Goal: Task Accomplishment & Management: Use online tool/utility

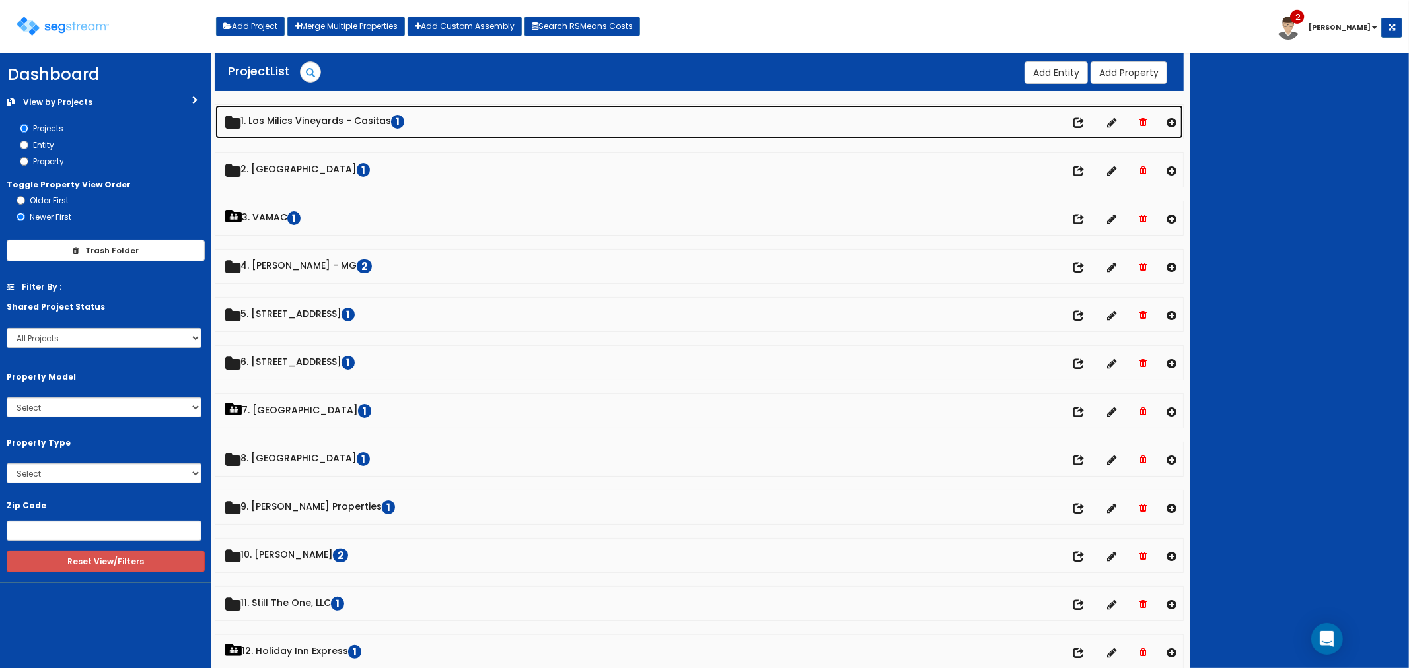
click at [310, 126] on link "1. Los Milics Vineyards - Casitas 1" at bounding box center [699, 122] width 968 height 34
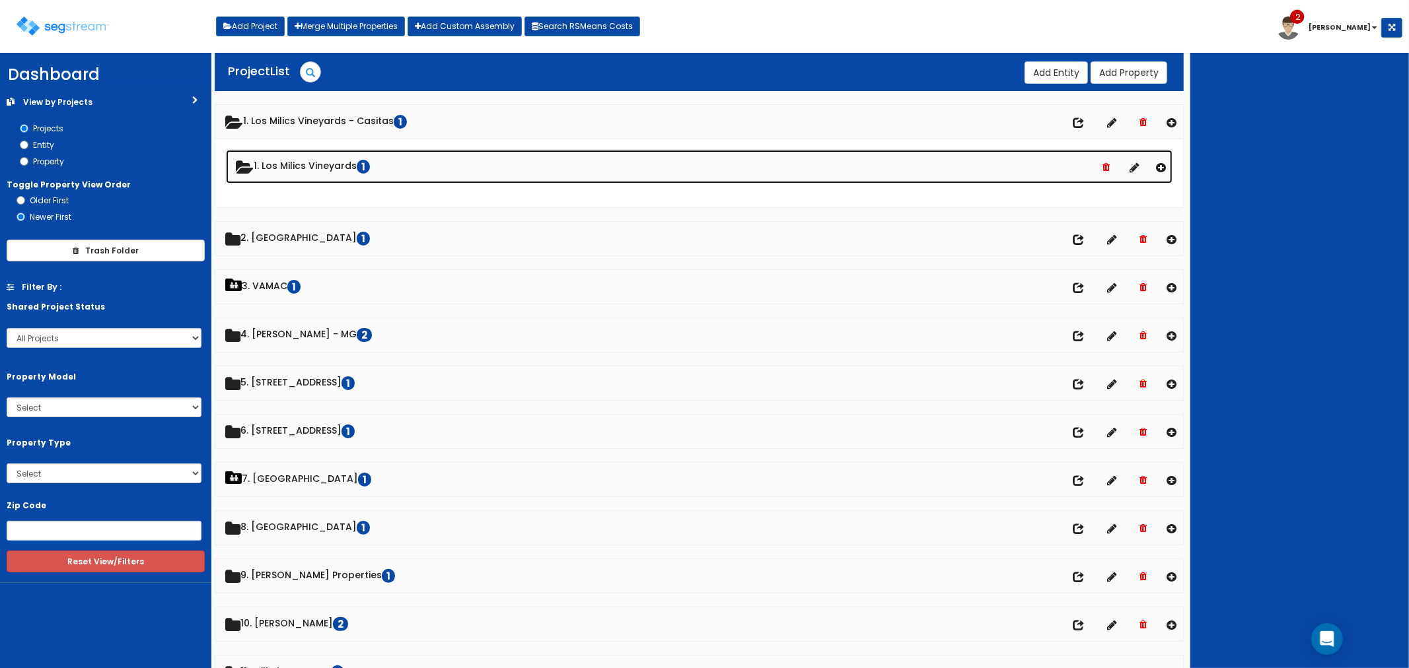
click at [304, 169] on link "1. Los Milics Vineyards 1" at bounding box center [699, 167] width 947 height 34
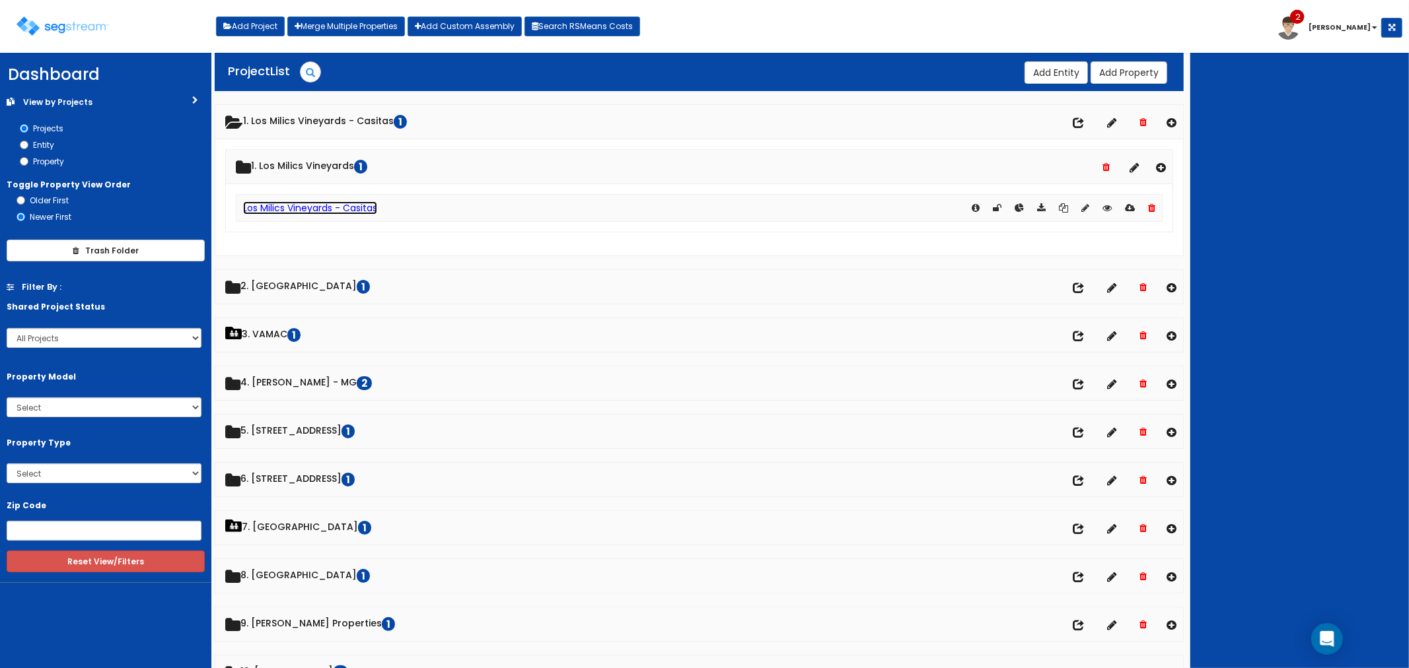
click at [316, 207] on link "Los Milics Vineyards - Casitas" at bounding box center [310, 207] width 134 height 13
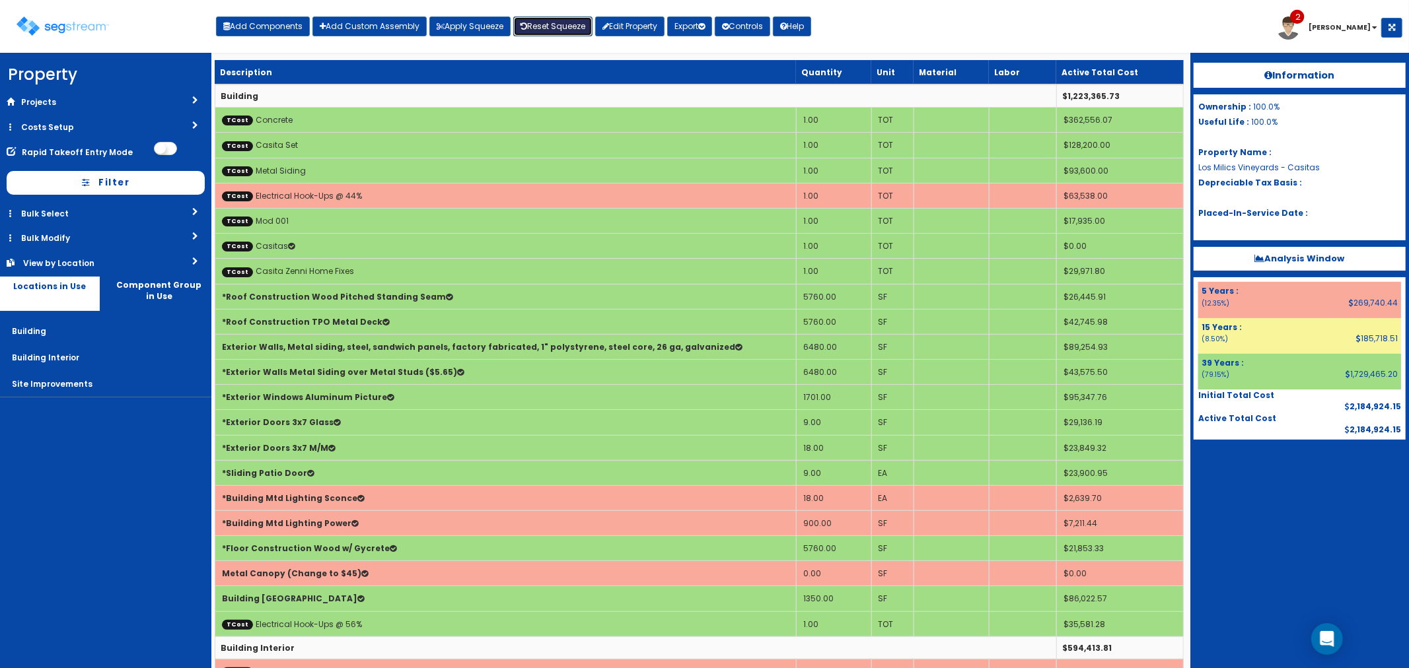
click at [556, 25] on link "Reset Squeeze" at bounding box center [552, 27] width 79 height 20
click at [55, 126] on link "Costs Setup" at bounding box center [105, 127] width 211 height 24
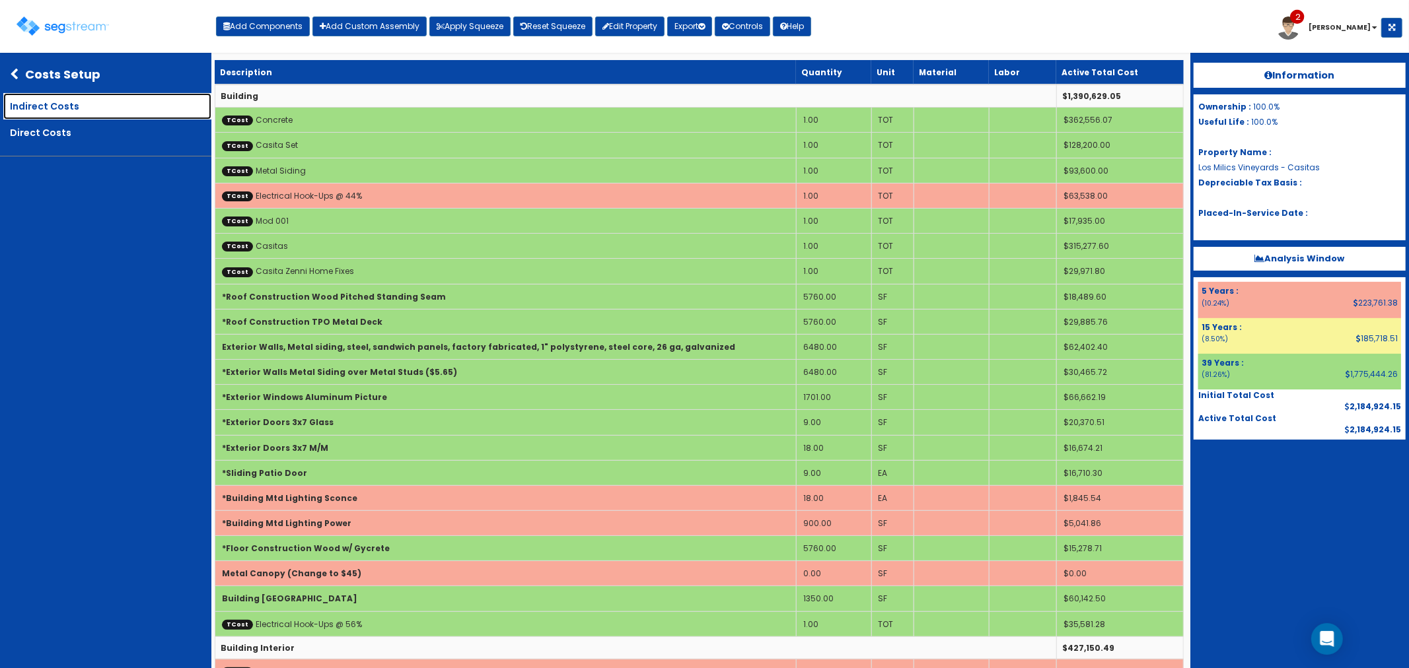
click at [94, 103] on link "Indirect Costs" at bounding box center [107, 106] width 208 height 26
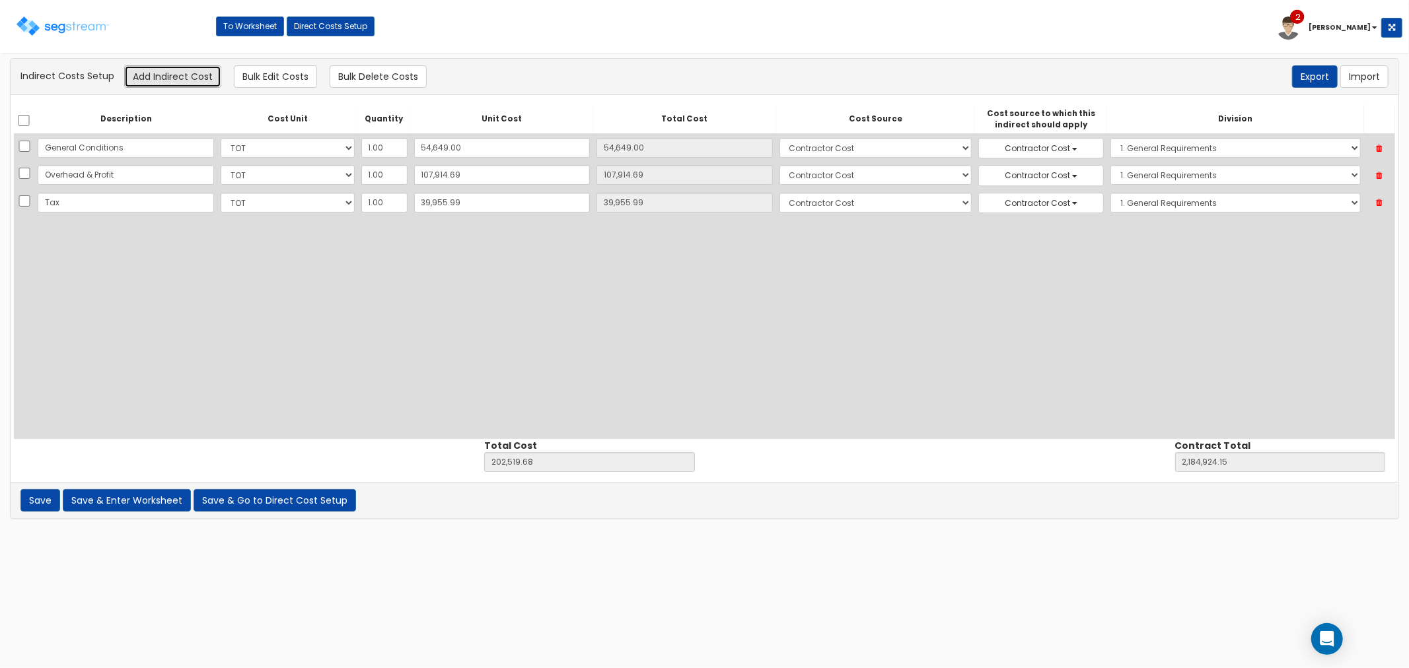
click at [173, 74] on button "Add Indirect Cost" at bounding box center [172, 76] width 97 height 22
select select "10"
select select "6"
select select "1"
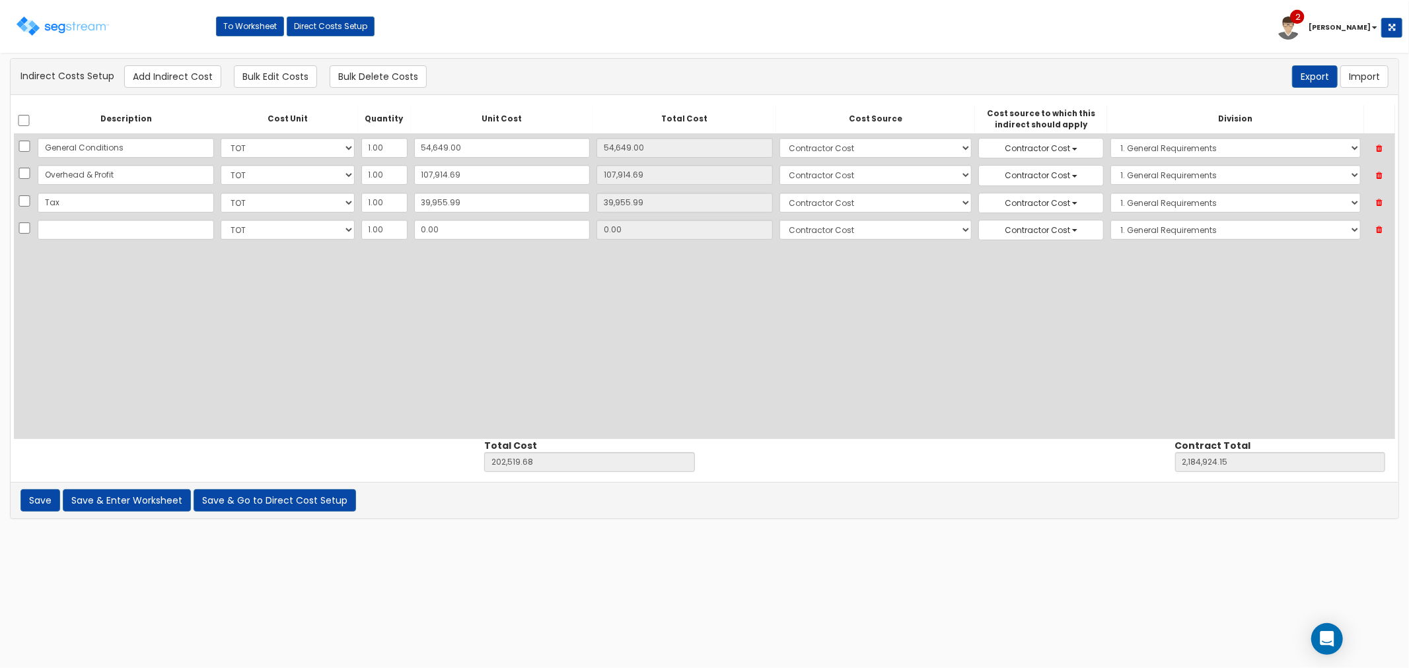
scroll to position [61, 0]
type input "Survey"
click at [443, 227] on input "0.00" at bounding box center [502, 230] width 176 height 20
type input "6"
type input "202,525.68"
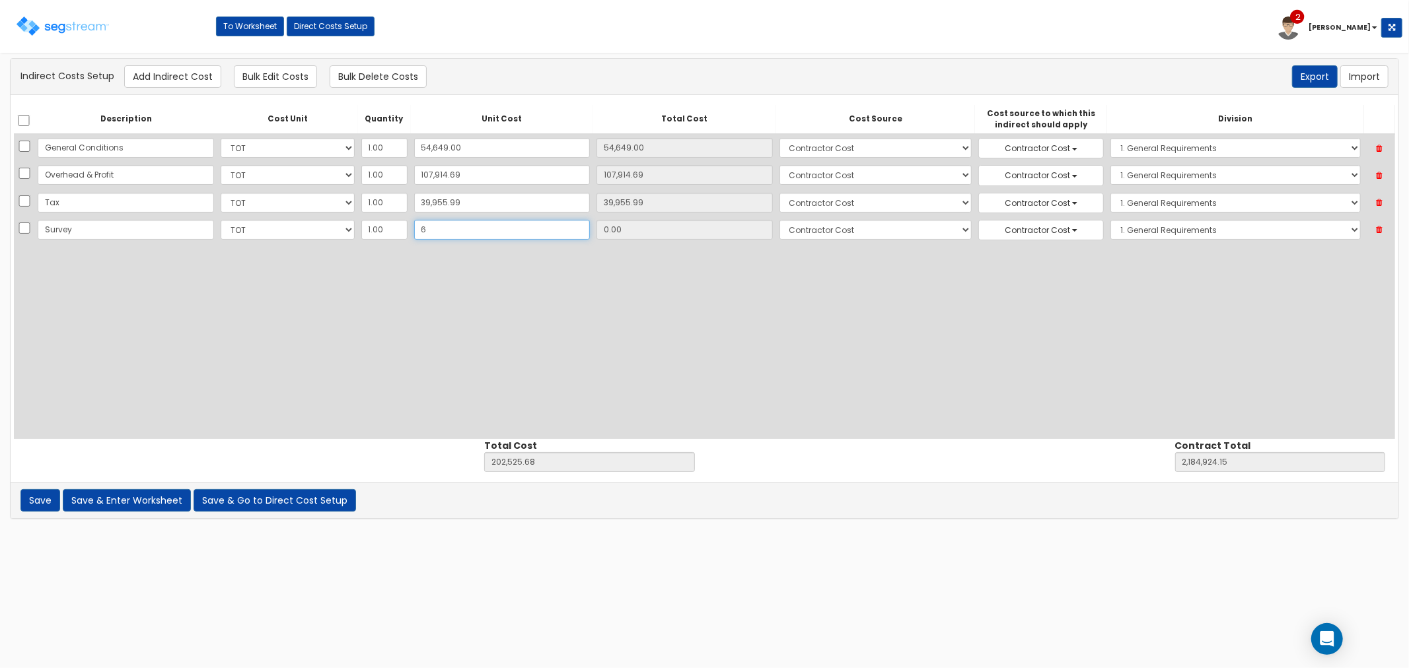
type input "2,184,930.15"
type input "6.00"
type input "60"
type input "202,579.68"
type input "2,184,984.15"
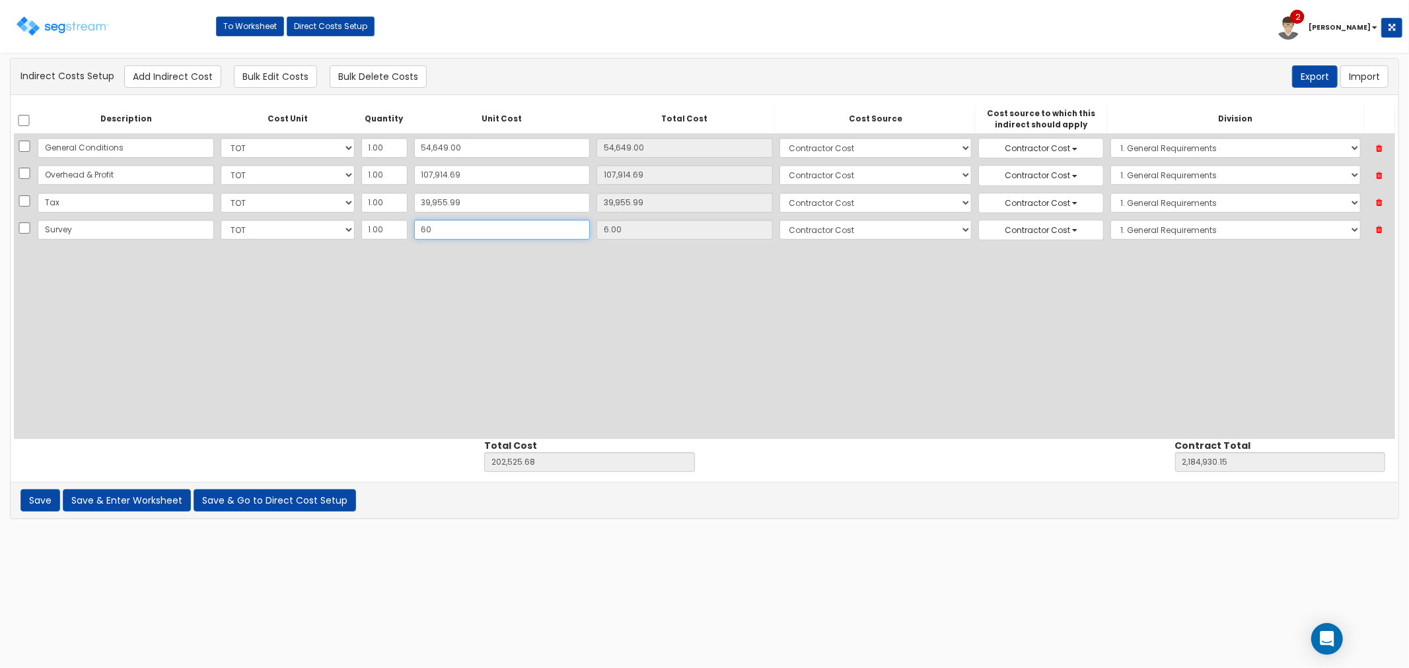
type input "60.00"
type input "600"
type input "203,119.68"
type input "2,185,524.15"
type input "600.00"
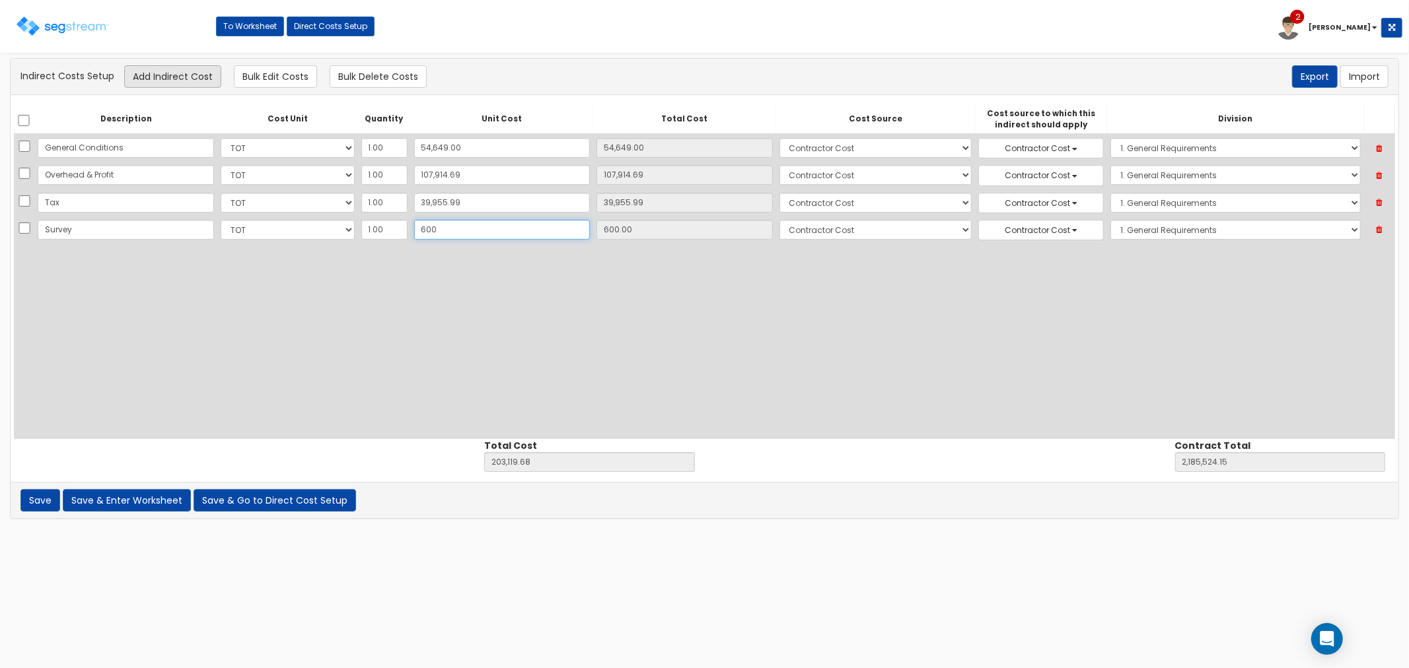
type input "600"
click at [157, 74] on button "Add Indirect Cost" at bounding box center [172, 76] width 97 height 22
select select "10"
select select "6"
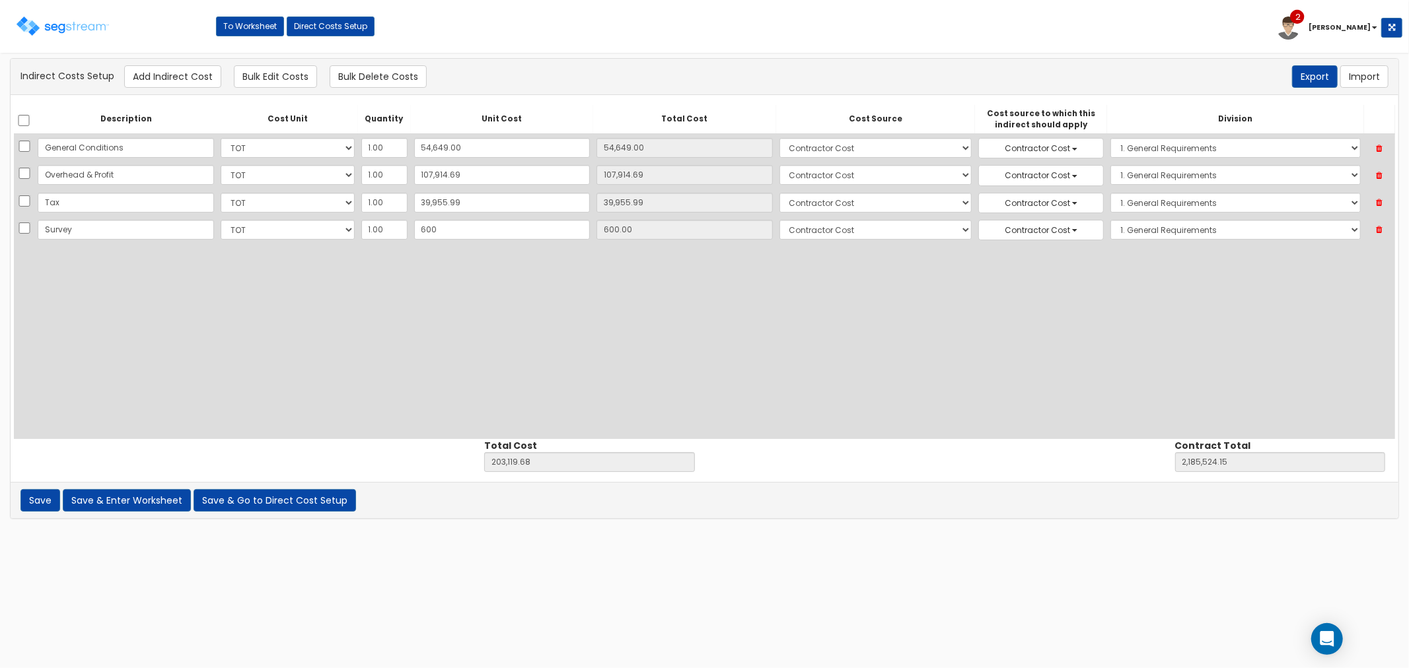
select select "1"
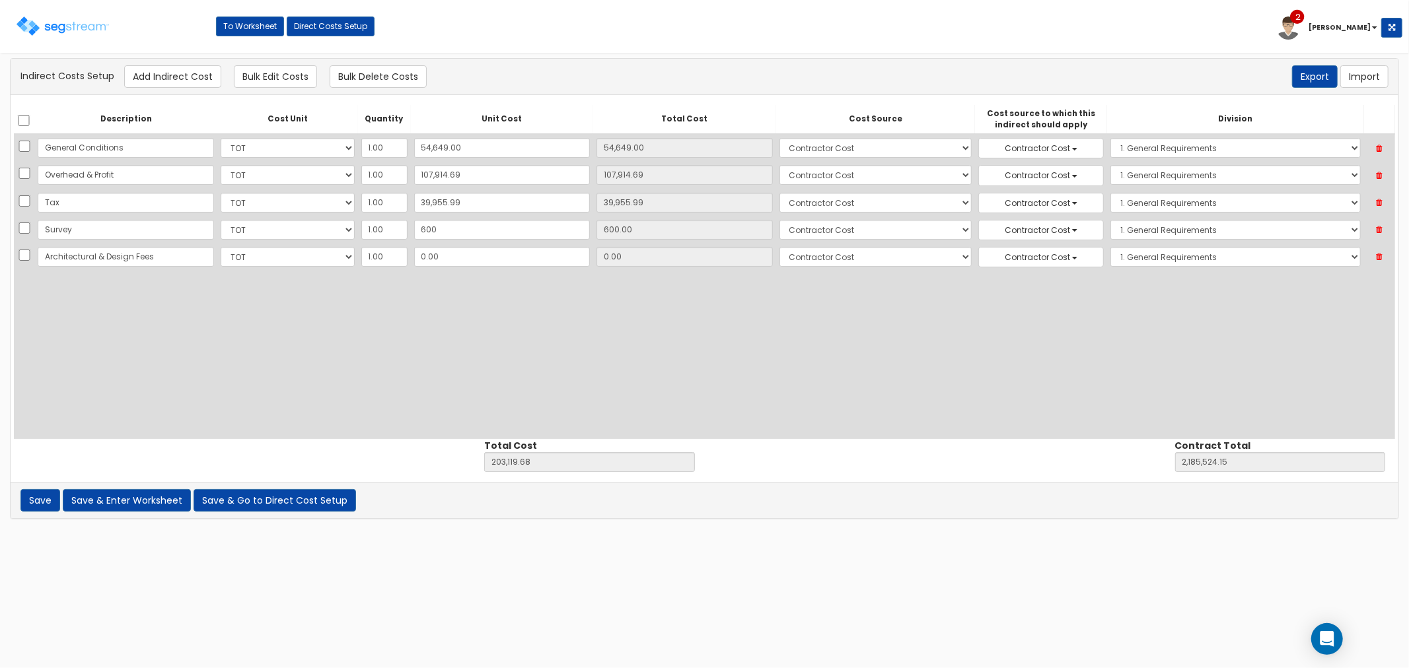
type input "Architectural & Design Fees"
click at [466, 258] on input "0.00" at bounding box center [502, 257] width 176 height 20
type input "7"
type input "203,126.68"
type input "2,185,531.15"
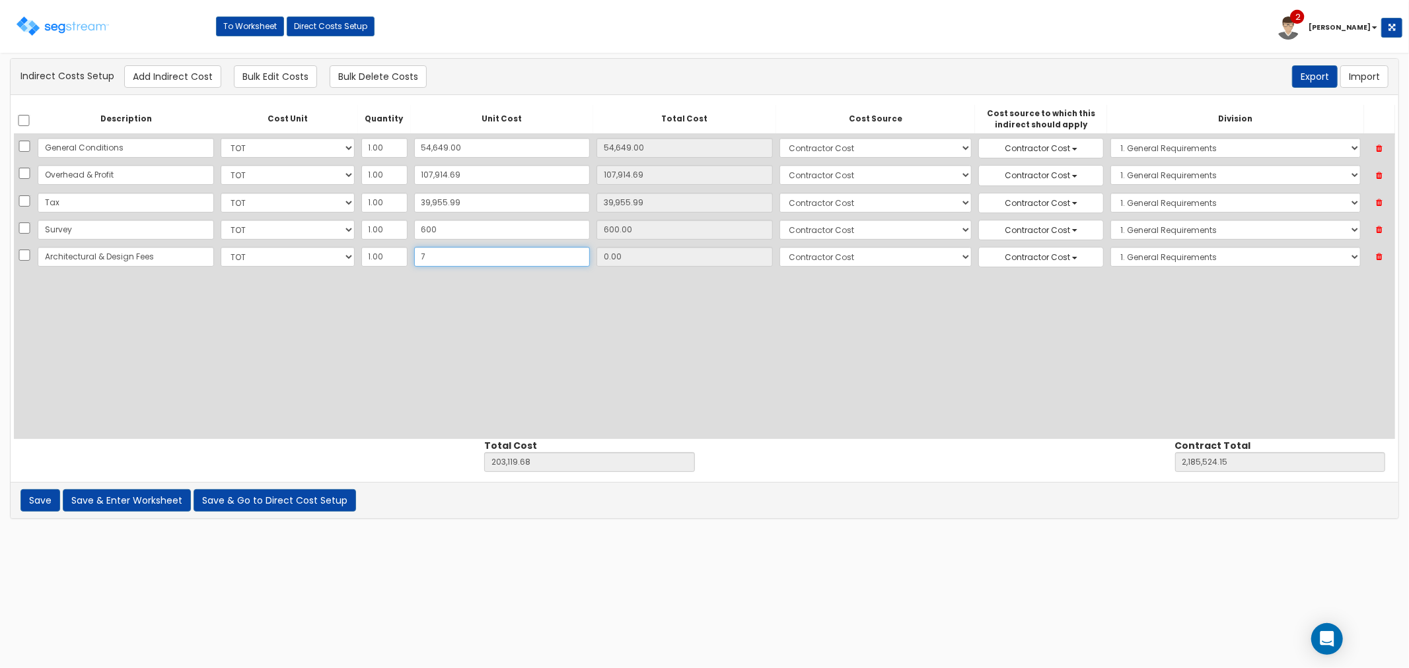
type input "7.00"
type input "74"
type input "203,193.68"
type input "2,185,598.15"
type input "74.00"
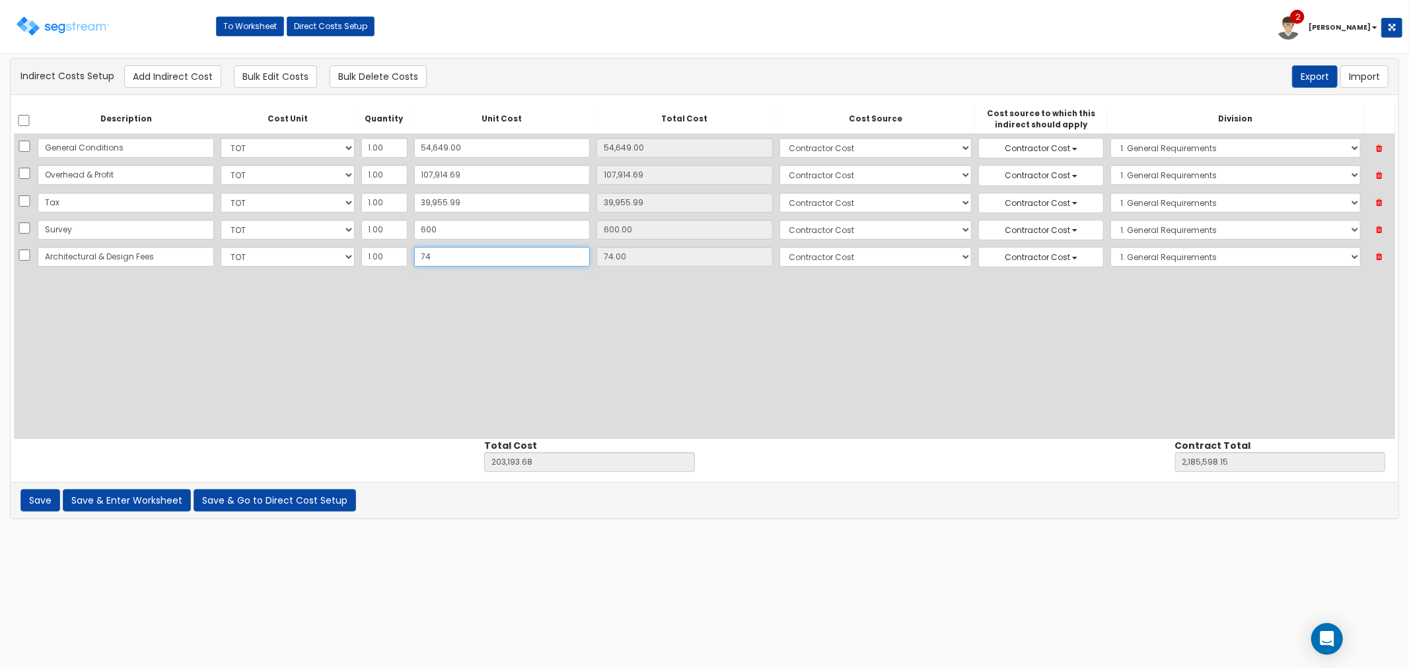
type input "746"
type input "203,865.68"
type input "2,186,270.15"
type input "746.00"
type input "7468"
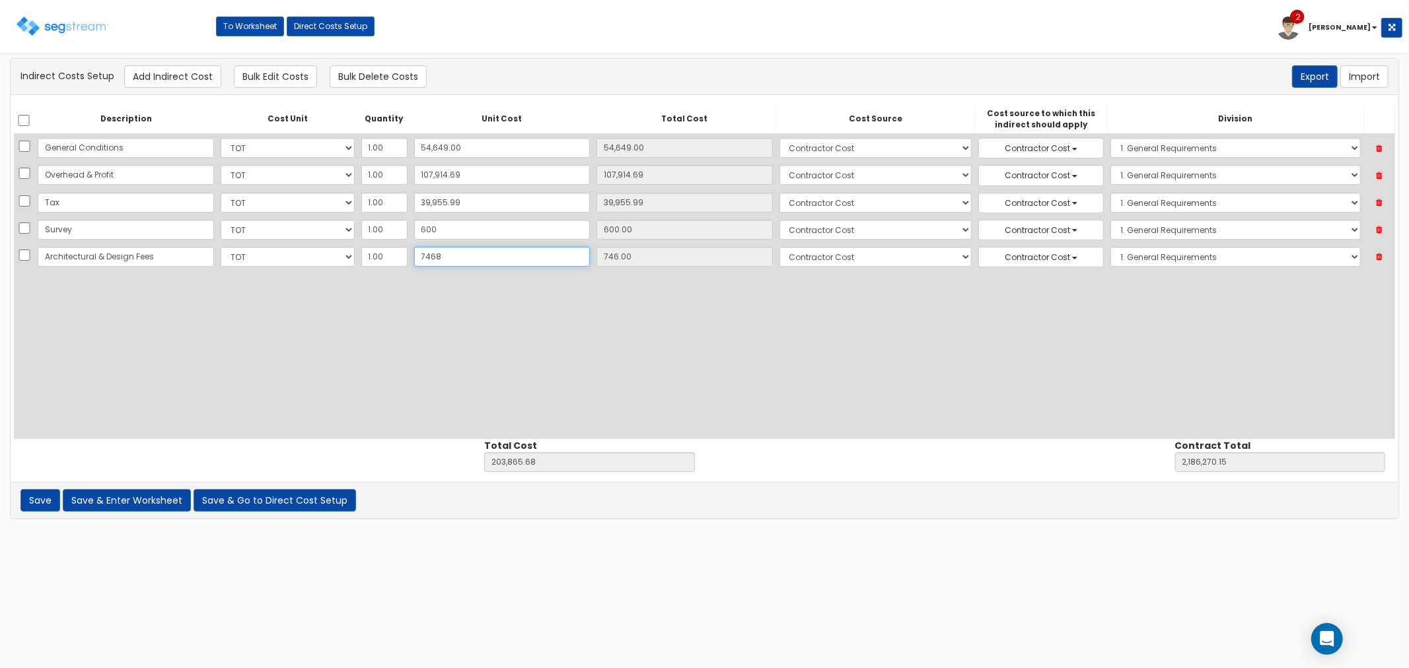
type input "210,587.68"
type input "2,192,992.15"
type input "7,468"
type input "7,468.00"
type input "7,4681"
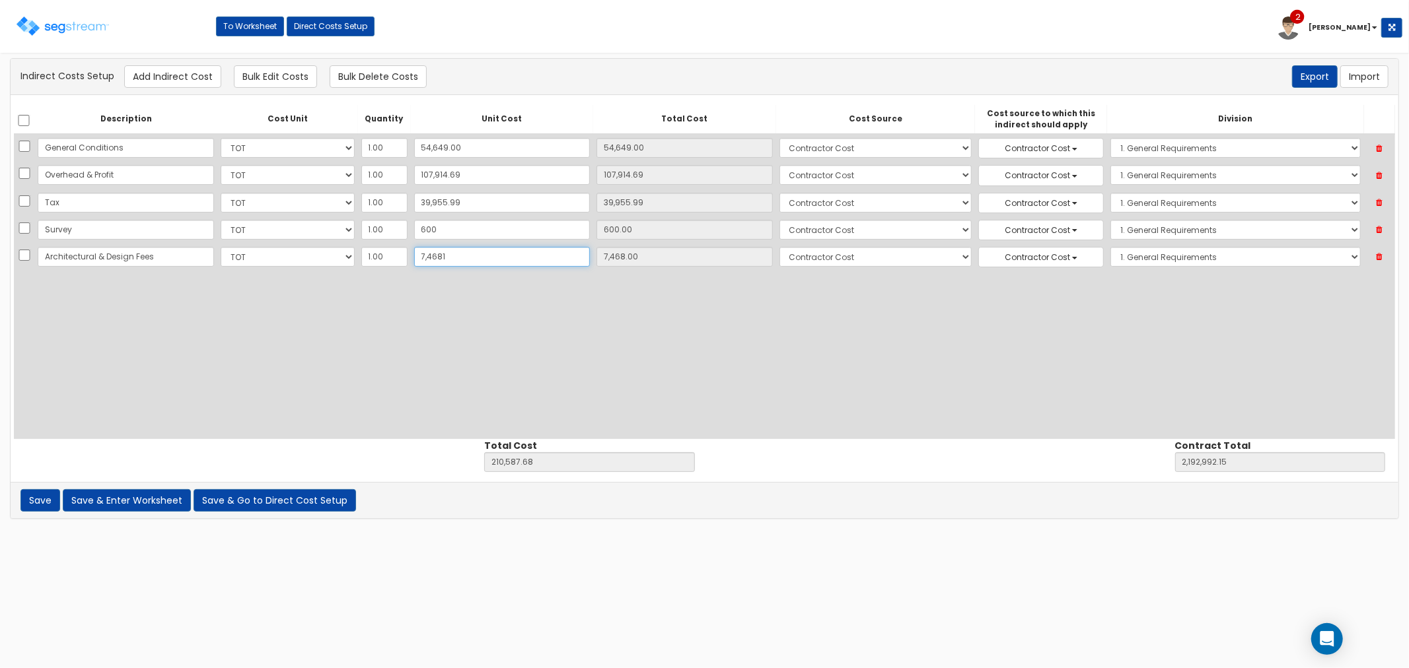
type input "277,800.68"
type input "2,260,205.15"
type input "74,681"
type input "74,681.00"
type input "74,681.2"
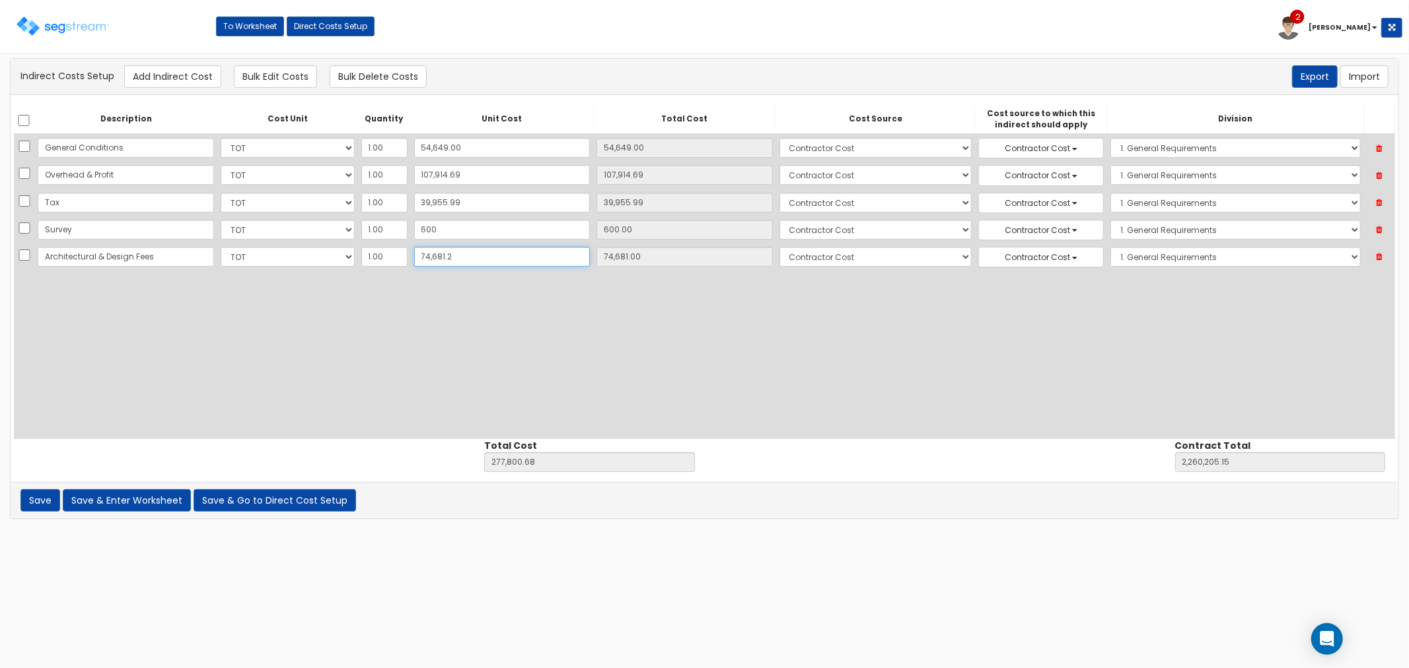
type input "277,800.88"
type input "2,260,205.35"
type input "74,681.20"
type input "74,681.24"
type input "277,800.92"
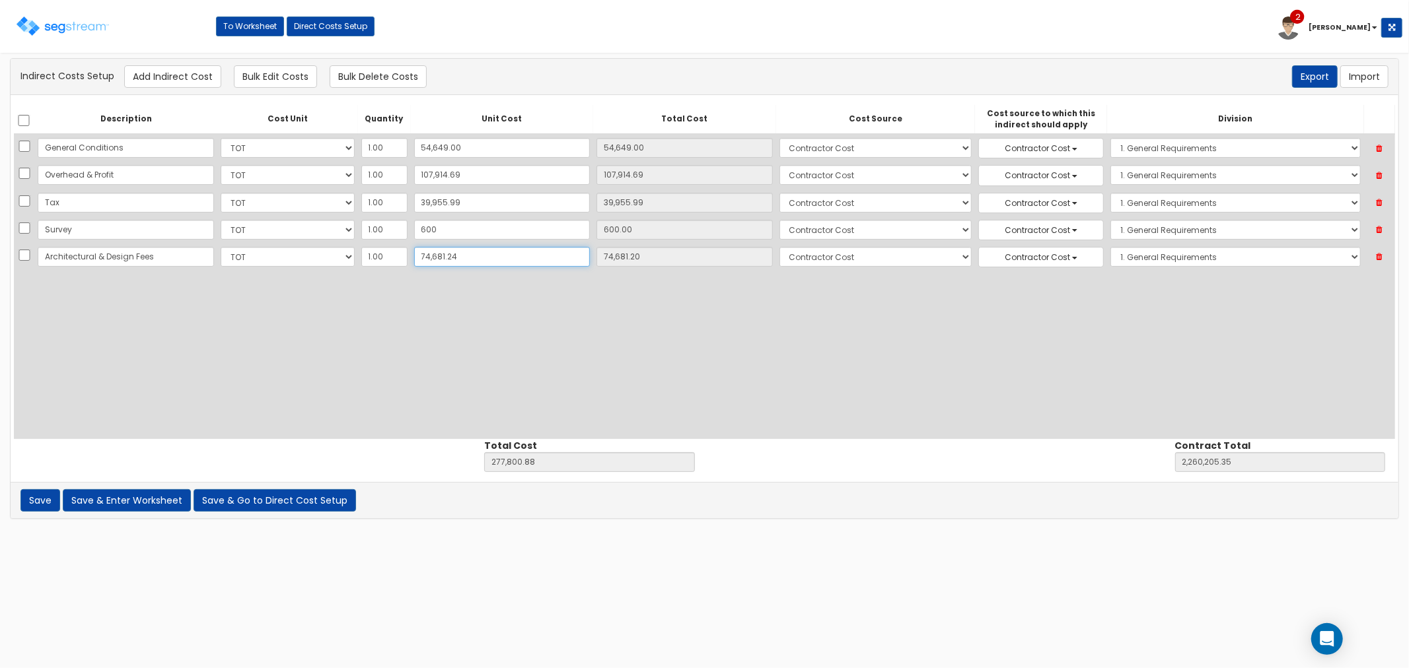
type input "2,260,205.39"
type input "74,681.24"
click at [154, 74] on button "Add Indirect Cost" at bounding box center [172, 76] width 97 height 22
select select "10"
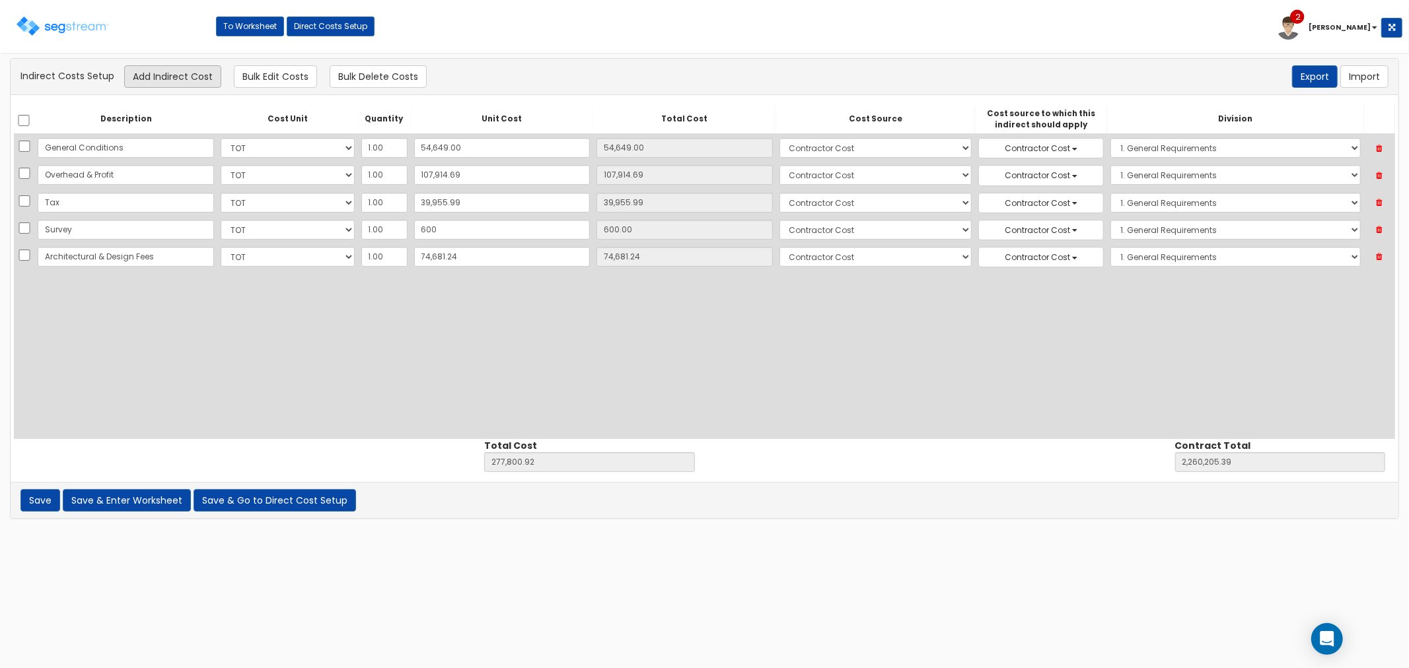
select select "6"
select select "1"
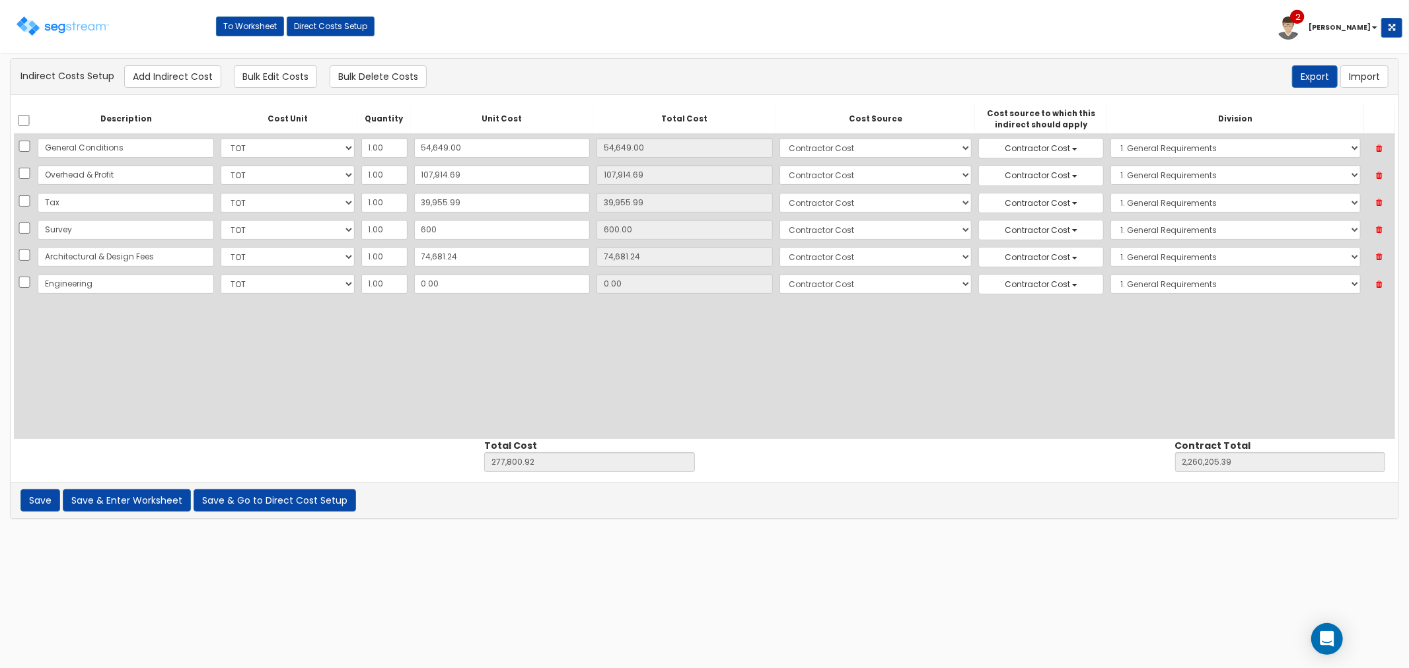
type input "Engineering"
click at [487, 279] on input "0.00" at bounding box center [502, 284] width 176 height 20
type input "7"
type input "277,807.92"
type input "2,260,212.39"
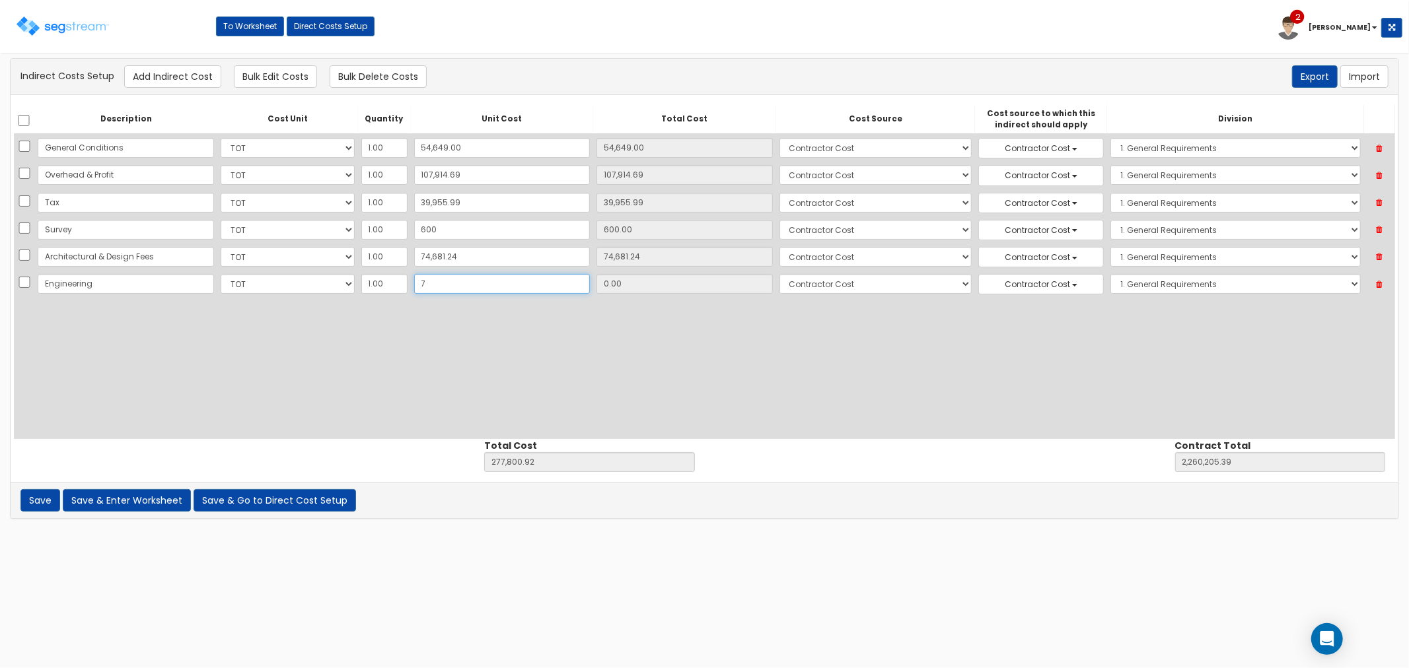
type input "7.00"
type input "72"
type input "277,872.92"
type input "2,260,277.39"
type input "72.00"
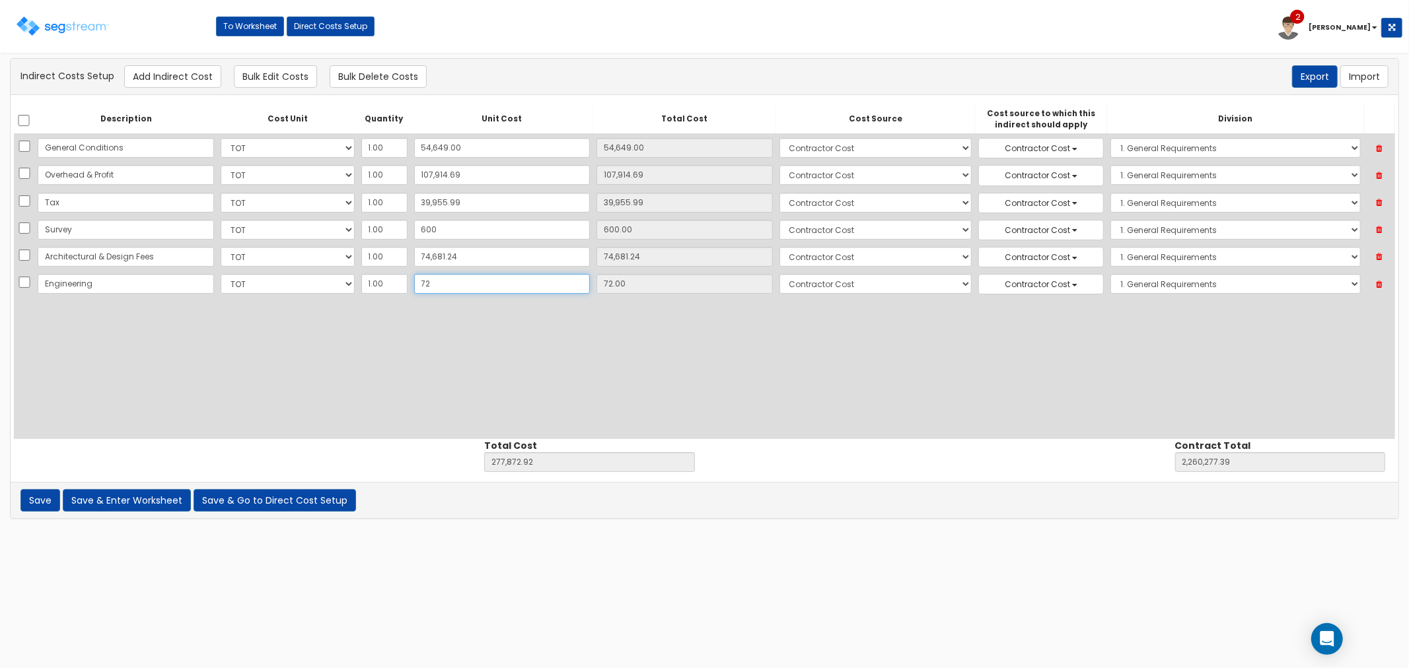
type input "724"
type input "278,524.92"
type input "2,260,929.39"
type input "724.00"
type input "7247"
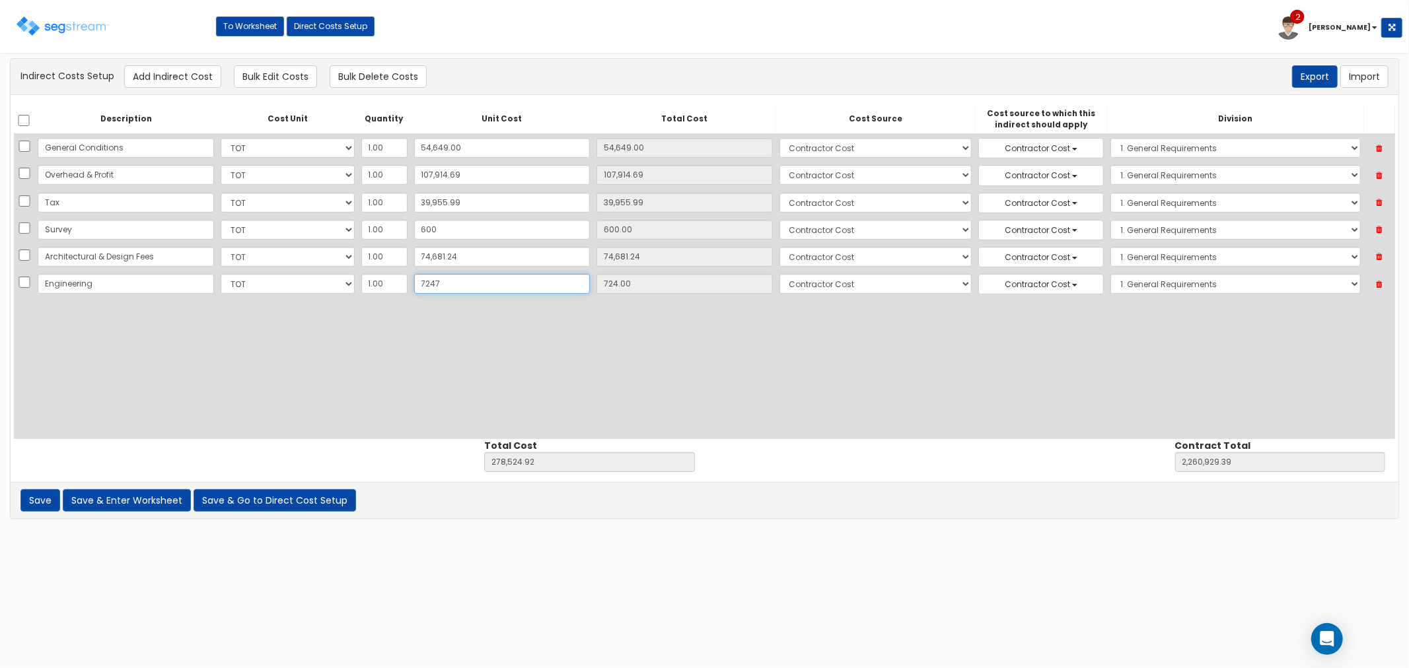
type input "285,047.92"
type input "2,267,452.39"
type input "7,247"
type input "7,247.00"
type input "7,2472"
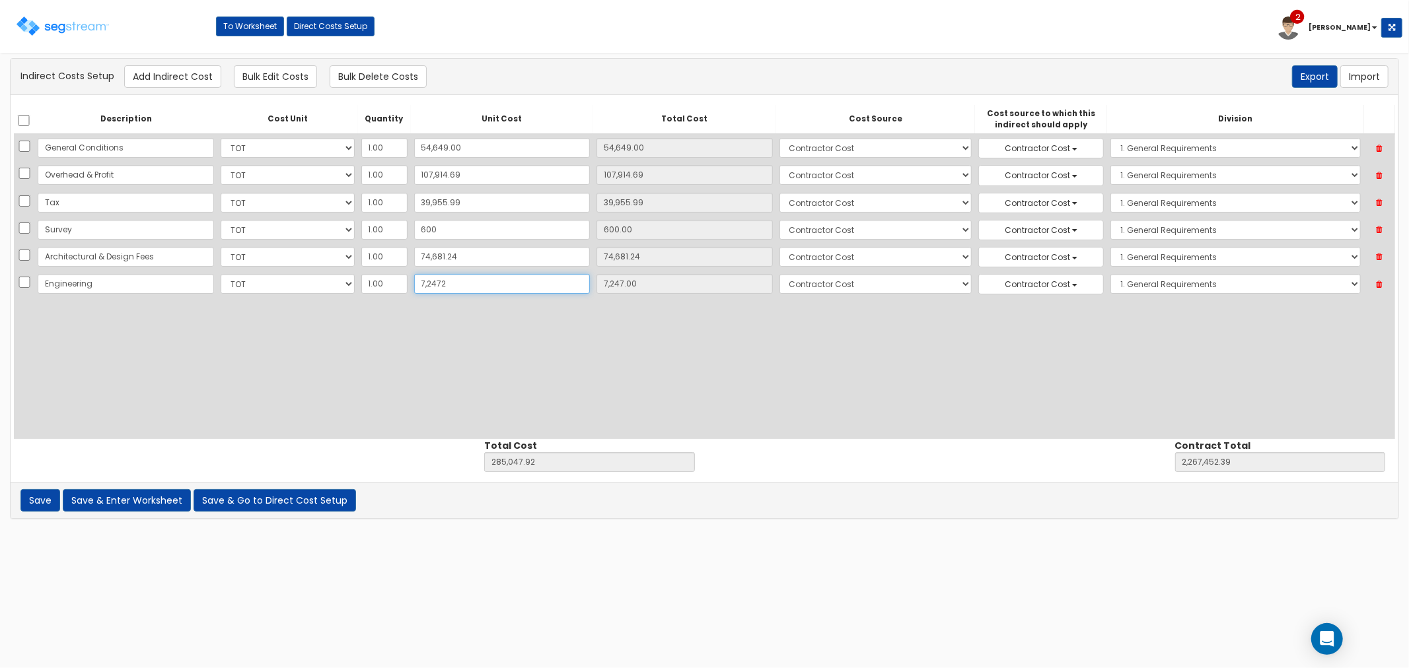
type input "350,272.92"
type input "2,332,677.39"
type input "72,472"
type input "72,472.00"
type input "72,472.6"
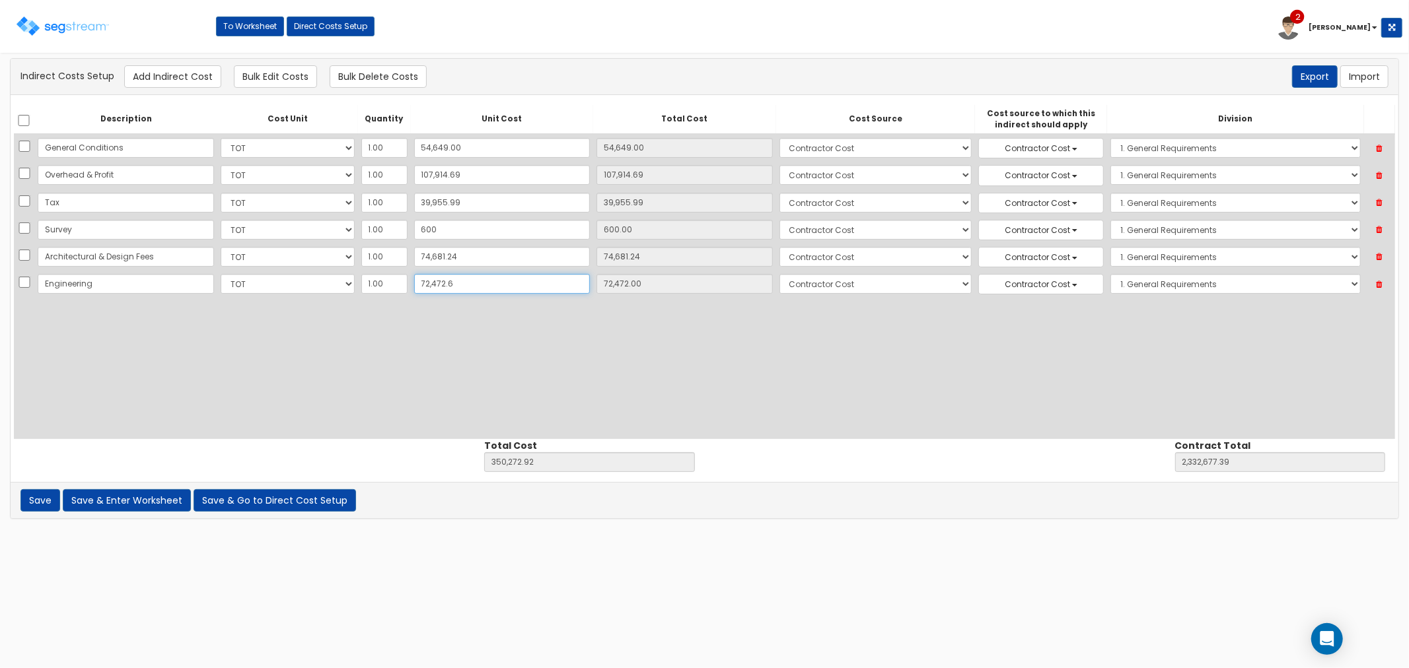
type input "350,273.52"
type input "2,332,677.99"
type input "72,472.60"
type input "72,472.68"
type input "350,273.60"
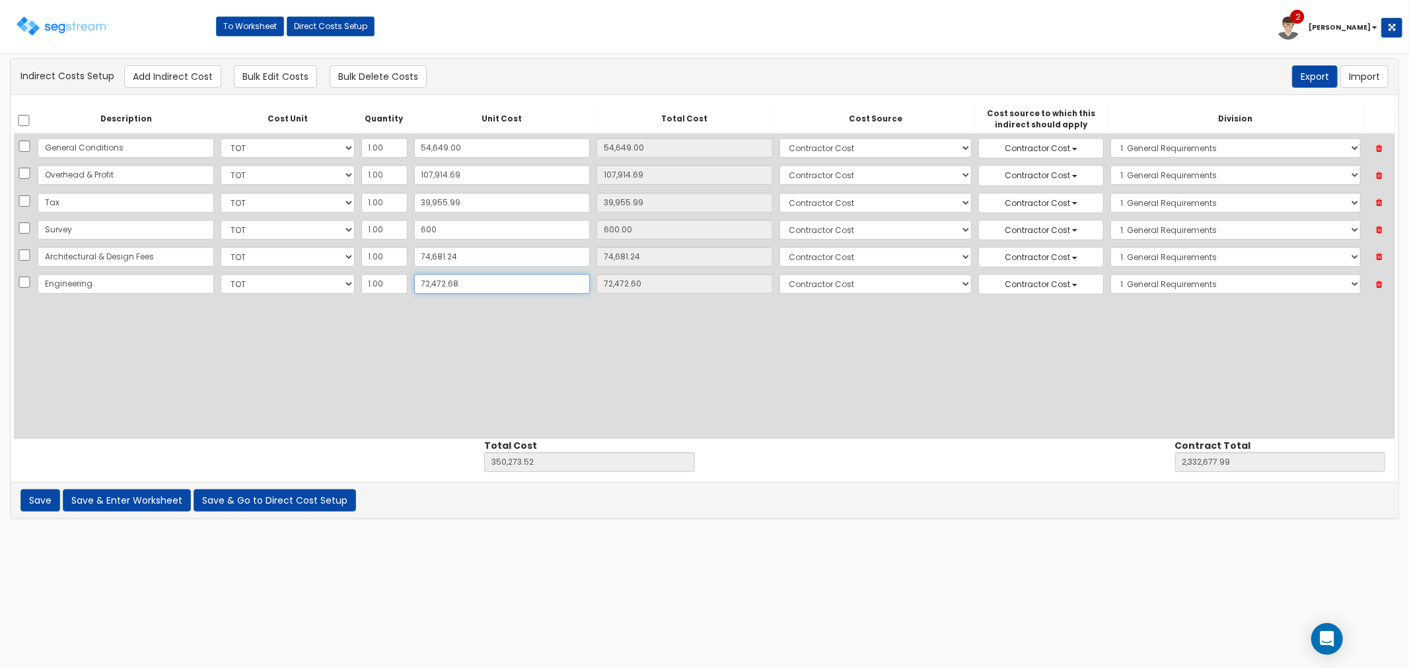
type input "2,332,678.07"
type input "72,472.68"
click at [248, 505] on button "Save & Go to Direct Cost Setup" at bounding box center [275, 500] width 162 height 22
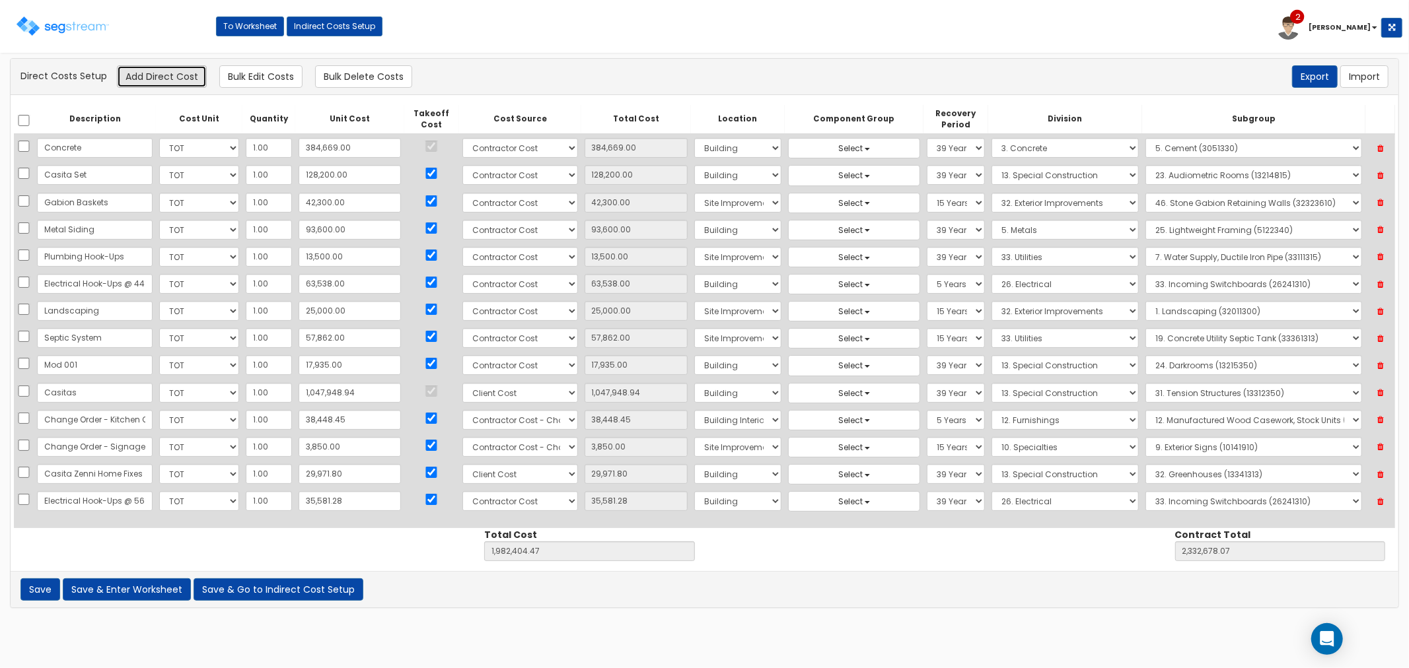
click at [173, 71] on button "Add Direct Cost" at bounding box center [162, 76] width 90 height 22
select select "10"
select select "6"
select select "39Y"
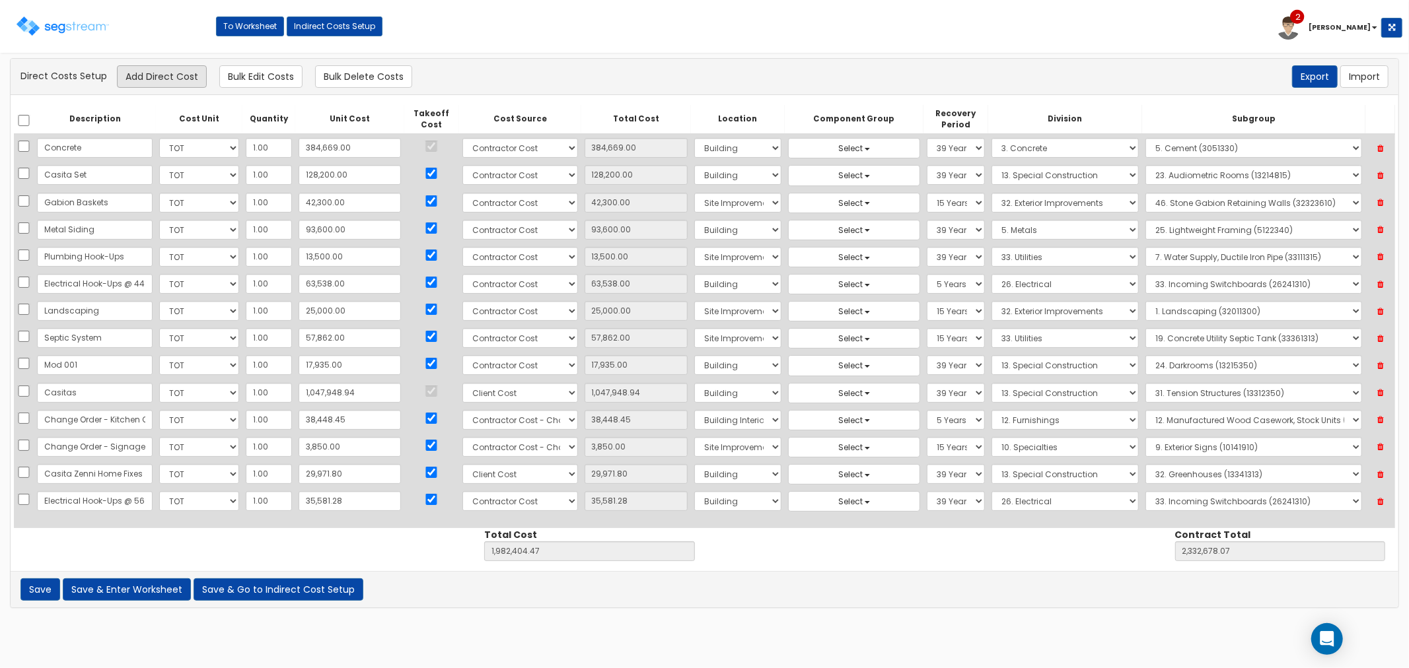
select select "26"
select select "26241310"
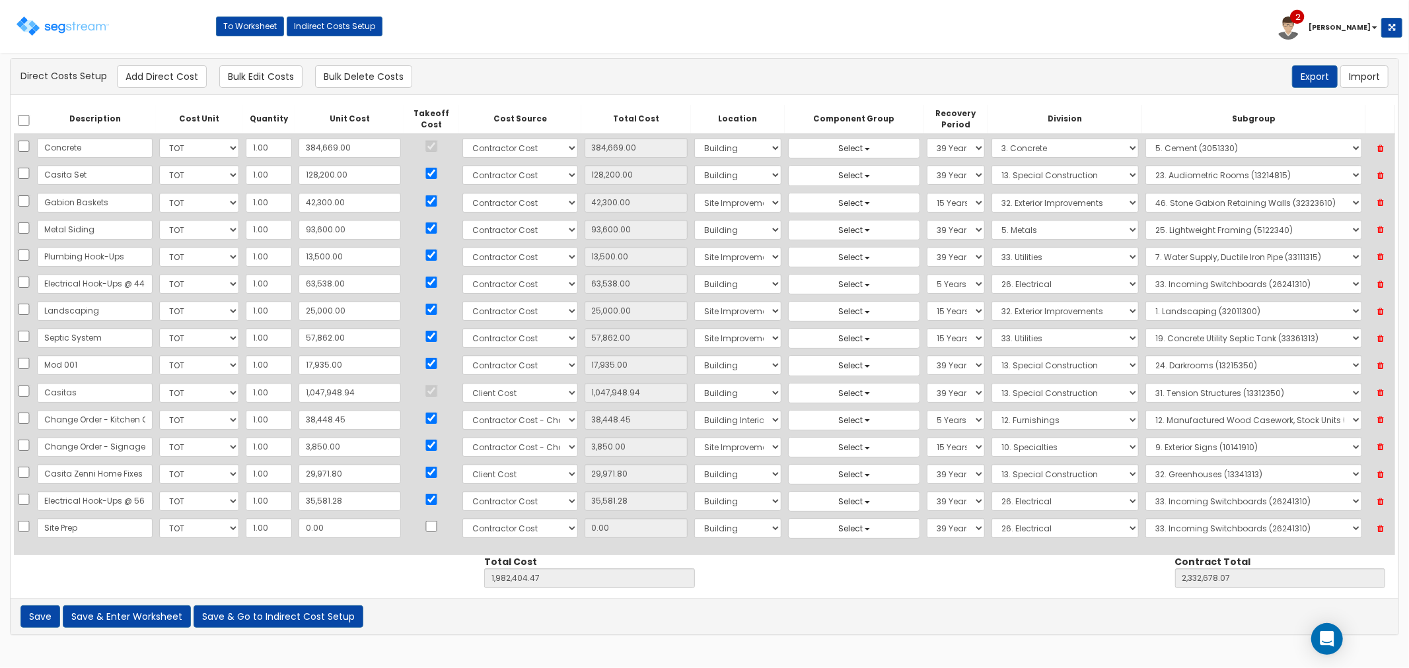
type input "Site Prep"
click at [320, 530] on input "0.00" at bounding box center [350, 528] width 102 height 20
type input "5"
type input "1,982,409.47"
type input "2,332,683.07"
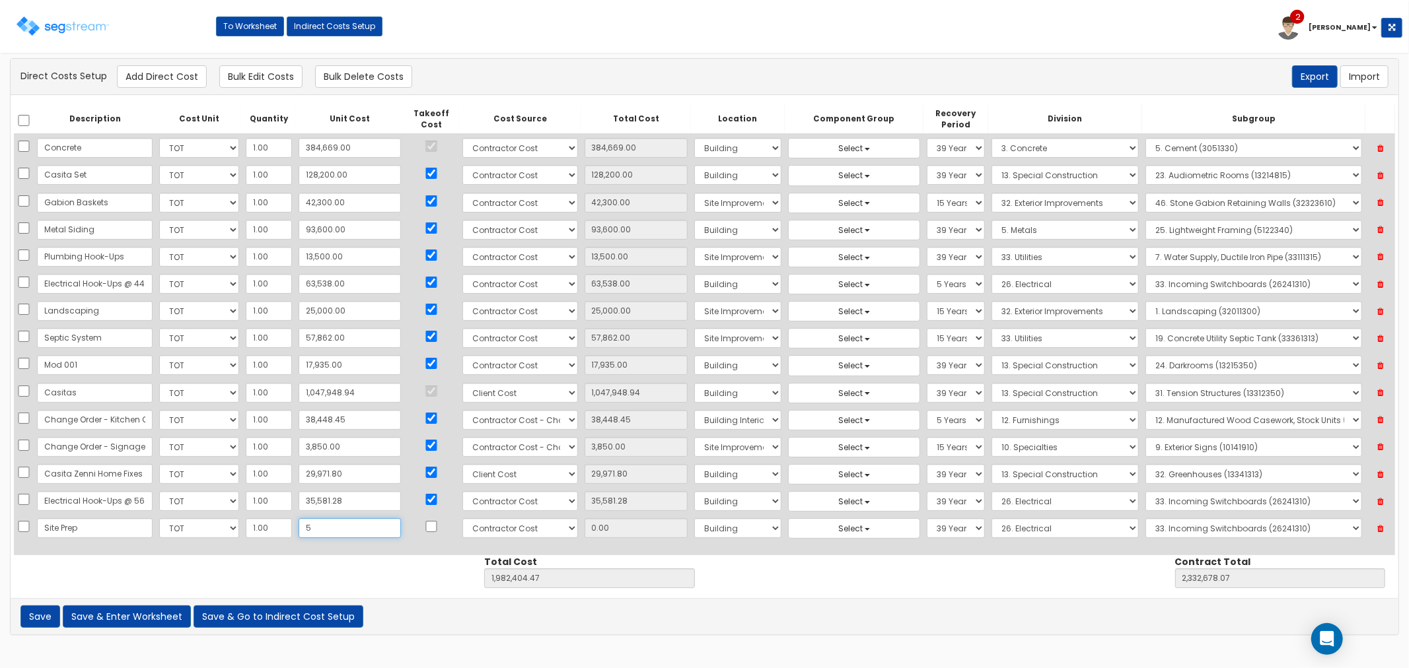
type input "5.00"
type input "50"
type input "1,982,454.47"
type input "2,332,728.07"
type input "50.00"
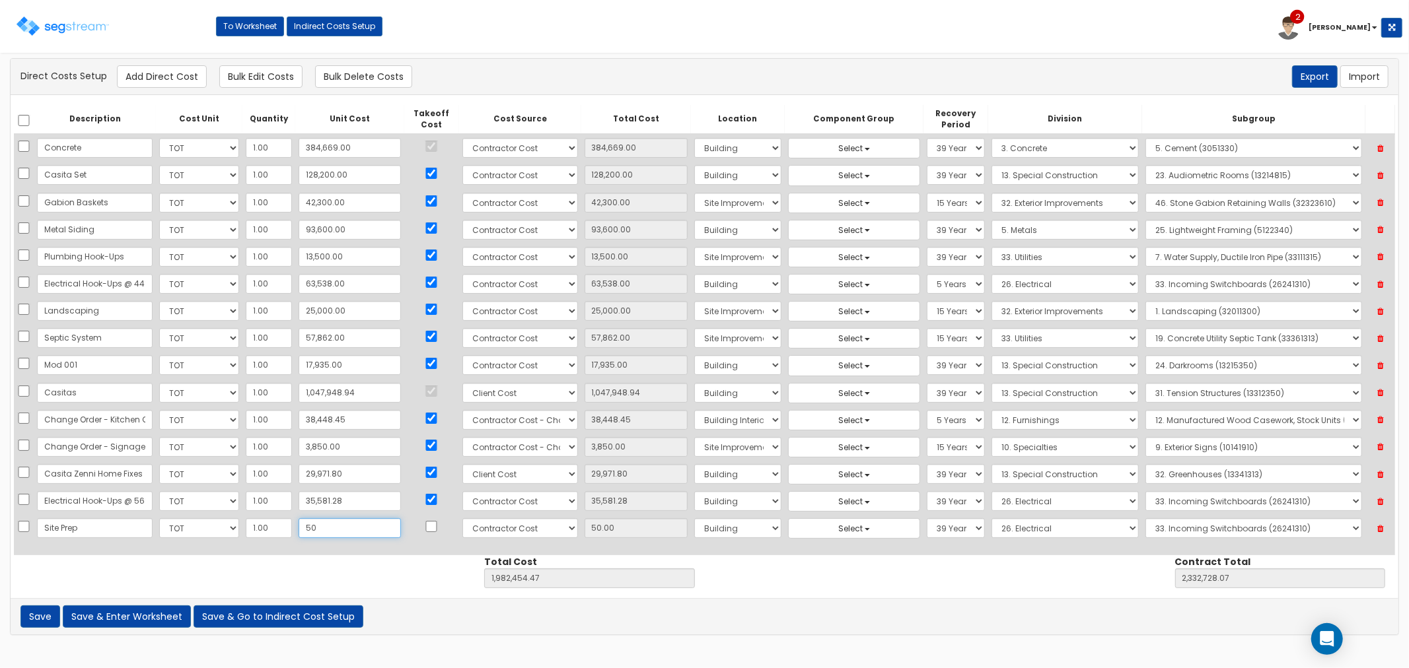
type input "500"
type input "1,982,904.47"
type input "2,333,178.07"
type input "500.00"
type input "5000"
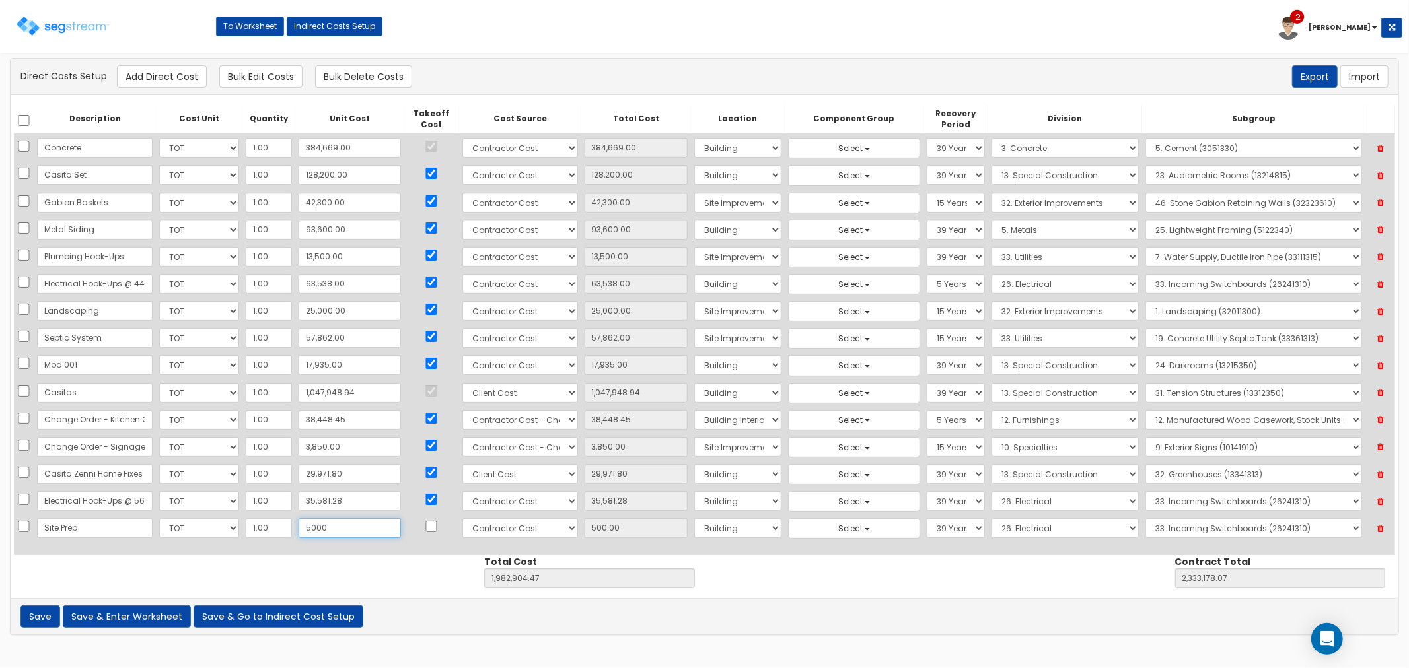
type input "1,987,404.47"
type input "2,337,678.07"
type input "5,000"
type input "5,000.00"
type input "5,00"
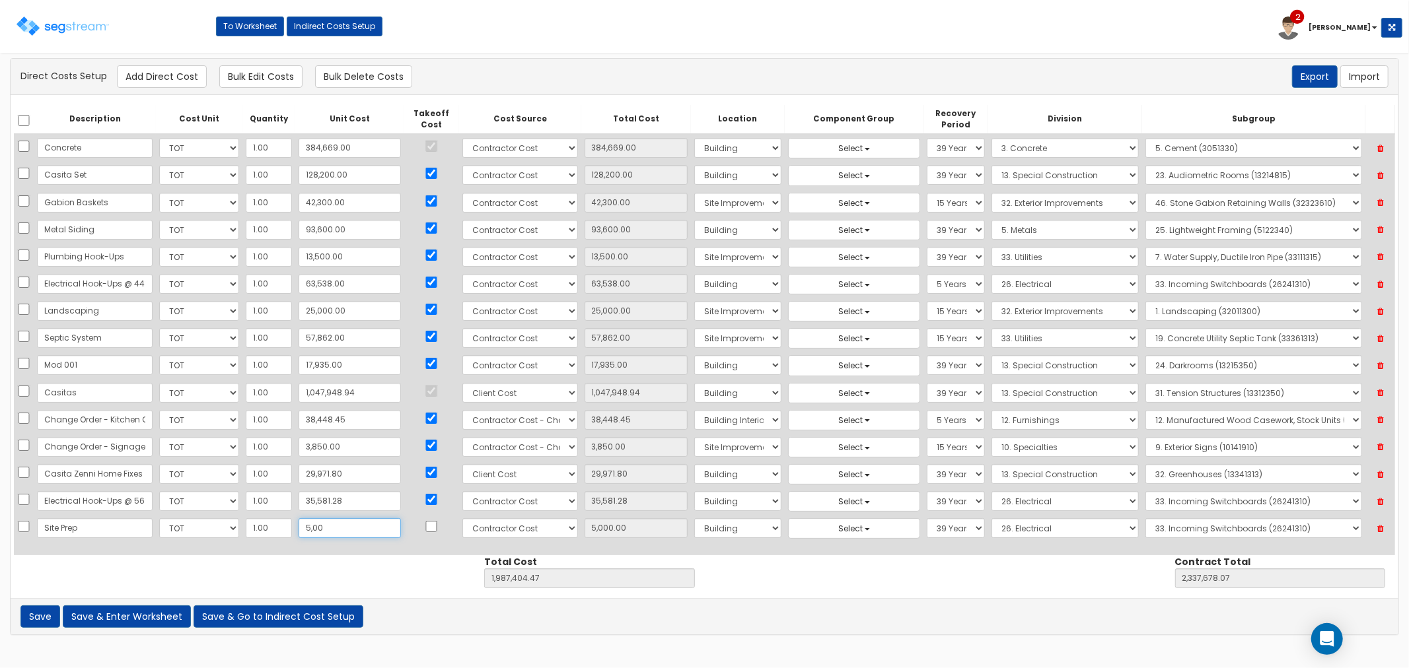
type input "1,982,904.47"
type input "2,333,178.07"
type input "500"
type input "500.00"
type input "50"
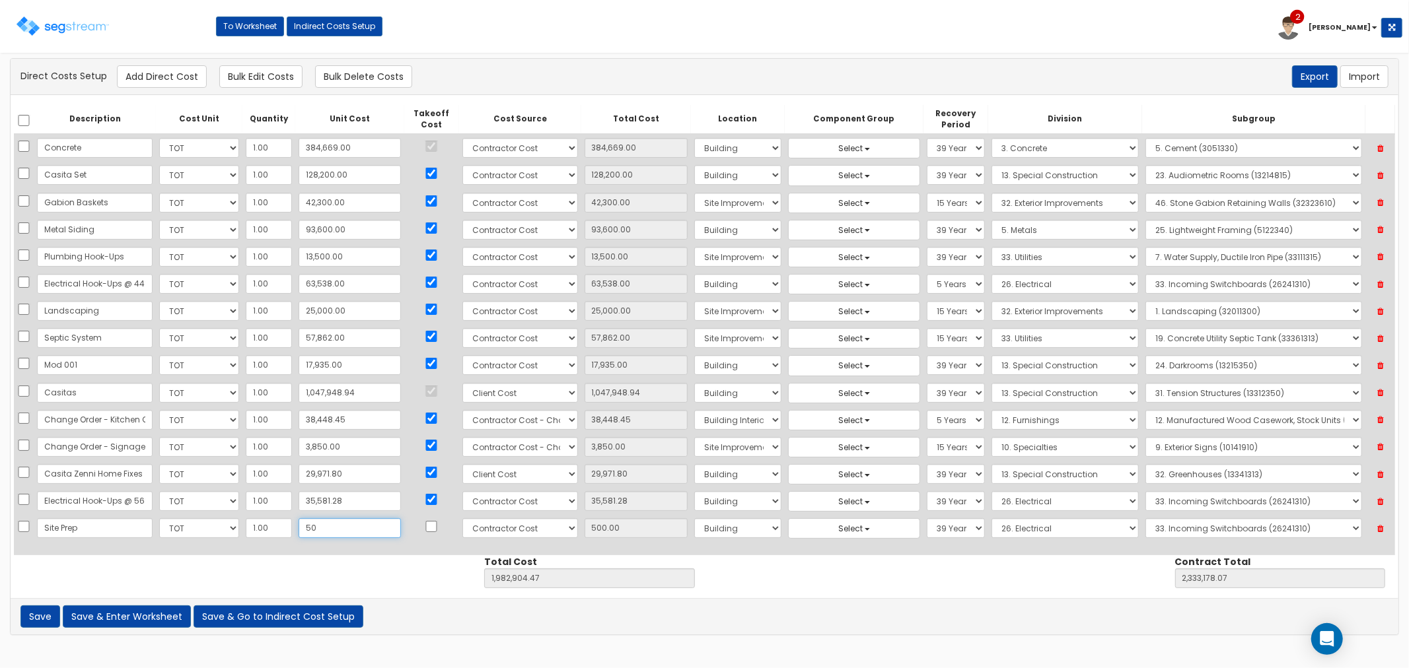
type input "1,982,454.47"
type input "2,332,728.07"
type input "50.00"
type input "5"
type input "1,982,409.47"
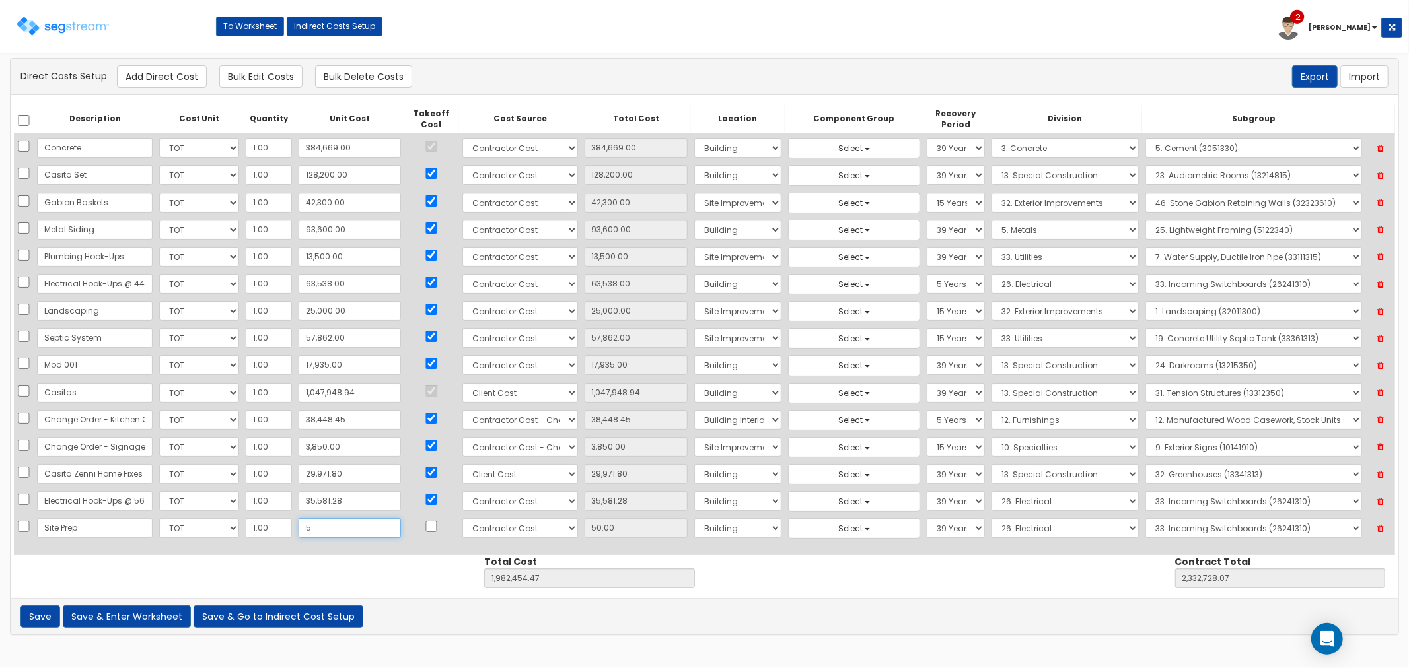
type input "2,332,683.07"
type input "5.00"
type input "1,982,404.47"
type input "2,332,678.07"
type input "0.00"
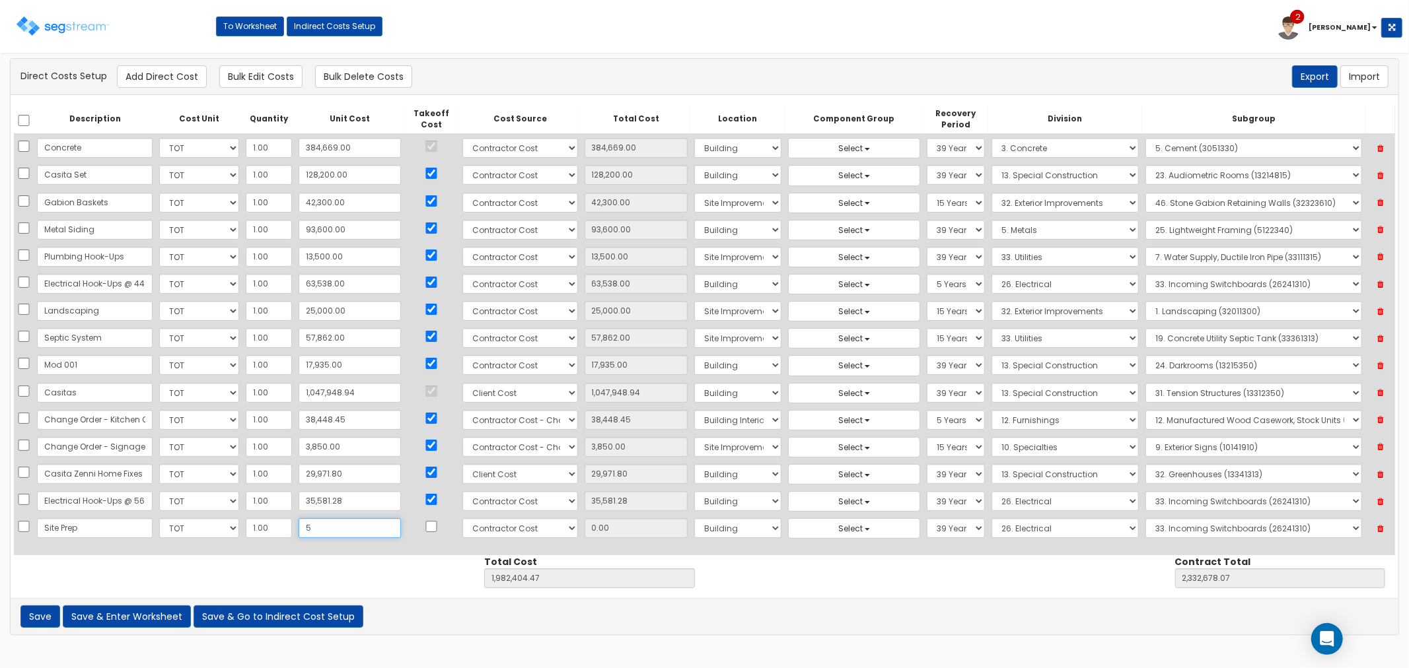
type input "50"
type input "1,982,454.47"
type input "2,332,728.07"
type input "50.00"
type input "500"
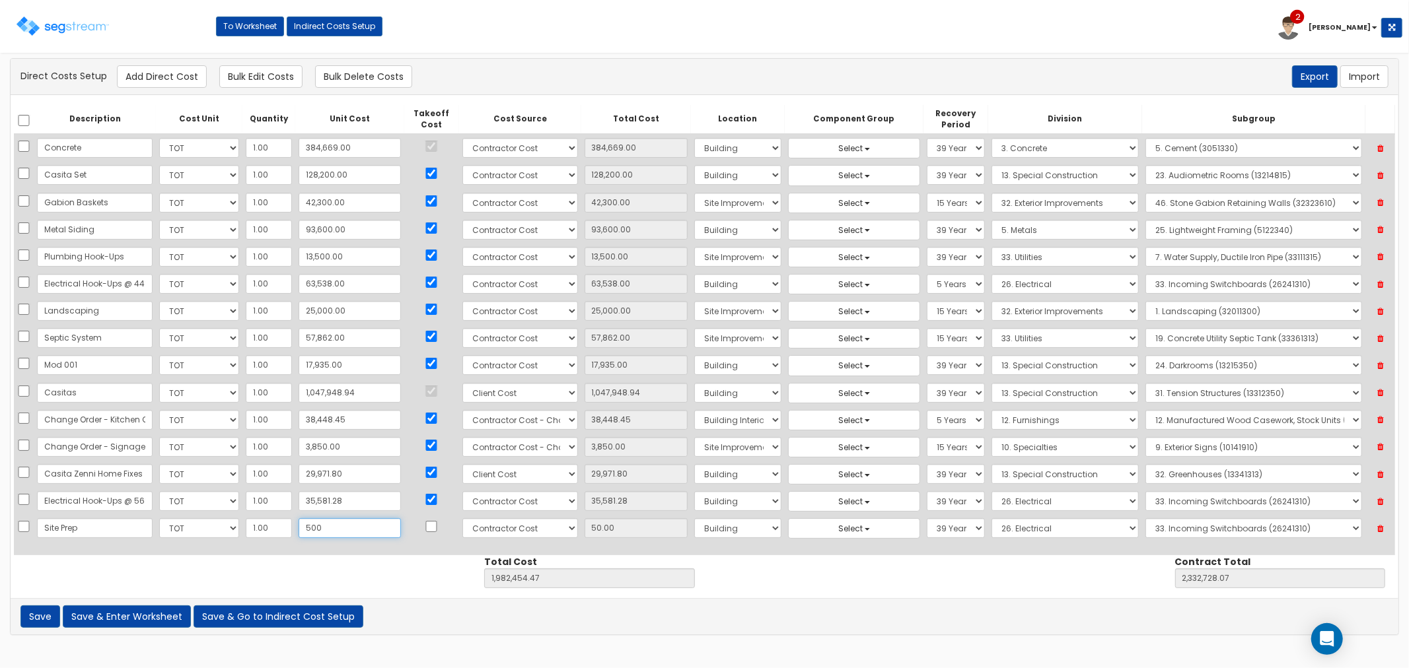
type input "1,982,904.47"
type input "2,333,178.07"
type input "500.00"
type input "500"
click at [694, 532] on select "Select Building Building Interior Site Improvements Add Additional Location" at bounding box center [737, 528] width 87 height 20
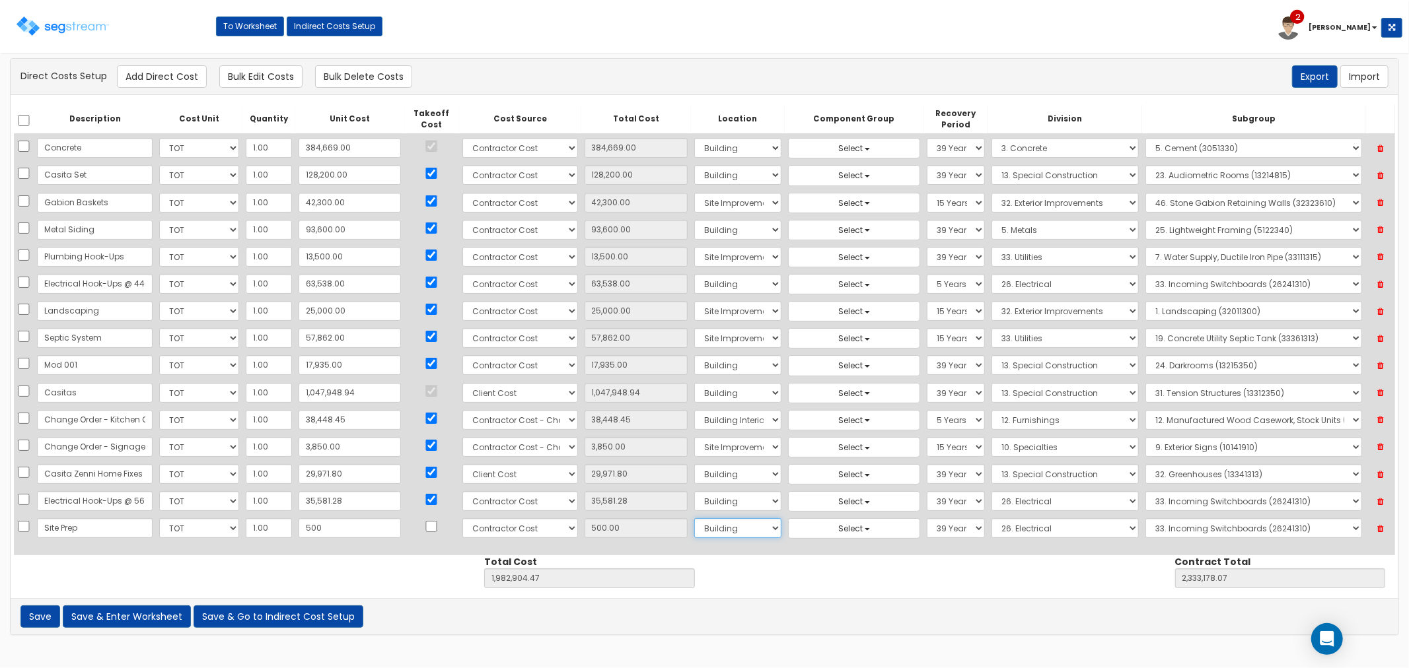
select select "27"
click at [694, 520] on select "Select Building Building Interior Site Improvements Add Additional Location" at bounding box center [737, 528] width 87 height 20
click at [425, 524] on input "checkbox" at bounding box center [431, 526] width 13 height 11
checkbox input "true"
click at [927, 533] on select "Select 5 Years 7 Years 9 Years 10 Years 15 Years 15 Year QLI 15 Year QRP 15 Yea…" at bounding box center [956, 528] width 58 height 20
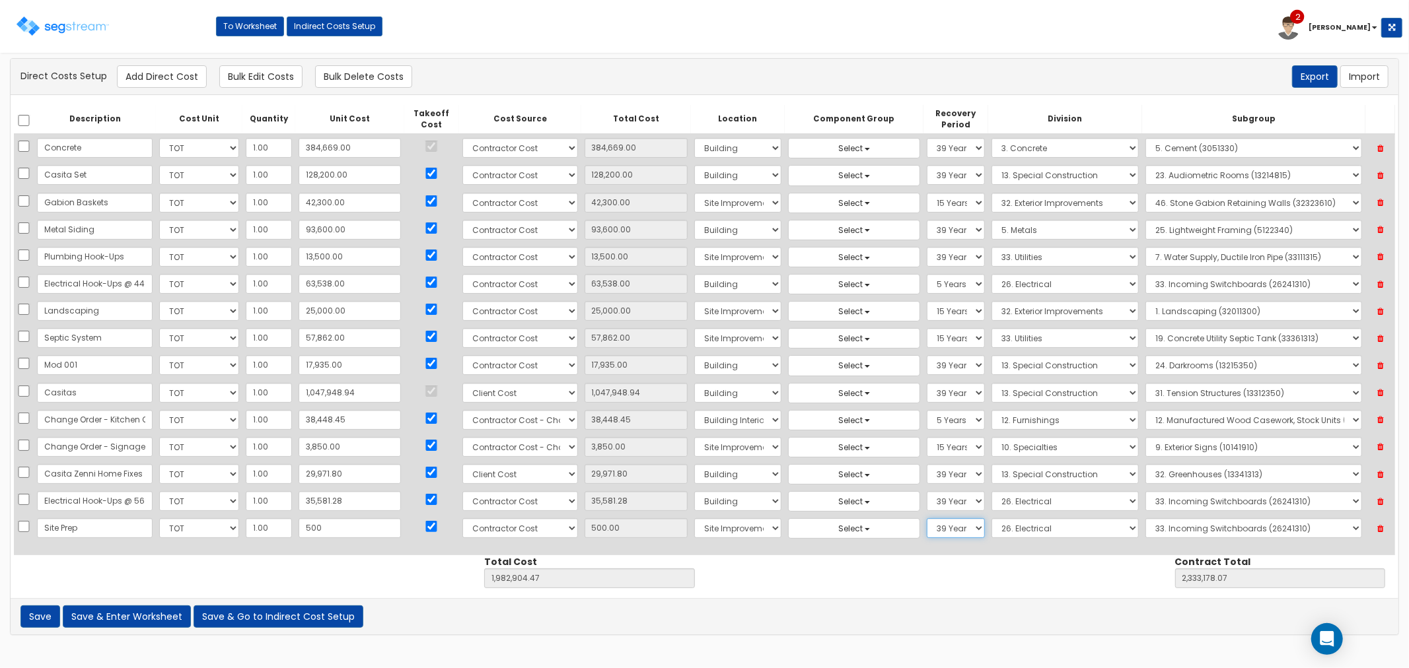
select select "15Y"
click at [927, 520] on select "Select 5 Years 7 Years 9 Years 10 Years 15 Years 15 Year QLI 15 Year QRP 15 Yea…" at bounding box center [956, 528] width 58 height 20
click at [996, 531] on select "Select 1. General Requirements 2. Existing Conditions 3. Concrete 4. Masonry 5.…" at bounding box center [1064, 528] width 147 height 20
select select "31"
click at [991, 520] on select "Select 1. General Requirements 2. Existing Conditions 3. Concrete 4. Masonry 5.…" at bounding box center [1064, 528] width 147 height 20
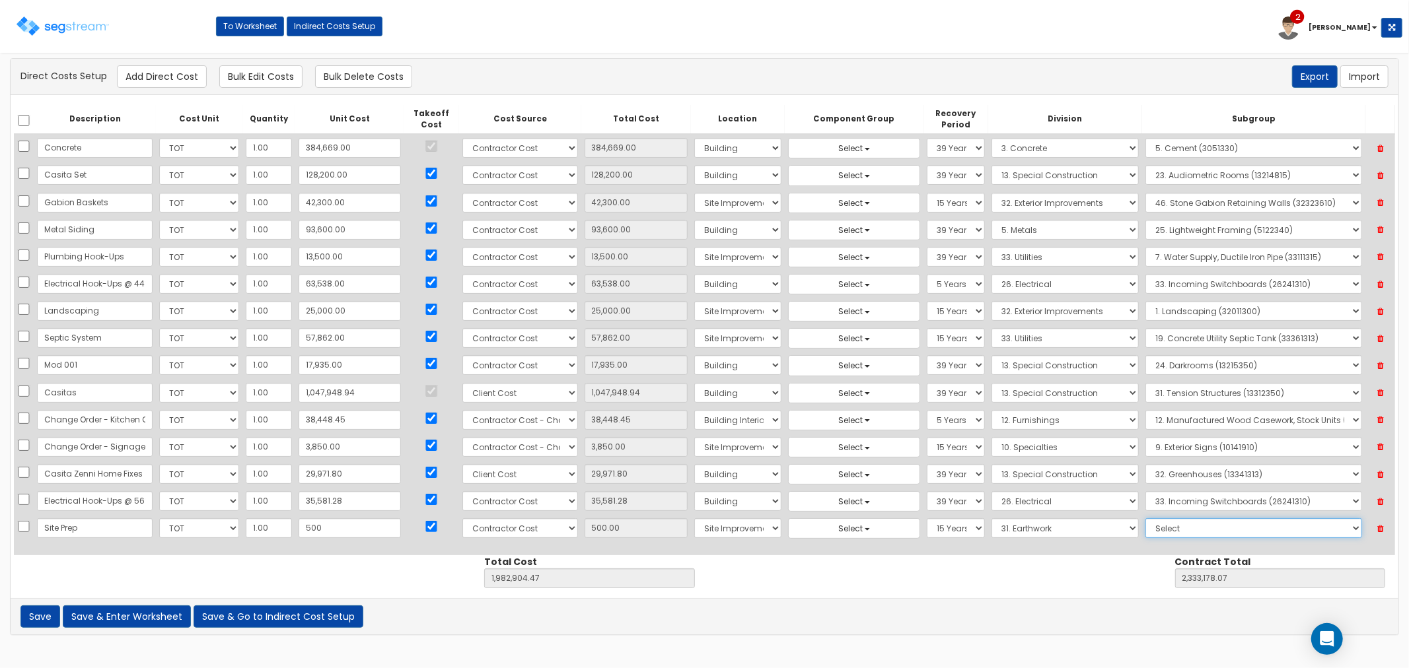
click at [1187, 530] on select "Select 1. Grading (31051300) 2. Borrow (31051310) 3. Borrow (31051610) 4. Plant…" at bounding box center [1253, 528] width 217 height 20
click at [927, 526] on select "Select 5 Years 7 Years 9 Years 10 Years 15 Years 15 Year QLI 15 Year QRP 15 Yea…" at bounding box center [956, 528] width 58 height 20
click at [1217, 524] on select "Select 1. Grading (31051300) 2. Borrow (31051310) 3. Borrow (31051610) 4. Plant…" at bounding box center [1253, 528] width 217 height 20
select select "31131310"
click at [1145, 520] on select "Select 1. Grading (31051300) 2. Borrow (31051310) 3. Borrow (31051610) 4. Plant…" at bounding box center [1253, 528] width 217 height 20
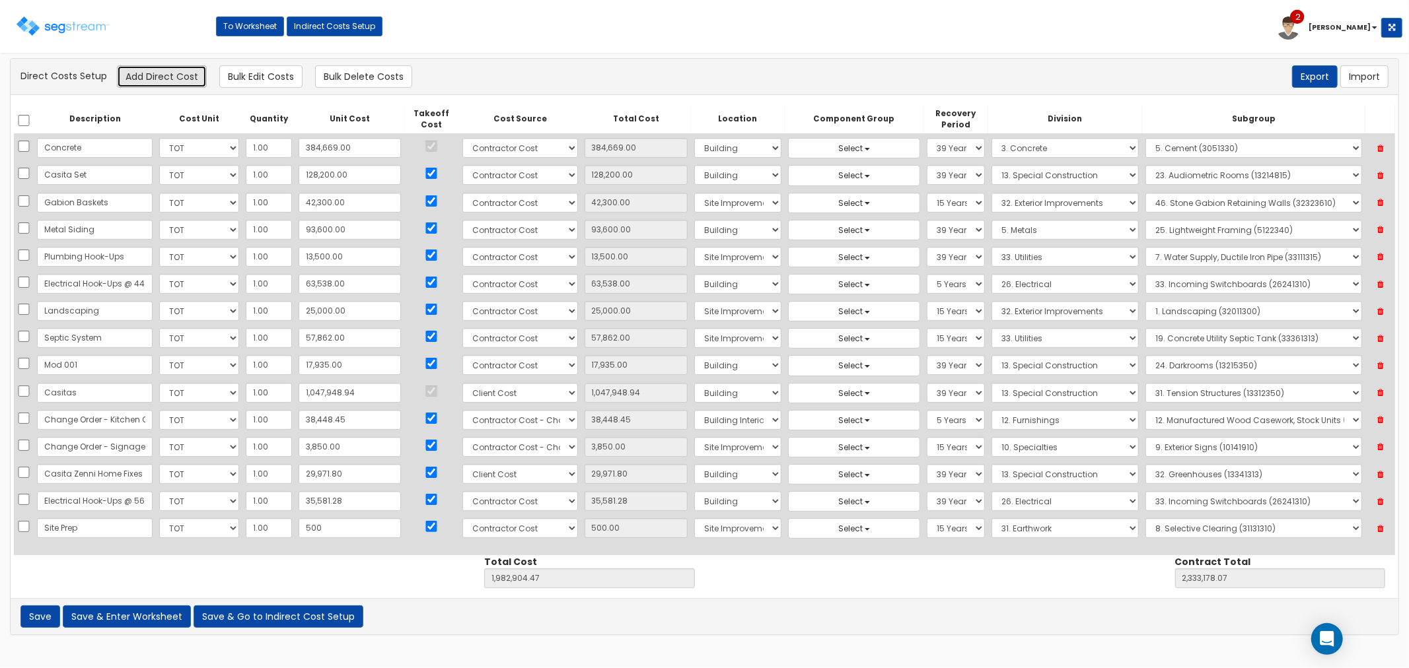
click at [161, 69] on button "Add Direct Cost" at bounding box center [162, 76] width 90 height 22
select select "10"
select select "6"
select select "27"
select select "15Y"
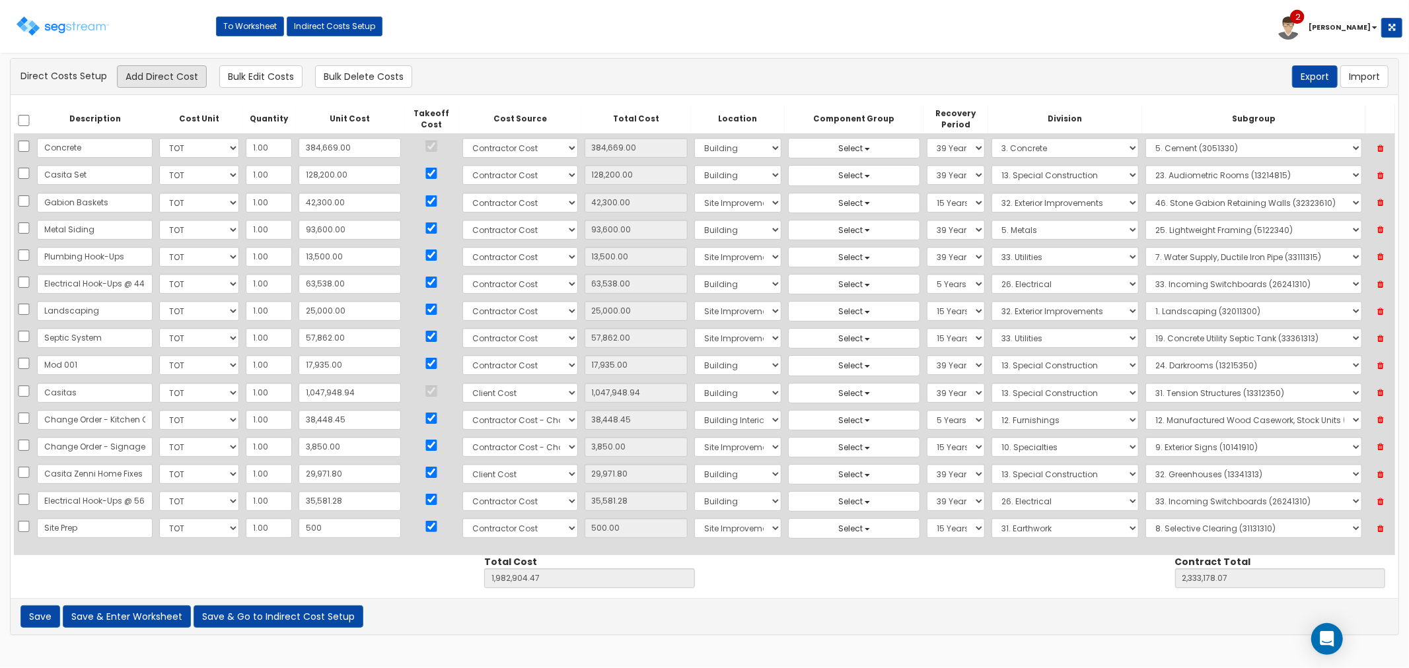
select select "31"
select select "31131310"
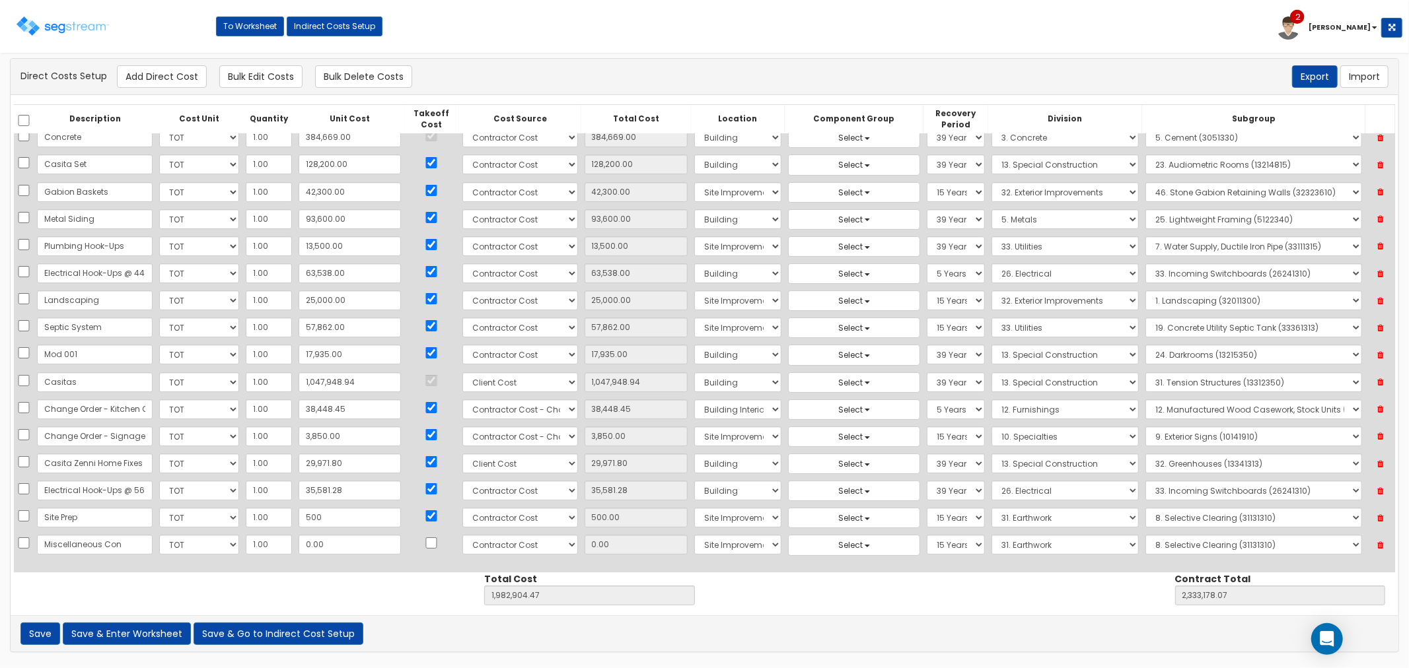
type input "Miscellaneous Con"
drag, startPoint x: 77, startPoint y: 552, endPoint x: 36, endPoint y: 550, distance: 41.6
click at [77, 552] on input "Miscellaneous Con" at bounding box center [95, 545] width 116 height 20
drag, startPoint x: 40, startPoint y: 548, endPoint x: 182, endPoint y: 550, distance: 142.0
click at [182, 550] on tr "Miscellaneous Con Select CF Custo Custo Custo Custo Custo Custo Custo Custo Cus…" at bounding box center [704, 545] width 1381 height 27
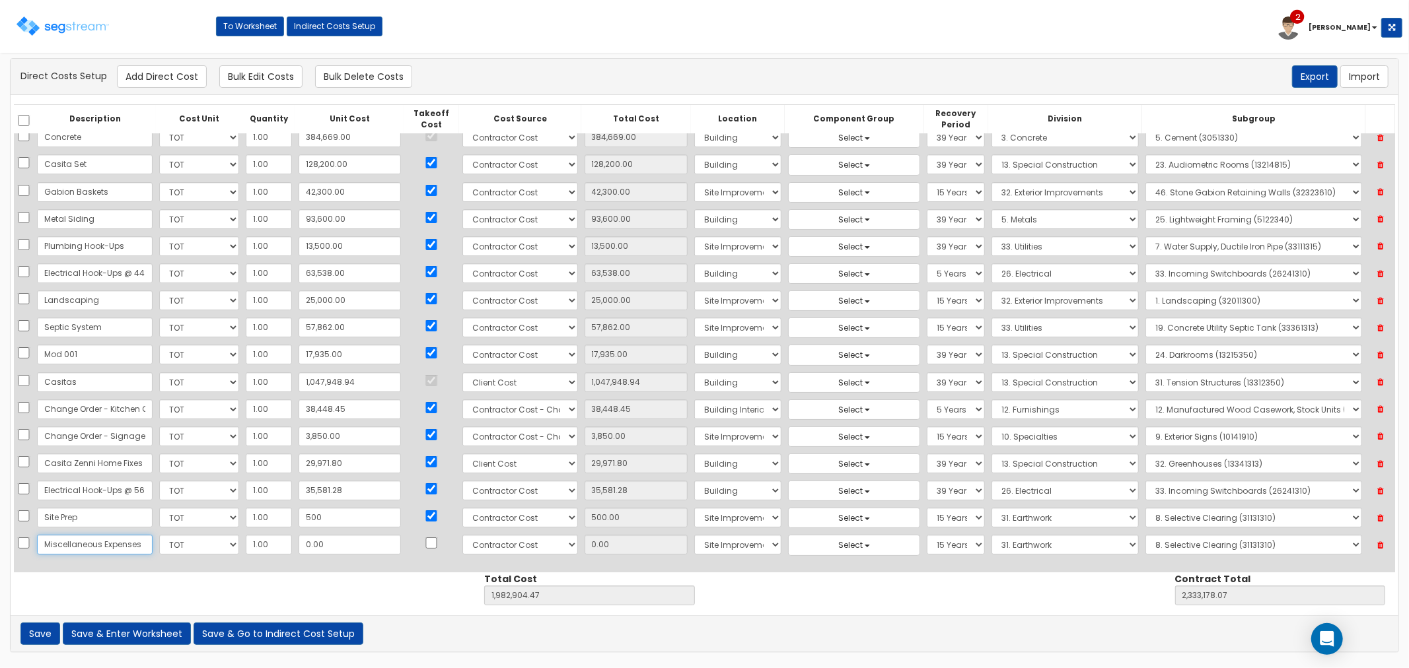
scroll to position [0, 17]
type input "Miscellaneous Expenses"
click at [330, 542] on input "0.00" at bounding box center [350, 545] width 102 height 20
type input "1"
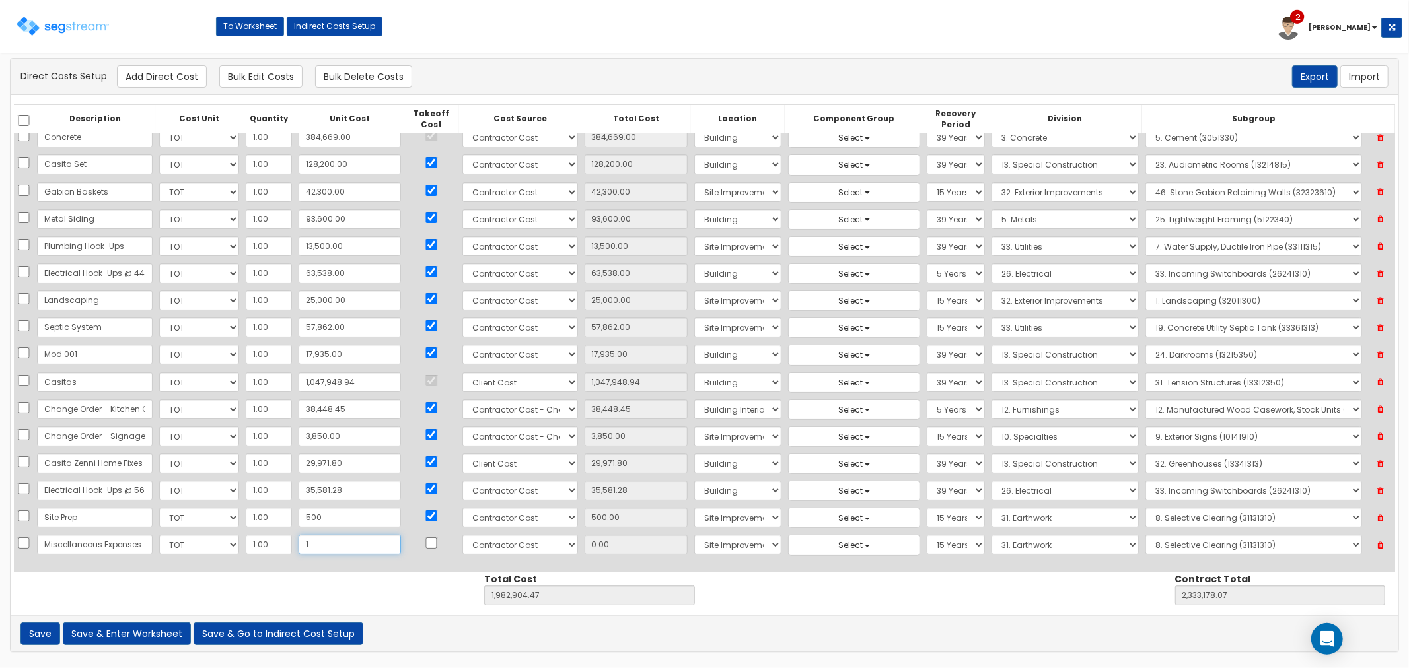
type input "1,982,905.47"
type input "2,333,179.07"
type input "1.00"
type input "18"
type input "1,982,922.47"
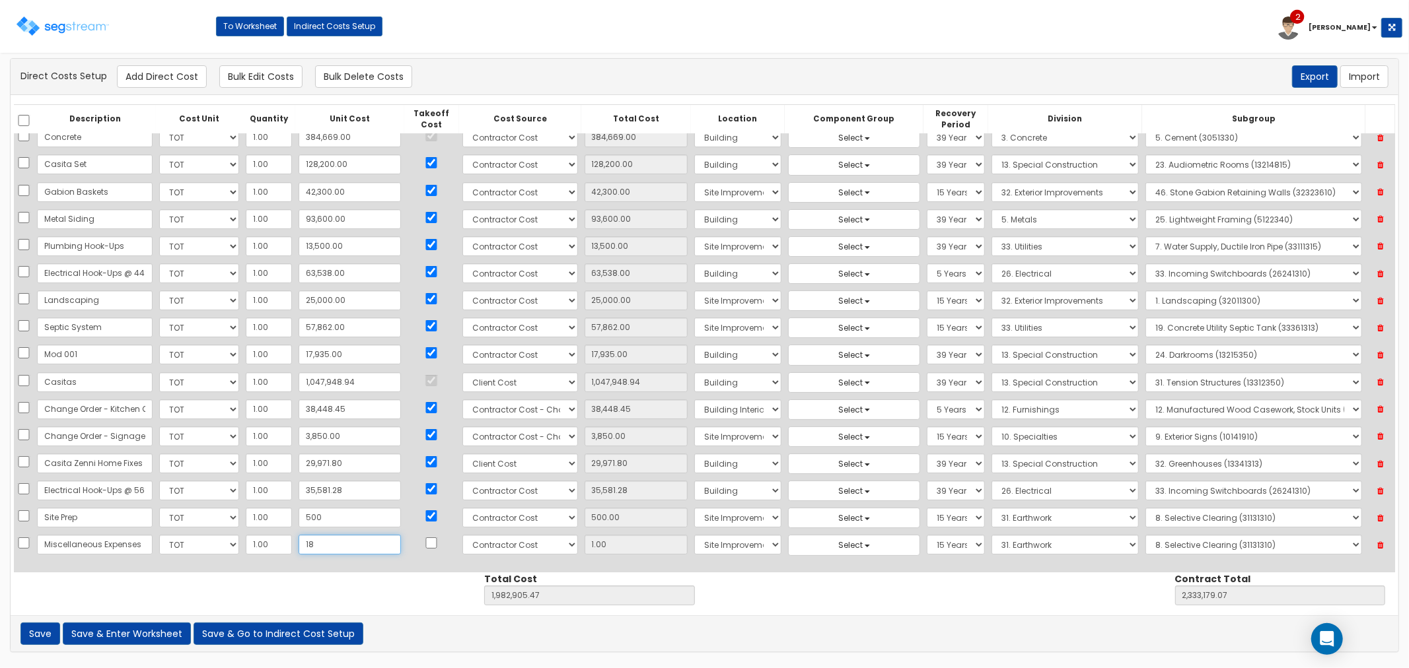
type input "2,333,196.07"
type input "18.00"
type input "18"
drag, startPoint x: 102, startPoint y: 544, endPoint x: 153, endPoint y: 548, distance: 51.0
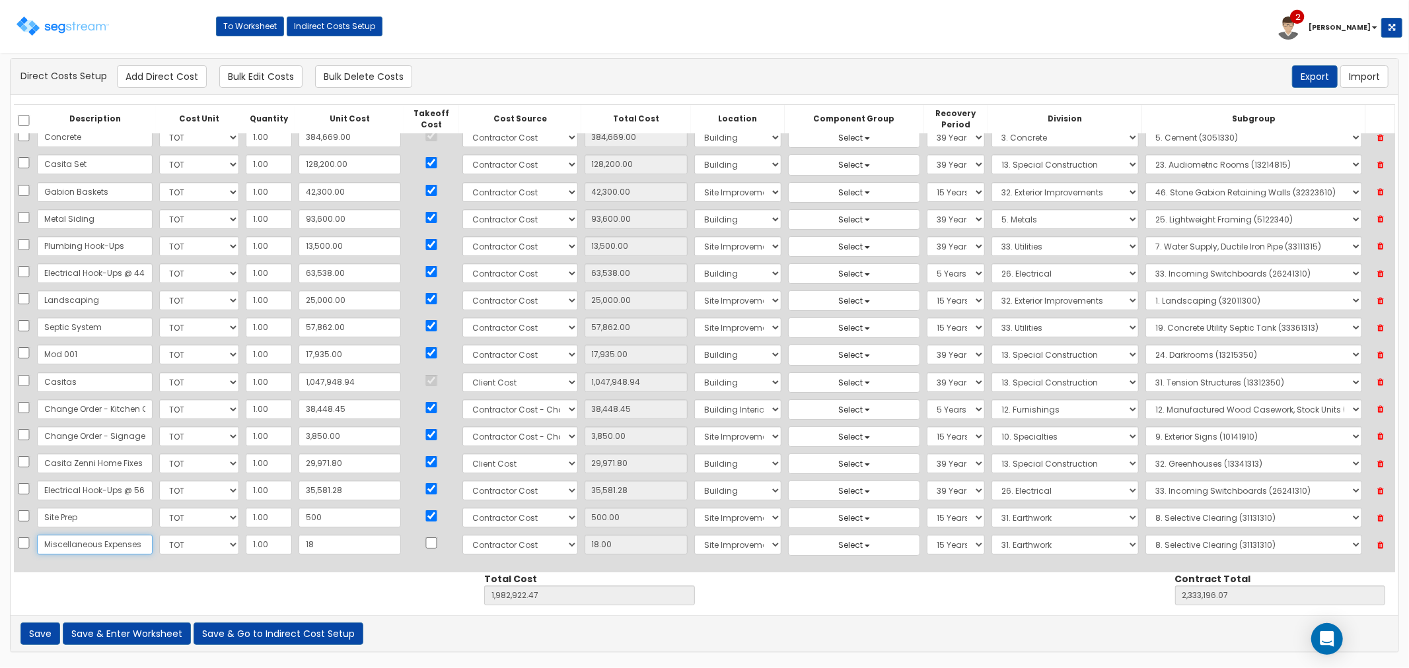
click at [153, 548] on tr "Miscellaneous Expenses Select CF Custo Custo Custo Custo Custo Custo Custo Cust…" at bounding box center [704, 545] width 1381 height 27
type input "Miscellaneous Construction"
click at [314, 550] on input "18" at bounding box center [350, 545] width 102 height 20
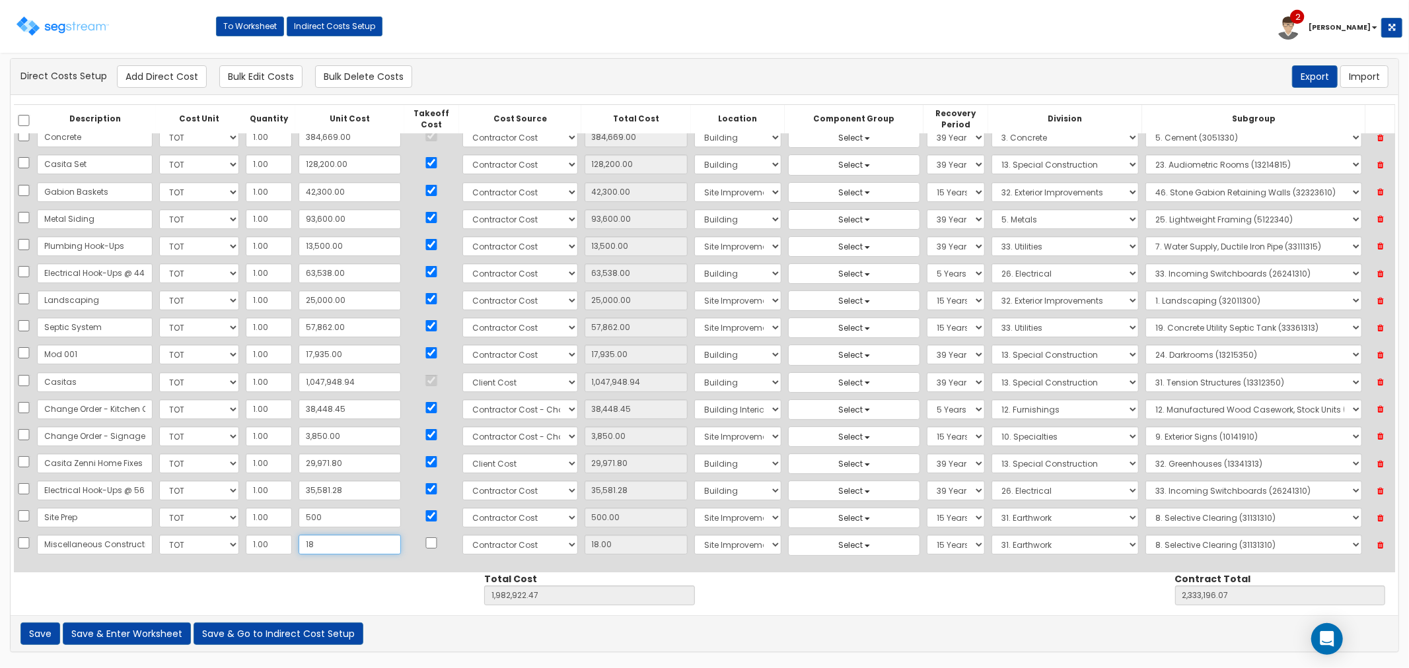
type input "5"
type input "1,982,909.47"
type input "2,333,183.07"
type input "5.00"
type input "59"
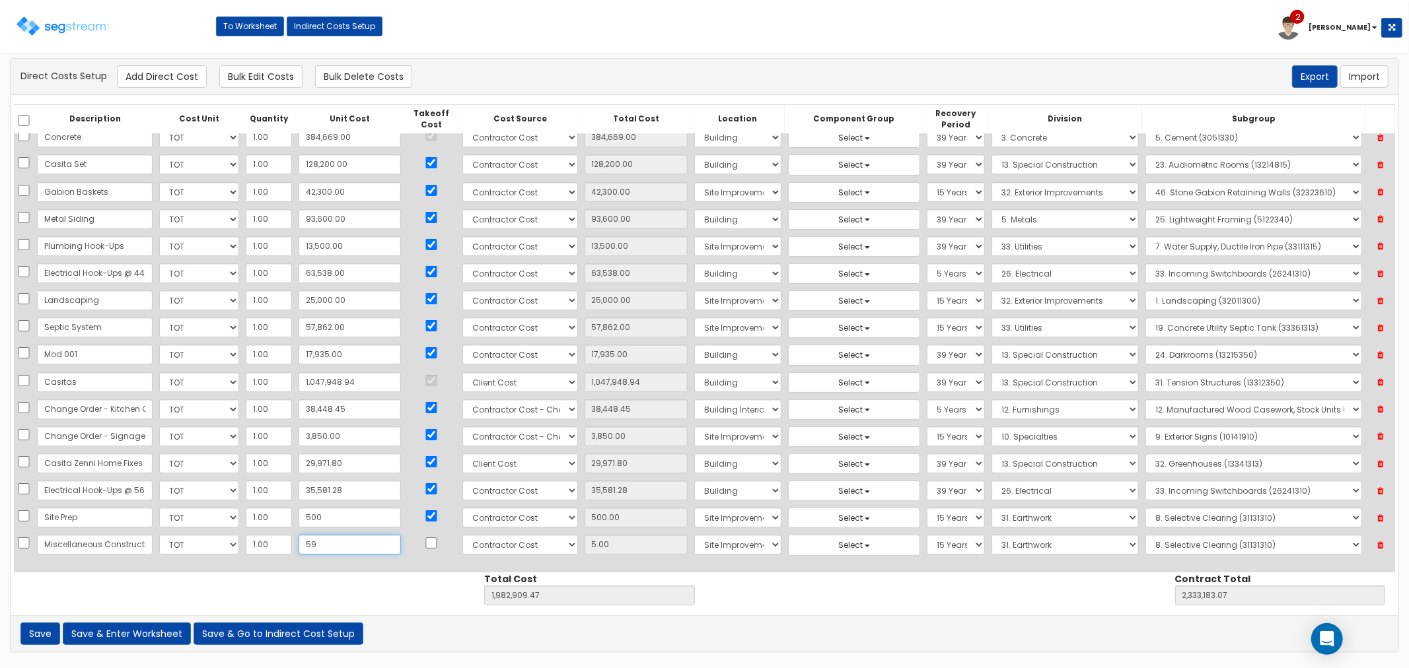
type input "1,982,963.47"
type input "2,333,237.07"
type input "59.00"
type input "596"
type input "1,983,500.47"
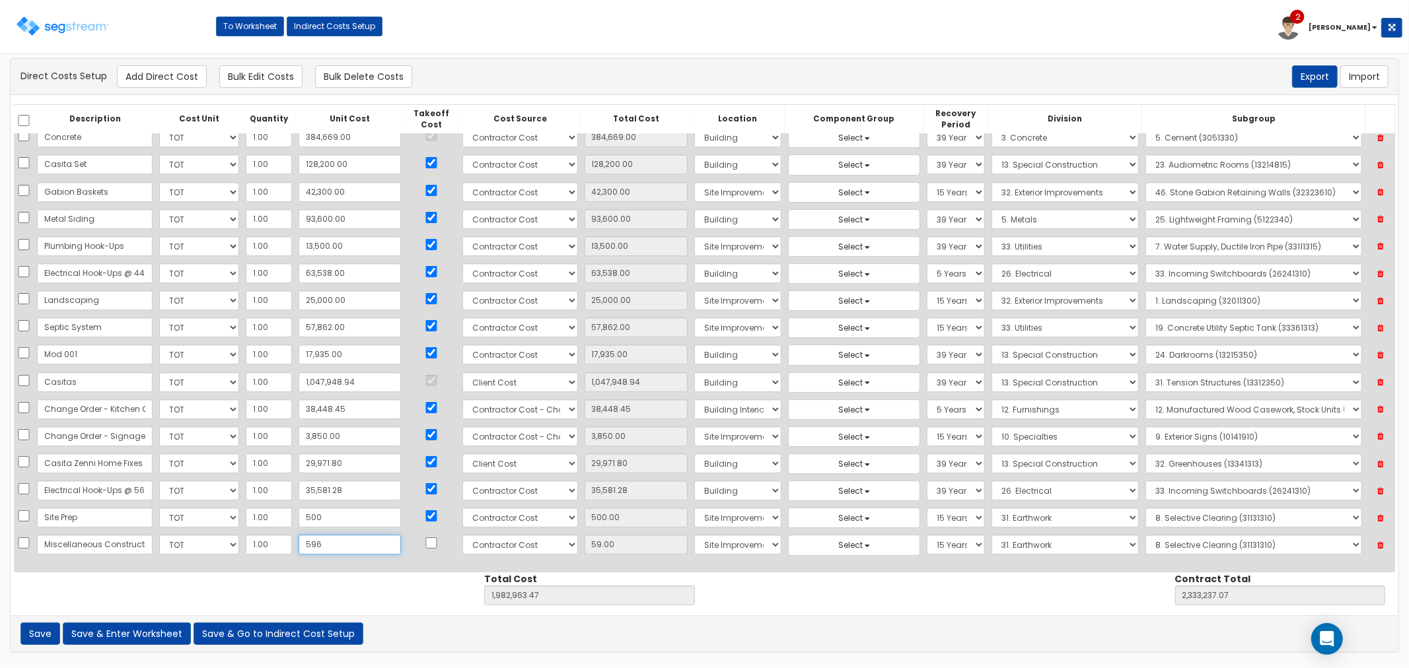
type input "2,333,774.07"
type input "596.00"
type input "5962"
type input "1,988,866.47"
type input "2,339,140.07"
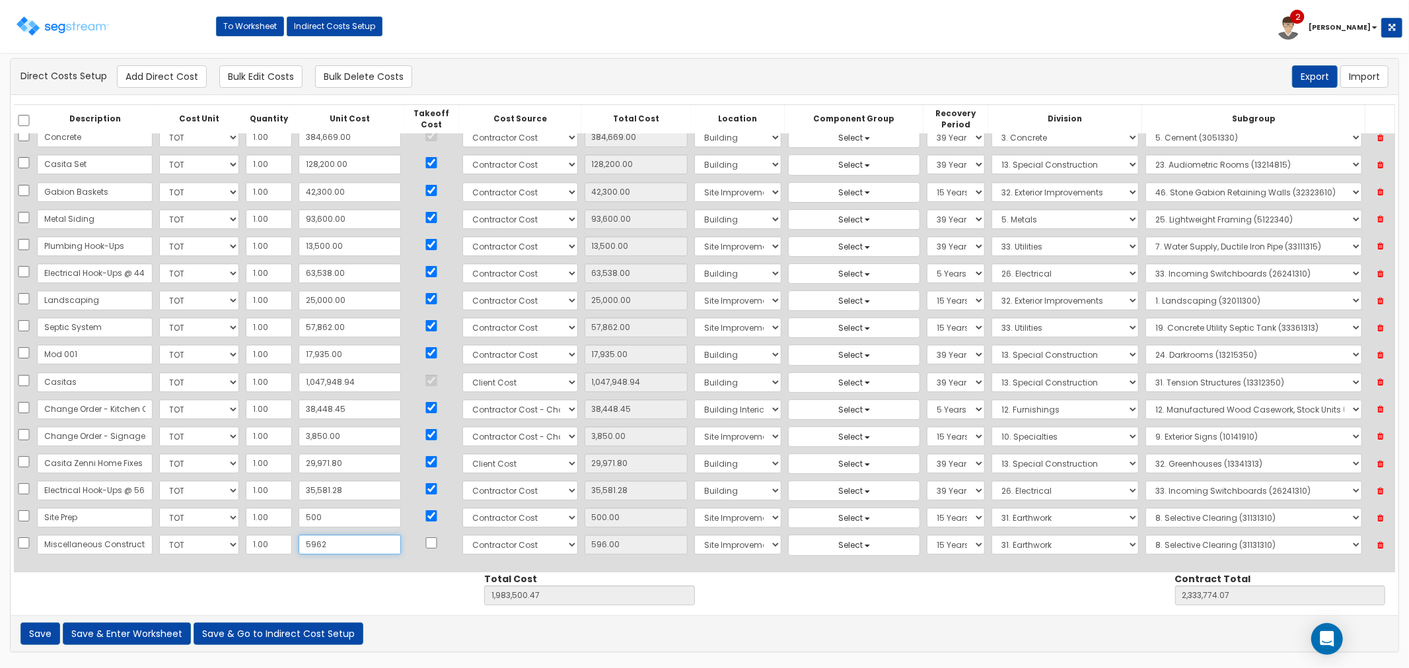
type input "5,962"
type input "5,962.00"
type input "5,9623."
type input "2,042,527.47"
type input "2,392,801.07"
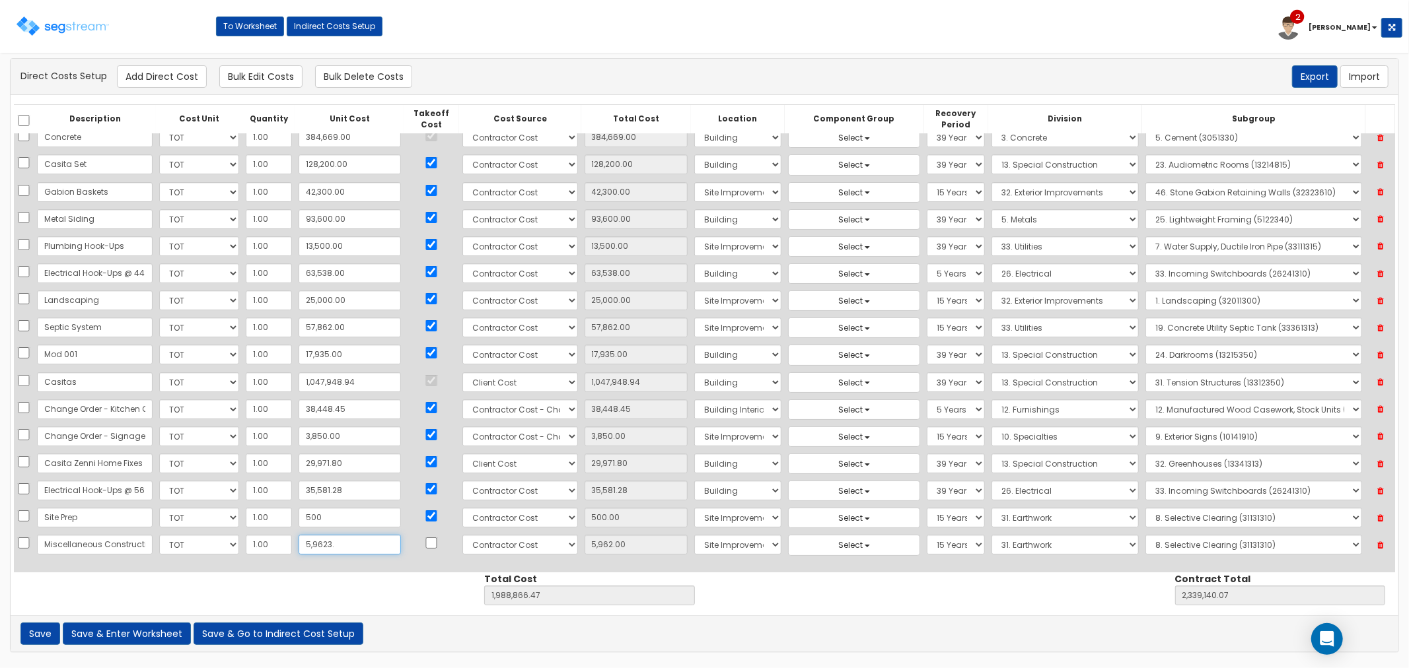
type input "59,623."
type input "59,623.00"
type input "59,623.50"
type input "2,042,527.97"
type input "2,392,801.57"
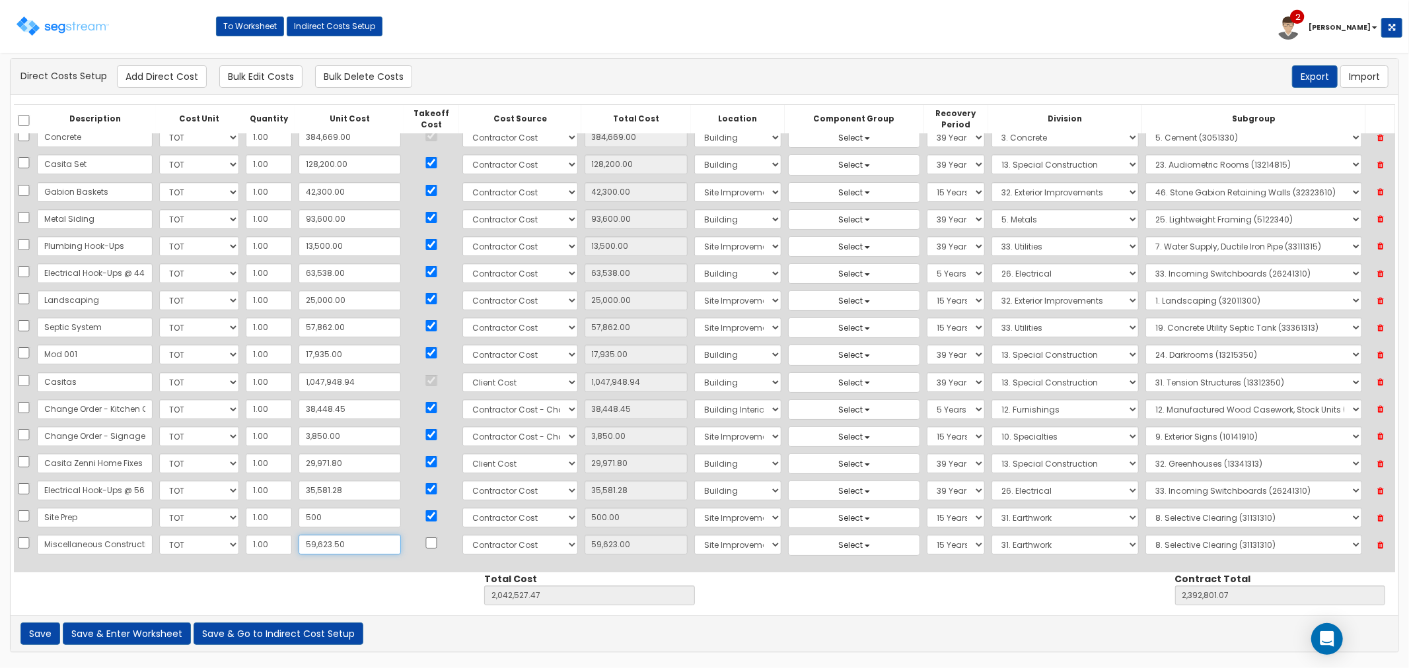
type input "59,623.50"
type input "59,623."
type input "2,042,527.47"
type input "2,392,801.07"
type input "59,623.00"
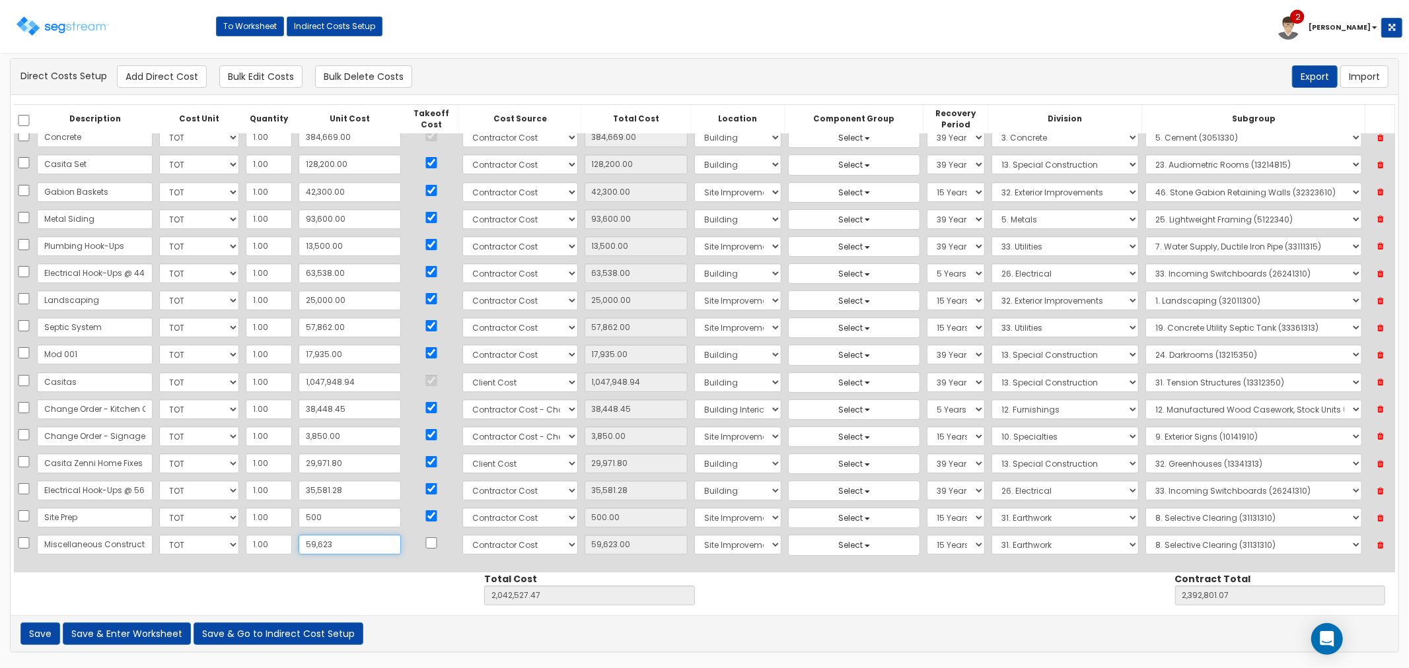
type input "59,62"
type input "1,988,866.47"
type input "2,339,140.07"
type input "5,962"
type input "5,962.00"
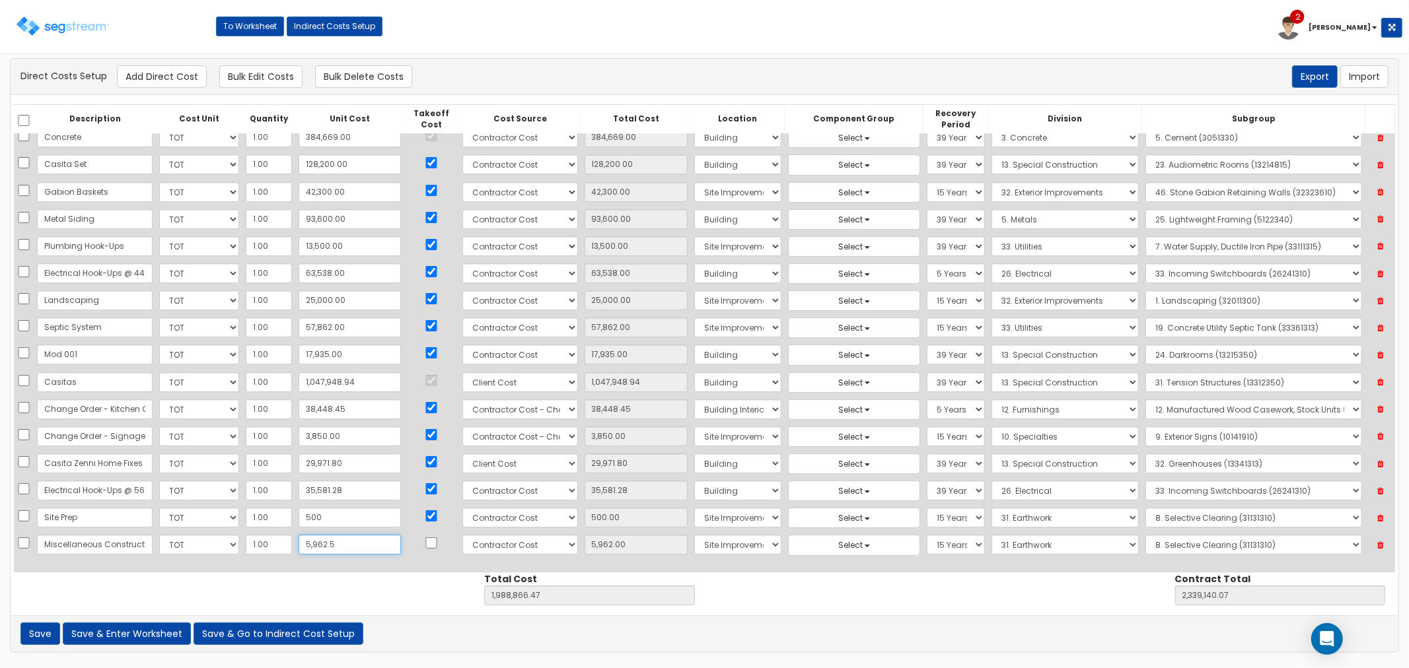
type input "5,962.50"
type input "1,988,866.97"
type input "2,339,140.57"
type input "5,962.50"
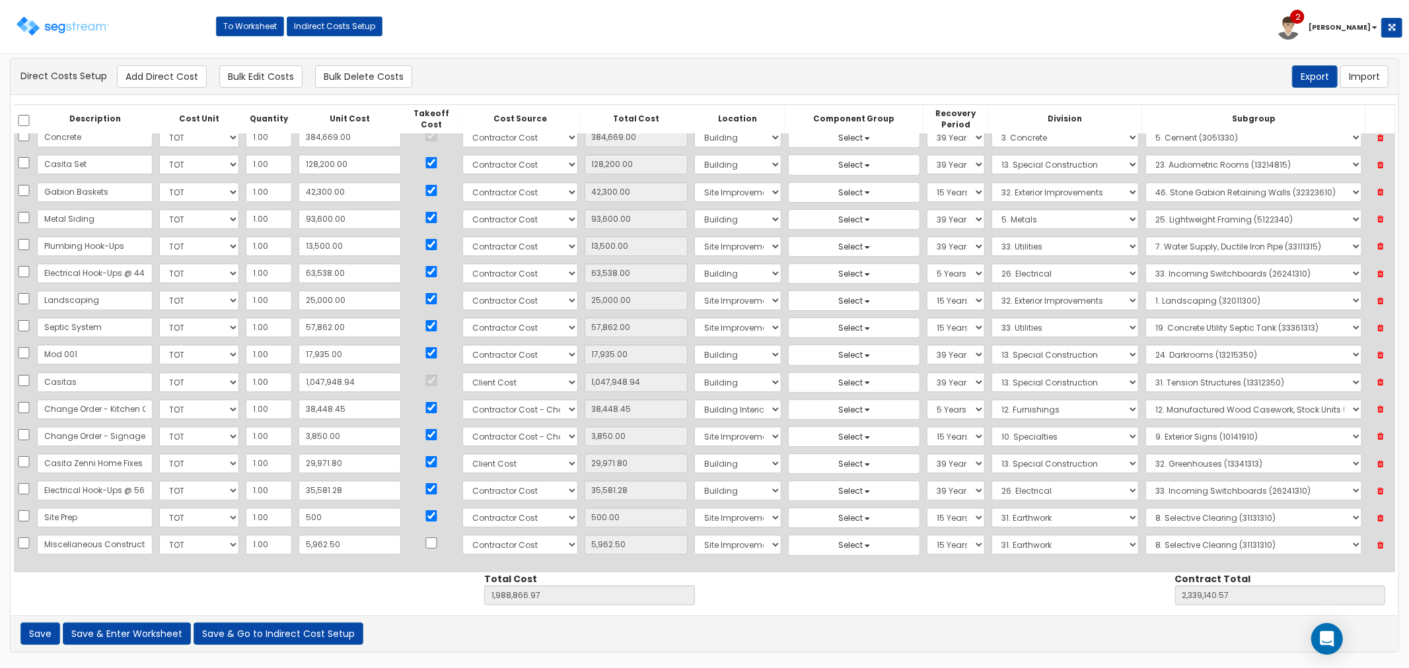
scroll to position [1, 0]
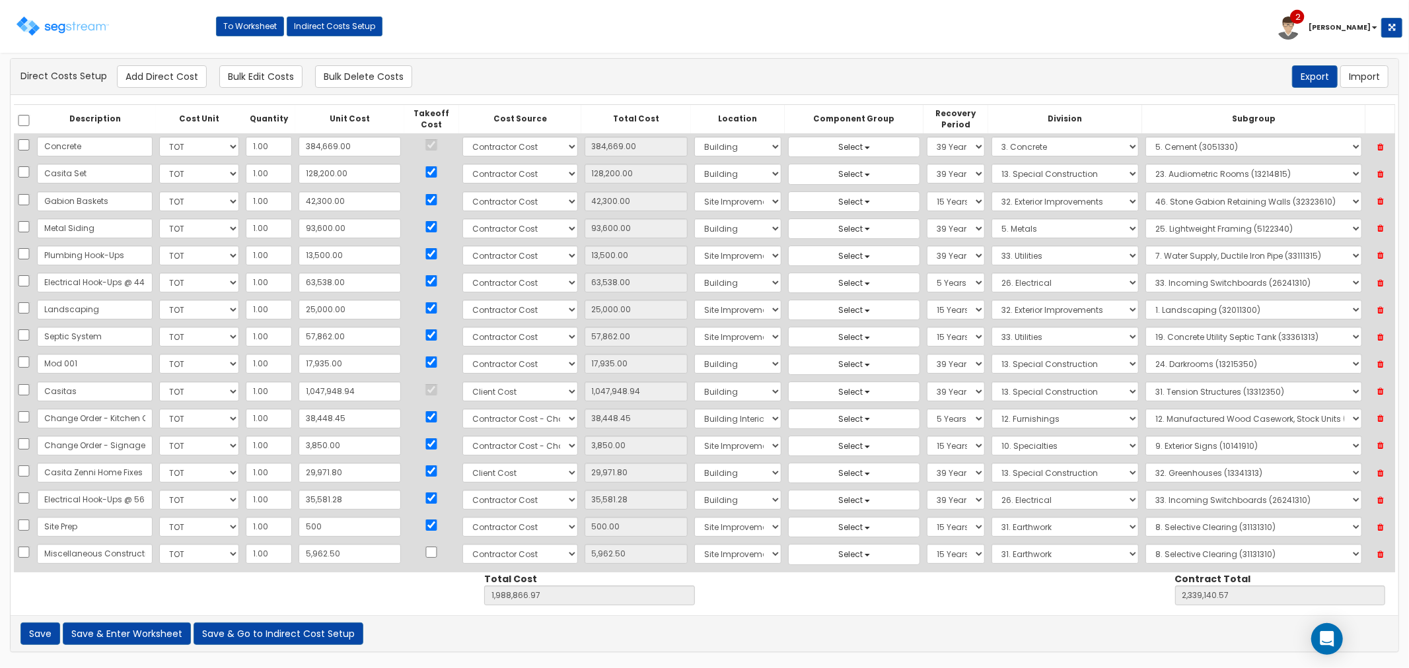
select select "10"
select select "6"
select select "27"
select select "15Y"
select select "31"
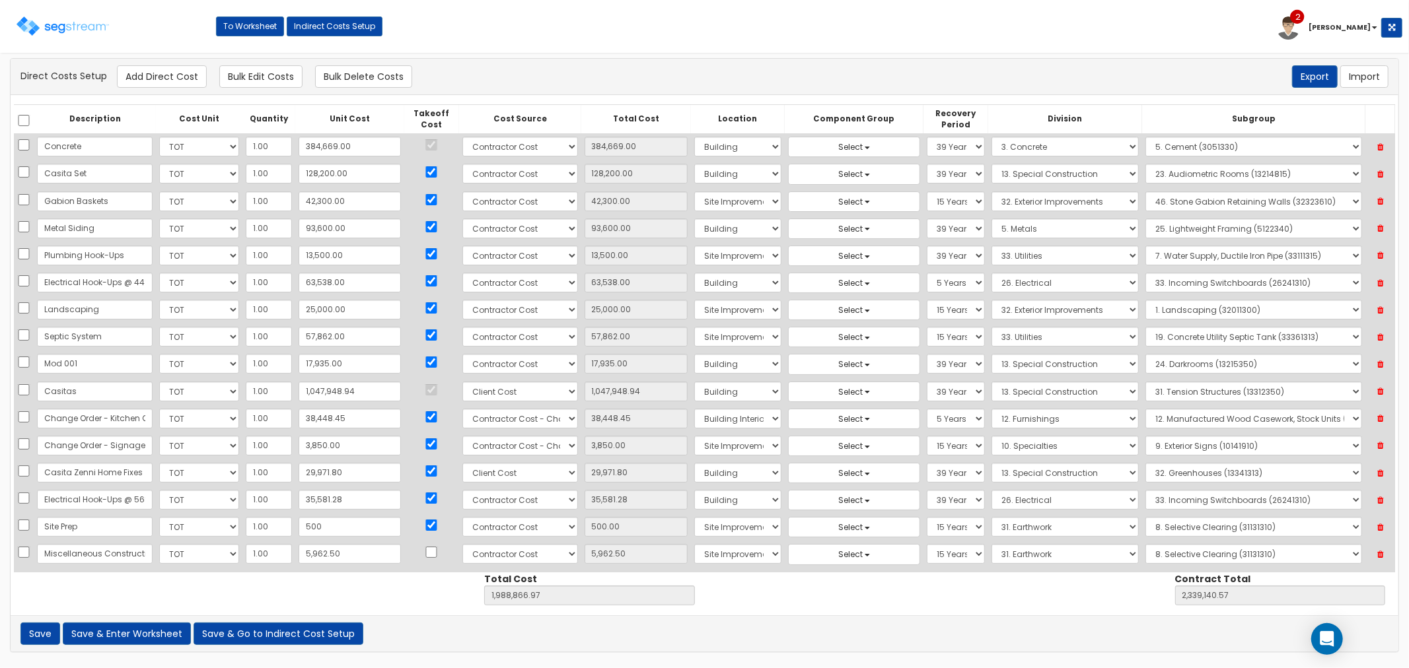
select select "31131310"
click at [425, 557] on input "checkbox" at bounding box center [431, 552] width 13 height 11
checkbox input "true"
click at [516, 528] on select "Select 86 Sheppard Building Client Cost Client Cost - Equipment Client Costs - …" at bounding box center [520, 527] width 116 height 20
select select "8"
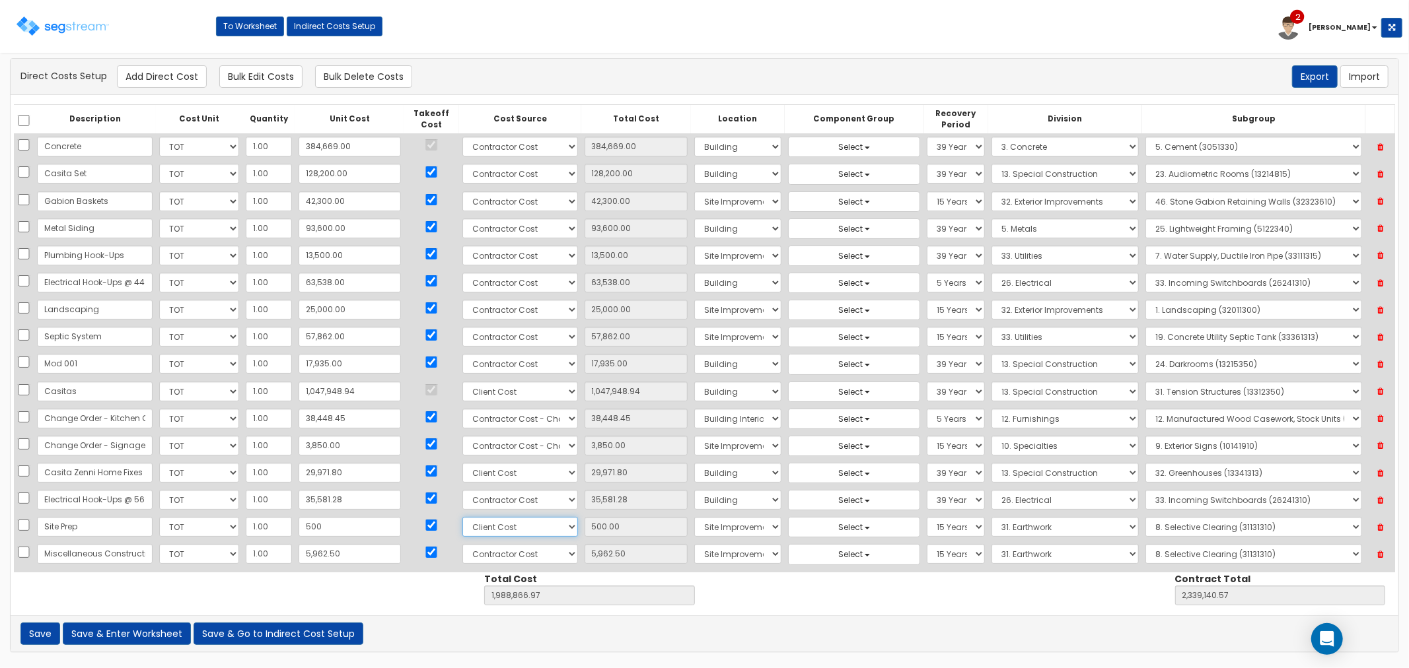
click at [462, 518] on select "Select 86 Sheppard Building Client Cost Client Cost - Equipment Client Costs - …" at bounding box center [520, 527] width 116 height 20
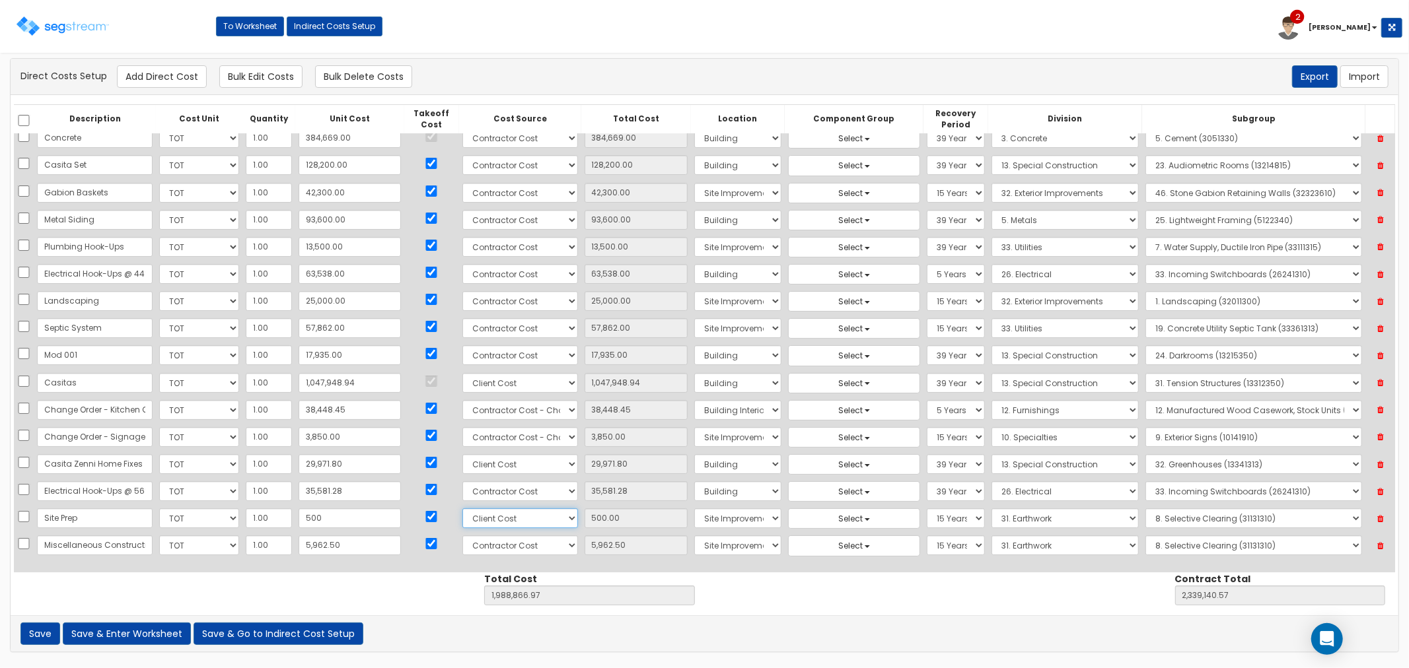
scroll to position [11, 0]
click at [513, 545] on select "Select 86 Sheppard Building Client Cost Client Cost - Equipment Client Costs - …" at bounding box center [520, 545] width 116 height 20
select select "8"
click at [462, 536] on select "Select 86 Sheppard Building Client Cost Client Cost - Equipment Client Costs - …" at bounding box center [520, 545] width 116 height 20
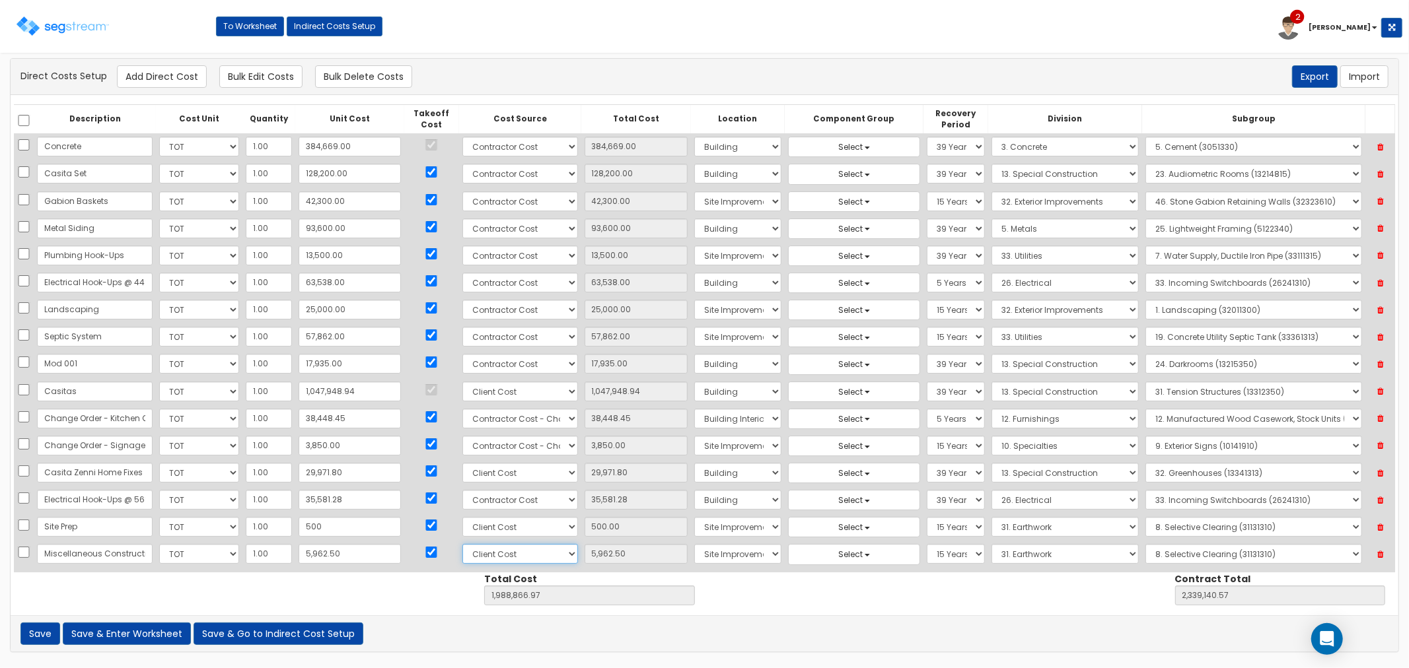
scroll to position [0, 0]
click at [347, 396] on input "1,047,948.94" at bounding box center [350, 393] width 102 height 20
type input "1"
type input "1.00"
type input "940,919.03"
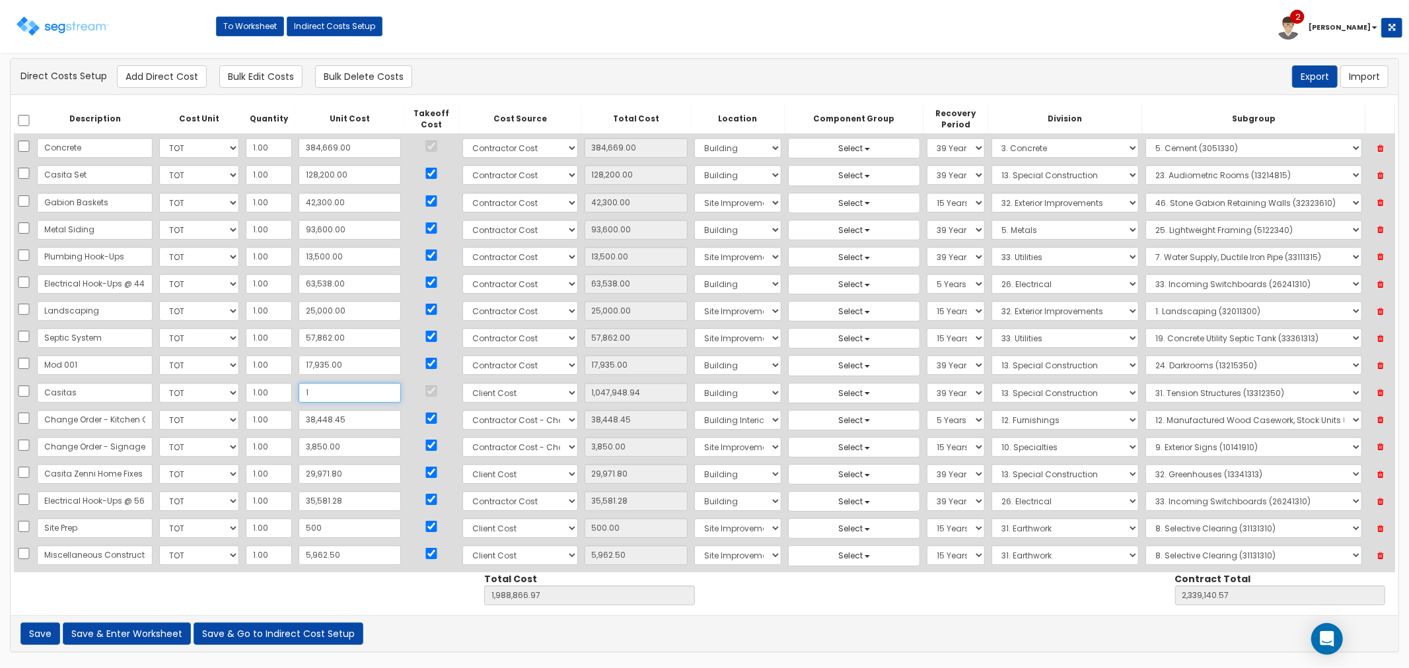
type input "1,291,192.63"
type input "10"
type input "10.00"
type input "940,928.03"
type input "1,291,201.63"
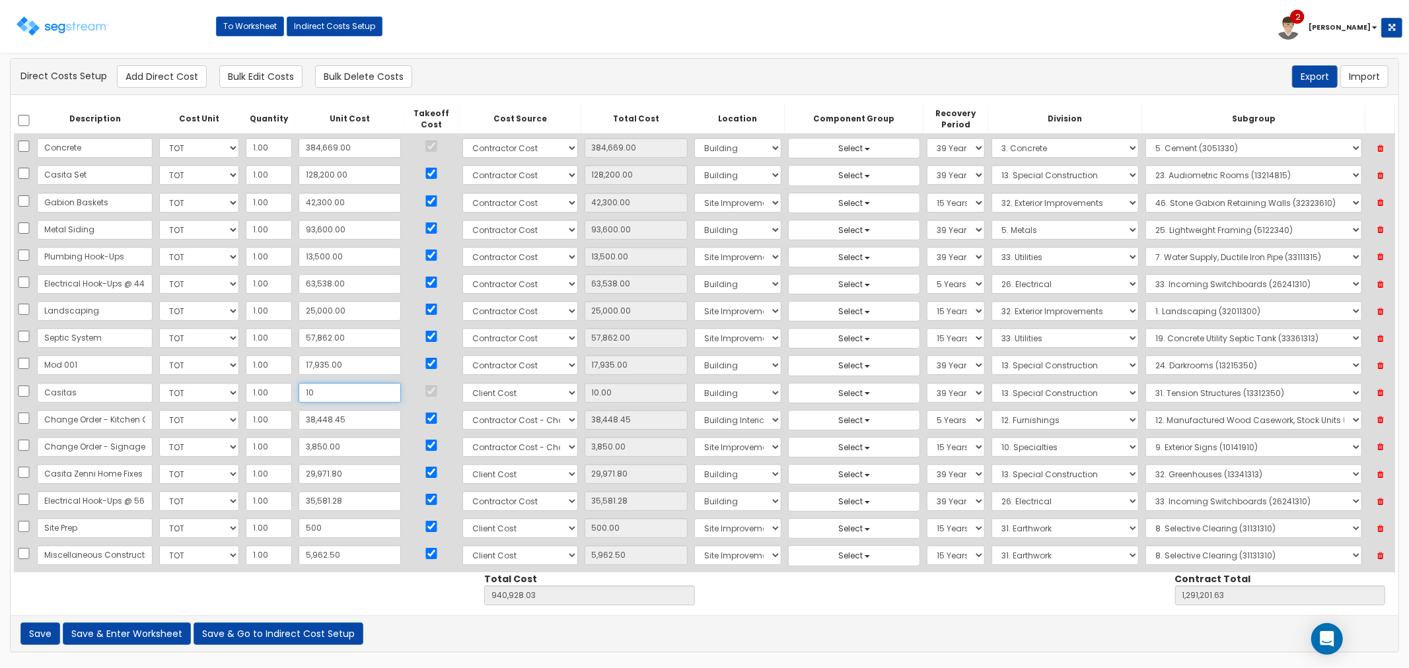
type input "101"
type input "101.00"
type input "941,019.03"
type input "1,291,292.63"
type input "1,012"
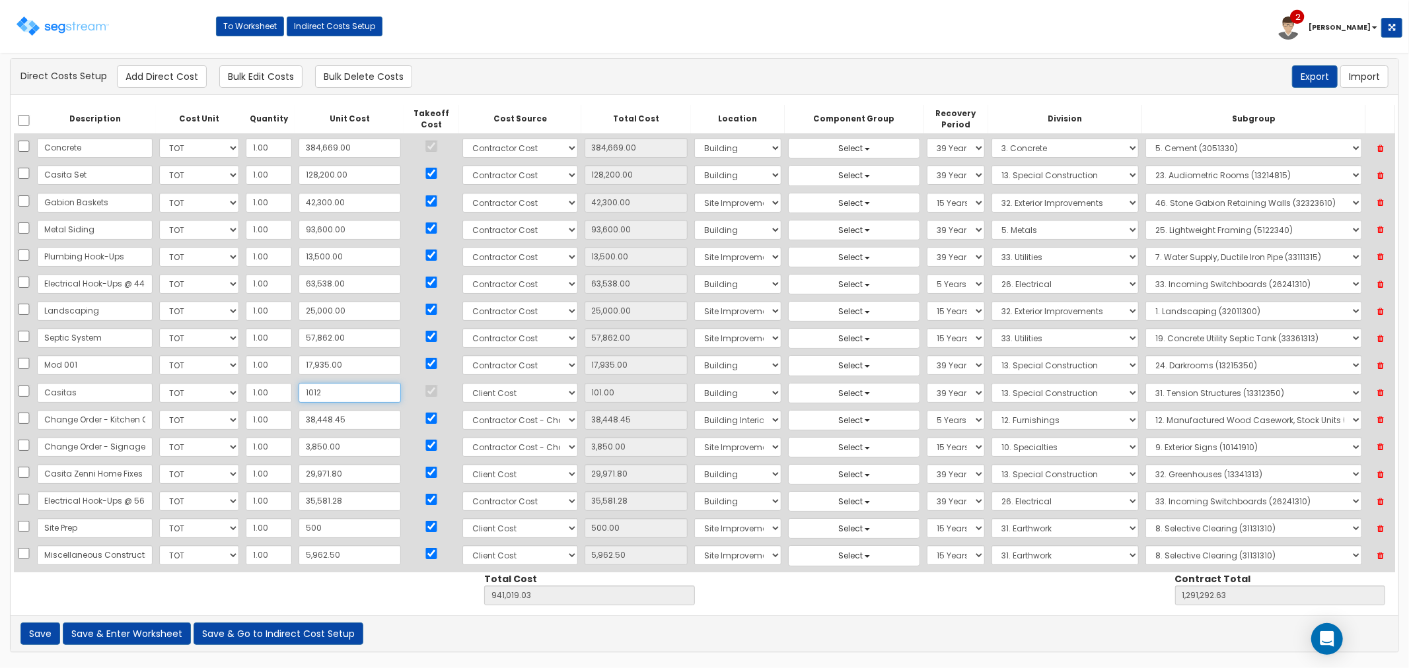
type input "1,012.00"
type input "941,930.03"
type input "1,292,203.63"
type input "10,123"
type input "10,123.00"
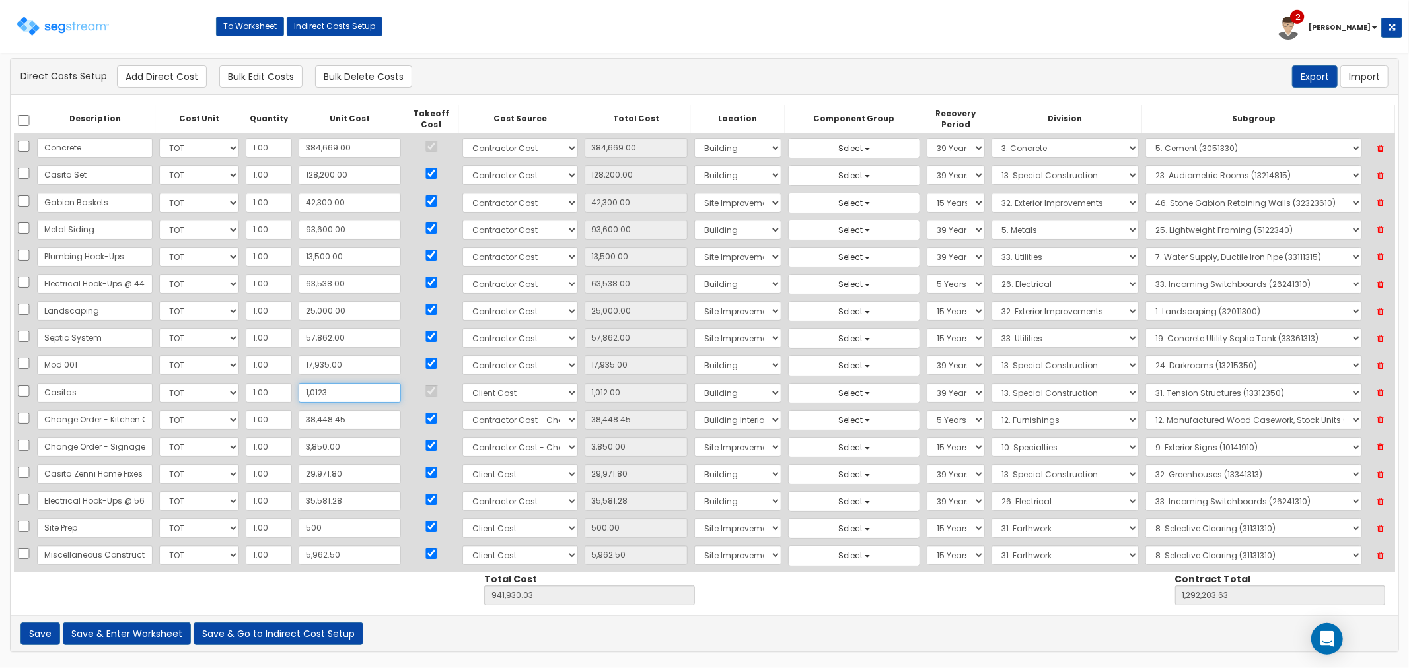
type input "951,041.03"
type input "1,301,314.63"
type input "101,233"
type input "101,233.00"
type input "1,042,151.03"
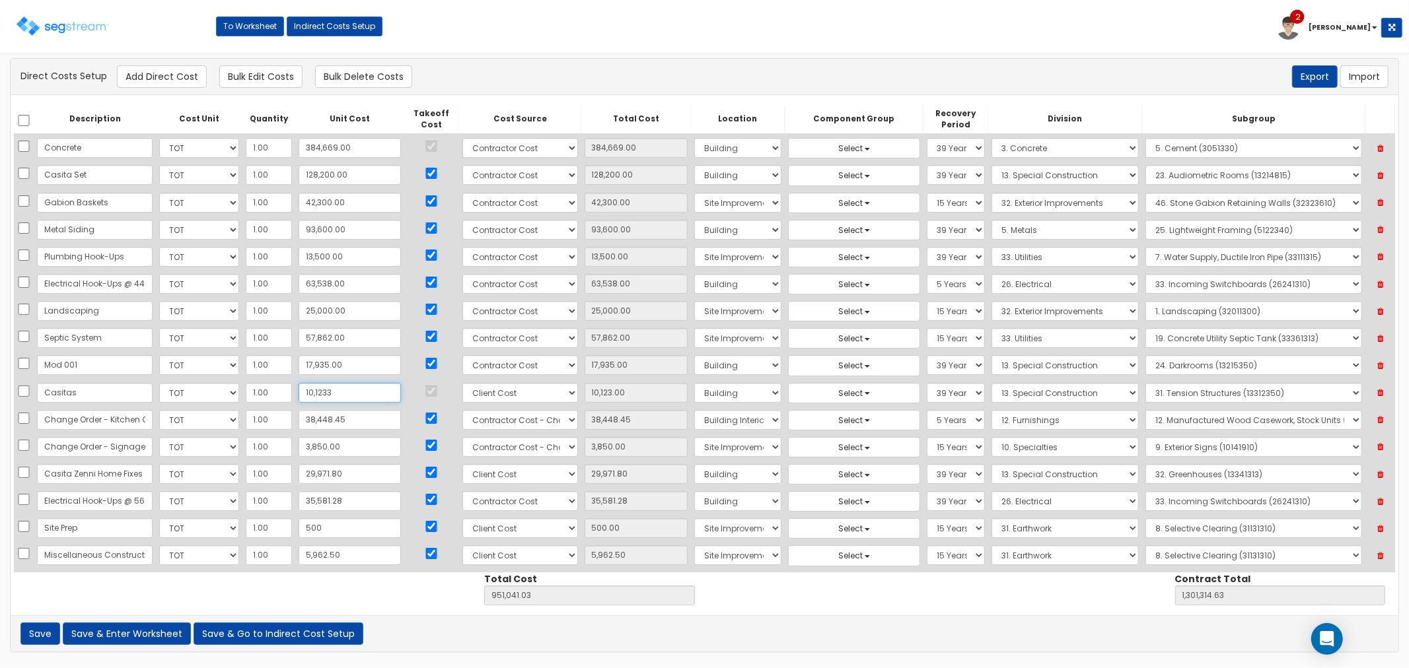
type input "1,392,424.63"
type input "1,012,330"
type input "1,012,330.00"
type input "1,953,248.03"
type input "2,303,521.63"
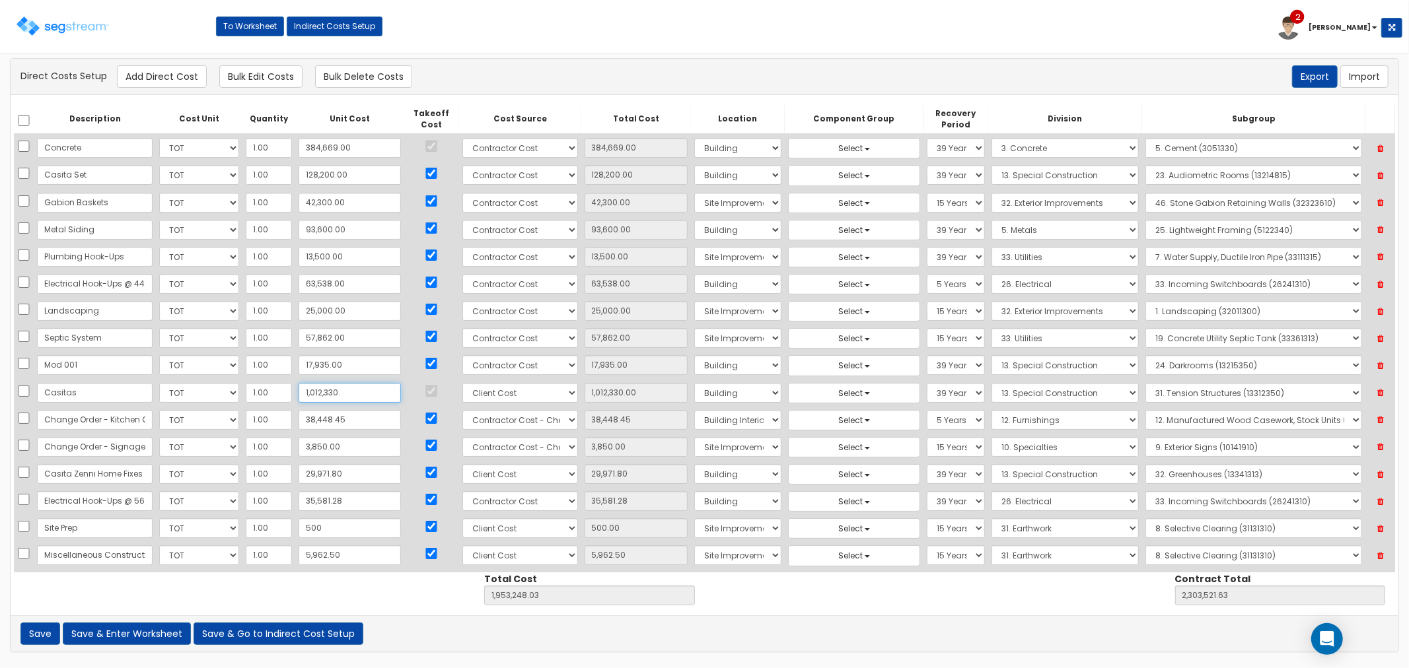
type input "1,012,330.9"
type input "1,012,330.90"
type input "1,953,248.93"
type input "2,303,522.53"
type input "1,012,330.96"
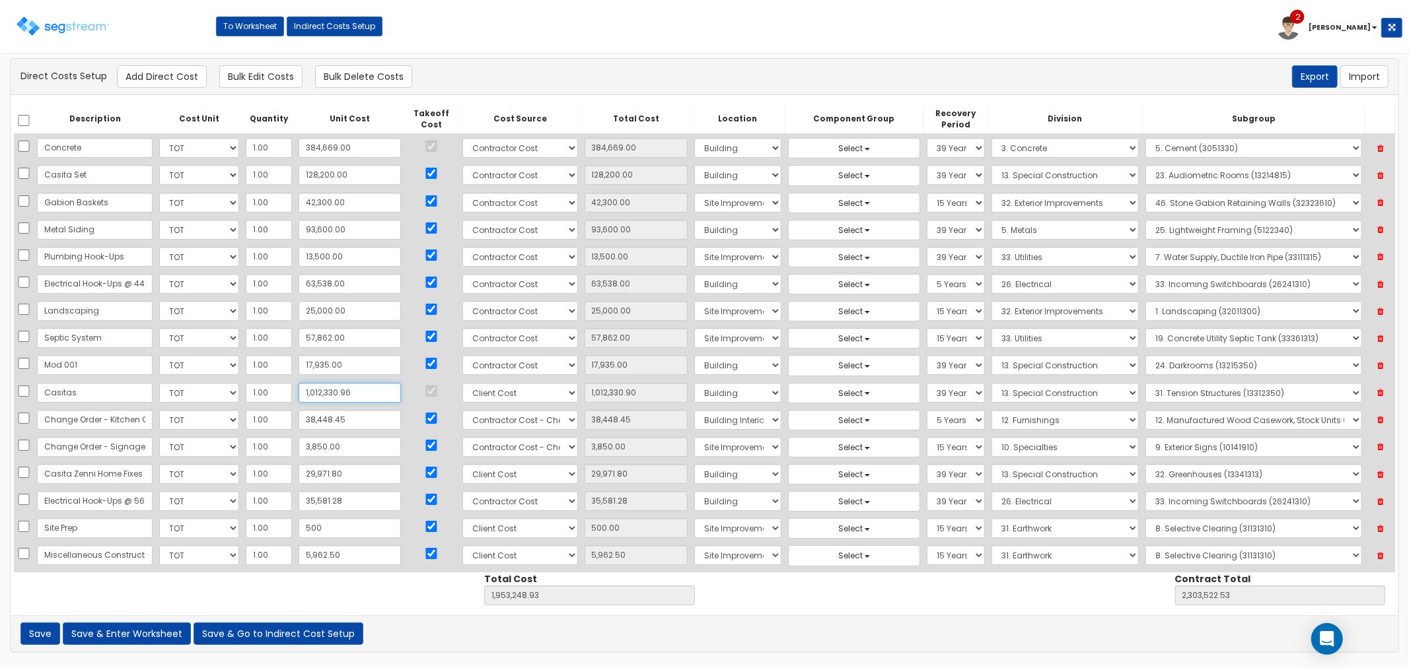
type input "1,012,330.96"
type input "1,953,248.99"
type input "2,303,522.59"
type input "1,012,330.96"
click at [939, 559] on select "Select 5 Years 7 Years 9 Years 10 Years 15 Years 15 Year QLI 15 Year QRP 15 Yea…" at bounding box center [956, 556] width 58 height 20
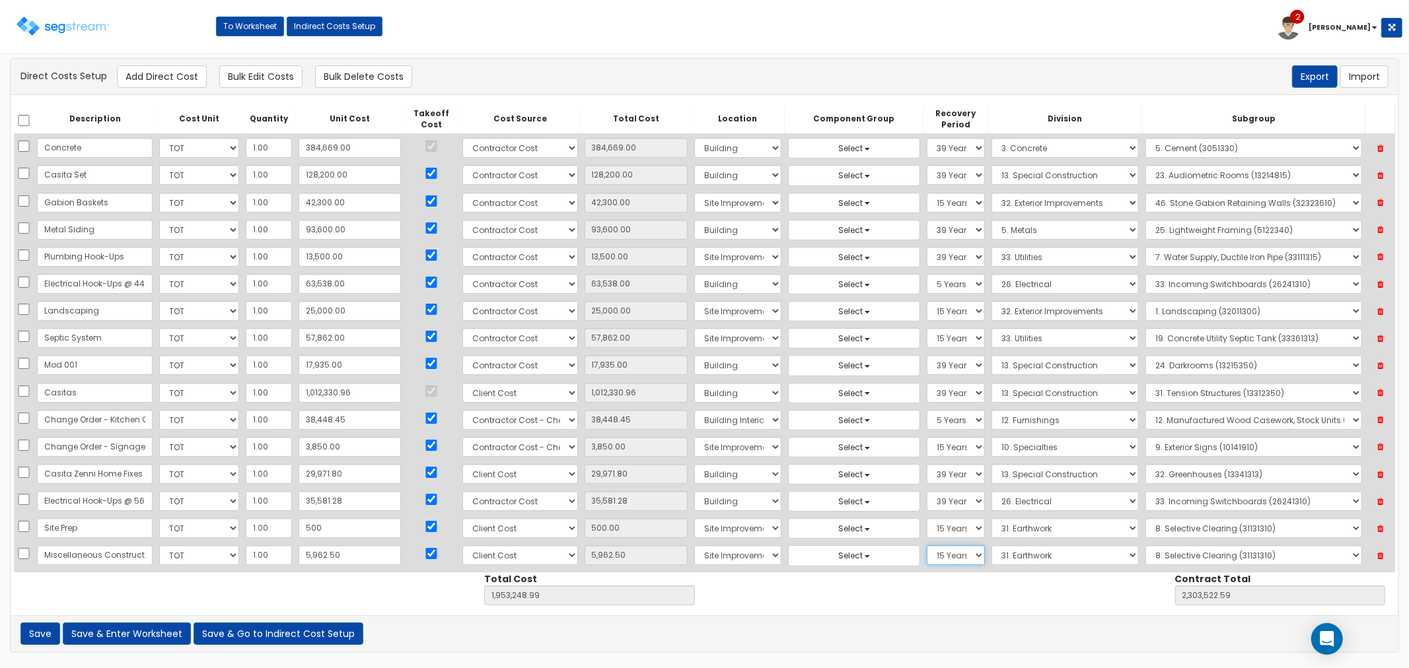
select select "39Y"
click at [927, 547] on select "Select 5 Years 7 Years 9 Years 10 Years 15 Years 15 Year QLI 15 Year QRP 15 Yea…" at bounding box center [956, 556] width 58 height 20
click at [927, 530] on select "Select 5 Years 7 Years 9 Years 10 Years 15 Years 15 Year QLI 15 Year QRP 15 Yea…" at bounding box center [956, 528] width 58 height 20
select select "39Y"
click at [927, 520] on select "Select 5 Years 7 Years 9 Years 10 Years 15 Years 15 Year QLI 15 Year QRP 15 Yea…" at bounding box center [956, 528] width 58 height 20
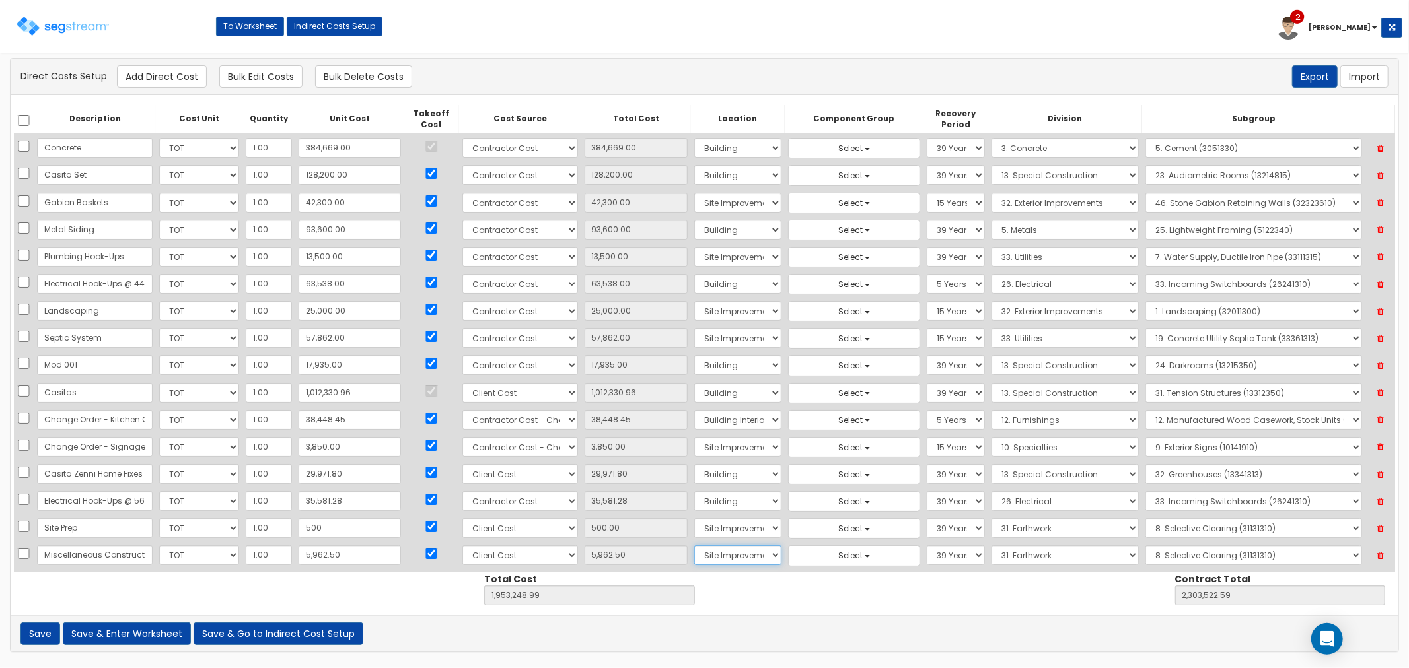
click at [742, 556] on select "Select Building Building Interior Site Improvements Add Additional Location" at bounding box center [737, 556] width 87 height 20
select select "7"
click at [694, 547] on select "Select Building Building Interior Site Improvements Add Additional Location" at bounding box center [737, 556] width 87 height 20
click at [991, 555] on select "Select 1. General Requirements 2. Existing Conditions 3. Concrete 4. Masonry 5.…" at bounding box center [1064, 556] width 147 height 20
select select "13"
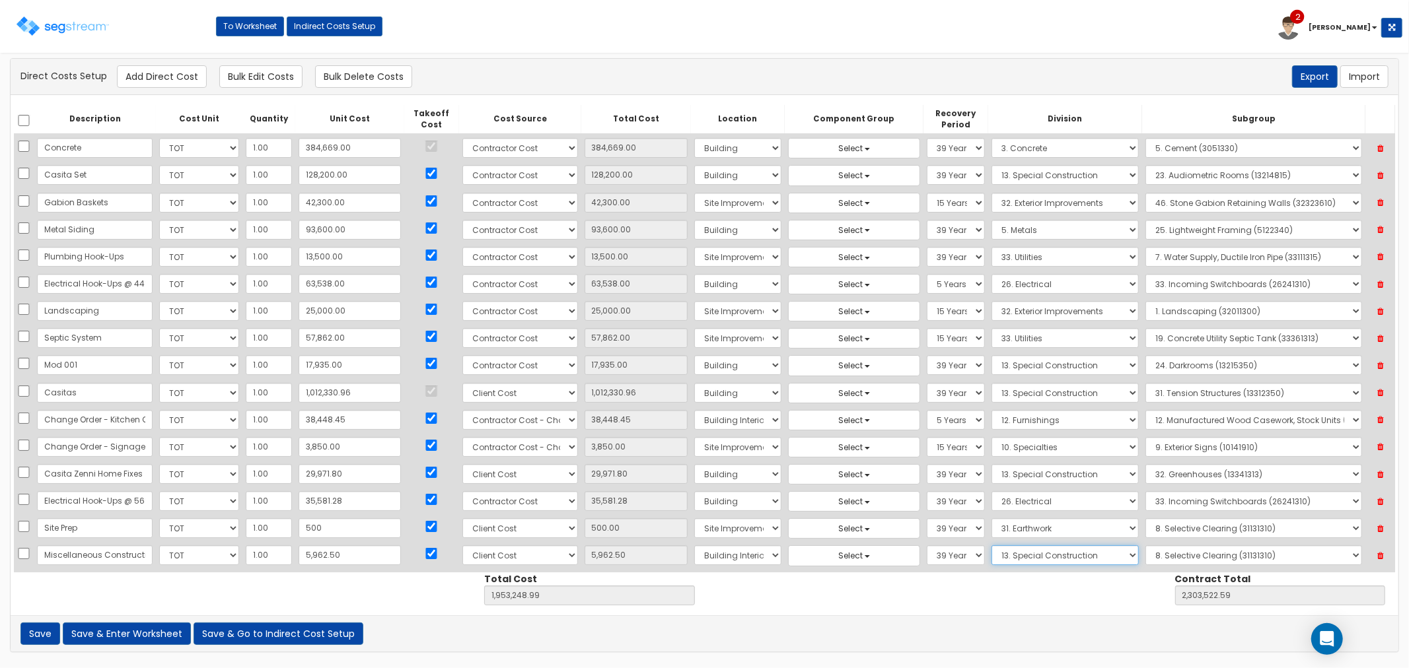
click at [991, 547] on select "Select 1. General Requirements 2. Existing Conditions 3. Concrete 4. Masonry 5.…" at bounding box center [1064, 556] width 147 height 20
click at [1192, 550] on select "Select 1. Selective Demolition, Air Supported Structures (13050510) 2. Selectiv…" at bounding box center [1253, 556] width 217 height 20
click at [1145, 547] on select "Select 1. Selective Demolition, Air Supported Structures (13050510) 2. Selectiv…" at bounding box center [1253, 556] width 217 height 20
click at [1283, 556] on select "Select 1. Selective Demolition, Air Supported Structures (13050510) 2. Selectiv…" at bounding box center [1253, 556] width 217 height 20
select select "13341613"
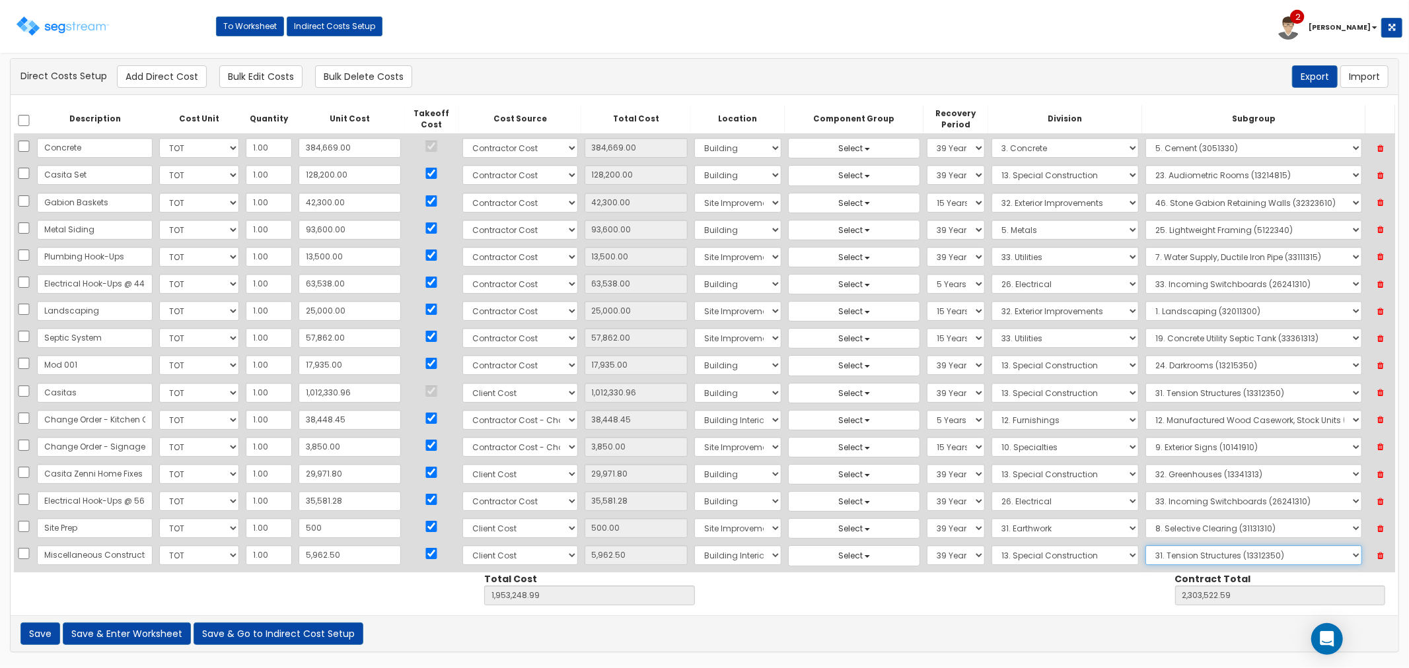
click at [1145, 547] on select "Select 1. Selective Demolition, Air Supported Structures (13050510) 2. Selectiv…" at bounding box center [1253, 556] width 217 height 20
drag, startPoint x: 151, startPoint y: 75, endPoint x: 174, endPoint y: 89, distance: 27.9
click at [152, 75] on button "Add Direct Cost" at bounding box center [162, 76] width 90 height 22
select select "10"
select select "8"
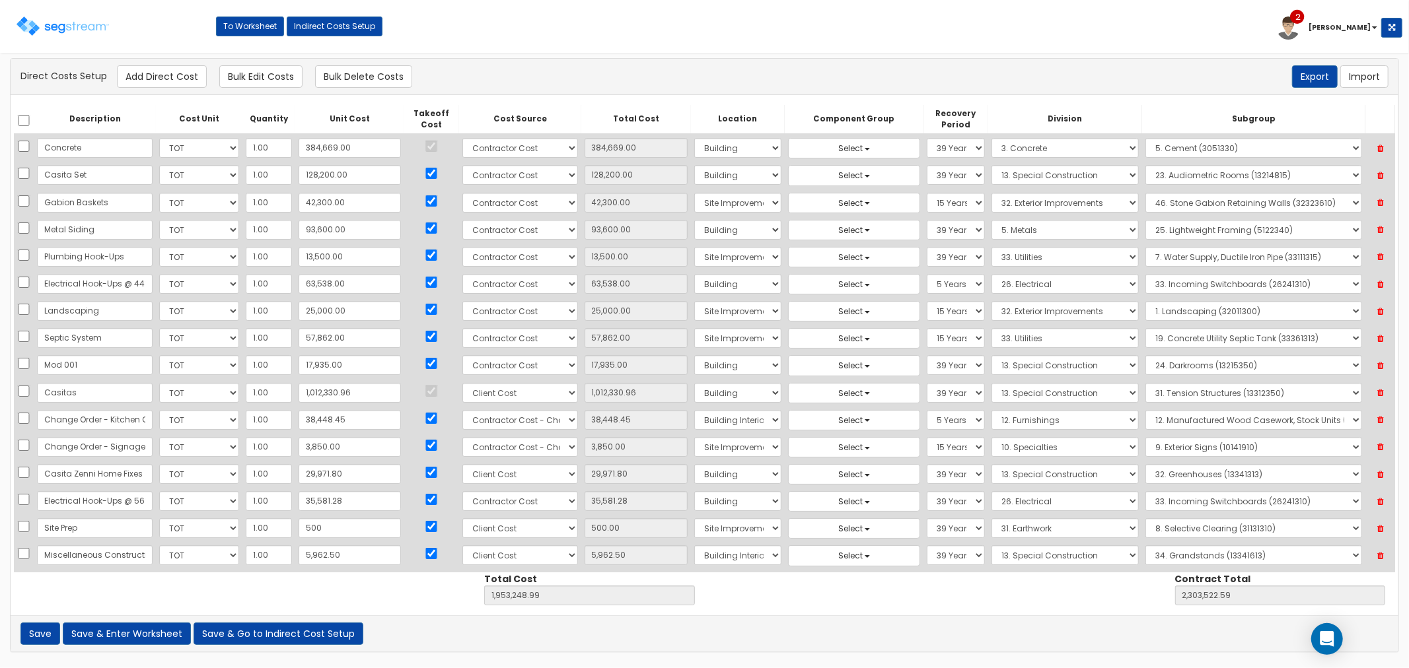
select select "7"
select select "39Y"
select select "13"
select select "13341613"
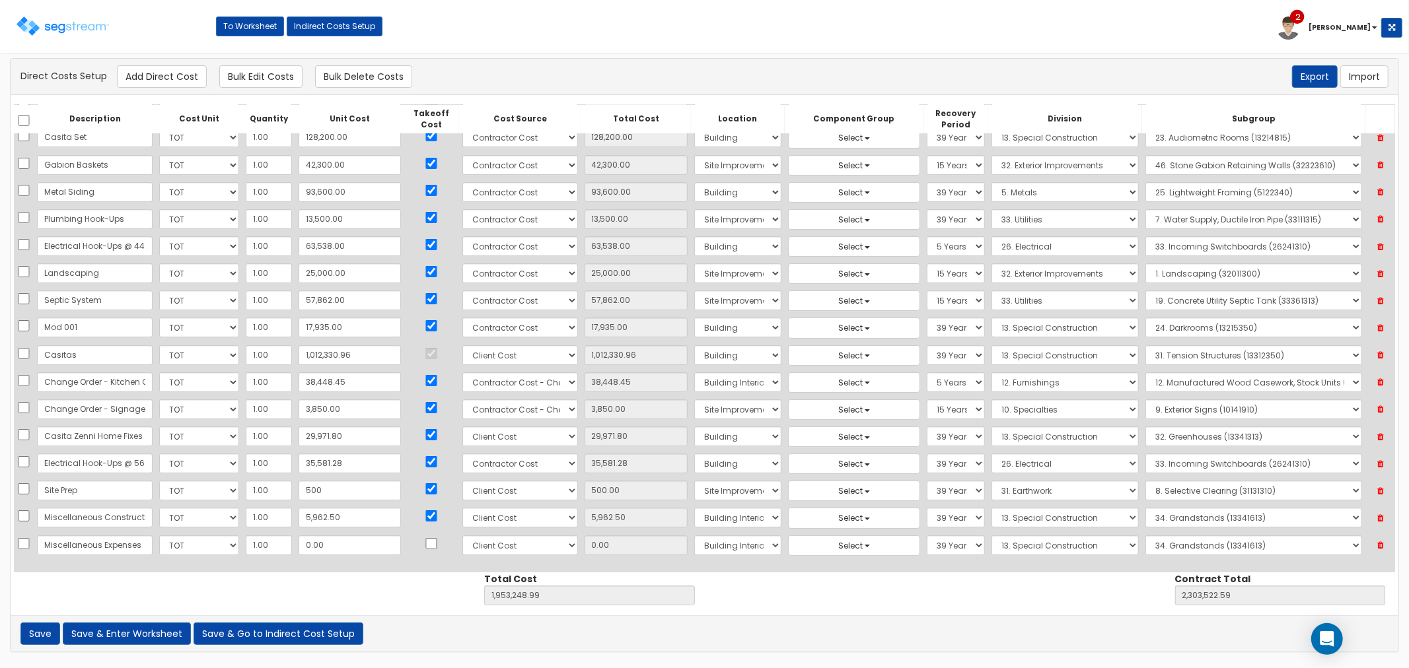
scroll to position [0, 17]
type input "Miscellaneous Expenses"
click at [308, 549] on input "0.00" at bounding box center [350, 546] width 102 height 20
type input "1"
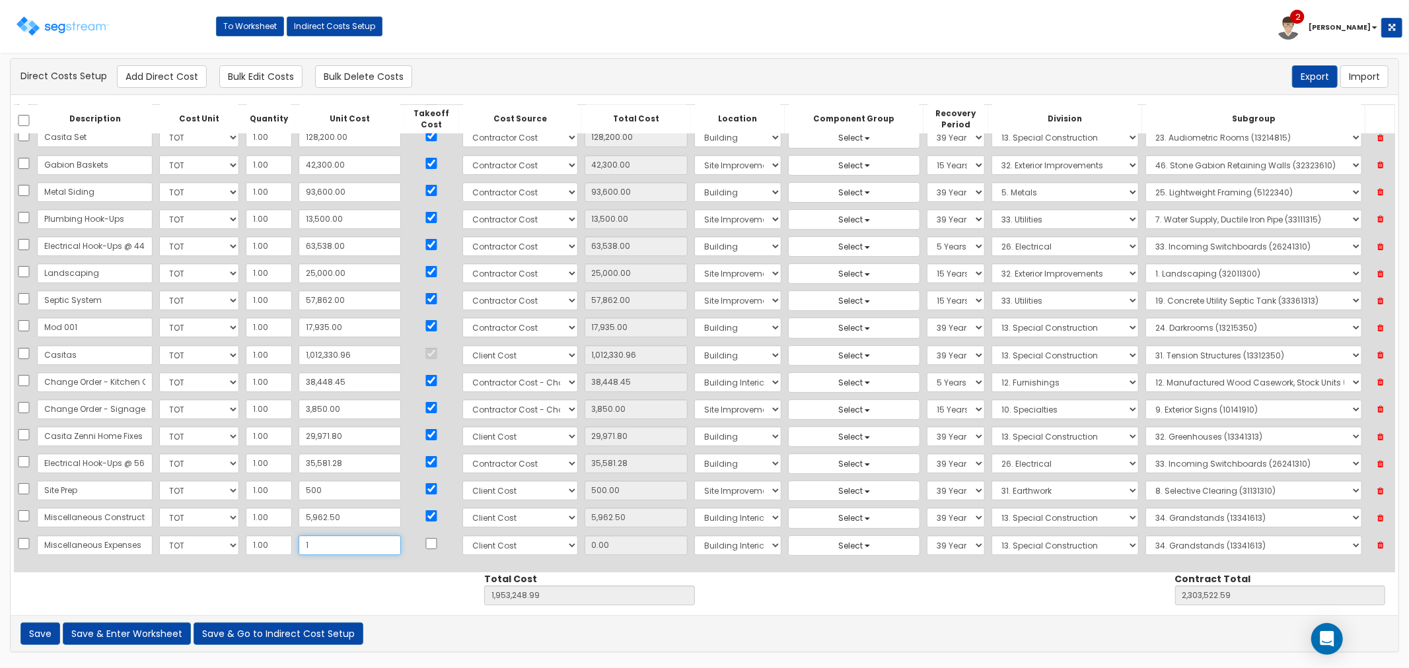
type input "1,953,249.99"
type input "2,303,523.59"
type input "1.00"
type input "18"
type input "1,953,266.99"
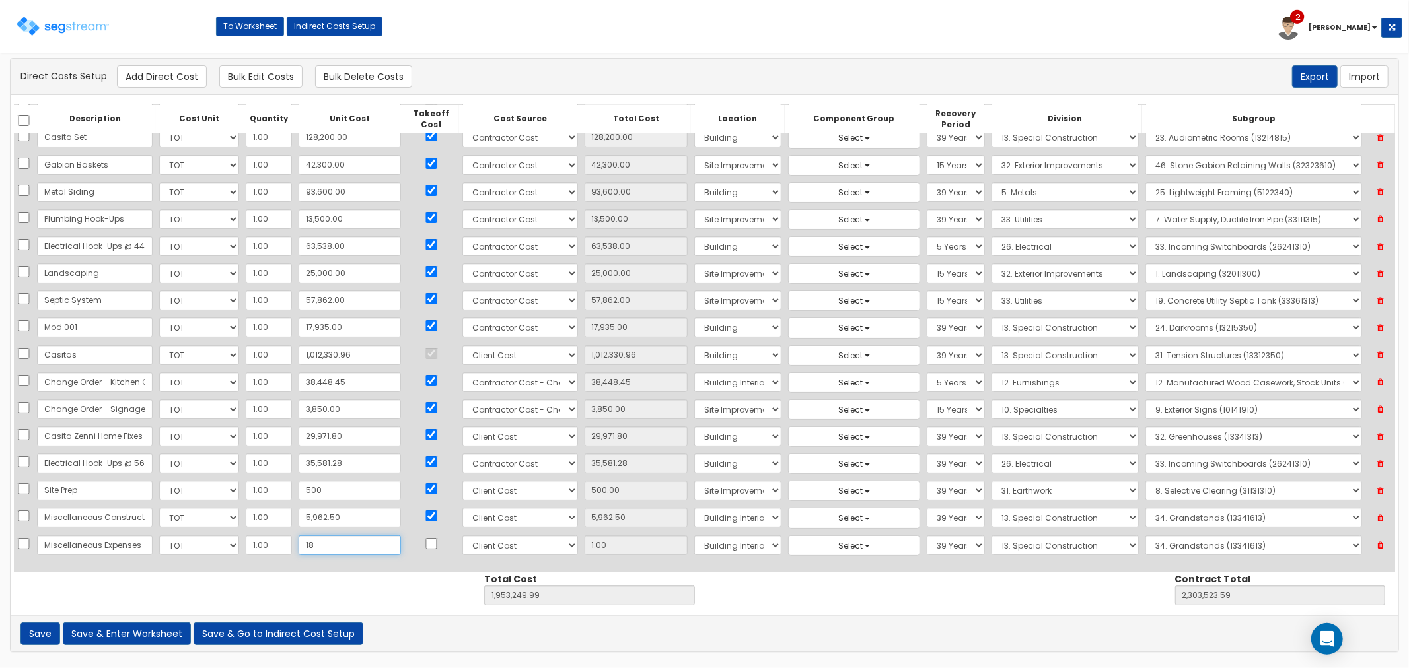
type input "2,303,540.59"
type input "18.00"
type input "186"
type input "1,953,434.99"
type input "2,303,708.59"
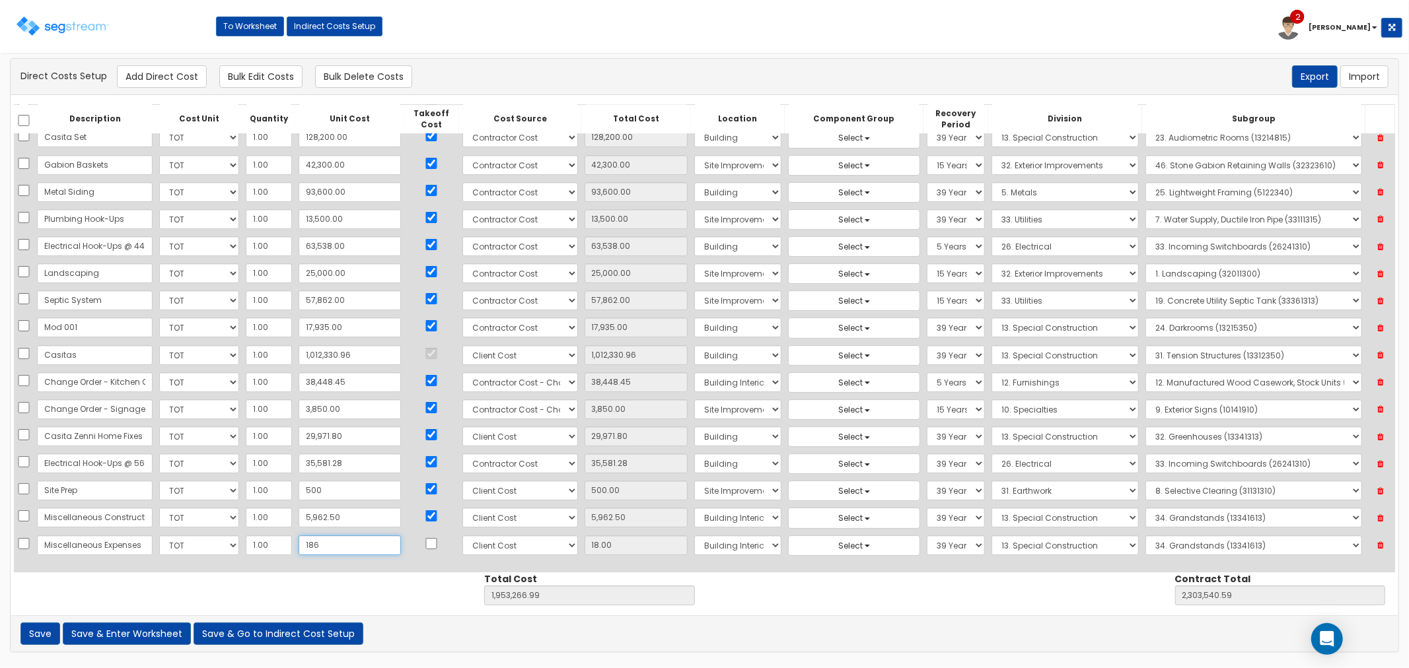
type input "186.00"
type input "1868"
type input "1,955,116.99"
type input "2,305,390.59"
type input "1,868"
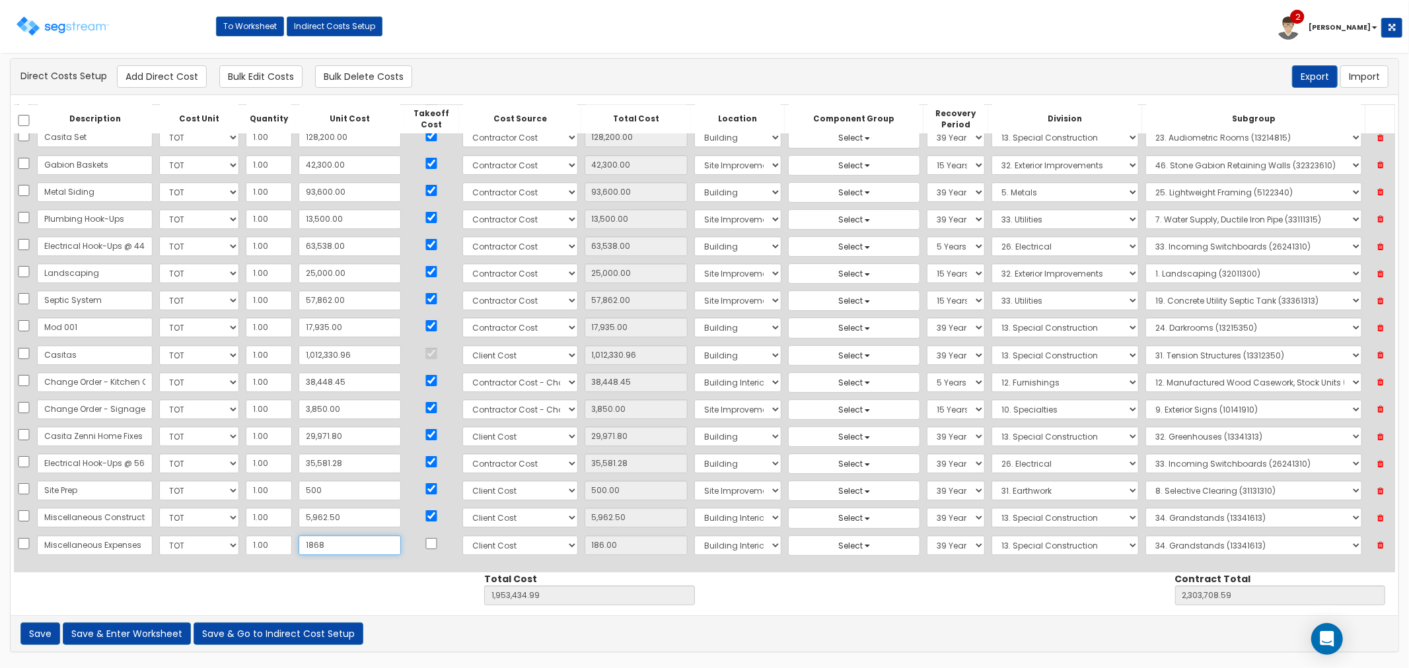
type input "1,868.00"
type input "1,8687"
type input "1,971,935.99"
type input "2,322,209.59"
type input "18,687"
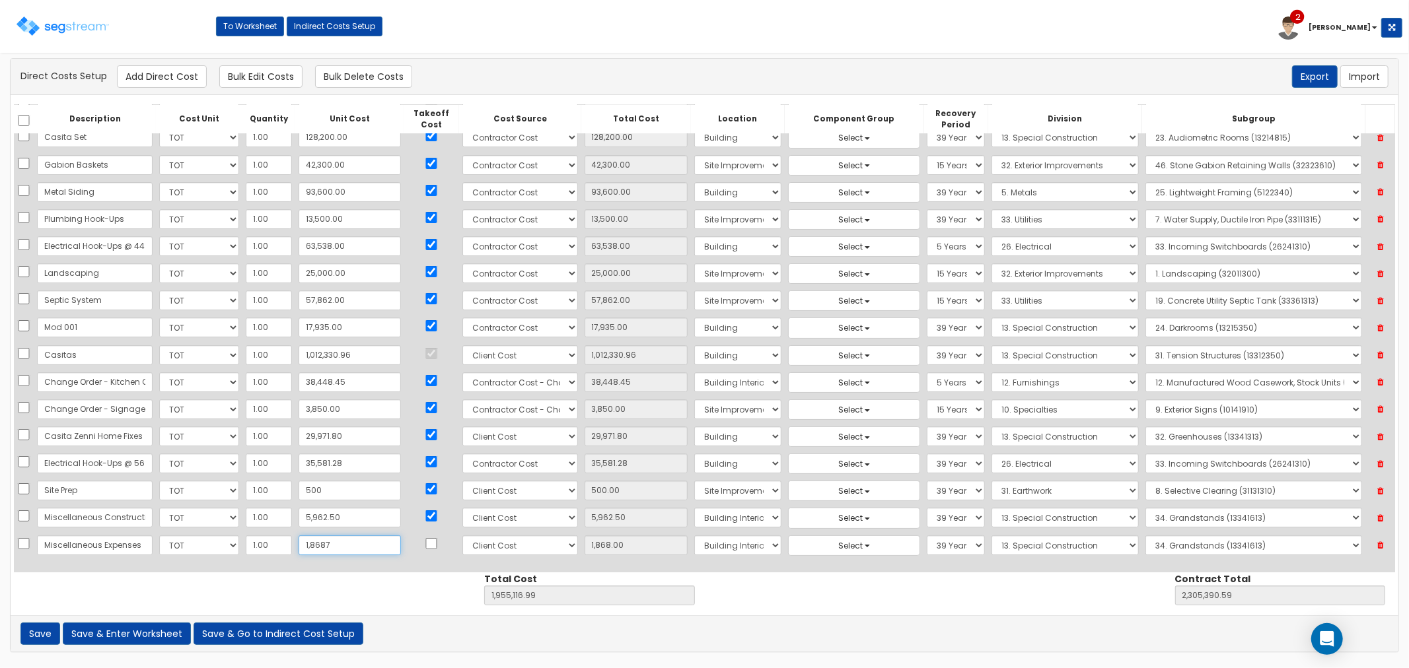
type input "18,687.00"
type input "18,687.8"
type input "1,971,936.79"
type input "2,322,210.39"
type input "18,687.80"
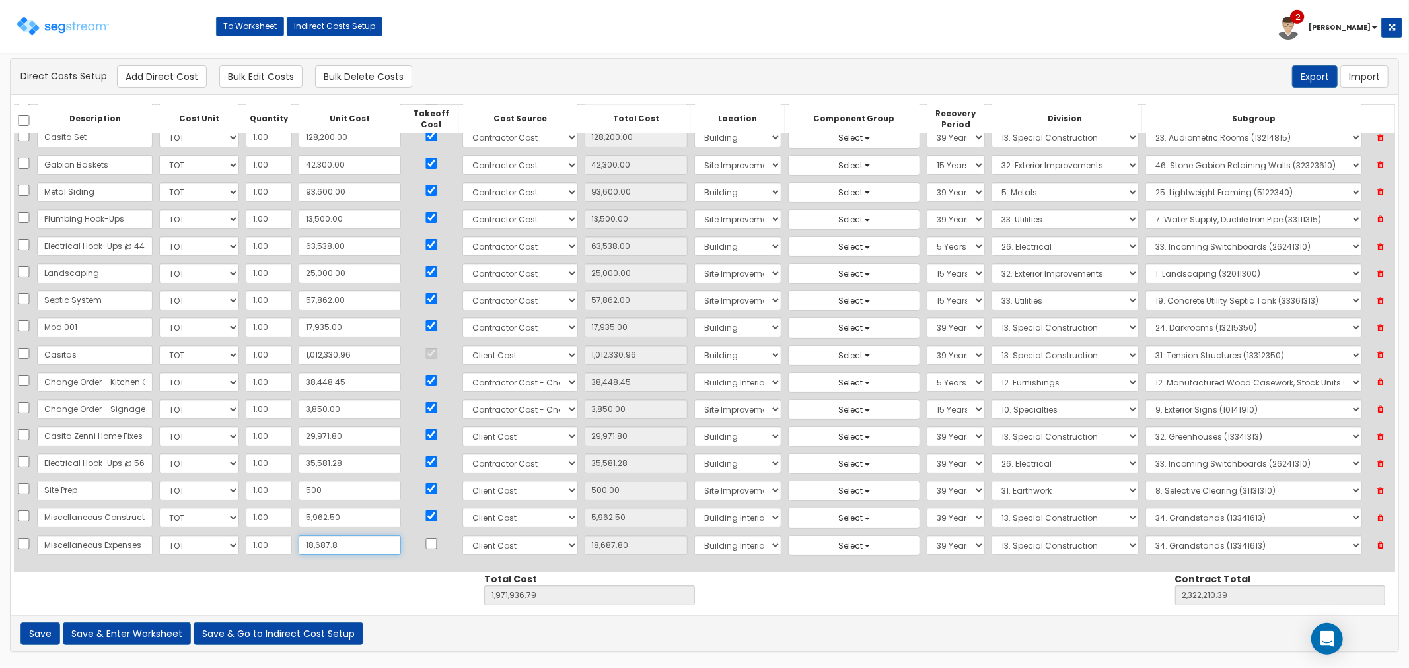
type input "18,687.84"
type input "1,971,936.83"
type input "2,322,210.43"
click at [425, 539] on input "checkbox" at bounding box center [431, 543] width 13 height 11
click at [1185, 540] on select "Select 1. Selective Demolition, Air Supported Structures (13050510) 2. Selectiv…" at bounding box center [1253, 546] width 217 height 20
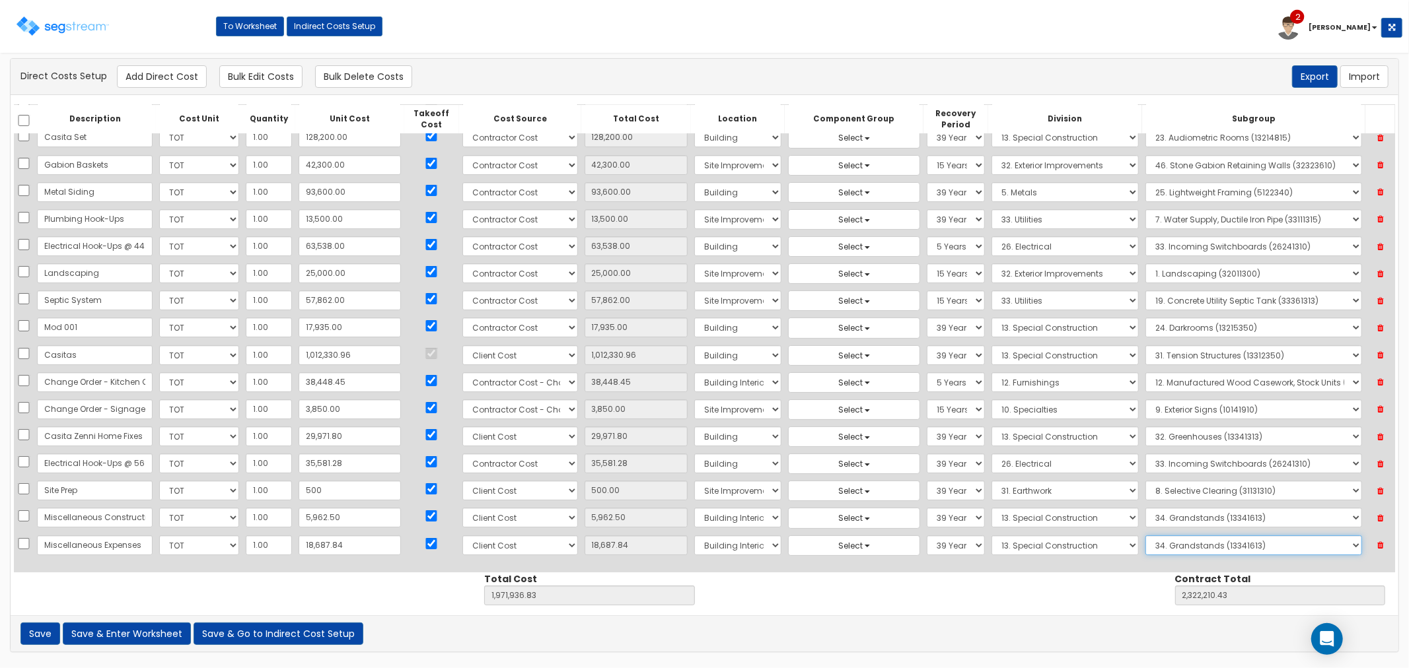
click at [1145, 536] on select "Select 1. Selective Demolition, Air Supported Structures (13050510) 2. Selectiv…" at bounding box center [1253, 546] width 217 height 20
click at [160, 74] on button "Add Direct Cost" at bounding box center [162, 76] width 90 height 22
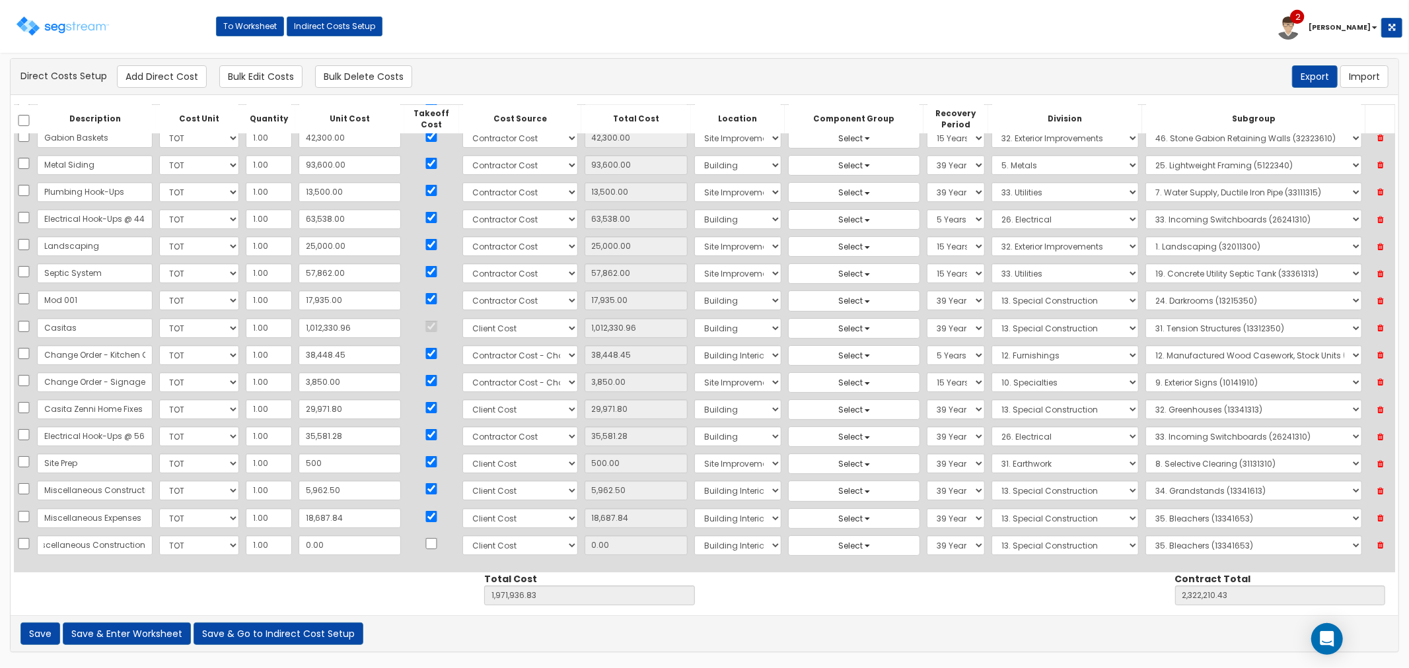
scroll to position [0, 75]
click at [332, 545] on input "0.00" at bounding box center [350, 546] width 102 height 20
click at [425, 540] on input "checkbox" at bounding box center [431, 543] width 13 height 11
click at [1170, 550] on select "Select 1. Selective Demolition, Air Supported Structures (13050510) 2. Selectiv…" at bounding box center [1253, 546] width 217 height 20
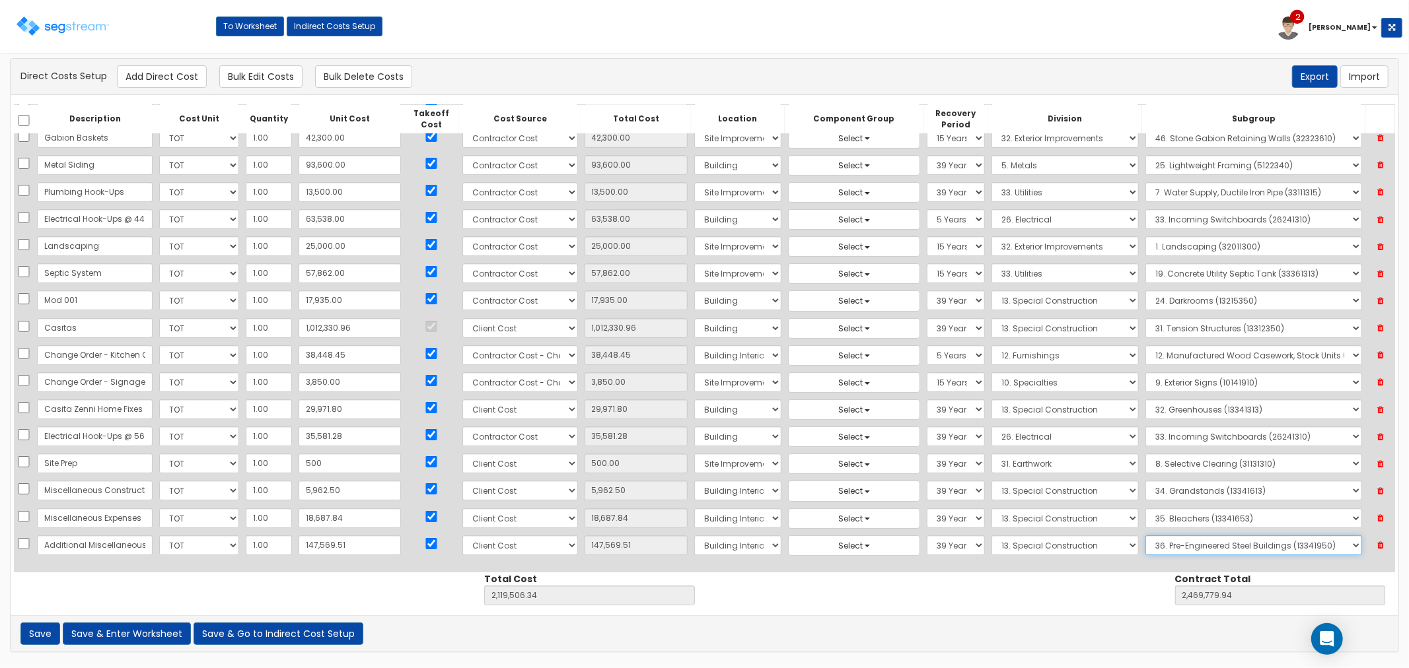
click at [1145, 536] on select "Select 1. Selective Demolition, Air Supported Structures (13050510) 2. Selectiv…" at bounding box center [1253, 546] width 217 height 20
click at [273, 638] on button "Save & Go to Indirect Cost Setup" at bounding box center [279, 634] width 170 height 22
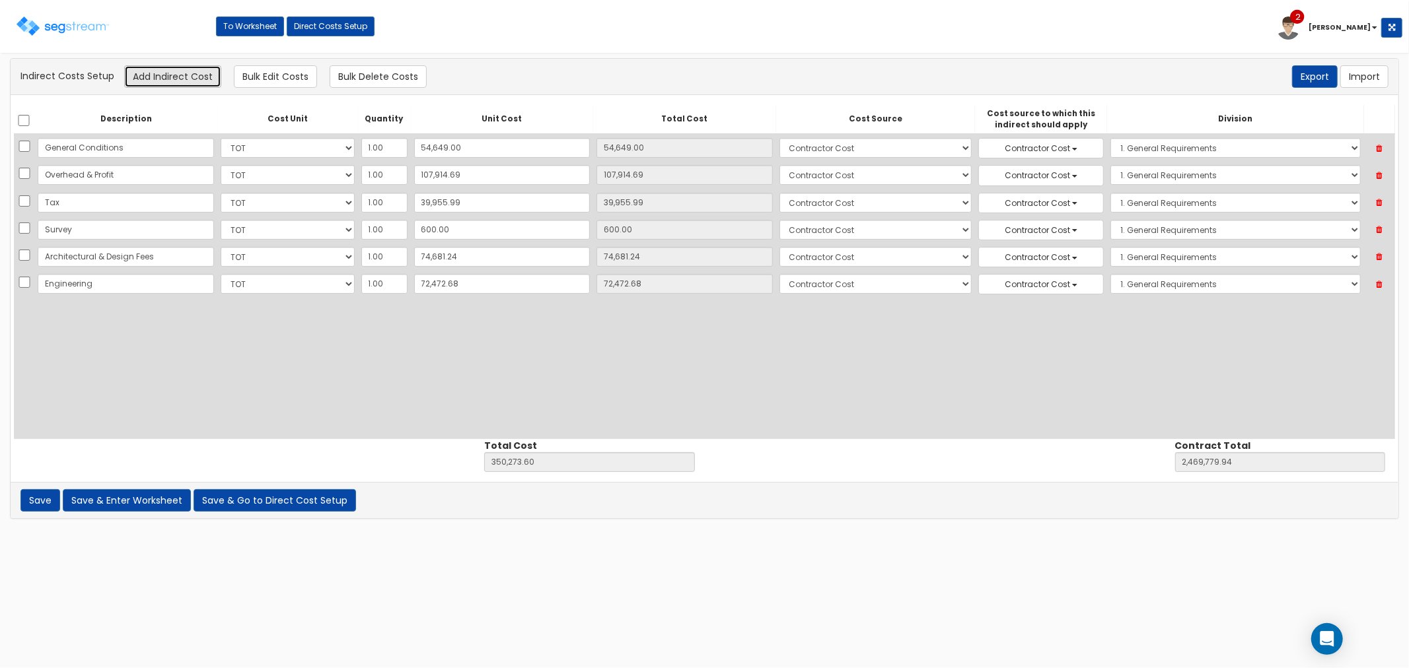
click at [180, 79] on button "Add Indirect Cost" at bounding box center [172, 76] width 97 height 22
select select "10"
select select "6"
select select "1"
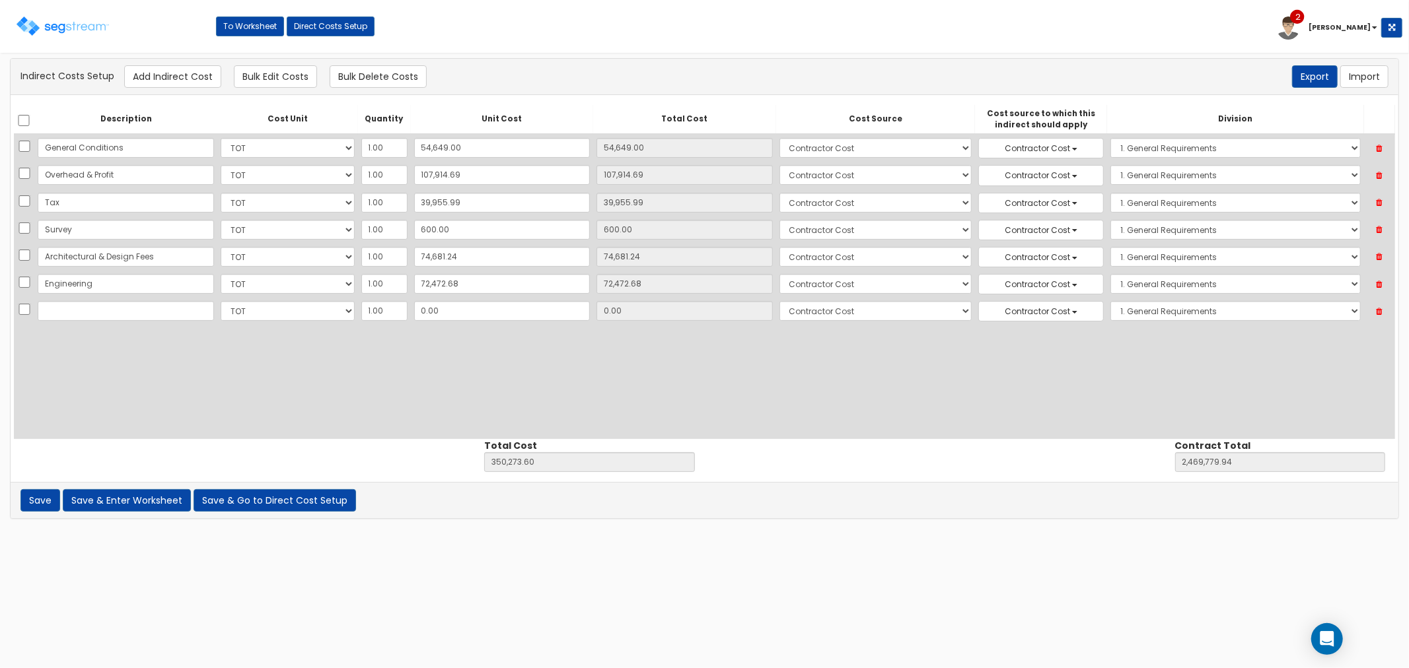
scroll to position [61, 0]
type input "Reconciliation to Client Costs"
click at [432, 318] on input "0.00" at bounding box center [502, 311] width 176 height 20
type input "1"
type input "350,274.60"
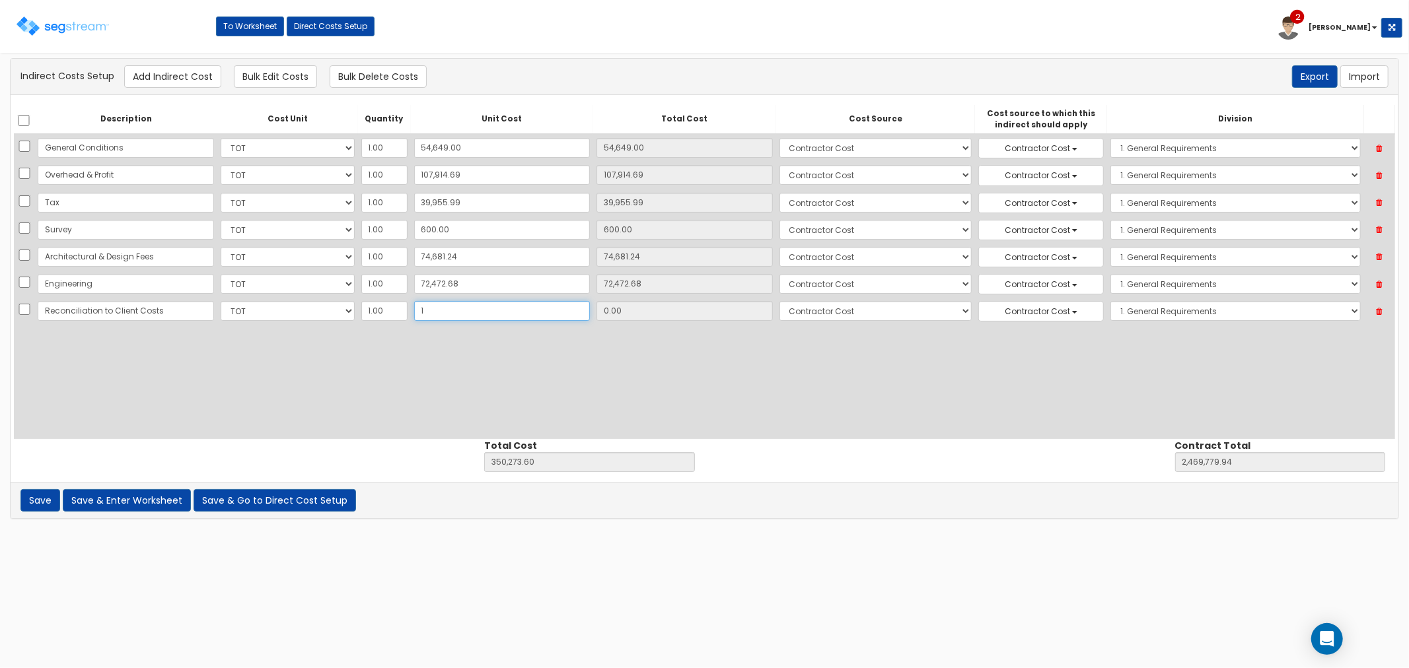
type input "2,469,780.94"
type input "1.00"
type input "19"
type input "350,292.60"
type input "2,469,798.94"
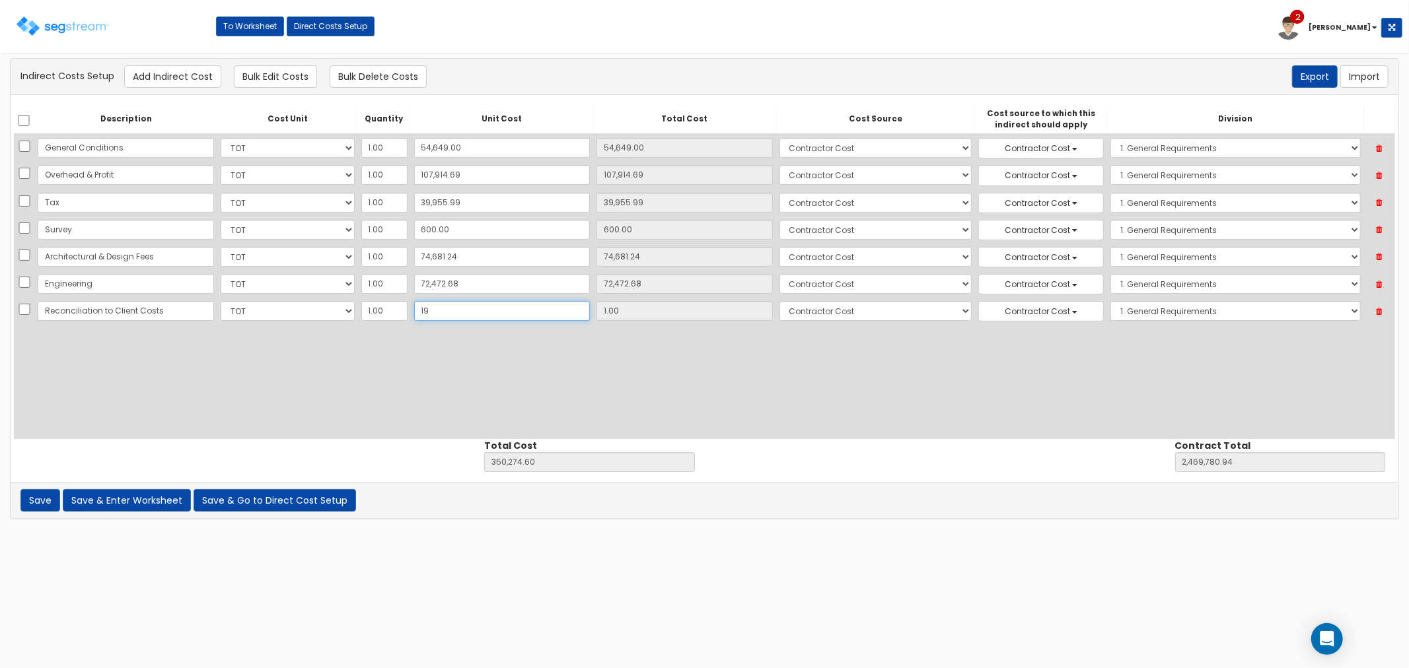
type input "19.00"
type input "192"
type input "350,465.60"
type input "2,469,971.94"
type input "192.00"
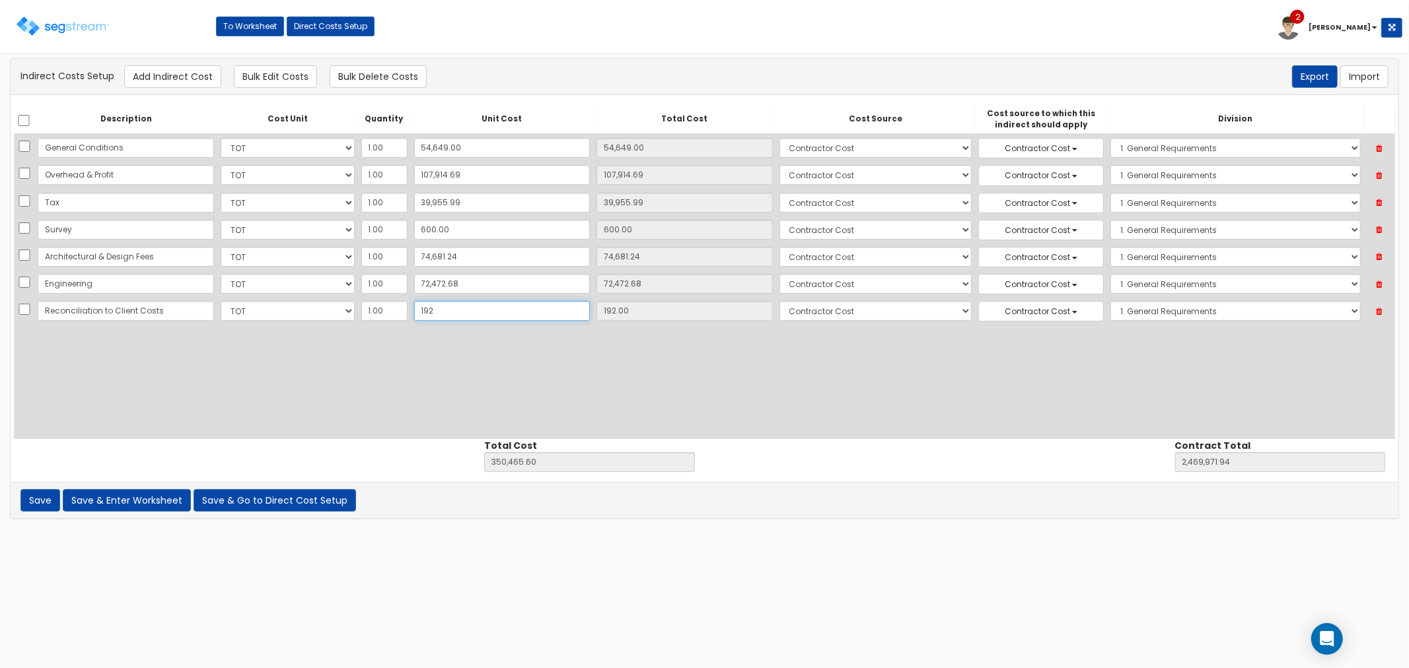
type input "1923"
type input "352,196.60"
type input "2,471,702.94"
type input "1,923"
type input "1,923.00"
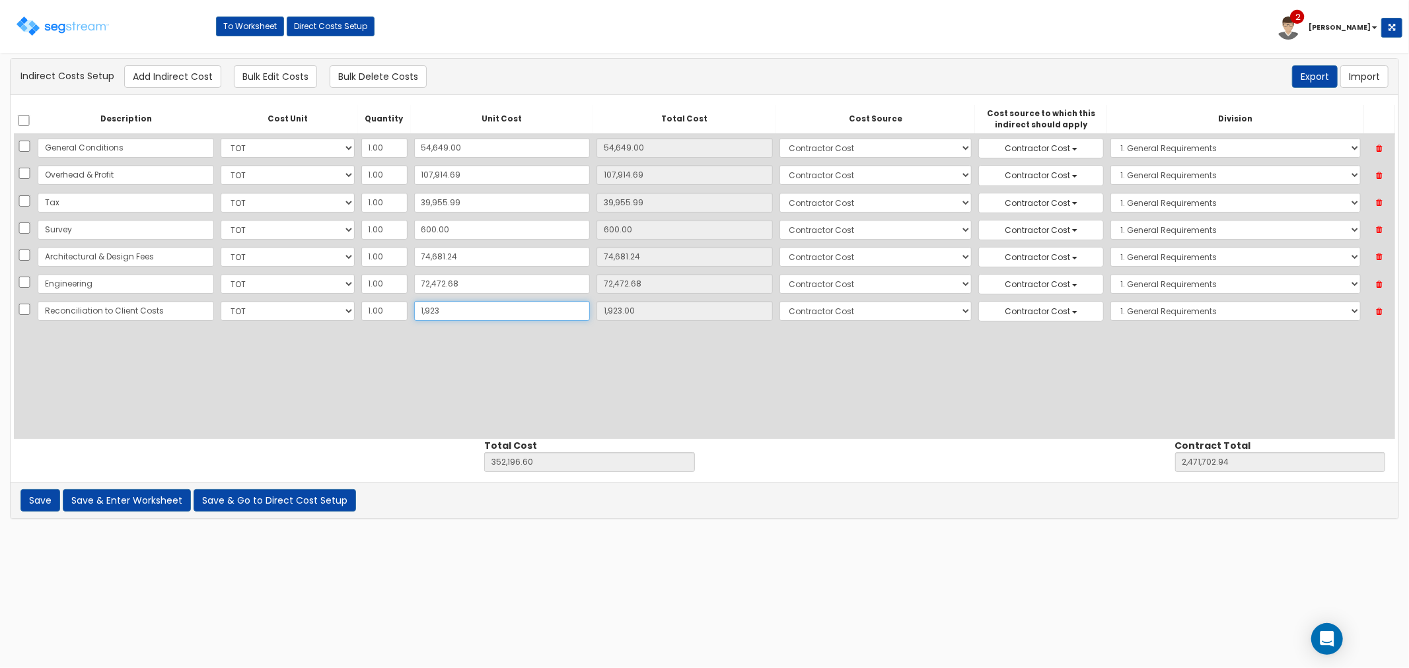
type input "1,9230"
type input "369,503.60"
type input "2,489,009.94"
type input "19,230"
type input "19,230.00"
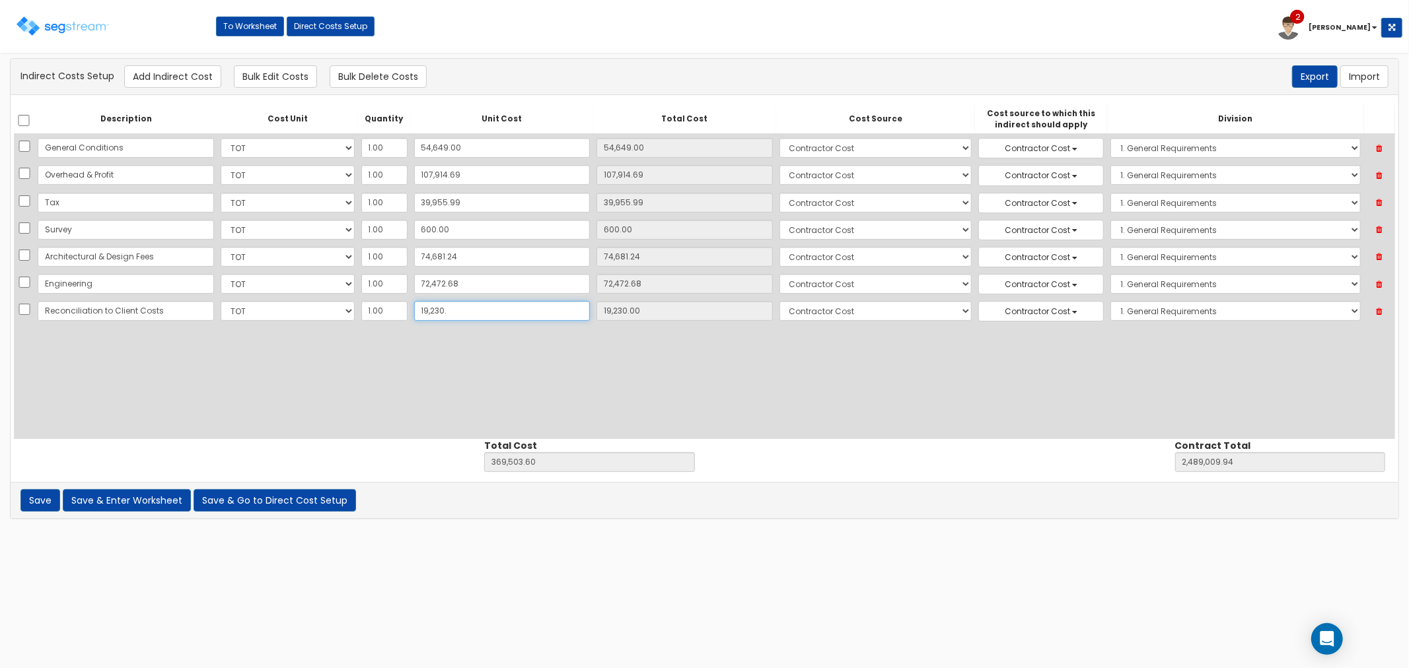
type input "19,230.1"
type input "369,503.70"
type input "2,489,010.04"
type input "19,230.10"
type input "19,230.17"
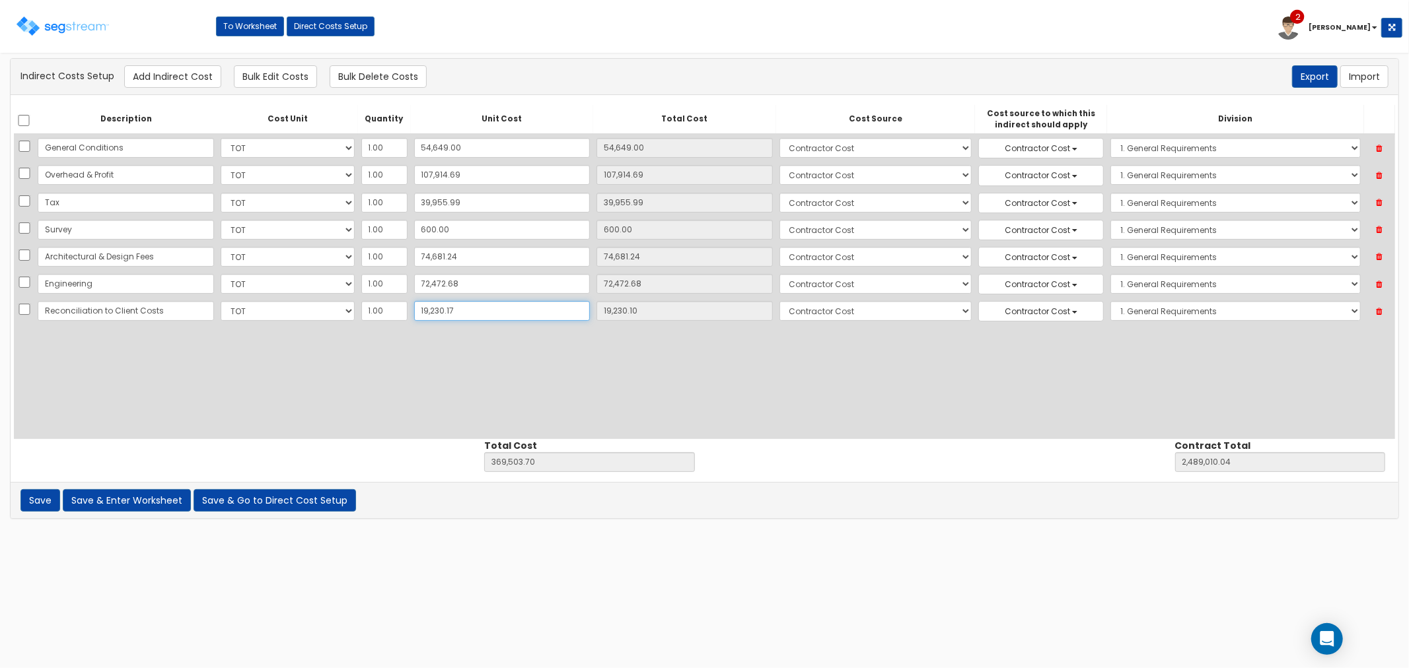
type input "369,503.77"
type input "2,489,010.11"
type input "19,230.17"
click at [414, 306] on input "19,230.17" at bounding box center [502, 311] width 176 height 20
type input "-19,230.17"
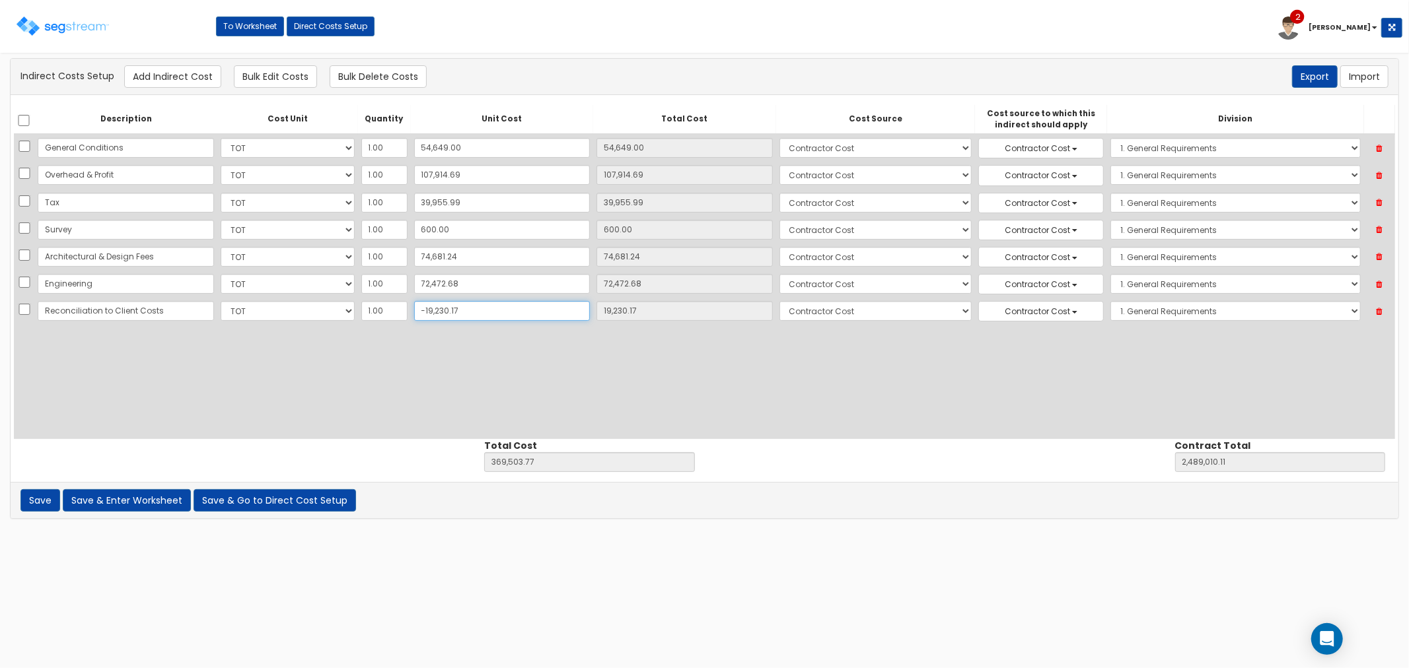
type input "331,043.43"
type input "2,450,549.77"
type input "-19,230.17"
click at [275, 500] on button "Save & Go to Direct Cost Setup" at bounding box center [275, 500] width 162 height 22
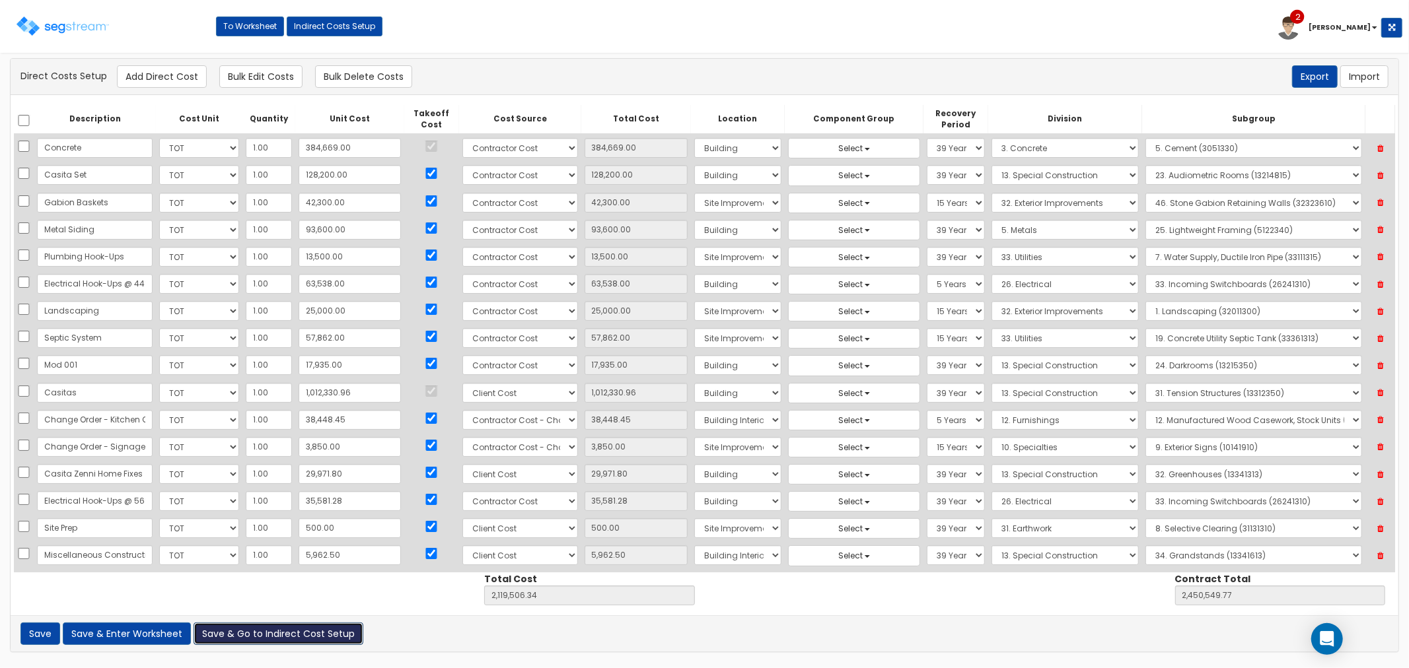
click at [254, 629] on button "Save & Go to Indirect Cost Setup" at bounding box center [279, 634] width 170 height 22
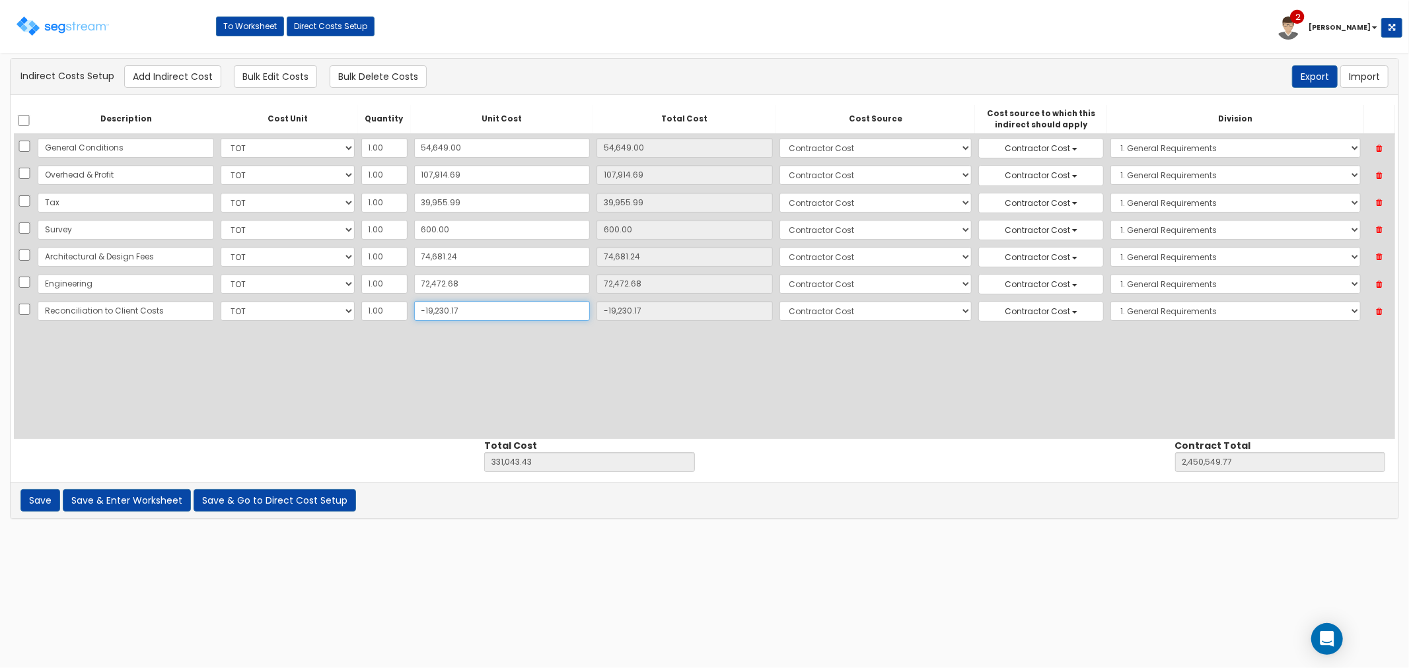
click at [417, 312] on input "-19,230.17" at bounding box center [502, 311] width 176 height 20
click at [418, 312] on input "-19,230.17" at bounding box center [502, 311] width 176 height 20
type input "19,230.17"
type input "369,503.77"
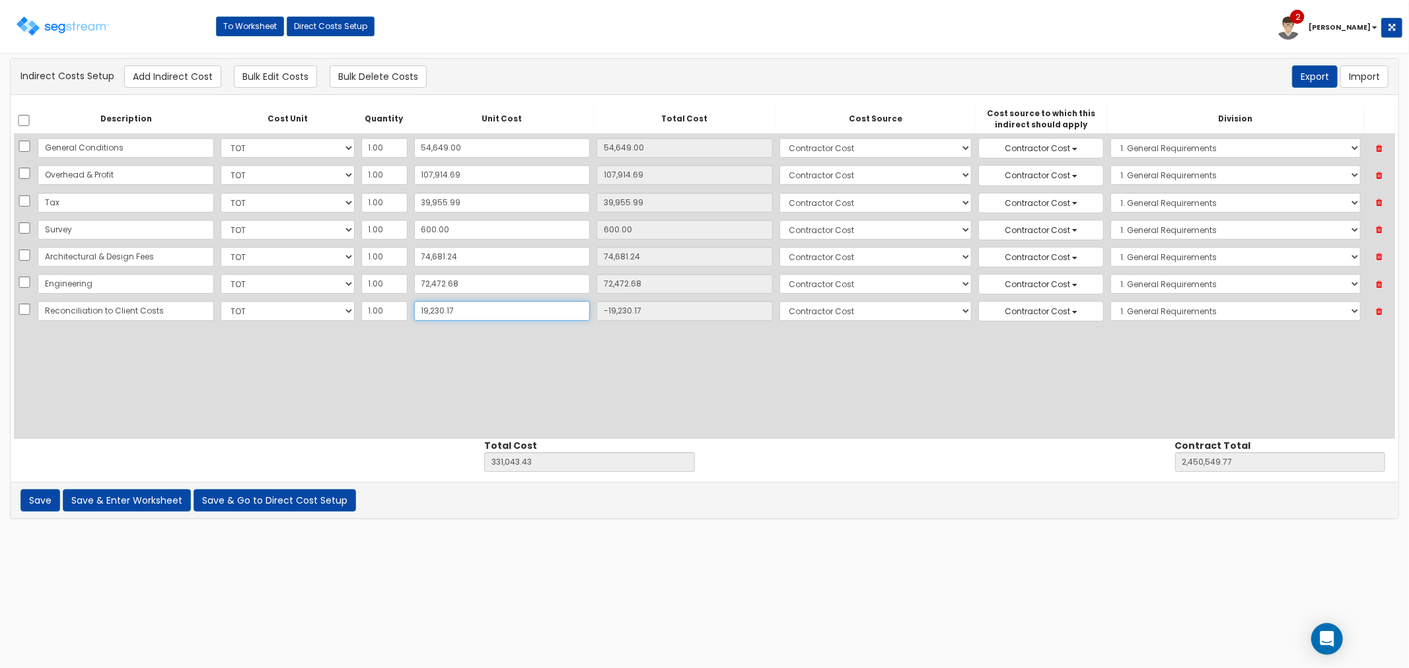
type input "2,489,010.11"
type input "-19,230.17"
type input "331,043.43"
type input "2,450,549.77"
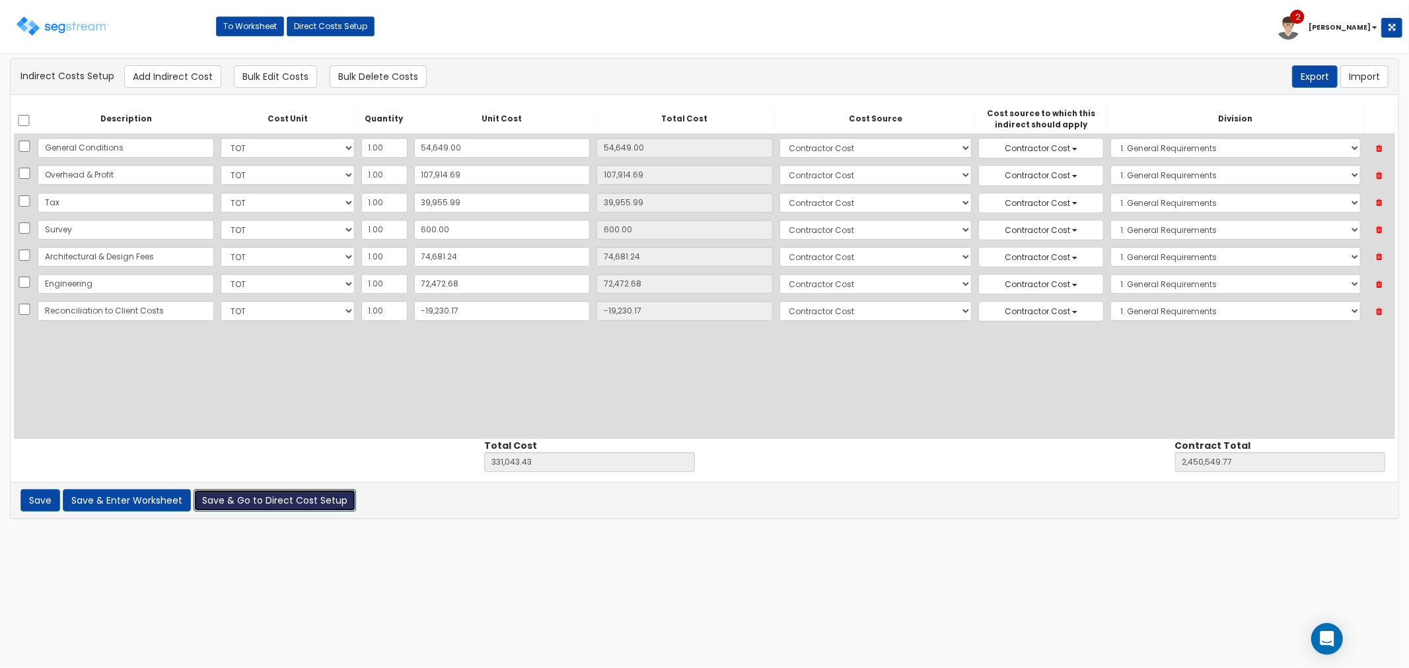
click at [269, 501] on button "Save & Go to Direct Cost Setup" at bounding box center [275, 500] width 162 height 22
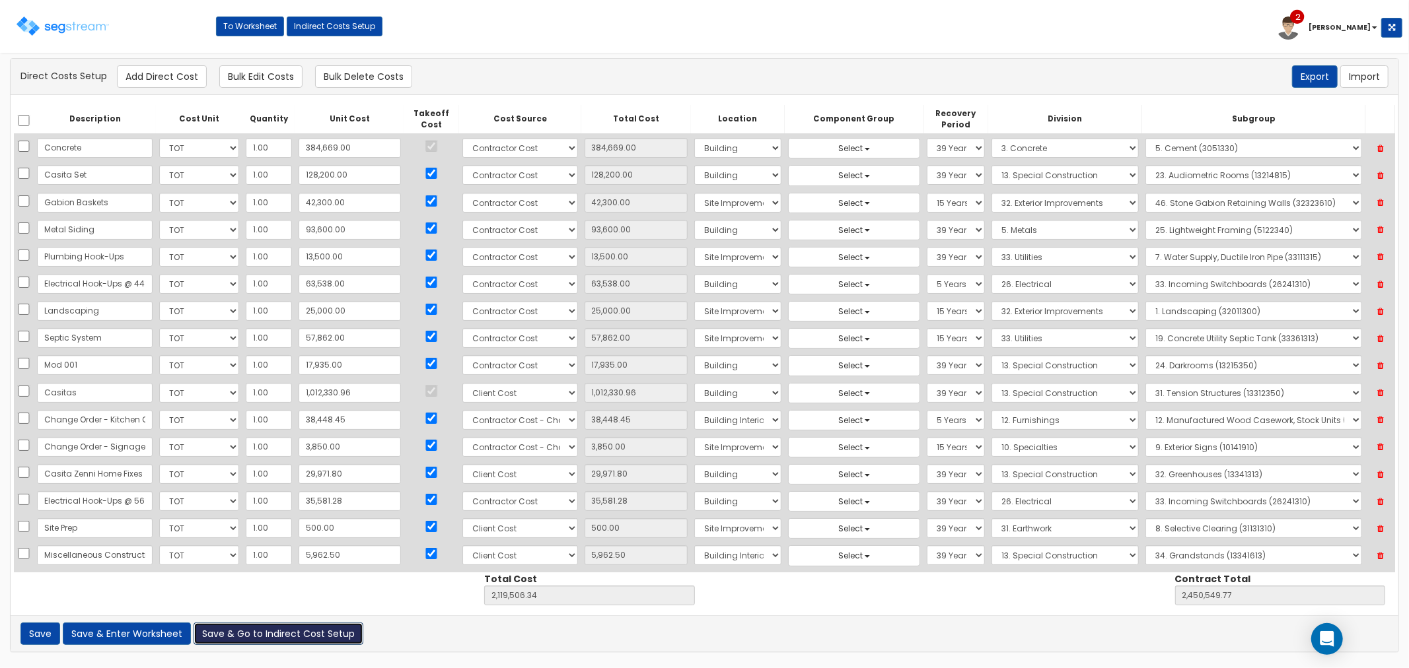
click at [339, 639] on button "Save & Go to Indirect Cost Setup" at bounding box center [279, 634] width 170 height 22
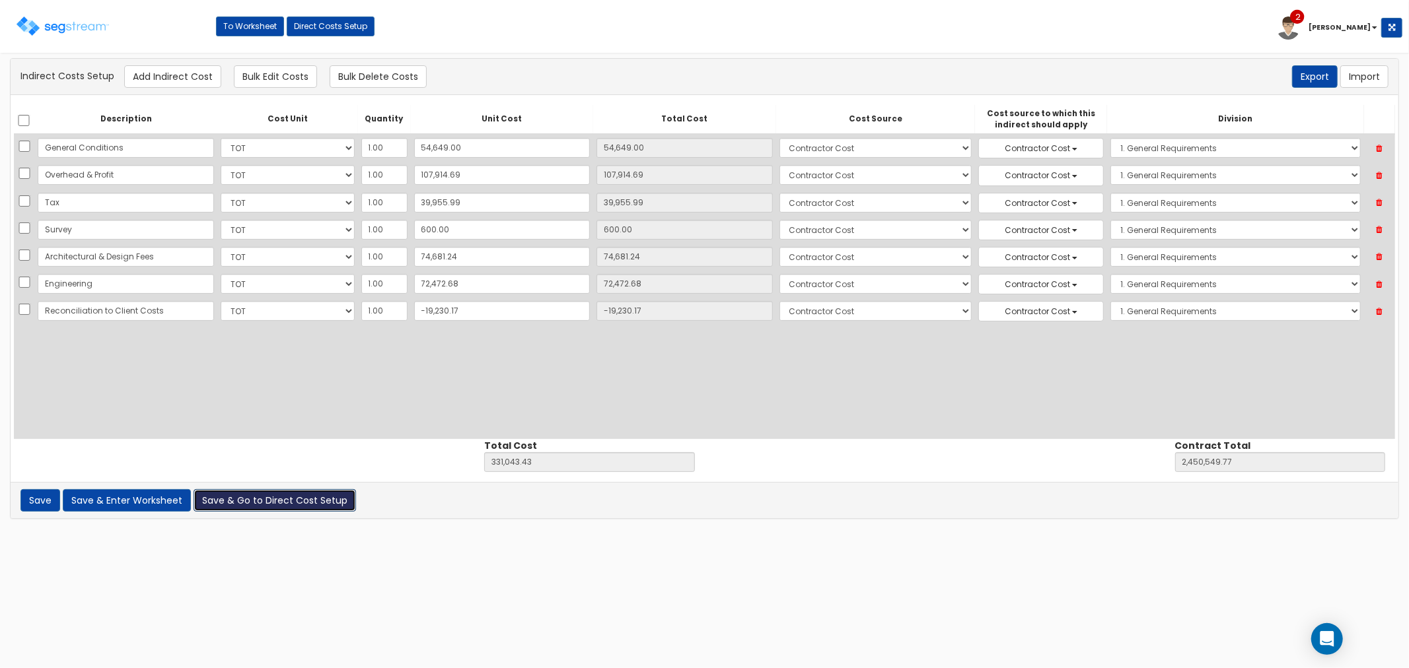
click at [233, 498] on button "Save & Go to Direct Cost Setup" at bounding box center [275, 500] width 162 height 22
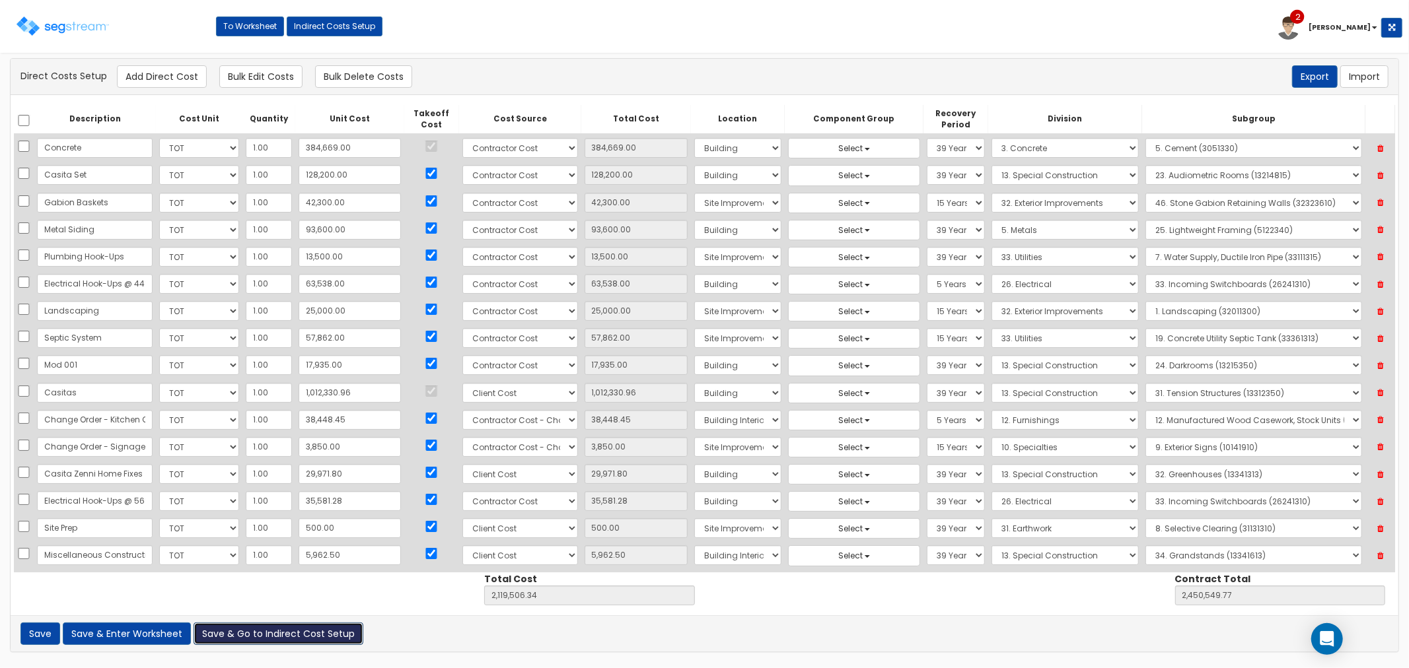
click at [248, 638] on button "Save & Go to Indirect Cost Setup" at bounding box center [279, 634] width 170 height 22
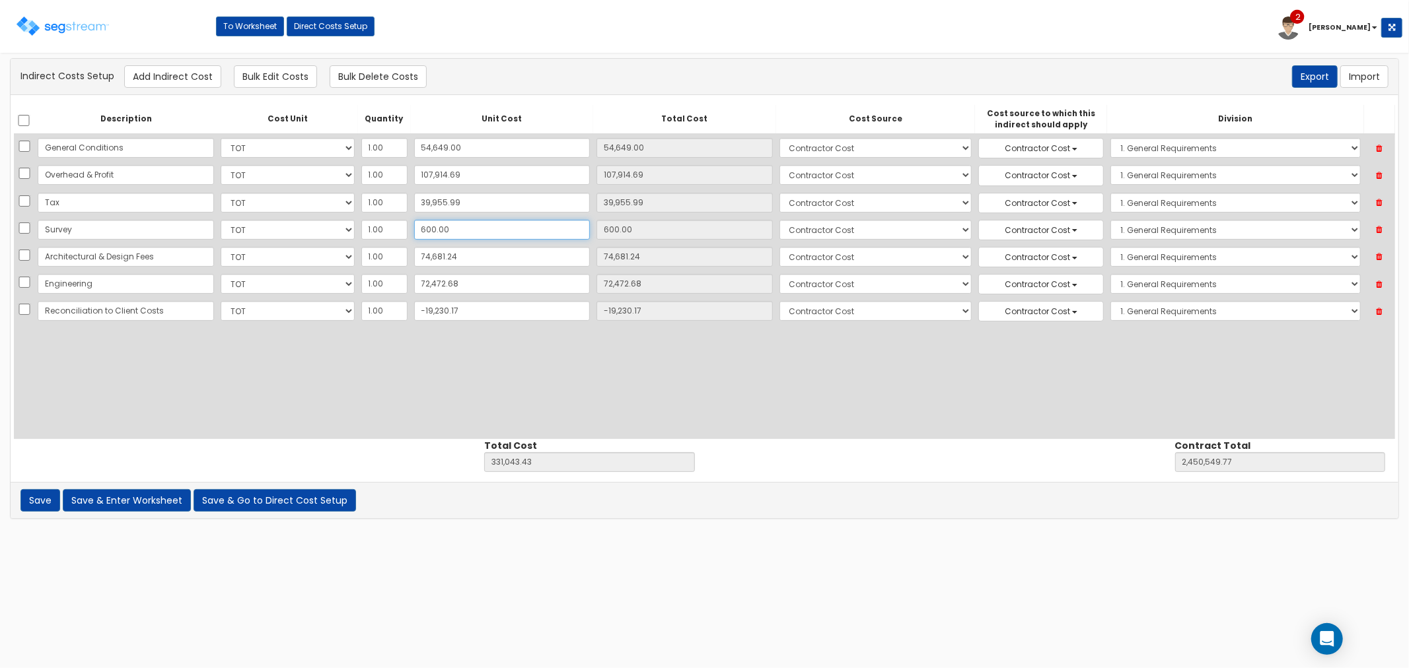
type input "0"
type input "0.00"
type input "330,443.43"
type input "2,449,949.77"
type input "0"
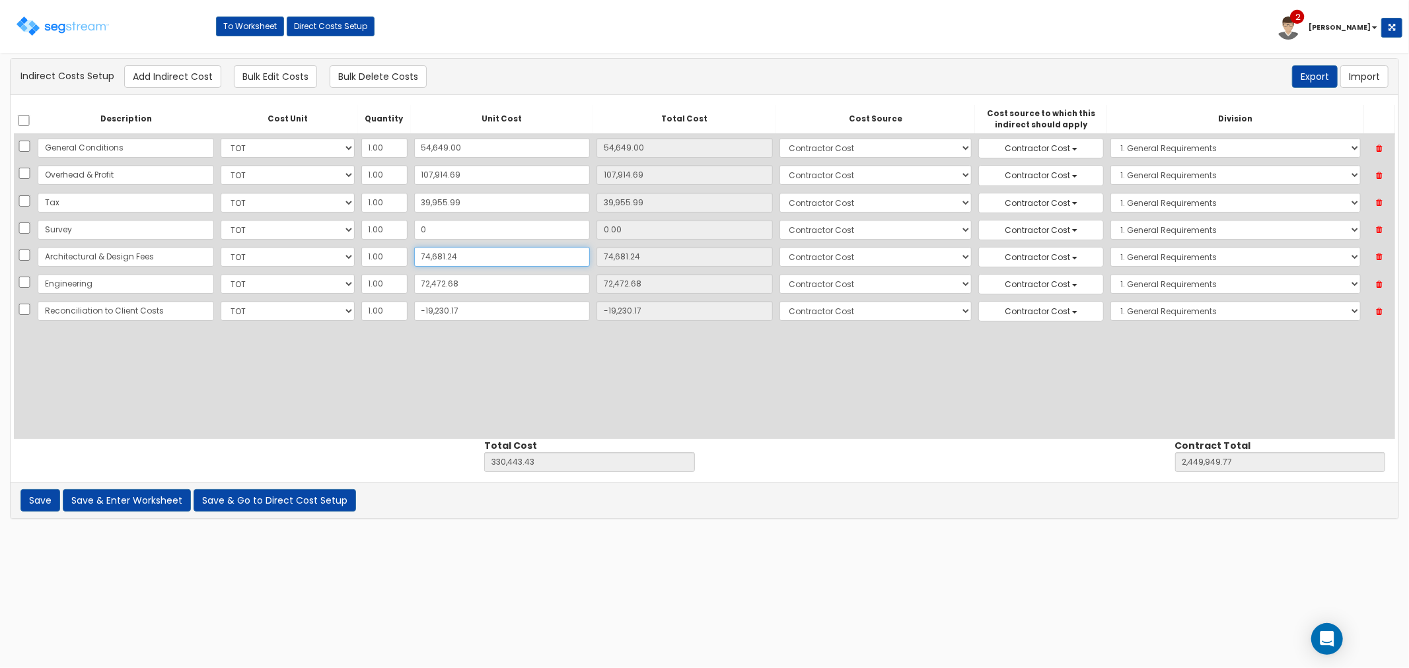
click at [467, 260] on input "74,681.24" at bounding box center [502, 257] width 176 height 20
type input "0"
type input "0.00"
type input "255,762.19"
type input "2,375,268.53"
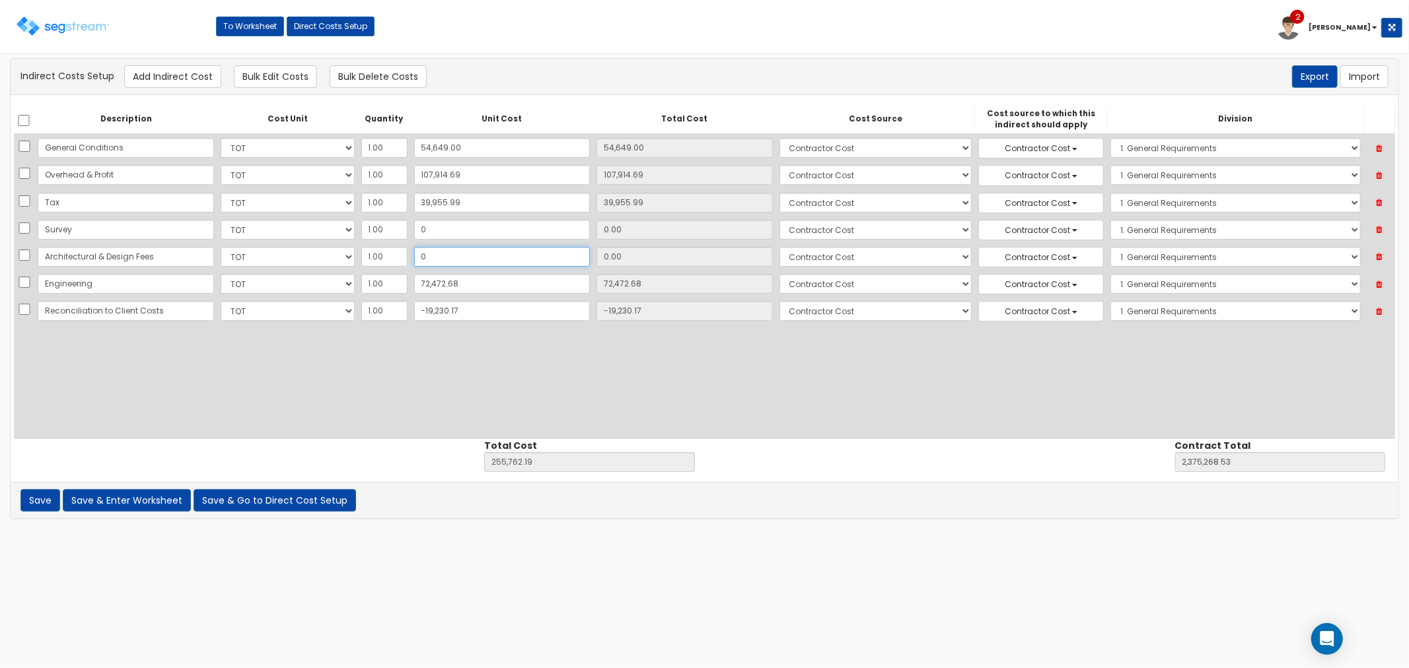
type input "0"
click at [483, 277] on input "72,472.68" at bounding box center [502, 284] width 176 height 20
type input "0"
type input "0.00"
type input "183,289.51"
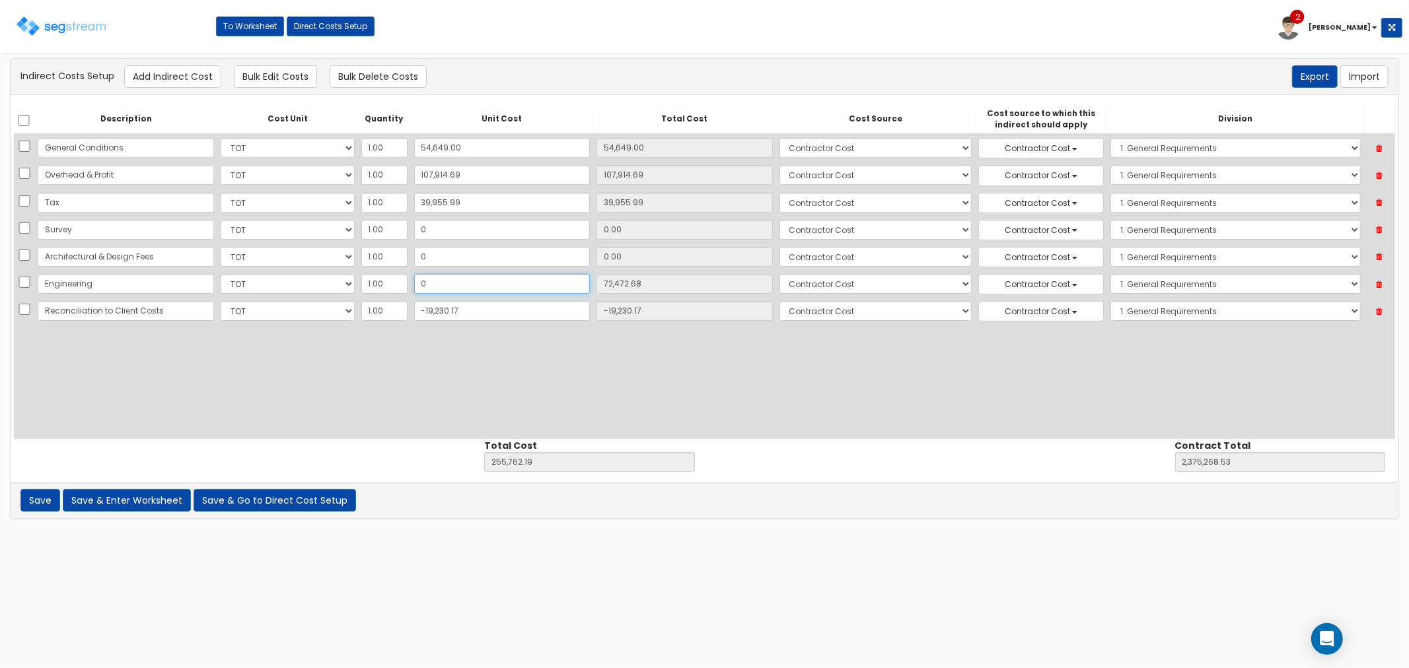
type input "2,302,795.85"
type input "0"
click at [470, 317] on input "-19,230.17" at bounding box center [502, 311] width 176 height 20
type input "0"
type input "0.00"
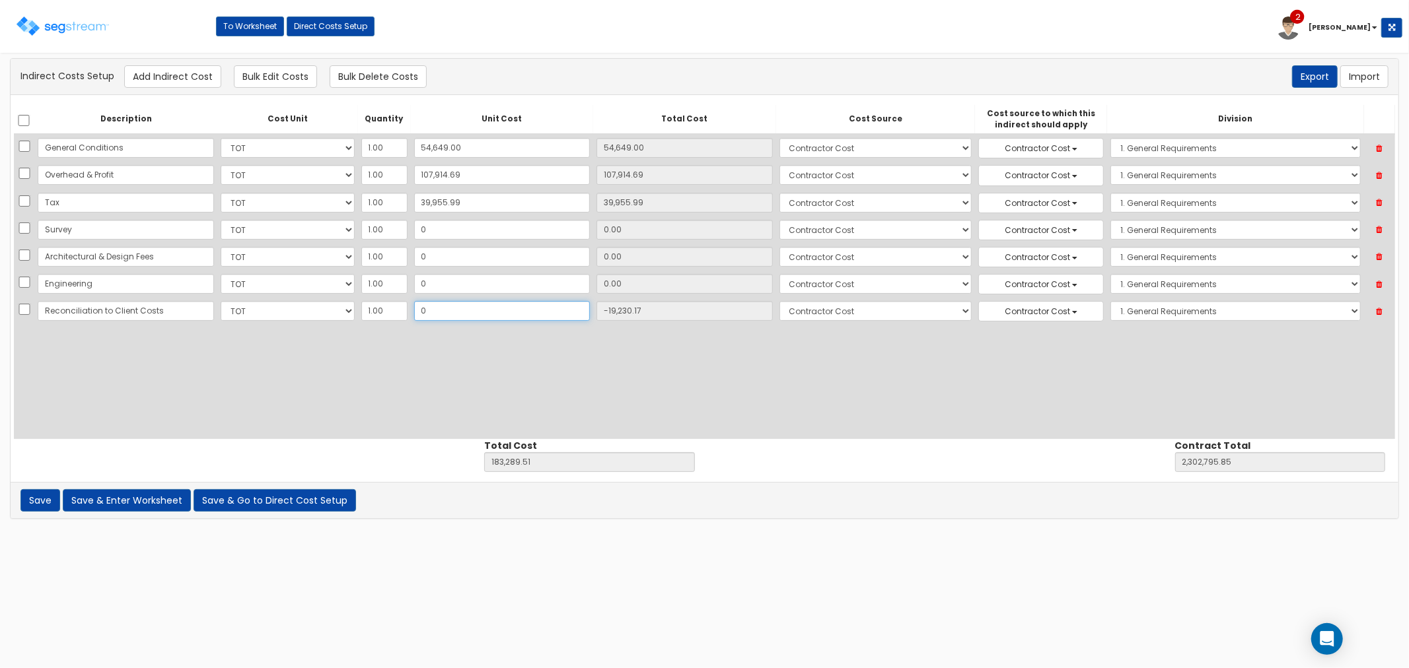
type input "202,519.68"
type input "2,322,026.02"
type input "0"
click at [255, 504] on button "Save & Go to Direct Cost Setup" at bounding box center [275, 500] width 162 height 22
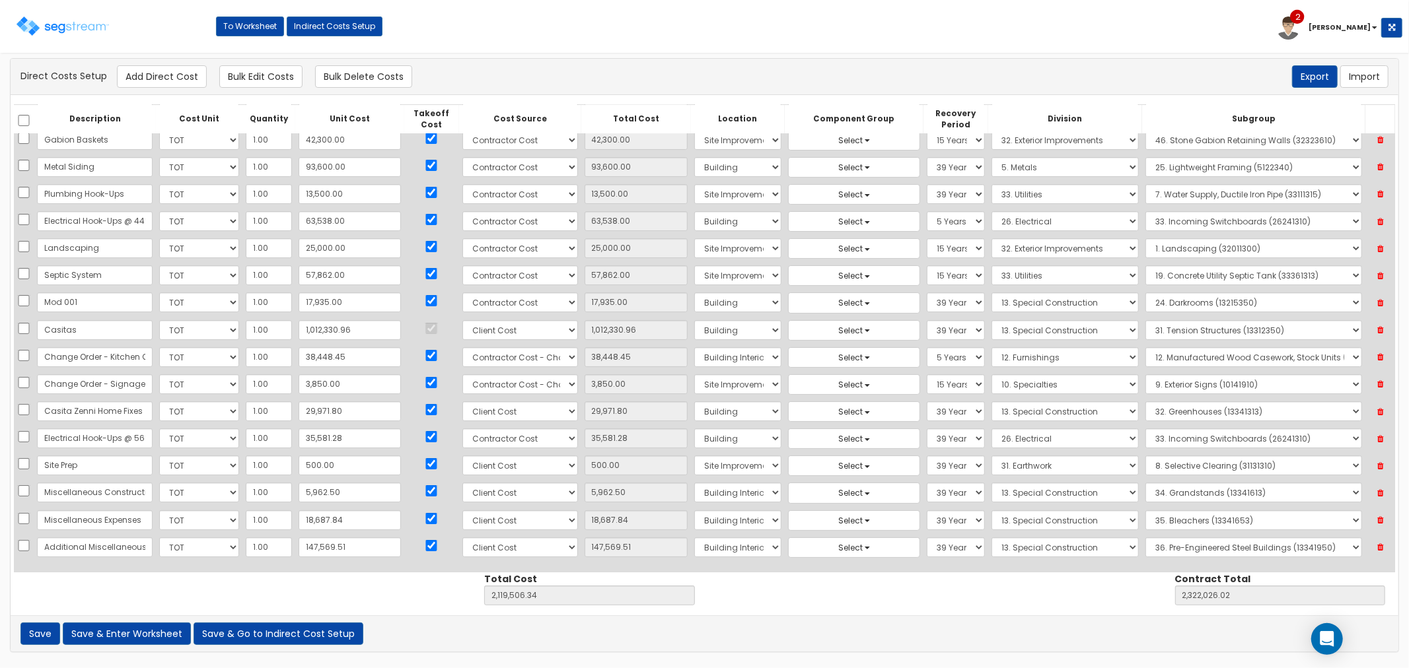
scroll to position [66, 0]
click at [328, 464] on input "500.00" at bounding box center [350, 464] width 102 height 20
type input "0"
type input "0.00"
type input "2,119,006.34"
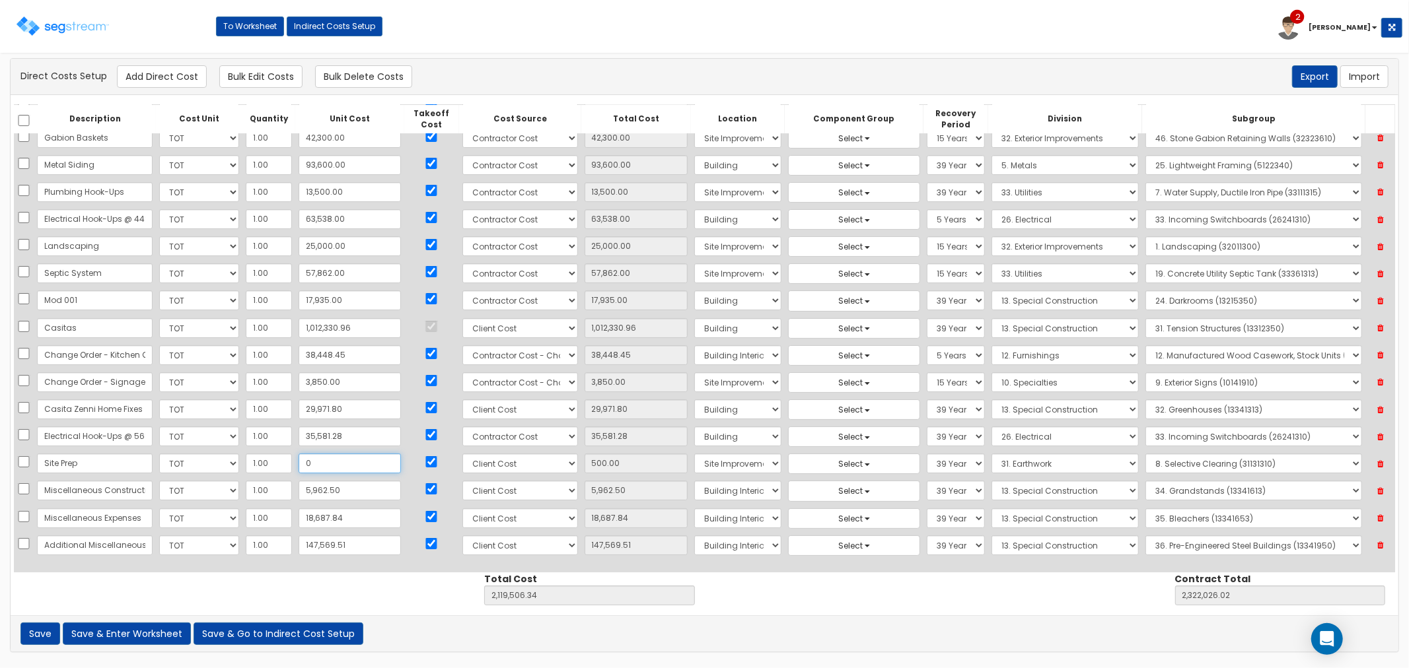
type input "2,321,526.02"
type input "0"
click at [338, 491] on input "5,962.50" at bounding box center [350, 491] width 102 height 20
type input "0"
type input "0.00"
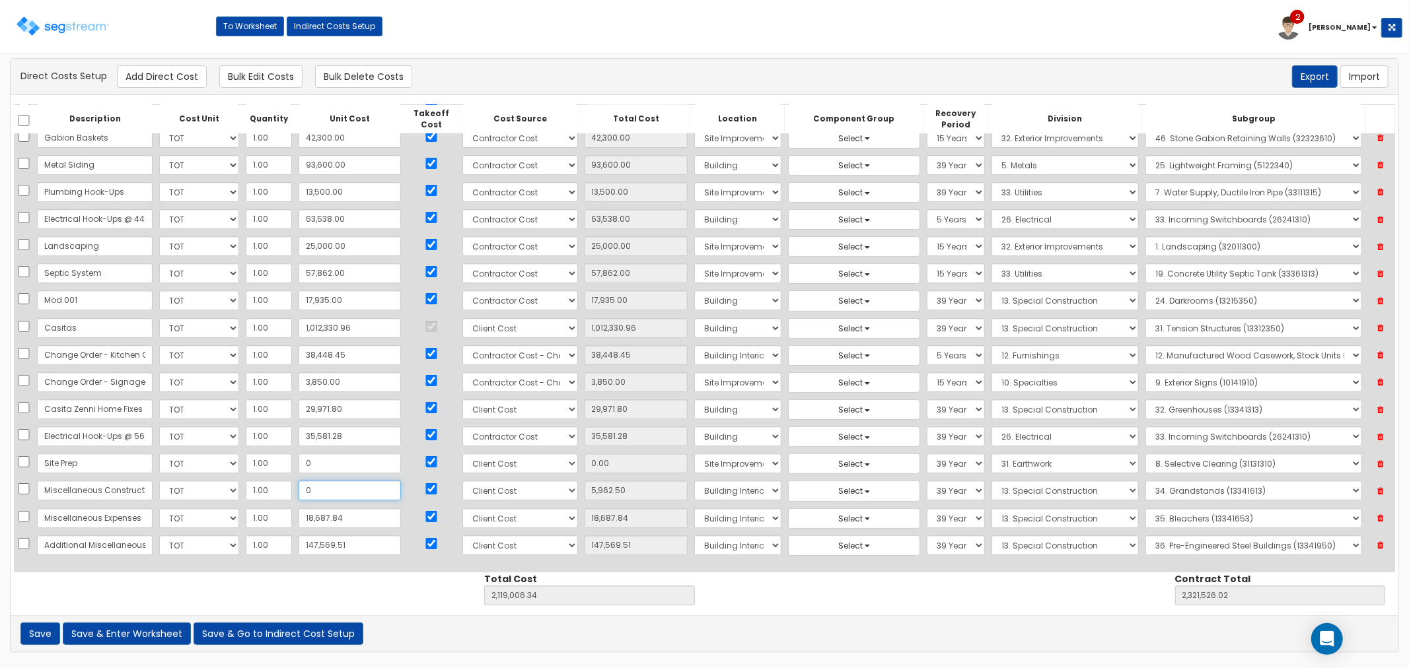
type input "2,113,043.84"
type input "2,315,563.52"
type input "0"
click at [333, 522] on input "18,687.84" at bounding box center [350, 519] width 102 height 20
type input "0"
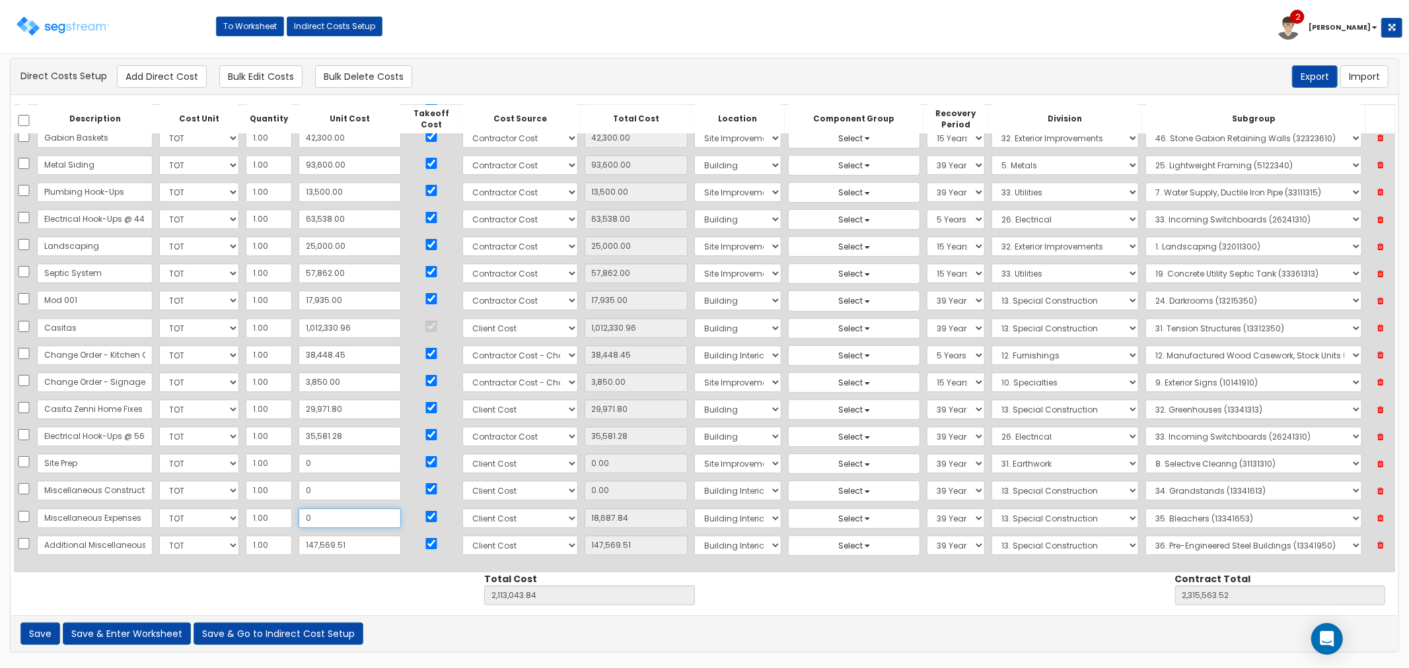
type input "0.00"
type input "2,094,356.00"
type input "2,296,875.68"
type input "0"
click at [342, 545] on input "147,569.51" at bounding box center [350, 546] width 102 height 20
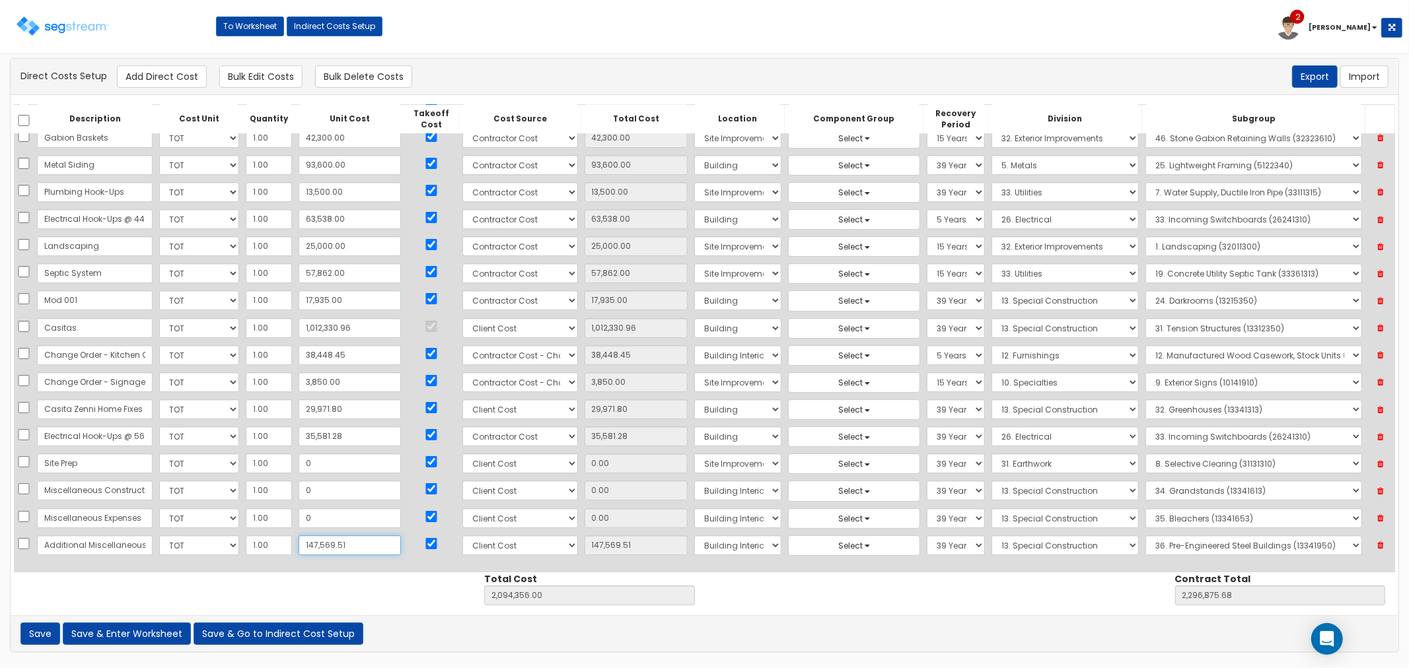
type input "0"
type input "0.00"
type input "1,946,786.49"
type input "2,149,306.17"
type input "0"
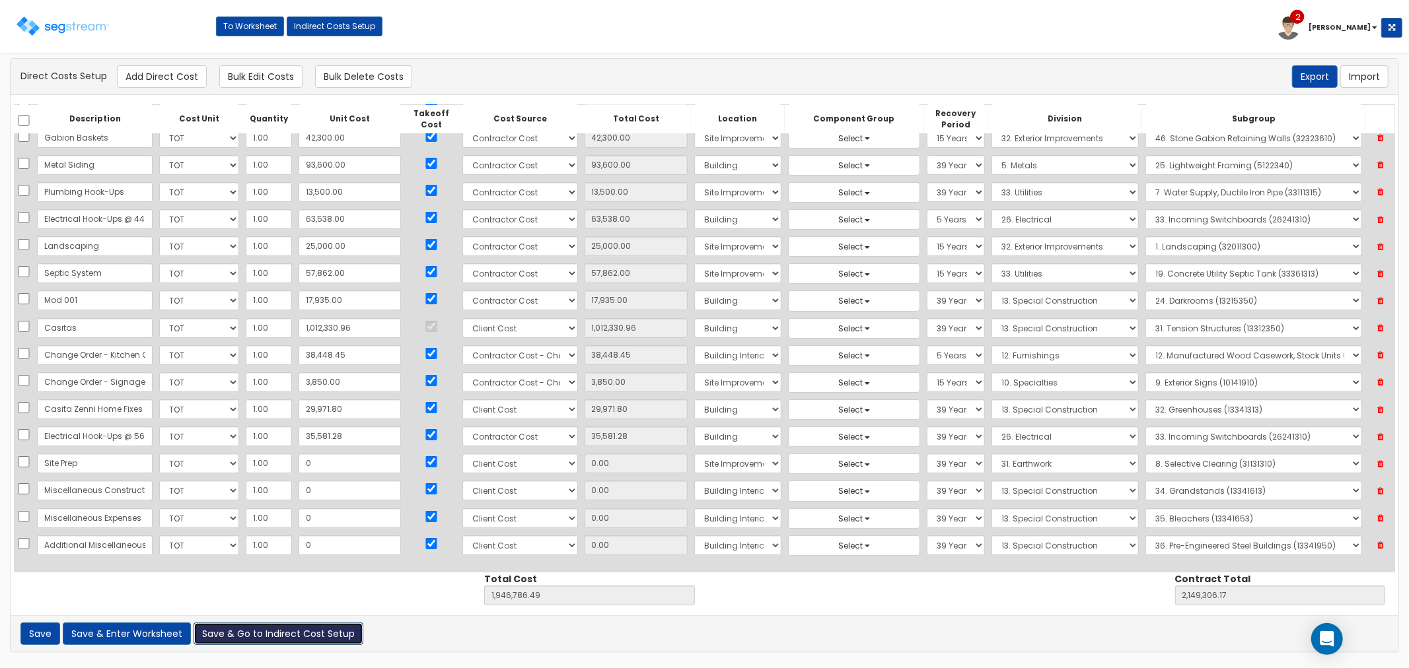
click at [287, 633] on button "Save & Go to Indirect Cost Setup" at bounding box center [279, 634] width 170 height 22
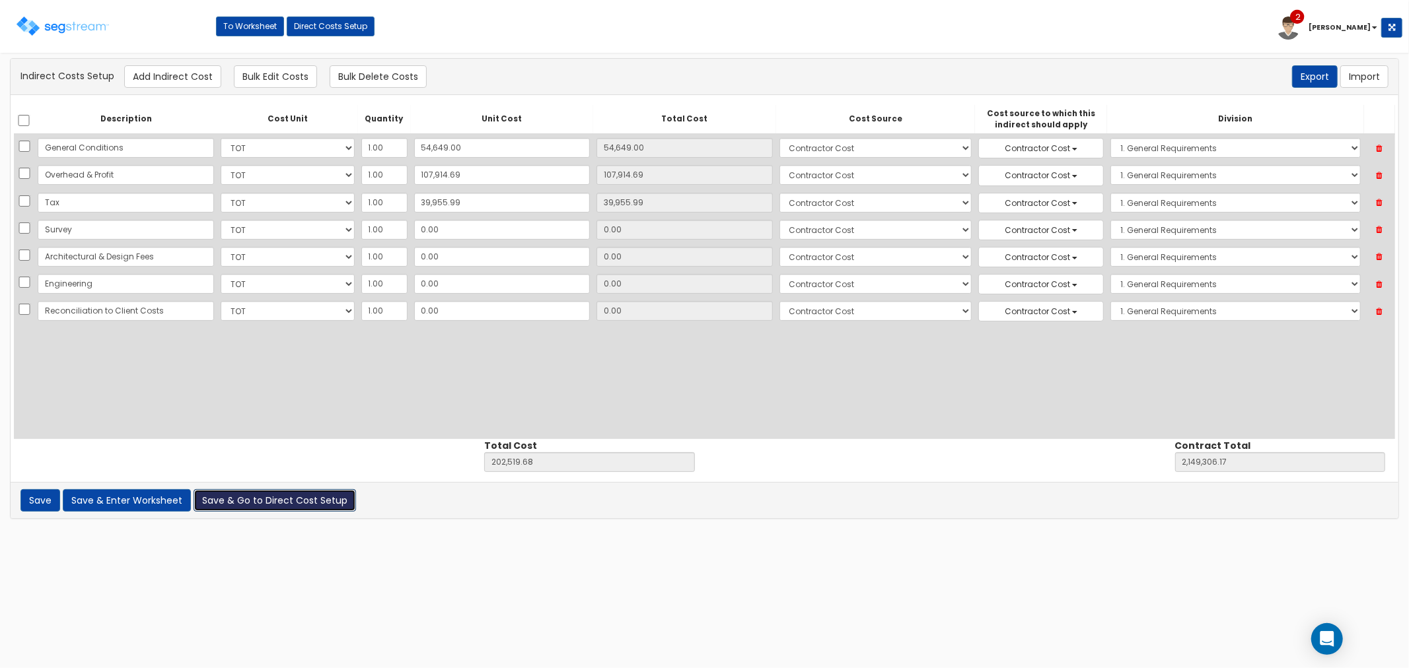
click at [269, 493] on button "Save & Go to Direct Cost Setup" at bounding box center [275, 500] width 162 height 22
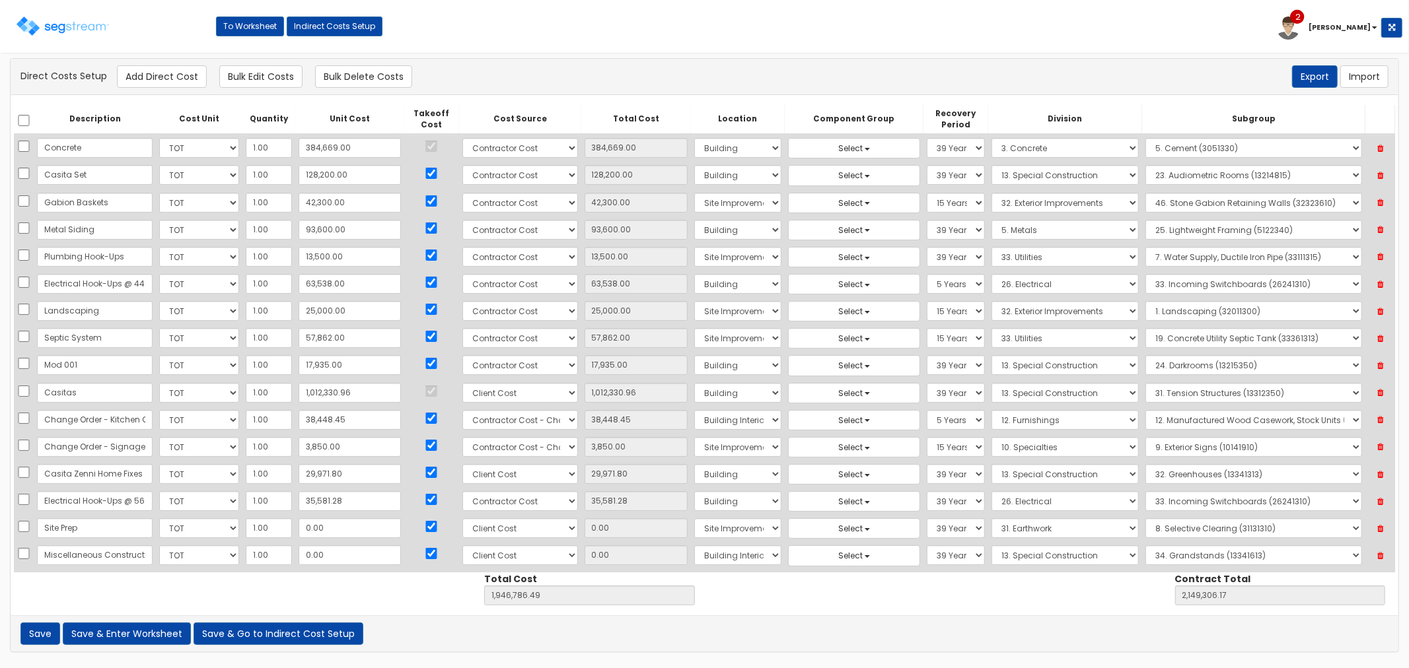
scroll to position [50, 0]
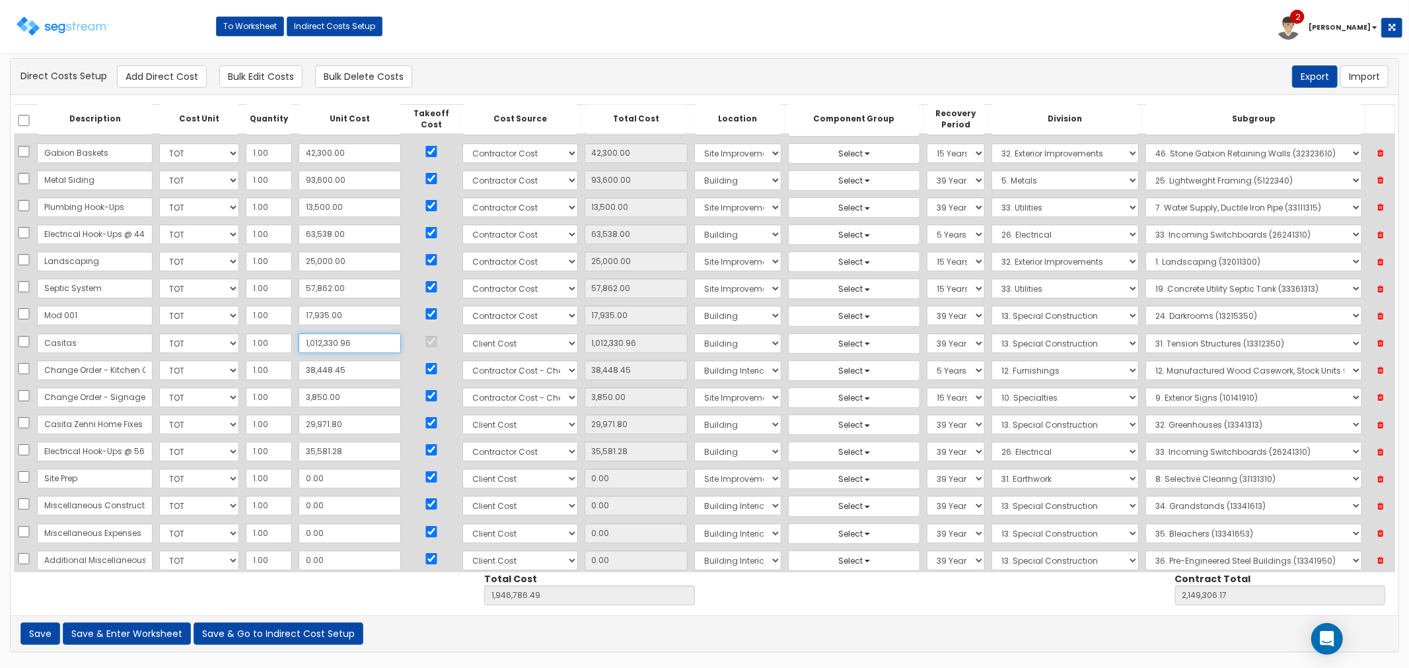
click at [347, 348] on input "1,012,330.96" at bounding box center [350, 344] width 102 height 20
type input "1"
type input "1.00"
type input "934,456.53"
type input "1,136,976.21"
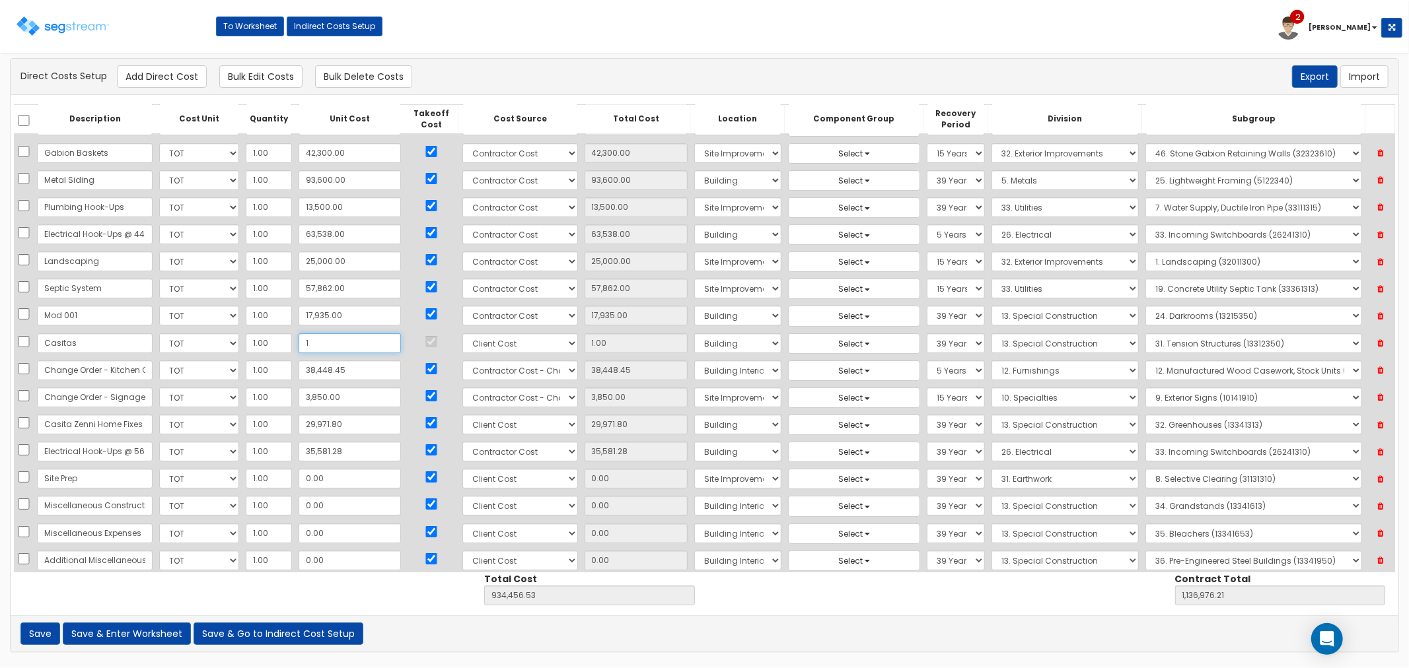
type input "10"
type input "10.00"
type input "934,465.53"
type input "1,136,985.21"
type input "104"
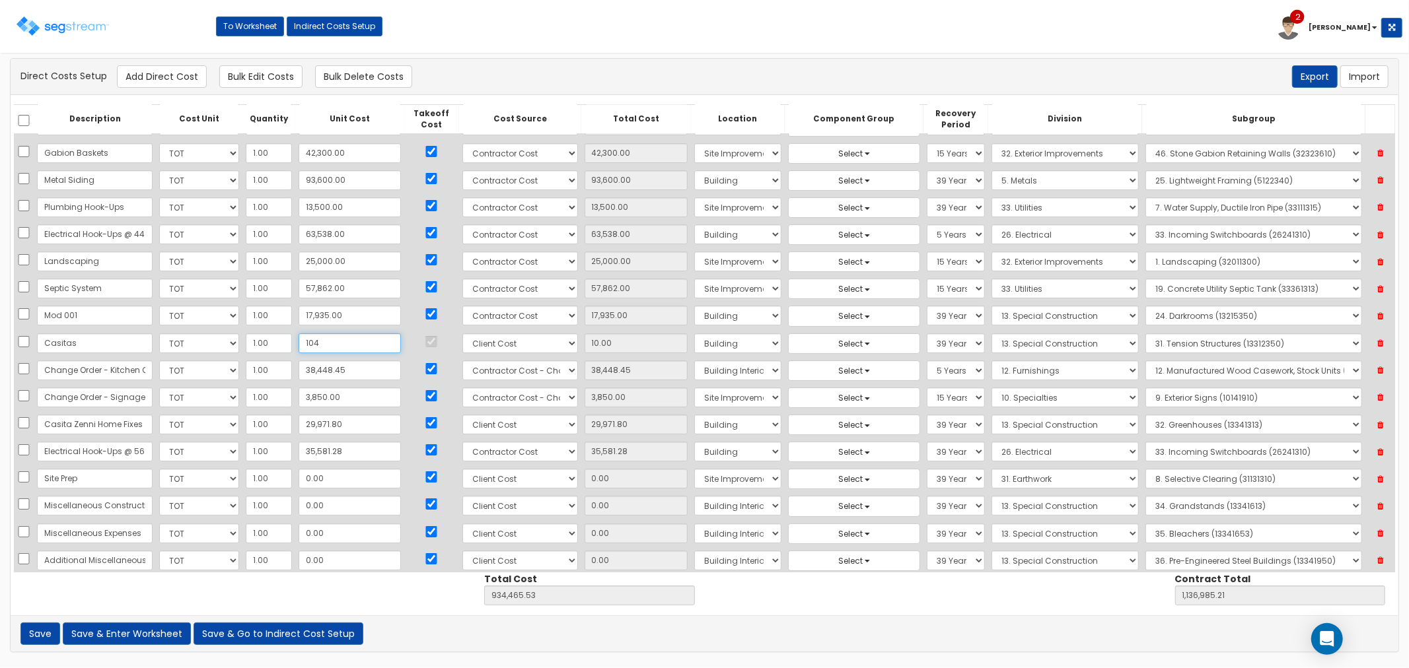
type input "104.00"
type input "934,559.53"
type input "1,137,079.21"
type input "1,047"
type input "1,047.00"
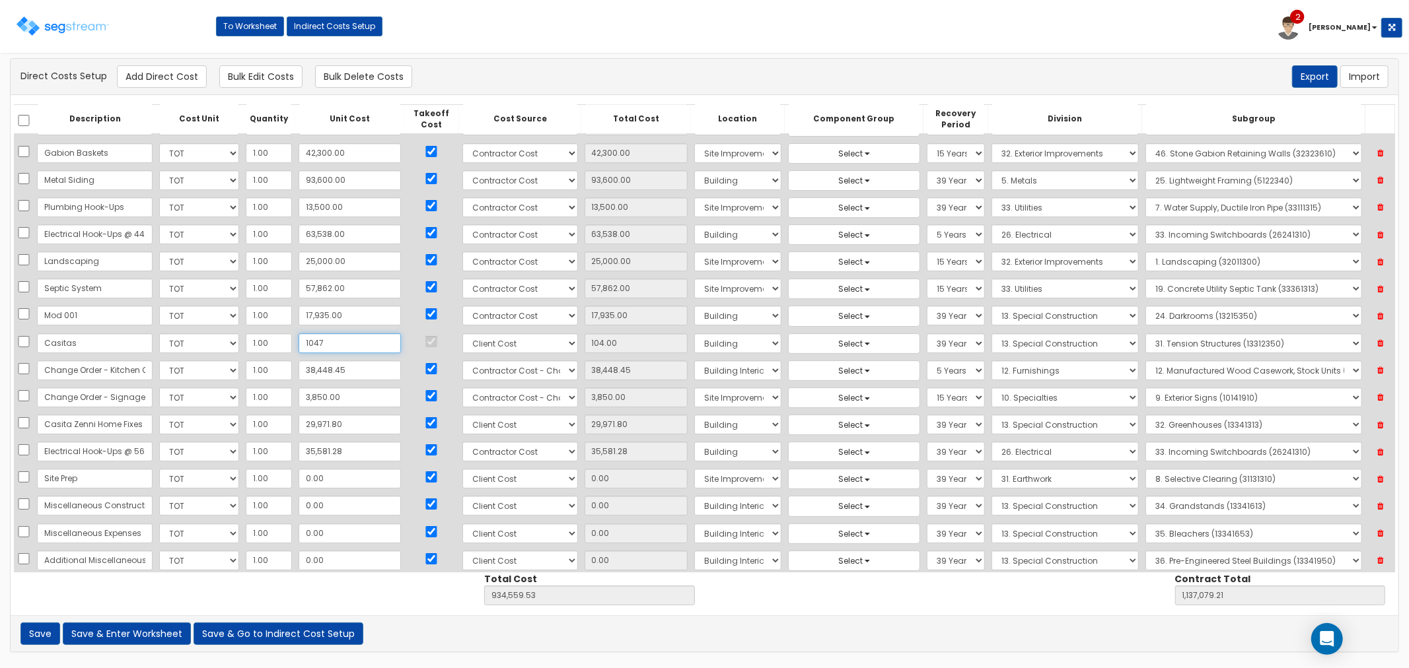
type input "935,502.53"
type input "1,138,022.21"
type input "10,479"
type input "10,479.00"
type input "944,934.53"
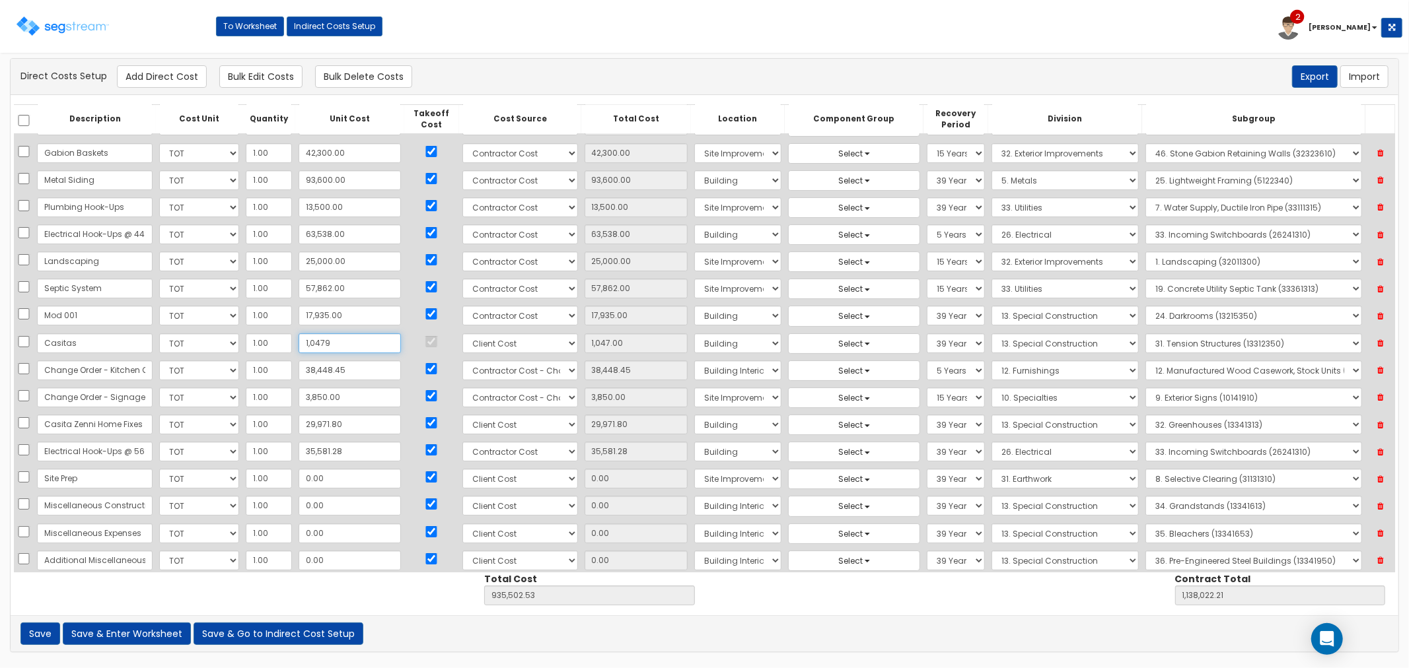
type input "1,147,454.21"
type input "104,794"
type input "104,794.00"
type input "1,039,249.53"
type input "1,241,769.21"
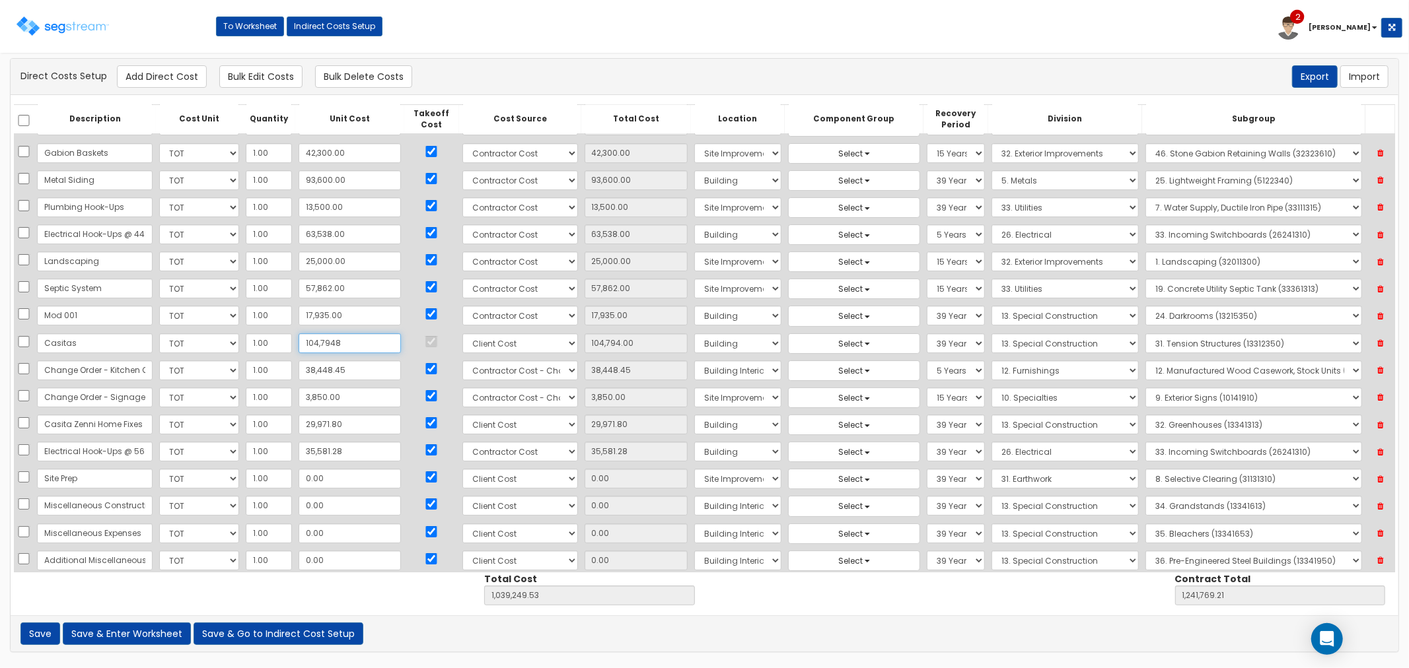
type input "1,047,948"
type input "1,047,948.00"
type input "1,982,403.53"
type input "2,184,923.21"
type input "1,047,948.9"
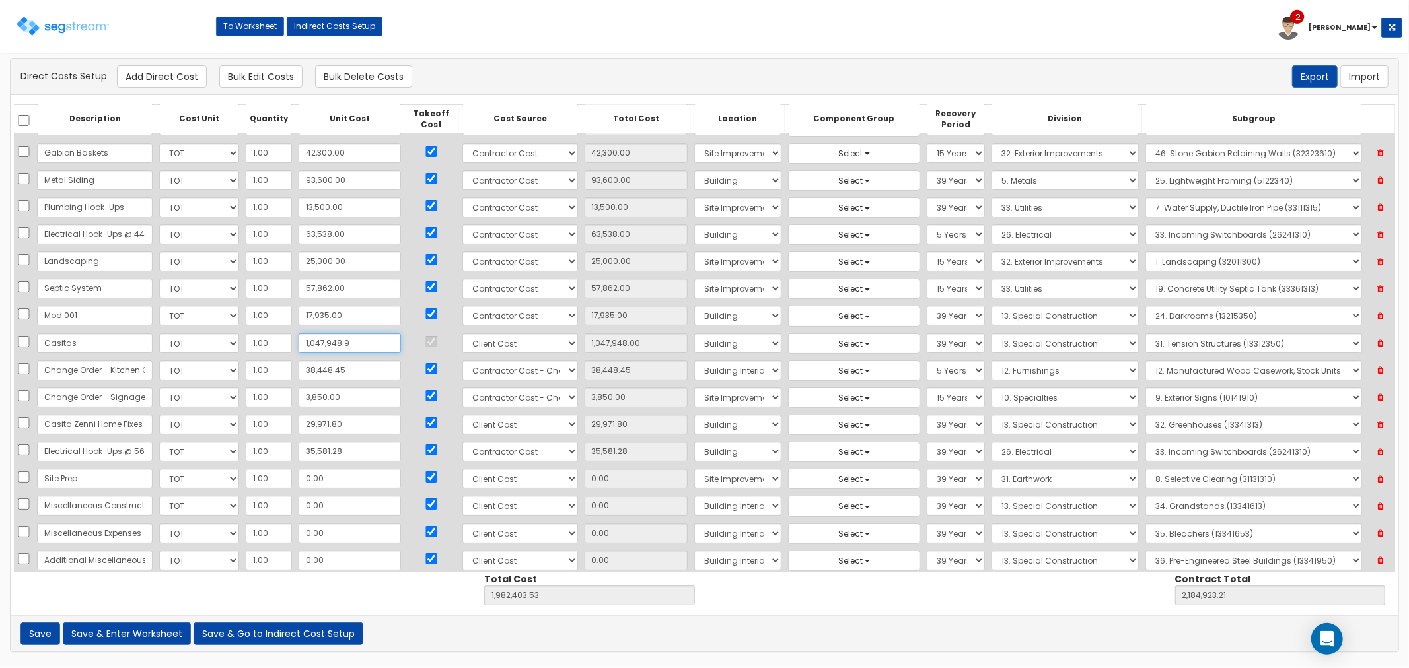
type input "1,047,948.90"
type input "1,982,404.43"
type input "2,184,924.11"
type input "1,047,948.94"
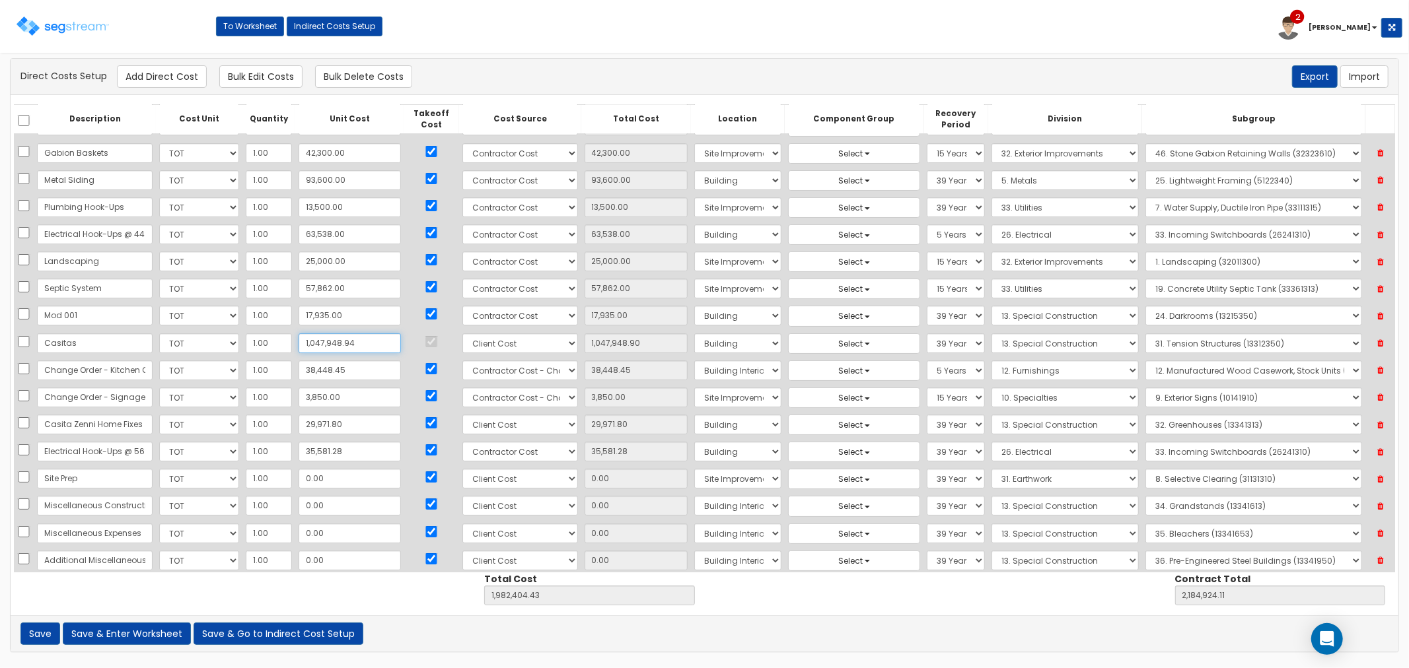
type input "1,982,404.47"
type input "2,184,924.15"
type input "1,047,948.94"
click at [348, 369] on input "38,448.45" at bounding box center [350, 371] width 102 height 20
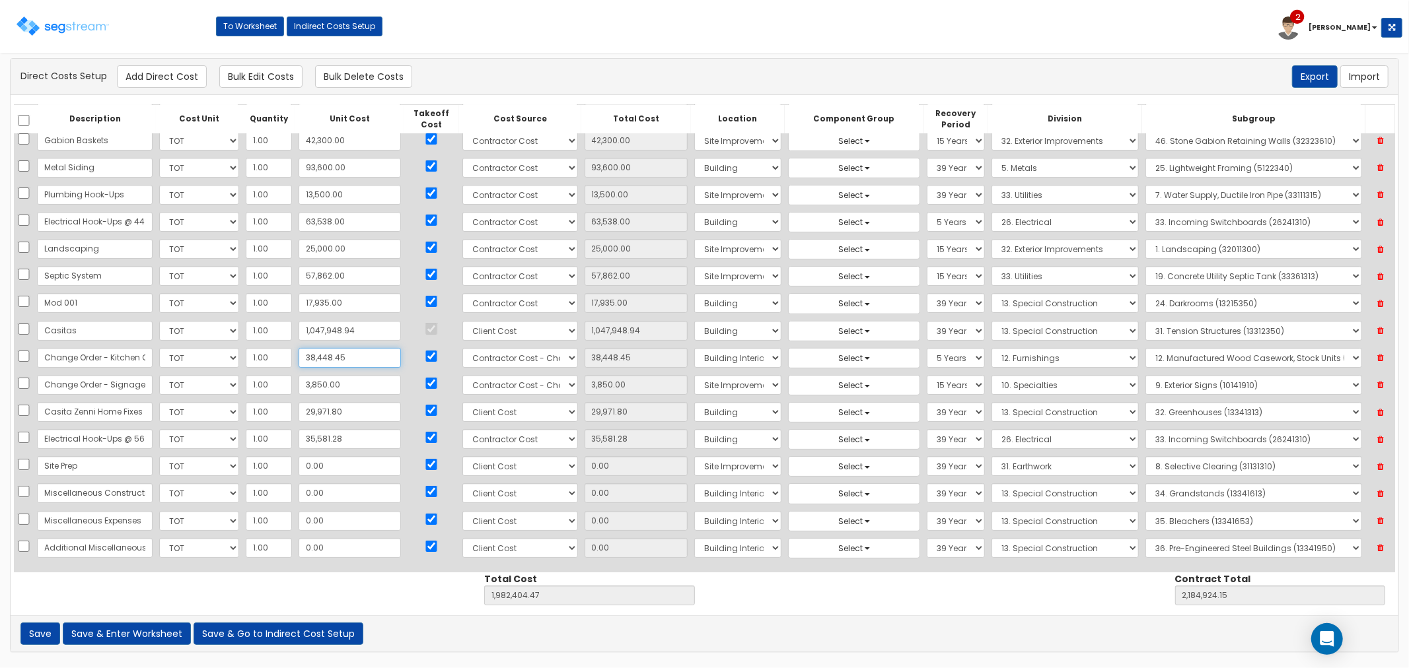
scroll to position [66, 0]
click at [357, 329] on input "1,047,948.94" at bounding box center [350, 328] width 102 height 20
click at [269, 633] on button "Save & Go to Indirect Cost Setup" at bounding box center [279, 634] width 170 height 22
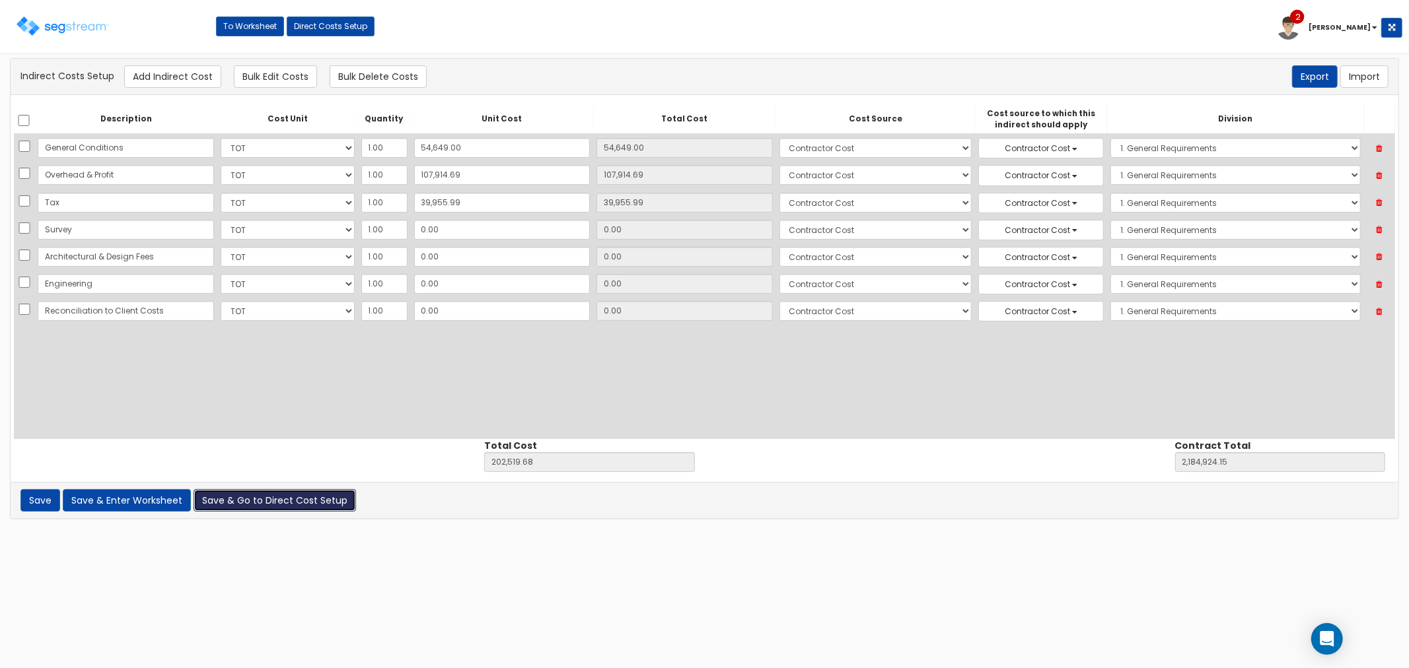
click at [269, 500] on button "Save & Go to Direct Cost Setup" at bounding box center [275, 500] width 162 height 22
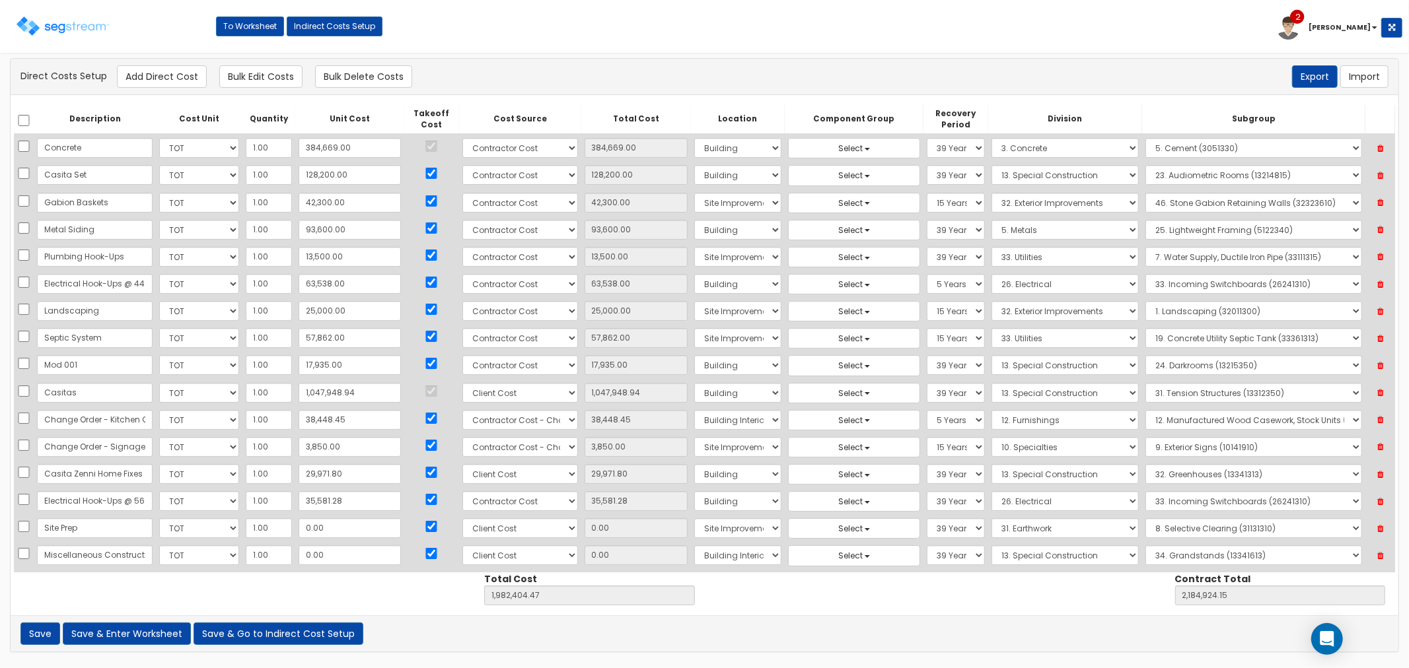
scroll to position [66, 0]
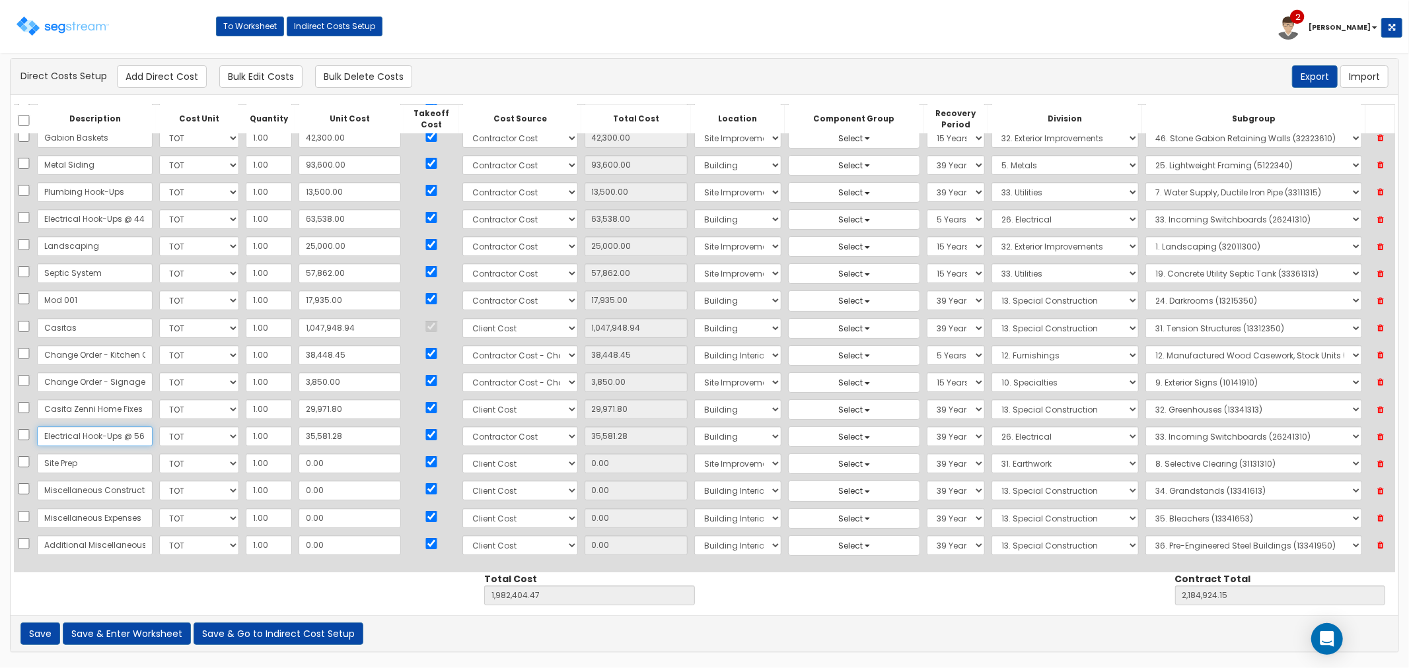
click at [99, 437] on input "Electrical Hook-Ups @ 56%" at bounding box center [95, 437] width 116 height 20
click at [90, 215] on input "Electrical Hook-Ups @ 44%" at bounding box center [95, 219] width 116 height 20
click at [345, 222] on input "63,538.00" at bounding box center [350, 219] width 102 height 20
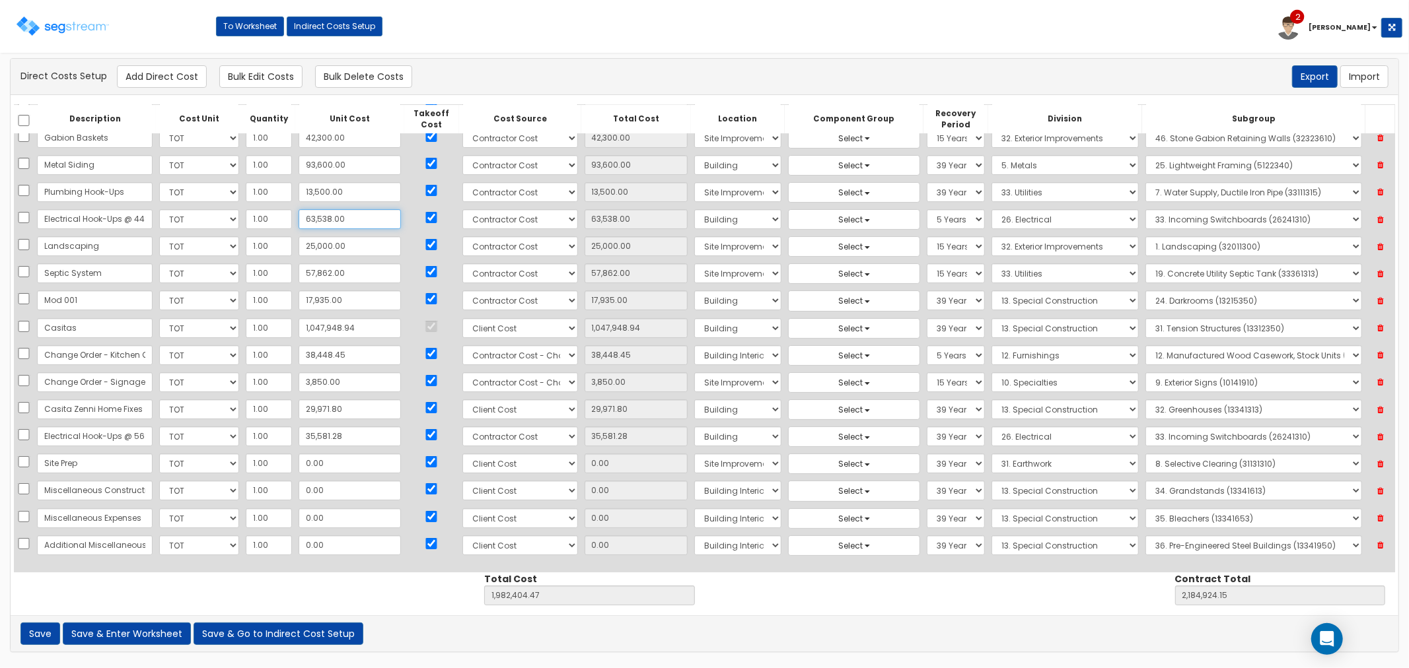
type input "2"
type input "2.00"
type input "1,918,868.47"
type input "2,121,388.15"
type input "27"
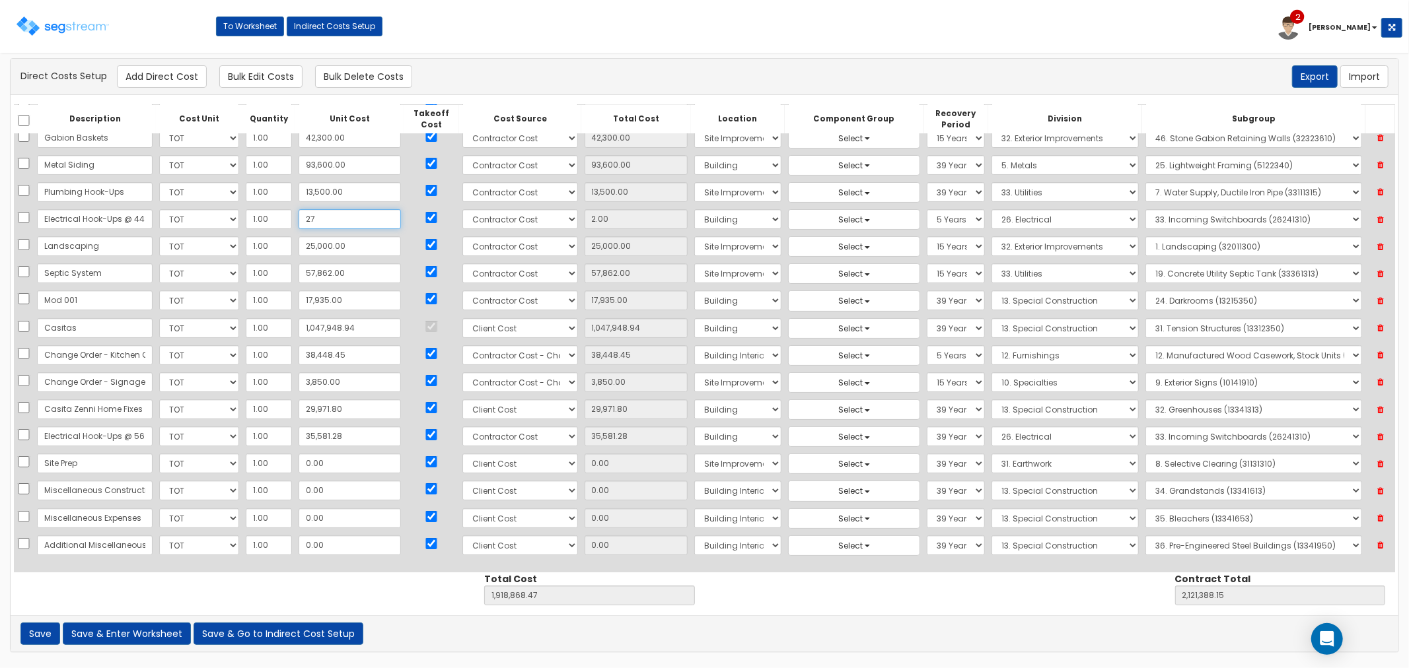
type input "27.00"
type input "1,918,893.47"
type input "2,121,413.15"
type input "279"
type input "279.00"
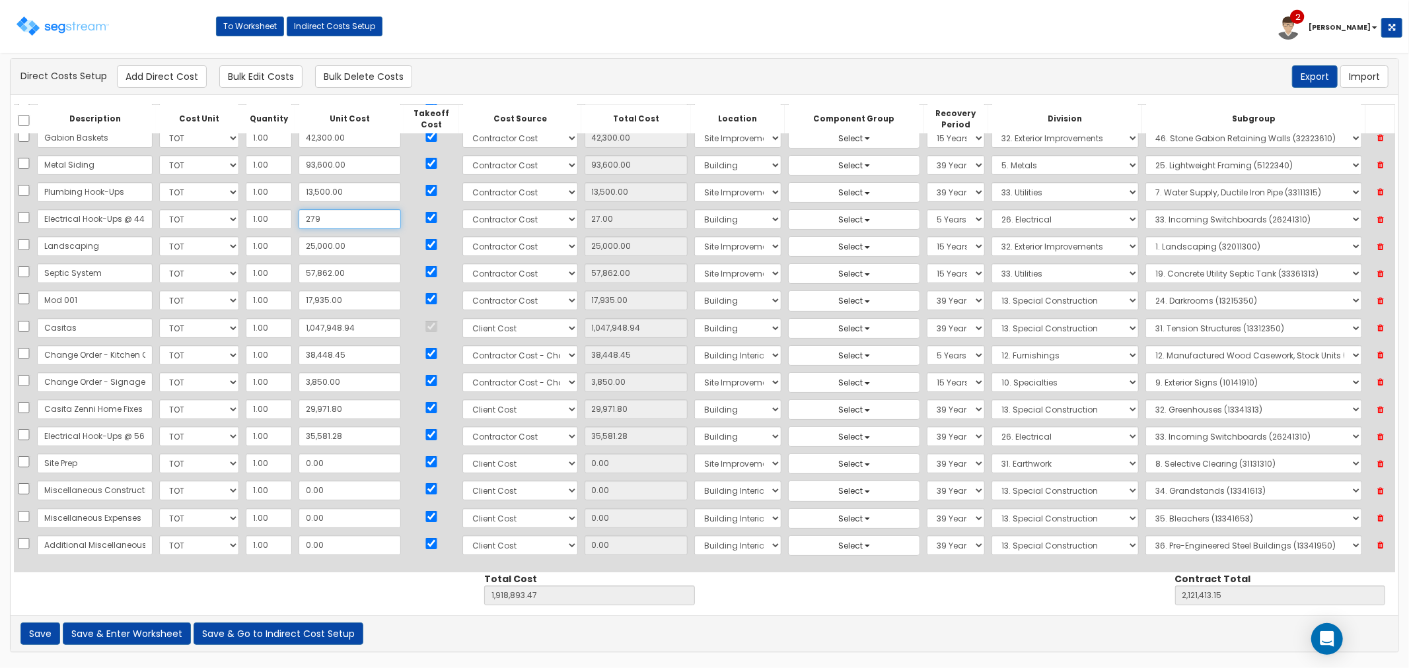
type input "1,919,145.47"
type input "2,121,665.15"
type input "2,795"
type input "2,795.00"
type input "1,921,661.47"
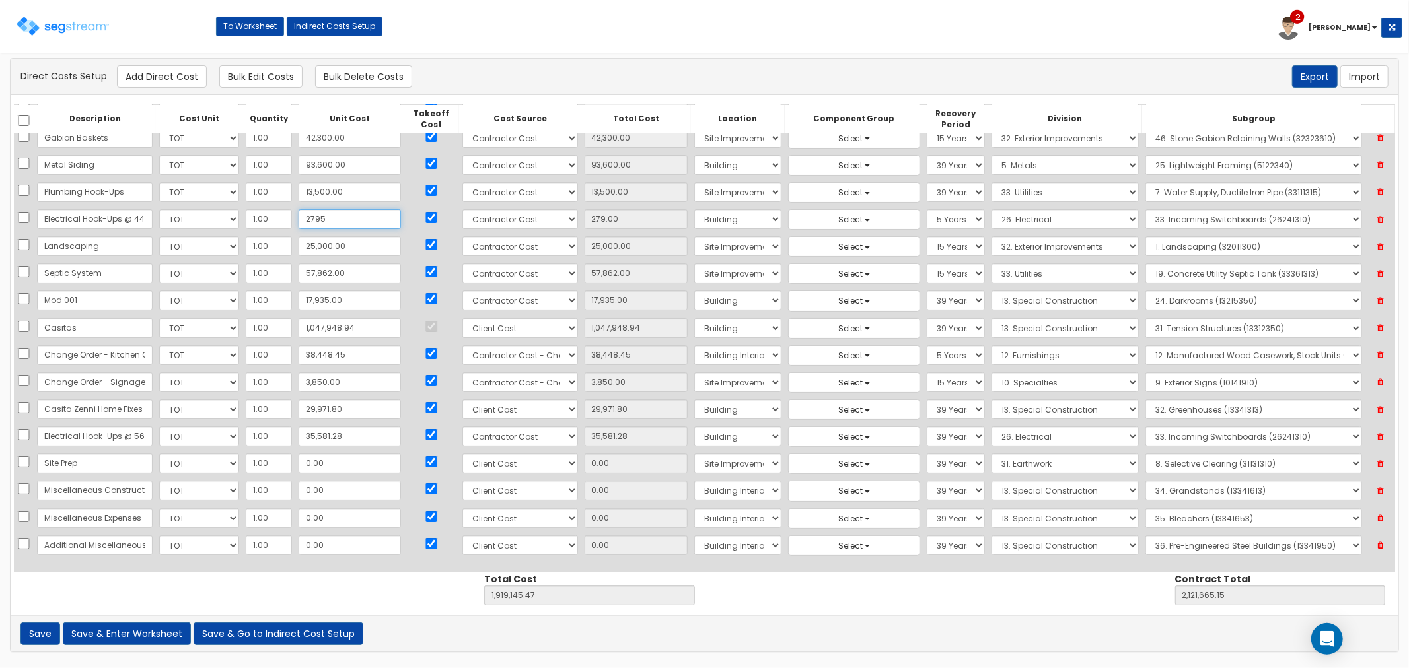
type input "2,124,181.15"
type input "27,956"
type input "27,956.00"
type input "1,946,822.47"
type input "2,149,342.15"
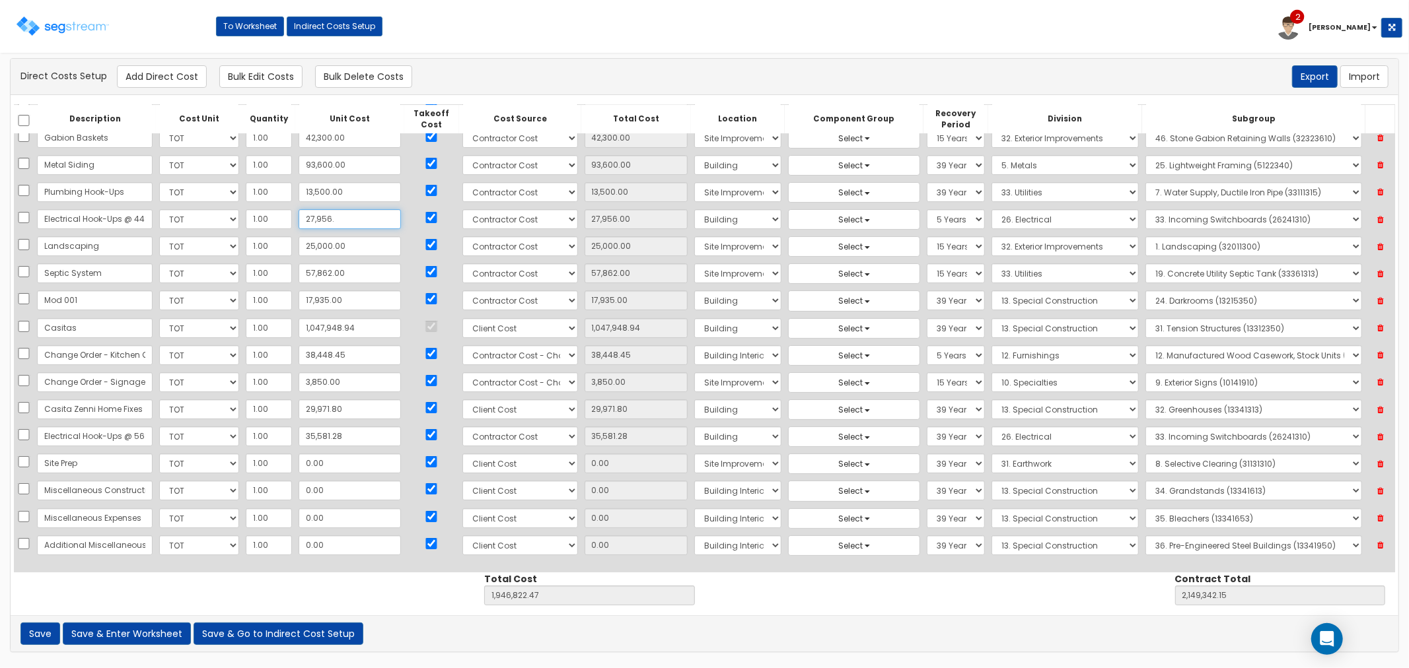
type input "27,956.7"
type input "27,956.70"
type input "1,946,823.17"
type input "2,149,342.85"
type input "27,956.72"
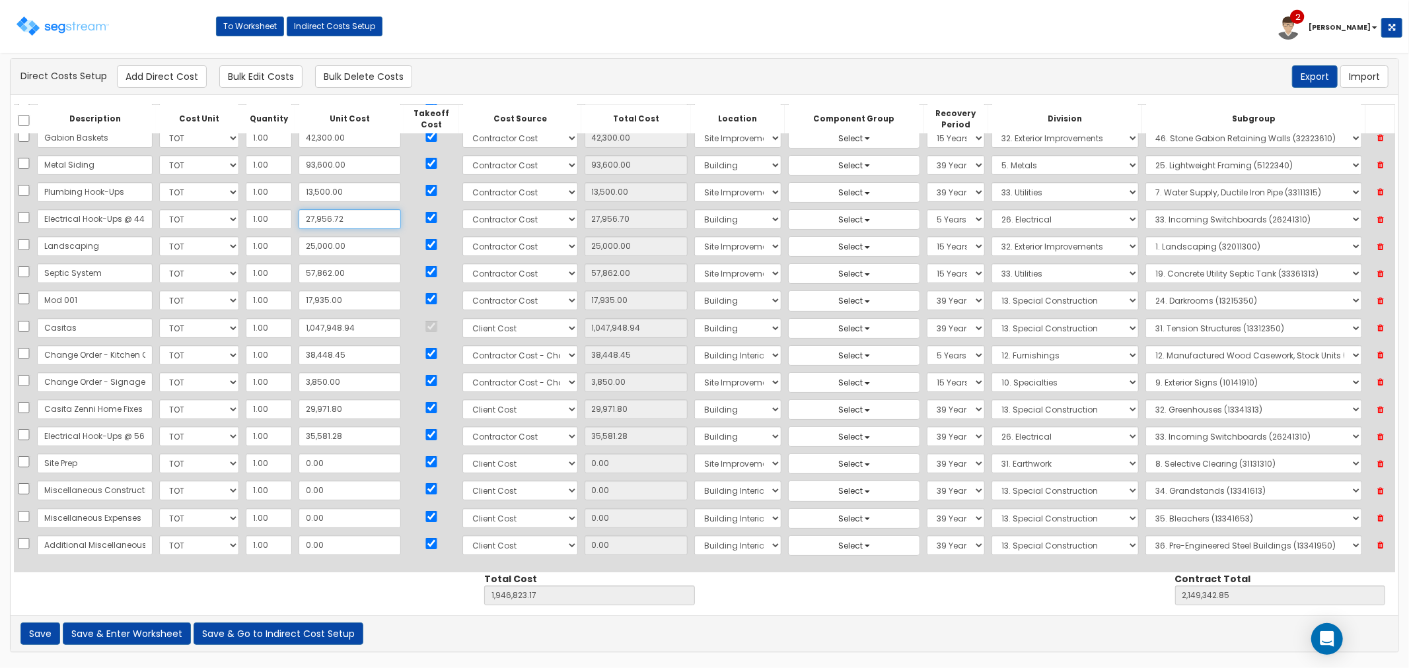
type input "27,956.72"
type input "1,946,823.19"
type input "2,149,342.87"
type input "27,956.72"
click at [351, 485] on input "0.00" at bounding box center [350, 491] width 102 height 20
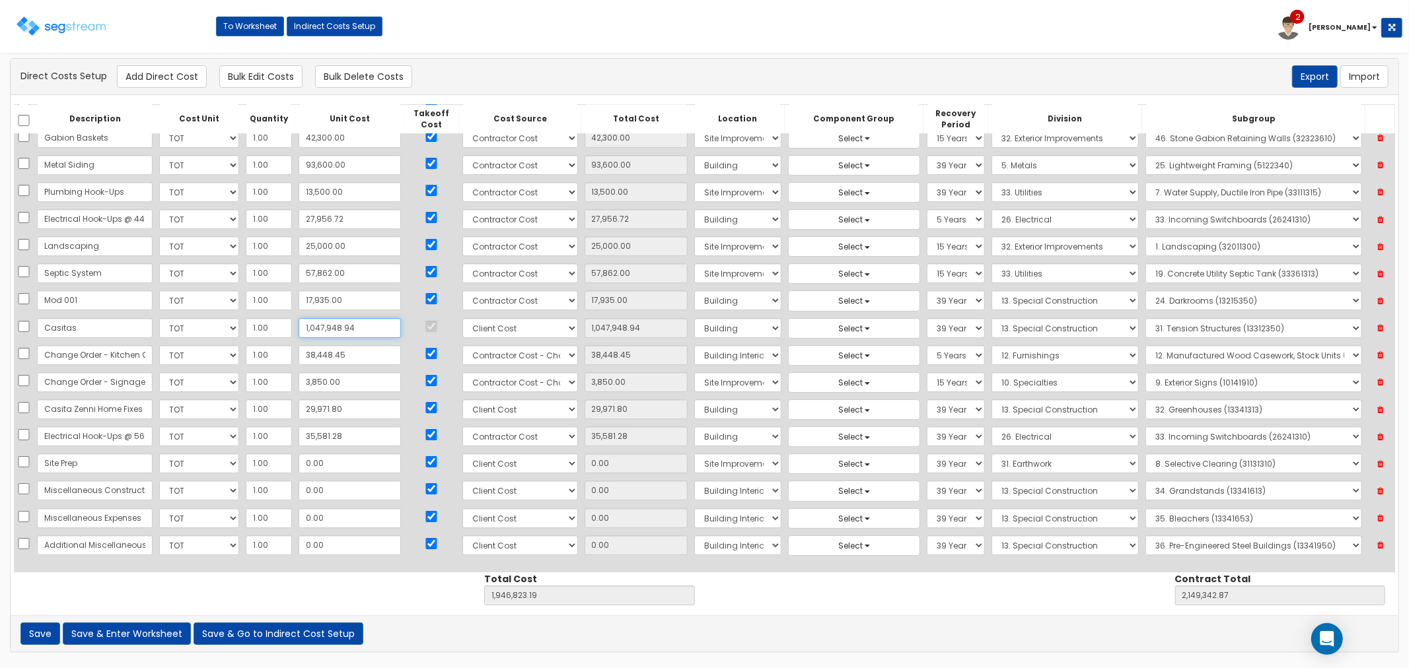
click at [349, 329] on input "1,047,948.94" at bounding box center [350, 328] width 102 height 20
type input "1"
type input "1.00"
type input "898,875.25"
type input "1,101,394.93"
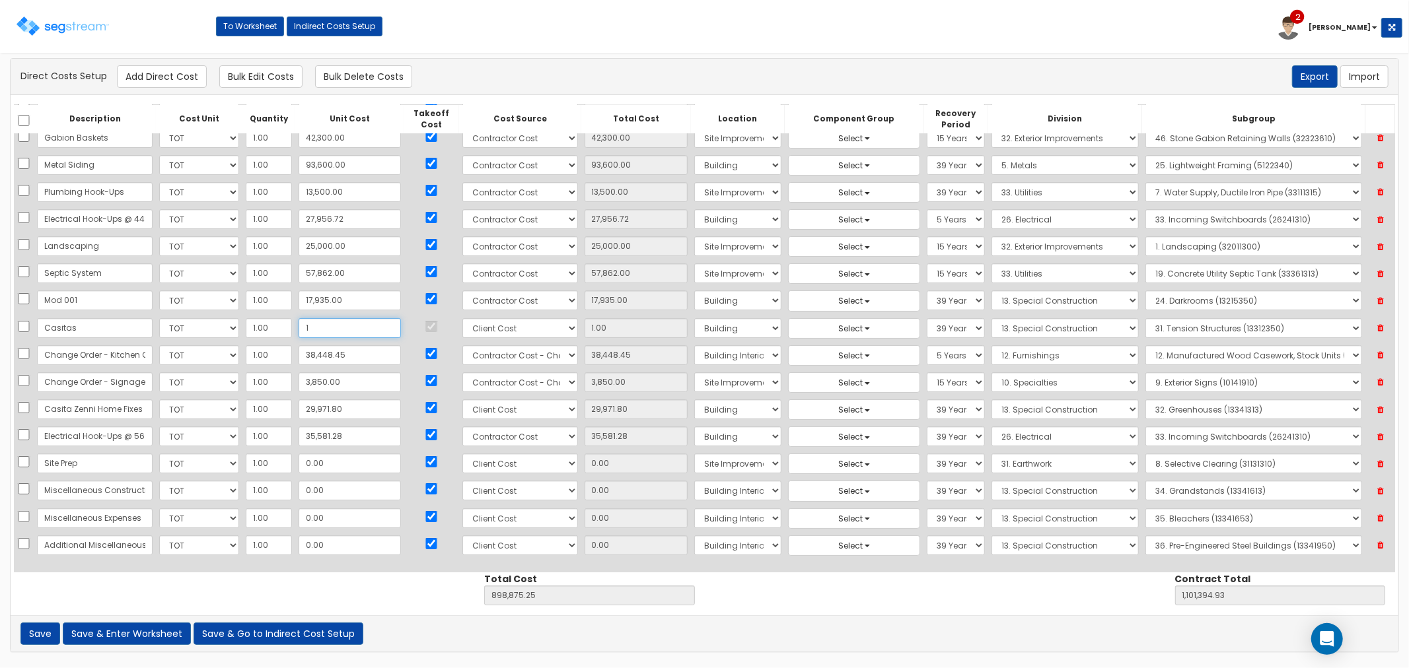
type input "10"
type input "10.00"
type input "898,884.25"
type input "1,101,403.93"
type input "101"
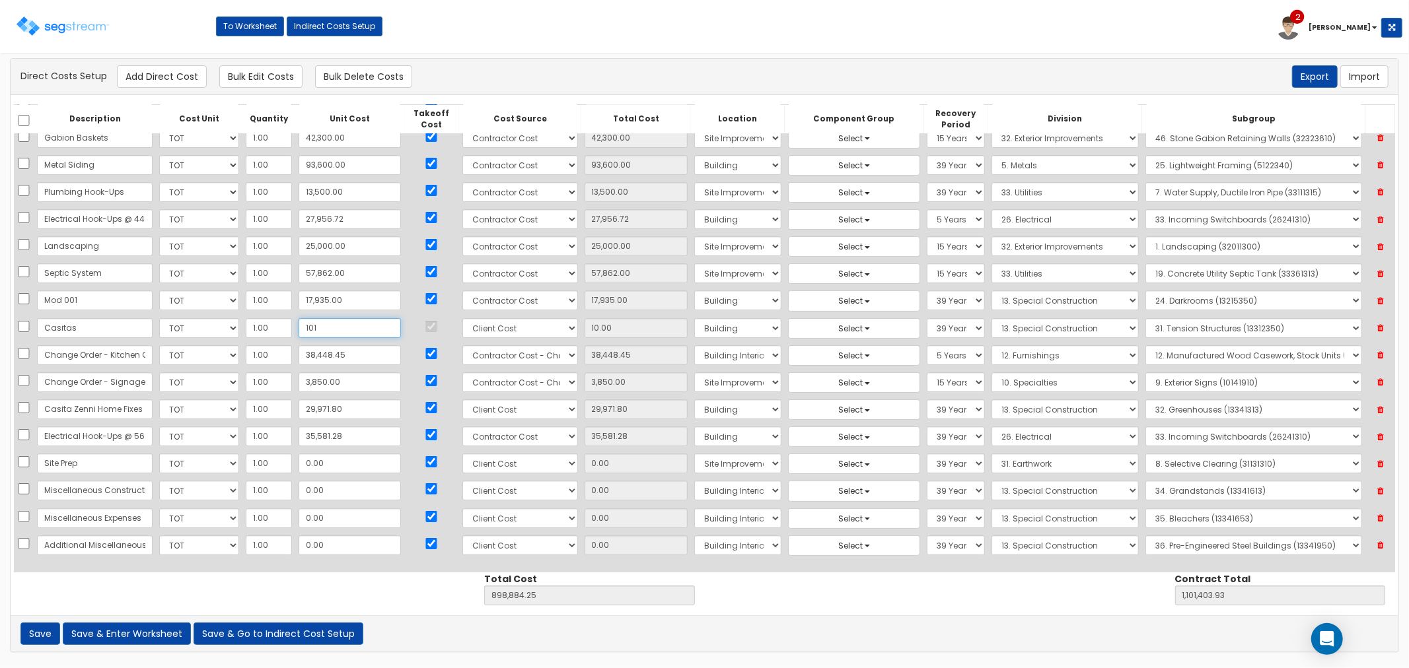
type input "101.00"
type input "898,975.25"
type input "1,101,494.93"
type input "1,012"
type input "1,012.00"
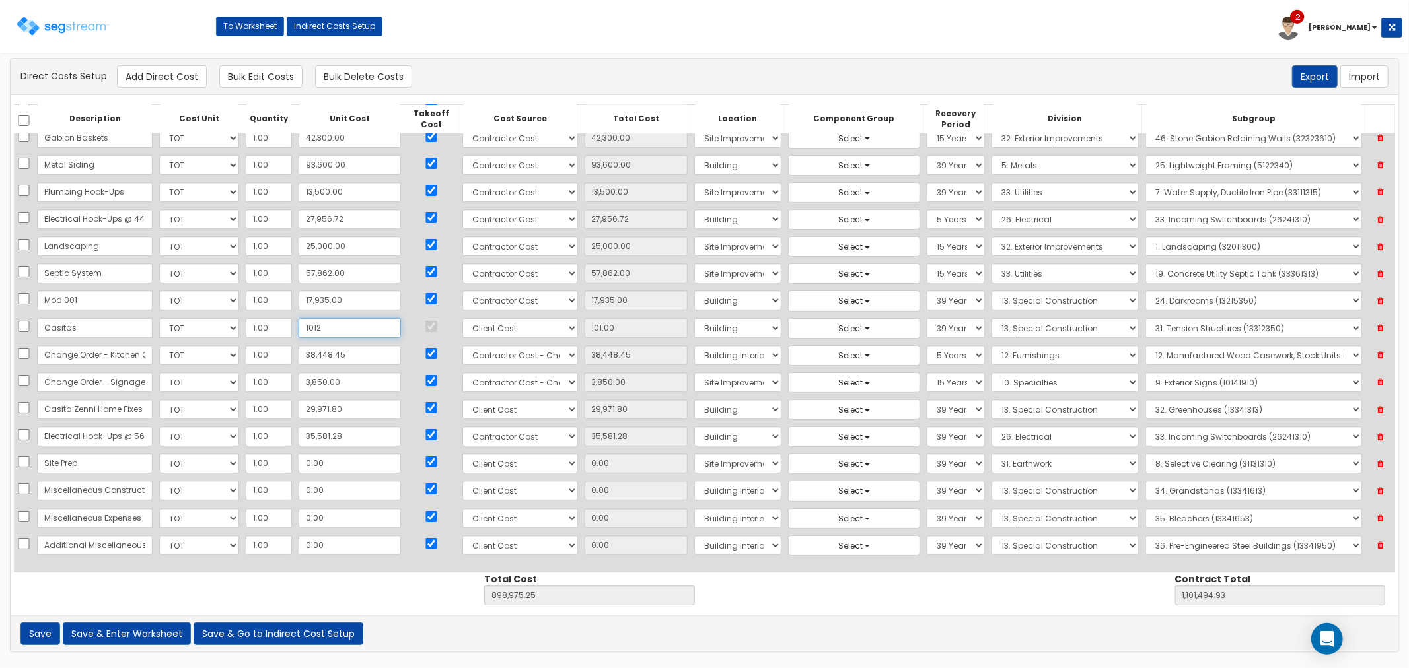
type input "899,886.25"
type input "1,102,405.93"
type input "10,123"
type input "10,123.00"
type input "908,997.25"
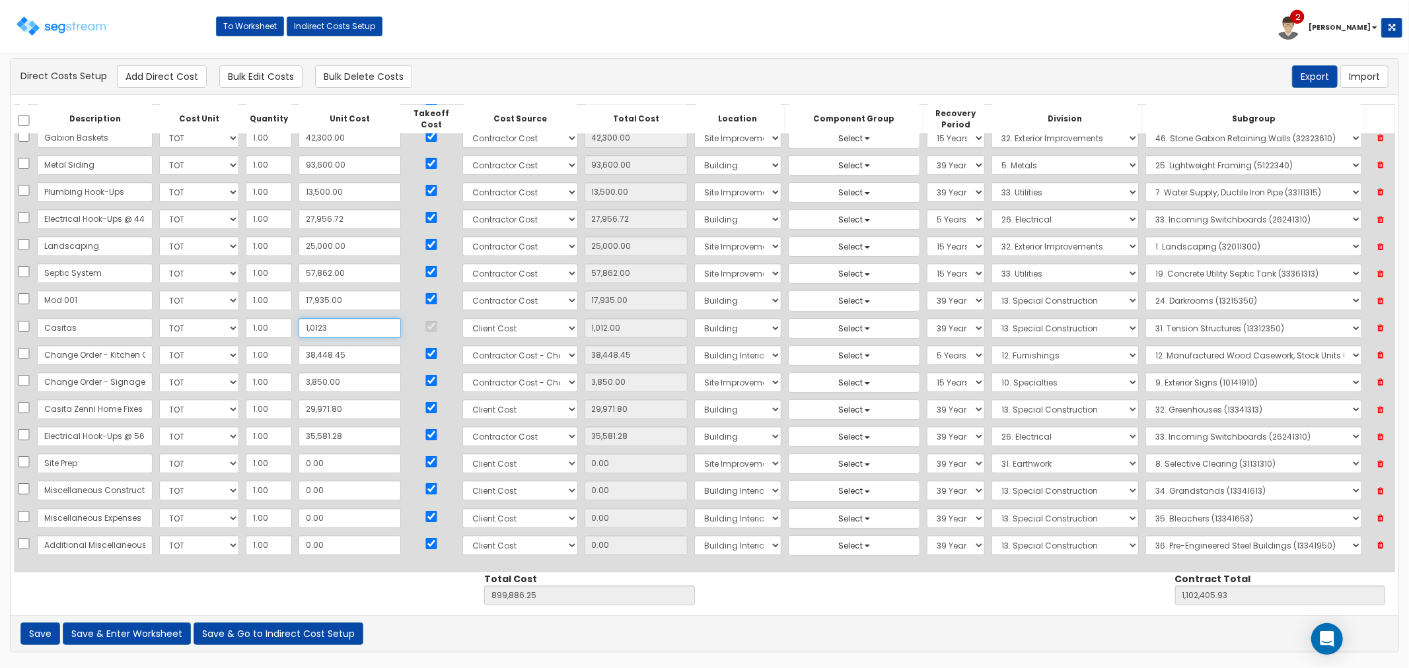
type input "1,111,516.93"
type input "101,233"
type input "101,233.00"
type input "1,000,107.25"
type input "1,202,626.93"
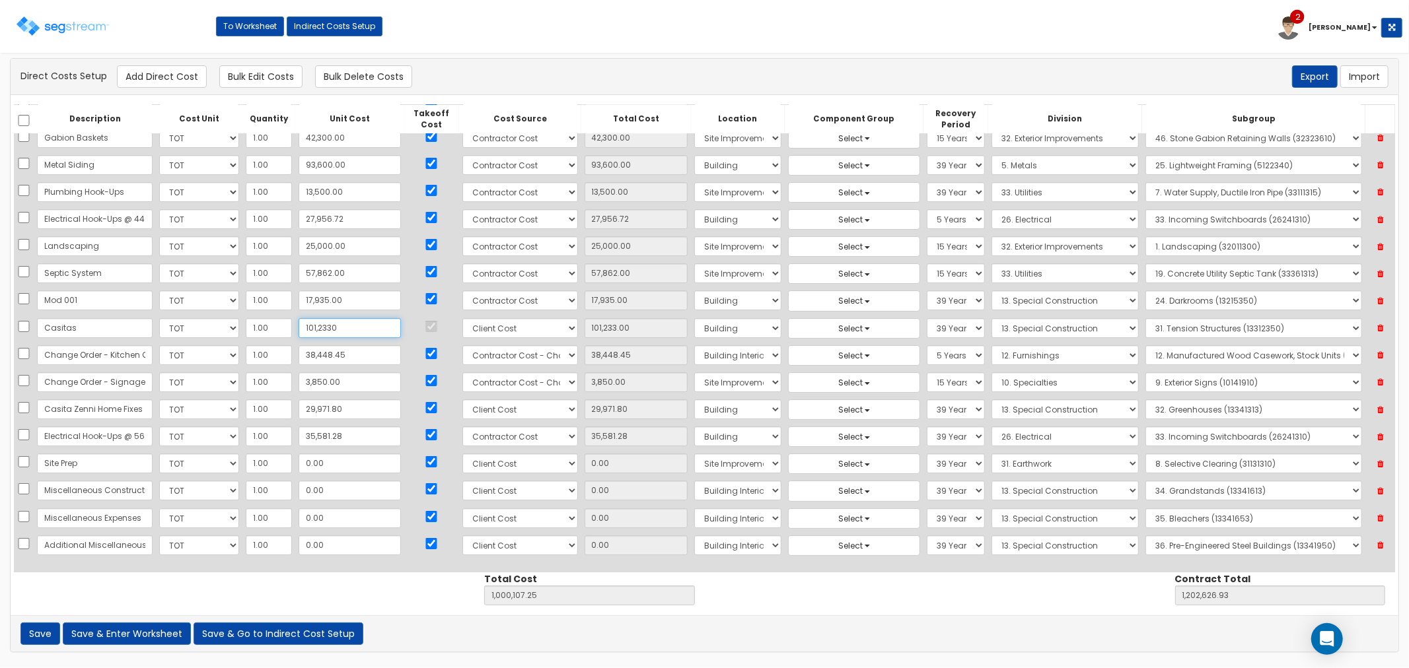
type input "1,012,330"
type input "1,012,330.00"
type input "1,911,204.25"
type input "2,113,723.93"
type input "1,012,330.9"
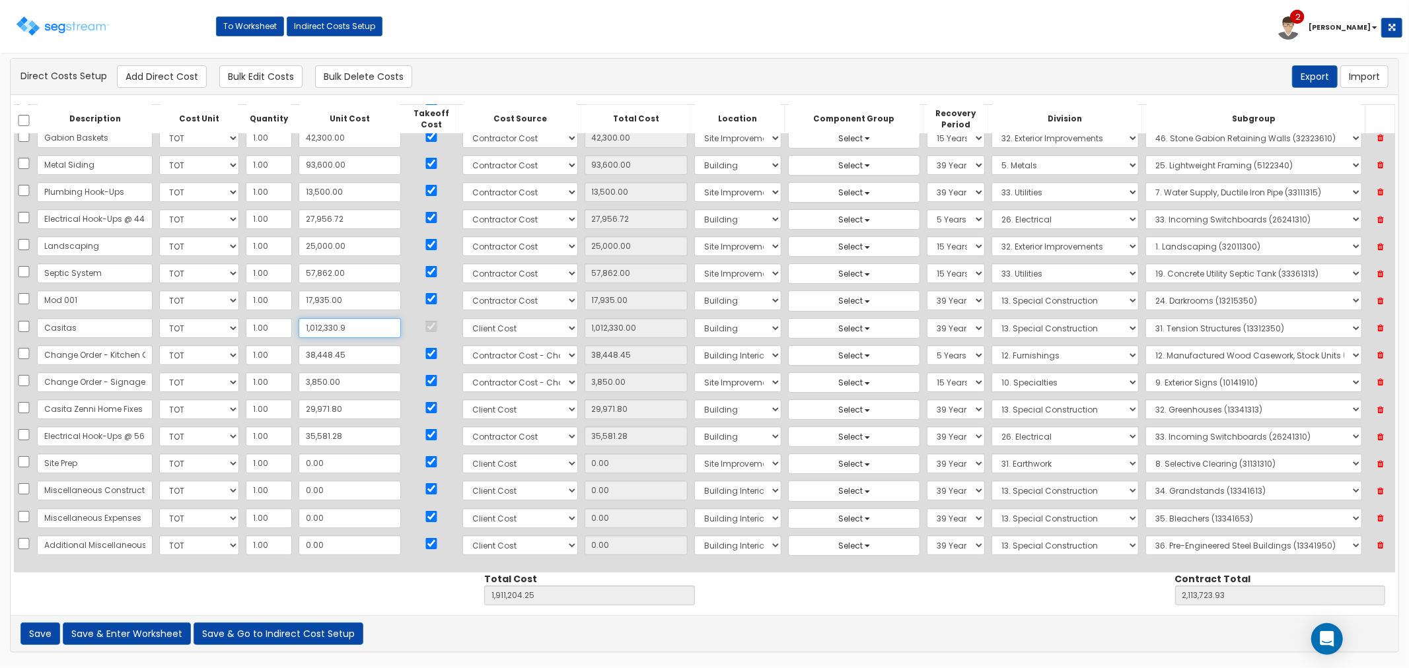
type input "1,012,330.90"
type input "1,911,205.15"
type input "2,113,724.83"
type input "1,012,330.96"
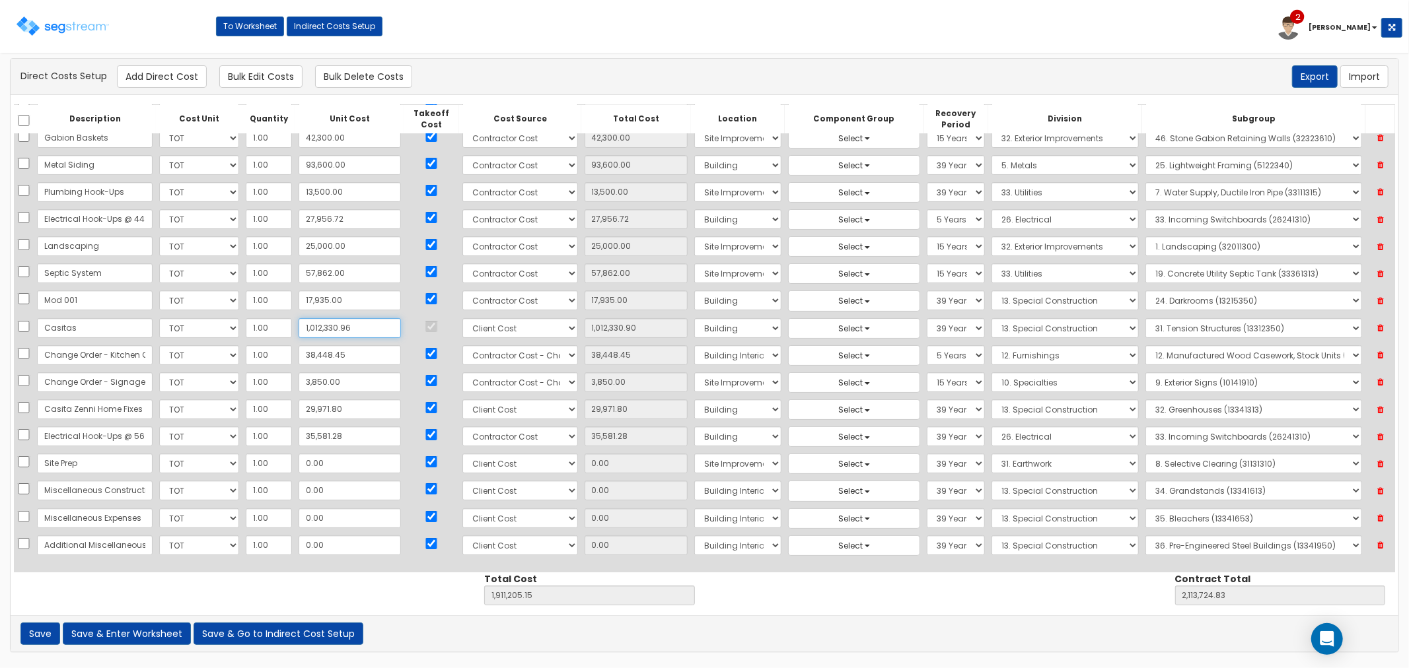
type input "1,911,205.21"
type input "2,113,724.89"
click at [341, 520] on input "0.00" at bounding box center [350, 519] width 102 height 20
click at [344, 327] on input "1,012,330.96" at bounding box center [350, 328] width 102 height 20
type input "1"
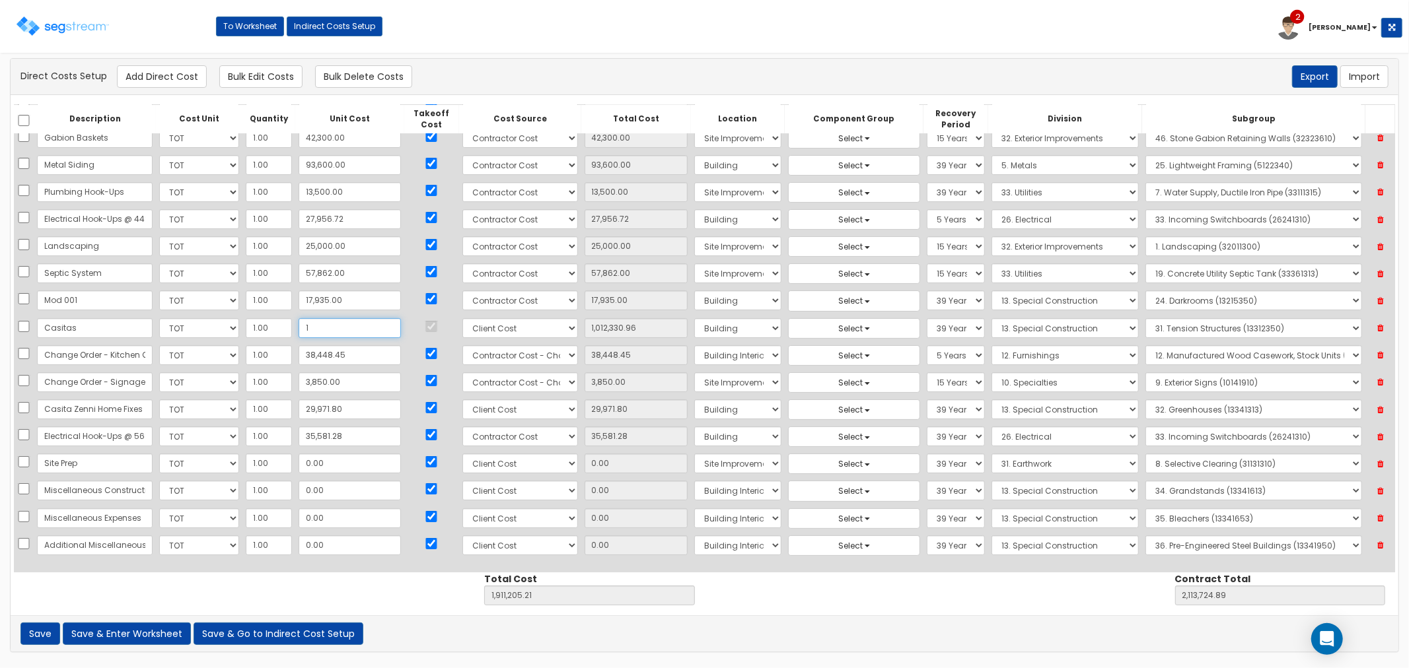
type input "1.00"
type input "898,875.25"
type input "1,101,394.93"
type input "10"
type input "10.00"
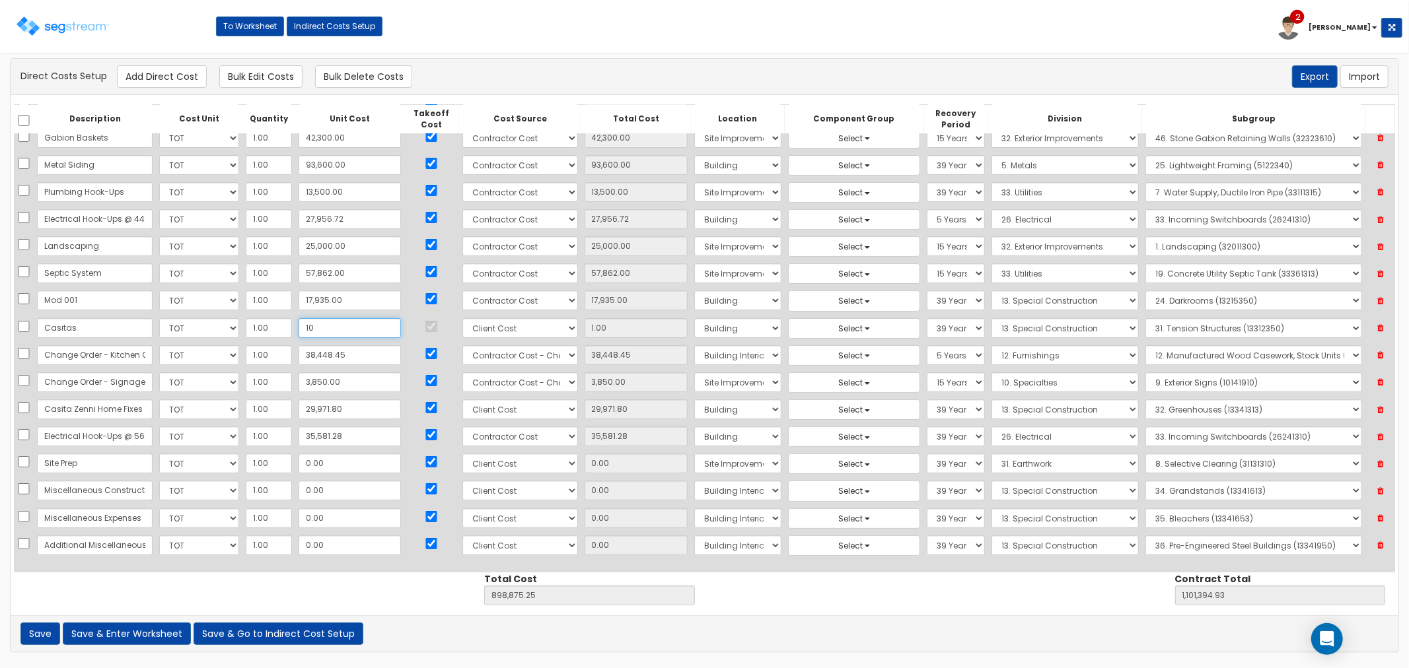
type input "898,884.25"
type input "1,101,403.93"
type input "104"
type input "104.00"
type input "898,978.25"
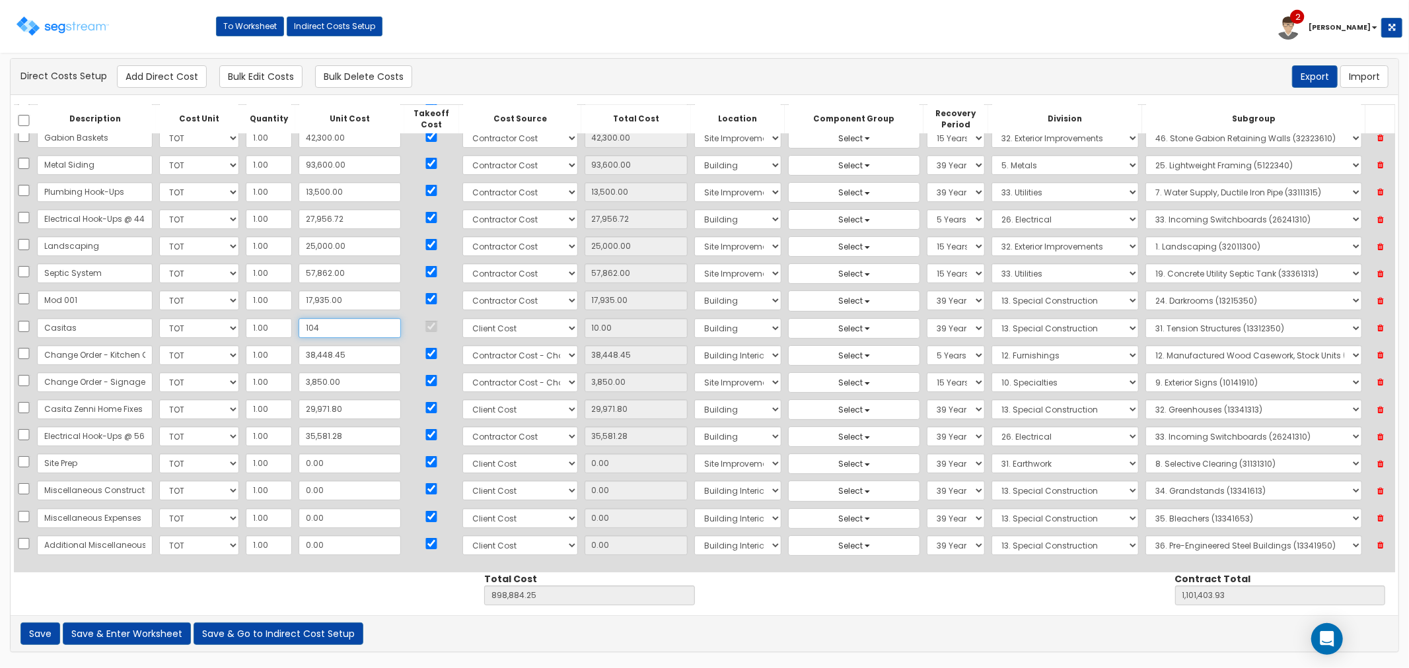
type input "1,101,497.93"
type input "1,047"
type input "1,047.00"
type input "899,921.25"
type input "1,102,440.93"
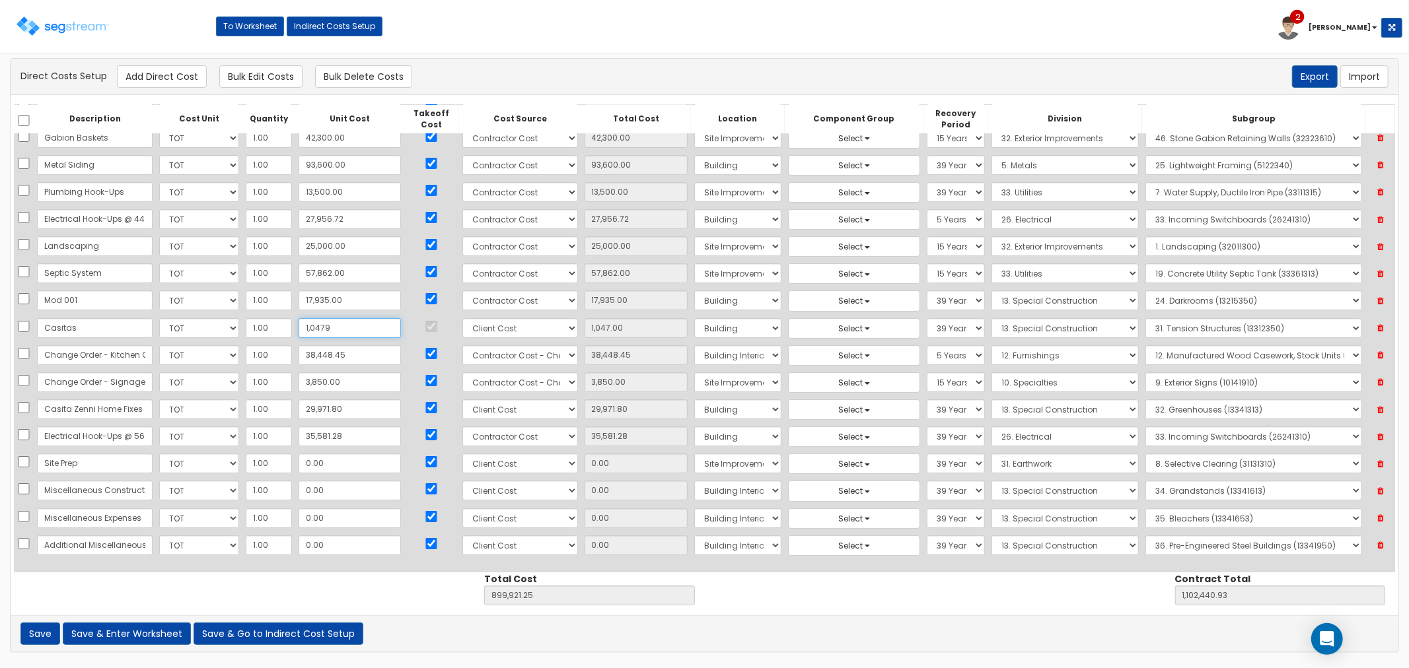
type input "10,479"
type input "10,479.00"
type input "909,353.25"
type input "1,111,872.93"
type input "104,794"
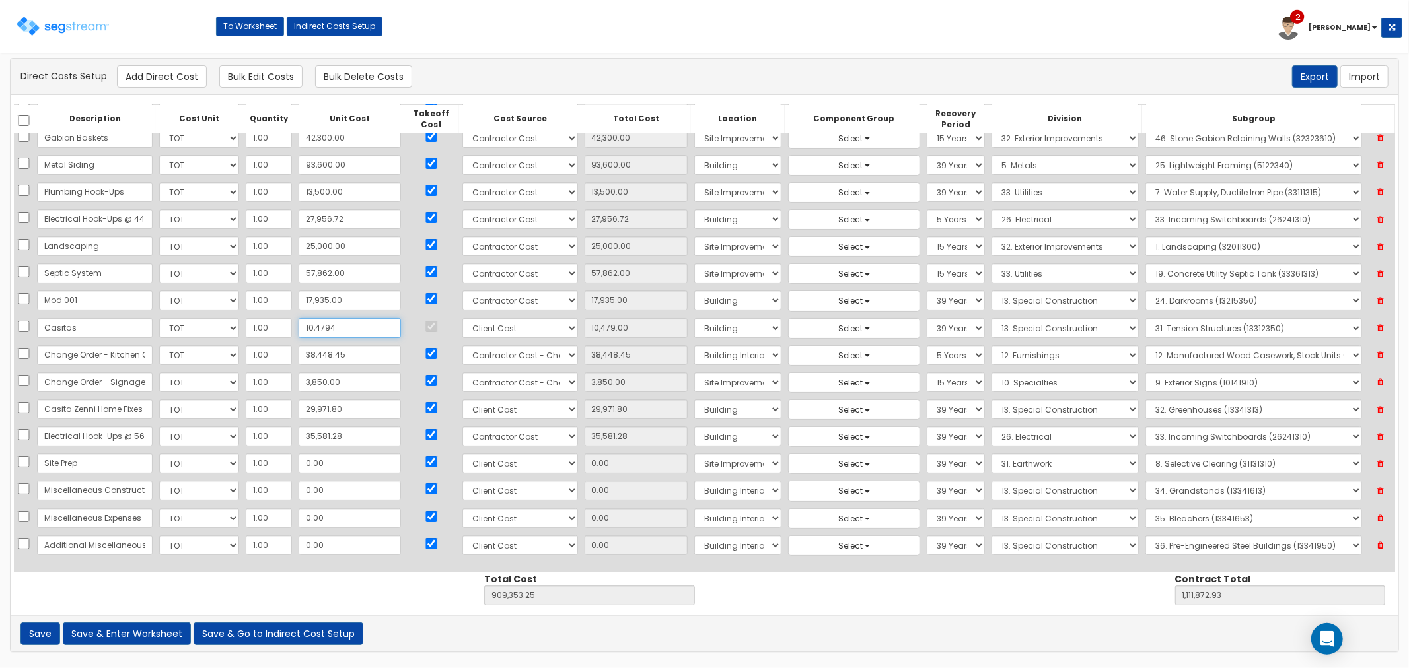
type input "104,794.00"
type input "1,003,668.25"
type input "1,206,187.93"
type input "1,047,948"
type input "1,047,948.00"
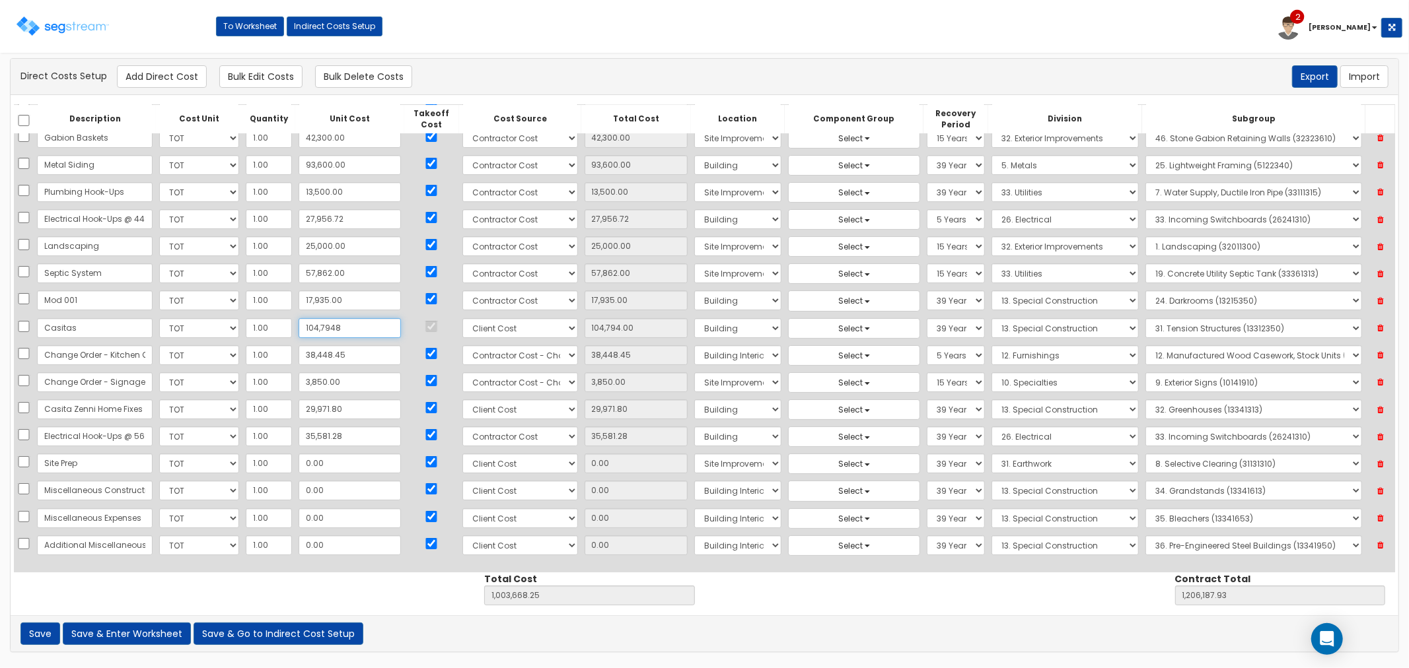
type input "1,946,822.25"
type input "2,149,341.93"
type input "1,047,948.9"
type input "1,047,948.90"
type input "1,946,823.15"
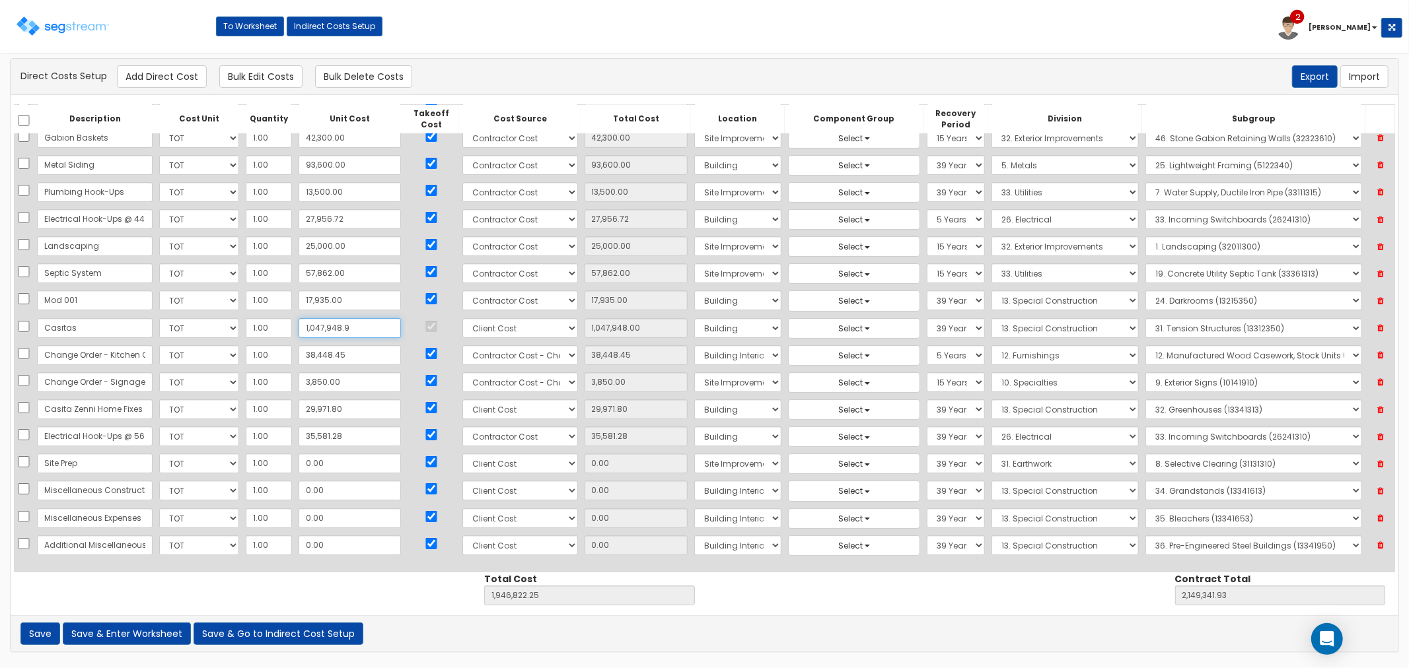
type input "2,149,342.83"
type input "1,047,948.94"
type input "1,946,823.19"
type input "2,149,342.87"
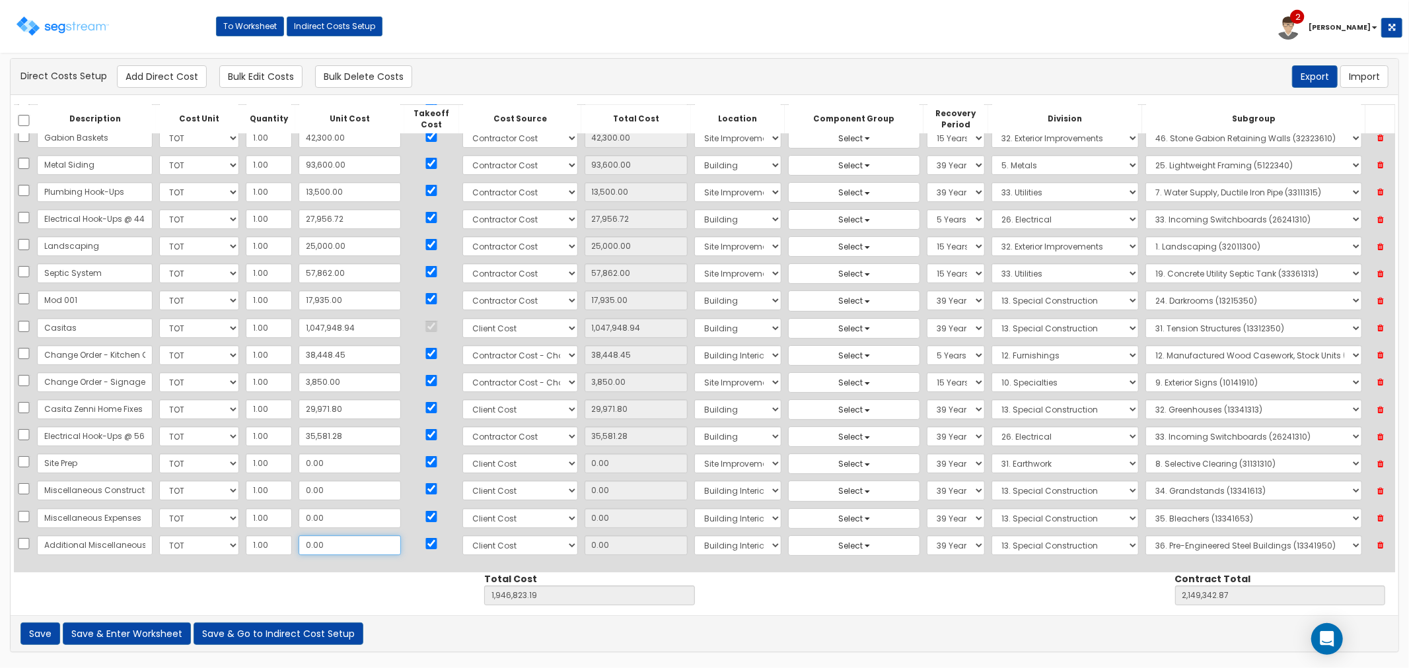
click at [342, 542] on input "0.00" at bounding box center [350, 546] width 102 height 20
click at [354, 326] on input "1,047,948.94" at bounding box center [350, 328] width 102 height 20
type input "0"
type input "0.00"
type input "898,874.25"
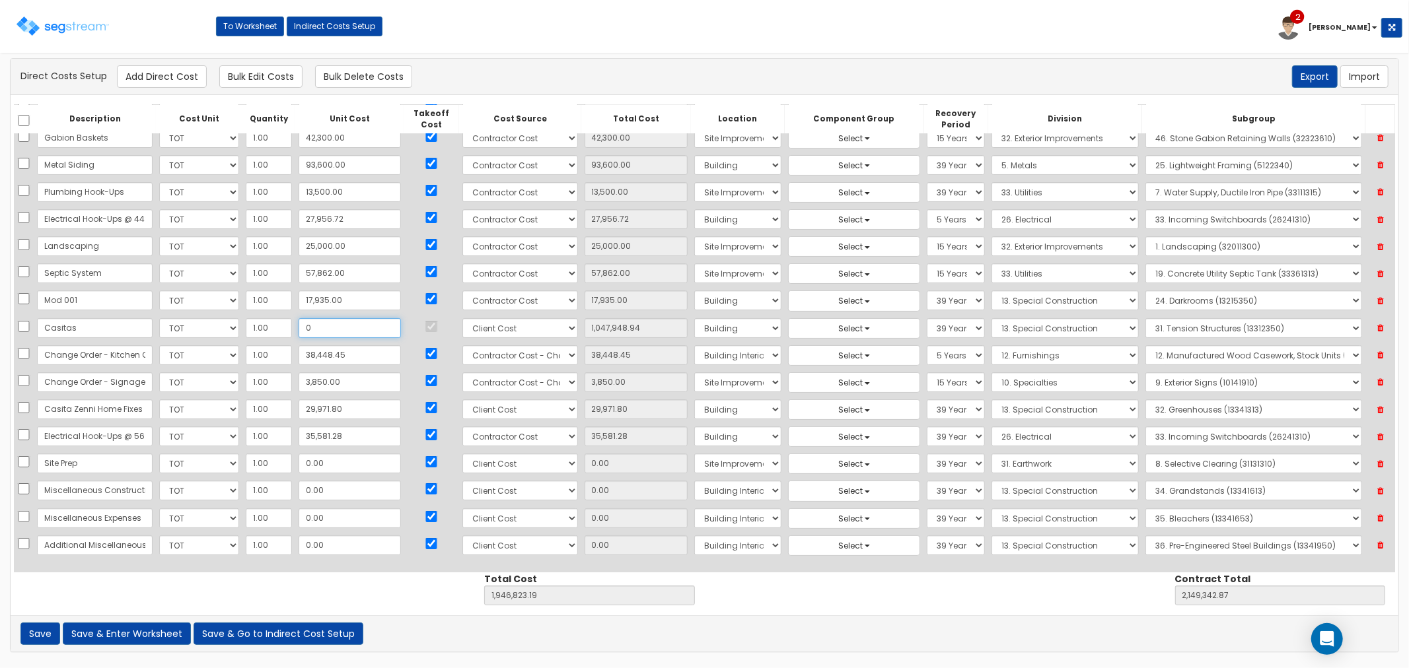
type input "1,101,393.93"
type input "0"
click at [349, 351] on input "38,448.45" at bounding box center [350, 355] width 102 height 20
click at [342, 414] on input "29,971.80" at bounding box center [350, 410] width 102 height 20
type input "0"
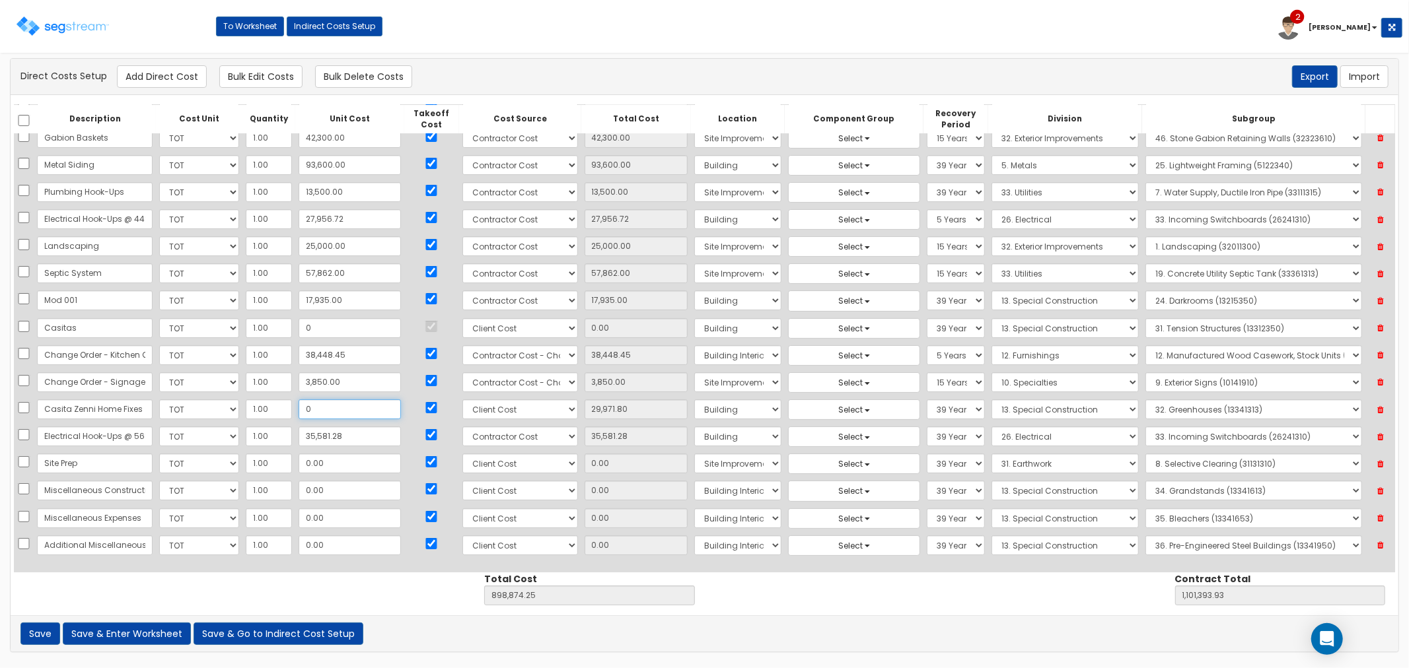
type input "0.00"
type input "868,902.45"
type input "1,071,422.13"
type input "0"
click at [345, 436] on input "35,581.28" at bounding box center [350, 437] width 102 height 20
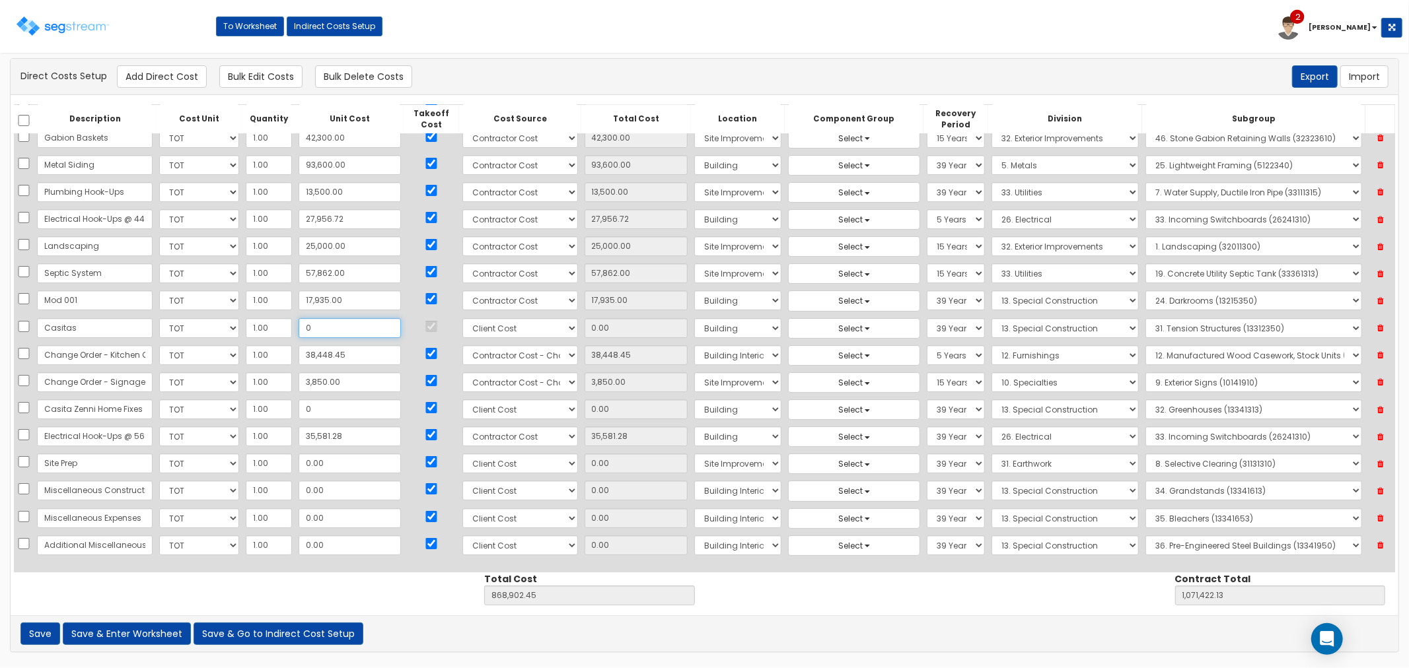
click at [306, 328] on input "0" at bounding box center [350, 328] width 102 height 20
type input "1"
type input "1.00"
type input "868,903.45"
type input "1,071,423.13"
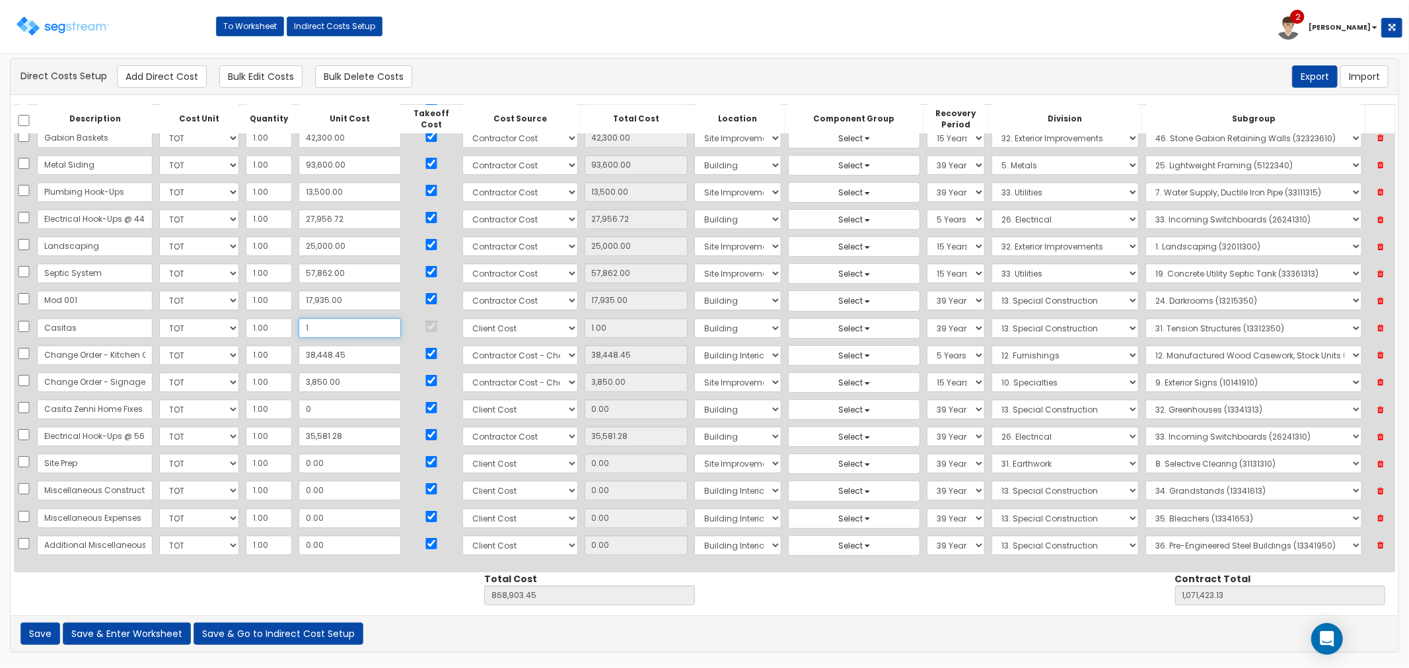
type input "10"
type input "10.00"
type input "868,912.45"
type input "1,071,432.13"
type input "101"
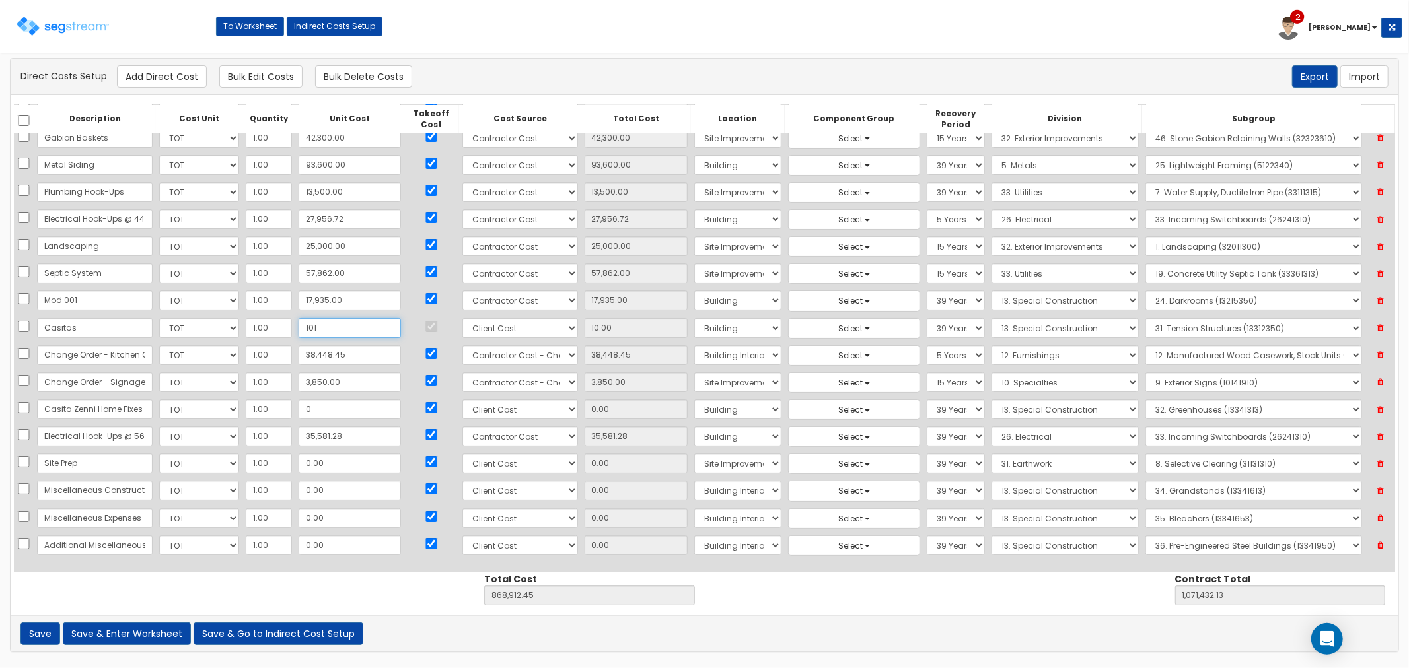
type input "101.00"
type input "869,003.45"
type input "1,071,523.13"
type input "1,012"
type input "1,012.00"
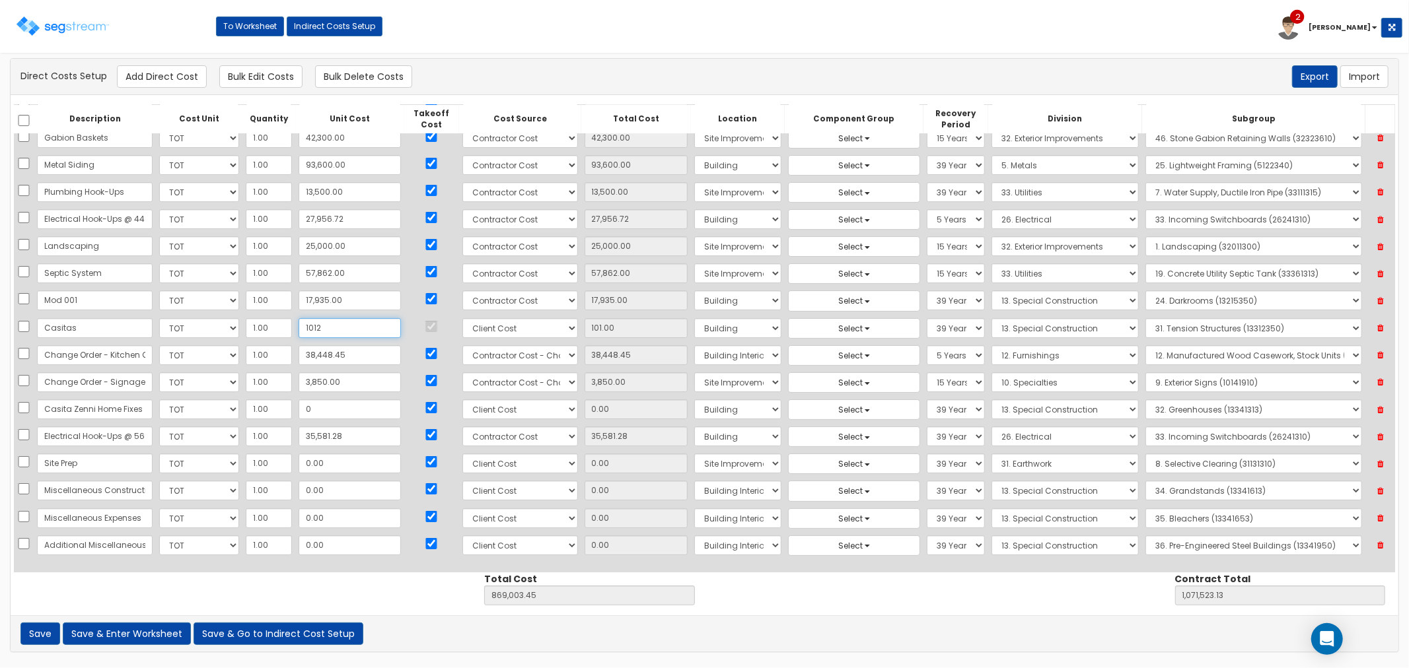
type input "869,914.45"
type input "1,072,434.13"
type input "10,123"
type input "10,123.00"
type input "879,025.45"
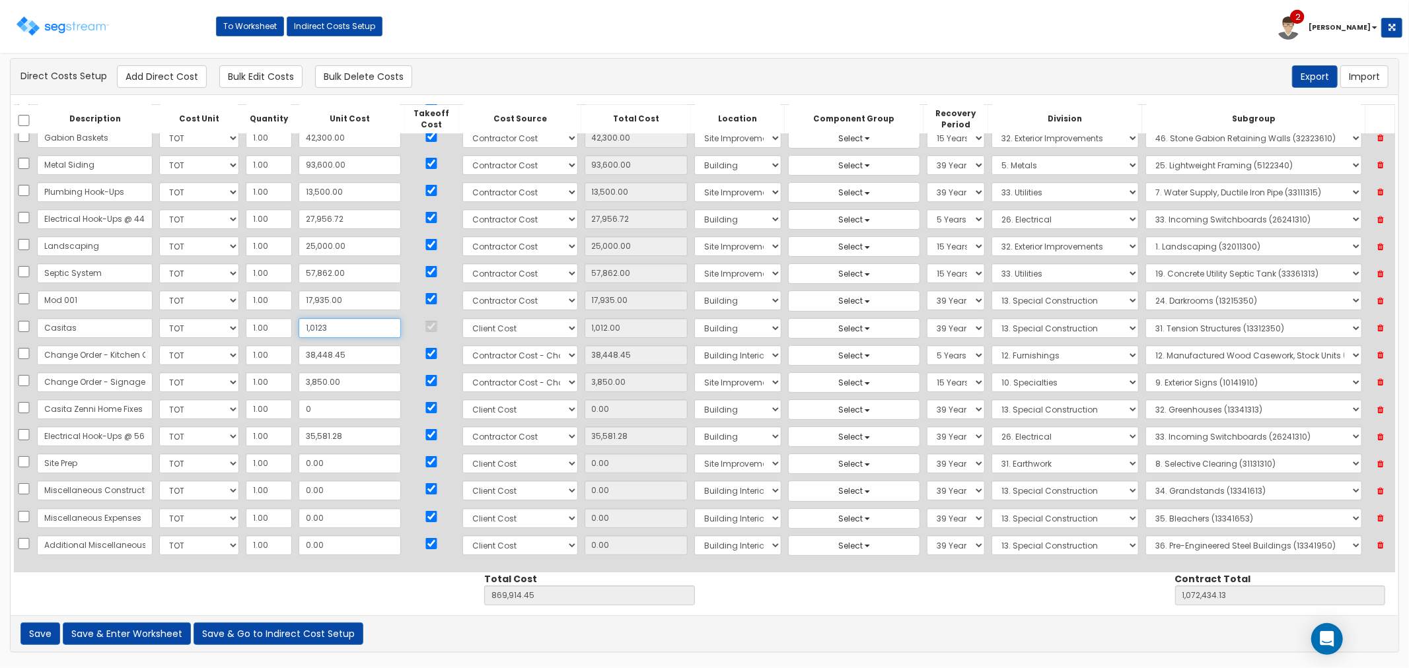
type input "1,081,545.13"
type input "101,233"
type input "101,233.00"
type input "970,135.45"
type input "1,172,655.13"
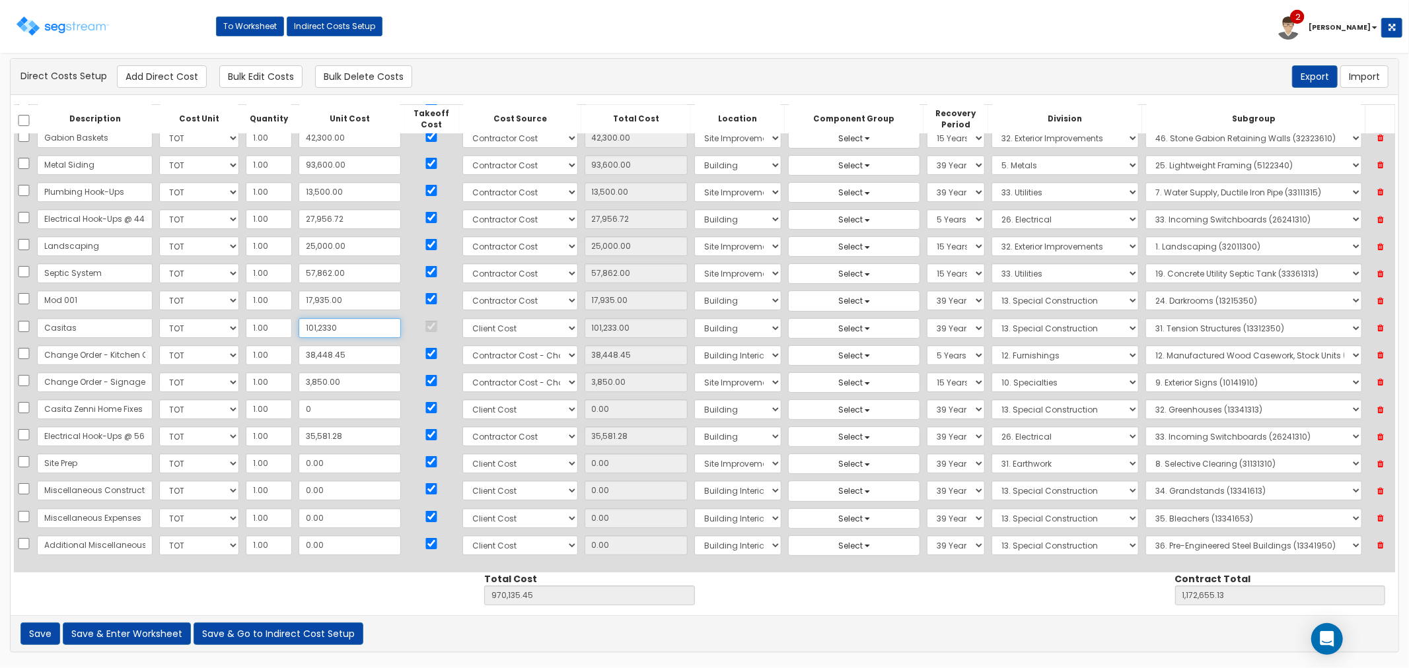
type input "1,012,330"
type input "1,012,330.00"
type input "1,881,232.45"
type input "2,083,752.13"
type input "1,012,330.9"
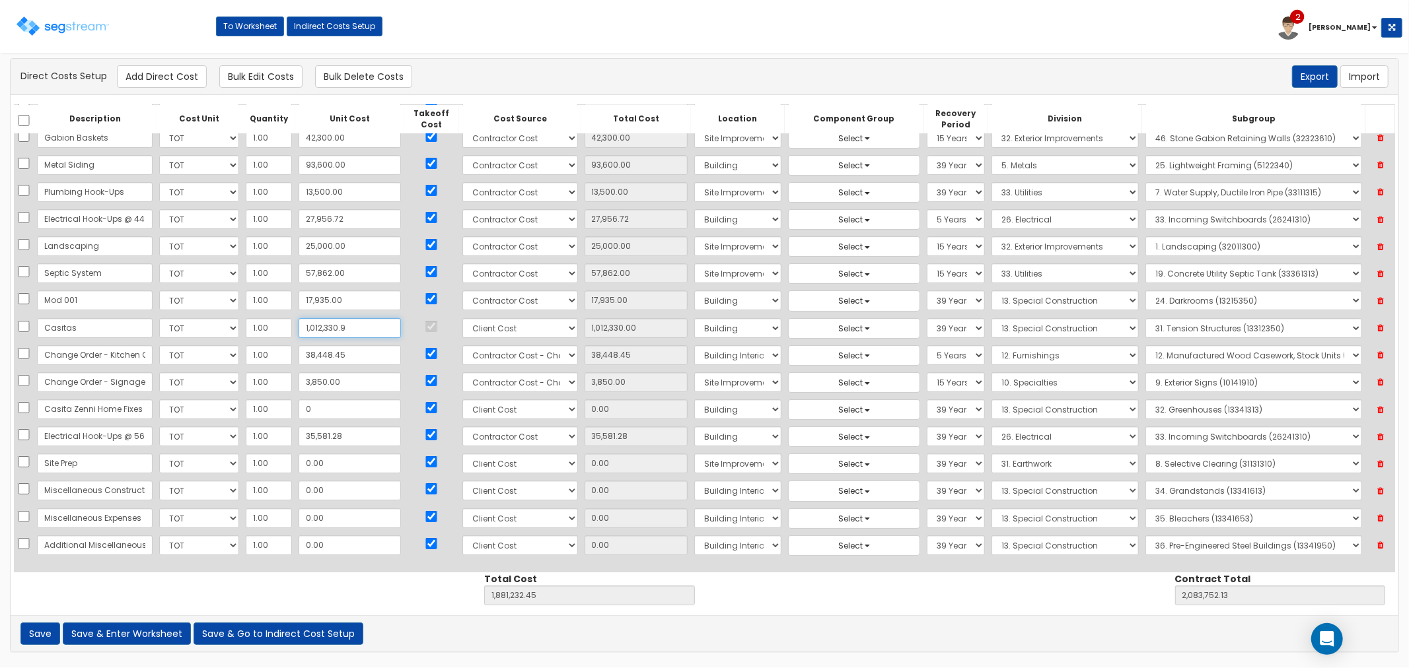
type input "1,012,330.90"
type input "1,881,233.35"
type input "2,083,753.03"
type input "1,012,330.96"
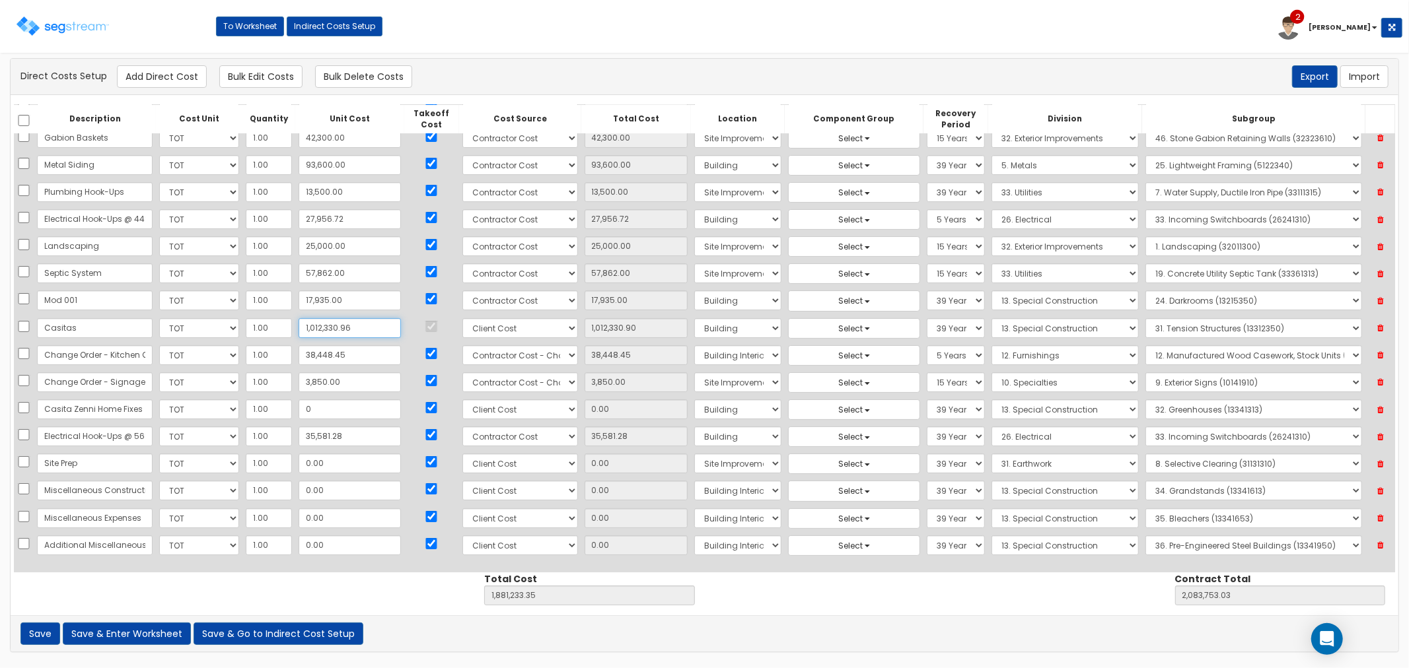
type input "1,881,233.41"
type input "2,083,753.09"
type input "1,012,330.96"
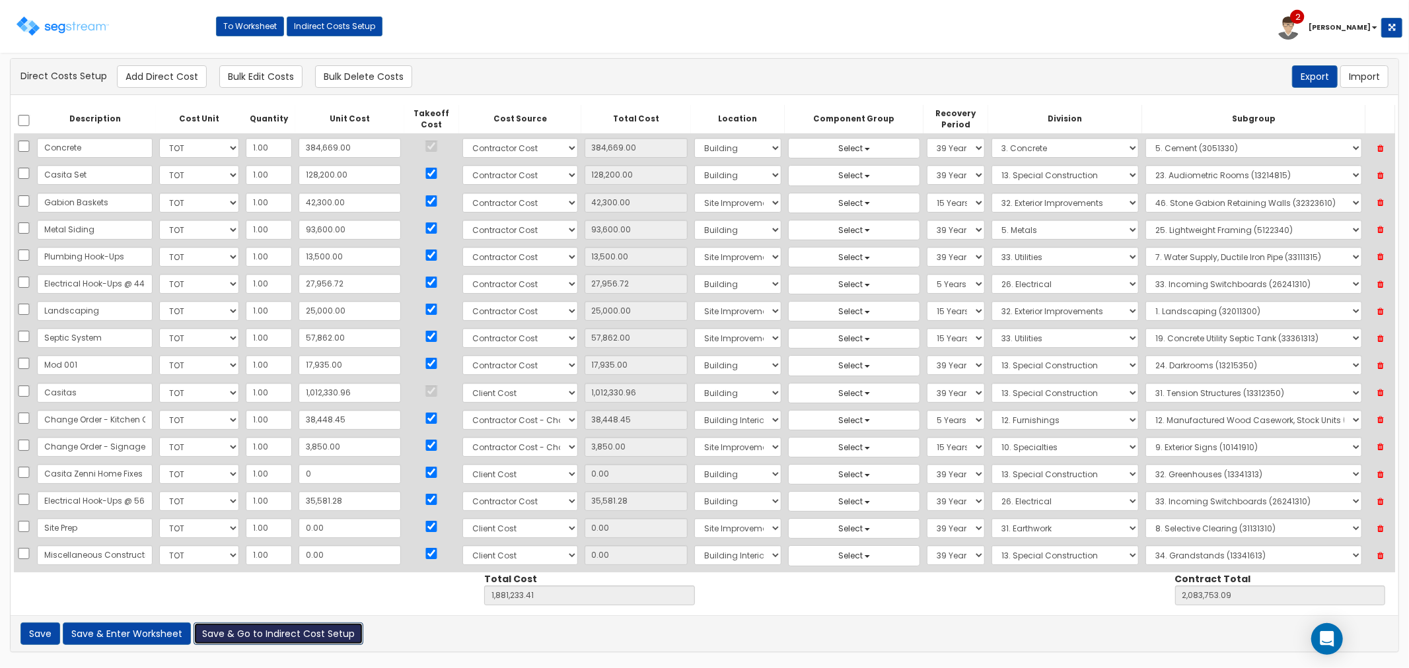
click at [266, 636] on button "Save & Go to Indirect Cost Setup" at bounding box center [279, 634] width 170 height 22
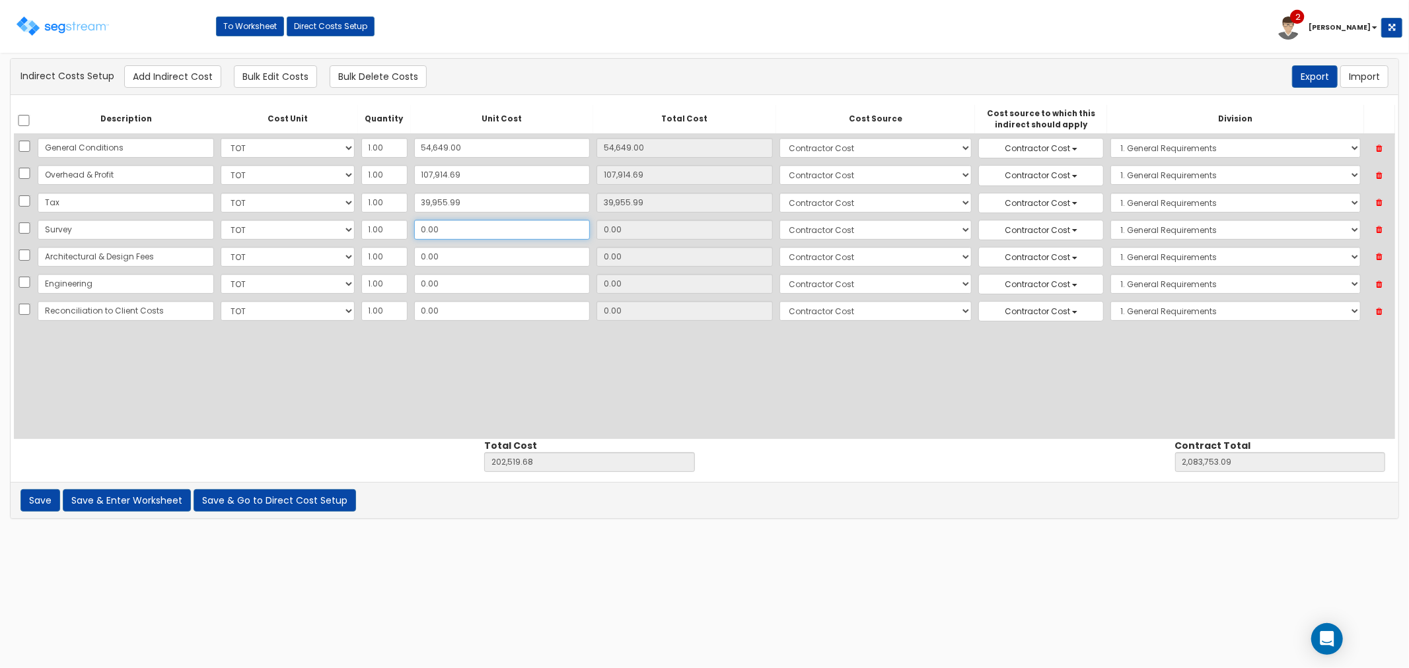
click at [447, 231] on input "0.00" at bounding box center [502, 230] width 176 height 20
type input "6"
type input "6.00"
type input "202,525.68"
type input "2,083,759.09"
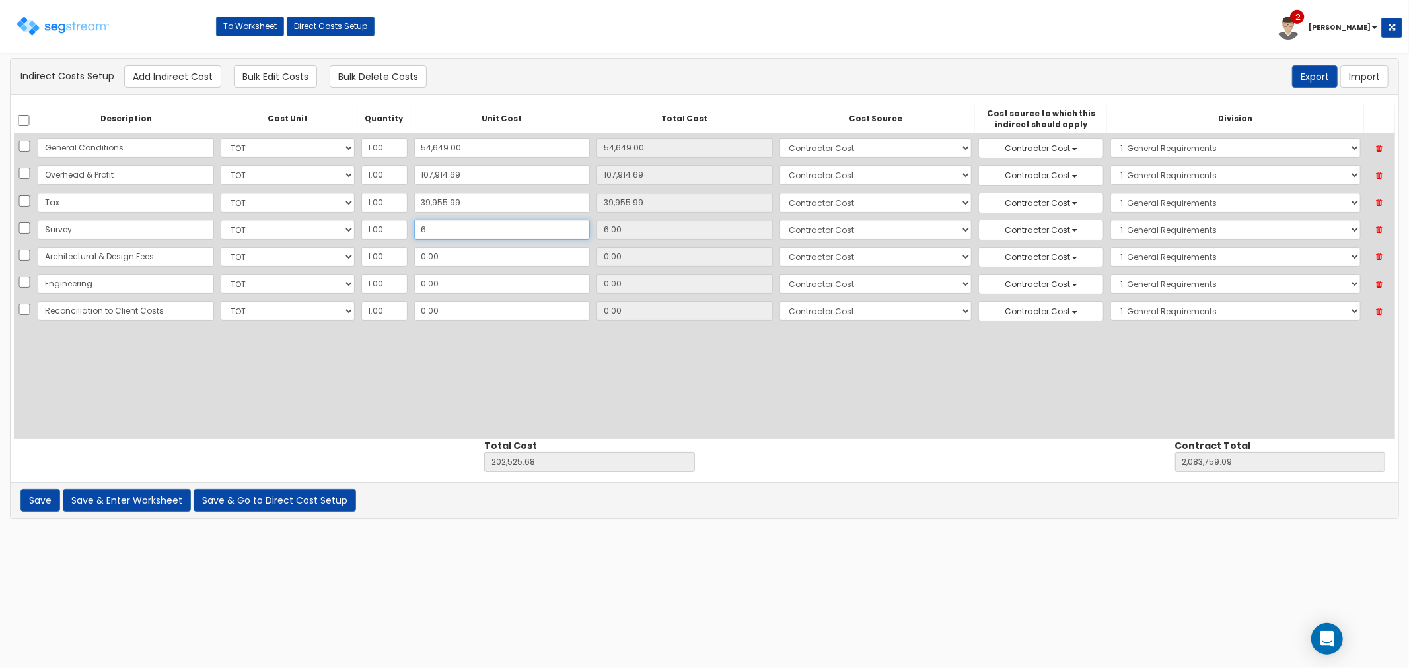
type input "60"
type input "60.00"
type input "202,579.68"
type input "2,083,813.09"
type input "600"
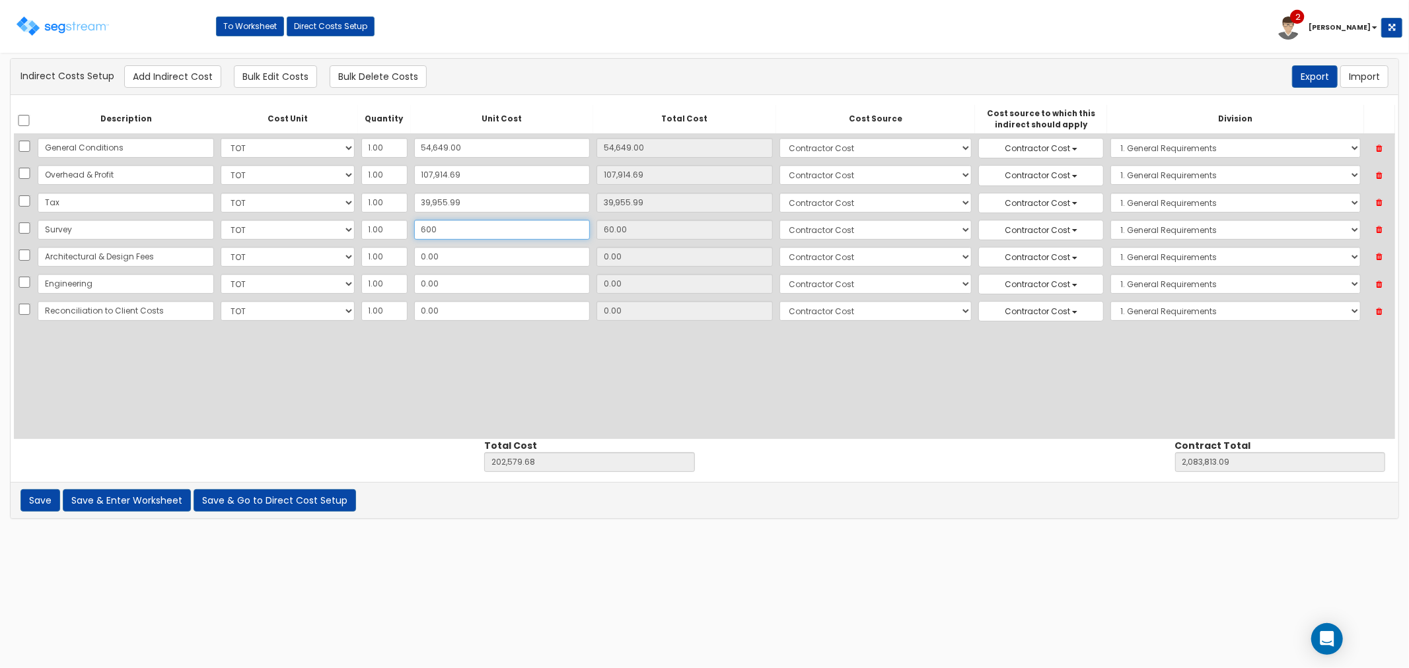
type input "600.00"
type input "203,119.68"
type input "2,084,353.09"
type input "600"
click at [446, 262] on input "0.00" at bounding box center [502, 257] width 176 height 20
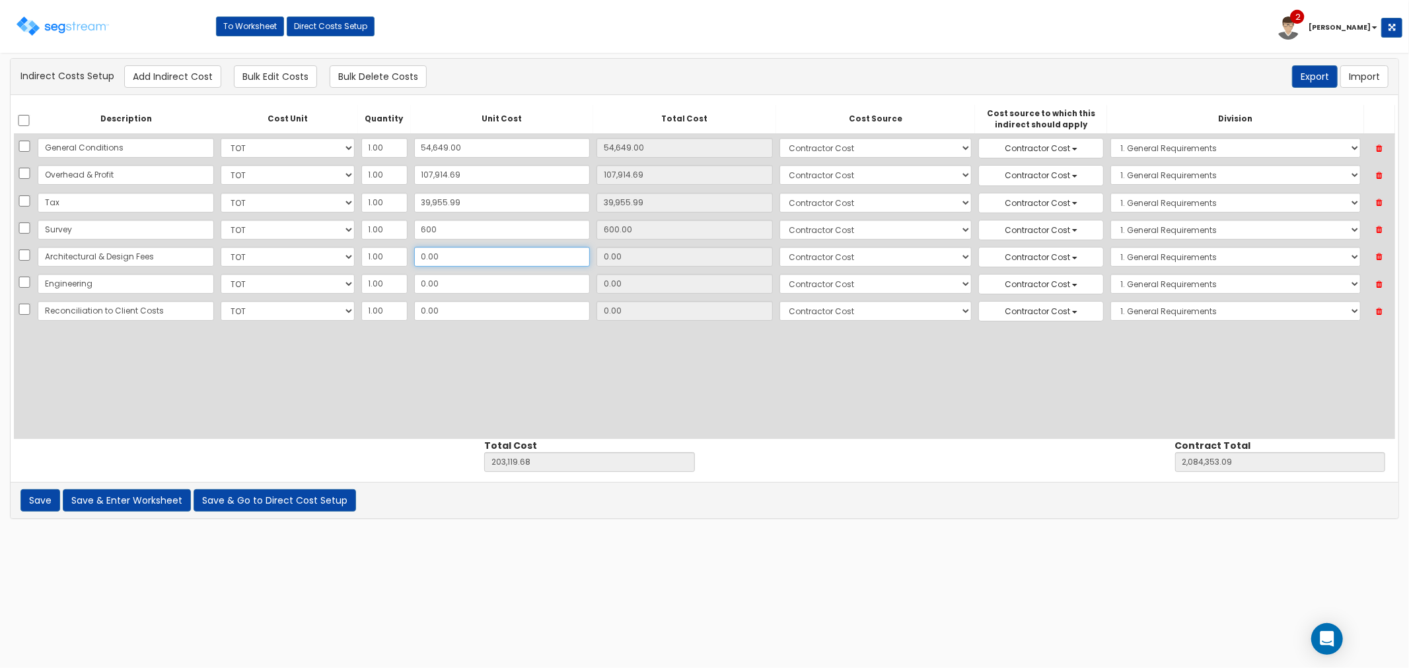
type input "7"
type input "7.00"
type input "203,126.68"
type input "2,084,360.09"
type input "74"
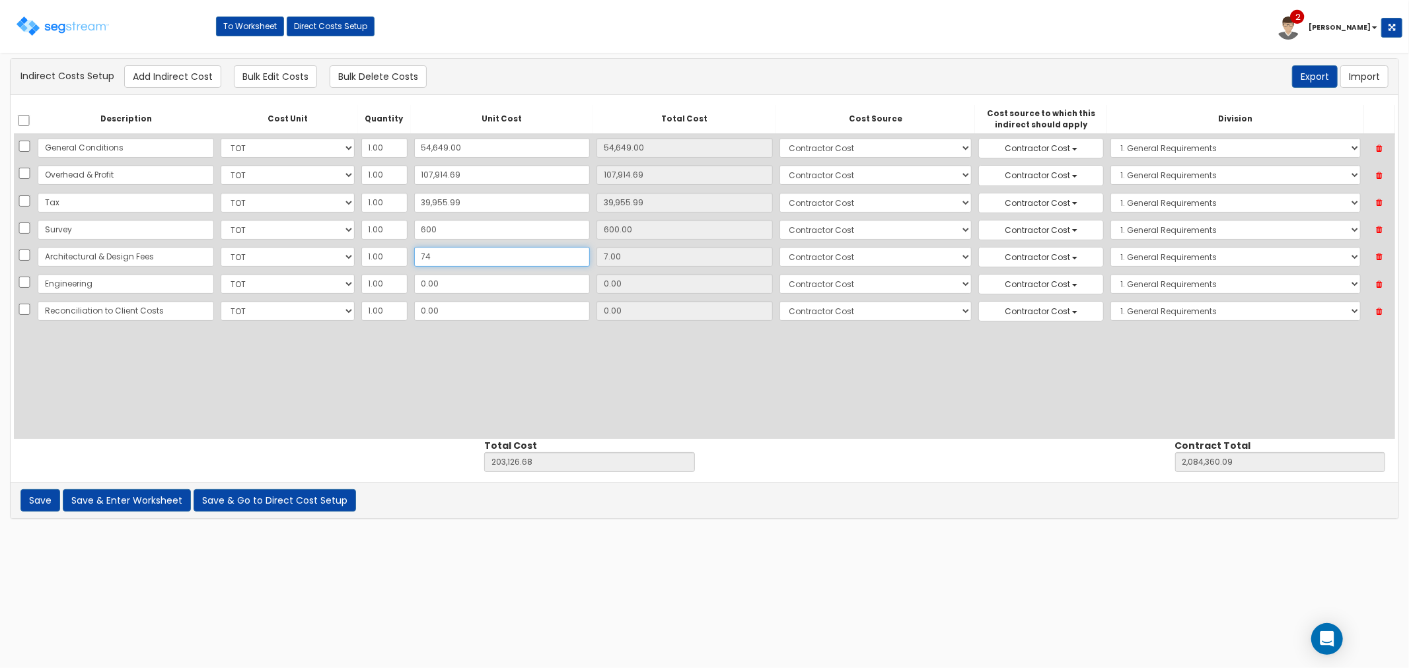
type input "74.00"
type input "203,193.68"
type input "2,084,427.09"
type input "746"
type input "746.00"
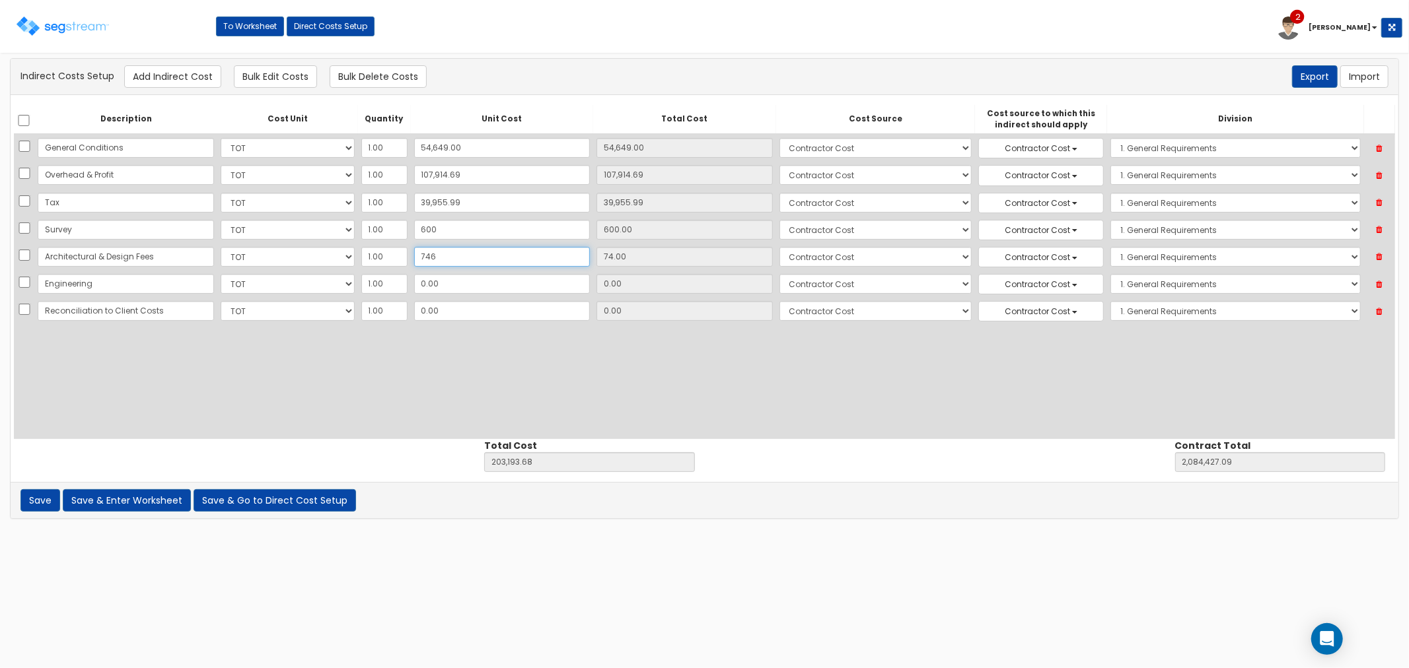
type input "203,865.68"
type input "2,085,099.09"
type input "7,468"
type input "7,468.00"
type input "210,587.68"
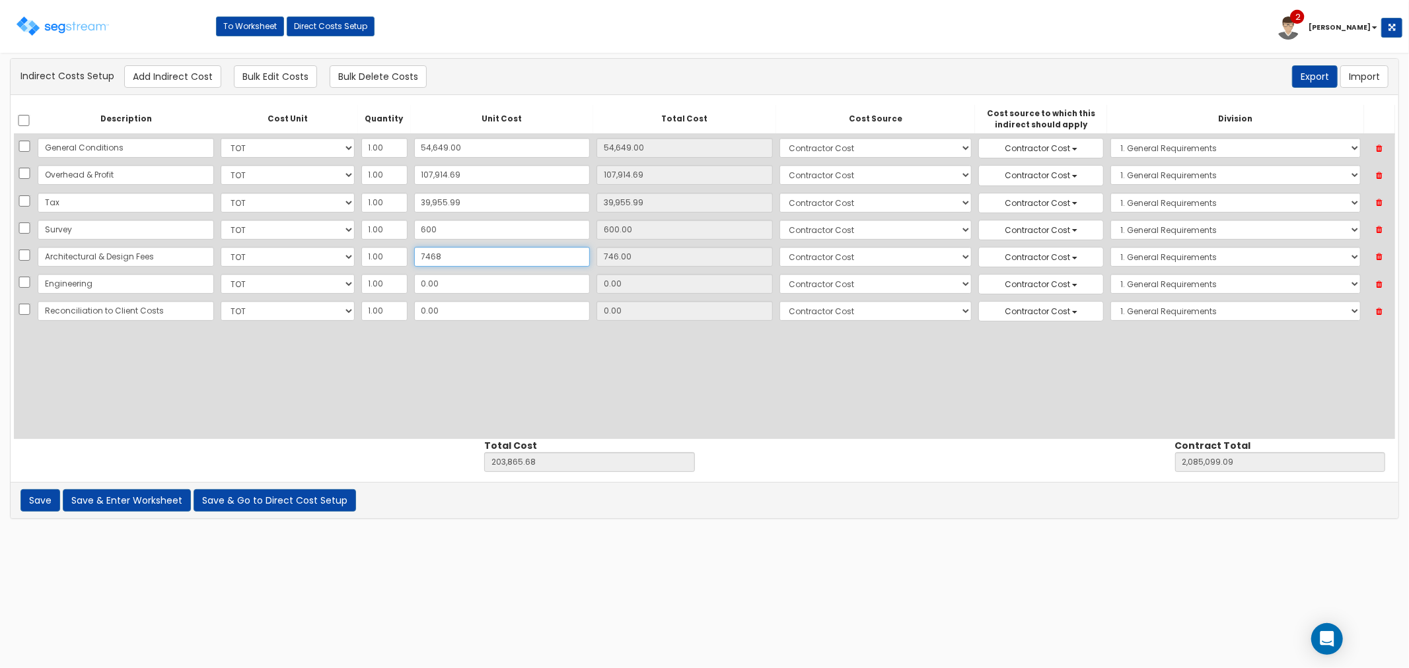
type input "2,091,821.09"
type input "74,681"
type input "74,681.00"
type input "277,800.68"
type input "2,159,034.09"
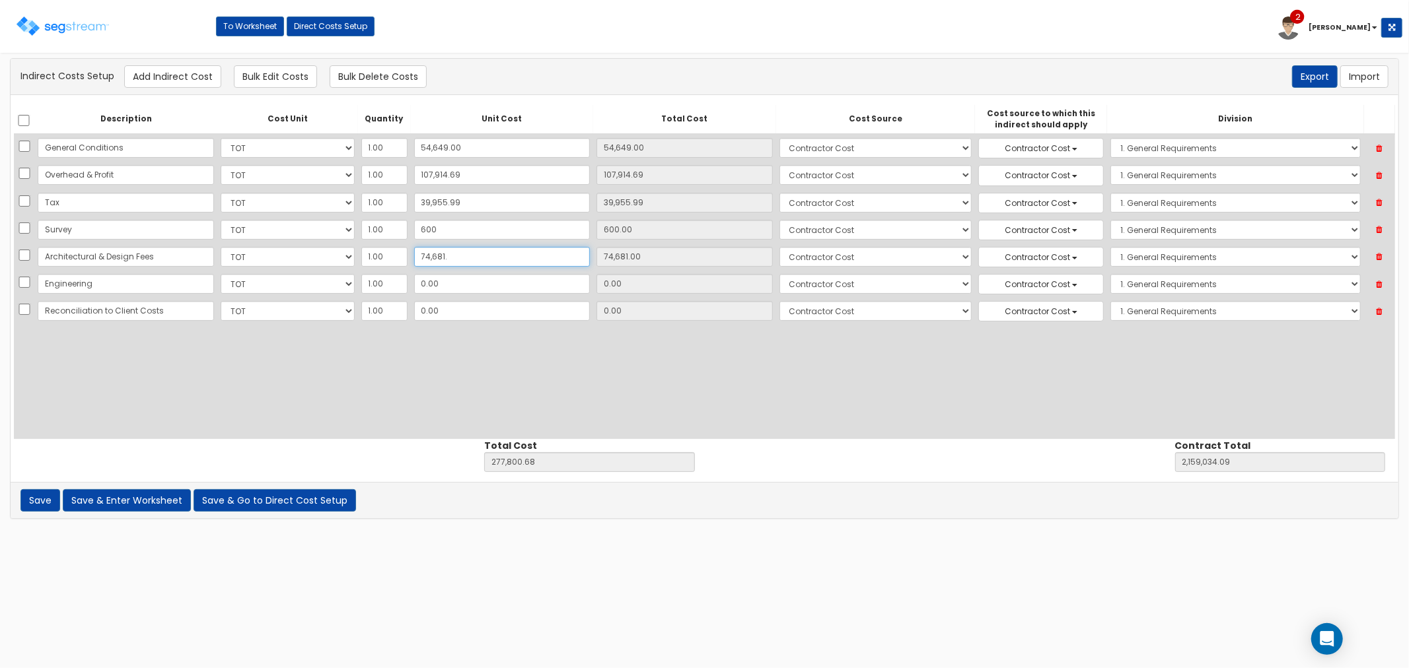
type input "74,681.2"
type input "74,681.20"
type input "277,800.88"
type input "2,159,034.29"
type input "74,681.24"
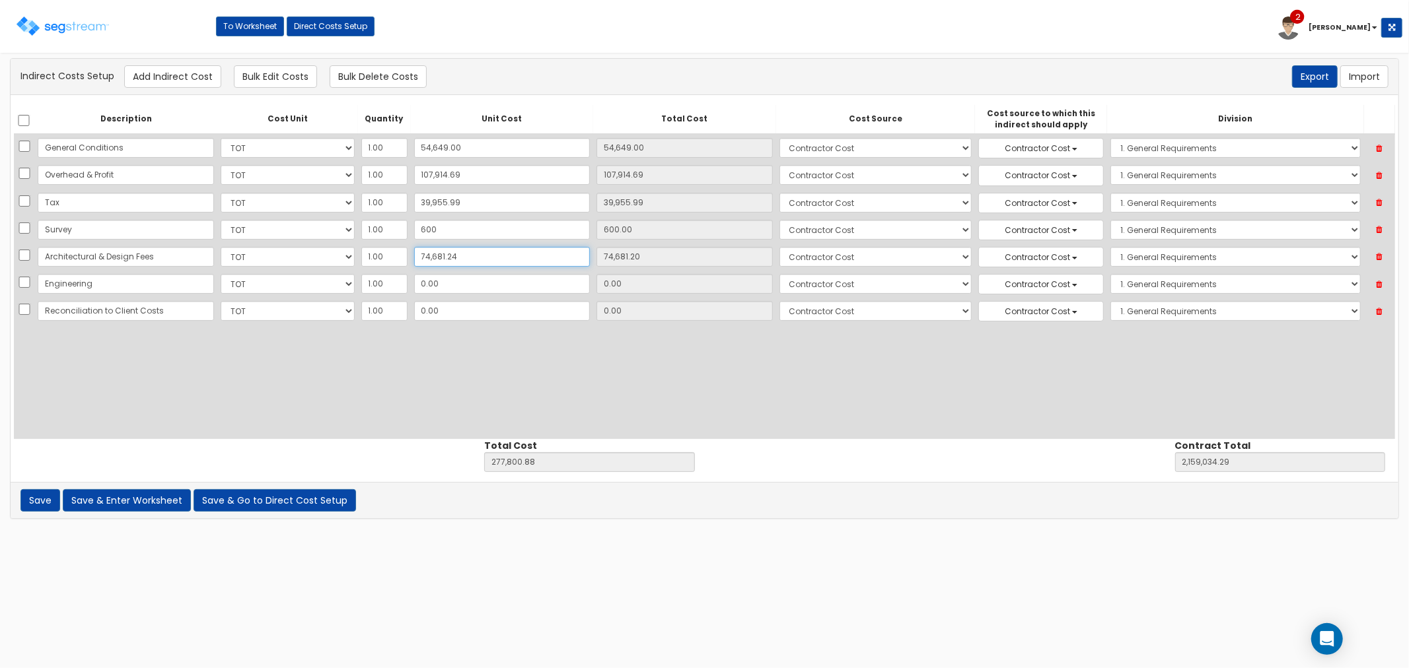
type input "74,681.24"
type input "277,800.92"
type input "2,159,034.33"
type input "74,681.24"
click at [499, 279] on input "0.00" at bounding box center [502, 284] width 176 height 20
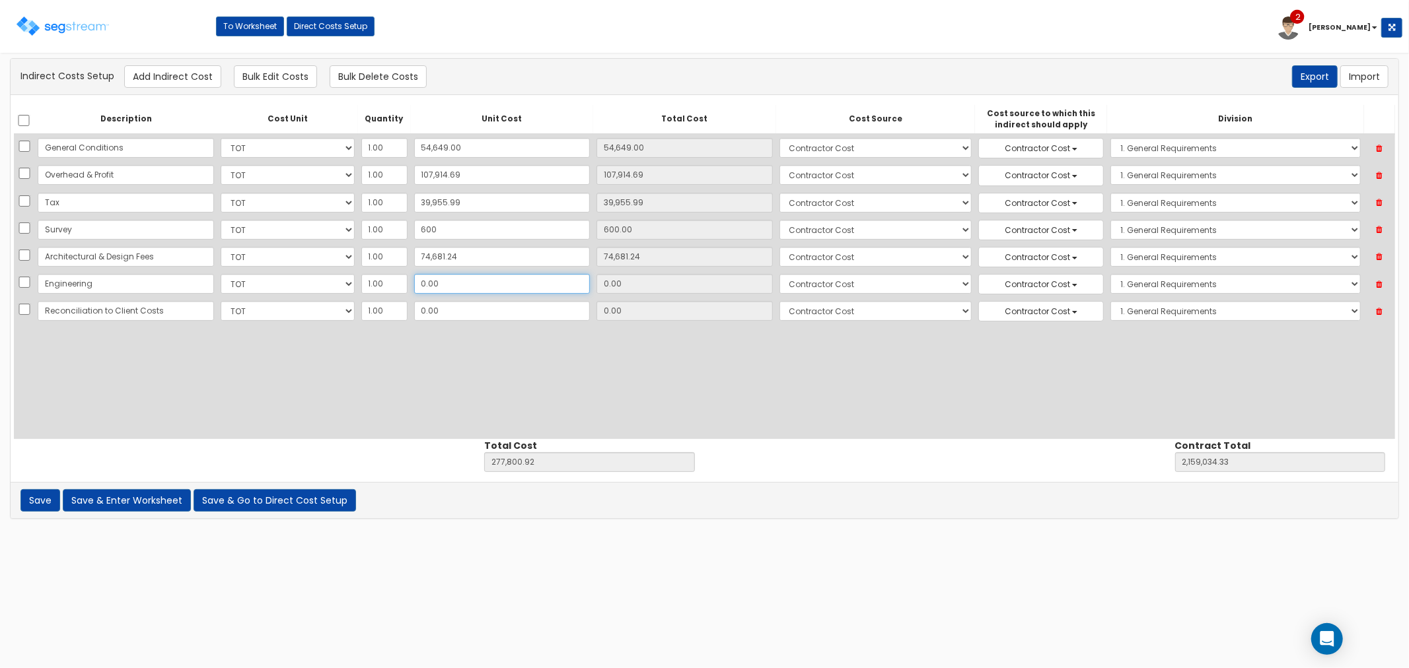
type input "7"
type input "7.00"
type input "277,807.92"
type input "2,159,041.33"
type input "72"
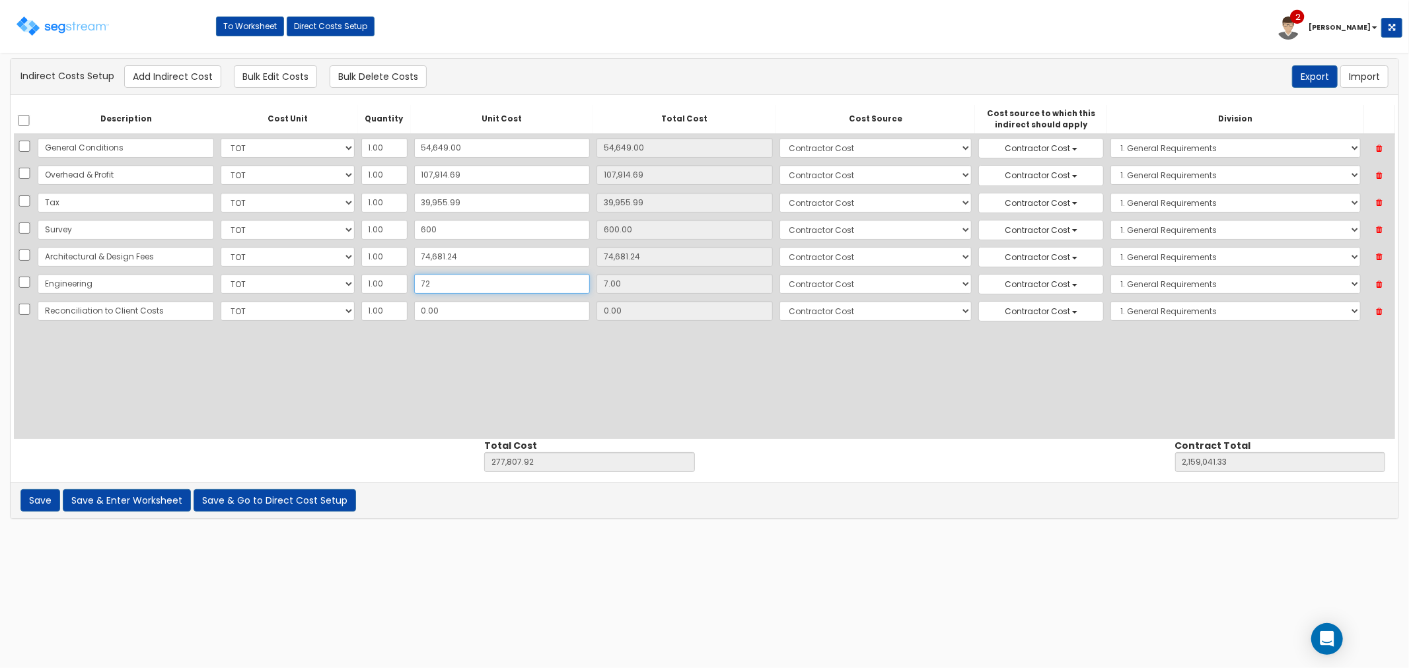
type input "72.00"
type input "277,872.92"
type input "2,159,106.33"
type input "724"
type input "724.00"
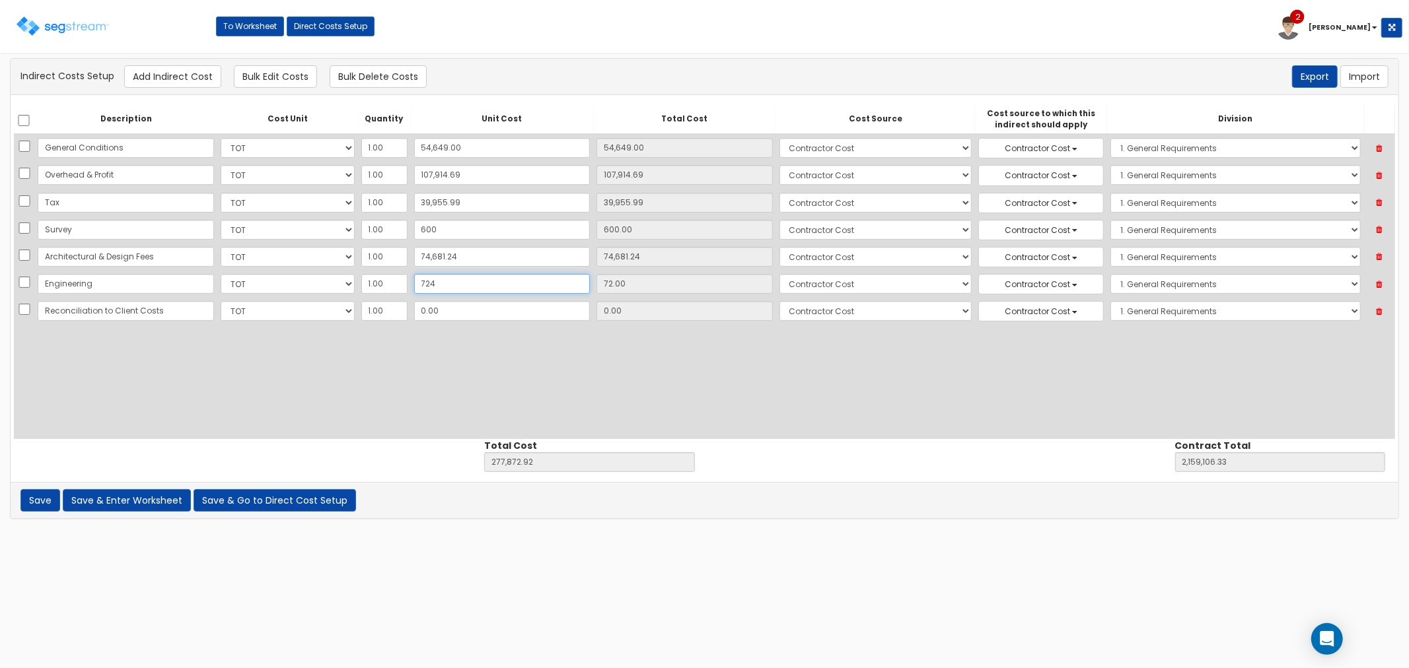
type input "278,524.92"
type input "2,159,758.33"
type input "7,247"
type input "7,247.00"
type input "285,047.92"
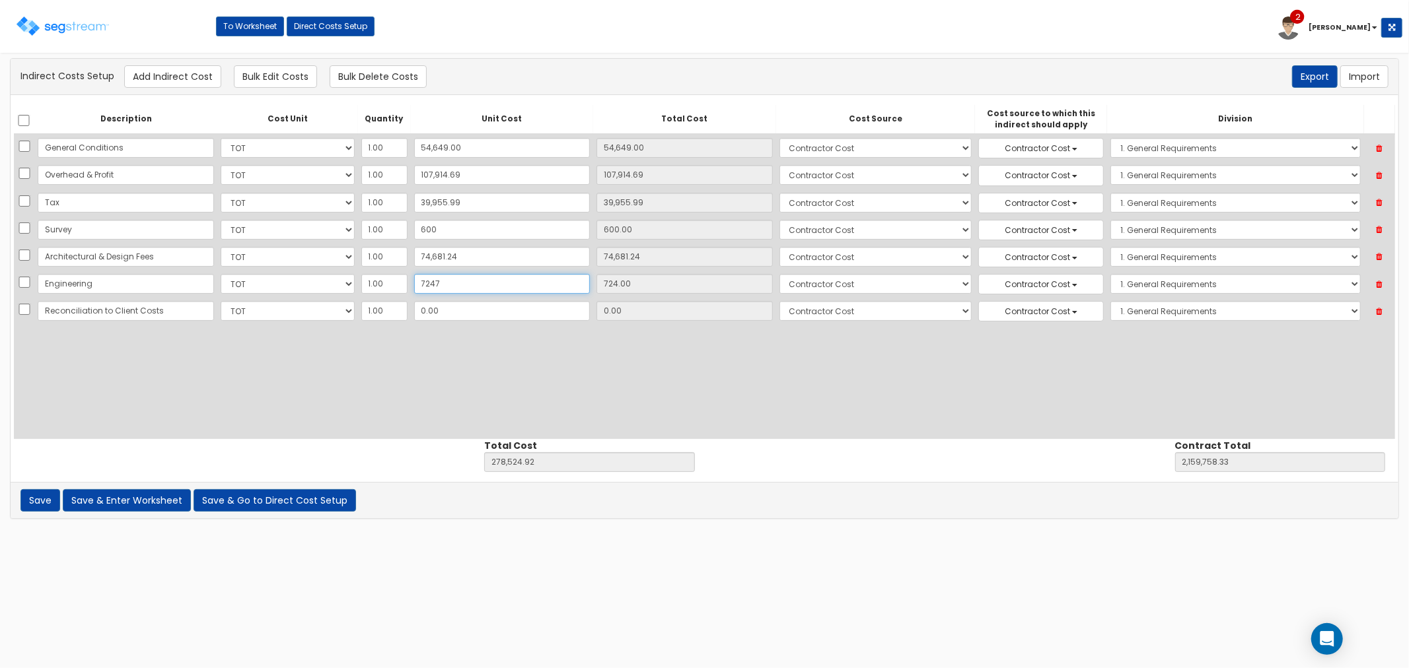
type input "2,166,281.33"
type input "72,472"
type input "72,472.00"
type input "350,272.92"
type input "2,231,506.33"
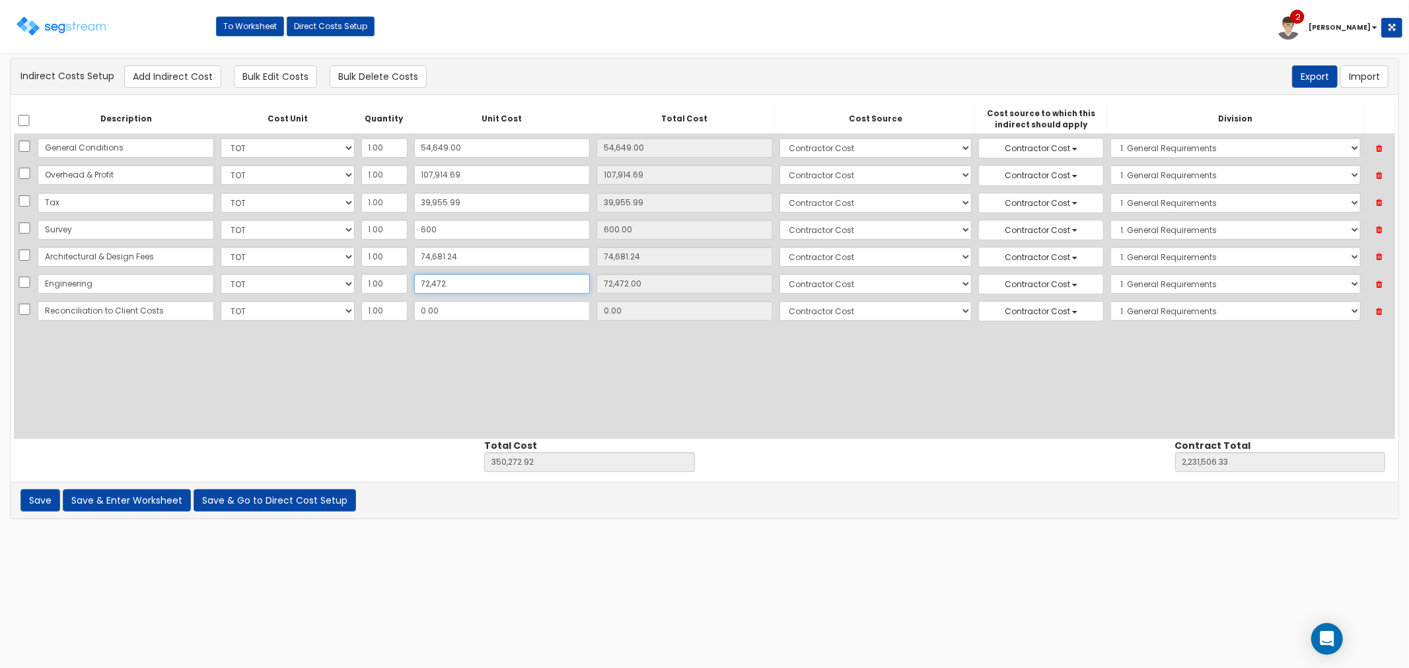
type input "72,472.6"
type input "72,472.60"
type input "350,273.52"
type input "2,231,506.93"
type input "72,472.68"
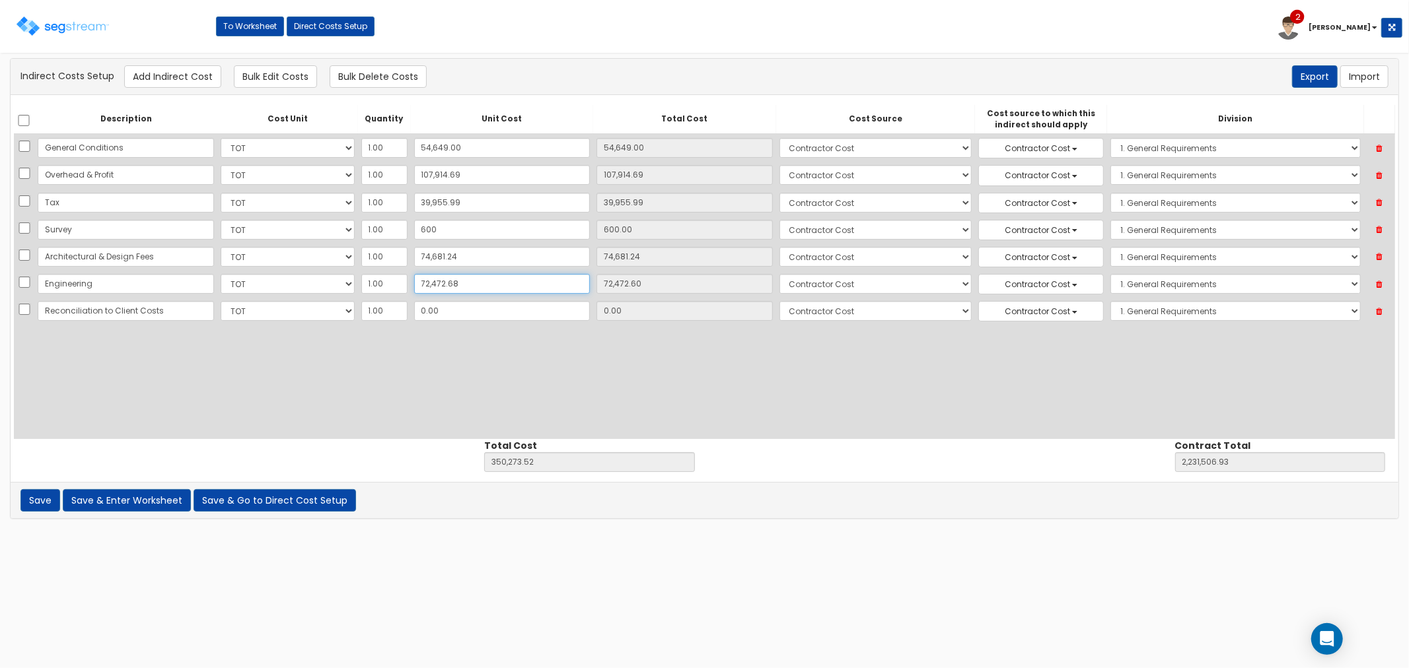
type input "72,472.68"
type input "350,273.60"
type input "2,231,507.01"
type input "72,472.68"
drag, startPoint x: 482, startPoint y: 307, endPoint x: 470, endPoint y: 313, distance: 13.3
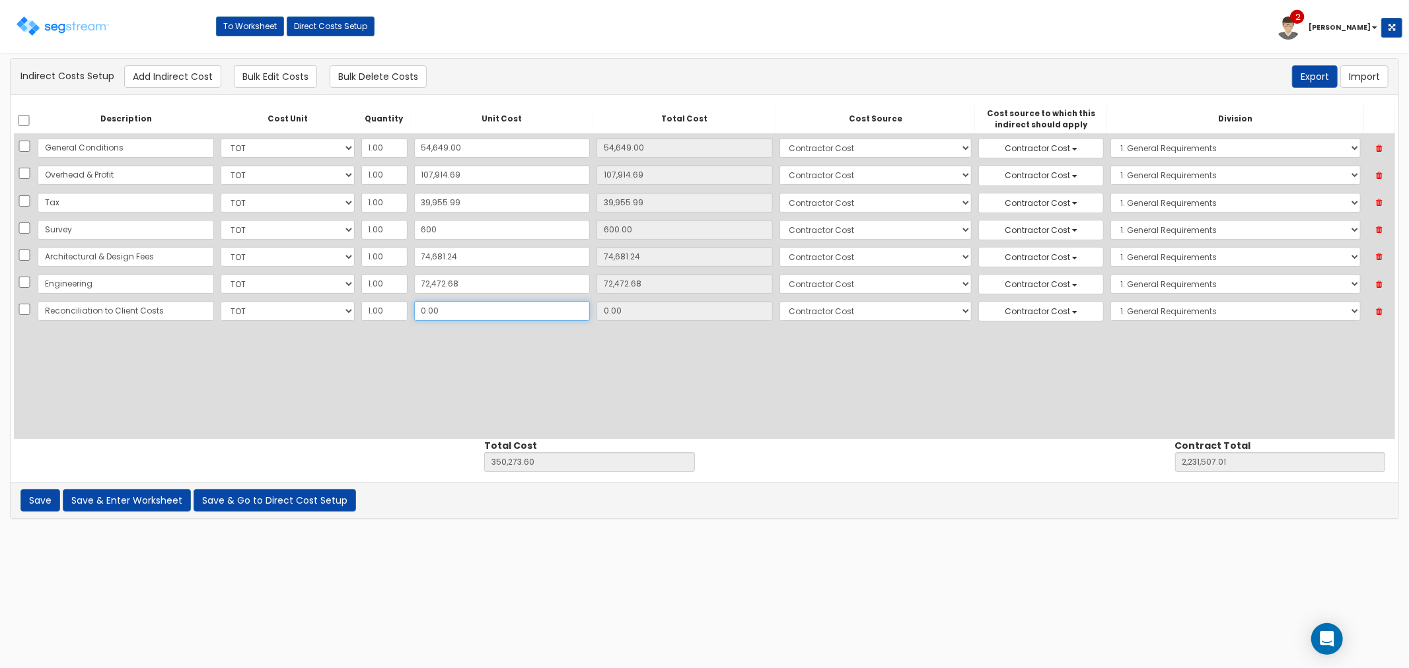
click at [481, 307] on input "0.00" at bounding box center [502, 311] width 176 height 20
type input "-"
type input "NaN"
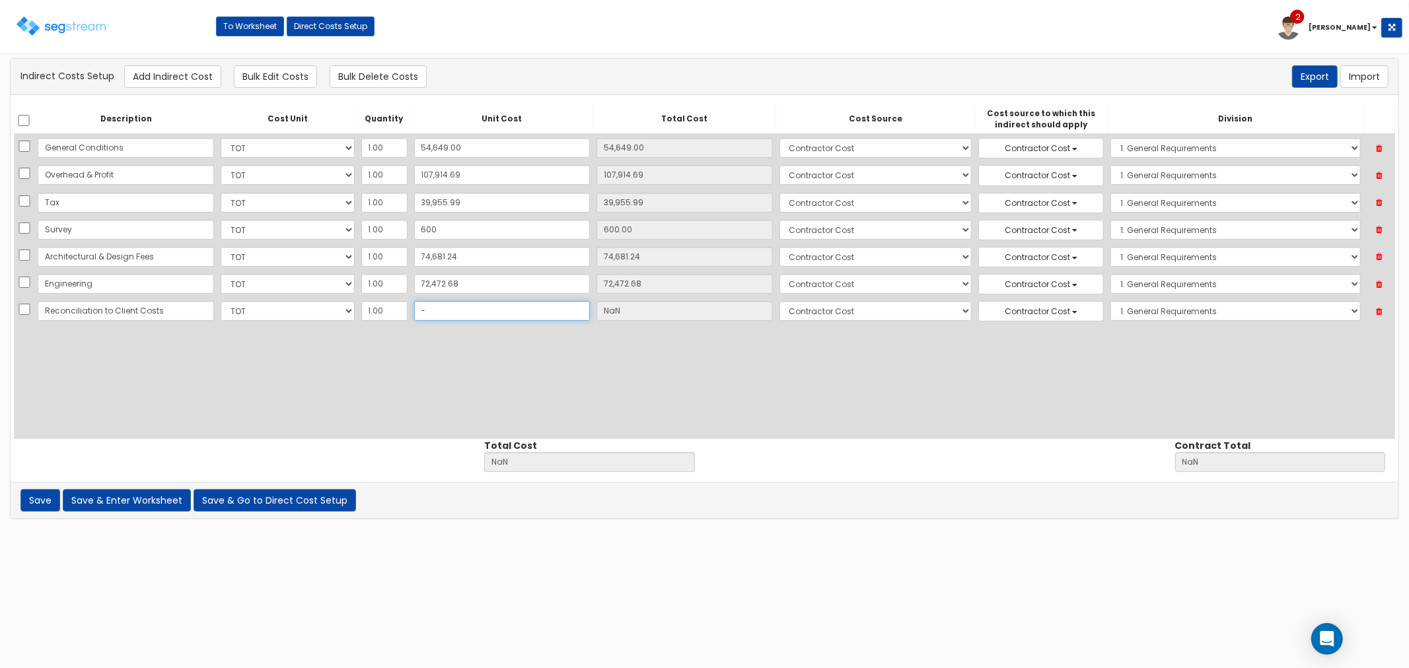
type input "-1"
type input "-1.00"
type input "350,272.60"
type input "2,231,506.01"
type input "-19"
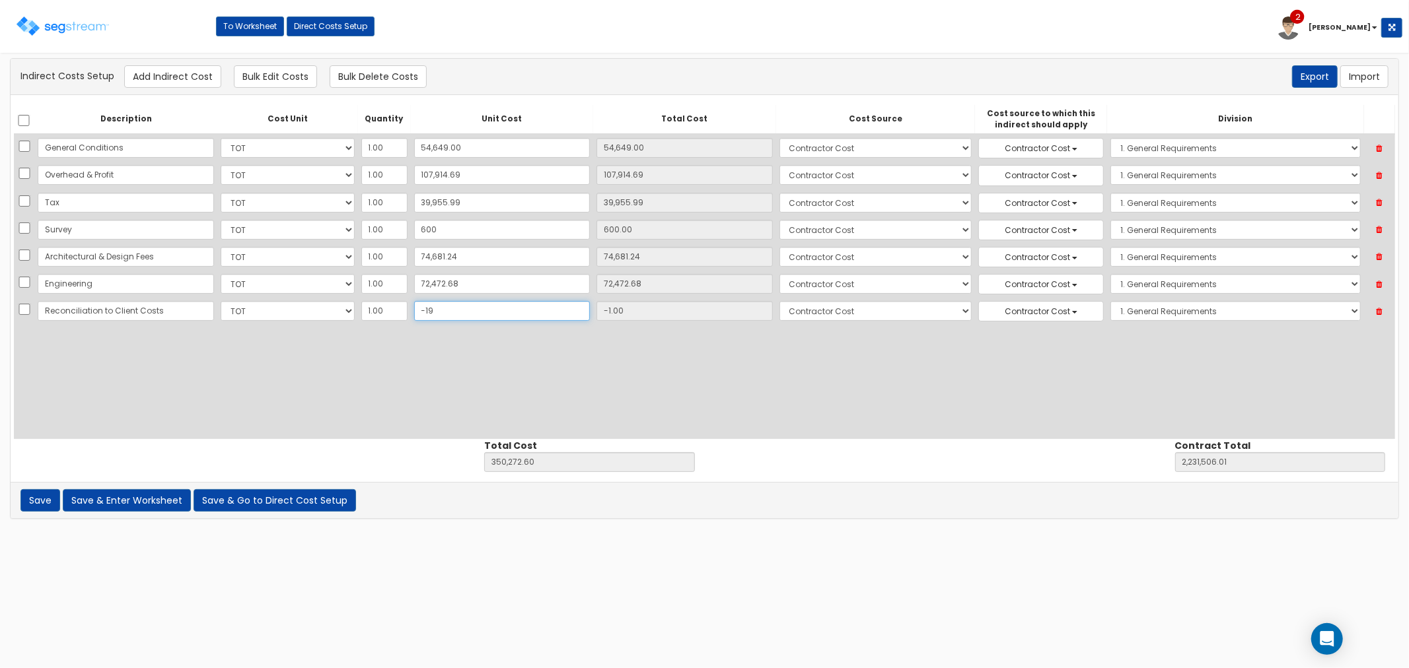
type input "-19.00"
type input "350,254.60"
type input "2,231,488.01"
type input "-192"
type input "-192.00"
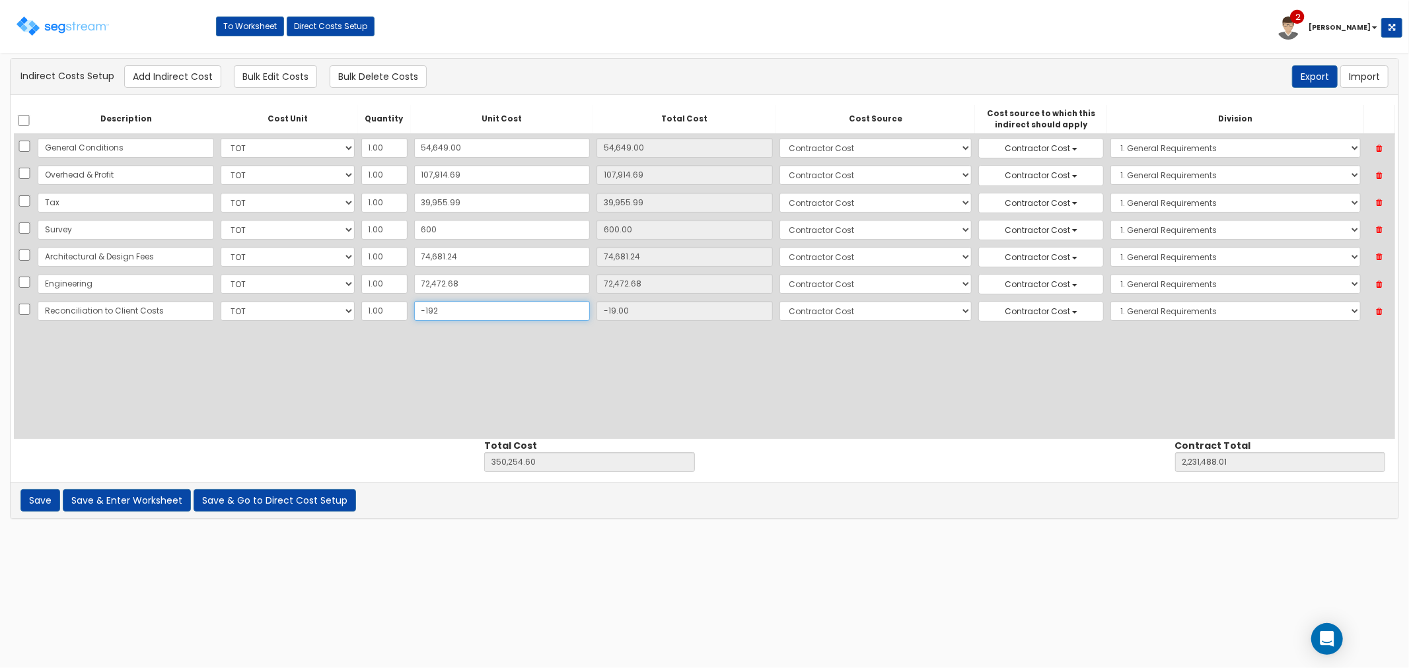
type input "350,081.60"
type input "2,231,315.01"
type input "-1,923"
type input "-1,923.00"
type input "348,350.60"
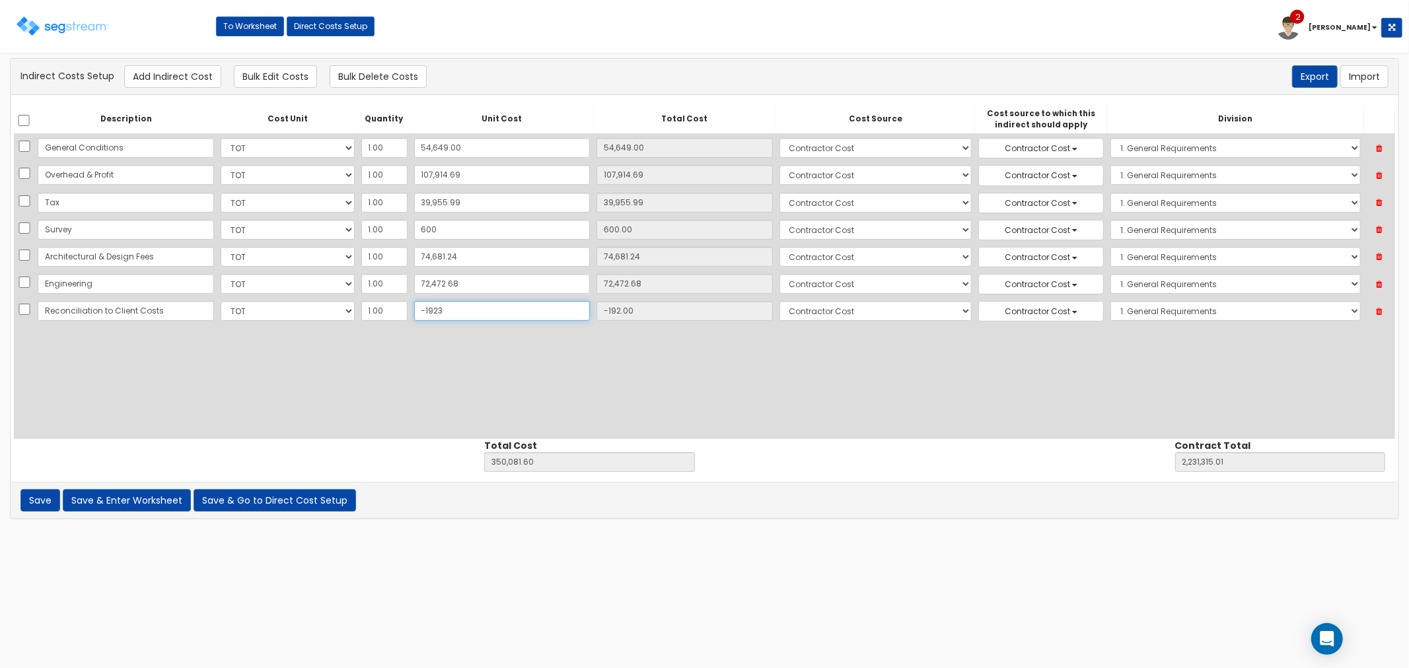
type input "2,229,584.01"
type input "-19,230"
type input "-19,230.00"
type input "331,043.60"
type input "2,212,277.01"
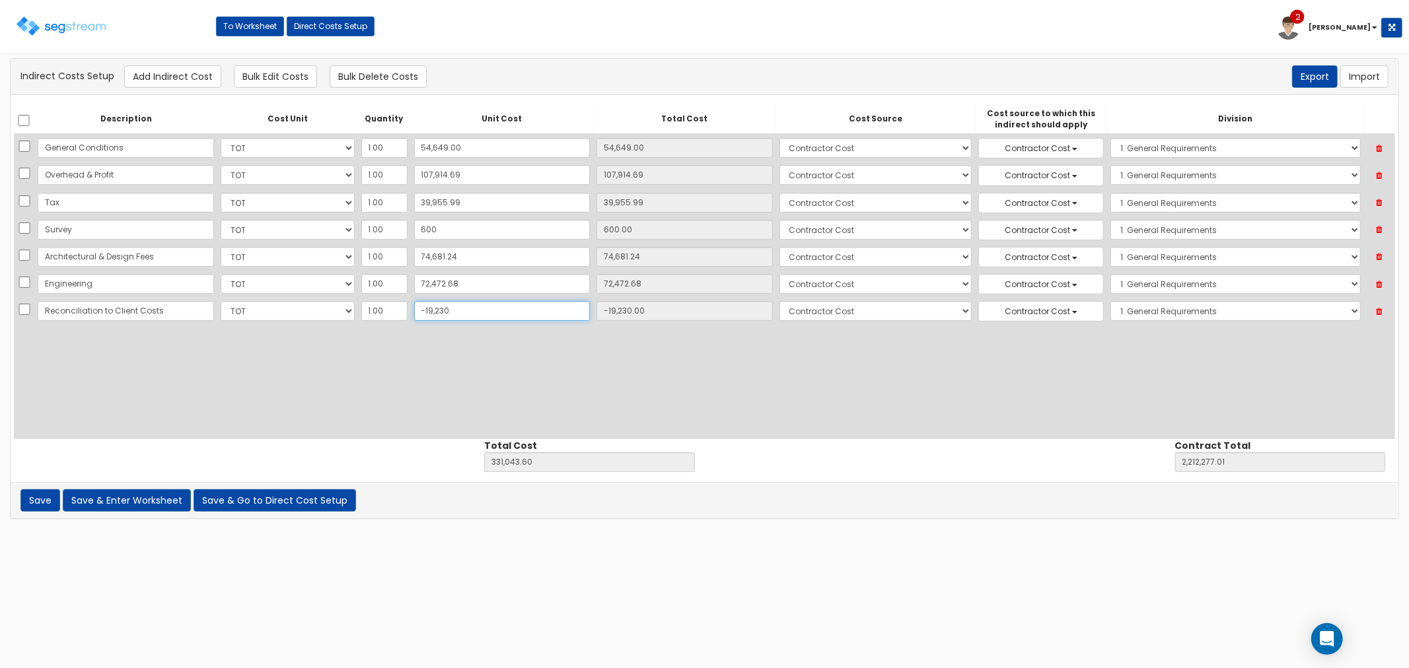
type input "-19,230.1"
type input "-19,230.10"
type input "331,043.50"
type input "2,212,276.91"
type input "-19,230.17"
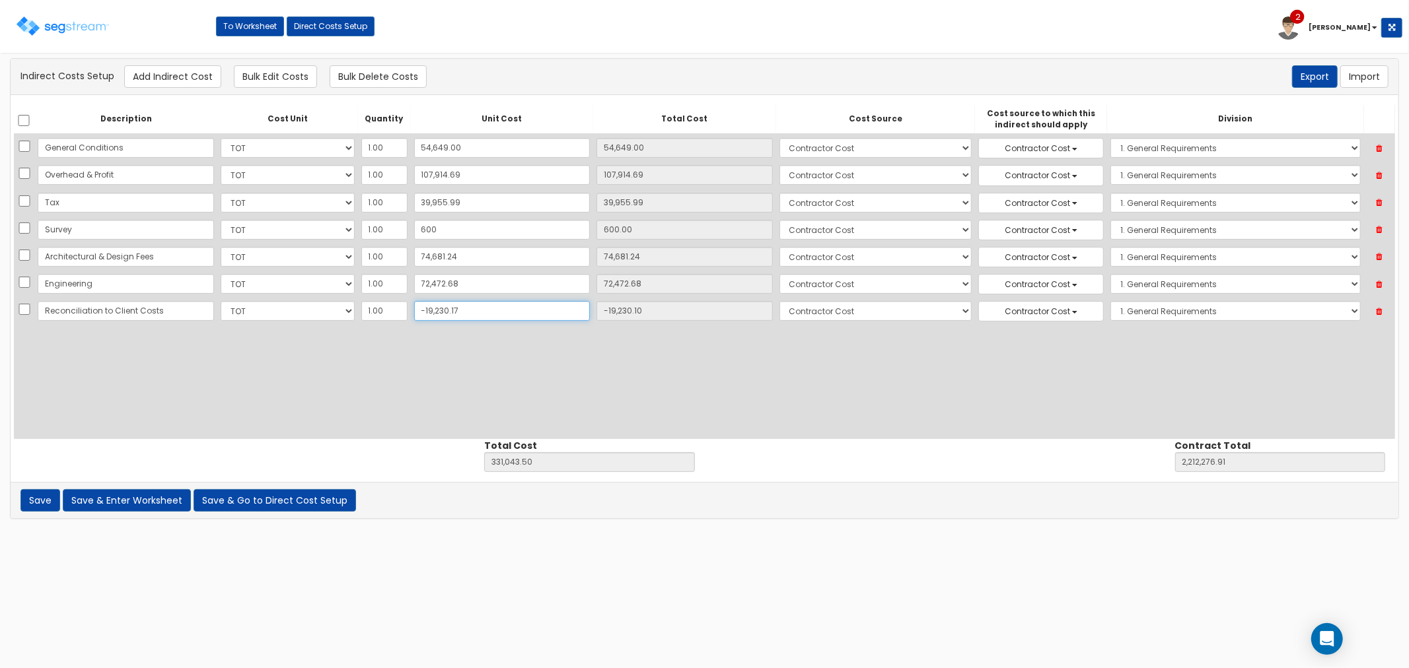
type input "-19,230.17"
type input "331,043.43"
type input "2,212,276.84"
type input "-19,230.17"
click at [264, 493] on button "Save & Go to Direct Cost Setup" at bounding box center [275, 500] width 162 height 22
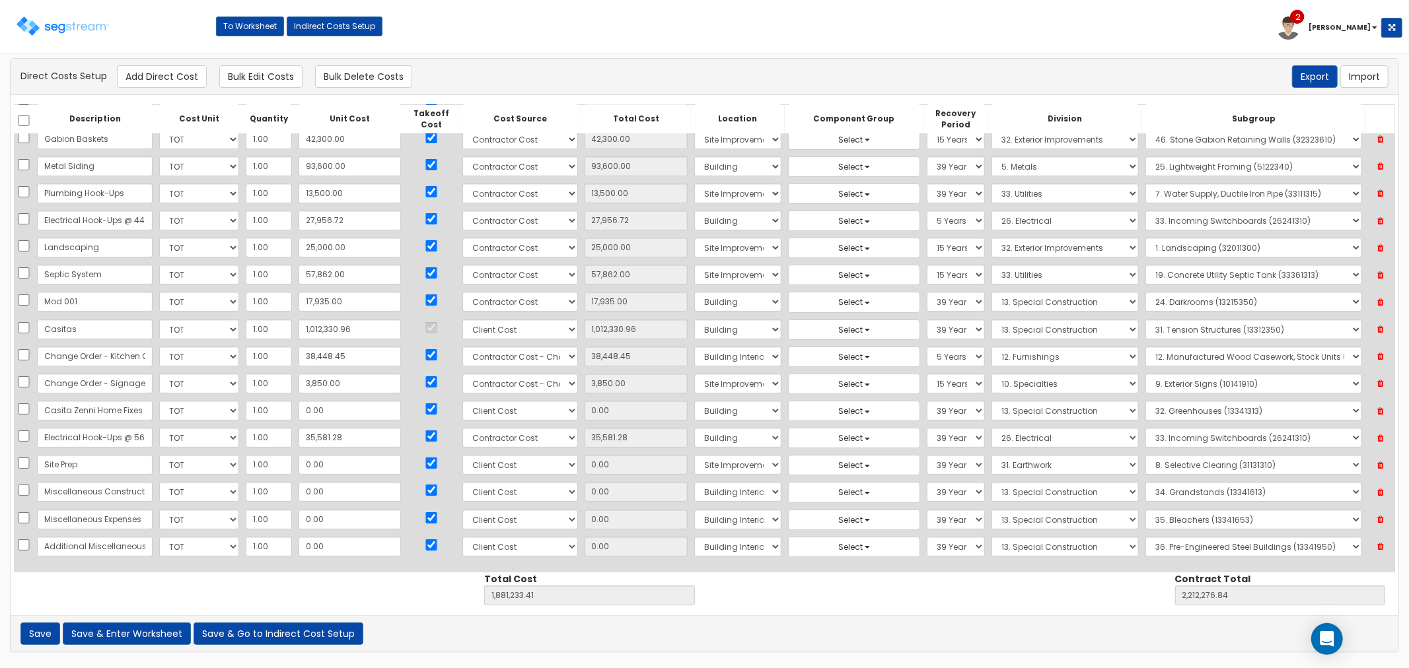
scroll to position [66, 0]
click at [1382, 406] on icon at bounding box center [1380, 410] width 23 height 17
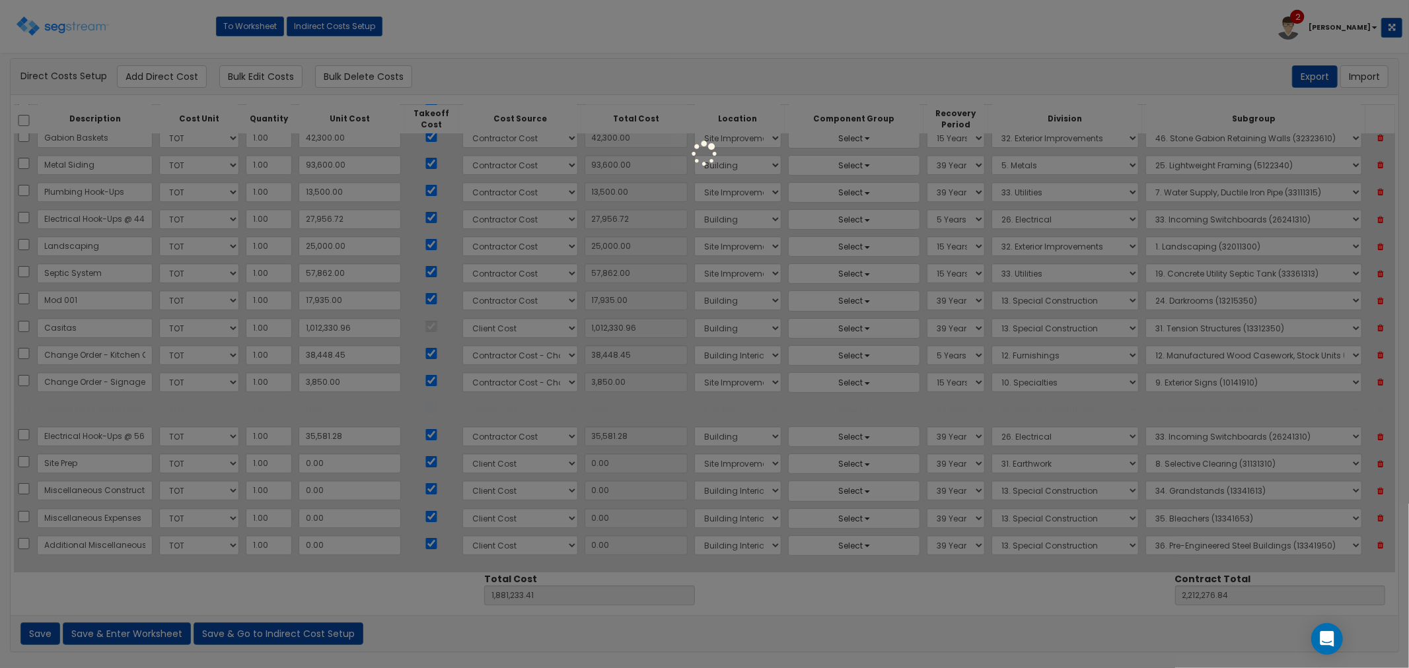
scroll to position [38, 0]
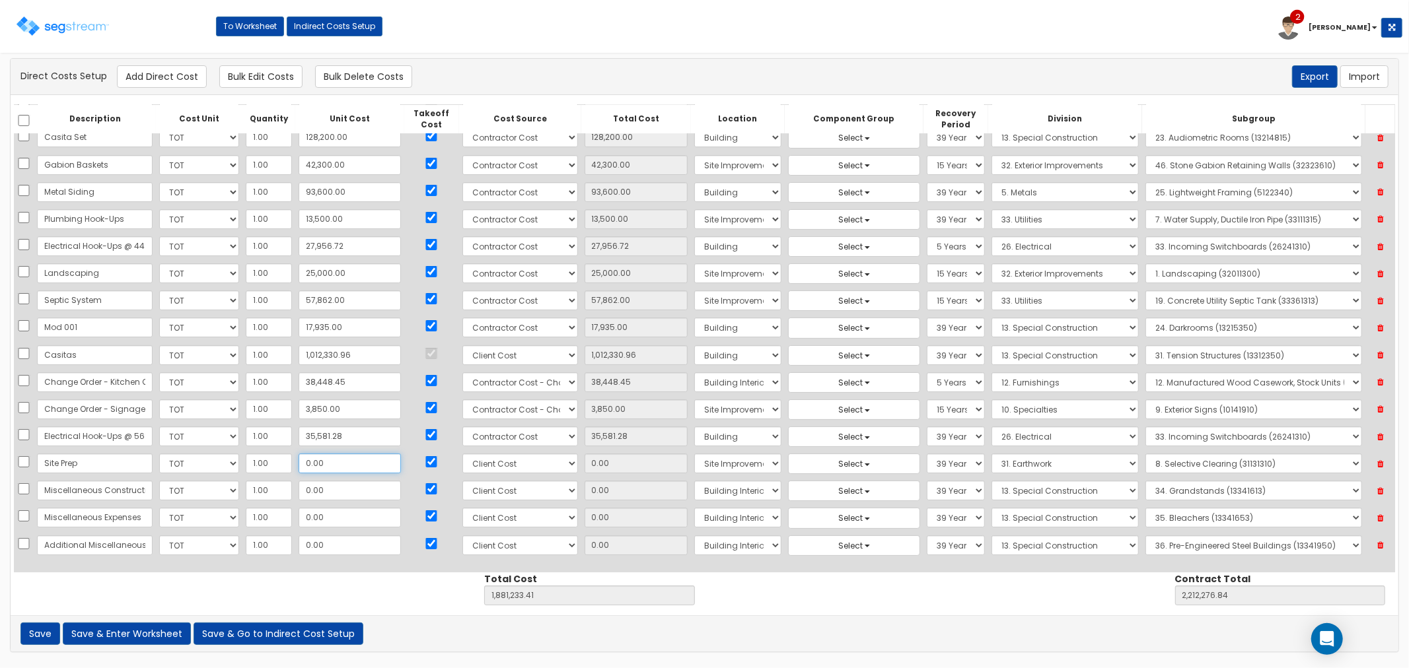
click at [351, 467] on input "0.00" at bounding box center [350, 464] width 102 height 20
type input "5"
type input "5.00"
type input "1,881,238.41"
type input "2,212,281.84"
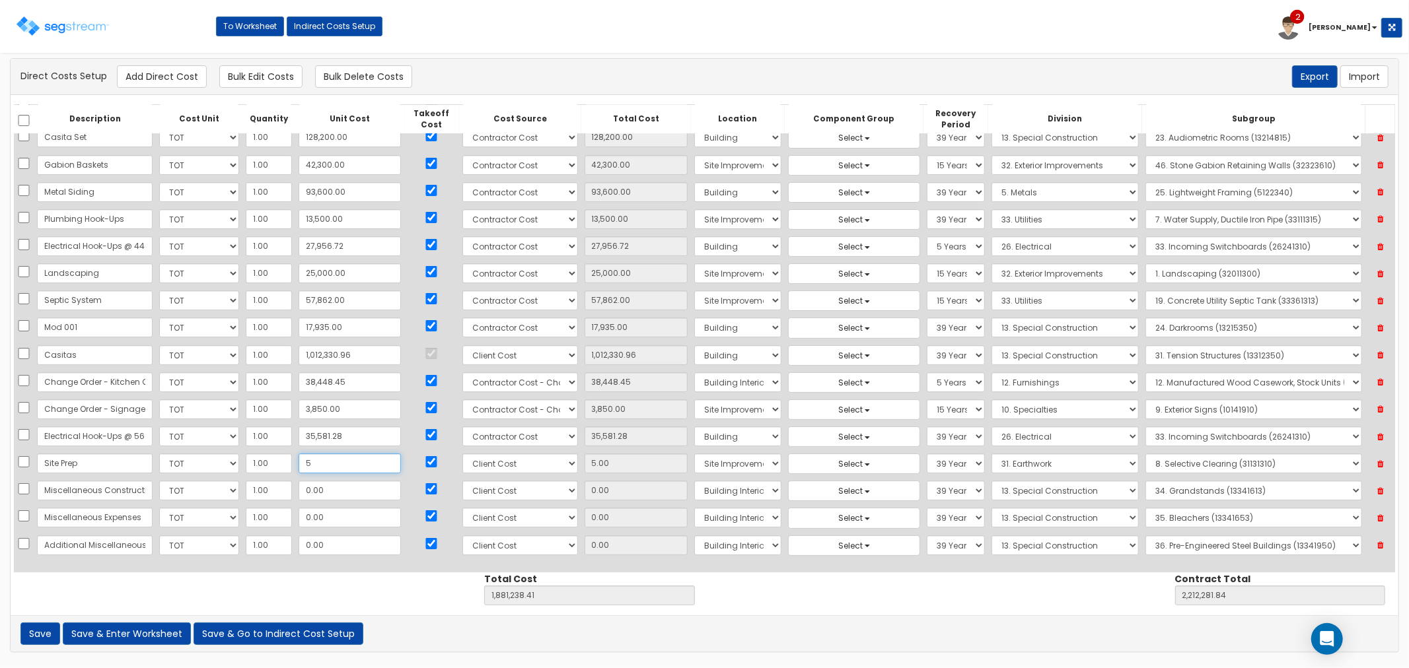
type input "50"
type input "50.00"
type input "1,881,283.41"
type input "2,212,326.84"
type input "500"
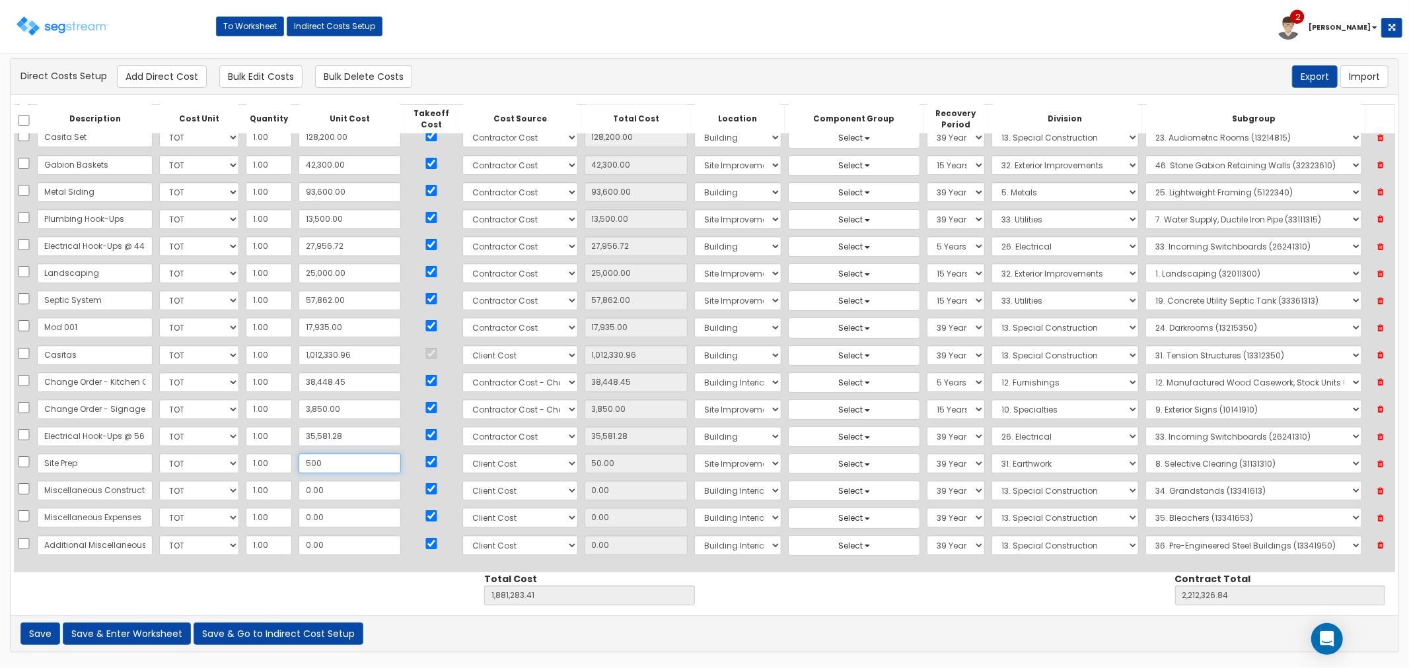
type input "500.00"
type input "1,881,733.41"
type input "2,212,776.84"
type input "500"
click at [341, 483] on input "0.00" at bounding box center [350, 491] width 102 height 20
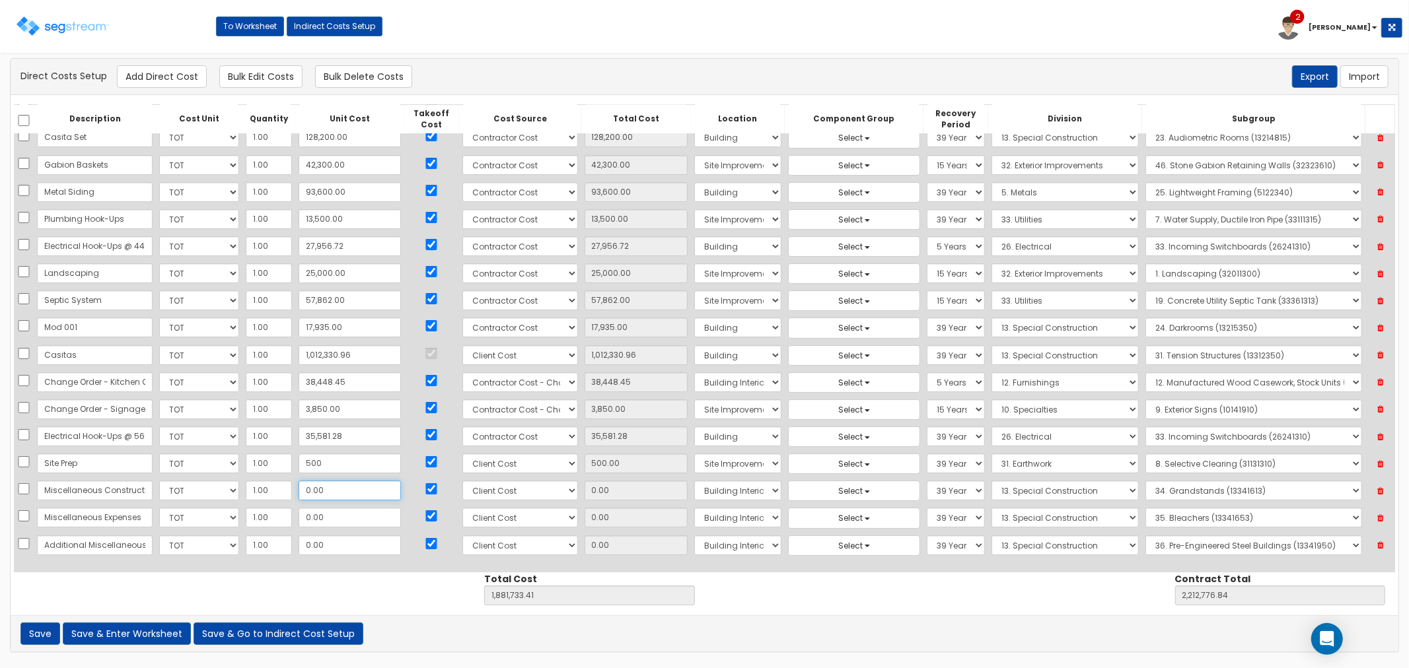
click at [334, 493] on input "0.00" at bounding box center [350, 491] width 102 height 20
drag, startPoint x: 329, startPoint y: 492, endPoint x: 293, endPoint y: 492, distance: 35.7
click at [299, 492] on input "0.00" at bounding box center [350, 491] width 102 height 20
type input "1"
type input "1.00"
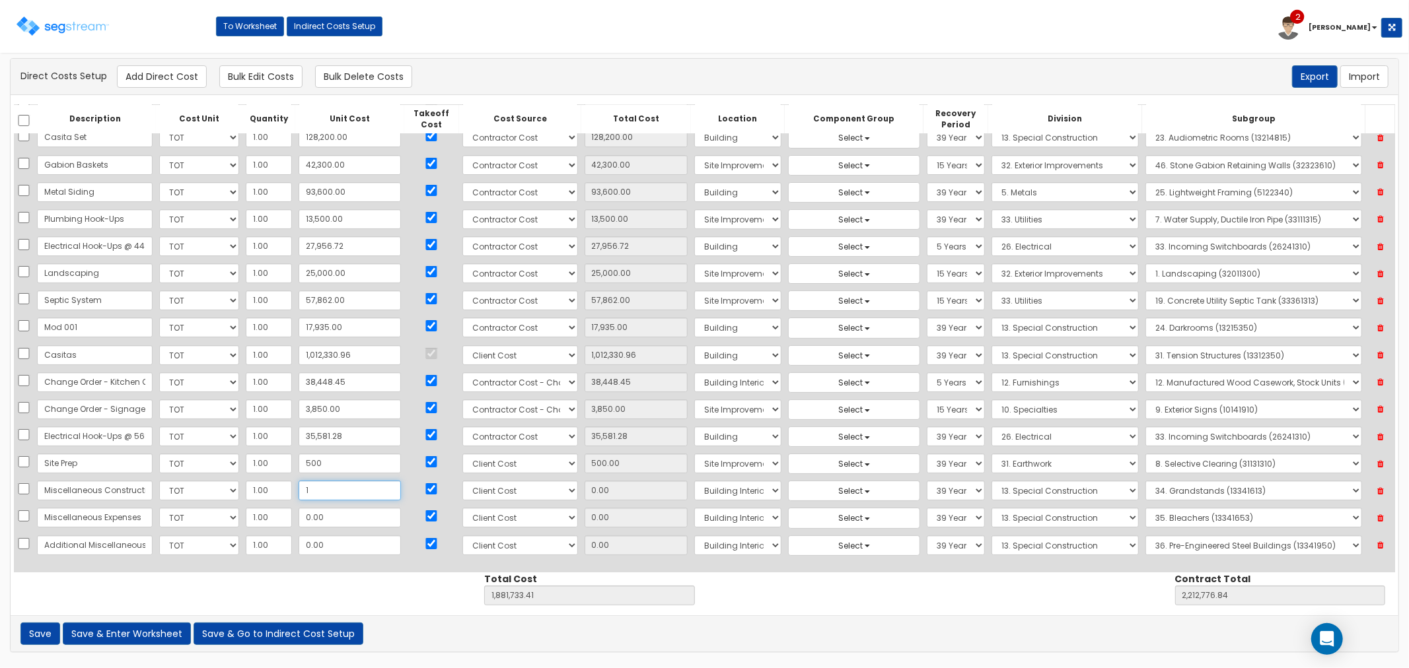
type input "1,881,734.41"
type input "2,212,777.84"
type input "15"
type input "15.00"
type input "1,881,748.41"
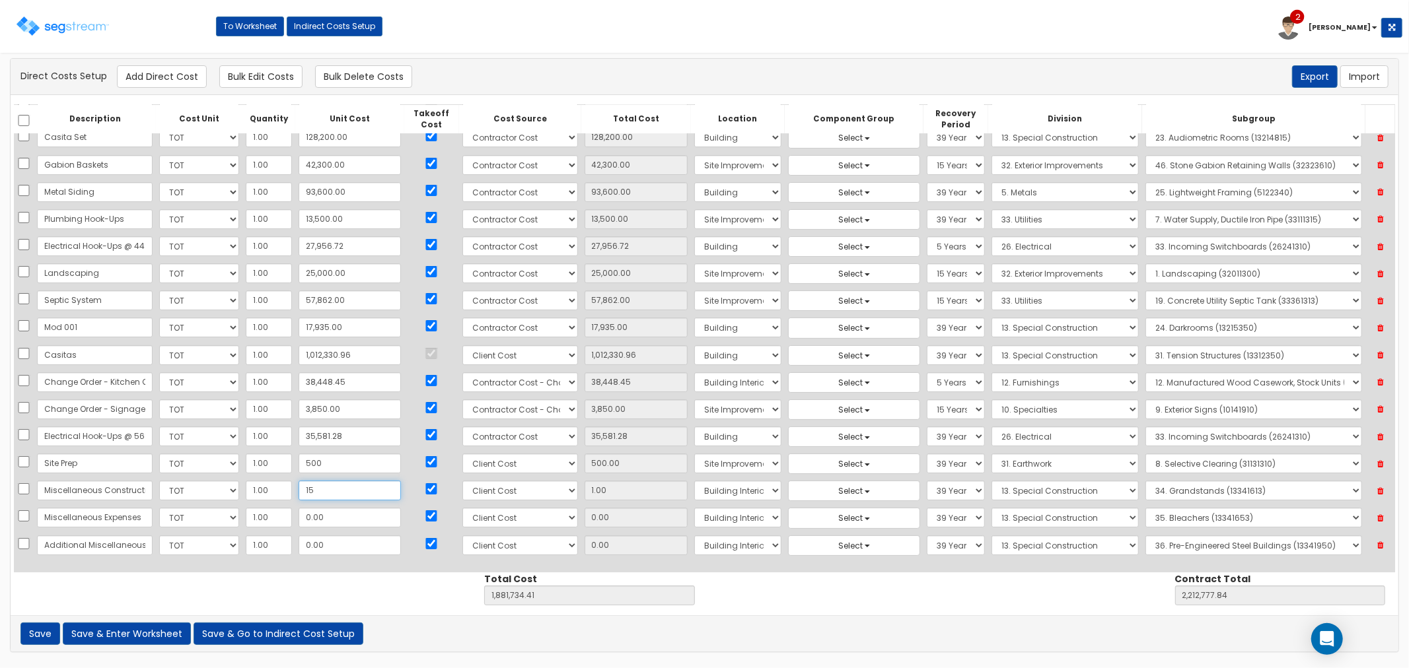
type input "2,212,791.84"
type input "153"
type input "153.00"
type input "1,881,886.41"
type input "2,212,929.84"
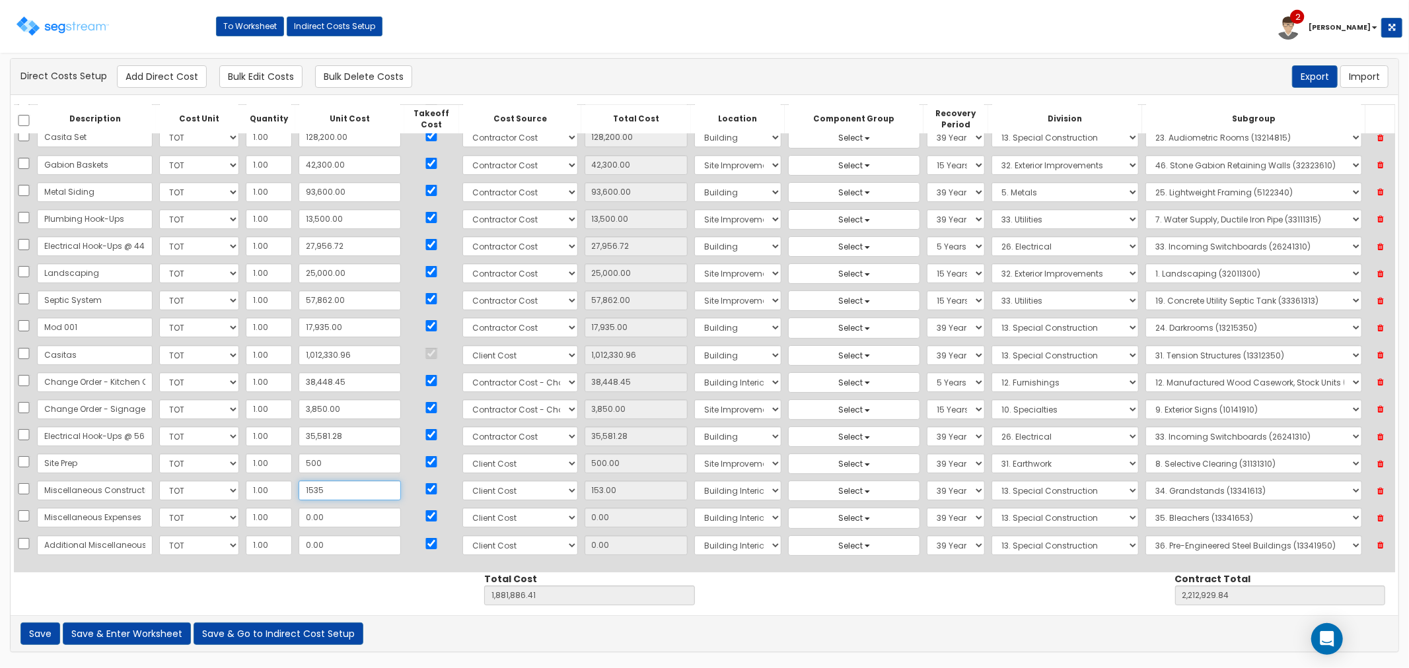
type input "1,535"
type input "1,535.00"
type input "1,883,268.41"
type input "2,214,311.84"
type input "15,353"
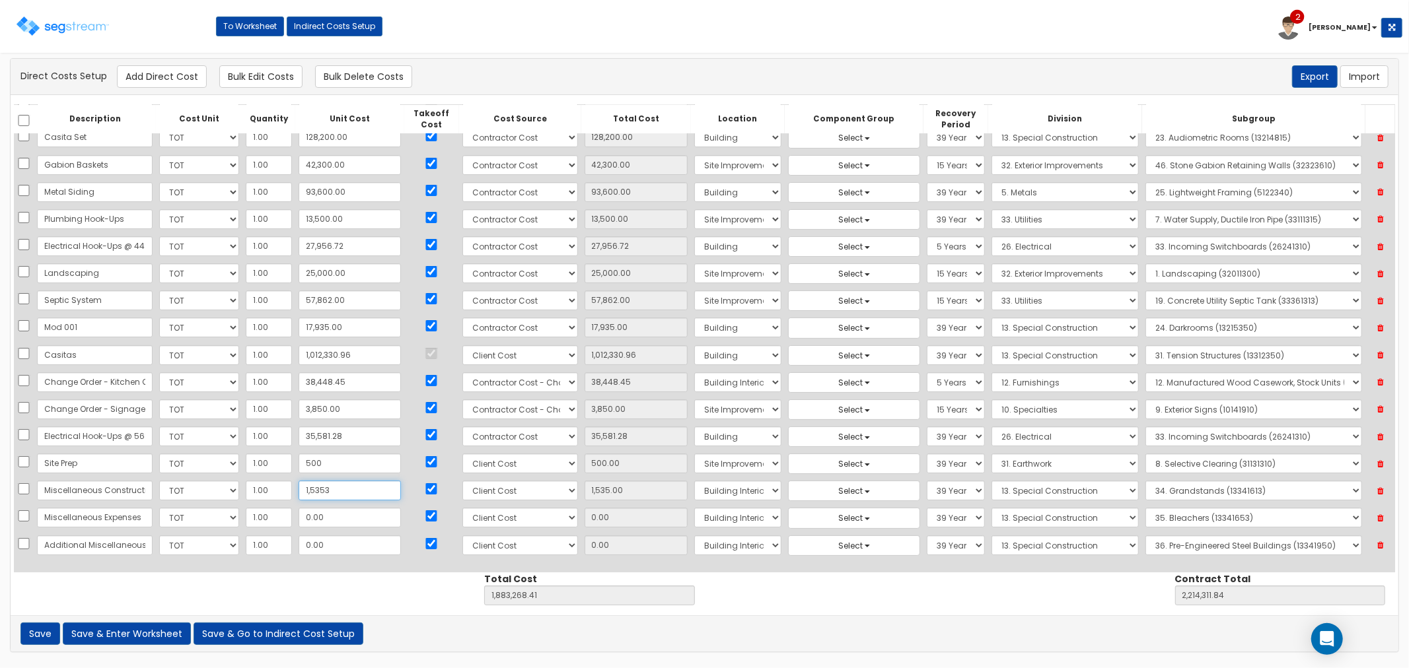
type input "15,353.00"
type input "1,897,086.41"
type input "2,228,129.84"
type input "153,532"
type input "153,532.00"
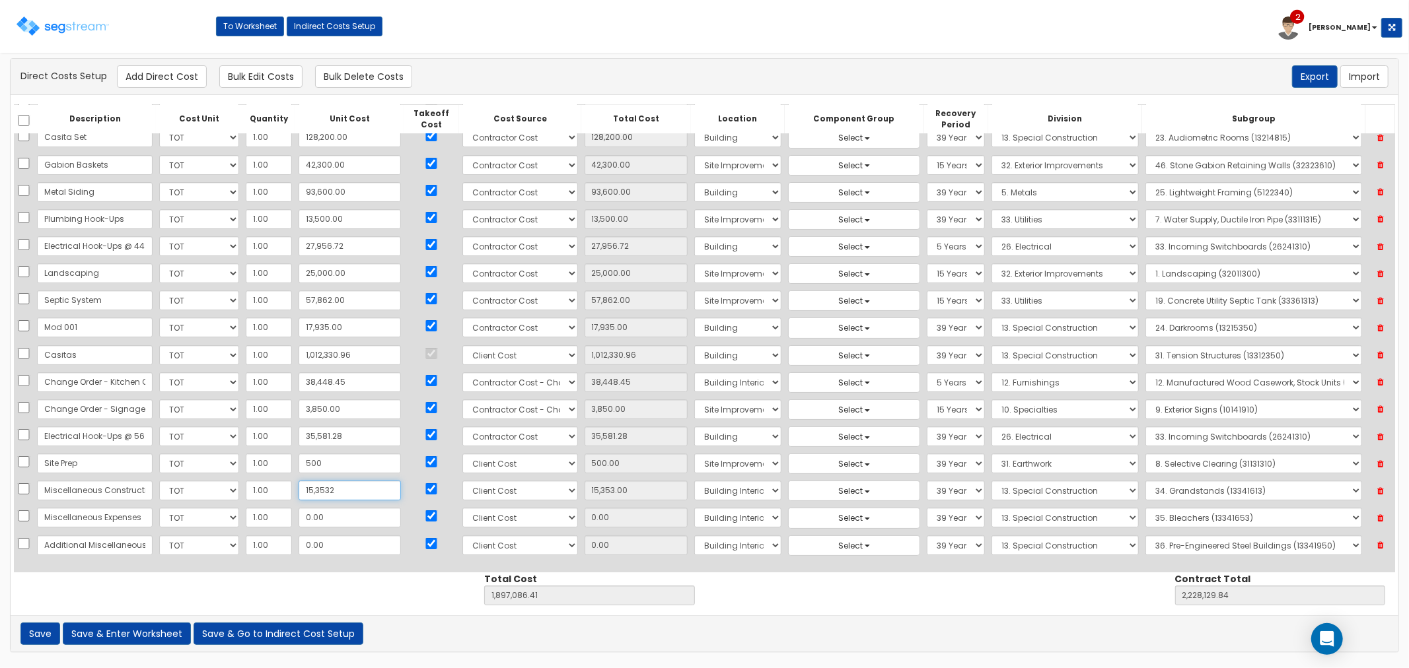
type input "2,035,265.41"
type input "2,366,308.84"
type input "153,532.01"
type input "2,035,265.42"
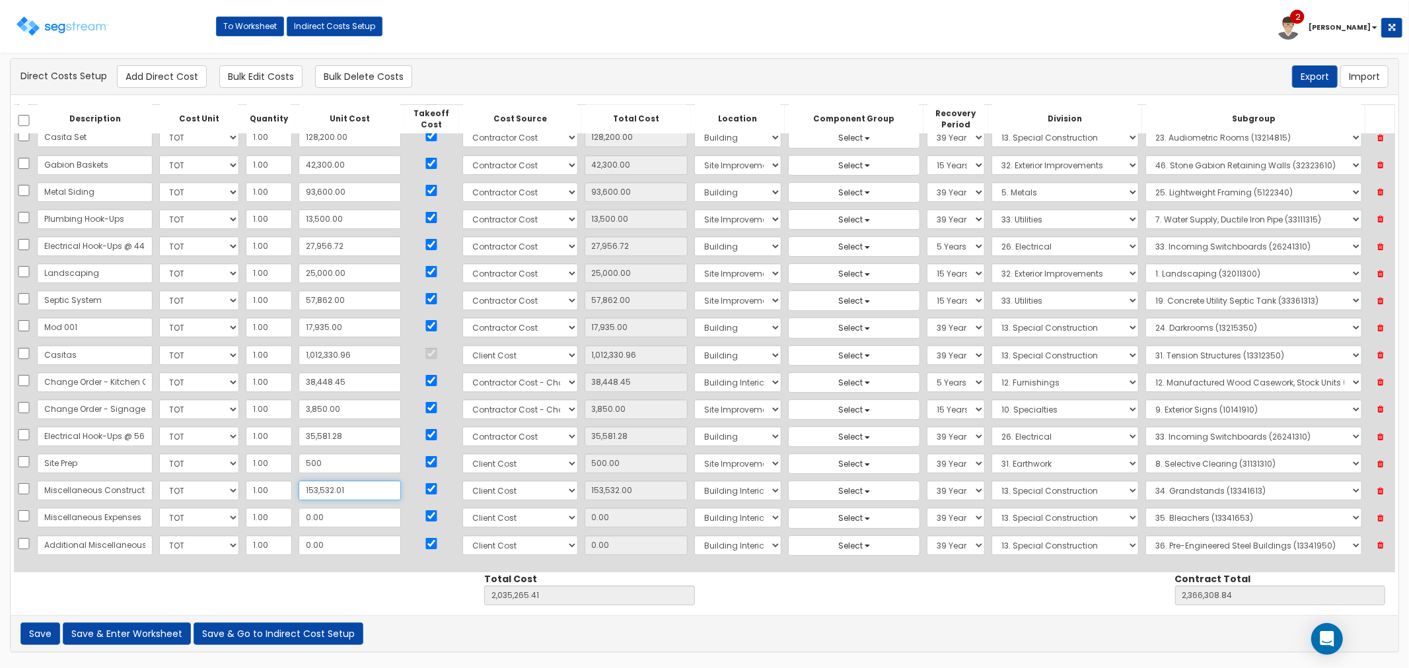
type input "2,366,308.85"
type input "153,532.01"
click at [327, 520] on input "0.00" at bounding box center [350, 518] width 102 height 20
type input "1"
type input "1.00"
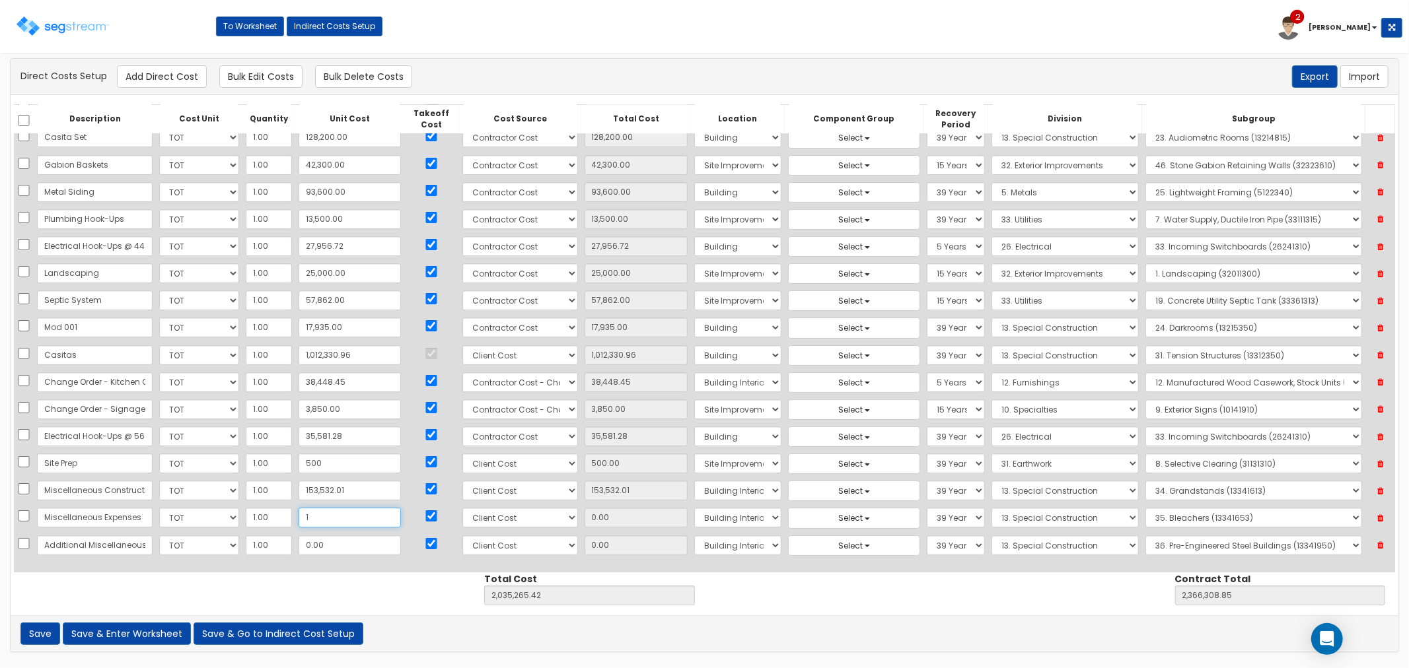
type input "2,035,266.42"
type input "2,366,309.85"
type input "18"
type input "18.00"
type input "2,035,283.42"
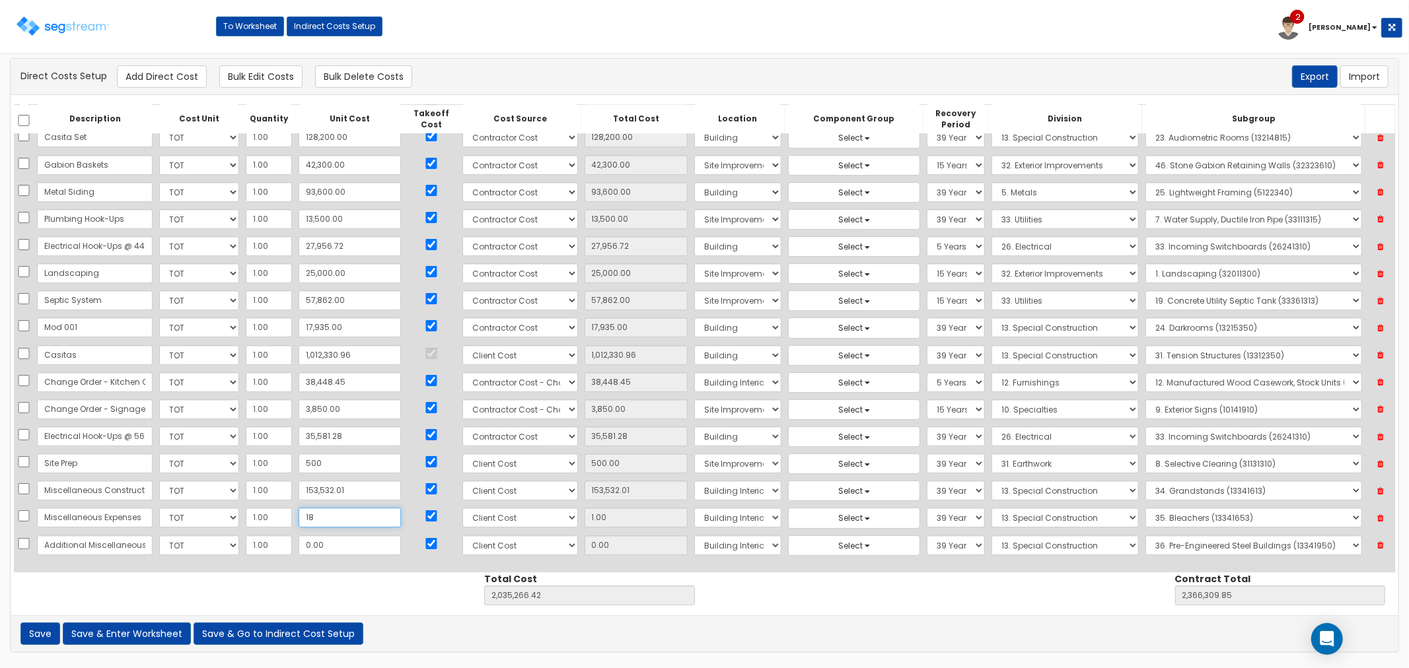
type input "2,366,326.85"
type input "186"
type input "186.00"
type input "2,035,451.42"
type input "2,366,494.85"
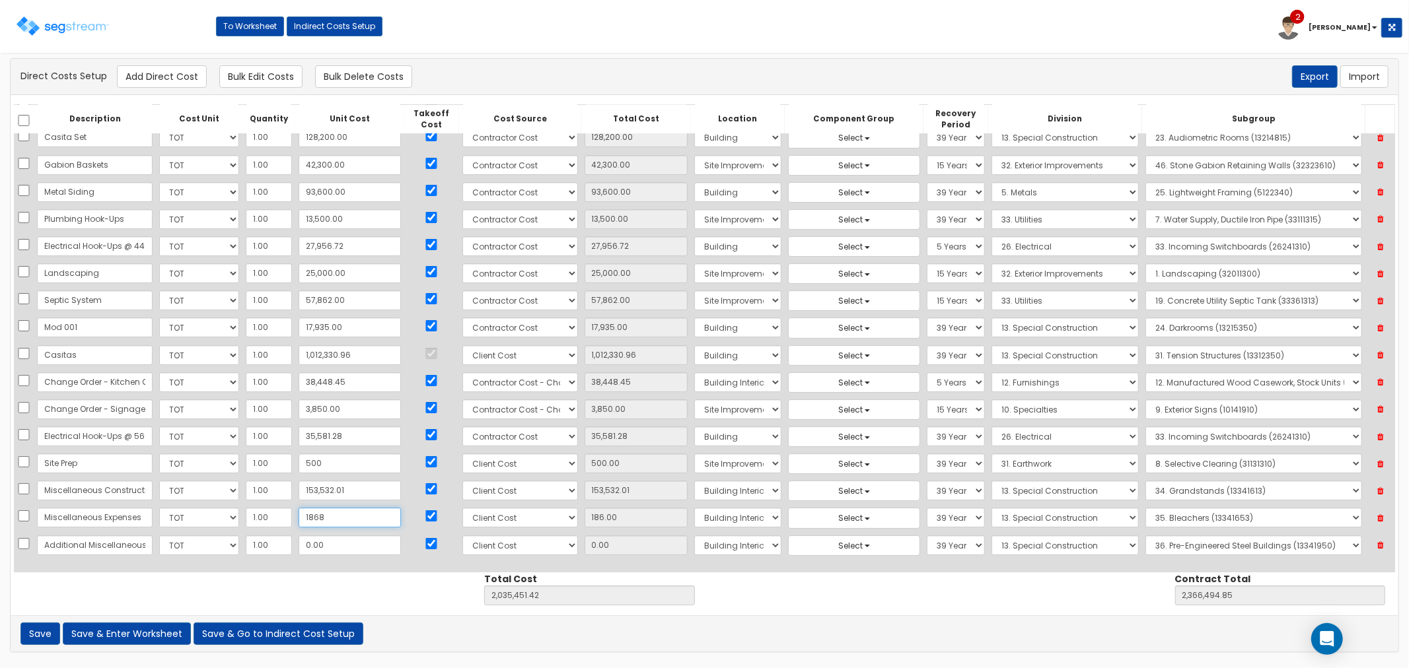
type input "1,868"
type input "1,868.00"
type input "2,037,133.42"
type input "2,368,176.85"
type input "18,687"
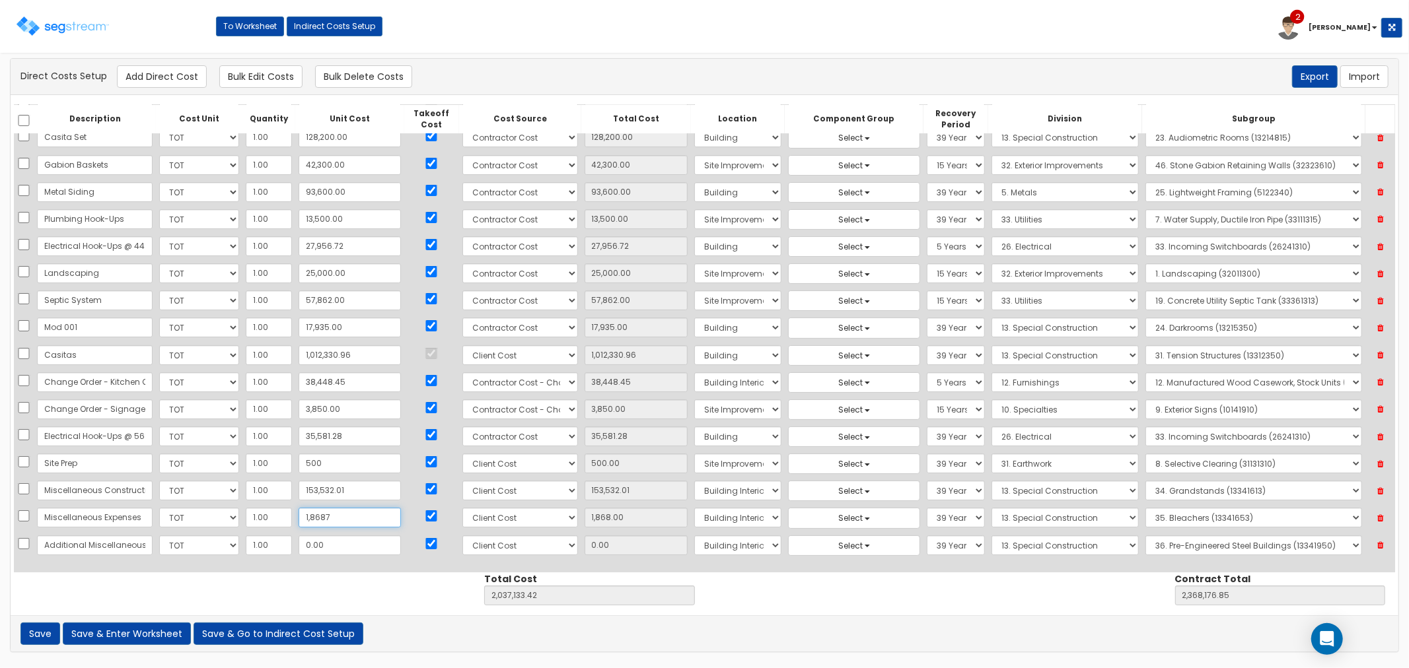
type input "18,687.00"
type input "2,053,952.42"
type input "2,384,995.85"
click at [326, 520] on input "18,687" at bounding box center [350, 518] width 102 height 20
type input "18,687.8"
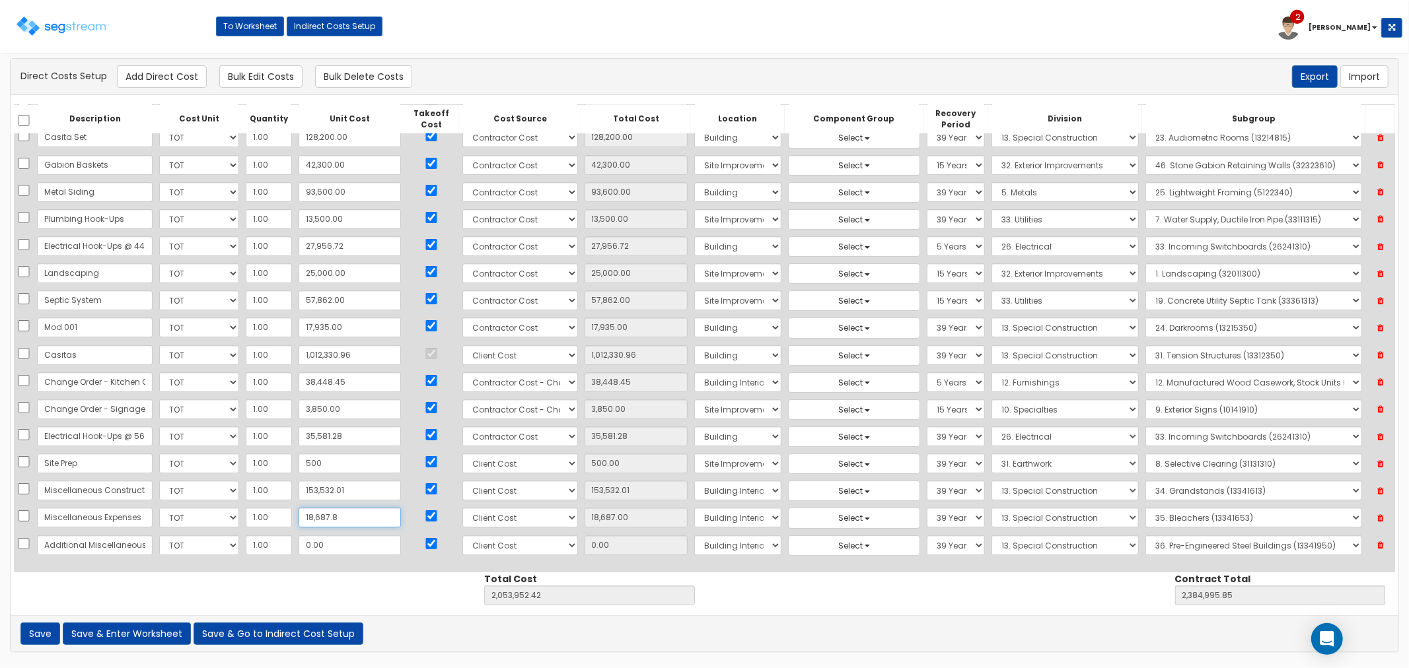
type input "18,687.80"
type input "2,053,953.22"
type input "2,384,996.65"
type input "18,687.84"
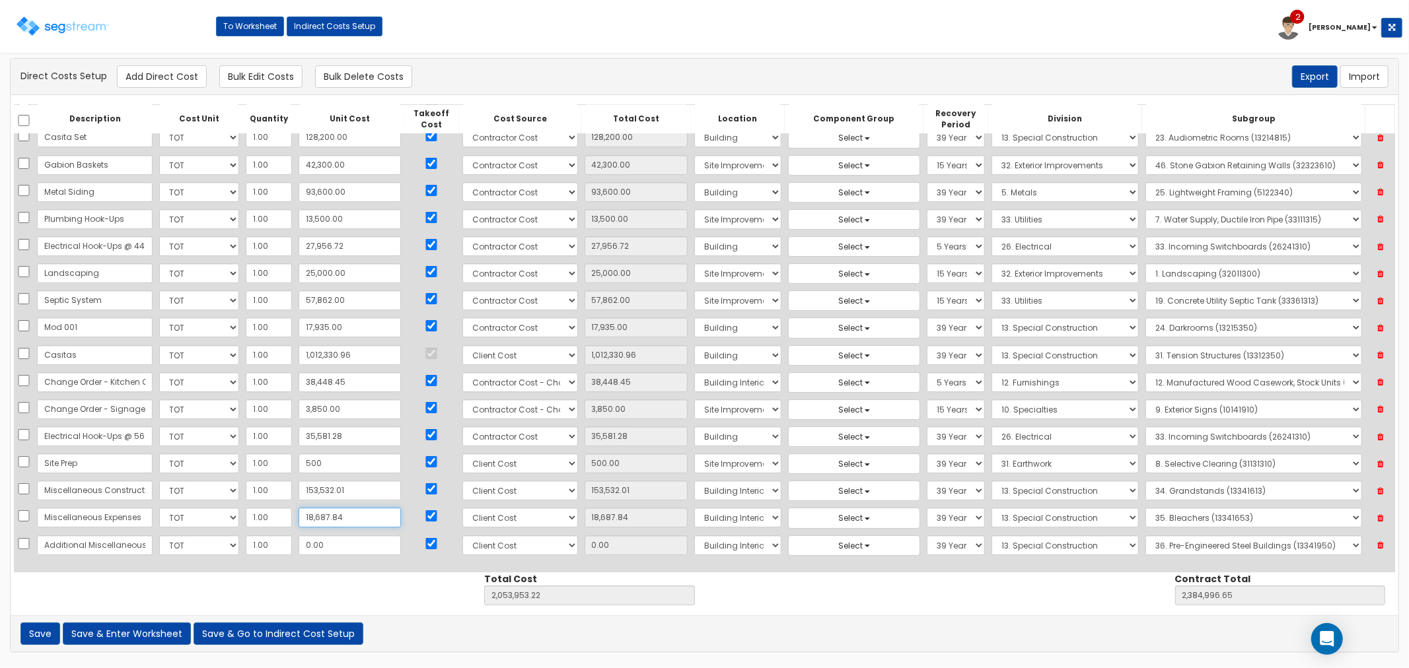
type input "2,053,953.26"
type input "2,384,996.69"
click at [1379, 544] on icon at bounding box center [1380, 545] width 23 height 17
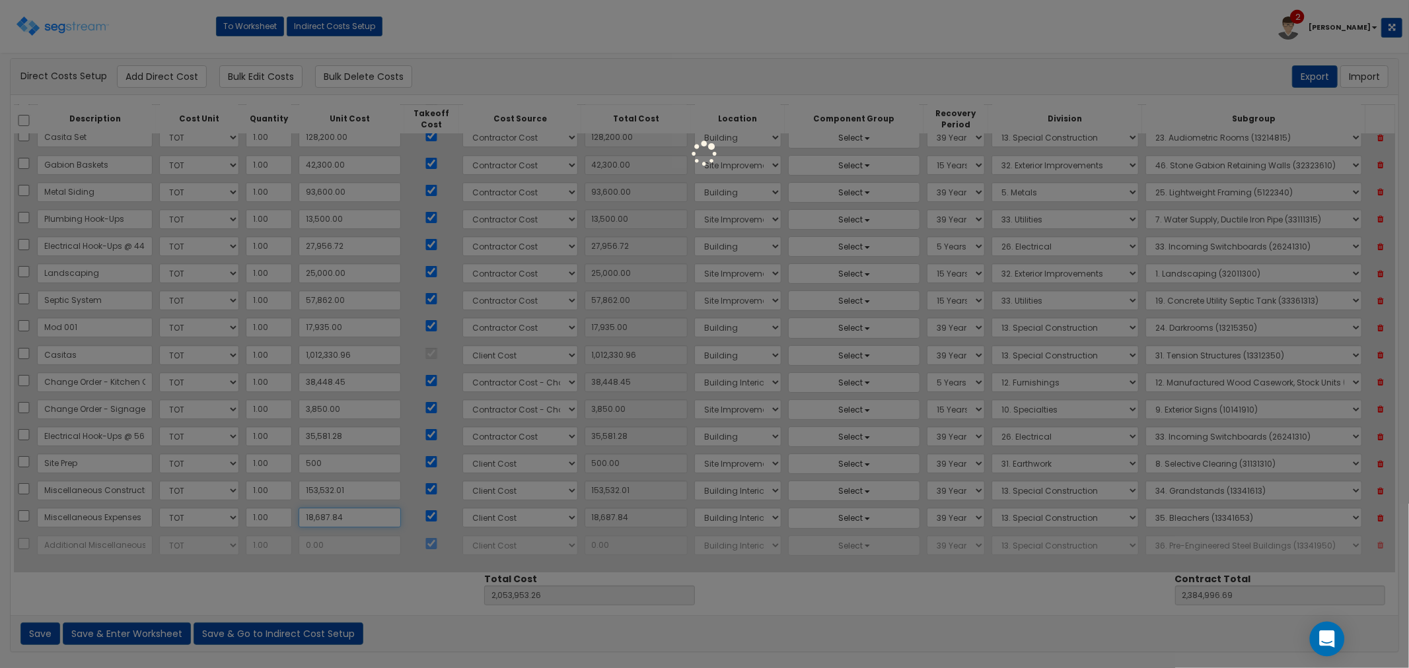
scroll to position [11, 0]
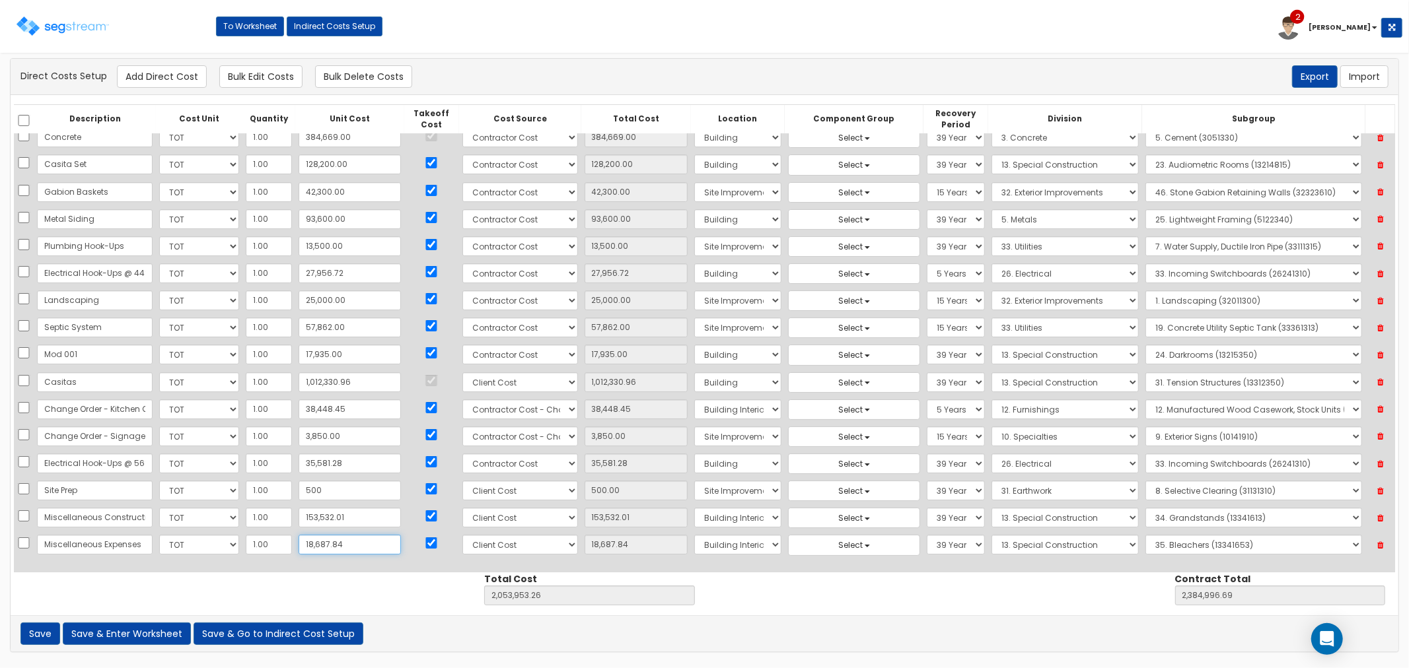
type input "18,687.84"
click at [108, 637] on button "Save & Enter Worksheet" at bounding box center [127, 634] width 128 height 22
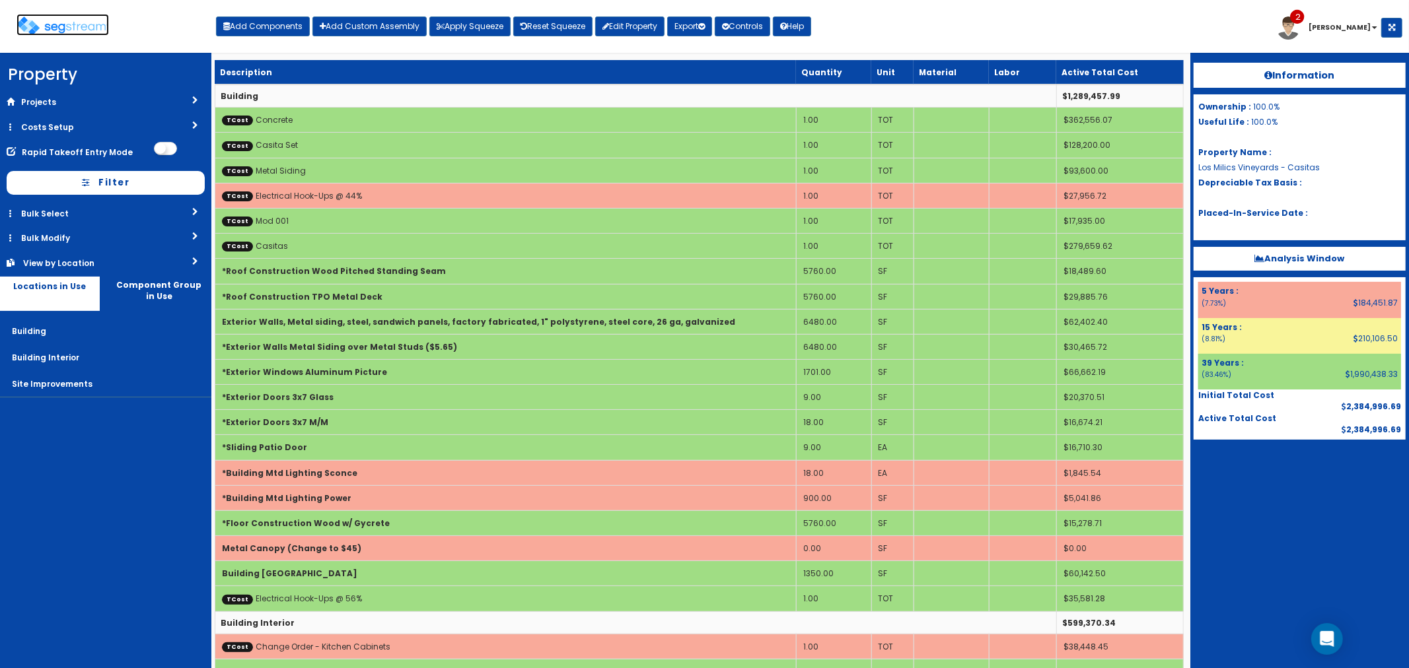
click at [67, 28] on img at bounding box center [63, 26] width 92 height 19
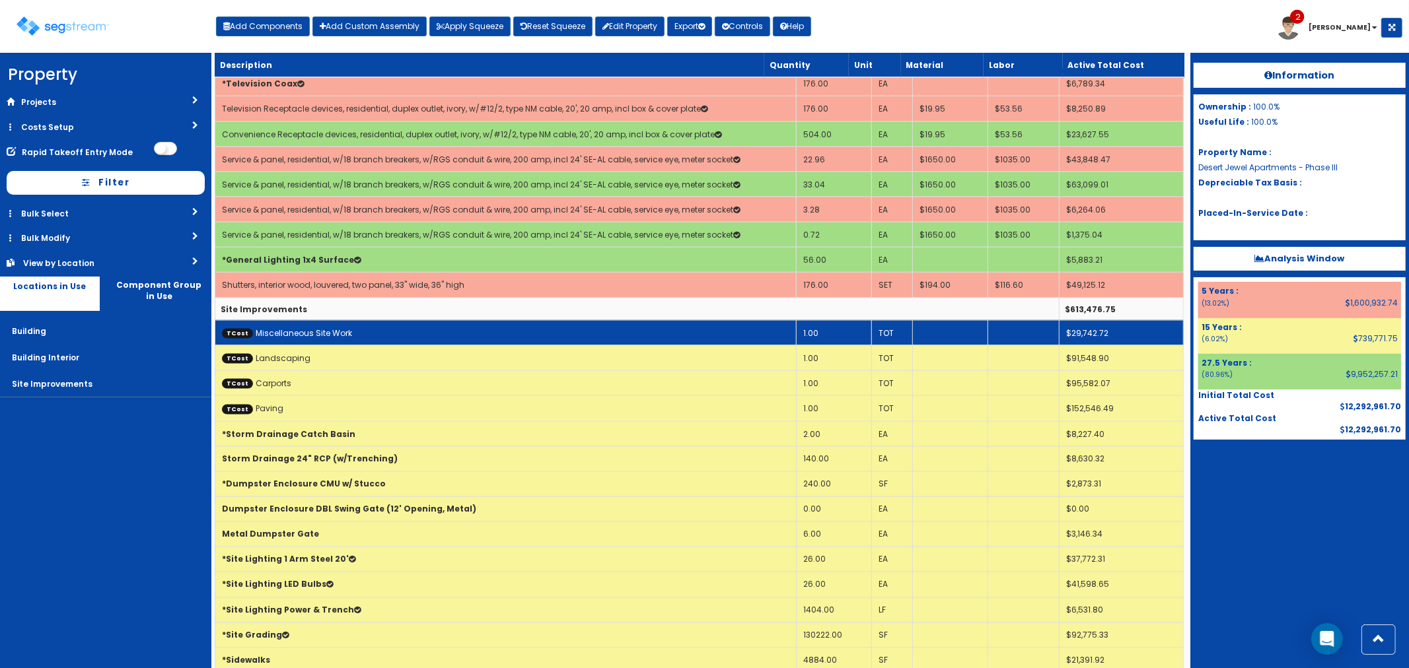
scroll to position [1745, 0]
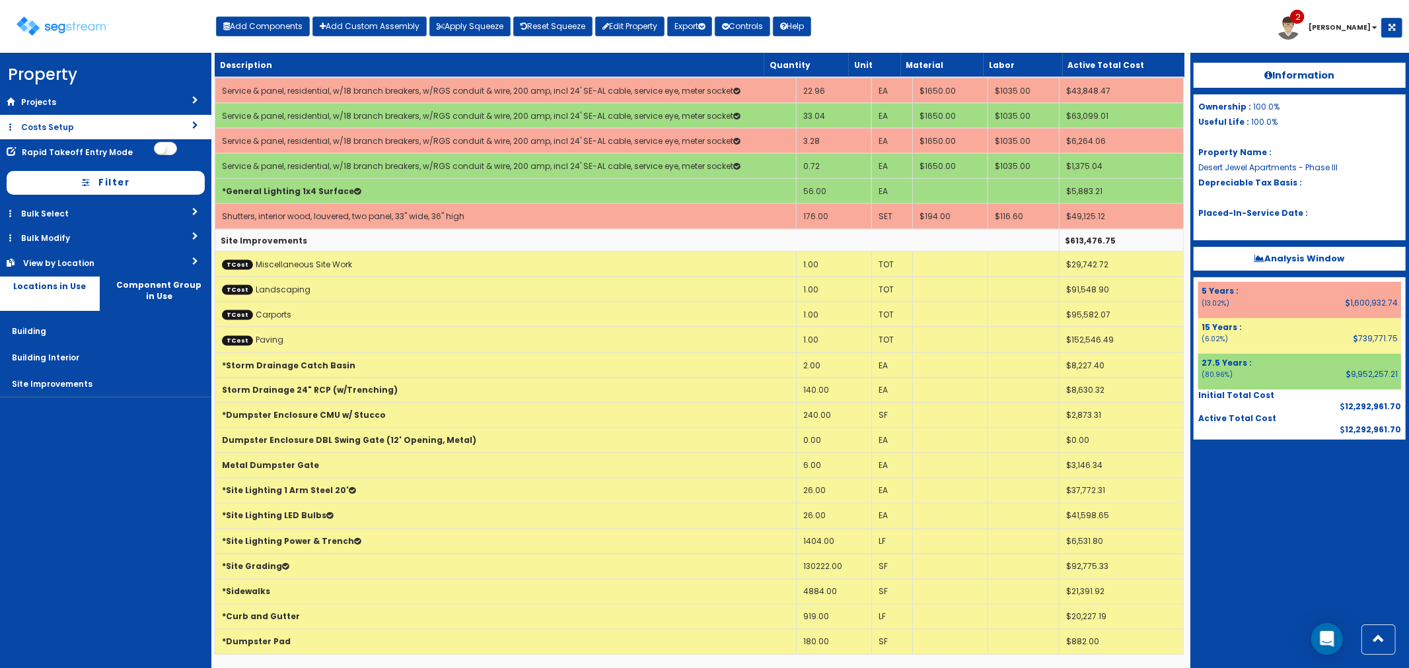
click at [42, 125] on link "Costs Setup" at bounding box center [105, 127] width 211 height 24
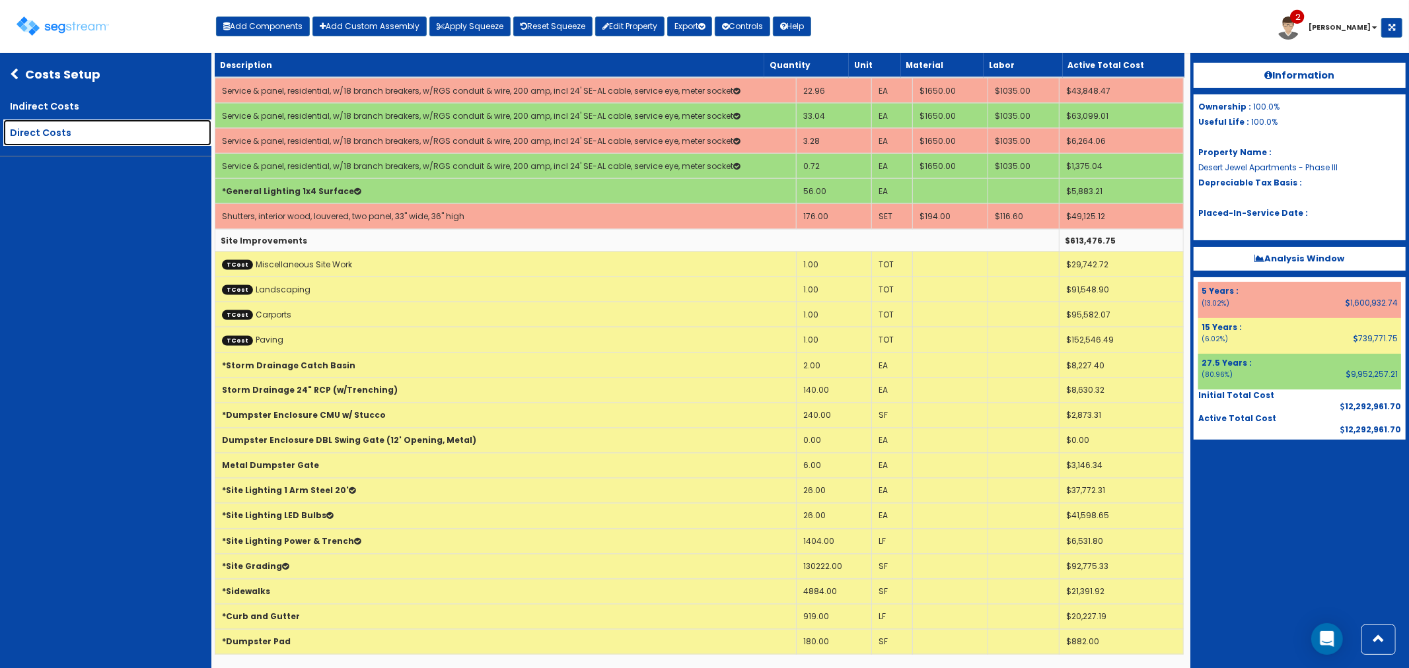
click at [71, 130] on link "Direct Costs" at bounding box center [107, 133] width 208 height 26
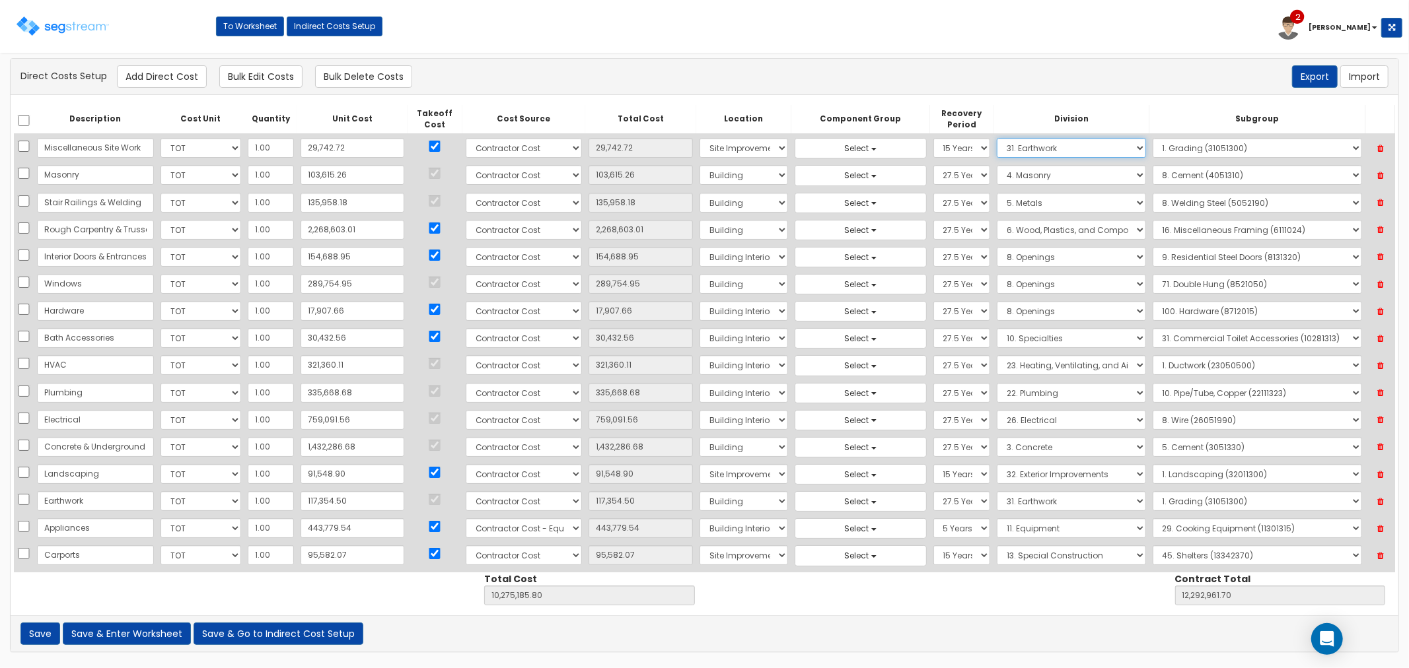
click at [1013, 147] on select "Select 1. General Requirements 2. Existing Conditions 3. Concrete 4. Masonry 5.…" at bounding box center [1071, 148] width 149 height 20
select select "32"
click at [997, 138] on select "Select 1. General Requirements 2. Existing Conditions 3. Concrete 4. Masonry 5.…" at bounding box center [1071, 148] width 149 height 20
click at [1176, 144] on select "Select" at bounding box center [1257, 148] width 209 height 20
select select "32934320"
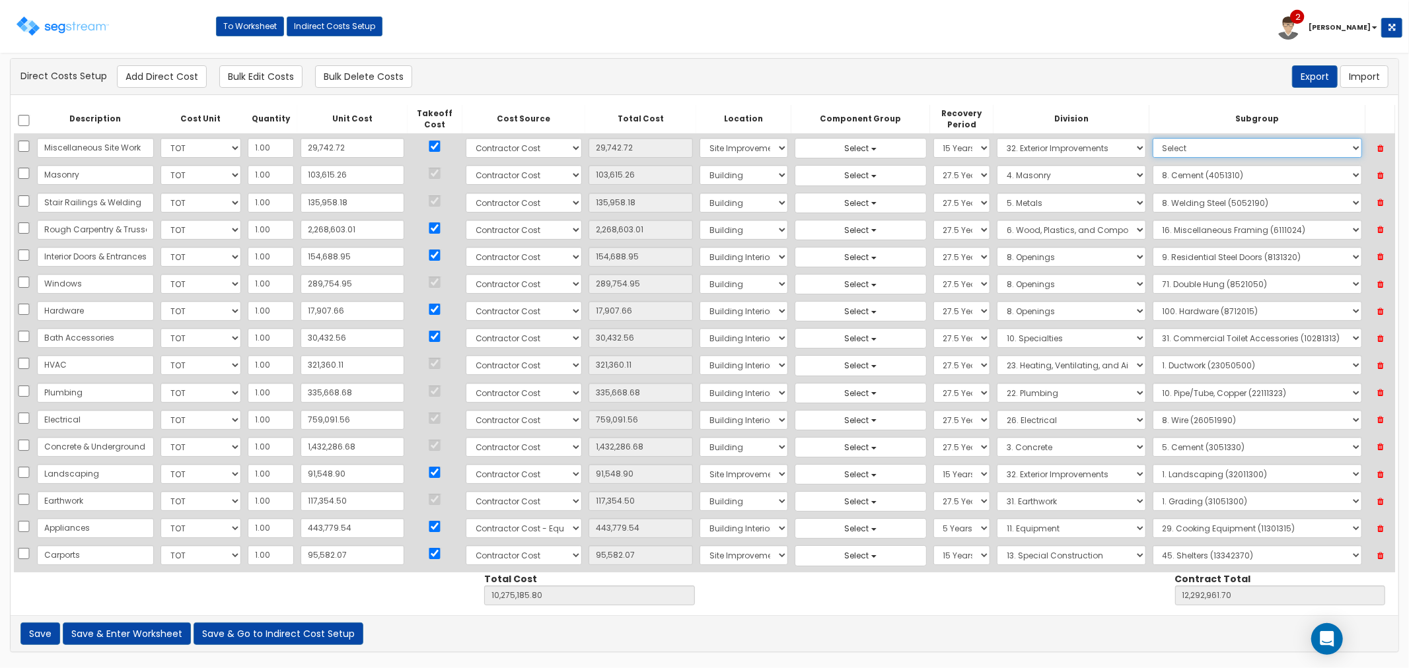
click at [1153, 138] on select "Select" at bounding box center [1257, 148] width 209 height 20
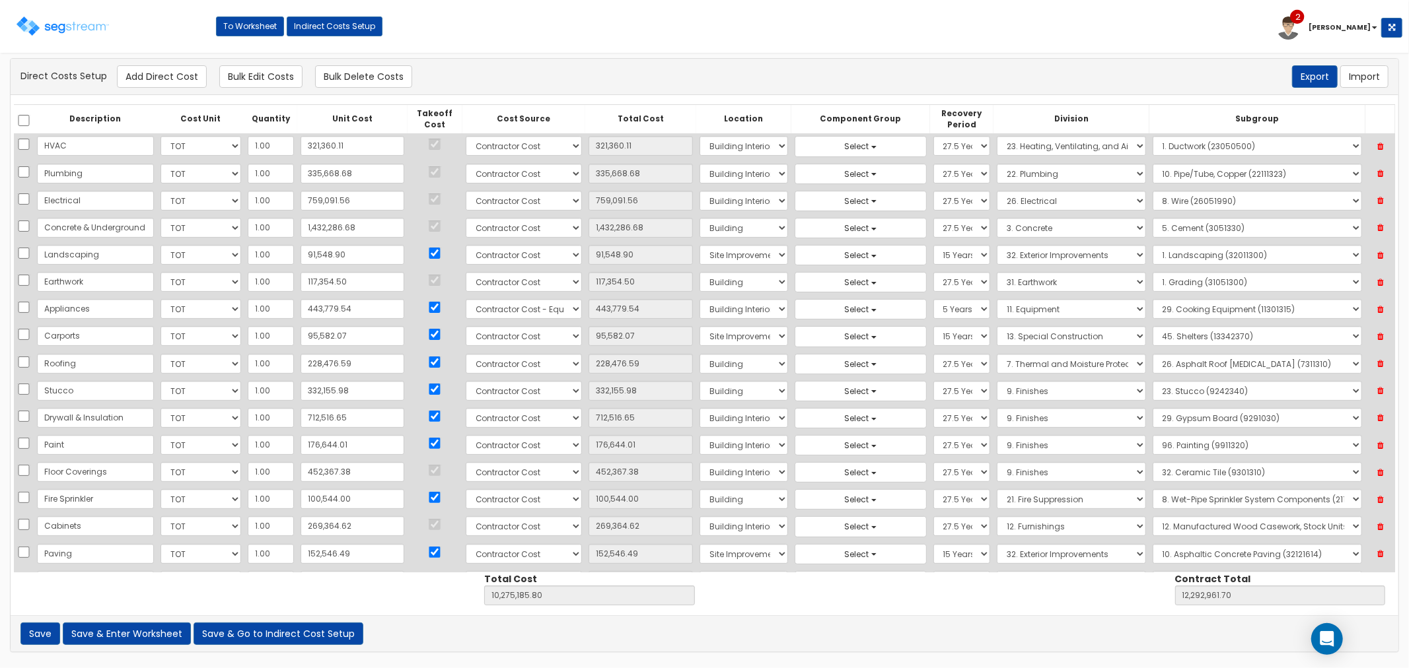
scroll to position [220, 0]
click at [129, 628] on button "Save & Enter Worksheet" at bounding box center [127, 634] width 128 height 22
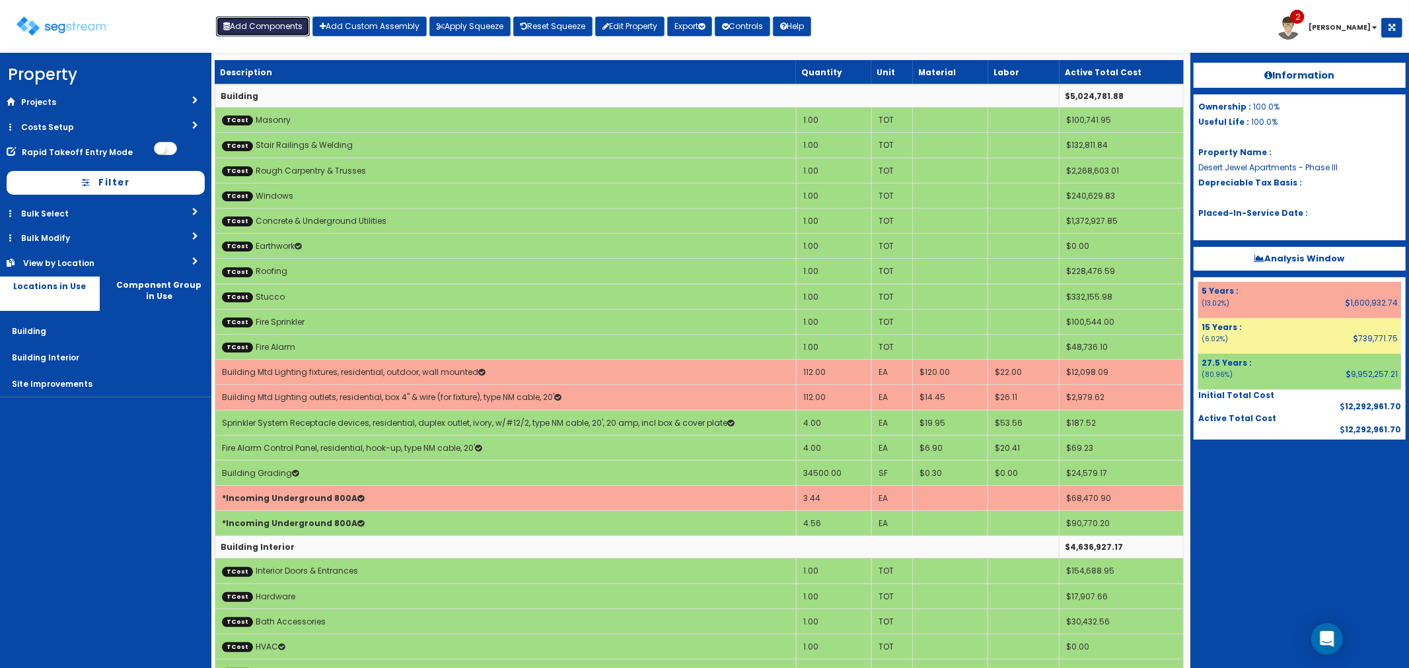
click at [256, 25] on button "Add Components" at bounding box center [263, 27] width 94 height 20
select select "5Y"
select select "default"
select select "7"
select select
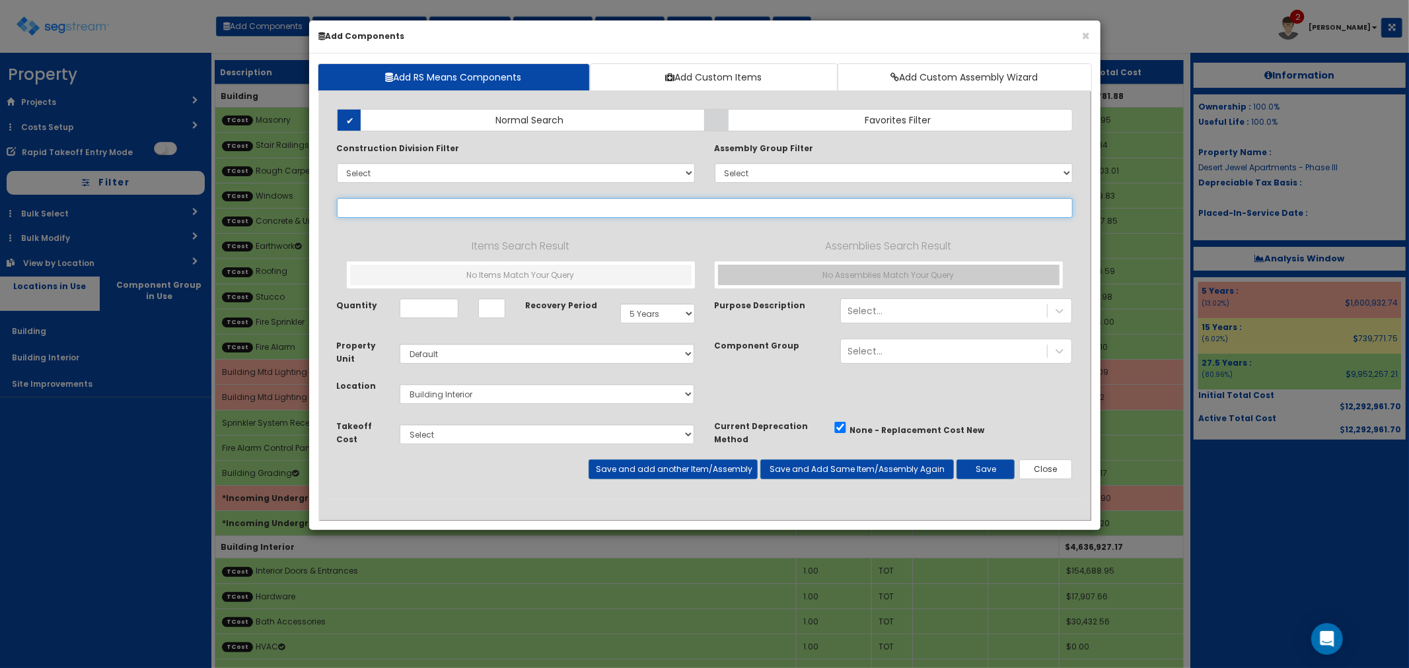
select select
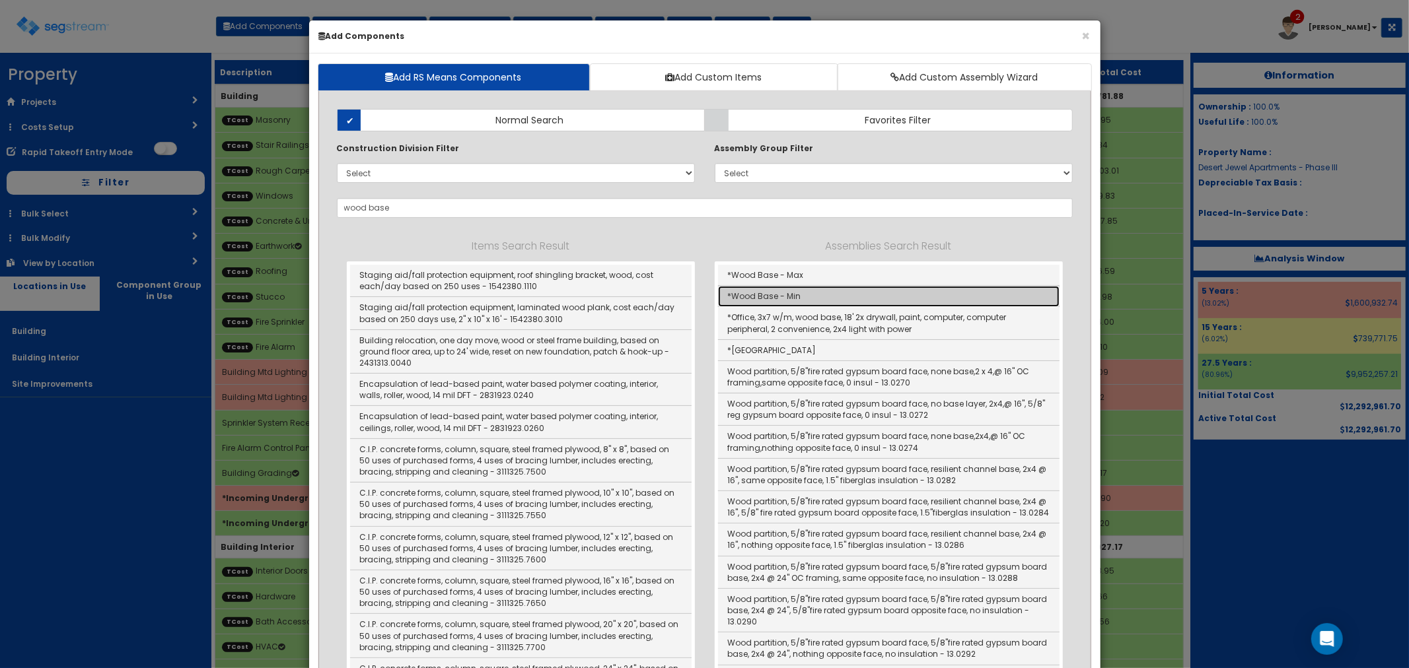
click at [770, 295] on link "*Wood Base - Min" at bounding box center [888, 296] width 341 height 21
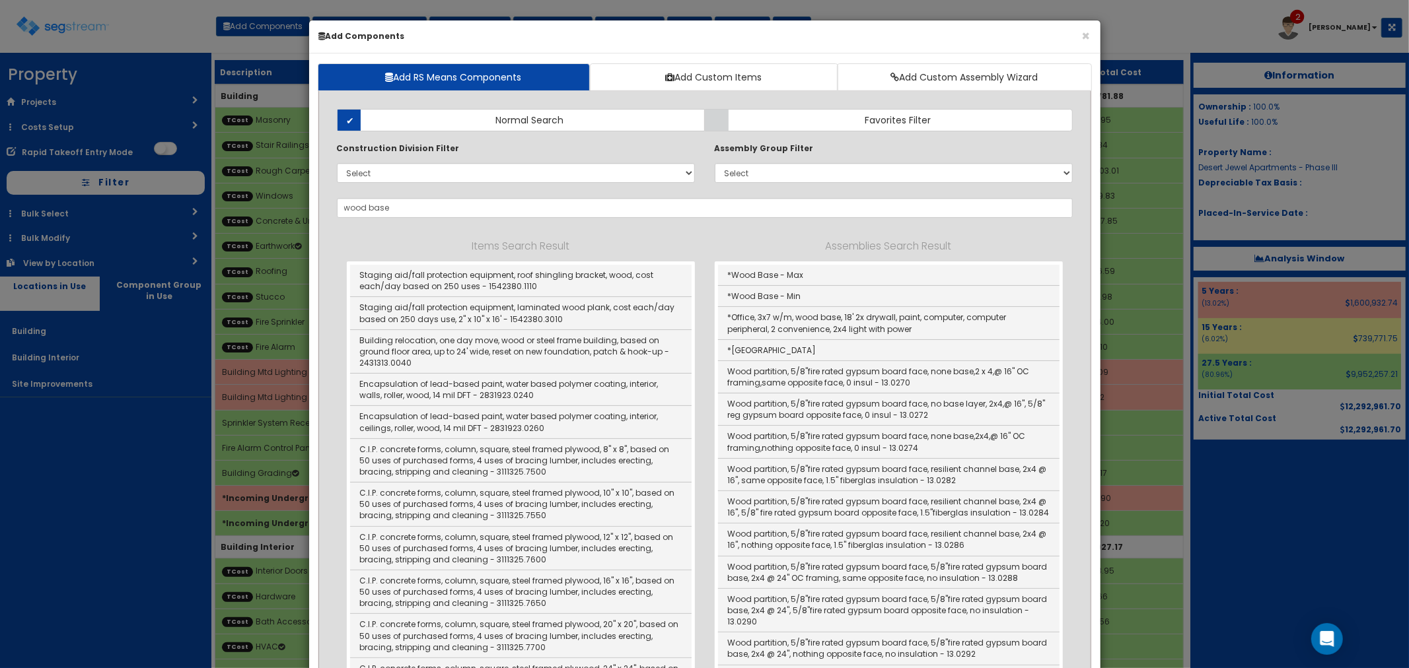
type input "*Wood Base - Min"
type input "SF"
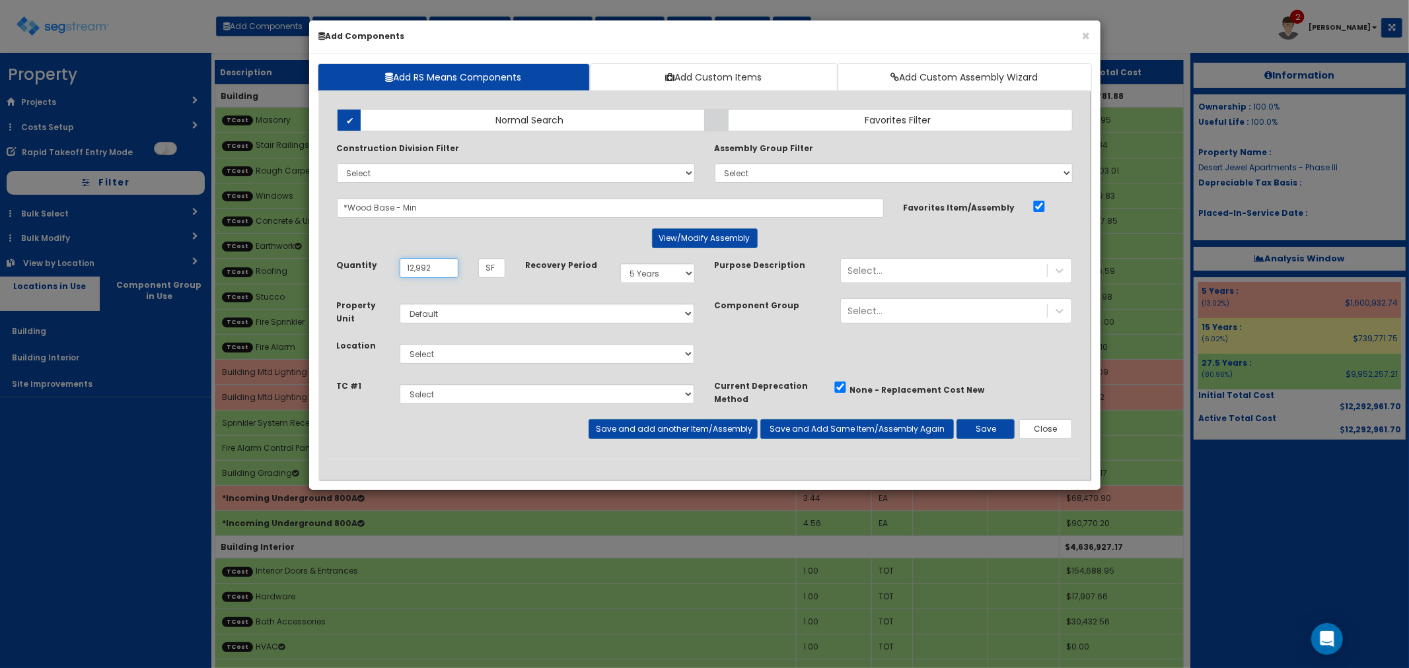
type input "12,992"
click at [445, 357] on select "Select Building Building Interior Site Improvements Add Additional Location" at bounding box center [547, 354] width 295 height 20
select select "7"
click at [400, 344] on select "Select Building Building Interior Site Improvements Add Additional Location" at bounding box center [547, 354] width 295 height 20
click at [435, 394] on select "Select Miscellaneous Site Work Masonry Stair Railings & [GEOGRAPHIC_DATA] Rough…" at bounding box center [547, 394] width 295 height 20
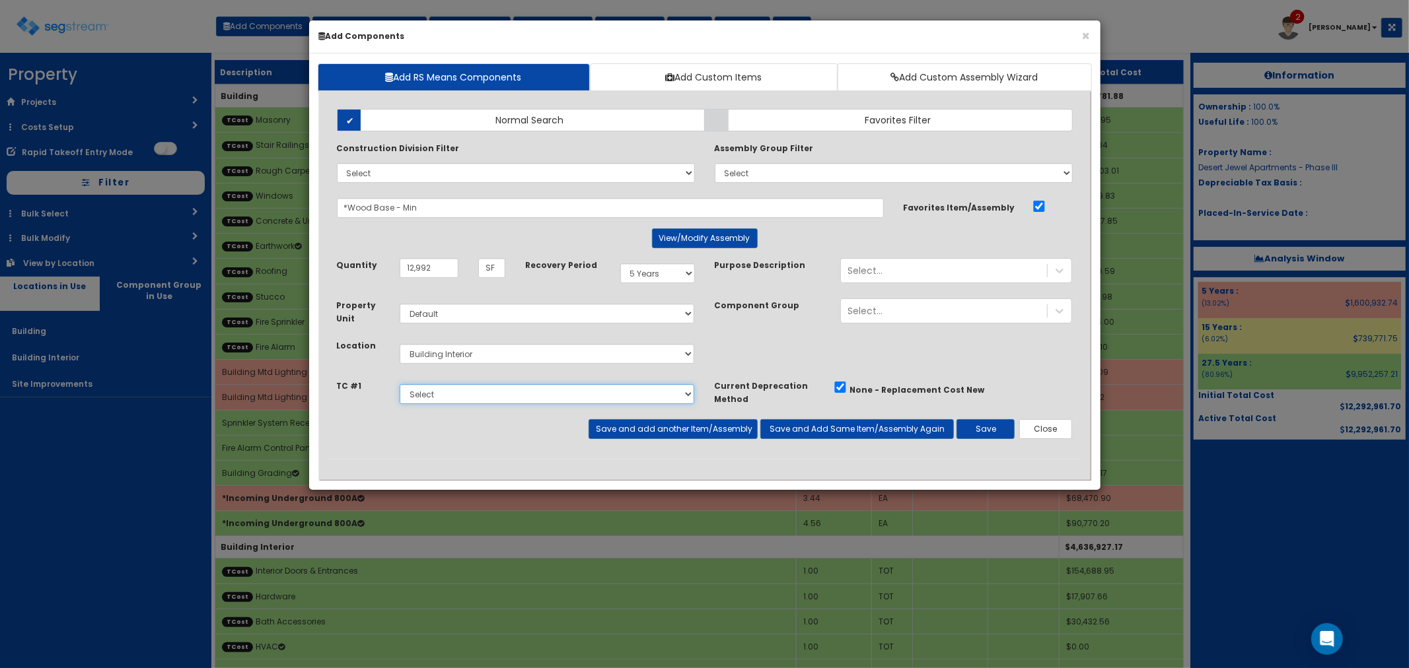
select select "5277648"
click at [400, 384] on select "Select Miscellaneous Site Work Masonry Stair Railings & [GEOGRAPHIC_DATA] Rough…" at bounding box center [547, 394] width 295 height 20
click at [973, 425] on button "Save" at bounding box center [985, 429] width 58 height 20
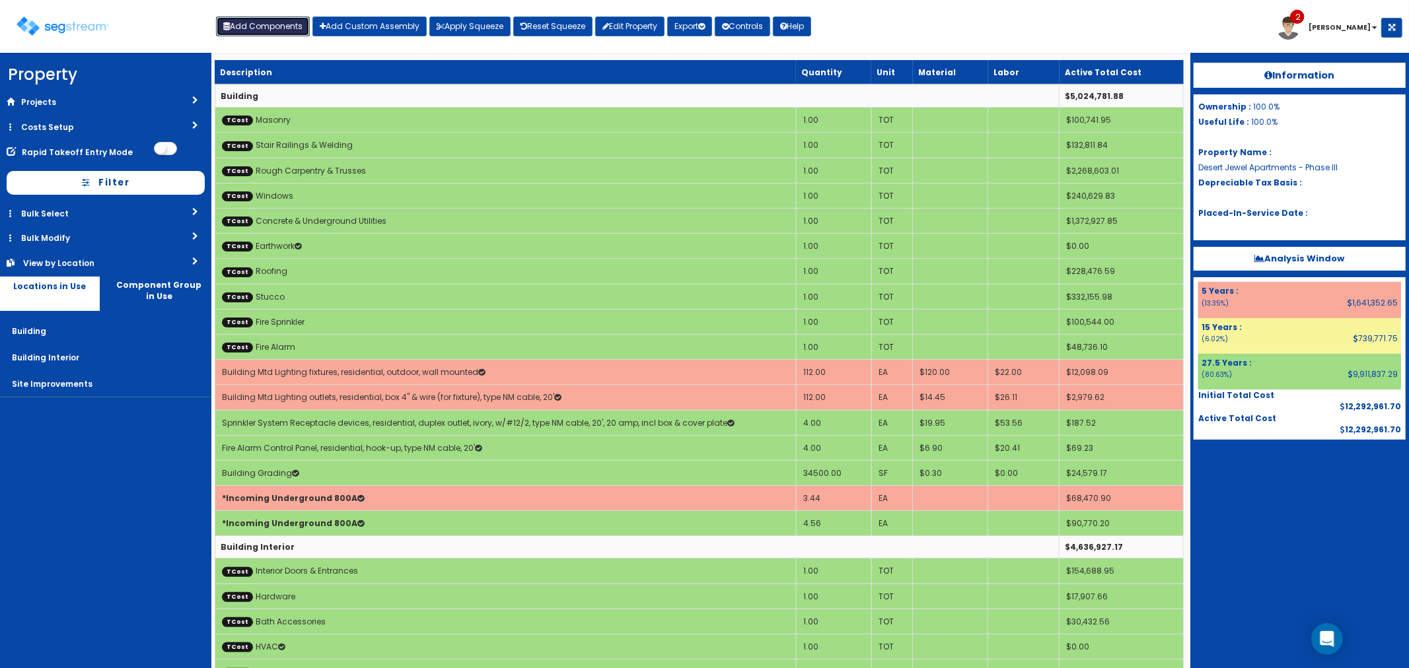
click at [260, 30] on button "Add Components" at bounding box center [263, 27] width 94 height 20
select select
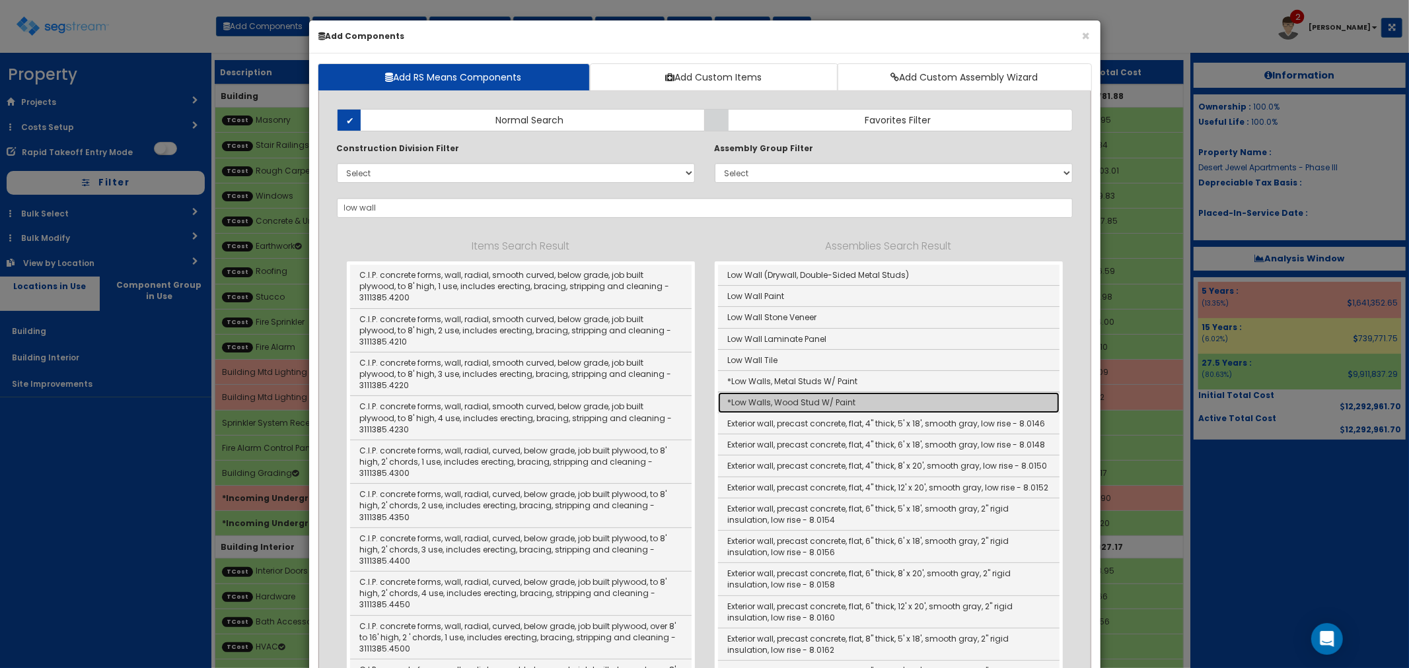
click at [795, 398] on link "*Low Walls, Wood Stud W/ Paint" at bounding box center [888, 402] width 341 height 21
type input "*Low Walls, Wood Stud W/ Paint"
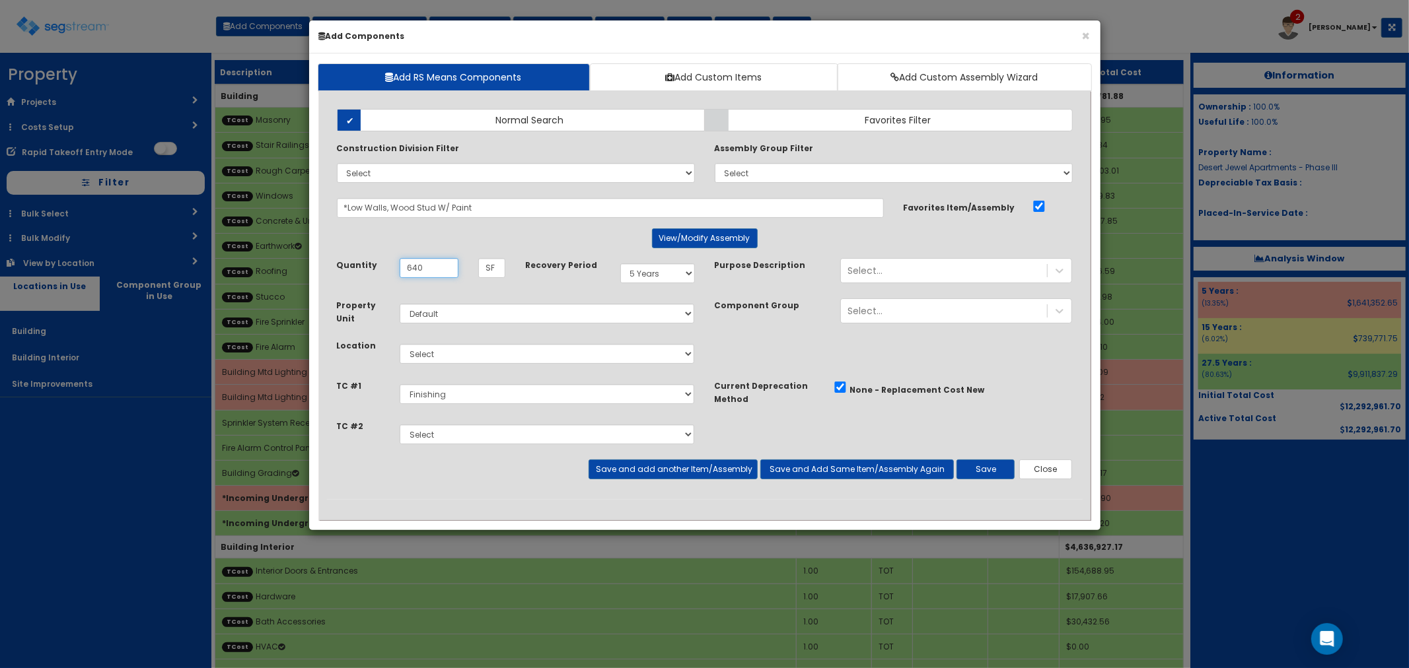
type input "640"
click at [450, 431] on select "Select Miscellaneous Site Work Masonry Stair Railings & [GEOGRAPHIC_DATA] Rough…" at bounding box center [547, 435] width 295 height 20
select select "5277642"
click at [400, 425] on select "Select Miscellaneous Site Work Masonry Stair Railings & [GEOGRAPHIC_DATA] Rough…" at bounding box center [547, 435] width 295 height 20
click at [468, 392] on select "Select Miscellaneous Site Work Masonry Stair Railings & Welding Rough Carpentry…" at bounding box center [547, 394] width 295 height 20
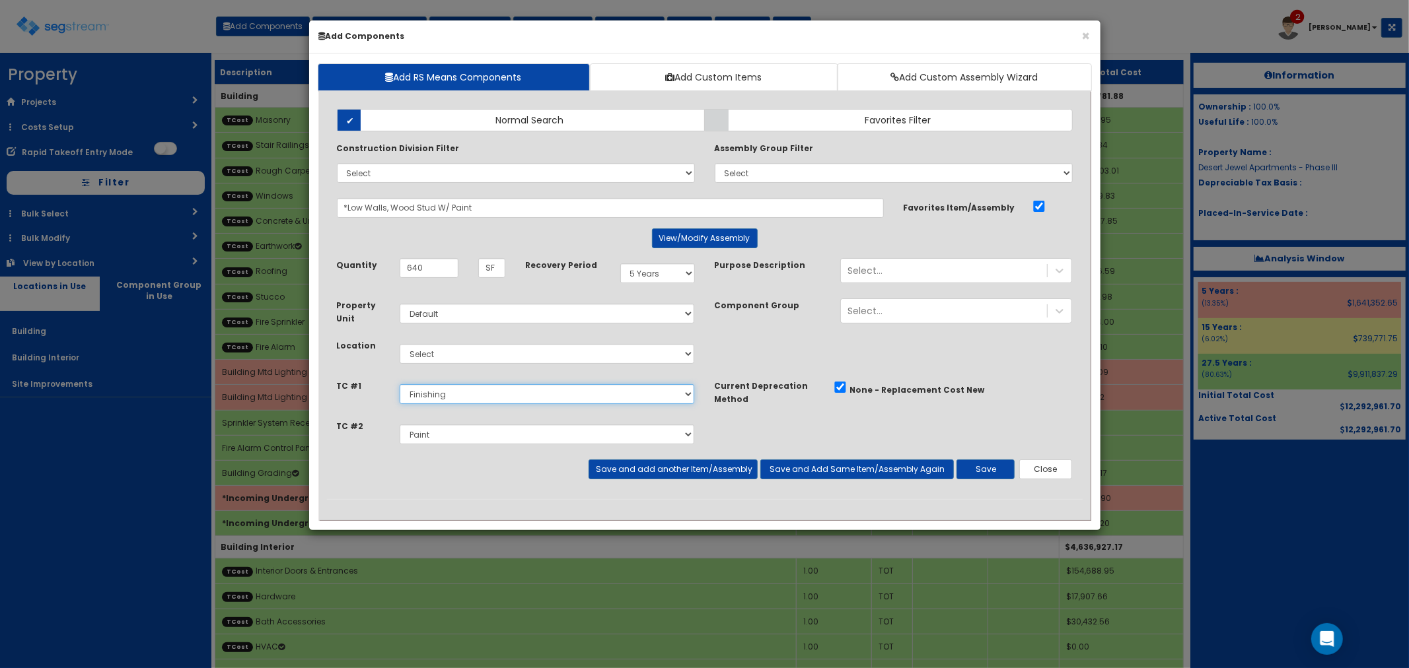
select select "5277641"
click at [400, 384] on select "Select Miscellaneous Site Work Masonry Stair Railings & Welding Rough Carpentry…" at bounding box center [547, 394] width 295 height 20
click at [989, 470] on button "Save" at bounding box center [985, 470] width 58 height 20
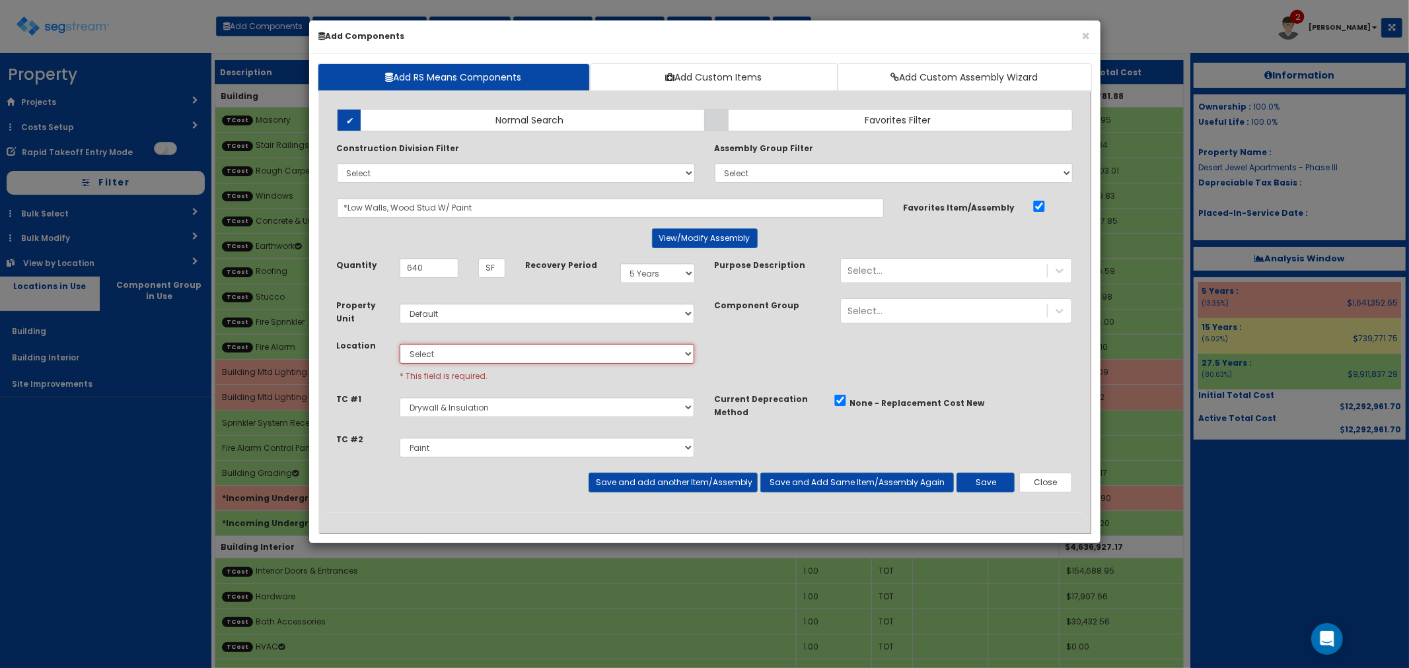
click at [441, 351] on select "Select Building Building Interior Site Improvements Add Additional Location" at bounding box center [547, 354] width 295 height 20
select select "7"
click at [400, 344] on select "Select Building Building Interior Site Improvements Add Additional Location" at bounding box center [547, 354] width 295 height 20
click at [989, 478] on button "Save" at bounding box center [985, 483] width 58 height 20
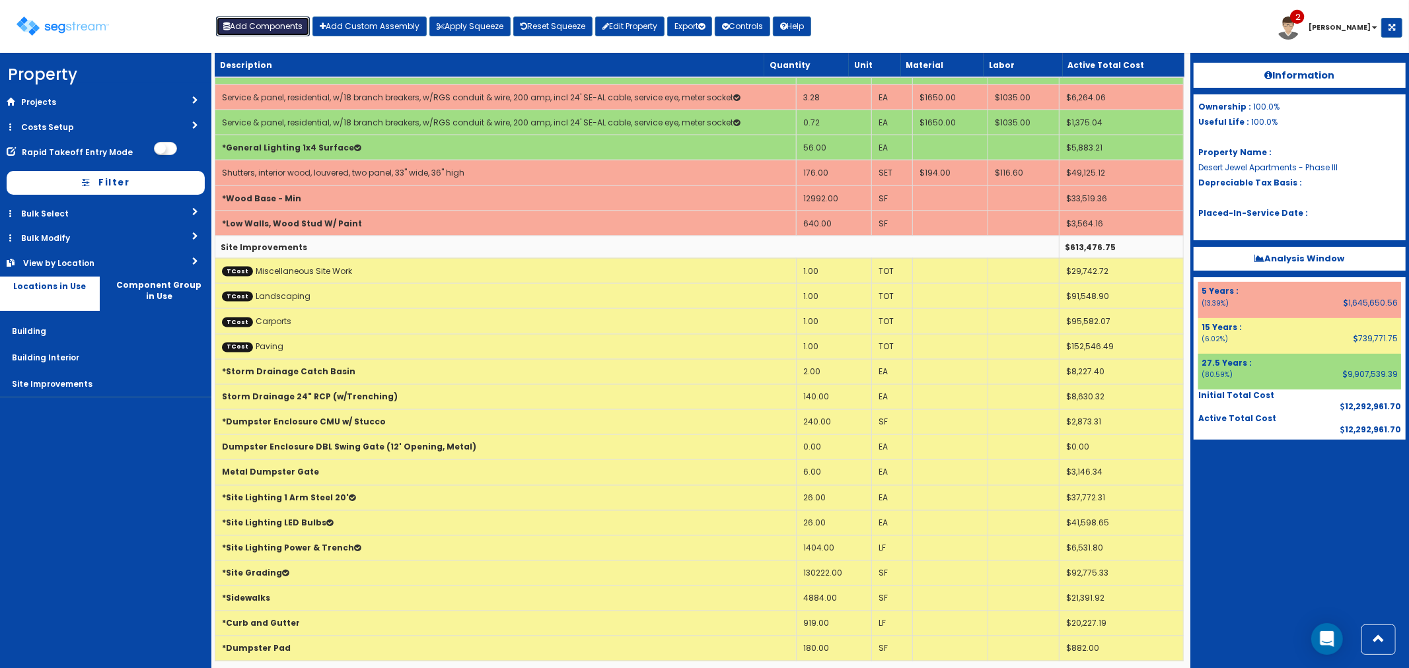
scroll to position [1795, 0]
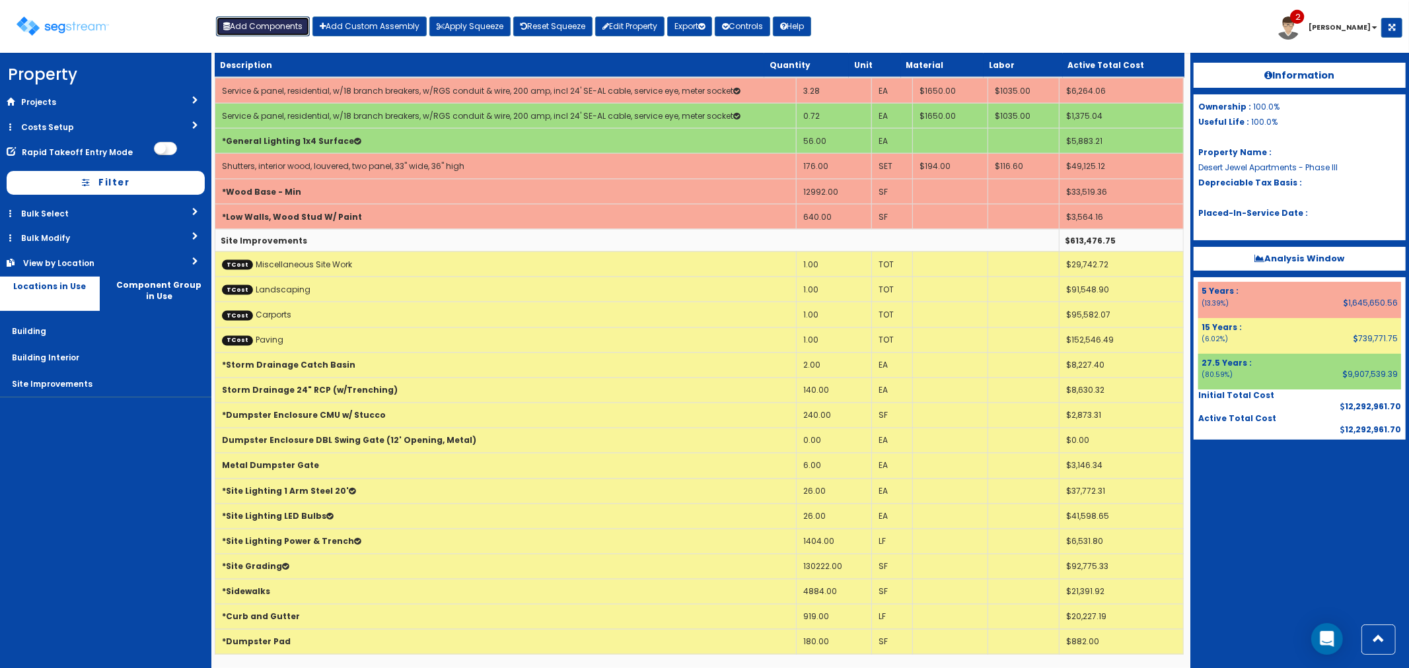
click at [260, 31] on button "Add Components" at bounding box center [263, 27] width 94 height 20
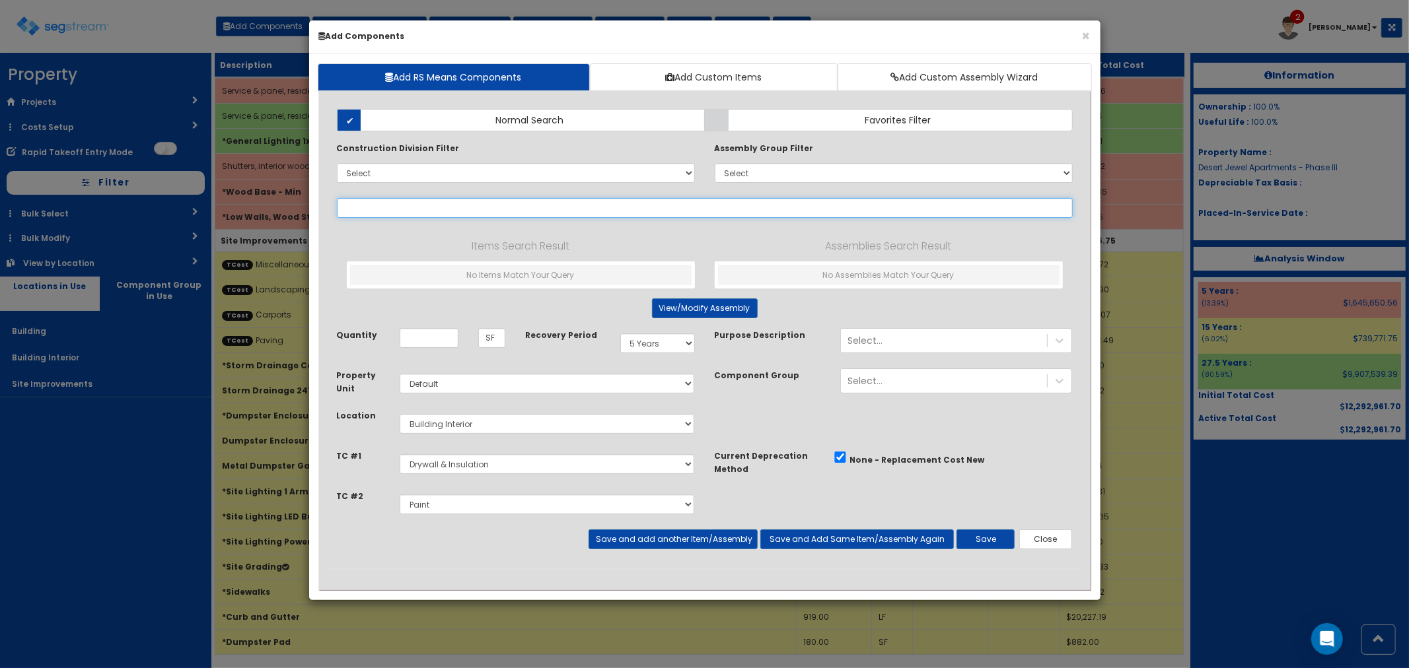
select select
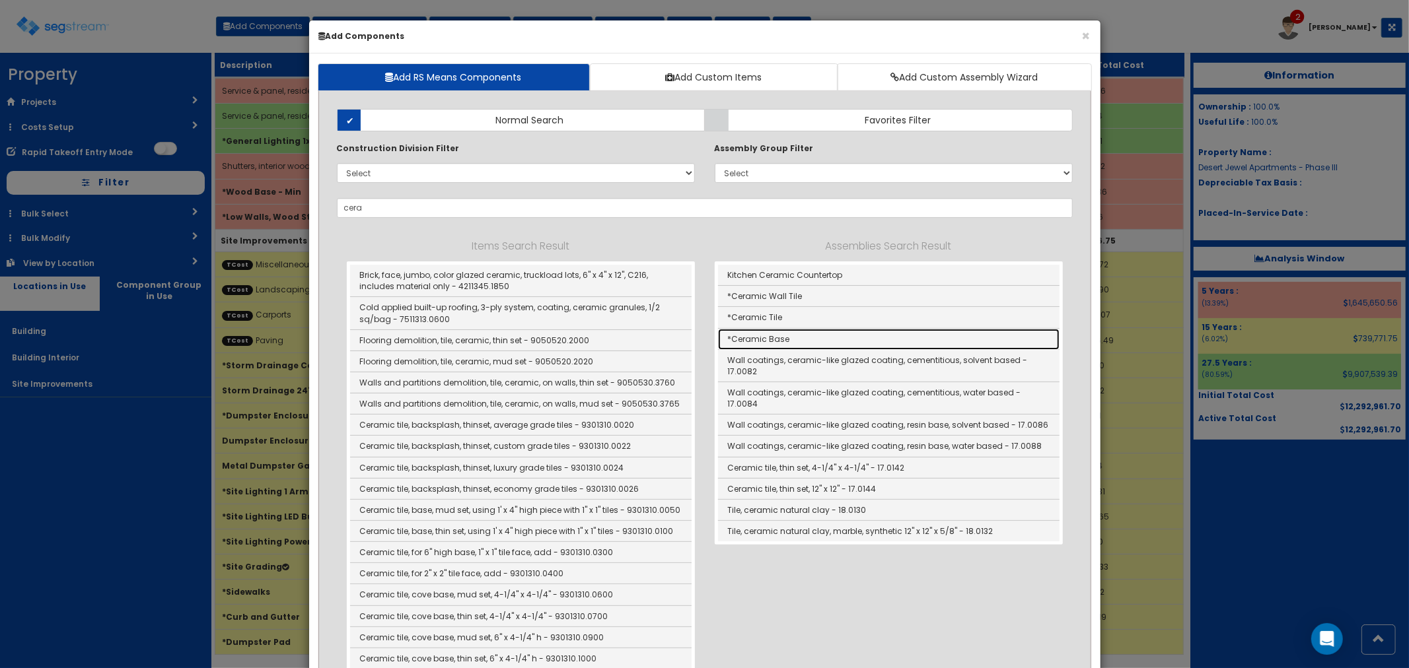
click at [782, 334] on link "*Ceramic Base" at bounding box center [888, 339] width 341 height 21
type input "*Ceramic Base"
type input "LF"
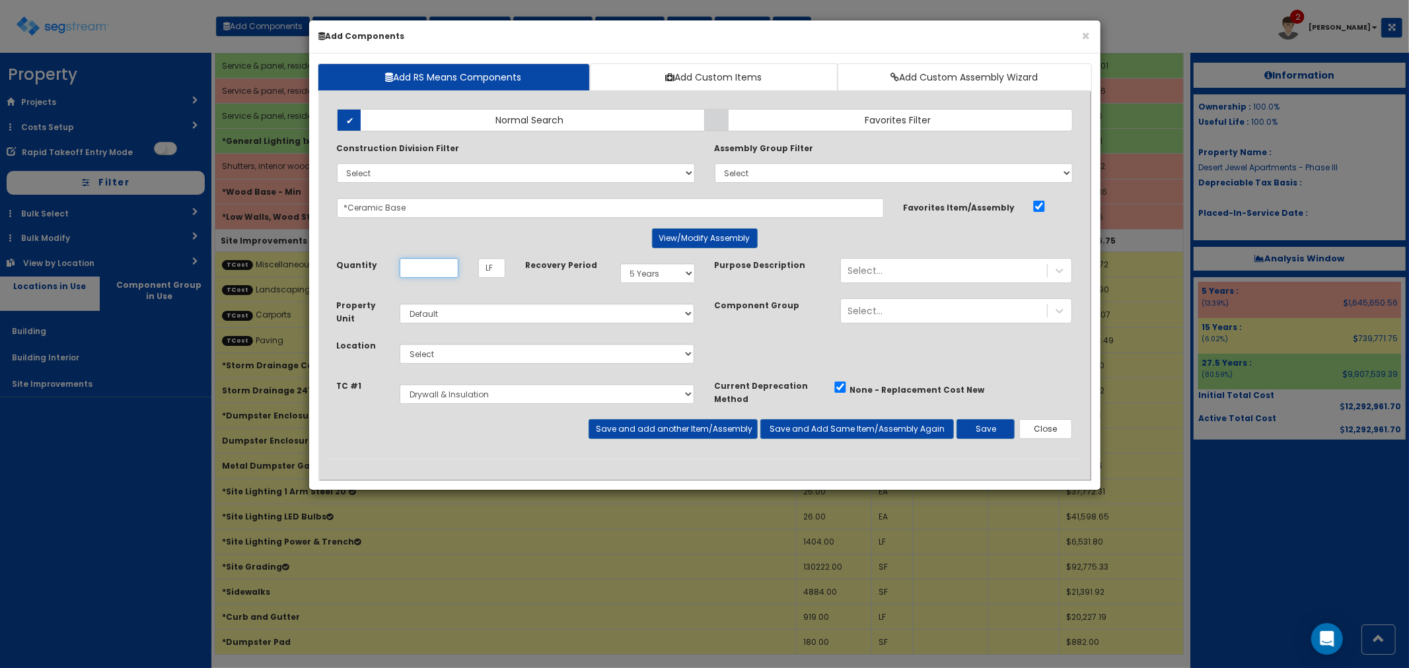
scroll to position [0, 0]
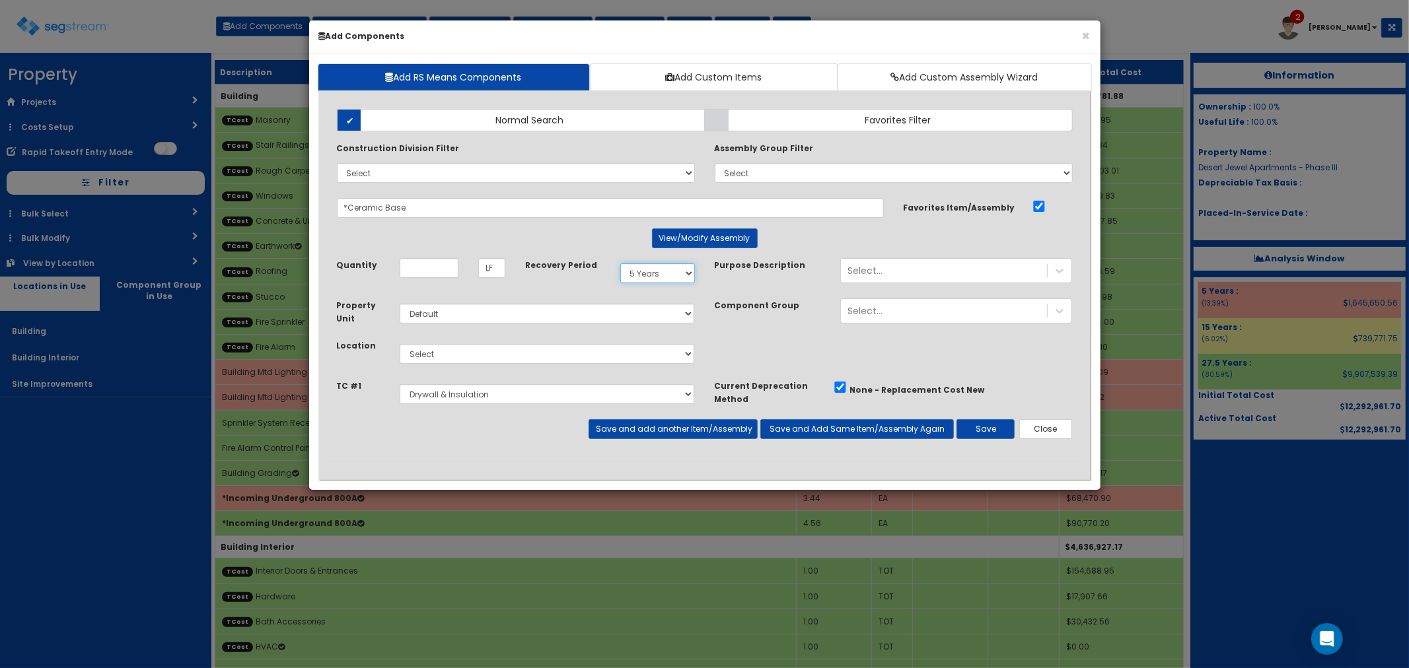
click at [668, 271] on select "Select 5 Years 7 Years 15 Years 27.5 Years" at bounding box center [657, 274] width 75 height 20
select select "275Y"
click at [620, 264] on select "Select 5 Years 7 Years 15 Years 27.5 Years" at bounding box center [657, 274] width 75 height 20
click at [413, 263] on input "Quantity" at bounding box center [429, 268] width 59 height 20
type input "6,832"
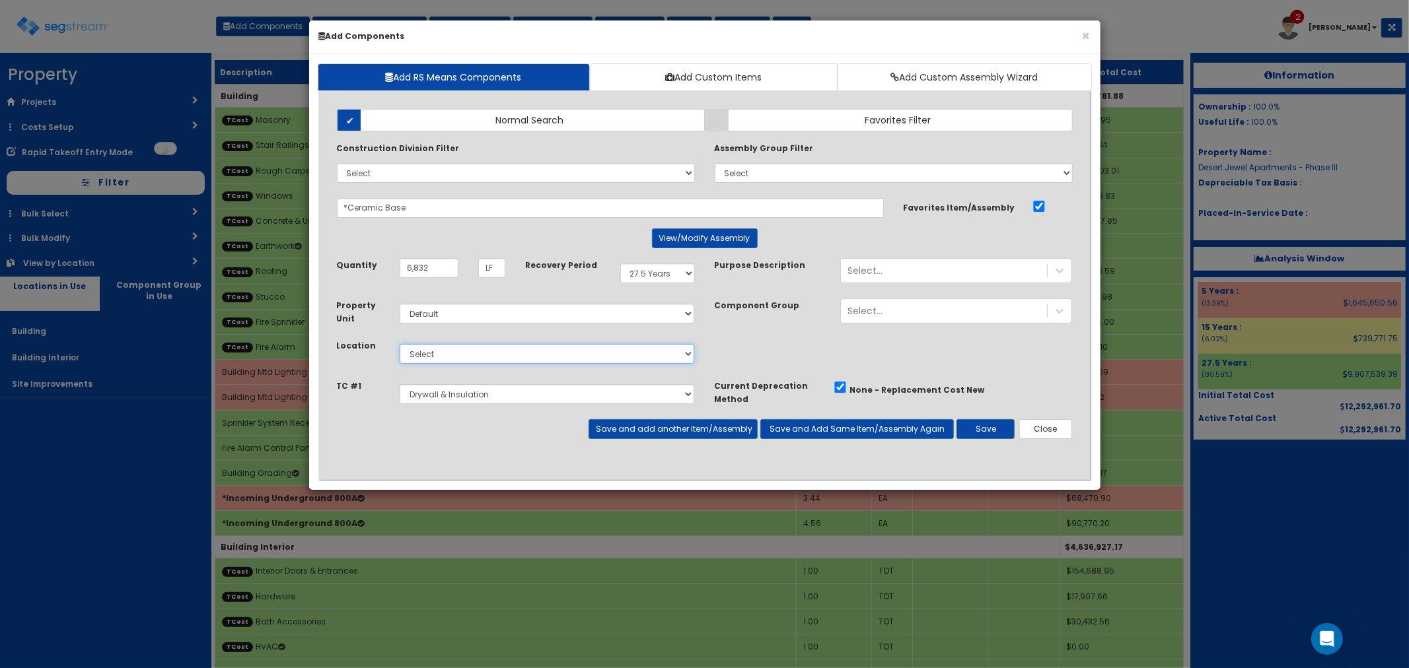
click at [439, 352] on select "Select Building Building Interior Site Improvements Add Additional Location" at bounding box center [547, 354] width 295 height 20
select select "7"
click at [400, 344] on select "Select Building Building Interior Site Improvements Add Additional Location" at bounding box center [547, 354] width 295 height 20
click at [459, 395] on select "Select Miscellaneous Site Work Masonry Stair Railings & Welding Rough Carpentry…" at bounding box center [547, 394] width 295 height 20
select select "5277643"
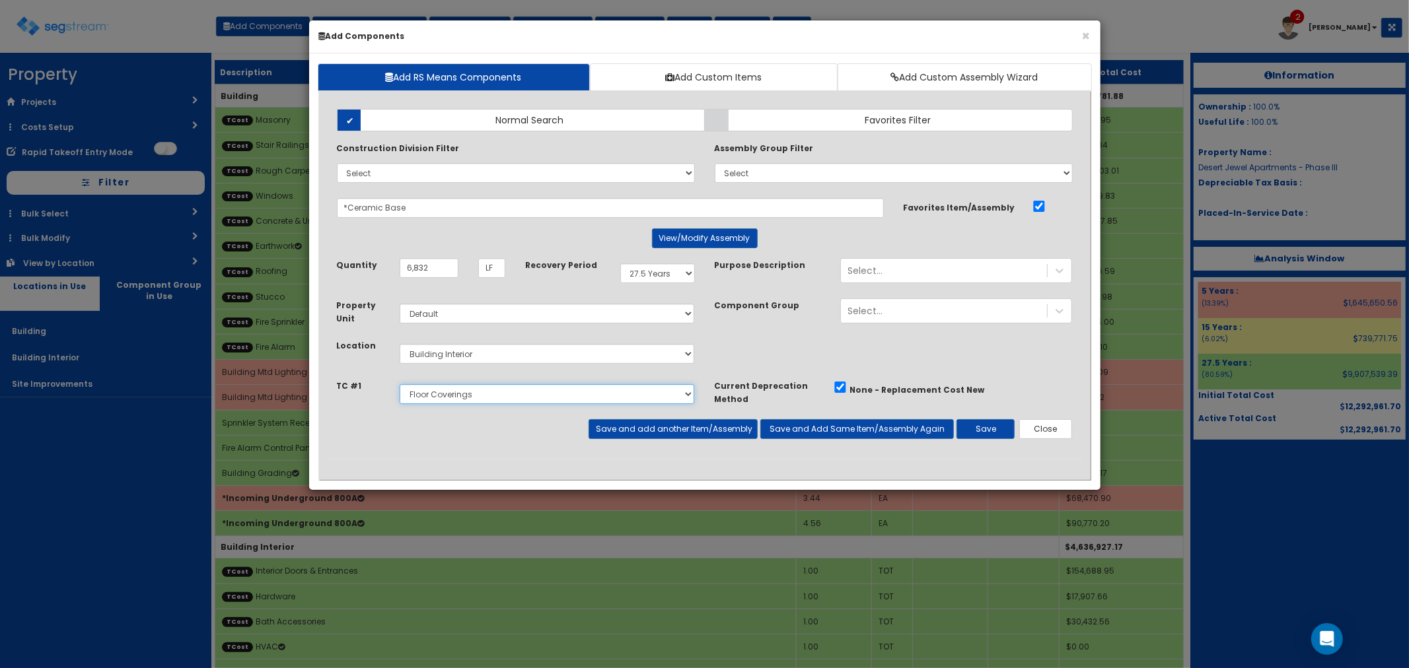
click at [400, 384] on select "Select Miscellaneous Site Work Masonry Stair Railings & Welding Rough Carpentry…" at bounding box center [547, 394] width 295 height 20
click at [987, 430] on button "Save" at bounding box center [985, 429] width 58 height 20
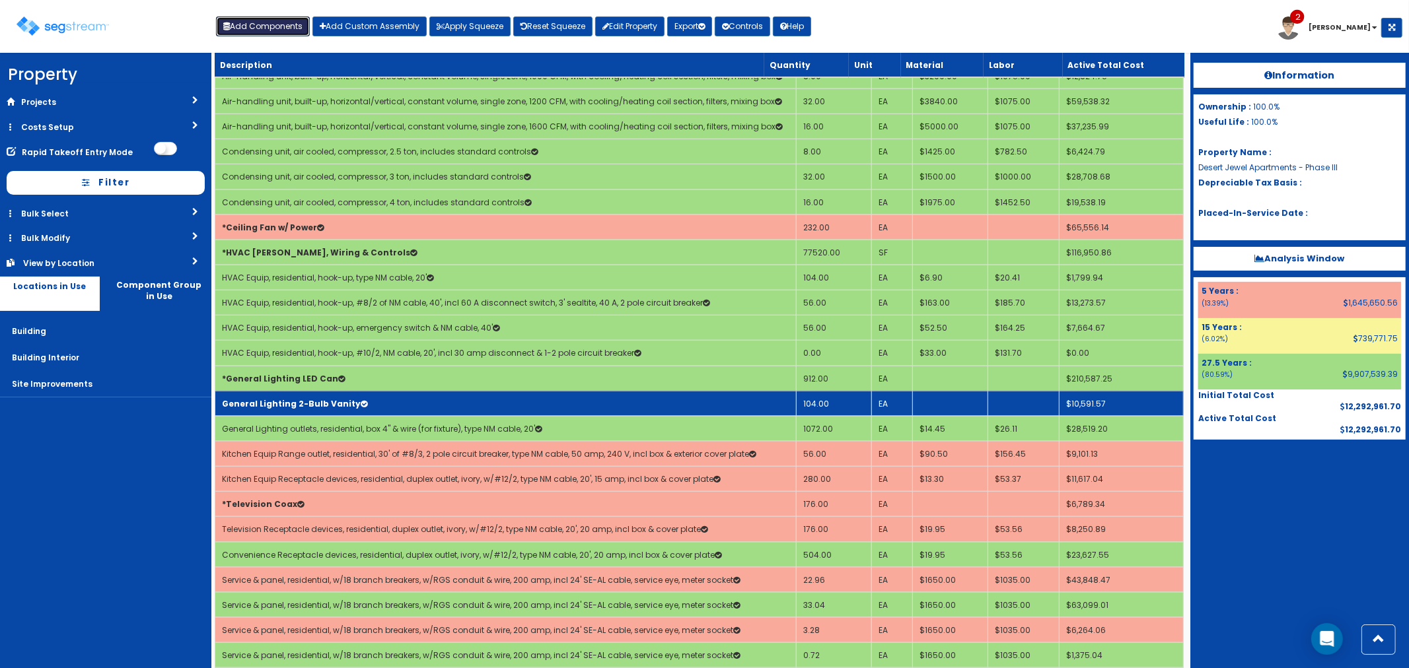
scroll to position [1614, 0]
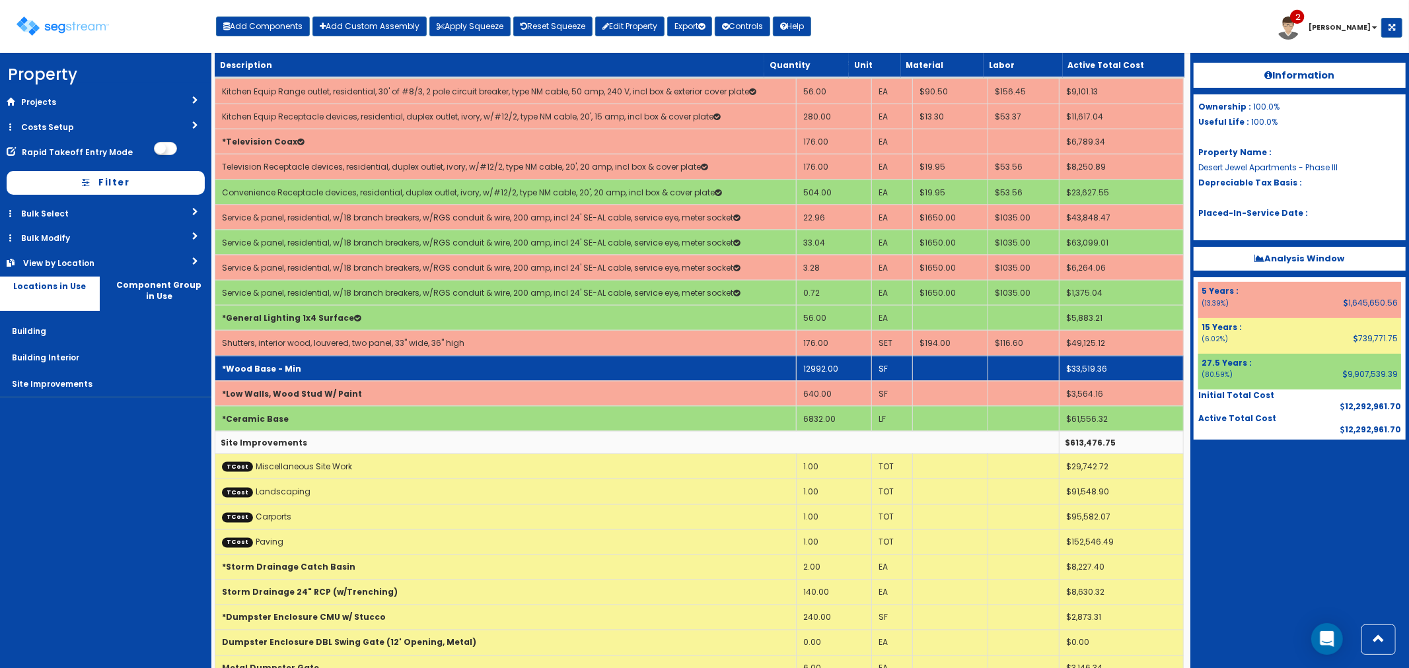
click at [841, 360] on td "12992.00" at bounding box center [833, 368] width 75 height 25
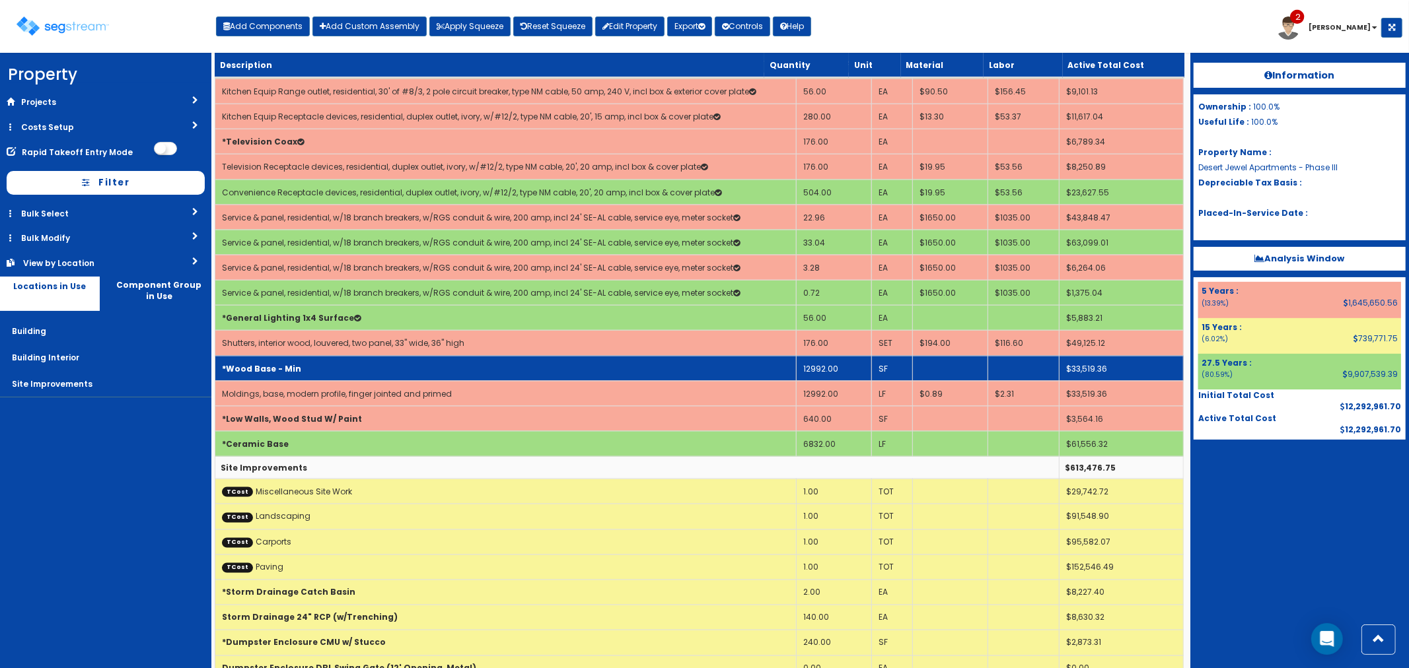
click at [845, 367] on td "12992.00" at bounding box center [833, 368] width 75 height 25
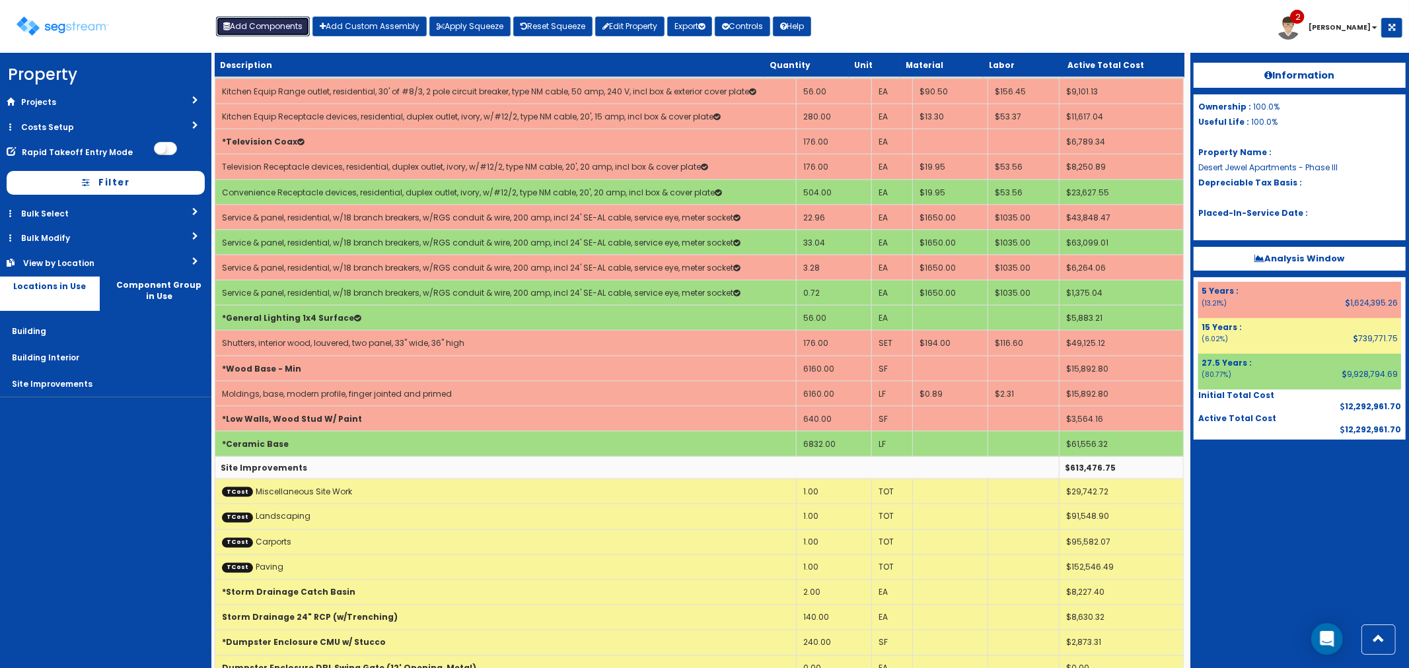
click at [266, 27] on button "Add Components" at bounding box center [263, 27] width 94 height 20
select select "5277643"
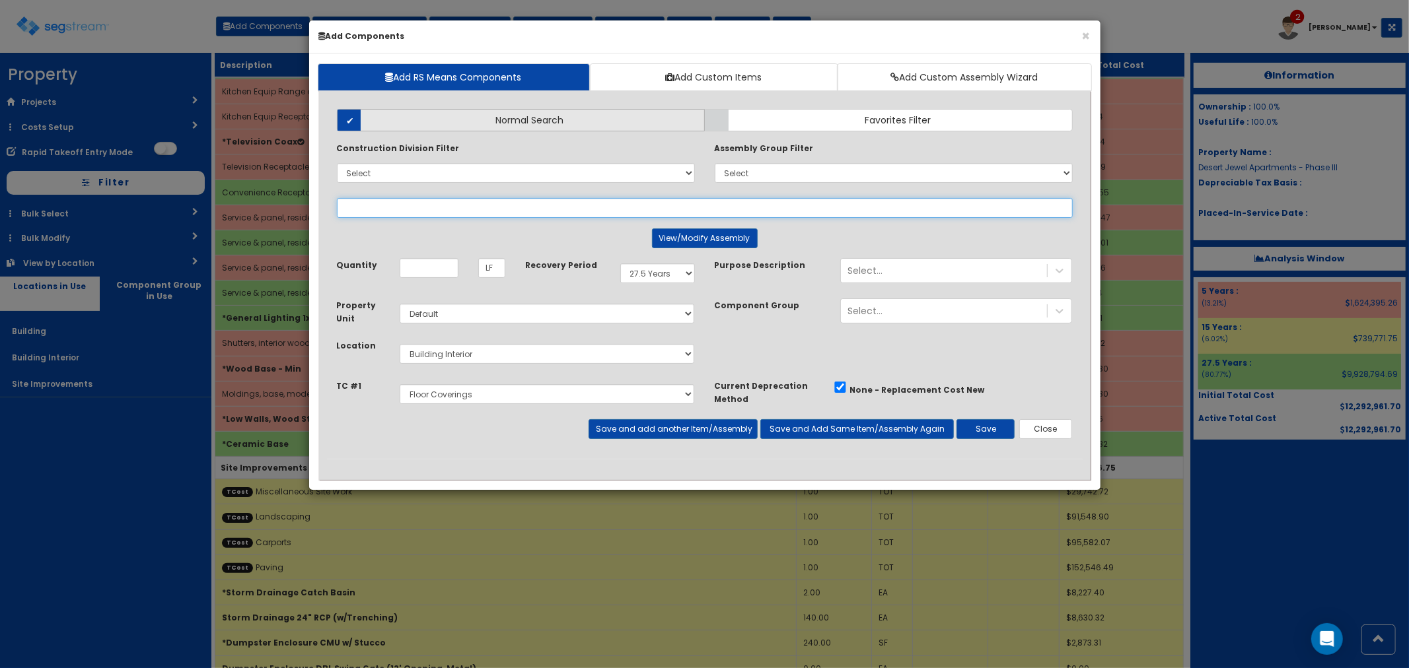
select select
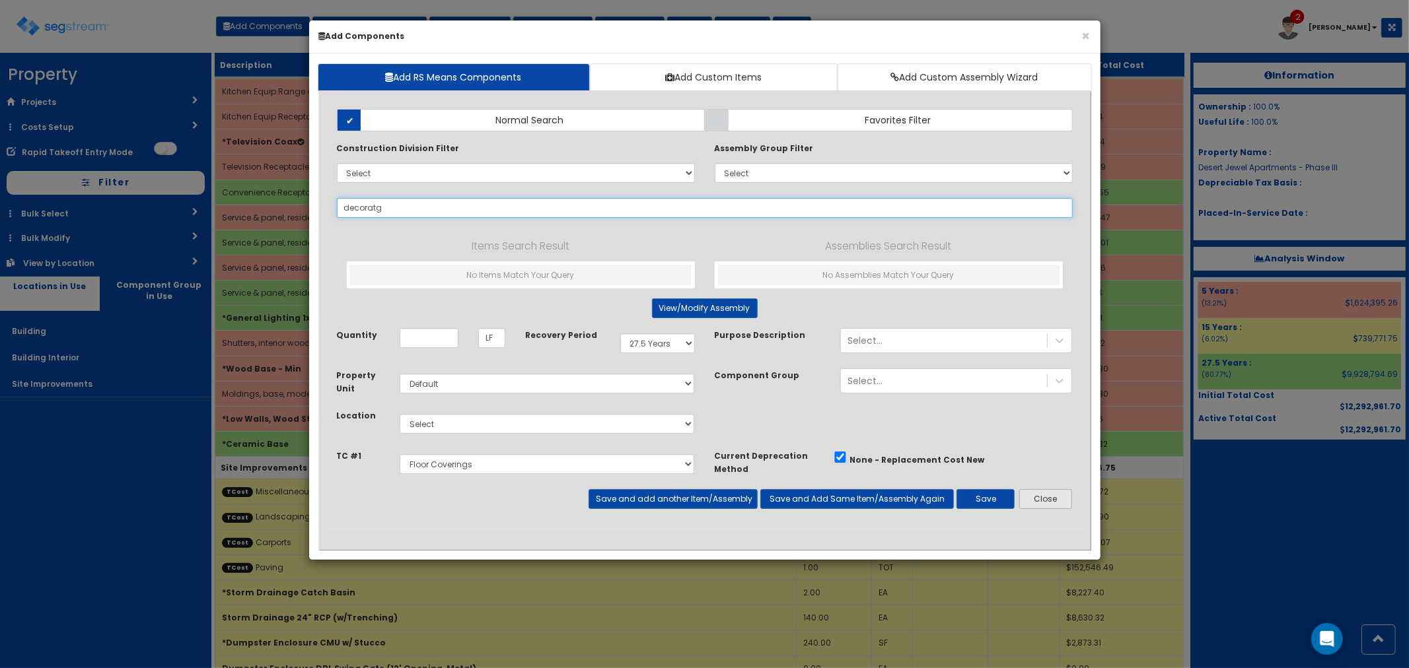
type input "decoratg"
click at [1044, 496] on button "Close" at bounding box center [1045, 499] width 53 height 20
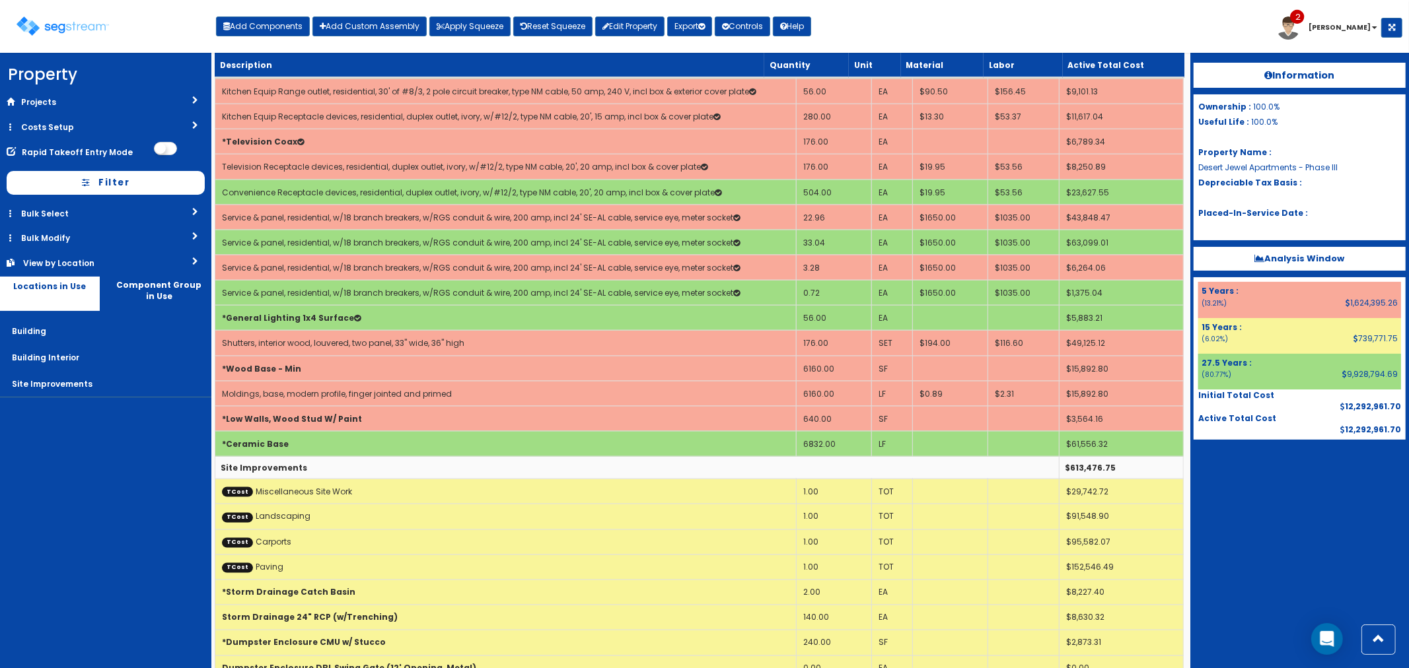
click at [1179, 25] on div "Toggle navigation Add Components Add Custom Assembly Apply Squeeze Reset Squeez…" at bounding box center [705, 31] width 1396 height 43
click at [254, 25] on button "Add Components" at bounding box center [263, 27] width 94 height 20
select select "7"
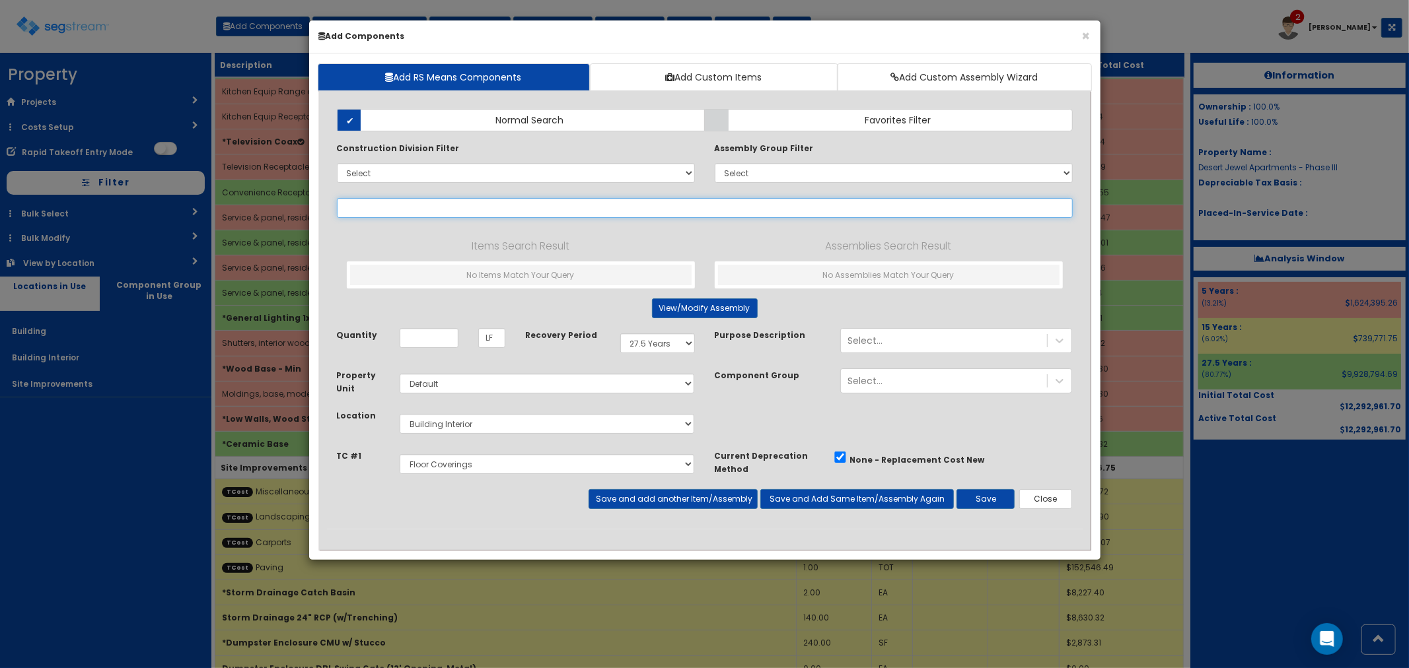
select select
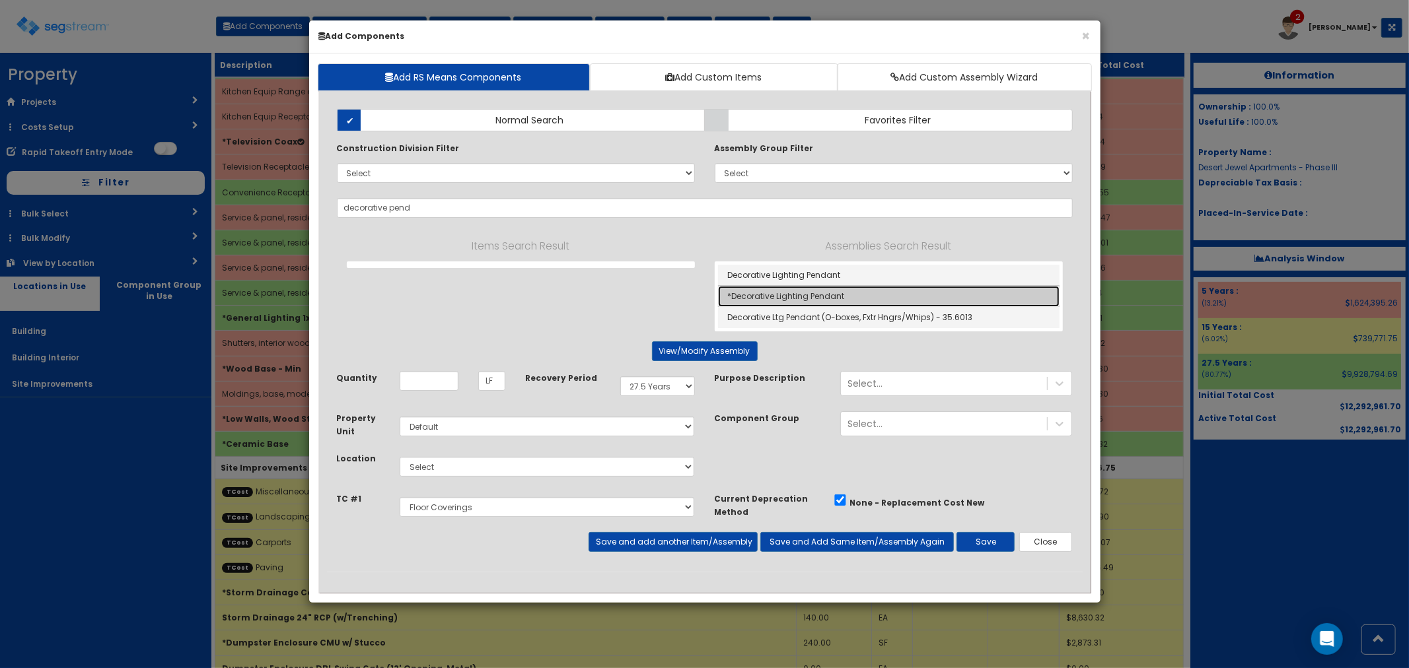
click at [835, 297] on link "*Decorative Lighting Pendant" at bounding box center [888, 296] width 341 height 21
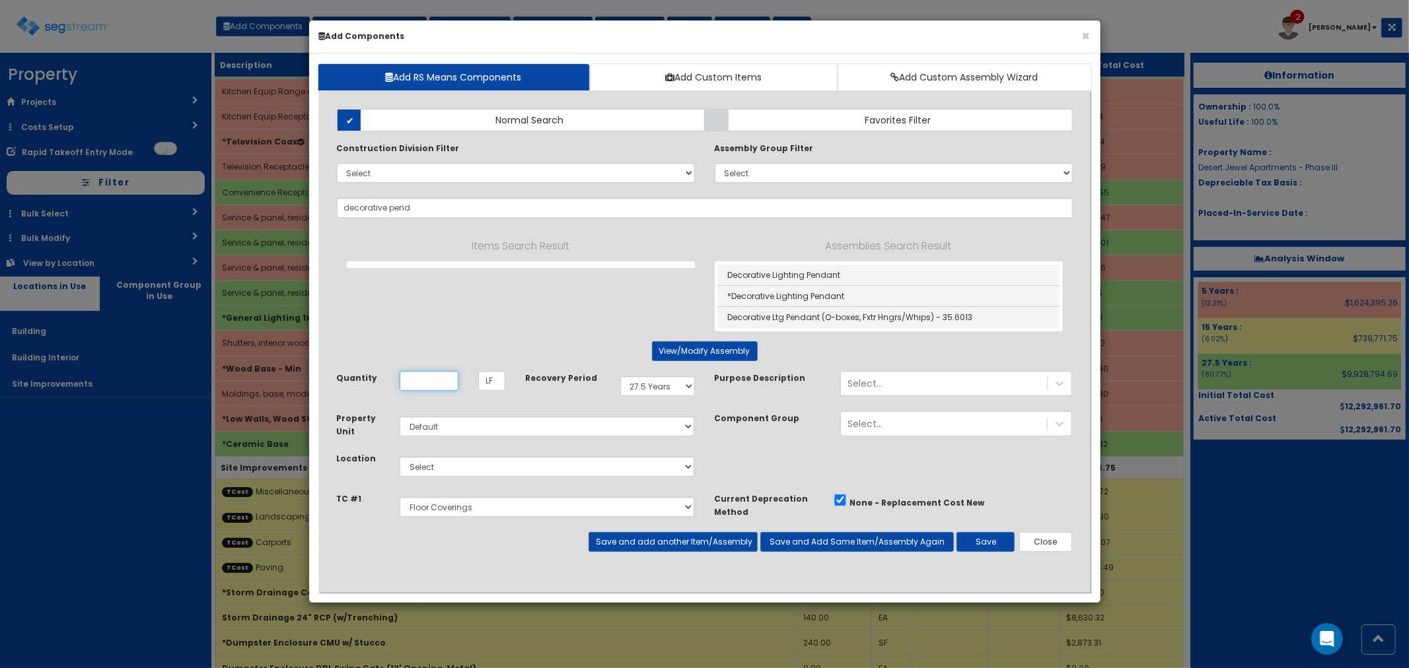
type input "*Decorative Lighting Pendant"
checkbox input "false"
type input "EA"
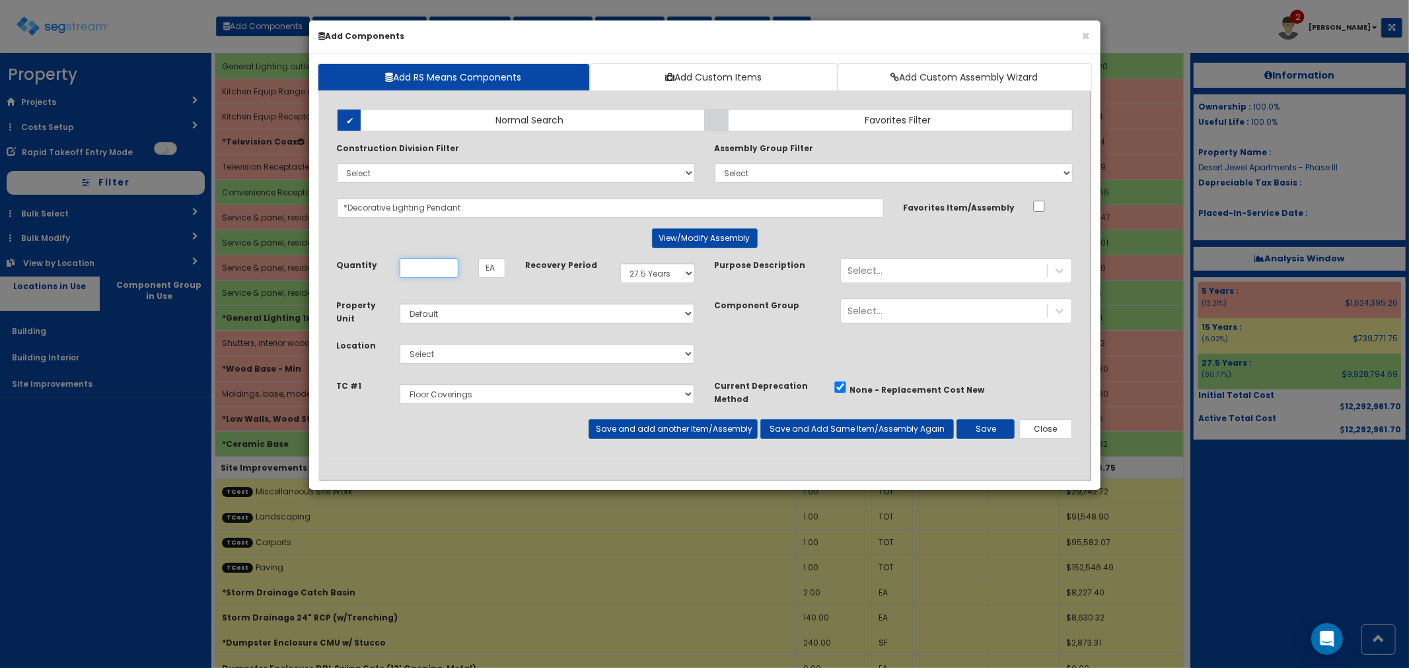
scroll to position [0, 0]
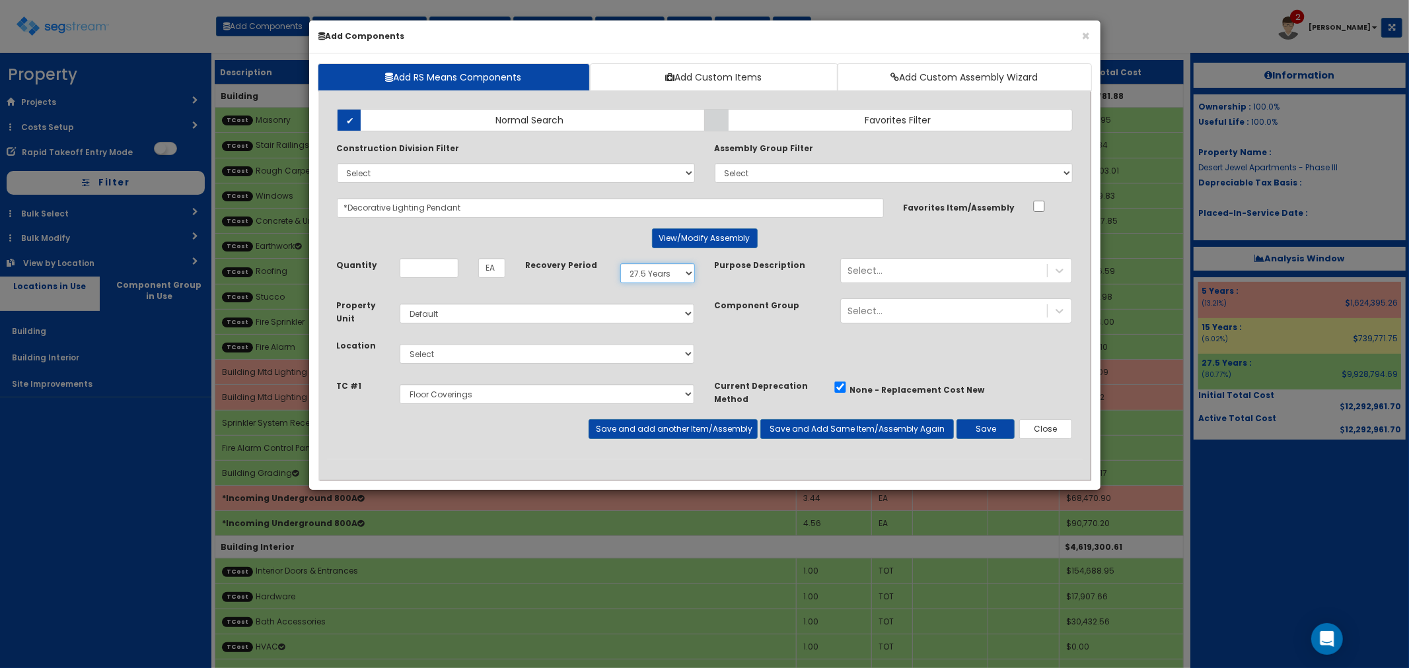
click at [638, 268] on select "Select 5 Years 7 Years 15 Years 27.5 Years" at bounding box center [657, 274] width 75 height 20
click at [1053, 431] on button "Close" at bounding box center [1045, 429] width 53 height 20
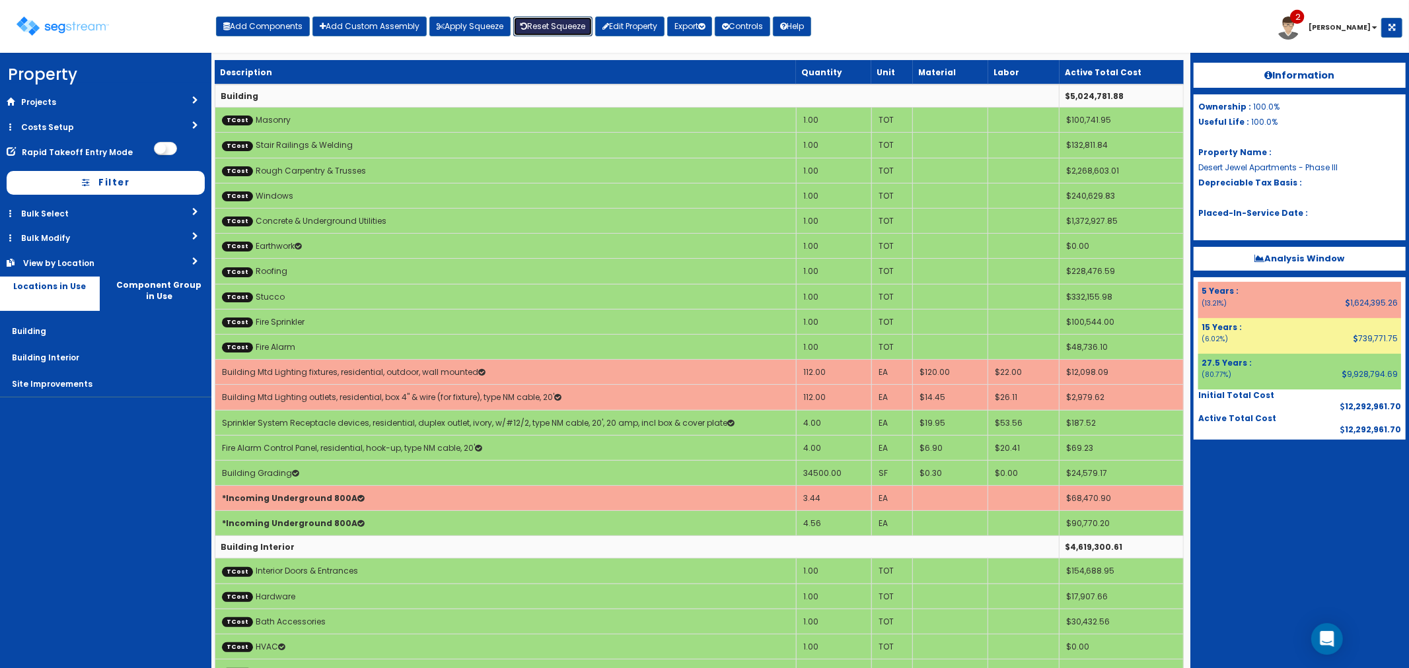
click at [552, 27] on link "Reset Squeeze" at bounding box center [552, 27] width 79 height 20
click at [275, 22] on button "Add Components" at bounding box center [263, 27] width 94 height 20
select select "275Y"
select select "default"
select select "7"
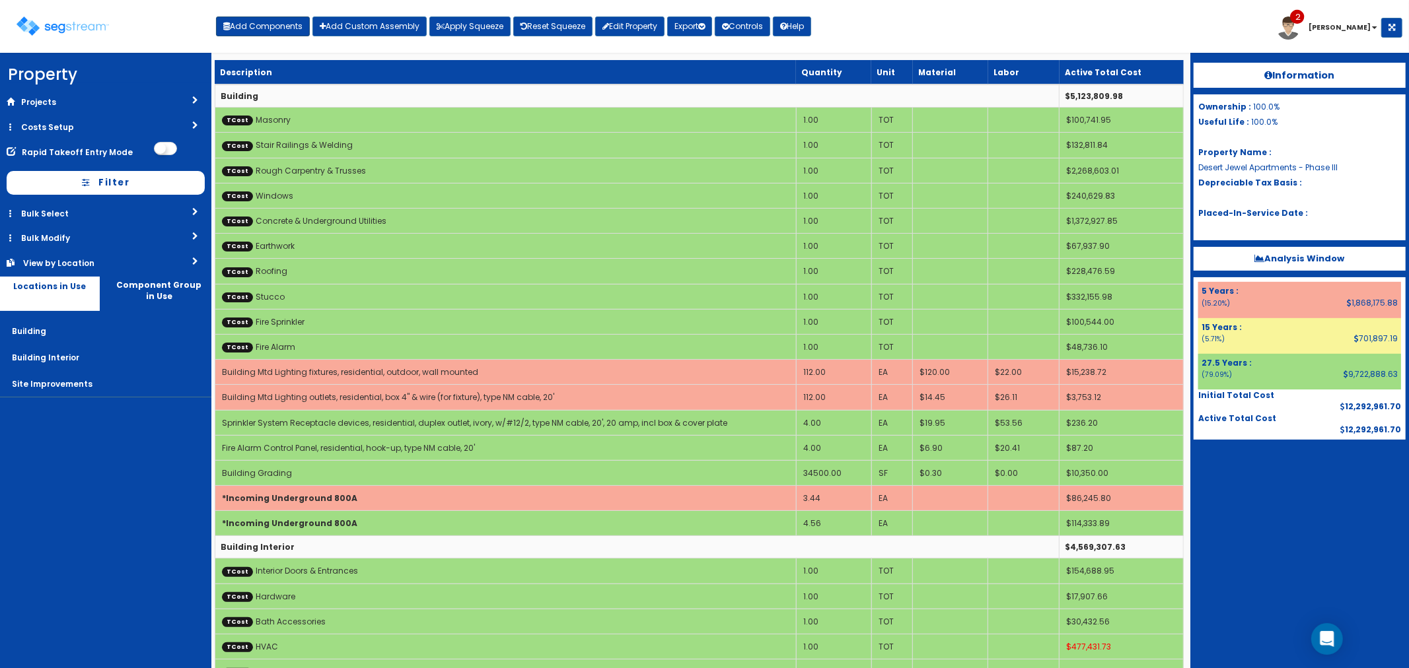
select select "5277643"
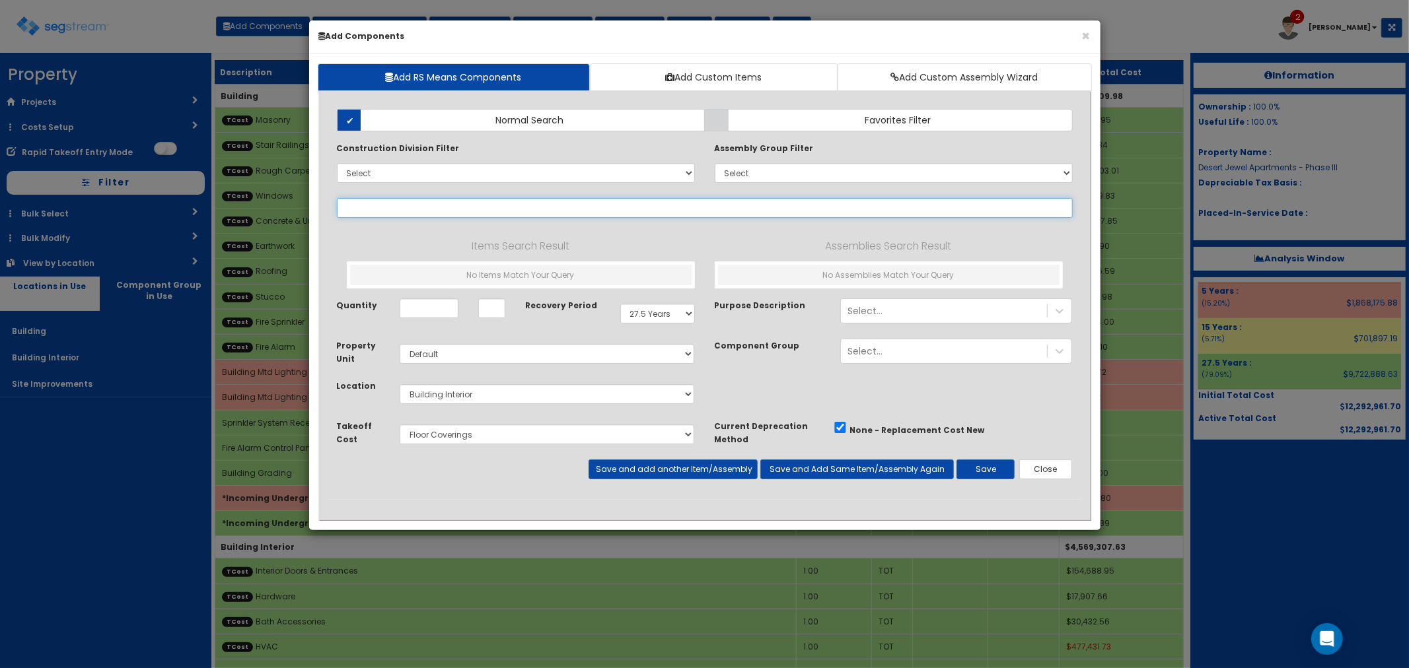
select select
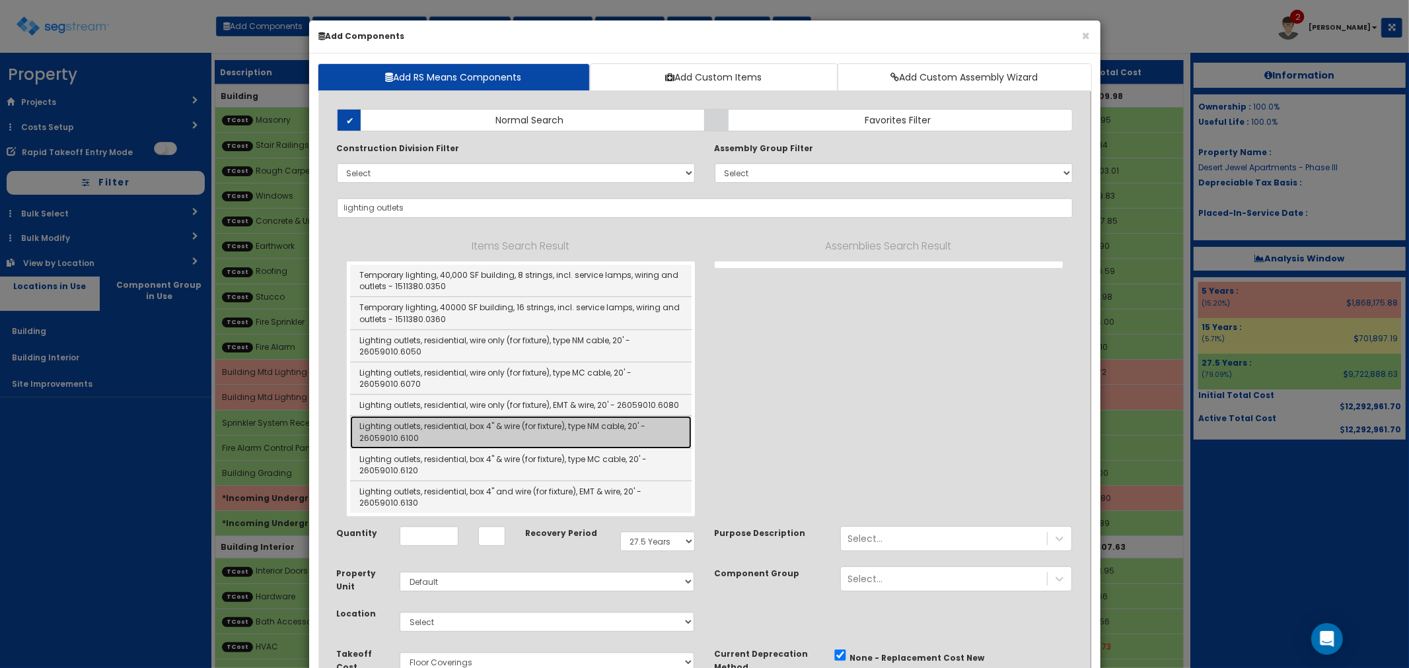
click at [538, 437] on link "Lighting outlets, residential, box 4" & wire (for fixture), type NM cable, 20' …" at bounding box center [520, 432] width 341 height 32
type input "Lighting outlets, residential, box 4" & wire (for fixture), type NM cable, 20' …"
type input "EA"
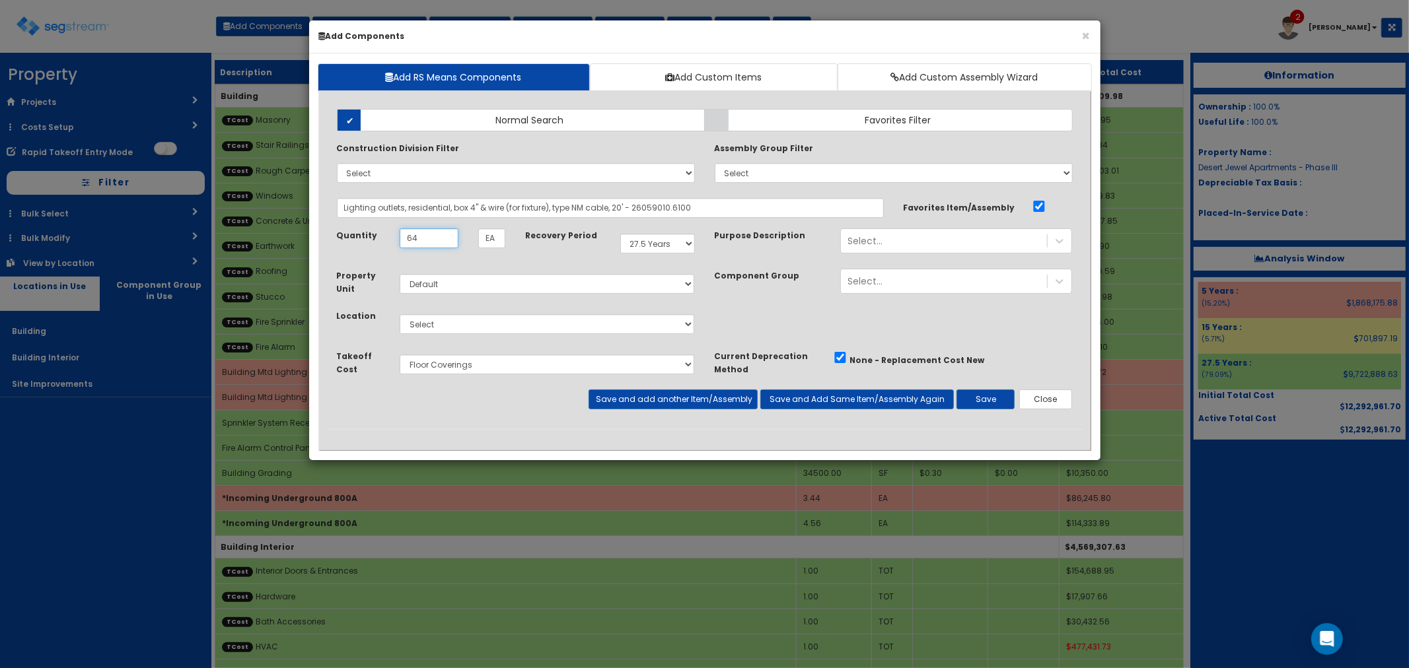
type input "64"
click at [636, 242] on select "Select 5 Years 7 Years 15 Years 27.5 Years" at bounding box center [657, 244] width 75 height 20
select select "5Y"
click at [620, 234] on select "Select 5 Years 7 Years 15 Years 27.5 Years" at bounding box center [657, 244] width 75 height 20
click at [444, 326] on select "Select Building Building Interior Site Improvements Add Additional Location" at bounding box center [547, 324] width 295 height 20
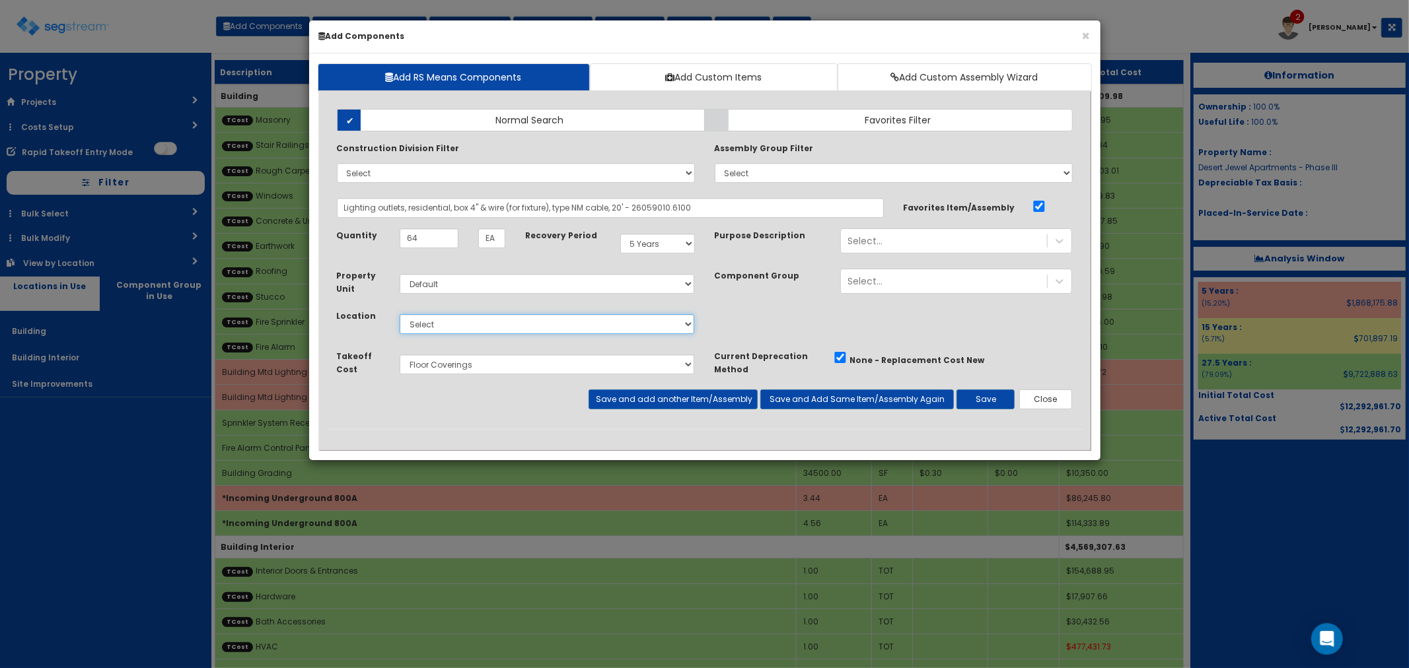
select select "7"
click at [400, 314] on select "Select Building Building Interior Site Improvements Add Additional Location" at bounding box center [547, 324] width 295 height 20
click at [439, 364] on select "Select Miscellaneous Site Work Masonry Stair Railings & Welding Rough Carpentry…" at bounding box center [547, 365] width 295 height 20
select select "5277633"
click at [400, 355] on select "Select Miscellaneous Site Work Masonry Stair Railings & Welding Rough Carpentry…" at bounding box center [547, 365] width 295 height 20
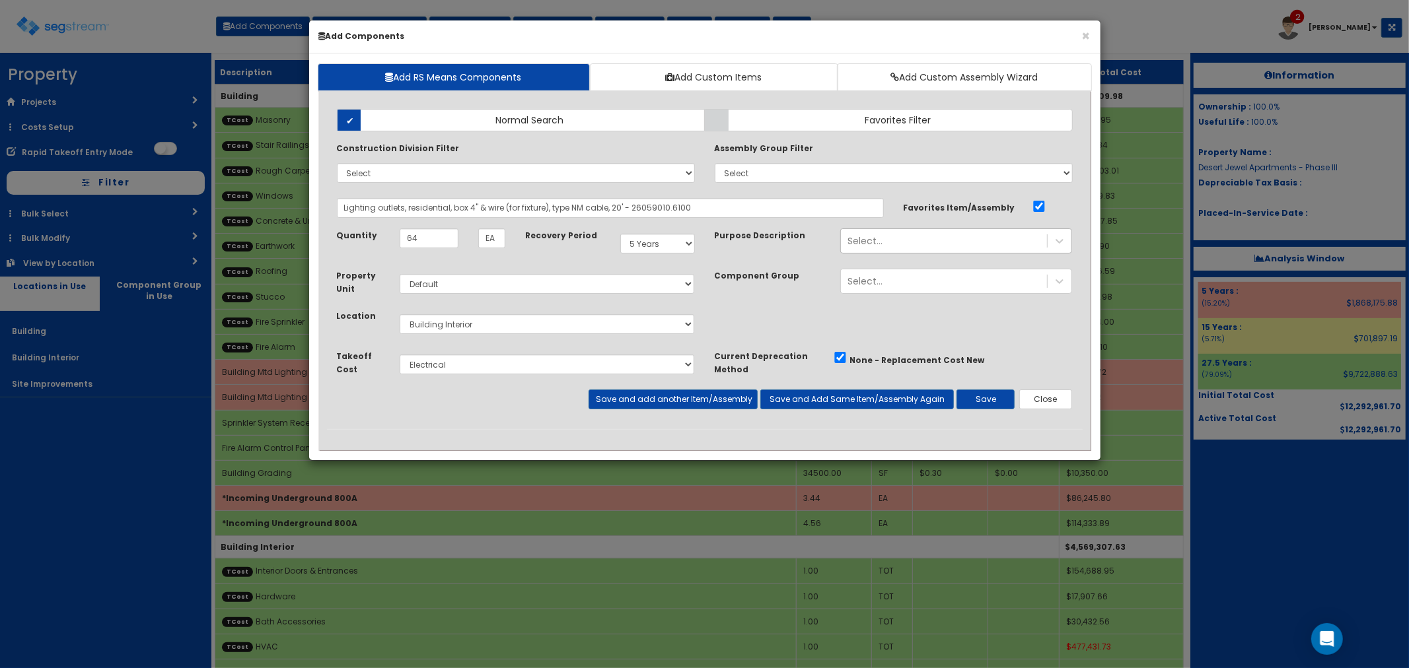
click at [896, 243] on div "Select..." at bounding box center [944, 241] width 206 height 21
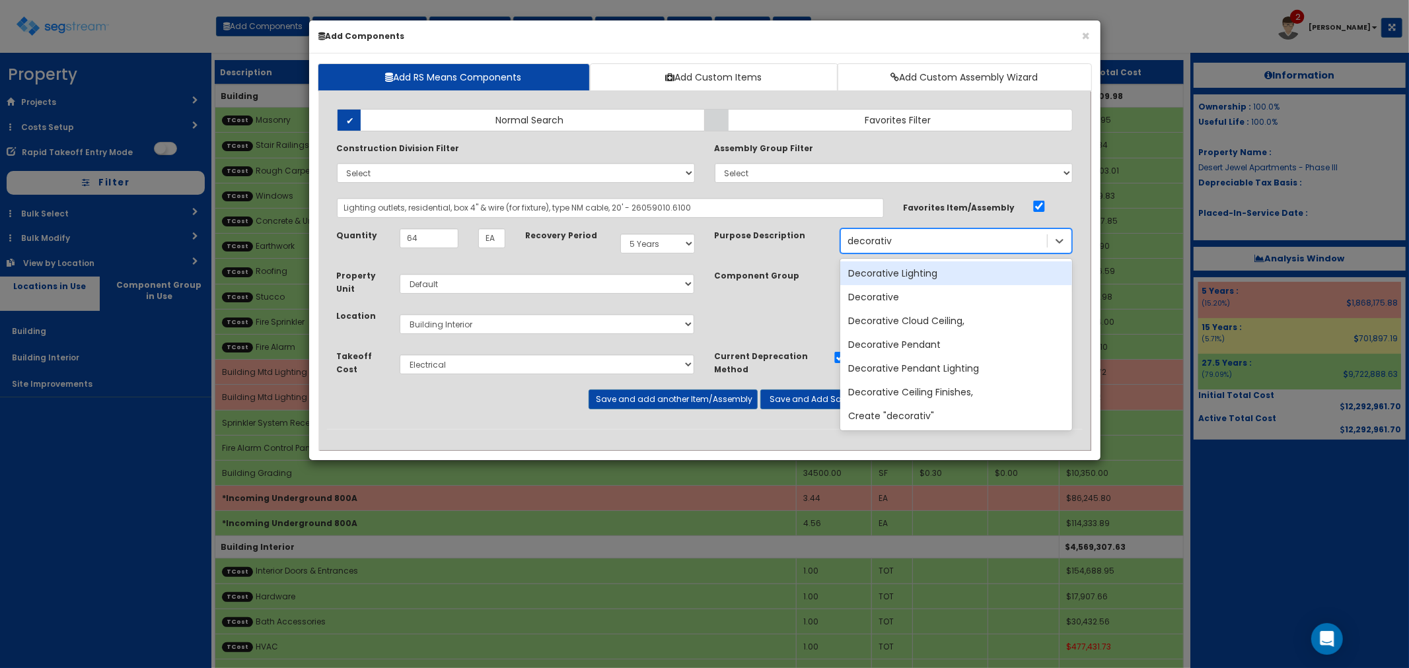
type input "decorative"
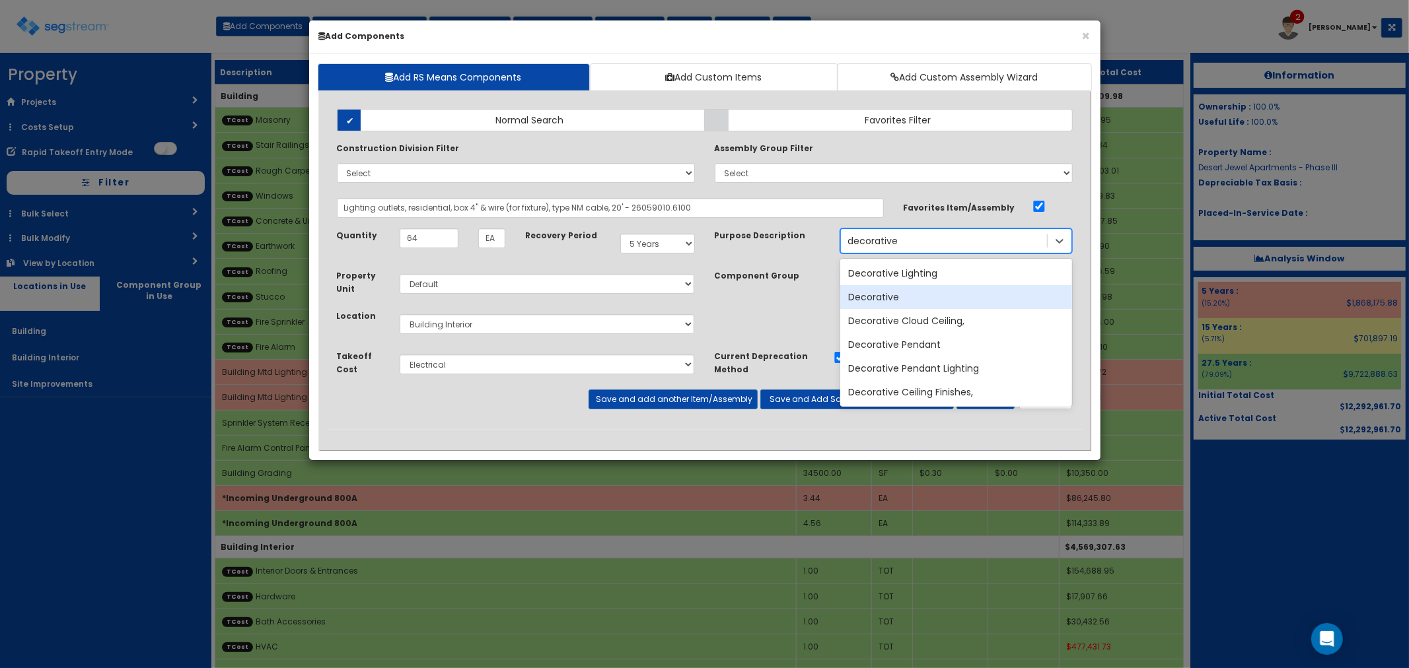
click at [902, 302] on div "Decorative" at bounding box center [956, 297] width 232 height 24
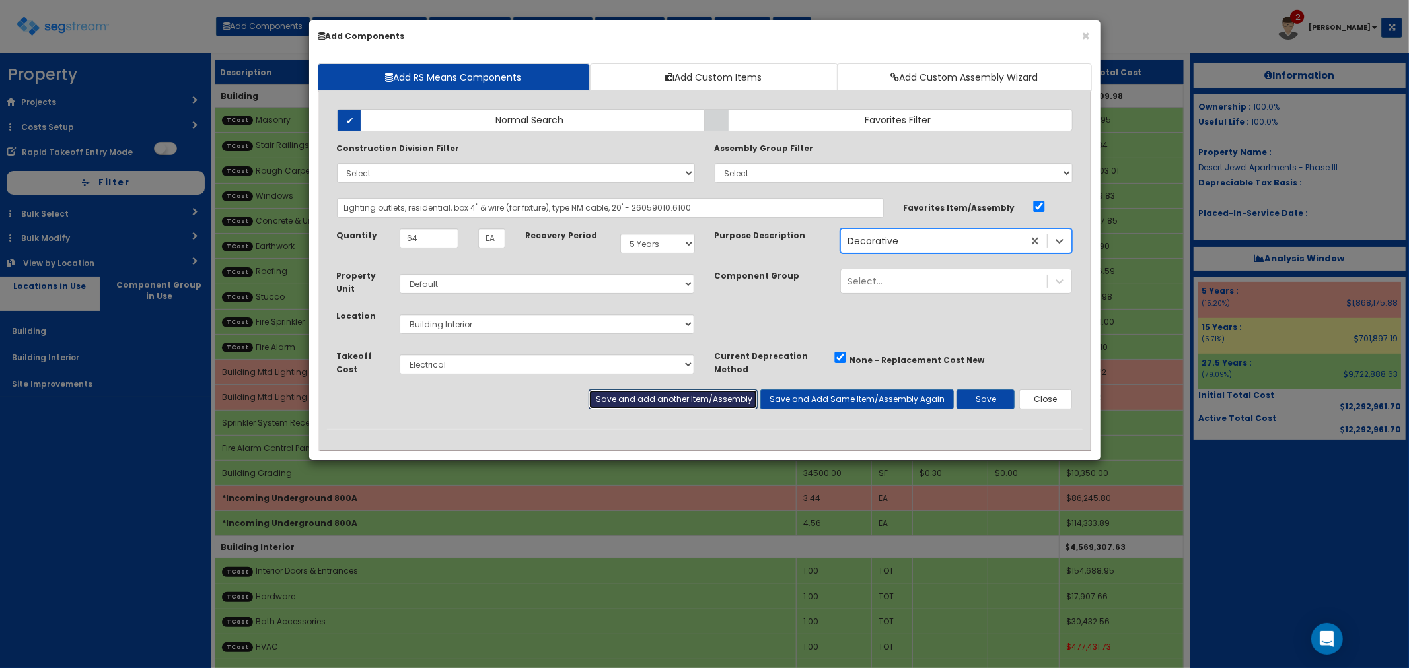
click at [696, 398] on button "Save and add another Item/Assembly" at bounding box center [672, 400] width 169 height 20
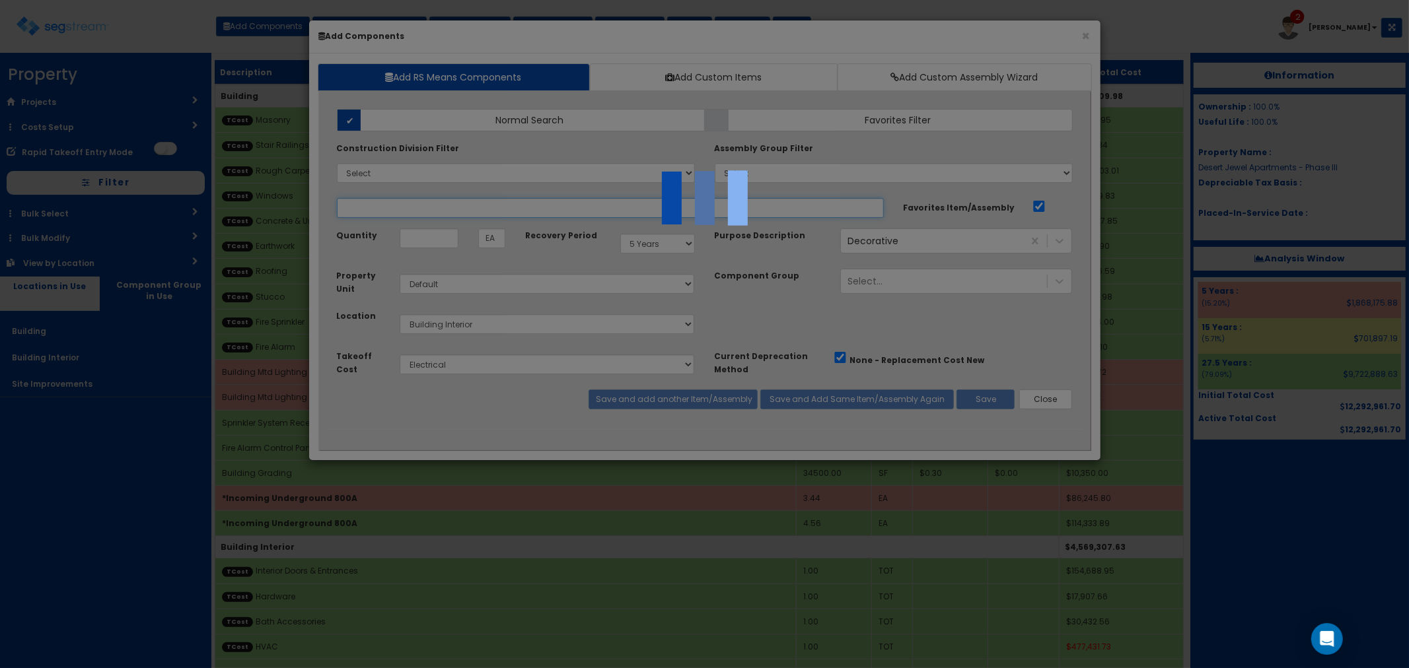
select select "5277633"
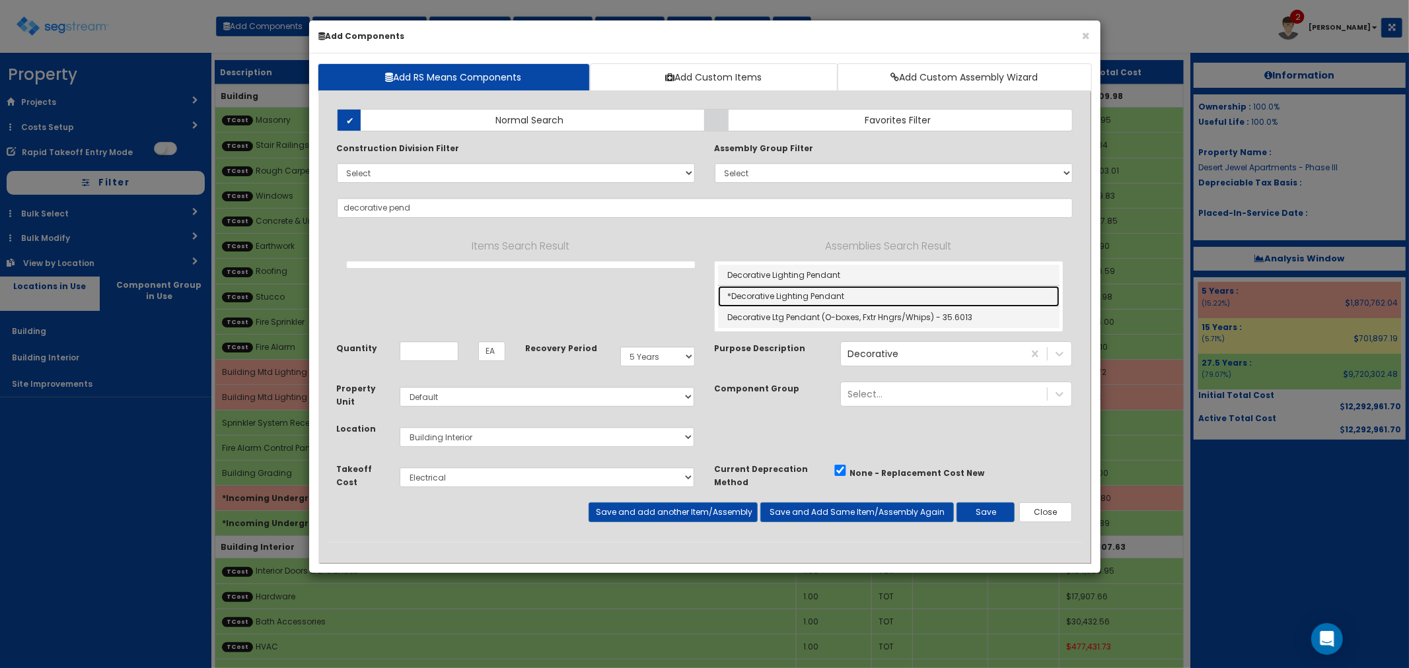
click at [816, 292] on link "*Decorative Lighting Pendant" at bounding box center [888, 296] width 341 height 21
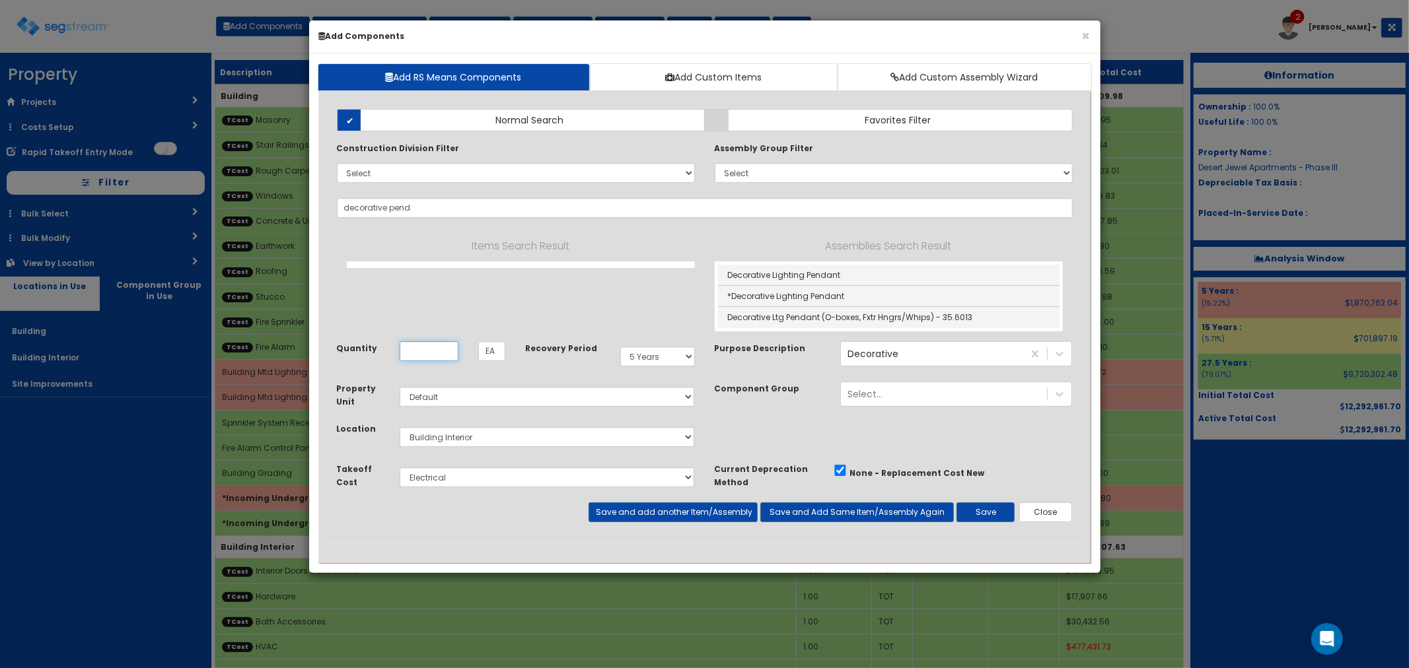
type input "*Decorative Lighting Pendant"
checkbox input "false"
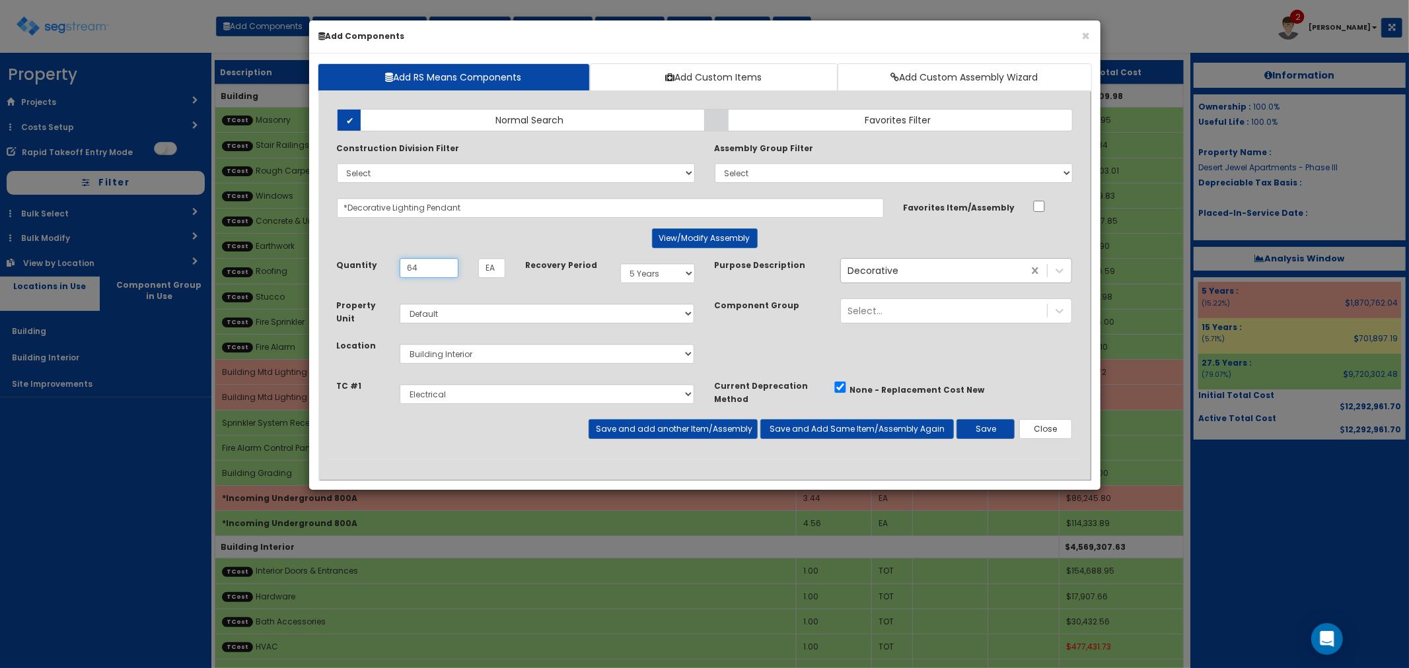
type input "64"
click at [981, 425] on button "Save" at bounding box center [985, 429] width 58 height 20
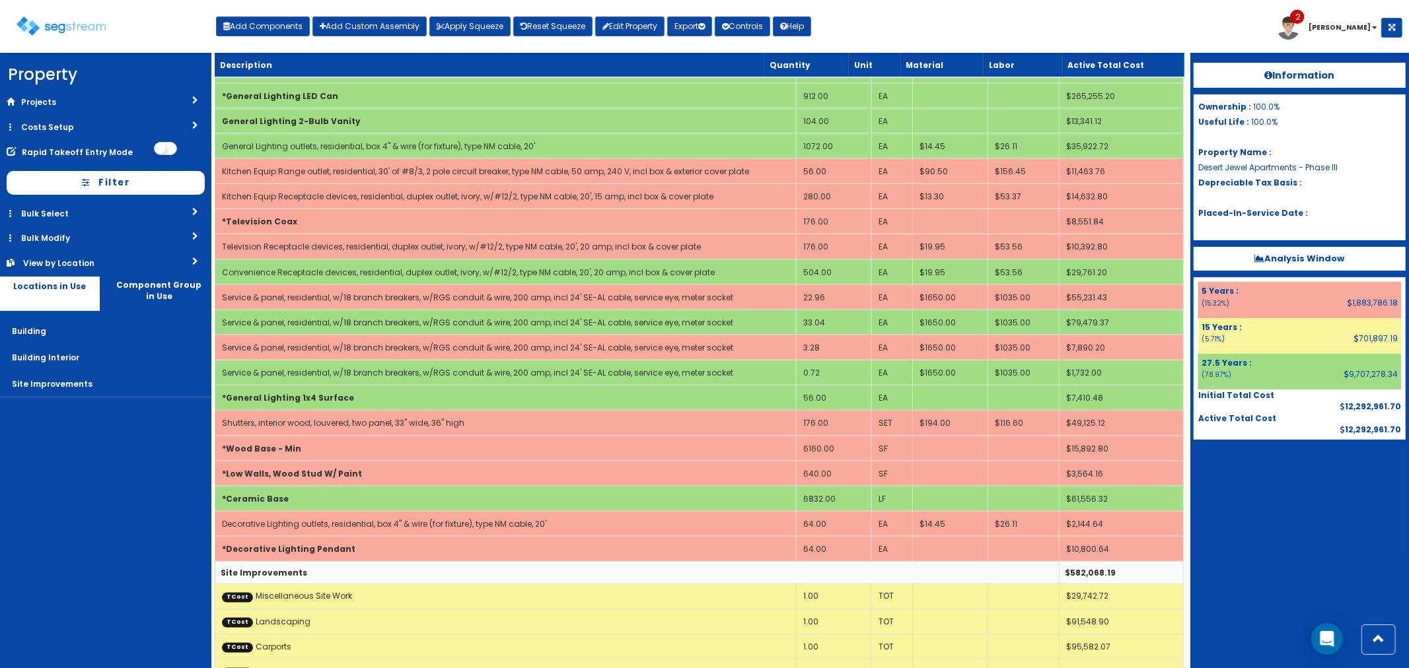
scroll to position [1541, 0]
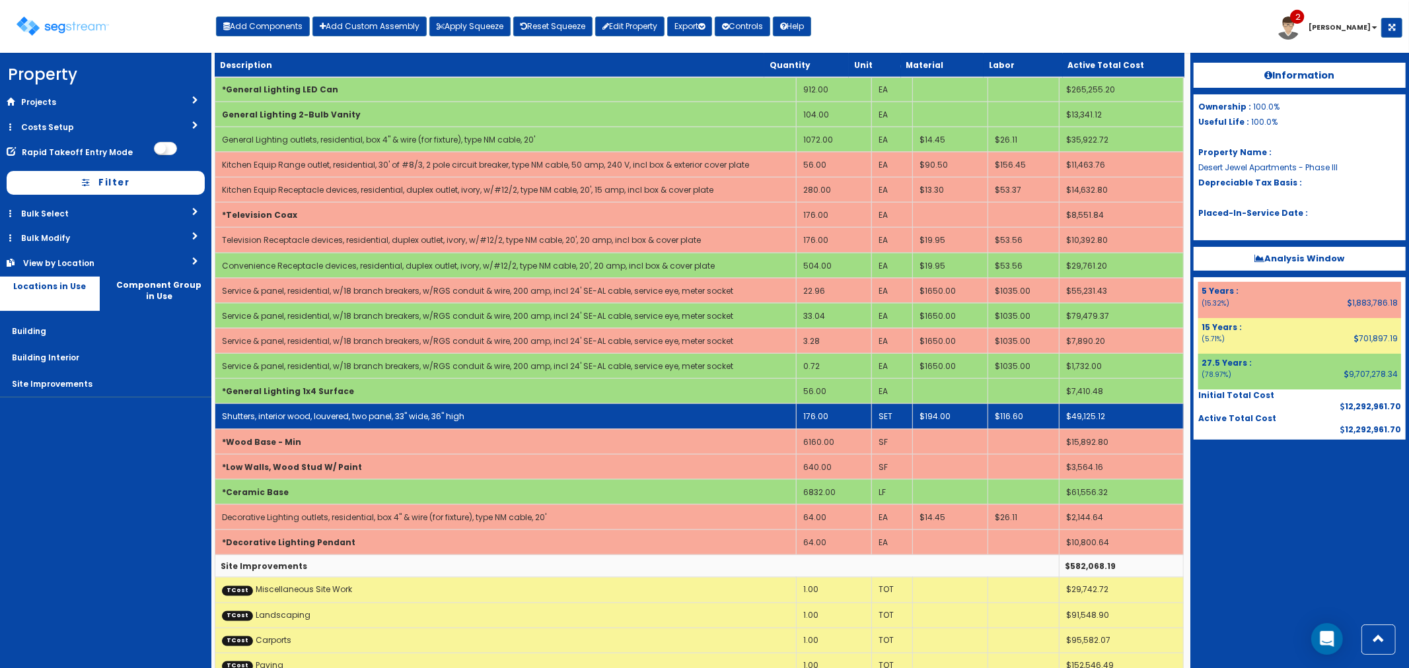
click at [836, 417] on td "176.00" at bounding box center [833, 416] width 75 height 25
click at [834, 419] on td "176.00" at bounding box center [833, 416] width 75 height 25
click at [829, 419] on td "176.00" at bounding box center [833, 416] width 75 height 25
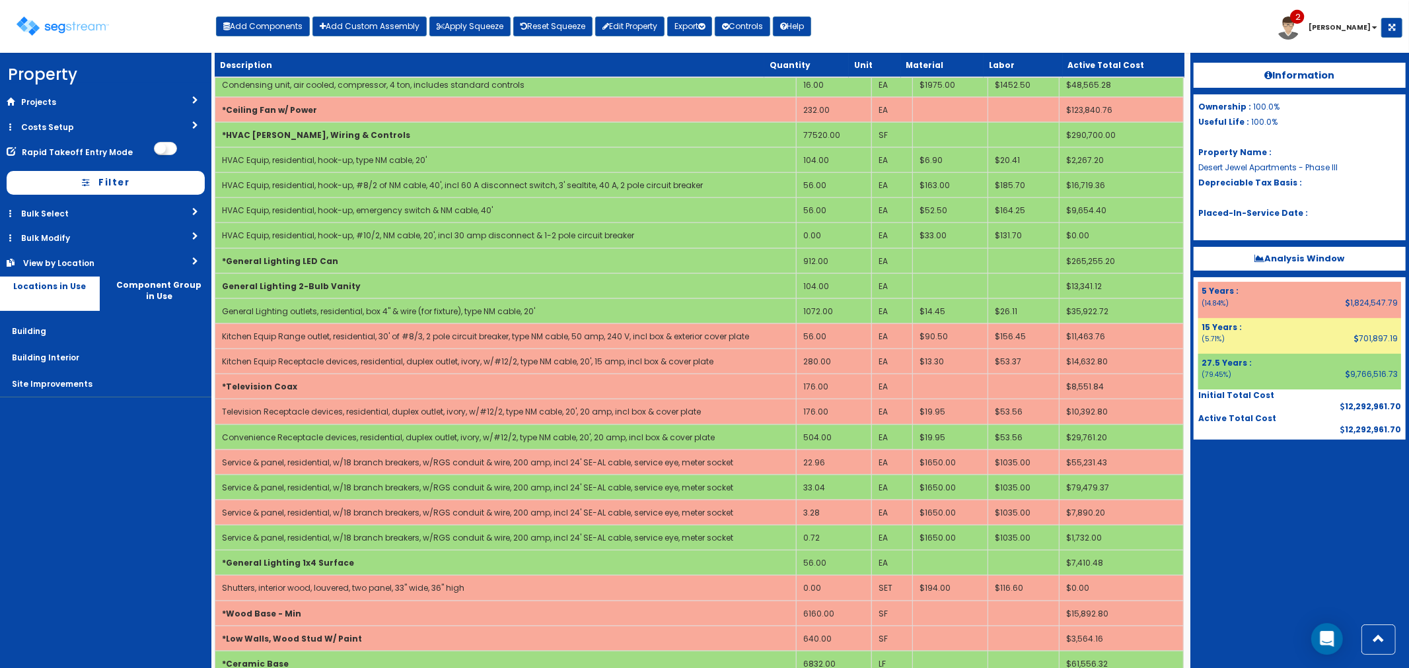
scroll to position [1394, 0]
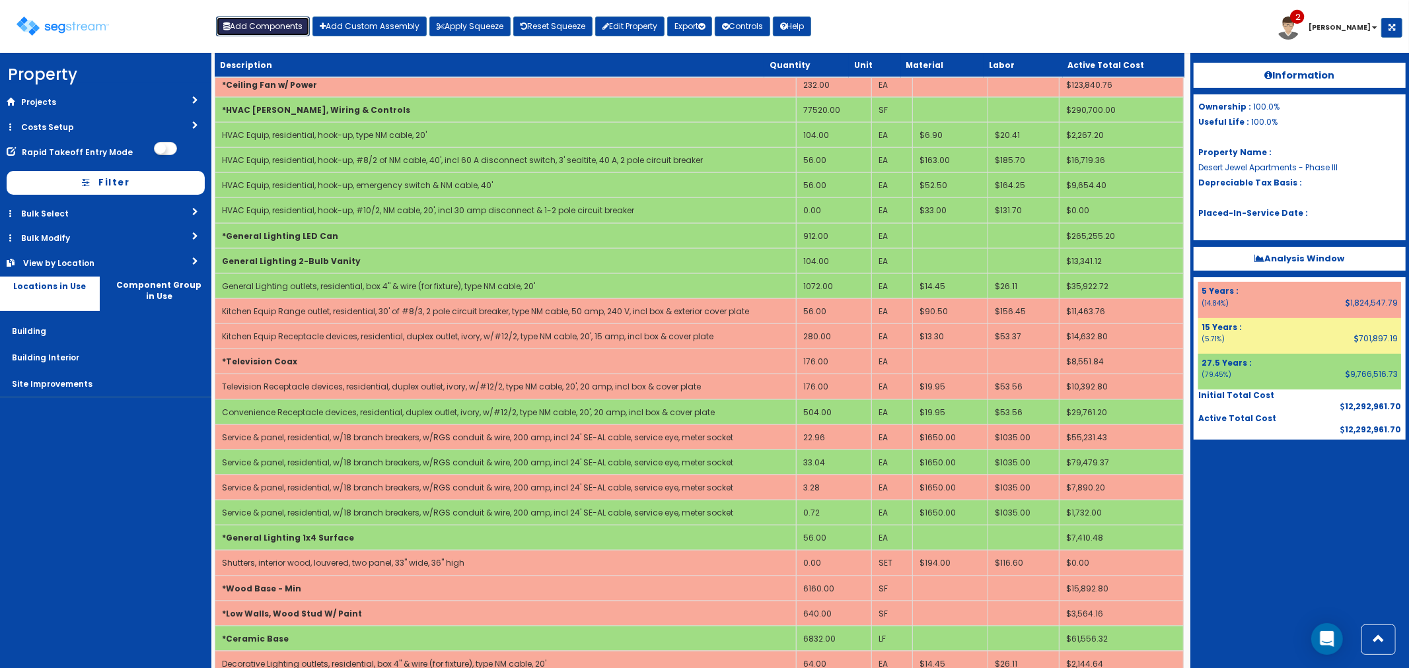
click at [271, 28] on button "Add Components" at bounding box center [263, 27] width 94 height 20
select select "5277633"
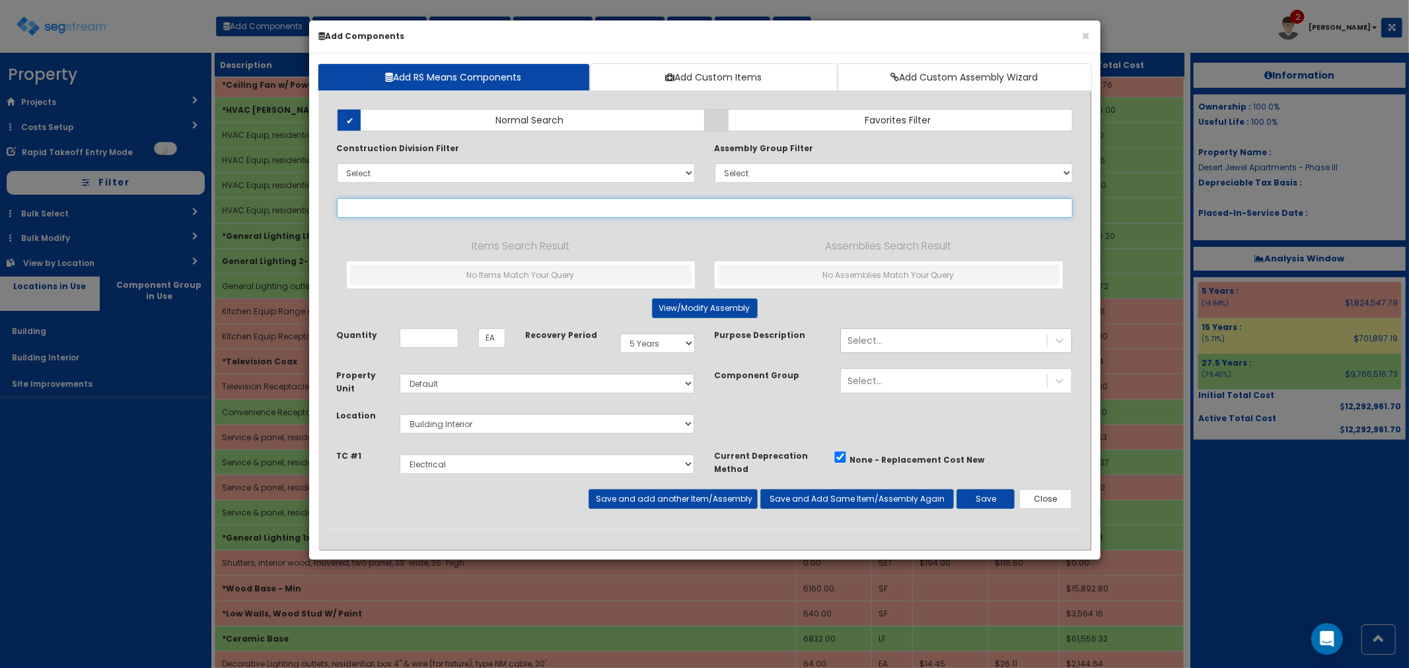
select select
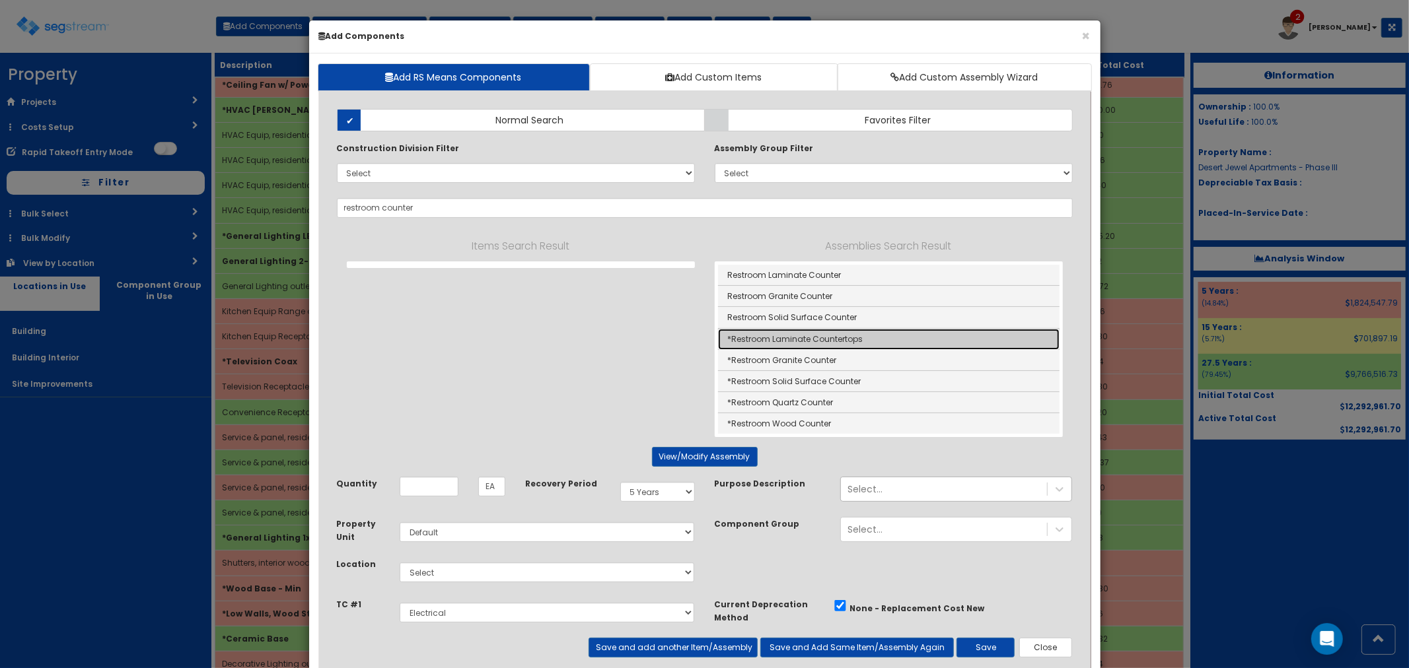
click at [836, 337] on link "*Restroom Laminate Countertops" at bounding box center [888, 339] width 341 height 21
type input "*Restroom Laminate Countertops"
checkbox input "true"
type input "LF"
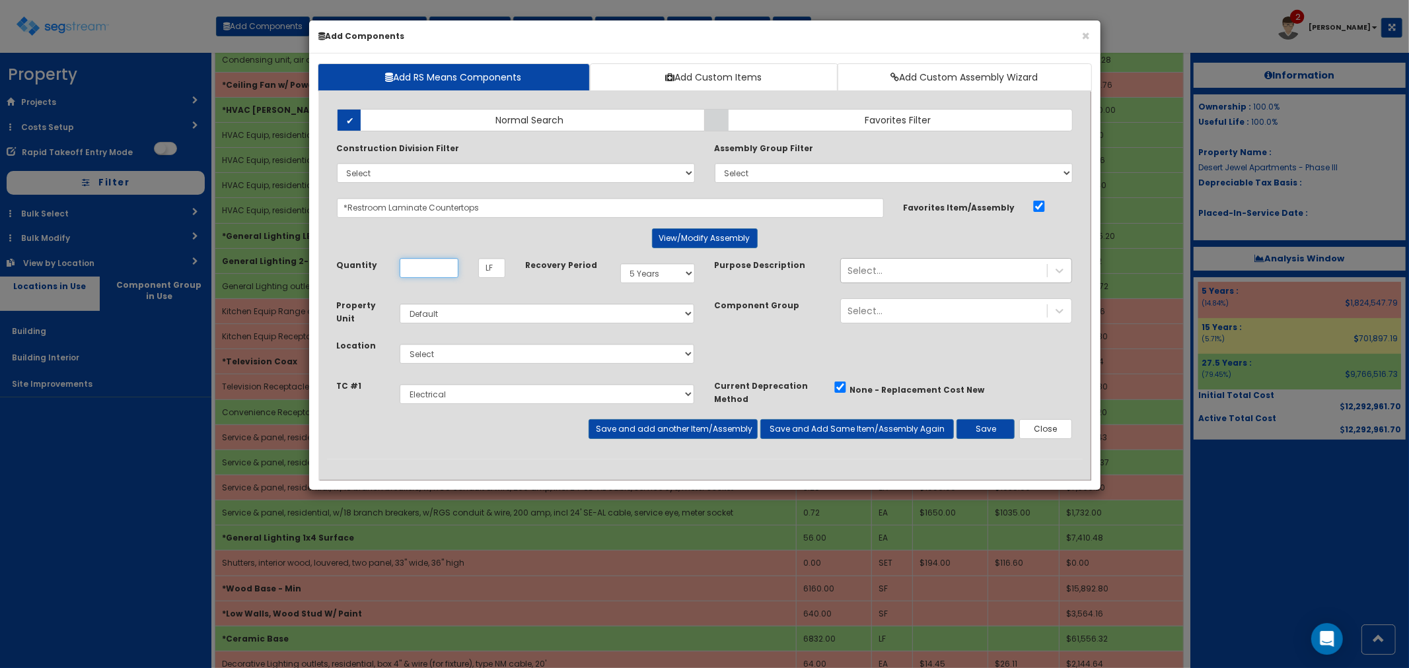
scroll to position [0, 0]
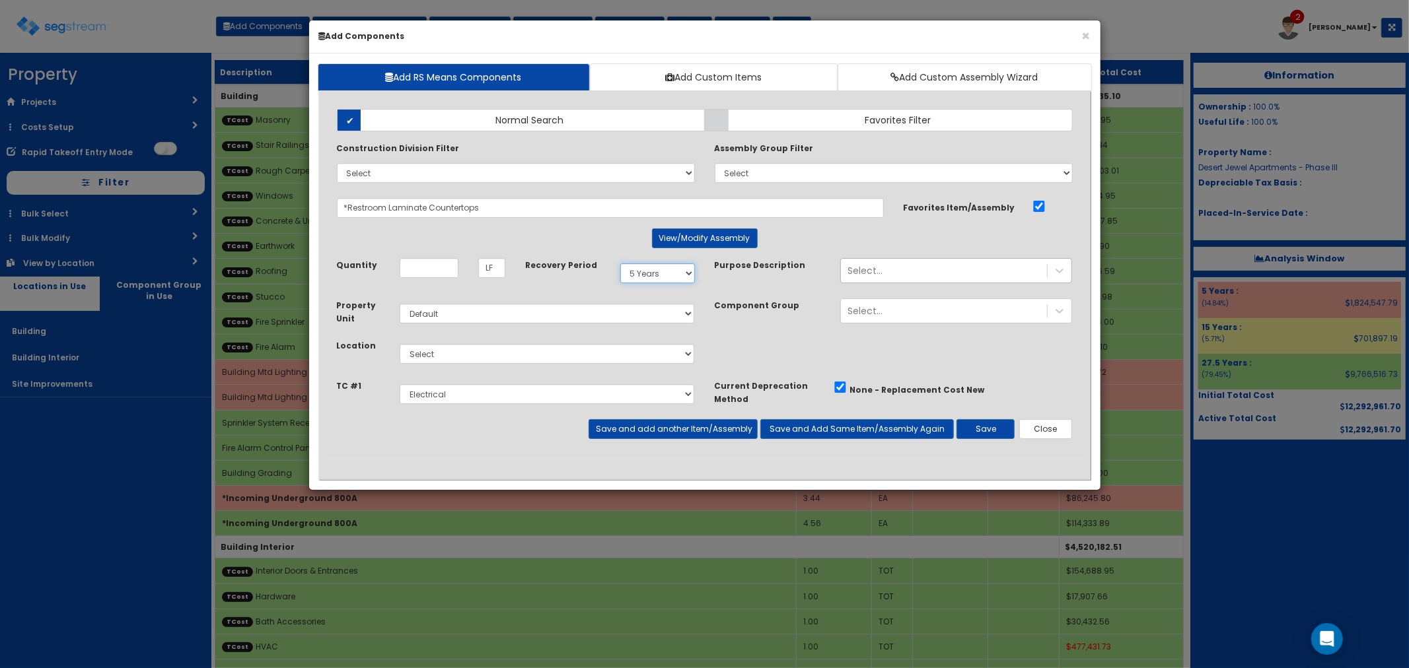
click at [658, 273] on select "Select 5 Years 7 Years 15 Years 27.5 Years" at bounding box center [657, 274] width 75 height 20
select select "275Y"
click at [620, 264] on select "Select 5 Years 7 Years 15 Years 27.5 Years" at bounding box center [657, 274] width 75 height 20
click at [416, 258] on input "Quantity" at bounding box center [429, 268] width 59 height 20
type input "312"
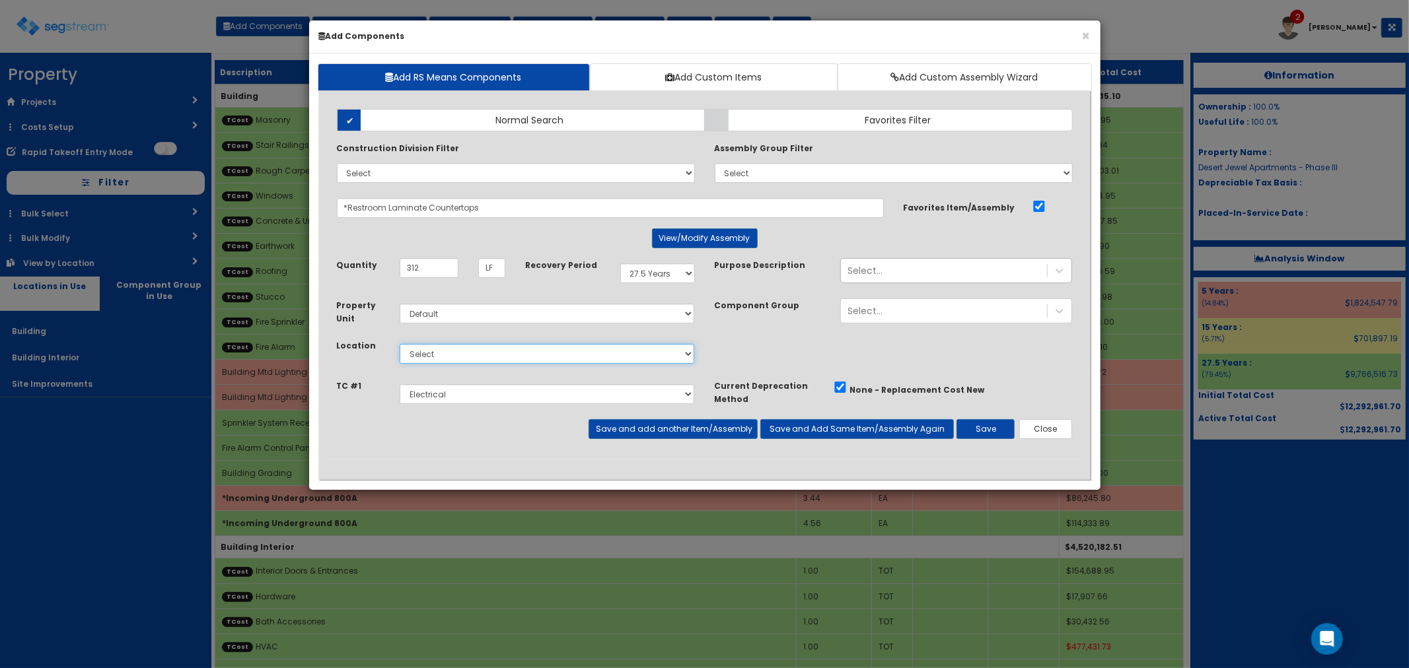
click at [423, 353] on select "Select Building Building Interior Site Improvements Add Additional Location" at bounding box center [547, 354] width 295 height 20
select select "7"
click at [400, 344] on select "Select Building Building Interior Site Improvements Add Additional Location" at bounding box center [547, 354] width 295 height 20
click at [443, 398] on select "Select Miscellaneous Site Work Masonry Stair Railings & Welding Rough Carpentry…" at bounding box center [547, 394] width 295 height 20
select select "5277650"
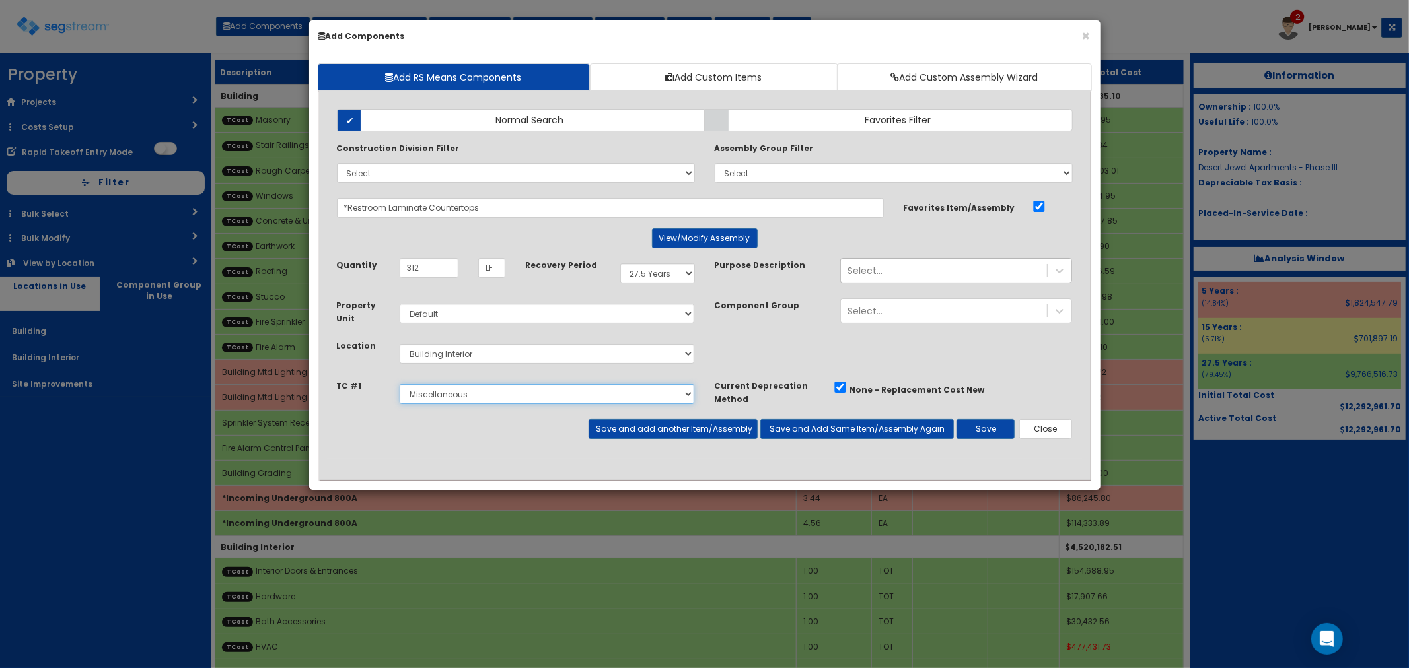
click at [400, 384] on select "Select Miscellaneous Site Work Masonry Stair Railings & Welding Rough Carpentry…" at bounding box center [547, 394] width 295 height 20
click at [672, 430] on button "Save and add another Item/Assembly" at bounding box center [672, 429] width 169 height 20
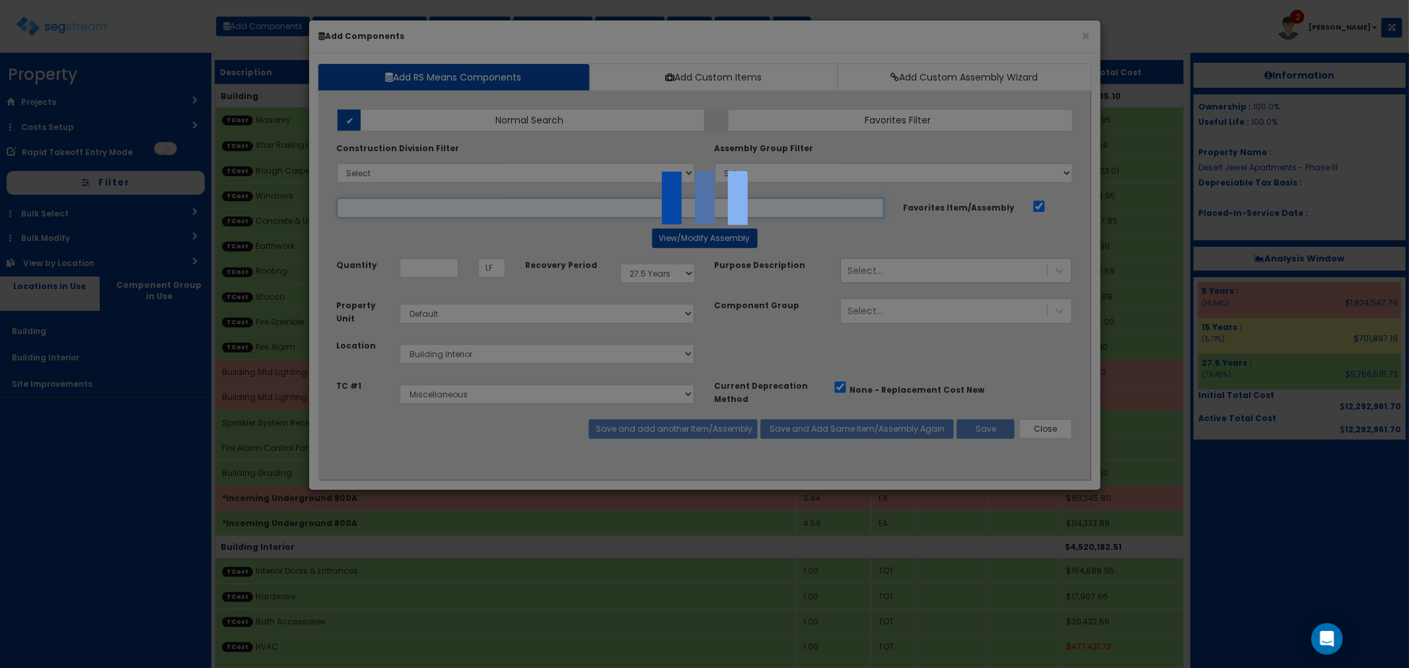
select select "5277650"
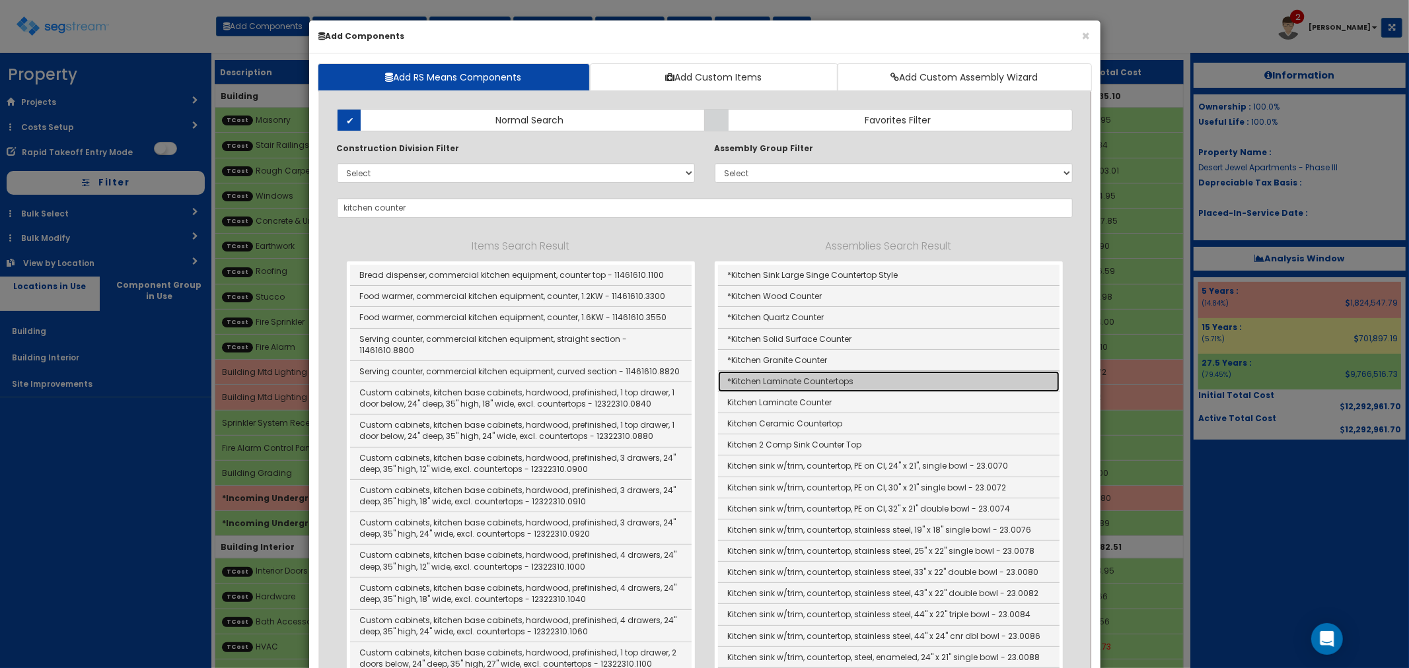
click at [807, 374] on link "*Kitchen Laminate Countertops" at bounding box center [888, 381] width 341 height 21
type input "*Kitchen Laminate Countertops"
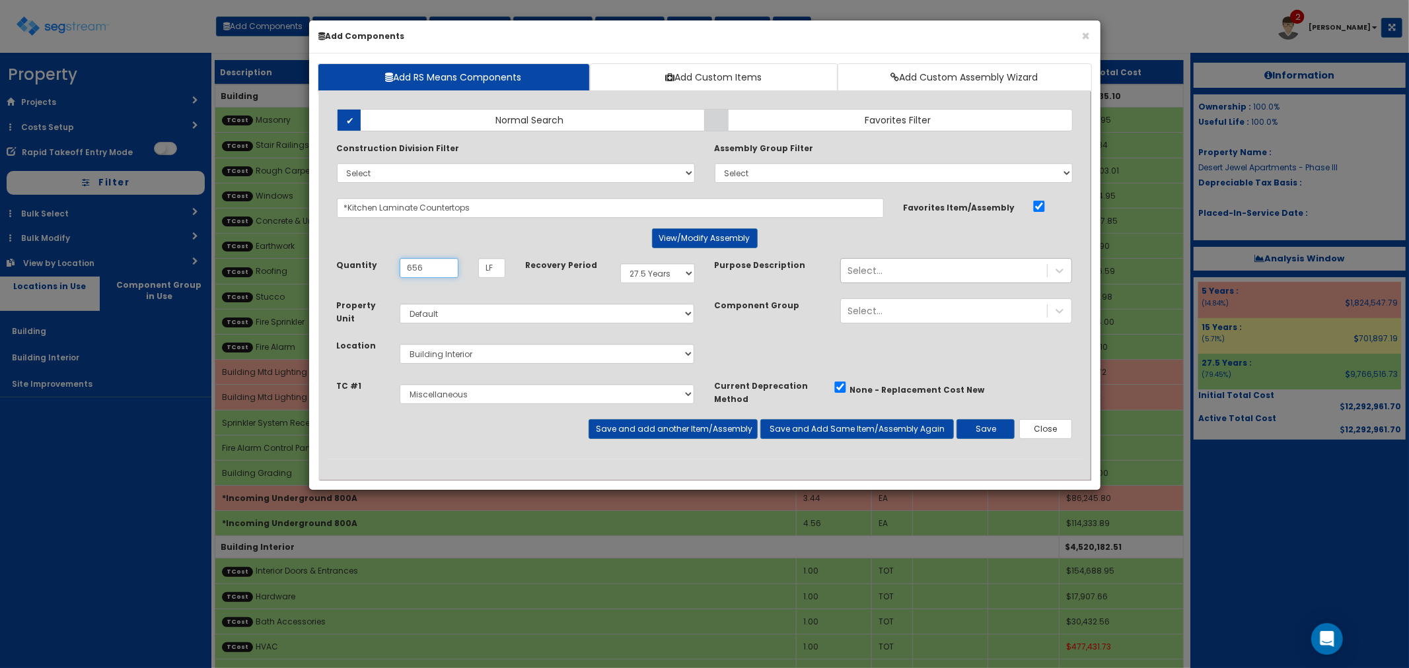
type input "656"
click at [679, 276] on select "Select 5 Years 7 Years 15 Years 27.5 Years" at bounding box center [657, 274] width 75 height 20
select select "5Y"
click at [620, 264] on select "Select 5 Years 7 Years 15 Years 27.5 Years" at bounding box center [657, 274] width 75 height 20
click at [995, 433] on button "Save" at bounding box center [985, 429] width 58 height 20
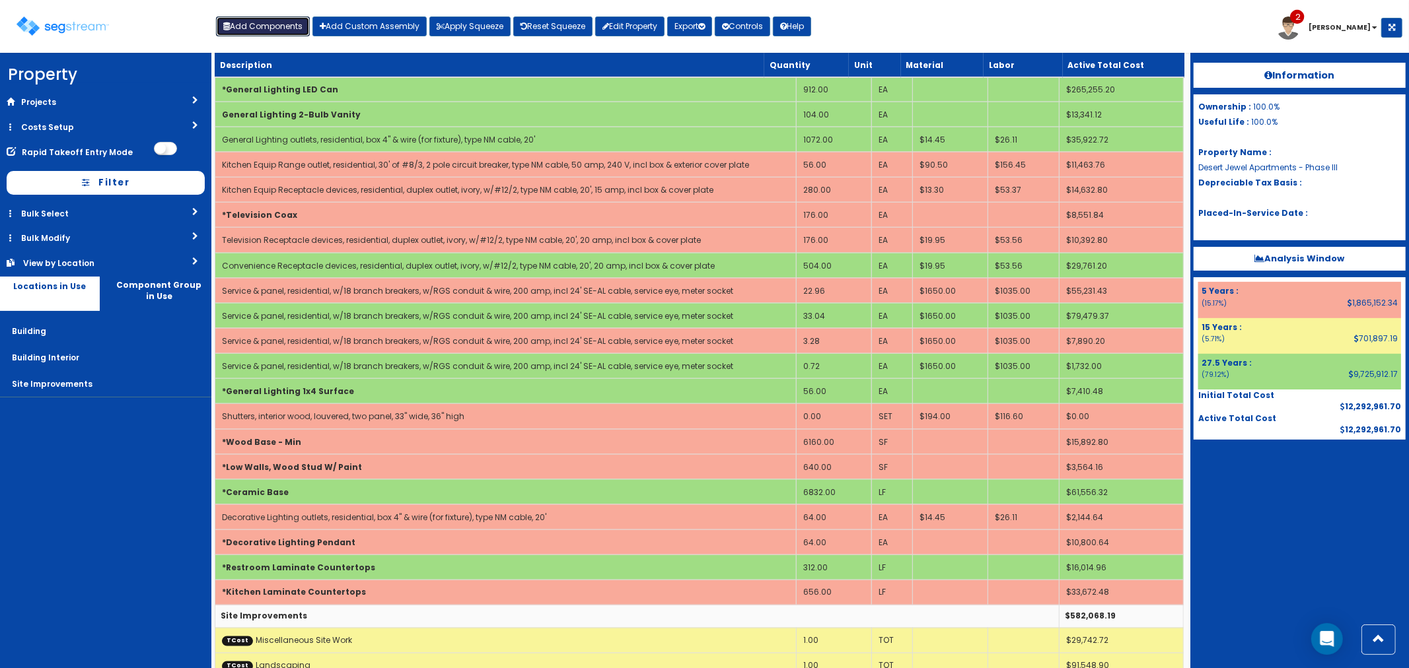
scroll to position [1688, 0]
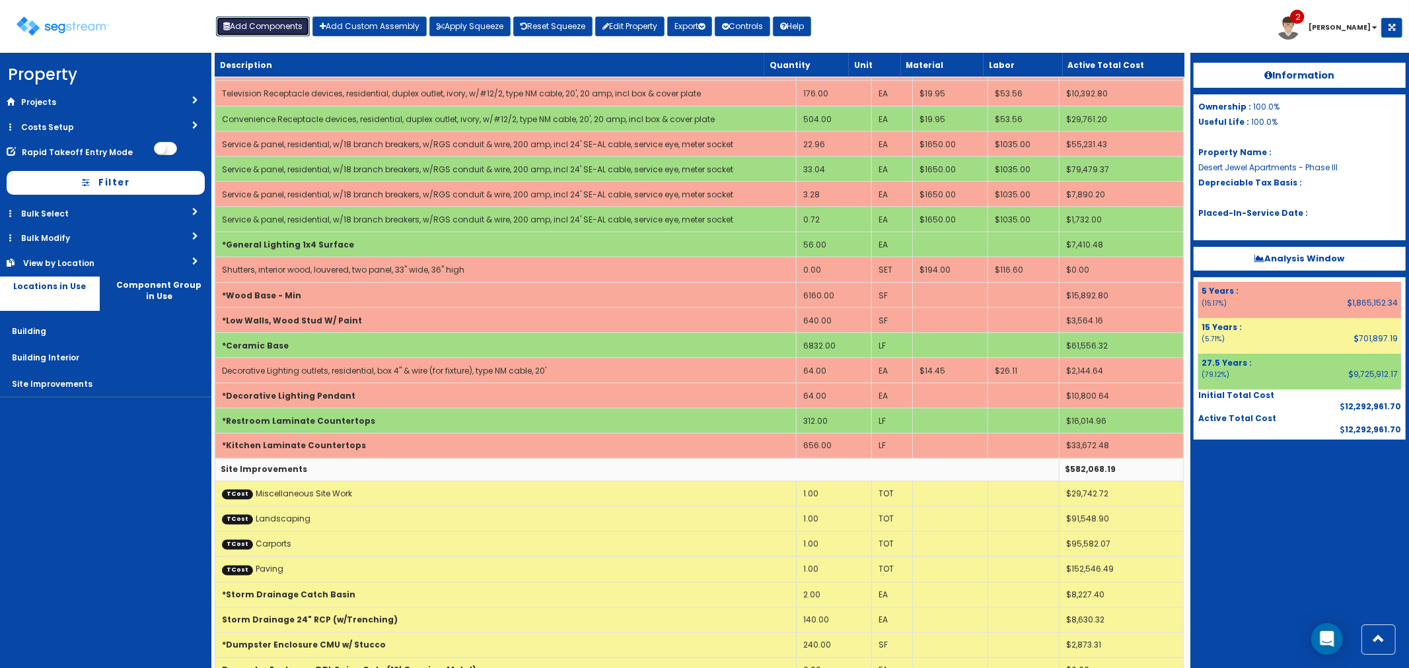
click at [259, 24] on button "Add Components" at bounding box center [263, 27] width 94 height 20
select select
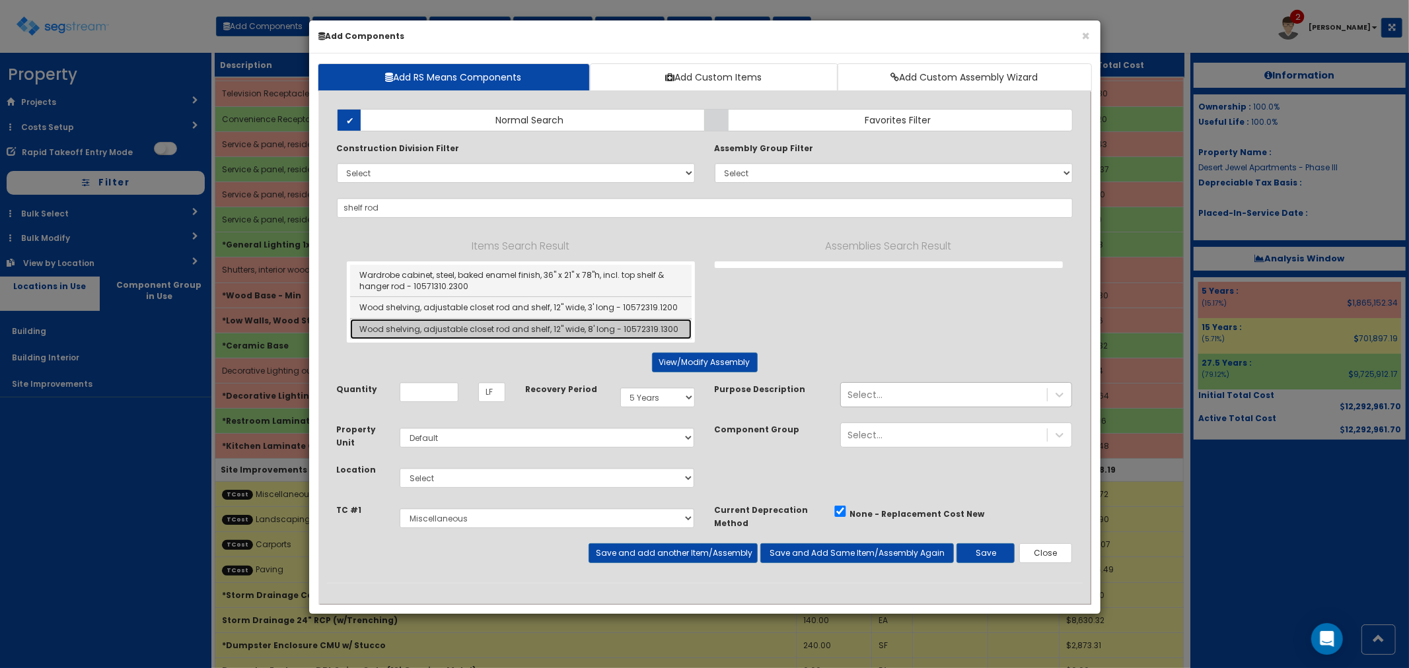
click at [511, 334] on link "Wood shelving, adjustable closet rod and shelf, 12" wide, 8' long - 10572319.13…" at bounding box center [520, 329] width 341 height 20
type input "Wood shelving, adjustable closet rod and shelf, 12" wide, 8' long - 10572319.13…"
checkbox input "false"
type input "EA"
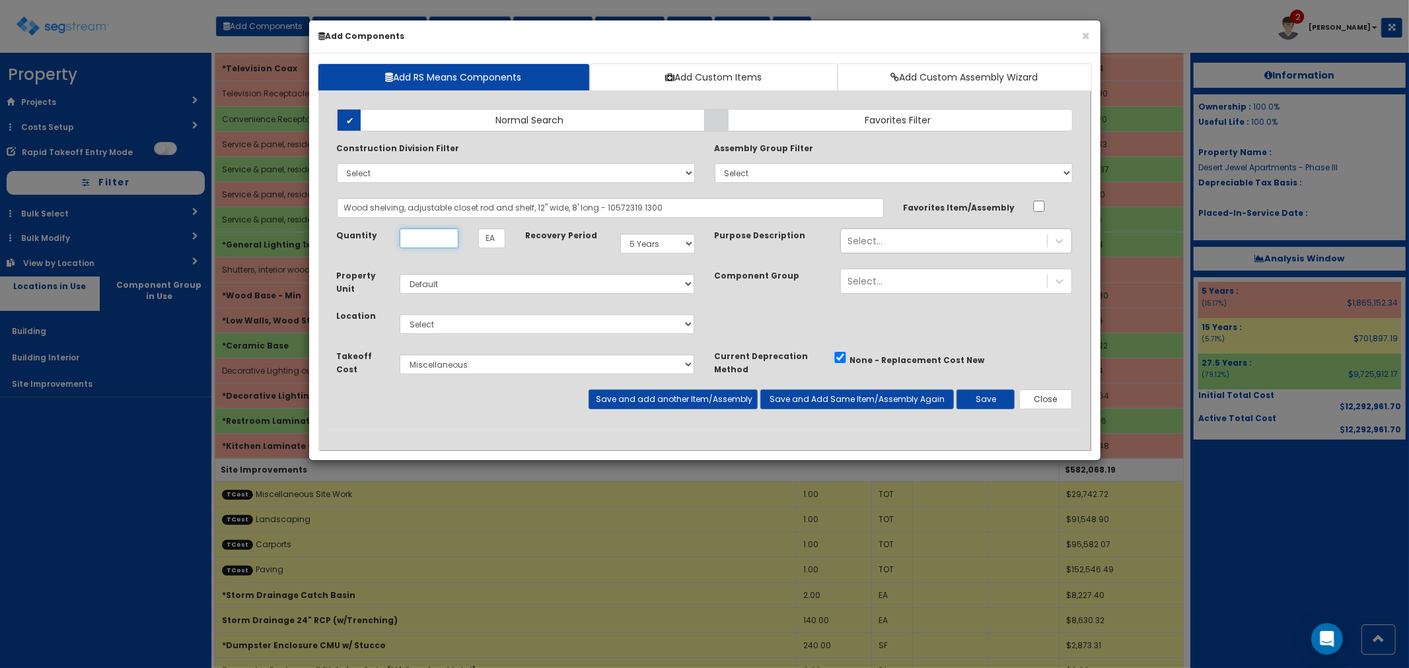
scroll to position [0, 0]
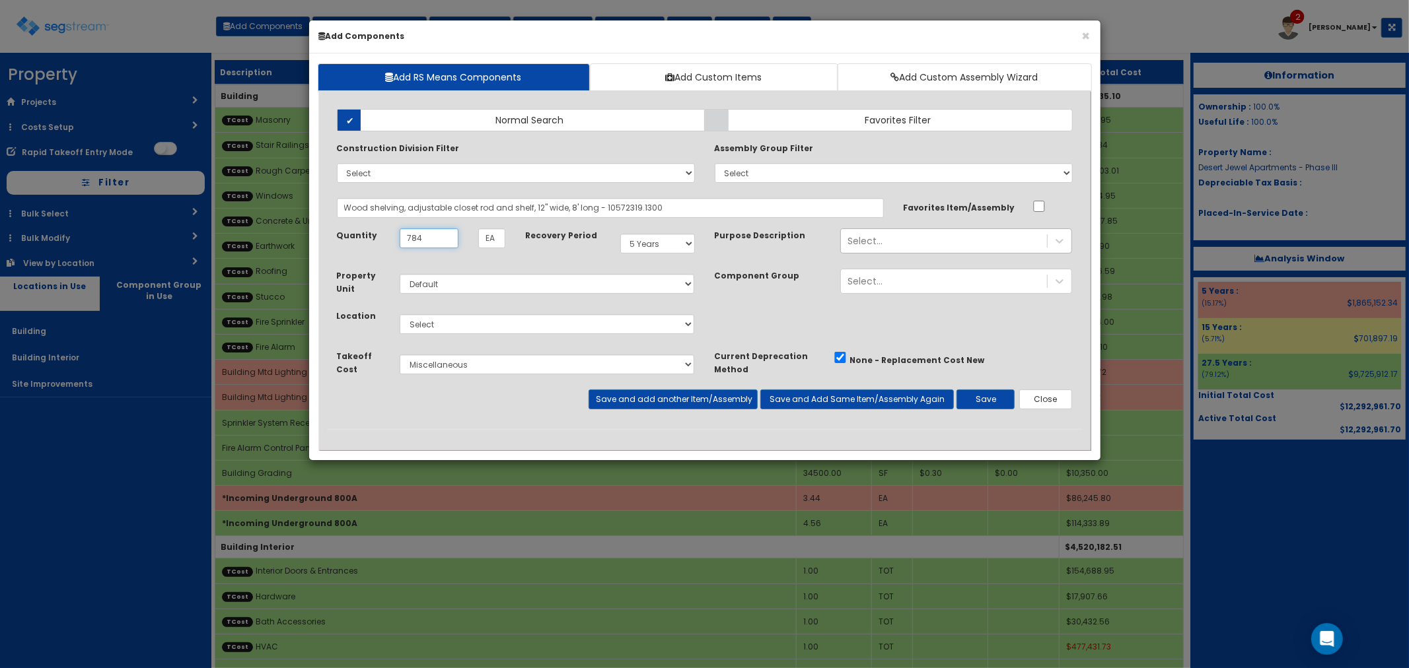
type input "784"
click at [439, 327] on select "Select Building Building Interior Site Improvements Add Additional Location" at bounding box center [547, 324] width 295 height 20
select select "7"
click at [400, 314] on select "Select Building Building Interior Site Improvements Add Additional Location" at bounding box center [547, 324] width 295 height 20
drag, startPoint x: 988, startPoint y: 398, endPoint x: 1005, endPoint y: 439, distance: 44.2
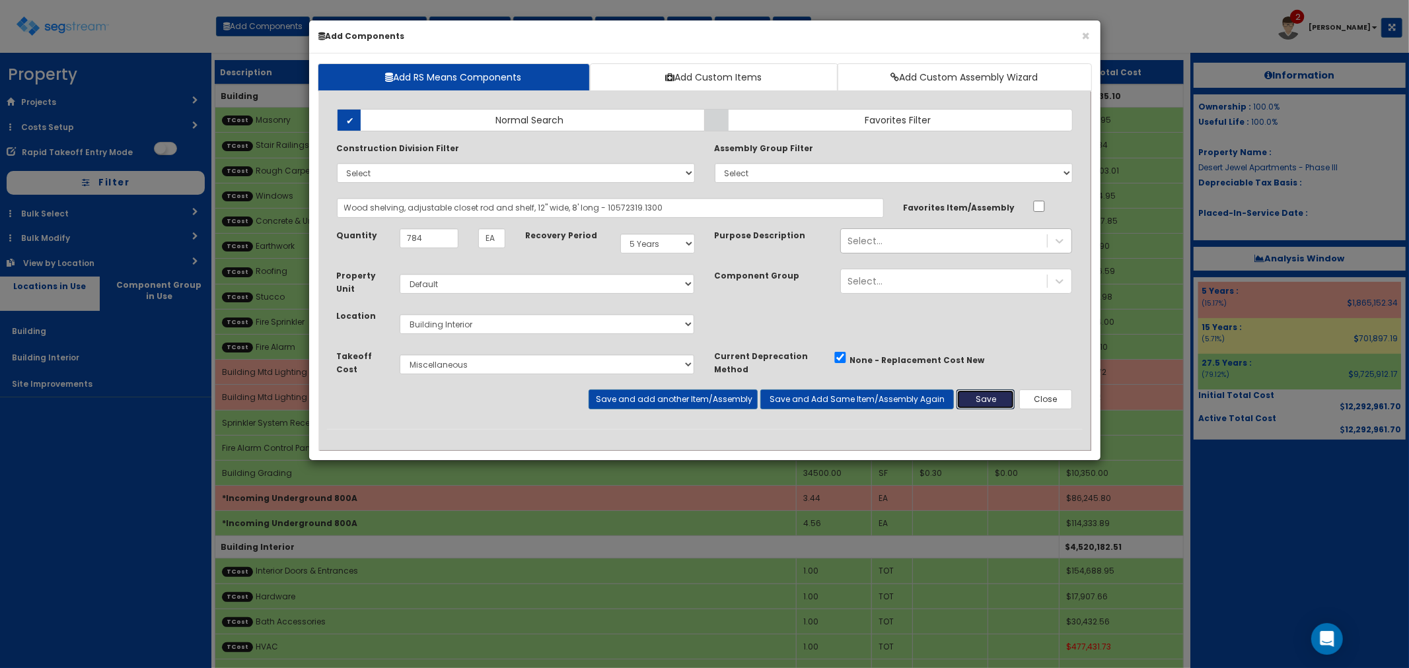
click at [987, 395] on button "Save" at bounding box center [985, 400] width 58 height 20
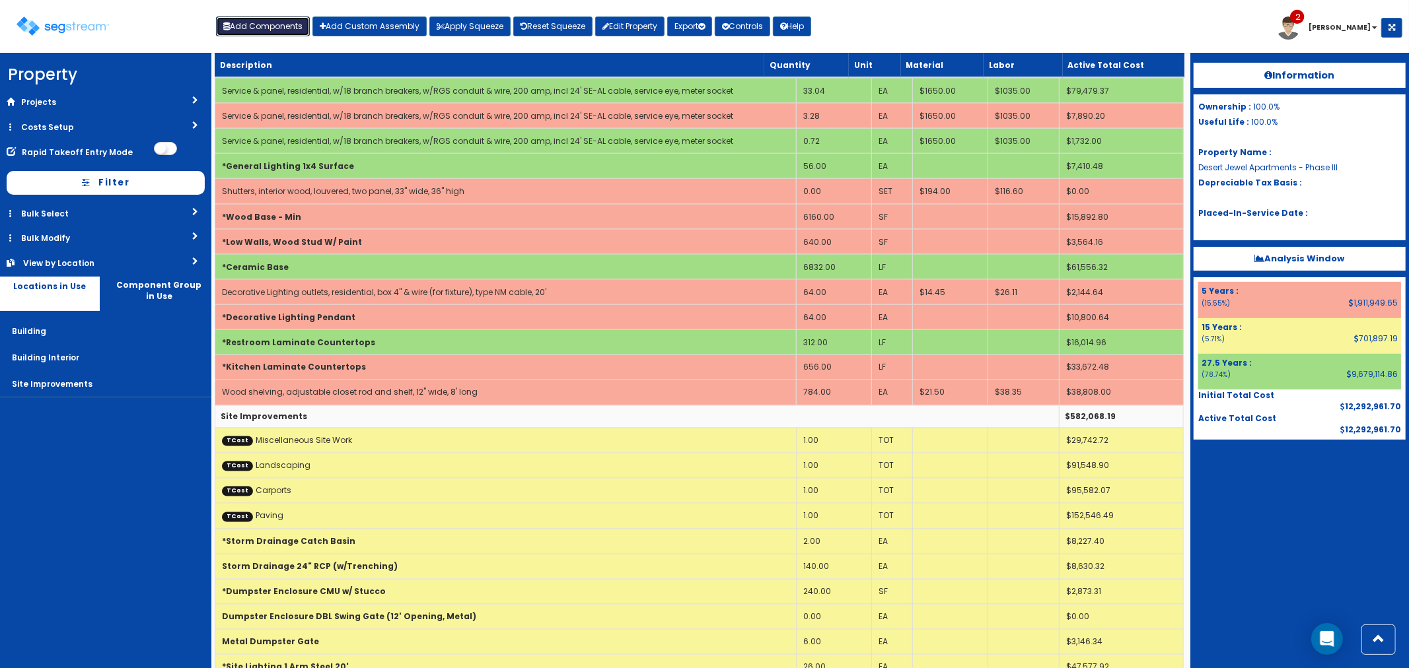
scroll to position [1947, 0]
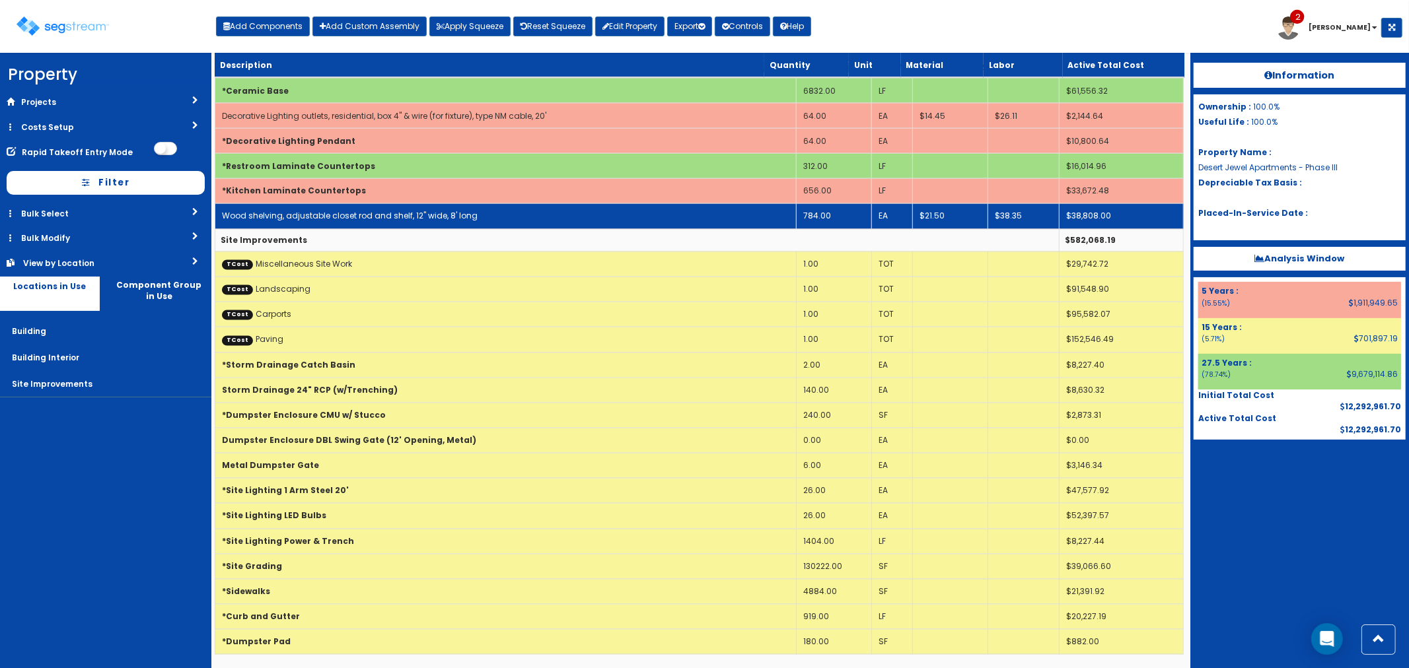
click at [833, 214] on td "784.00" at bounding box center [833, 216] width 75 height 25
click at [835, 213] on td "784.00" at bounding box center [833, 216] width 75 height 25
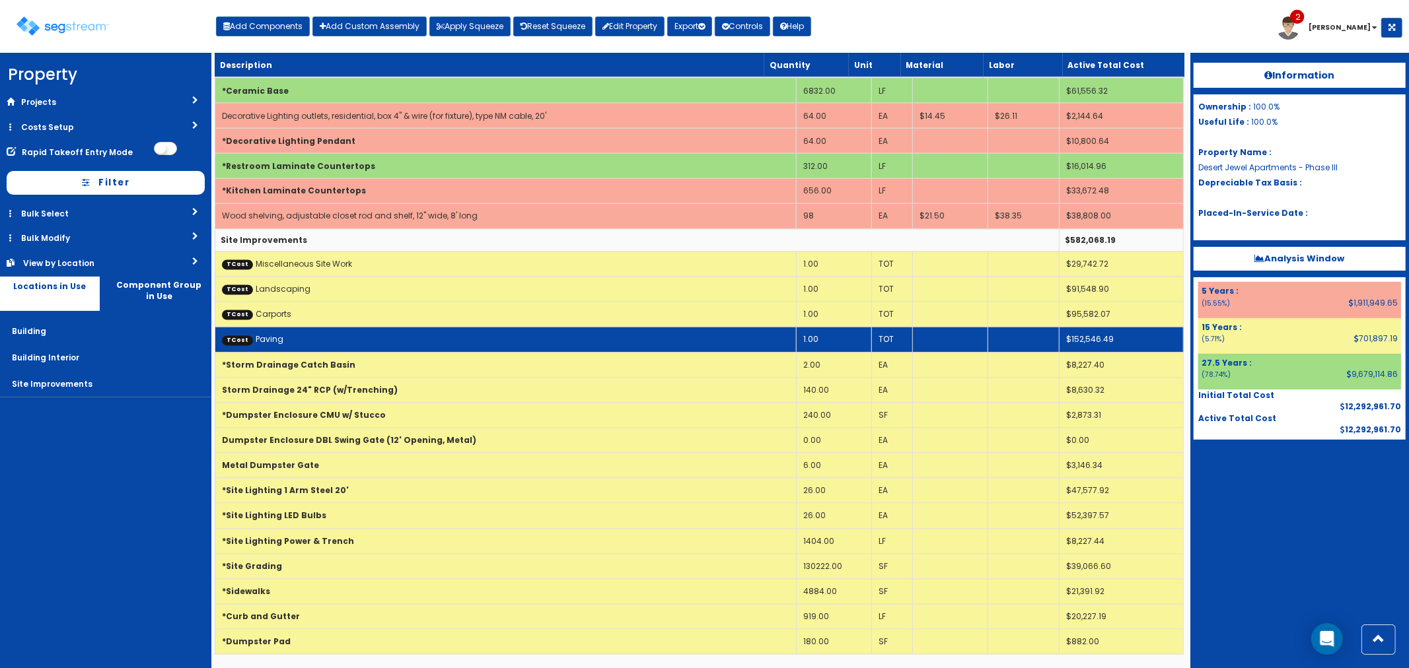
click at [643, 328] on td "TCost Paving" at bounding box center [505, 340] width 581 height 25
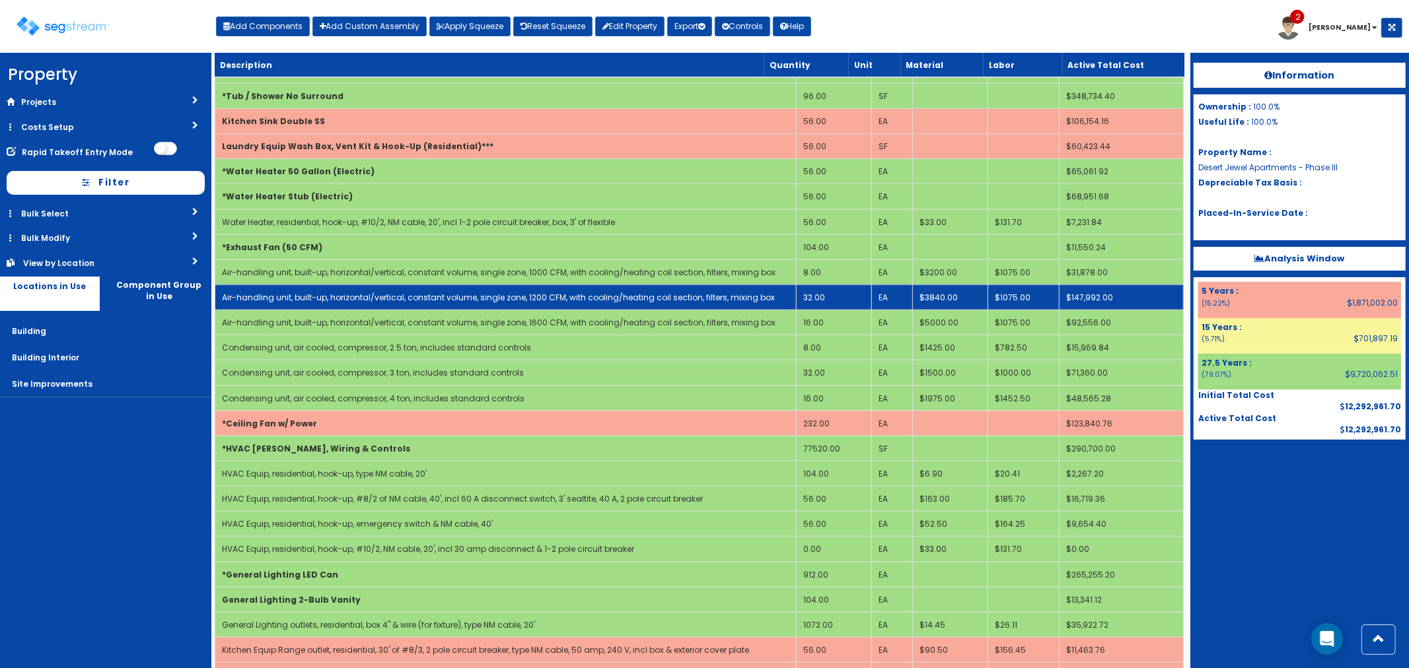
scroll to position [993, 0]
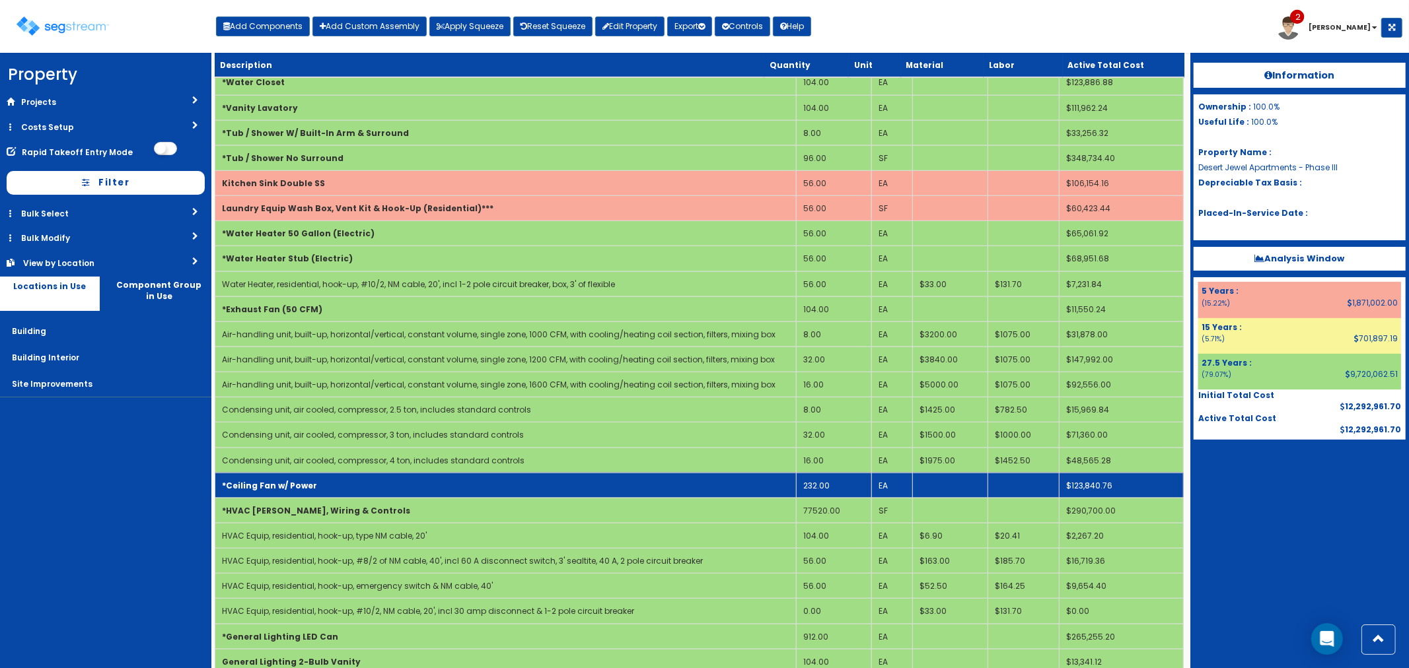
click at [530, 487] on td "*Ceiling Fan w/ Power" at bounding box center [505, 485] width 581 height 25
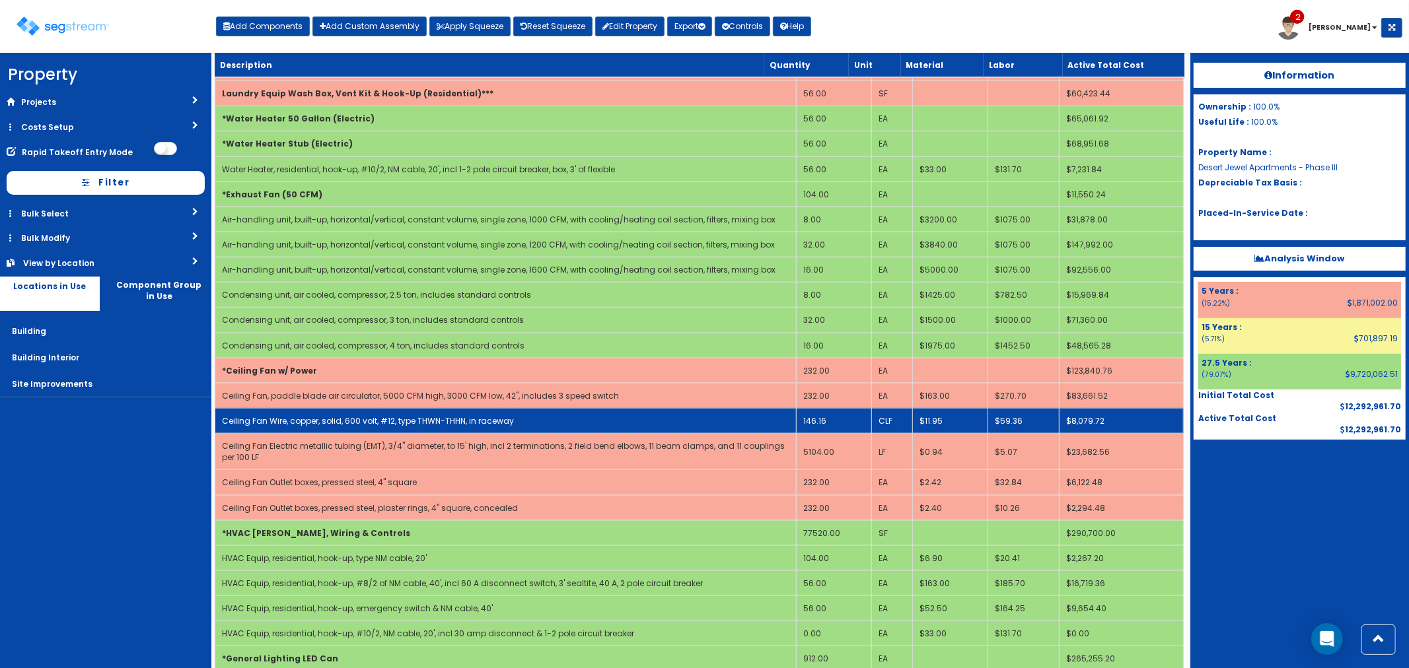
scroll to position [1140, 0]
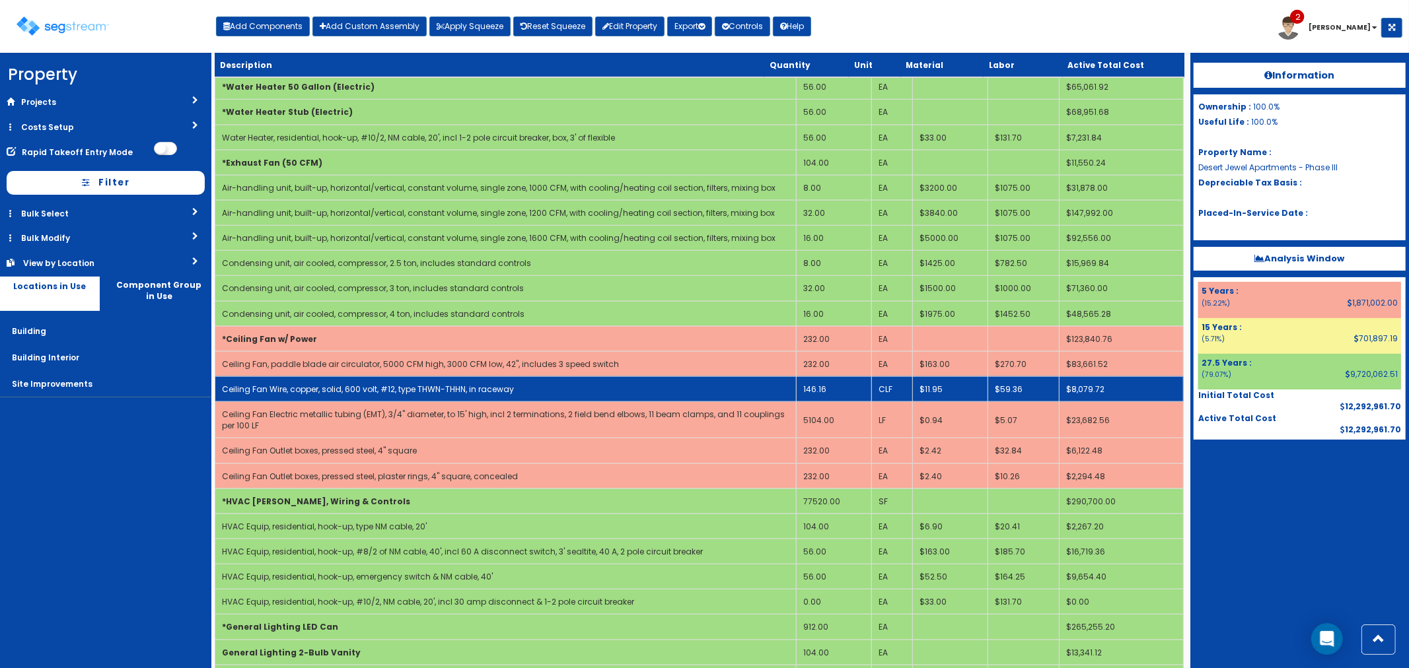
click at [849, 387] on td "146.16" at bounding box center [833, 388] width 75 height 25
click at [828, 388] on td "146.16" at bounding box center [833, 388] width 75 height 25
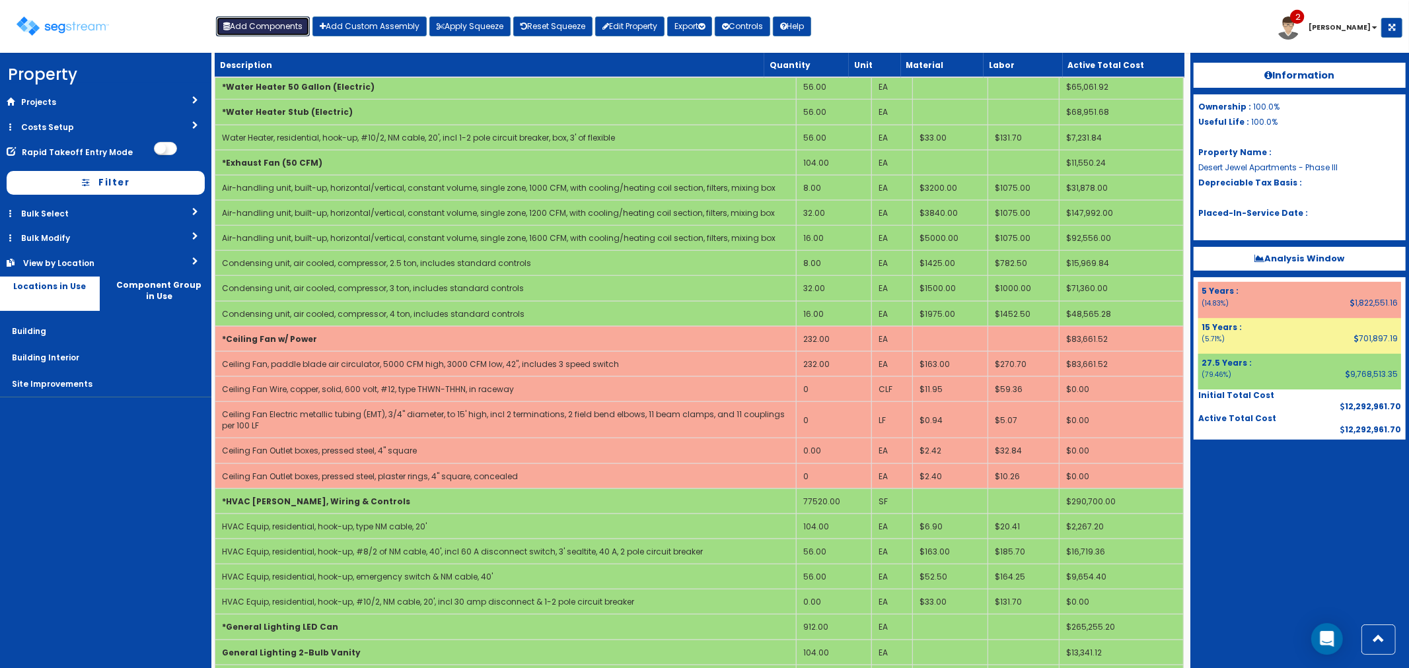
click at [269, 22] on button "Add Components" at bounding box center [263, 27] width 94 height 20
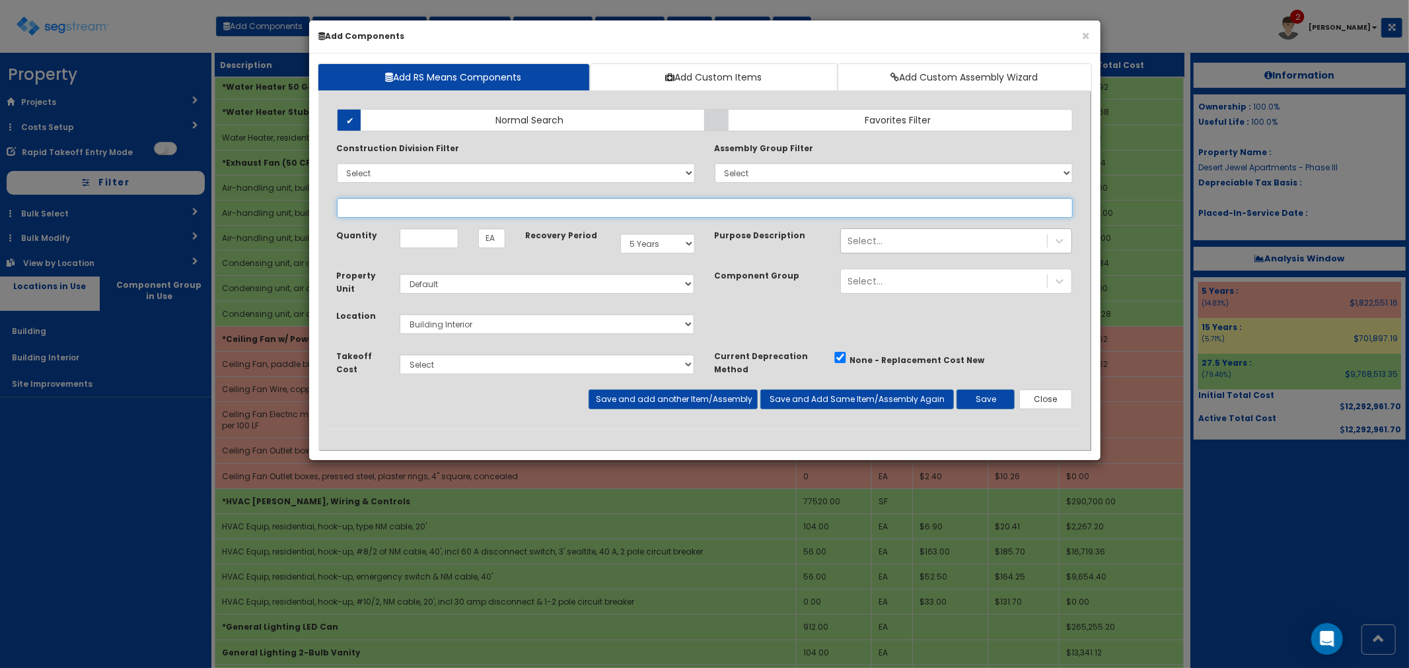
select select
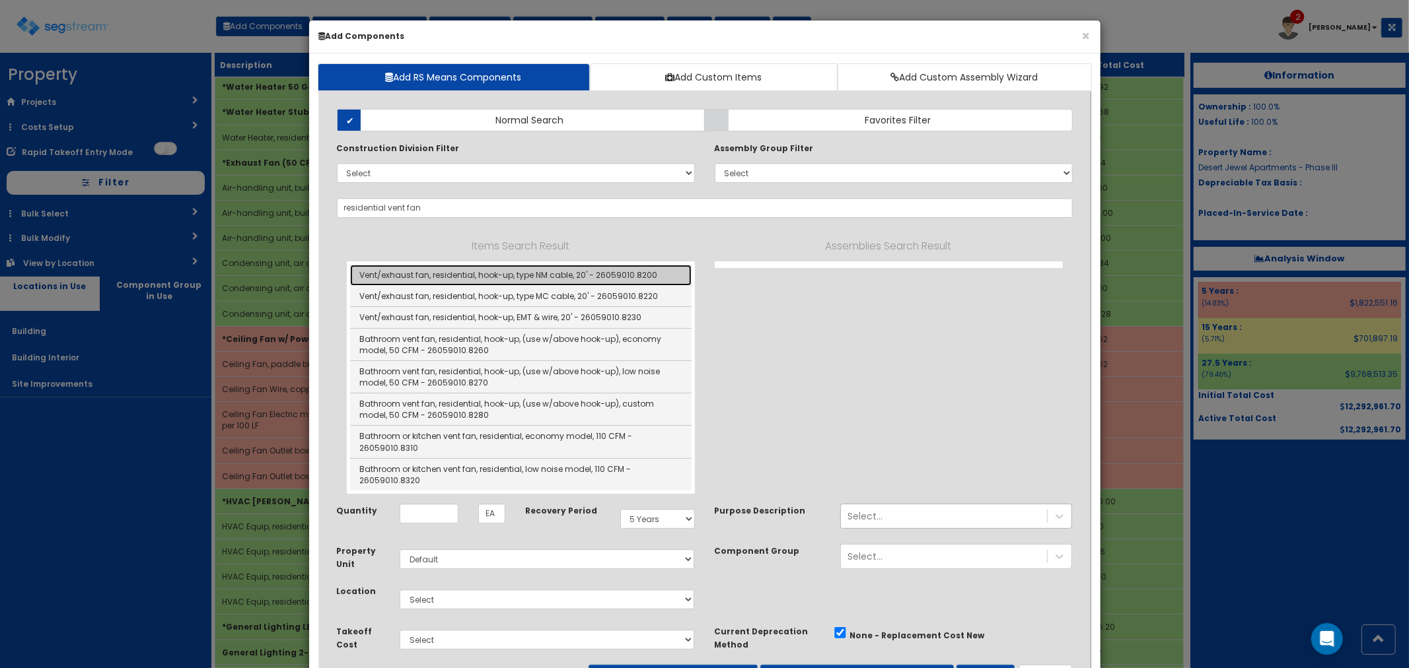
click at [498, 279] on link "Vent/exhaust fan, residential, hook-up, type NM cable, 20' - 26059010.8200" at bounding box center [520, 275] width 341 height 21
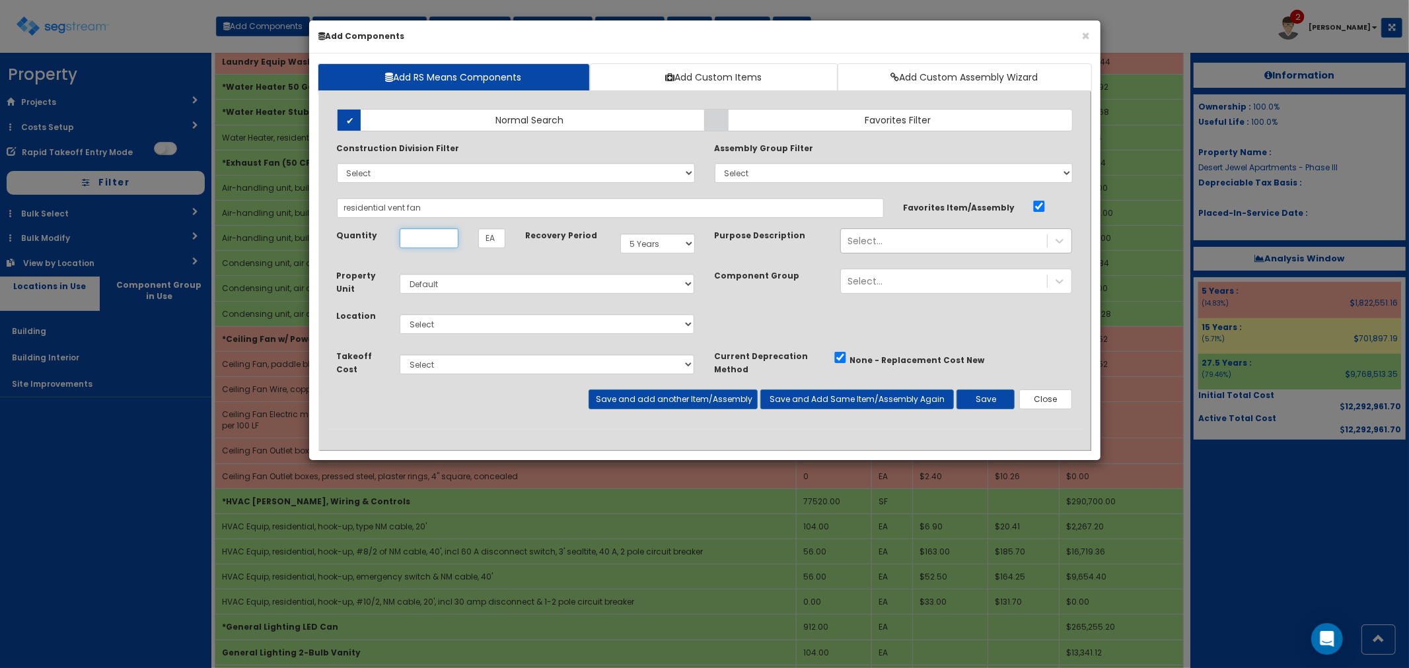
type input "Vent/exhaust fan, residential, hook-up, type NM cable, 20' - 26059010.8200"
checkbox input "true"
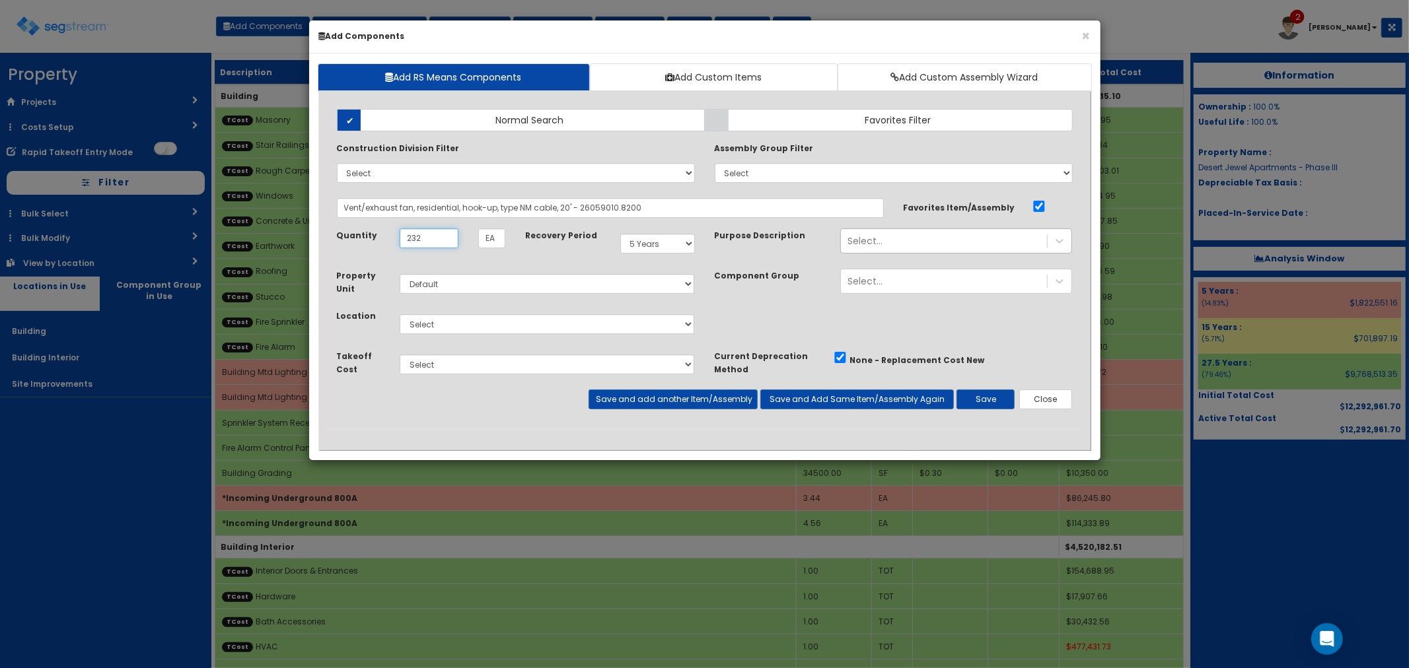
type input "232"
click at [466, 327] on select "Select Building Building Interior Site Improvements Add Additional Location" at bounding box center [547, 324] width 295 height 20
select select "7"
click at [400, 314] on select "Select Building Building Interior Site Improvements Add Additional Location" at bounding box center [547, 324] width 295 height 20
click at [441, 365] on select "Select Miscellaneous Site Work Masonry Stair Railings & Welding Rough Carpentry…" at bounding box center [547, 365] width 295 height 20
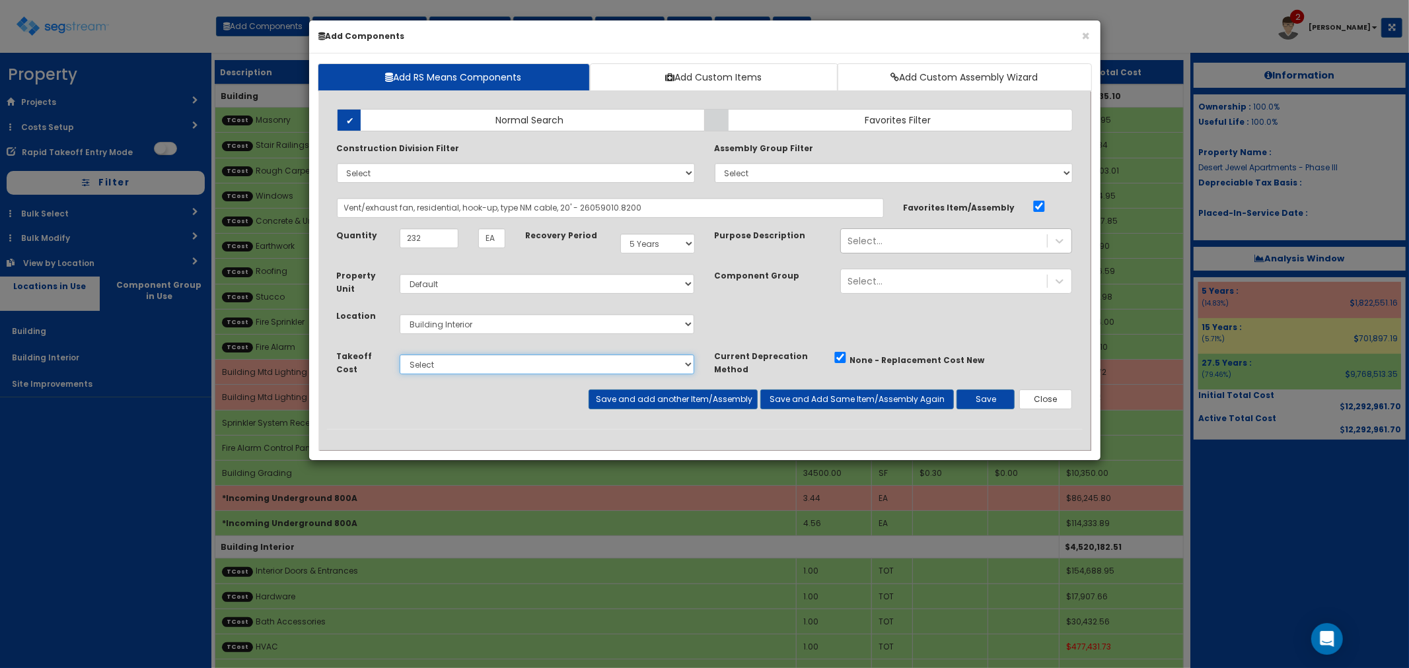
select select "5277633"
click at [400, 355] on select "Select Miscellaneous Site Work Masonry Stair Railings & Welding Rough Carpentry…" at bounding box center [547, 365] width 295 height 20
click at [980, 398] on button "Save" at bounding box center [985, 400] width 58 height 20
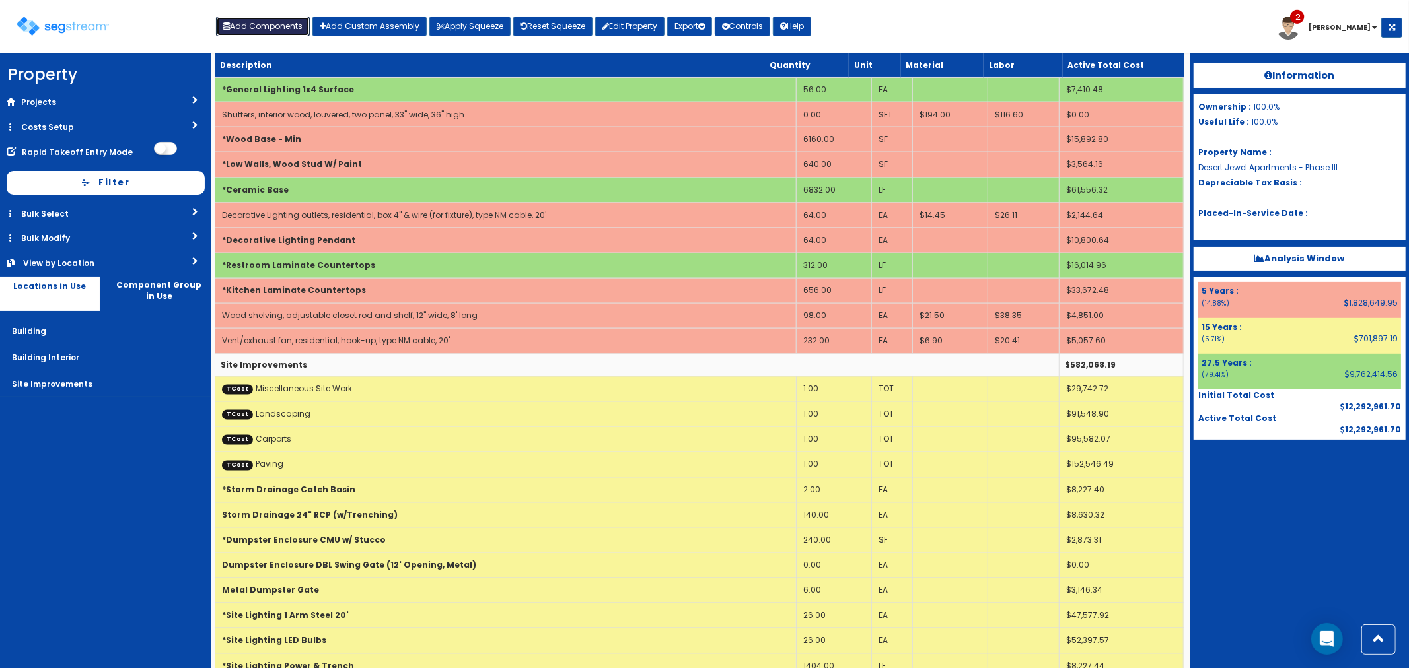
scroll to position [1981, 0]
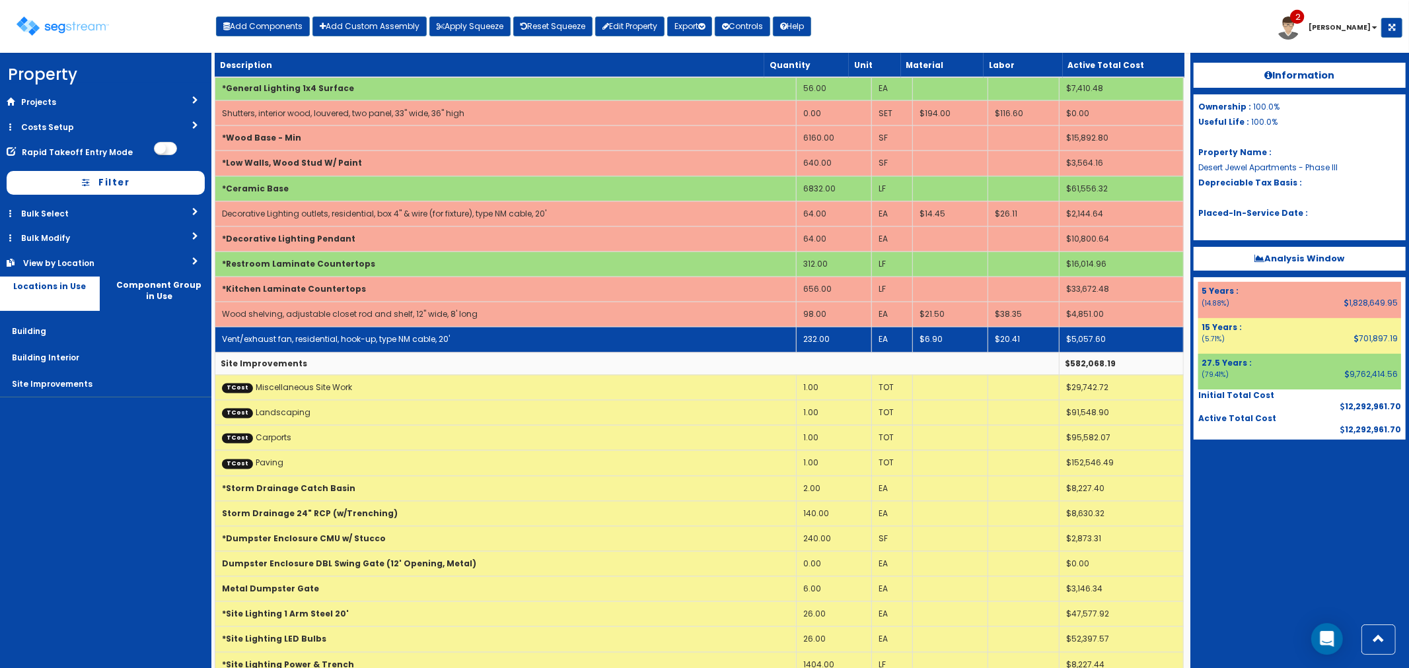
click at [289, 341] on link "Vent/exhaust fan, residential, hook-up, type NM cable, 20'" at bounding box center [336, 339] width 228 height 11
select select "5277633"
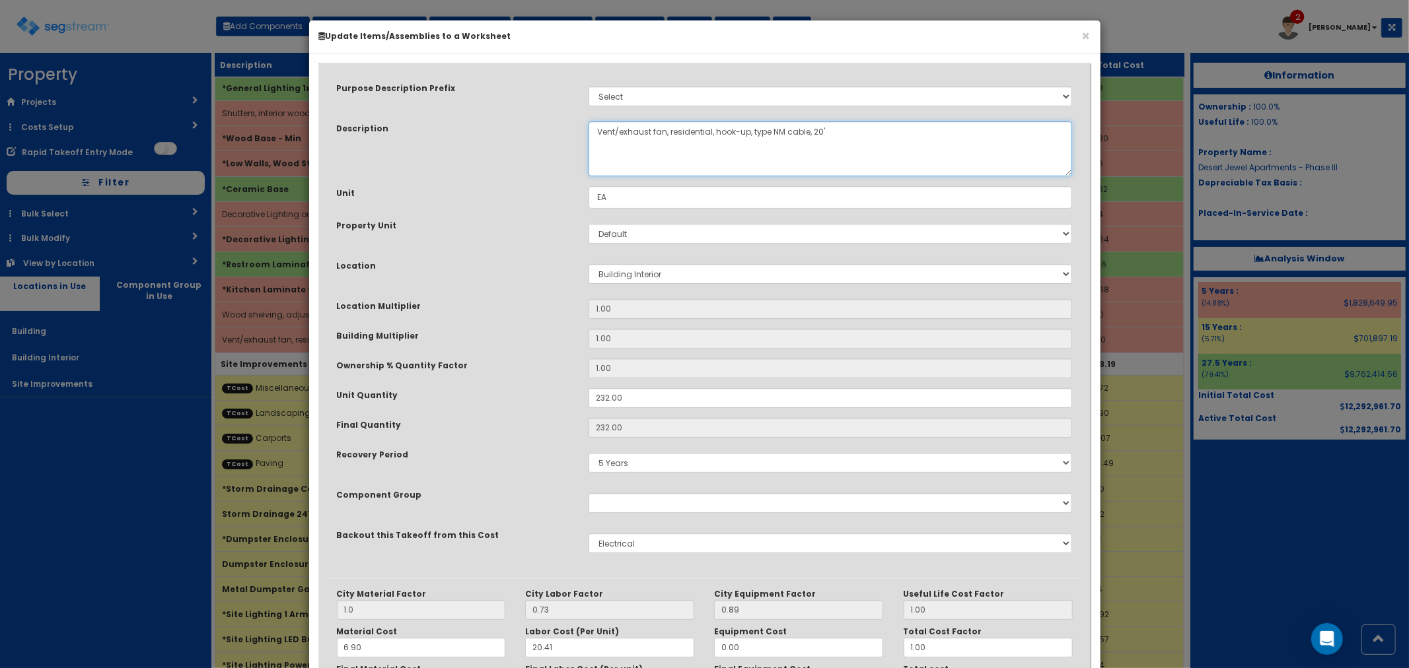
drag, startPoint x: 654, startPoint y: 132, endPoint x: 578, endPoint y: 126, distance: 76.2
click at [579, 126] on div "Vent/exhaust fan, residential, hook-up, type NM cable, 20'" at bounding box center [831, 149] width 504 height 55
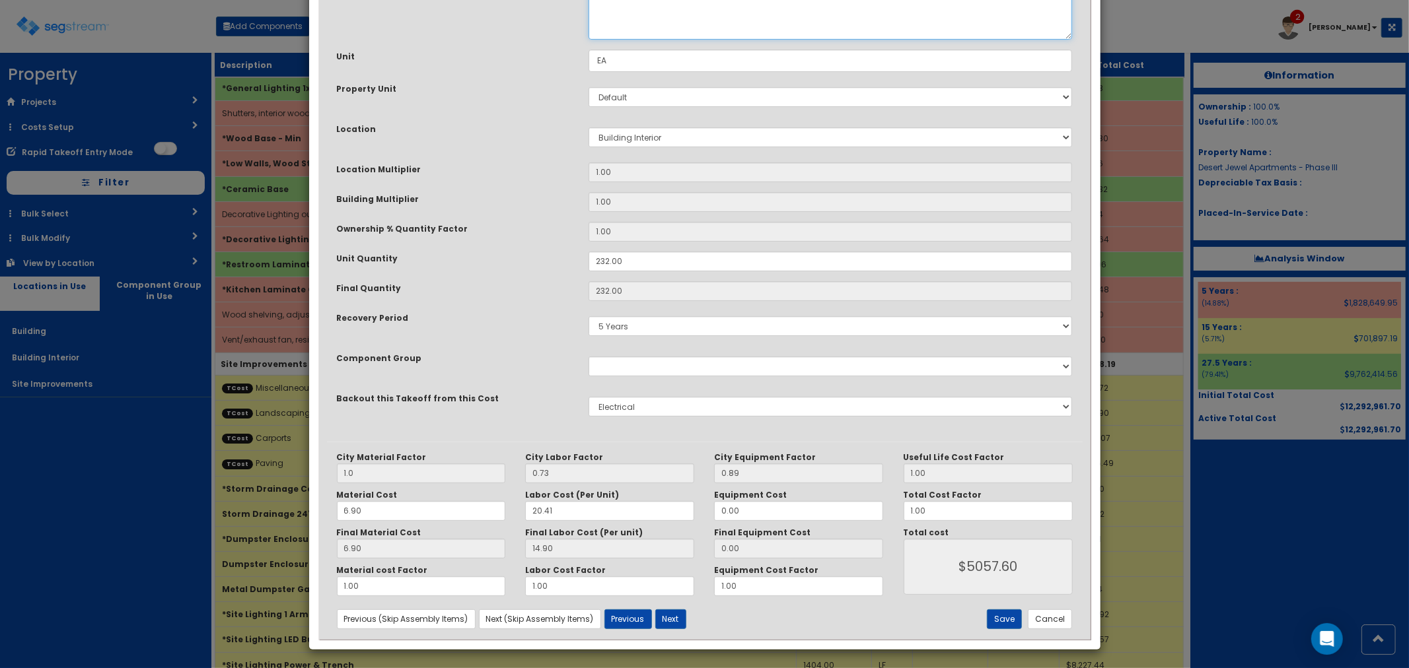
scroll to position [139, 0]
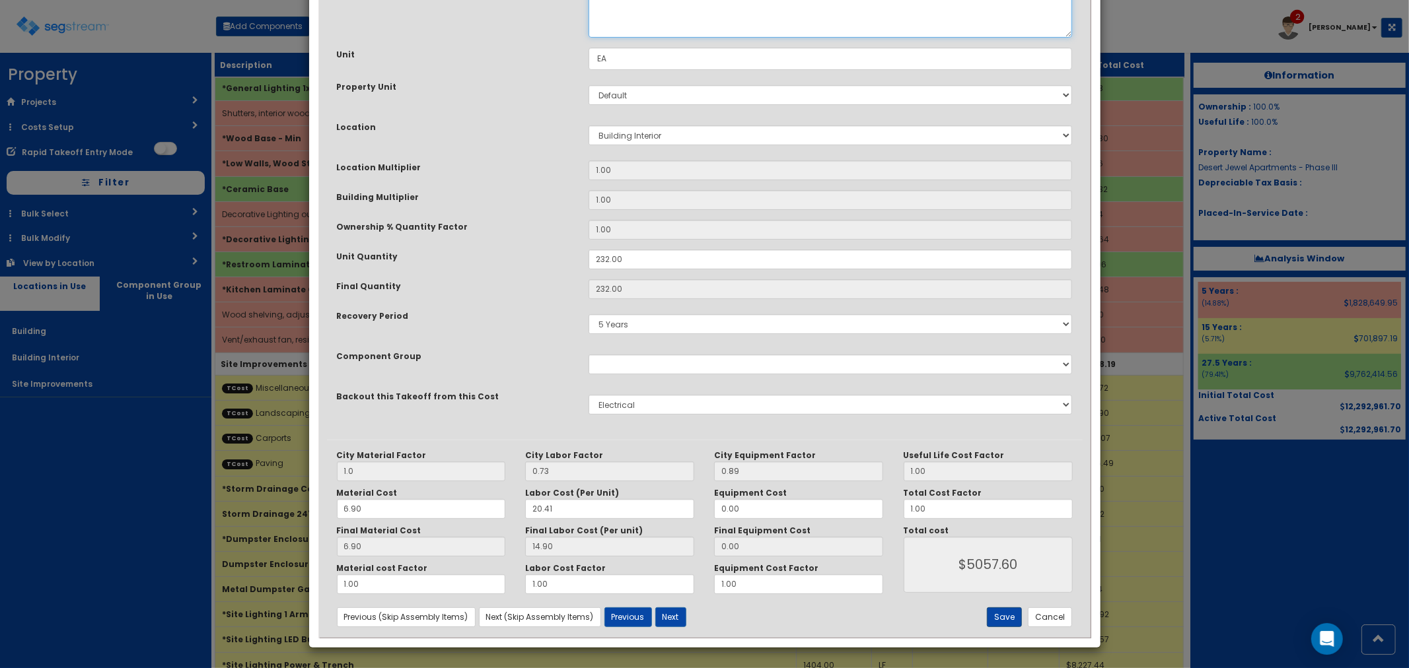
type textarea "Ceiling Fan, residential, hook-up, type NM cable, 20'"
click at [1013, 618] on button "Save" at bounding box center [1004, 618] width 35 height 20
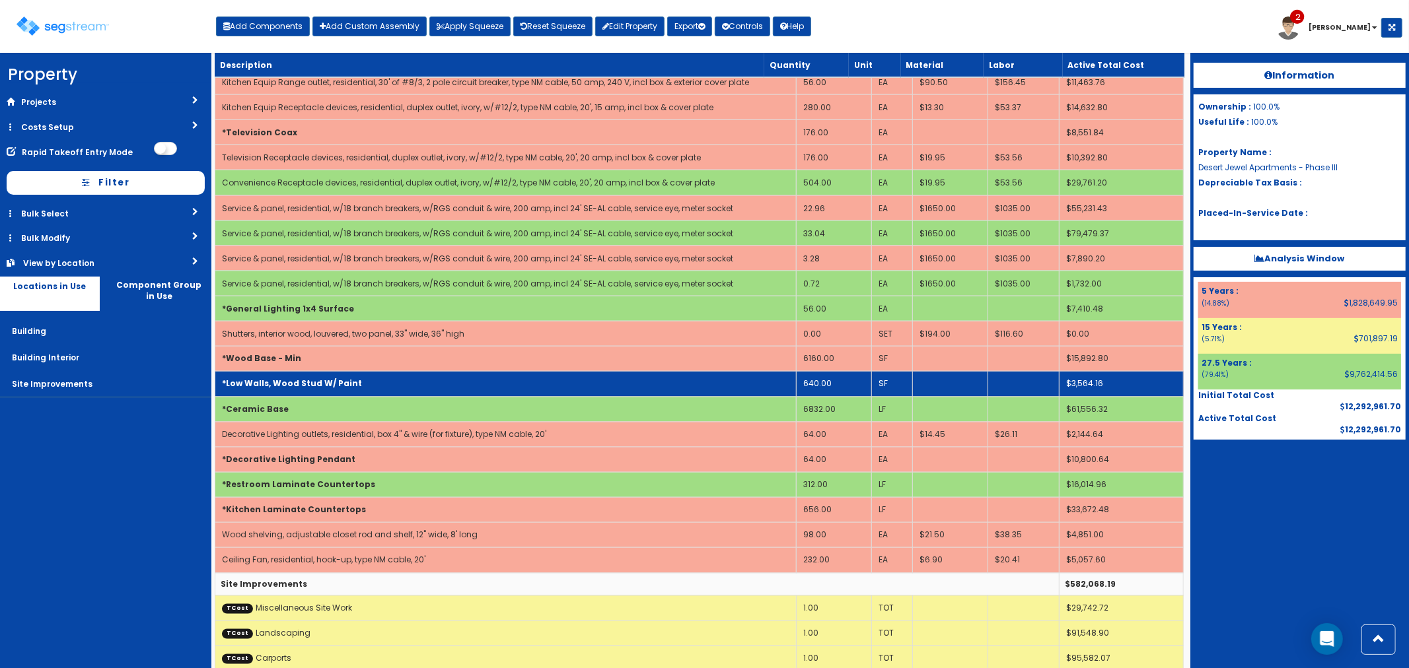
scroll to position [1688, 0]
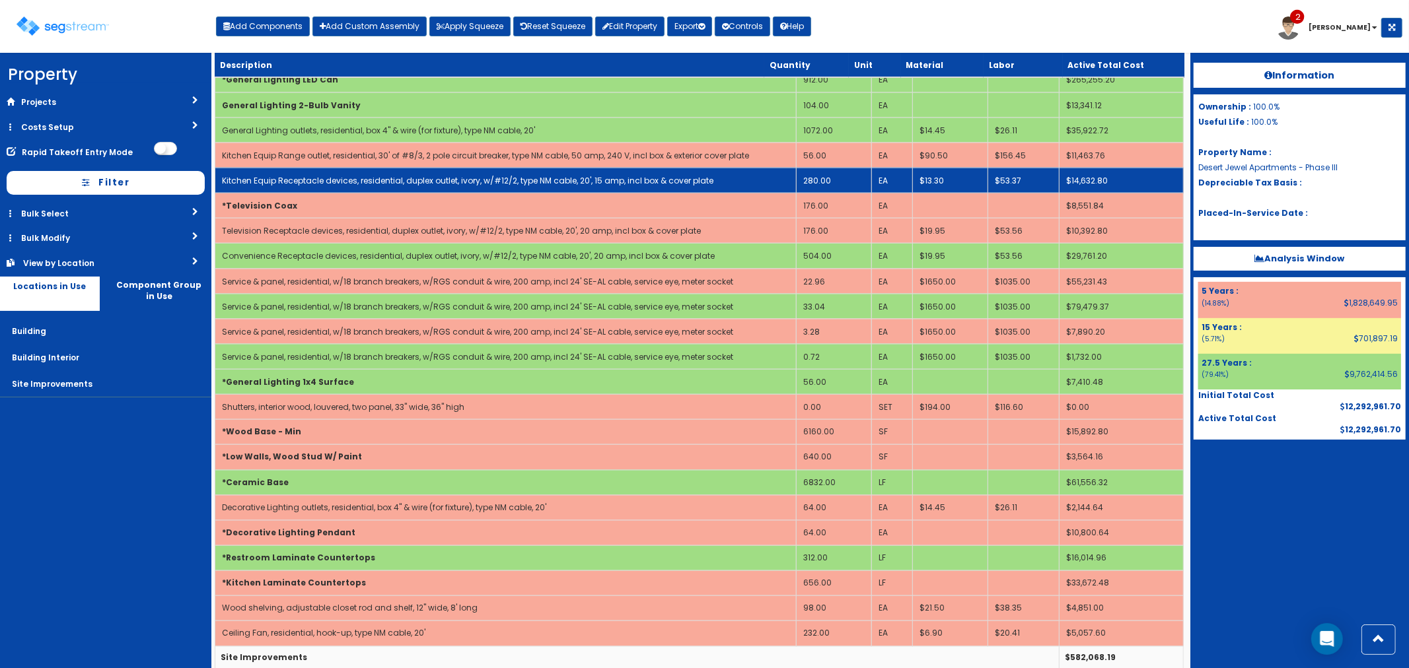
click at [827, 182] on td "280.00" at bounding box center [833, 180] width 75 height 25
click at [836, 181] on td "280.00" at bounding box center [833, 180] width 75 height 25
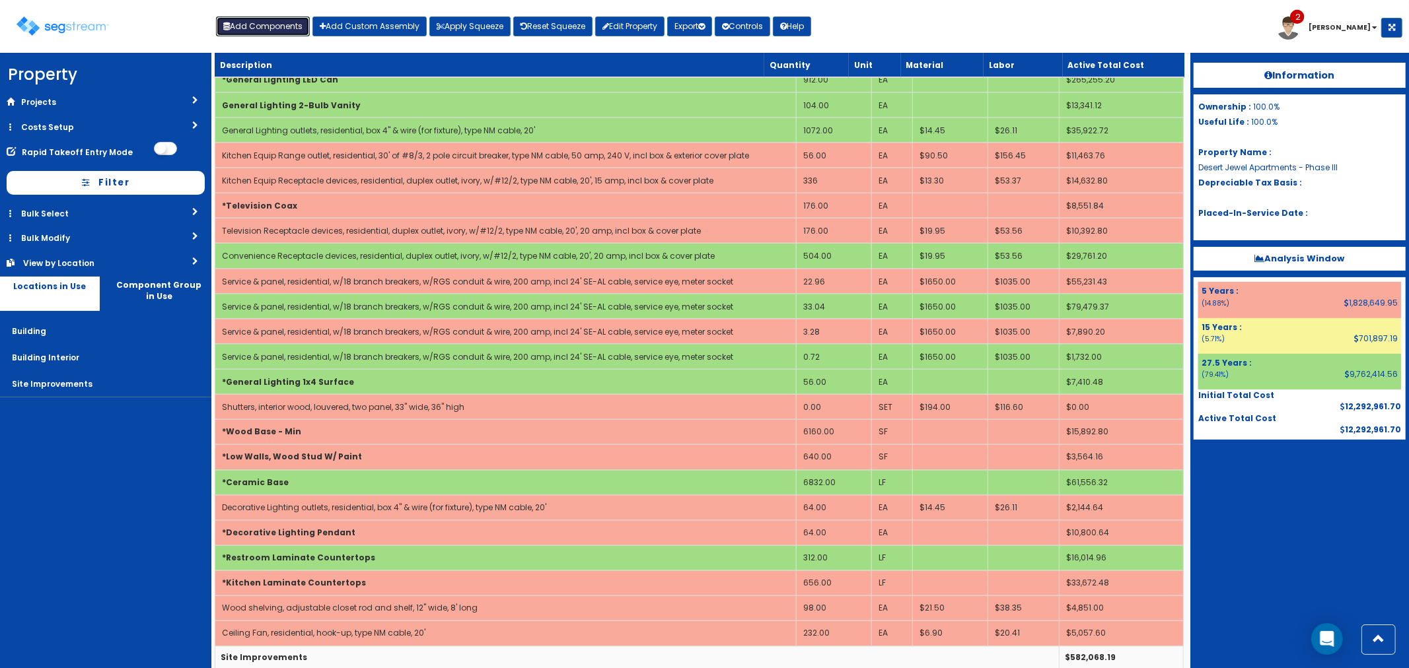
click at [267, 23] on button "Add Components" at bounding box center [263, 27] width 94 height 20
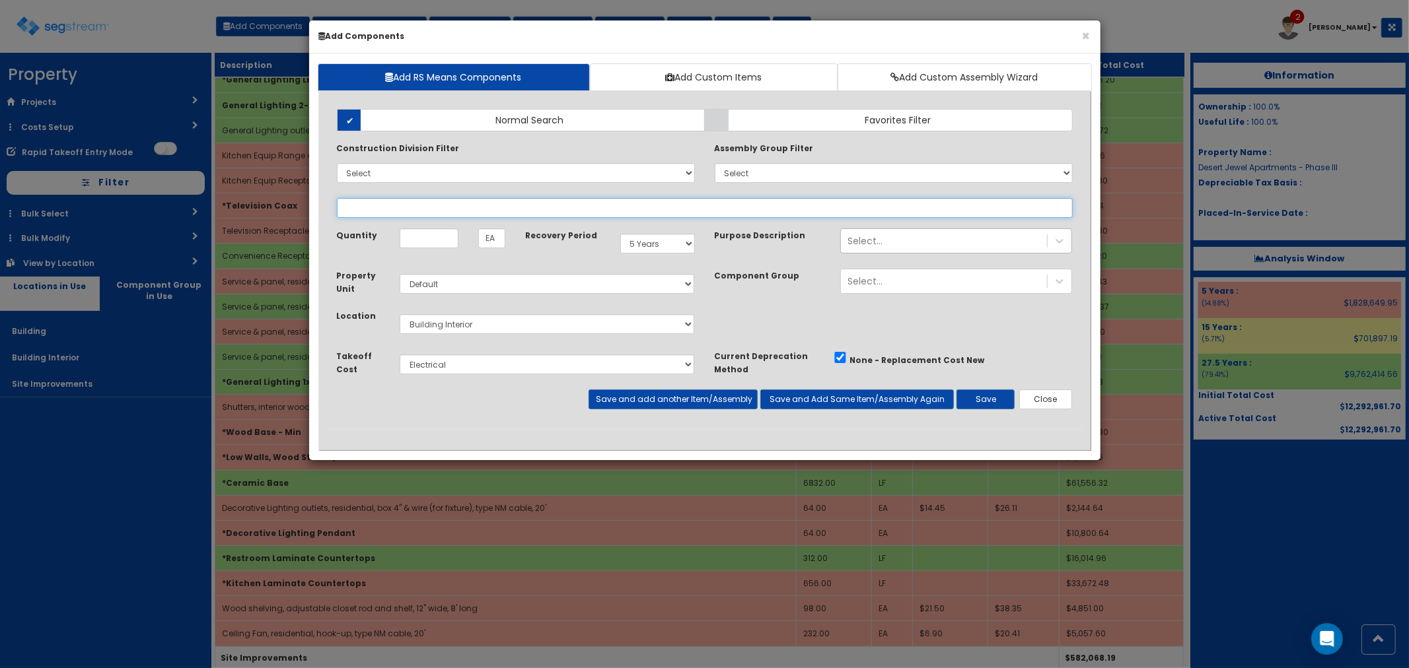
select select
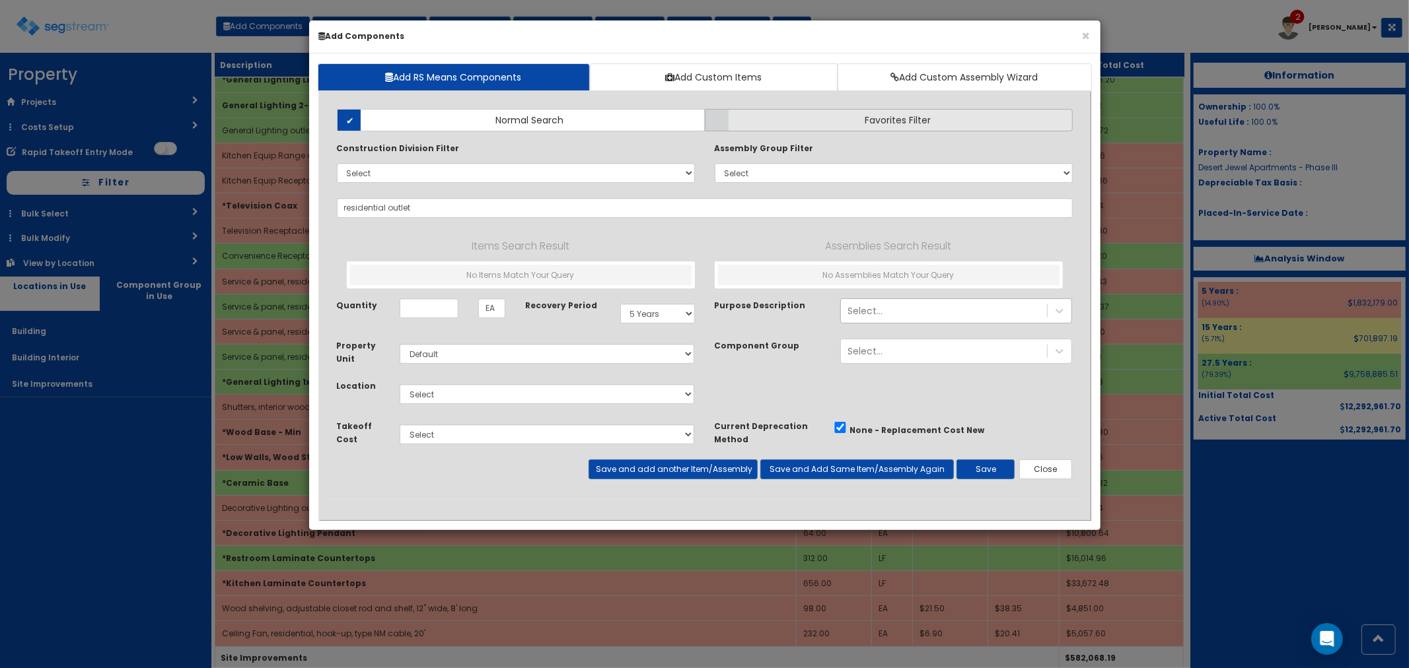
click at [777, 112] on label "Favorites Filter" at bounding box center [889, 120] width 368 height 22
click at [0, 0] on input "Favorites Filter" at bounding box center [0, 0] width 0 height 0
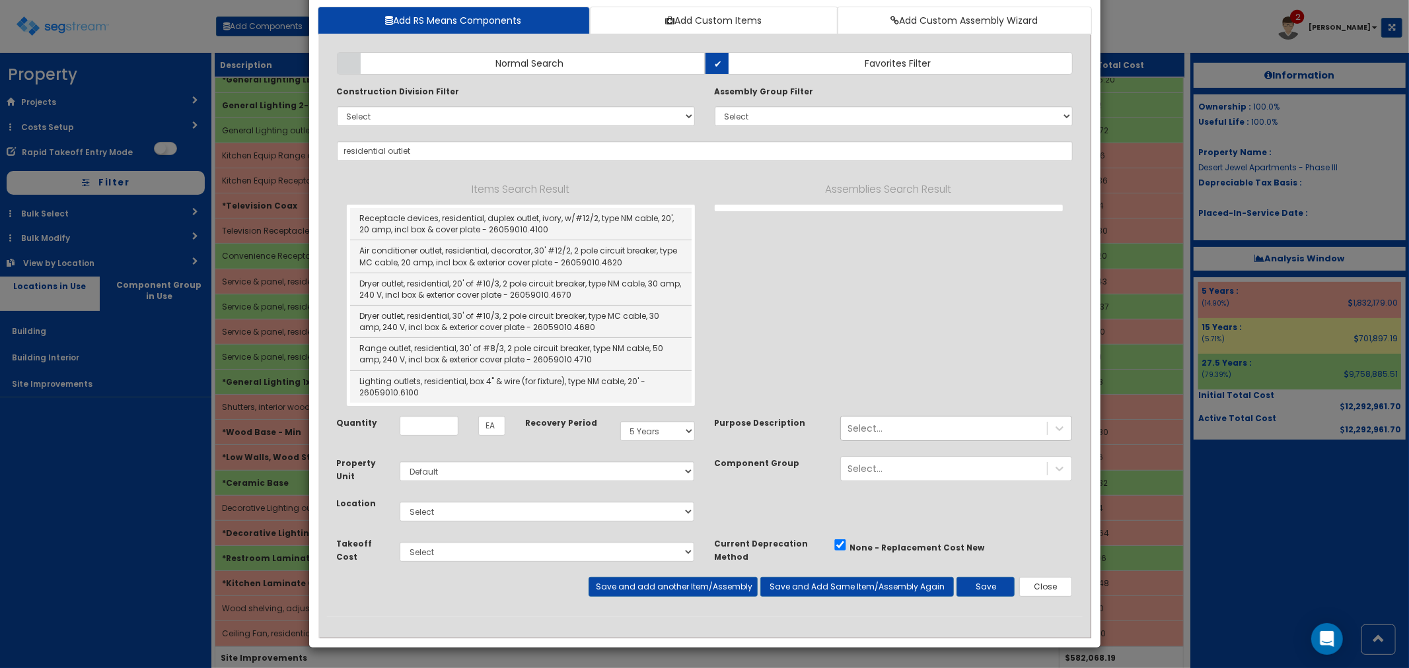
scroll to position [57, 0]
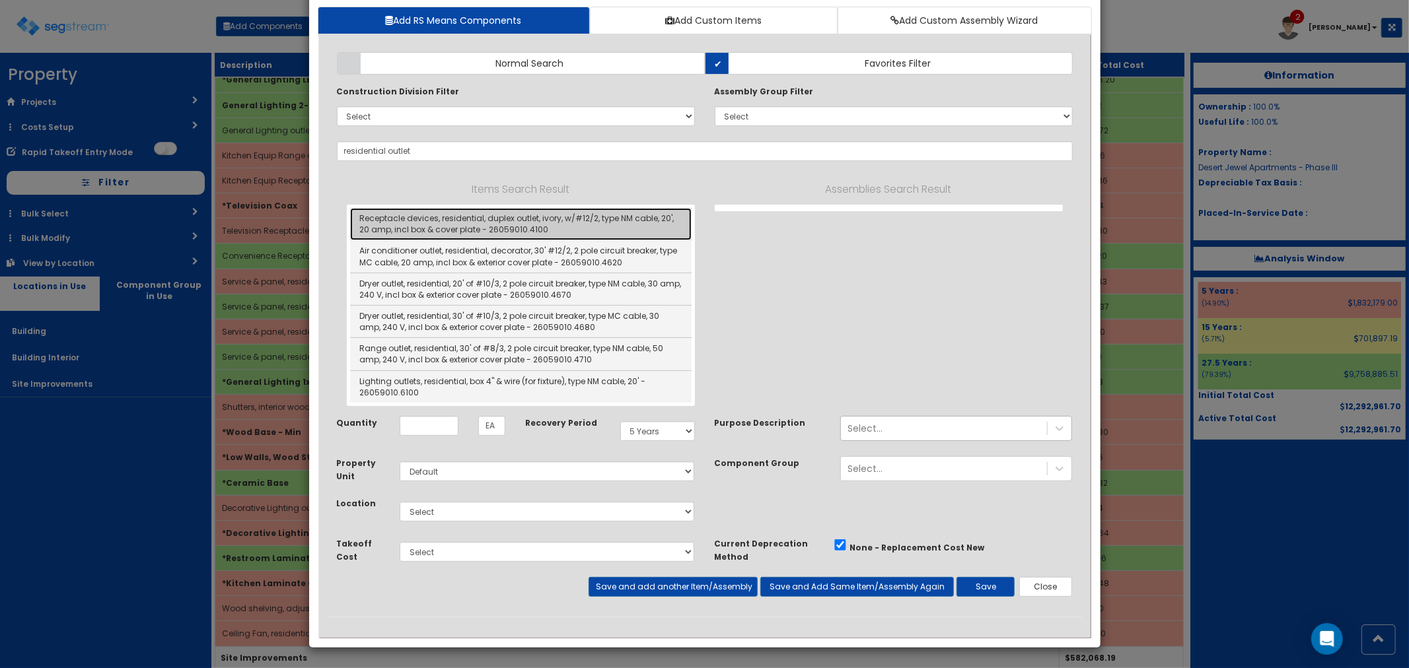
click at [448, 220] on link "Receptacle devices, residential, duplex outlet, ivory, w/#12/2, type NM cable, …" at bounding box center [520, 224] width 341 height 32
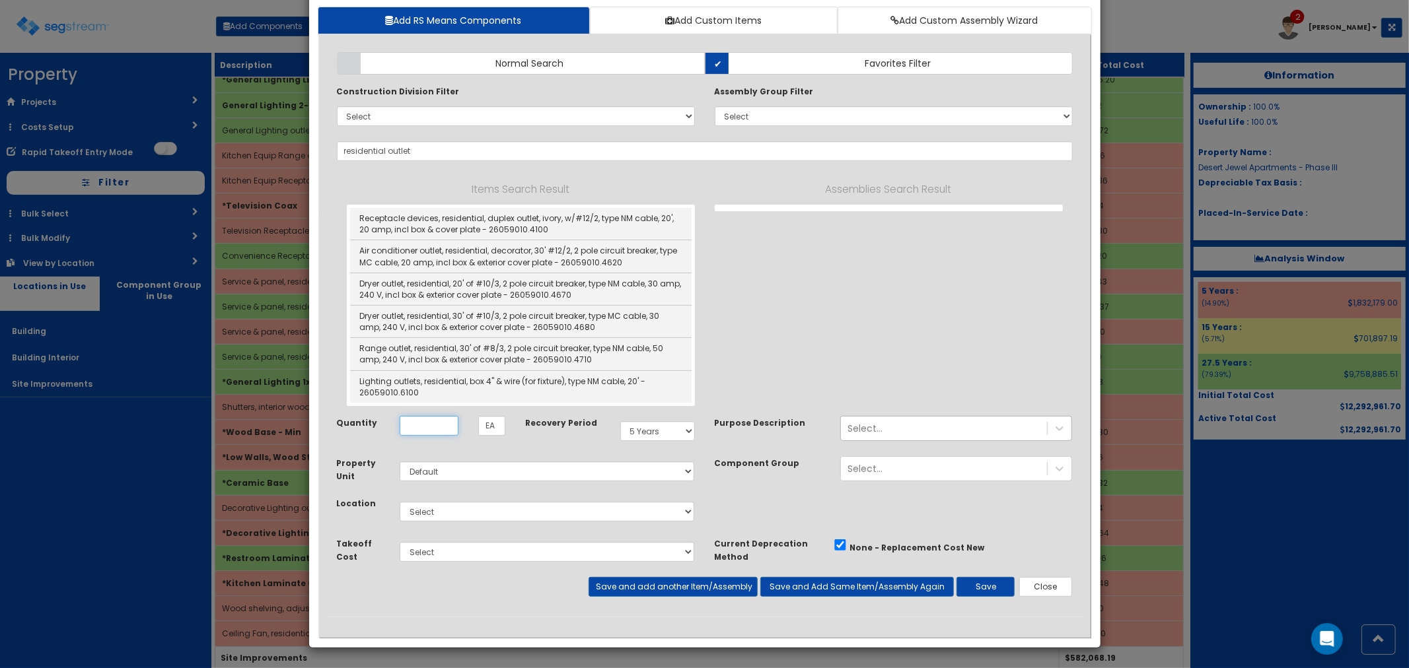
type input "Receptacle devices, residential, duplex outlet, ivory, w/#12/2, type NM cable, …"
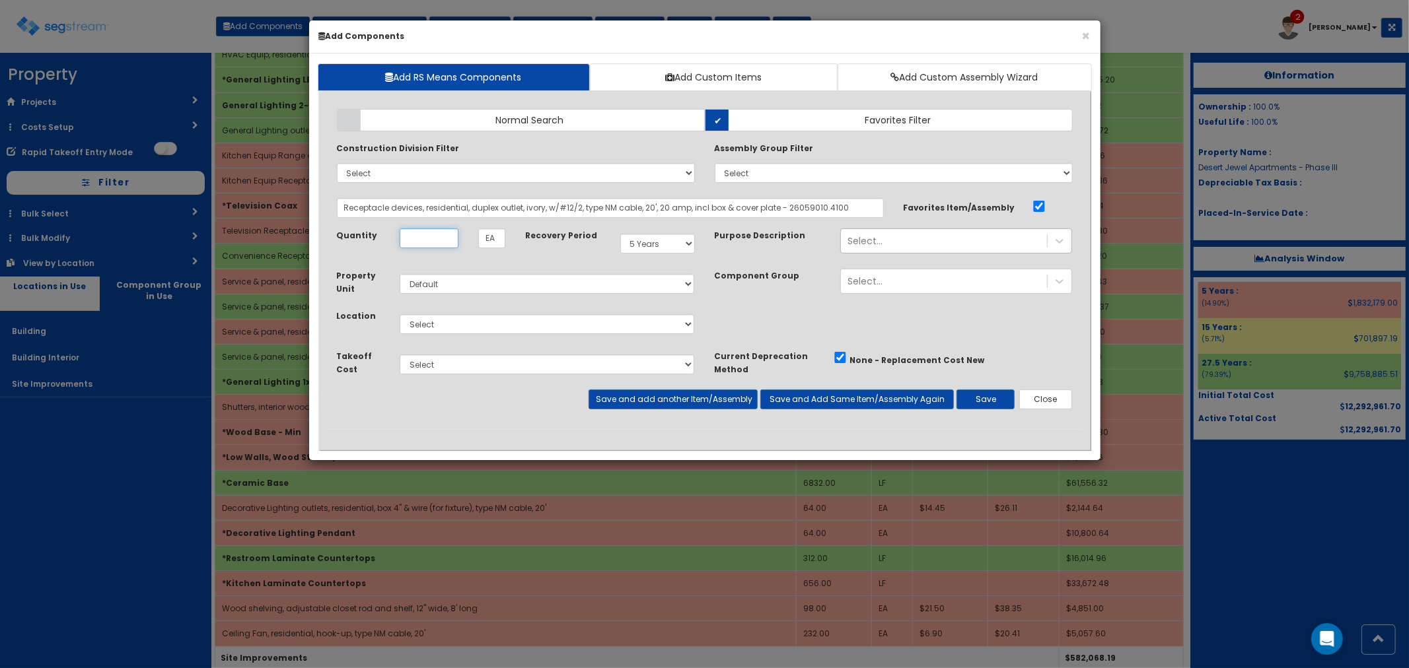
scroll to position [0, 0]
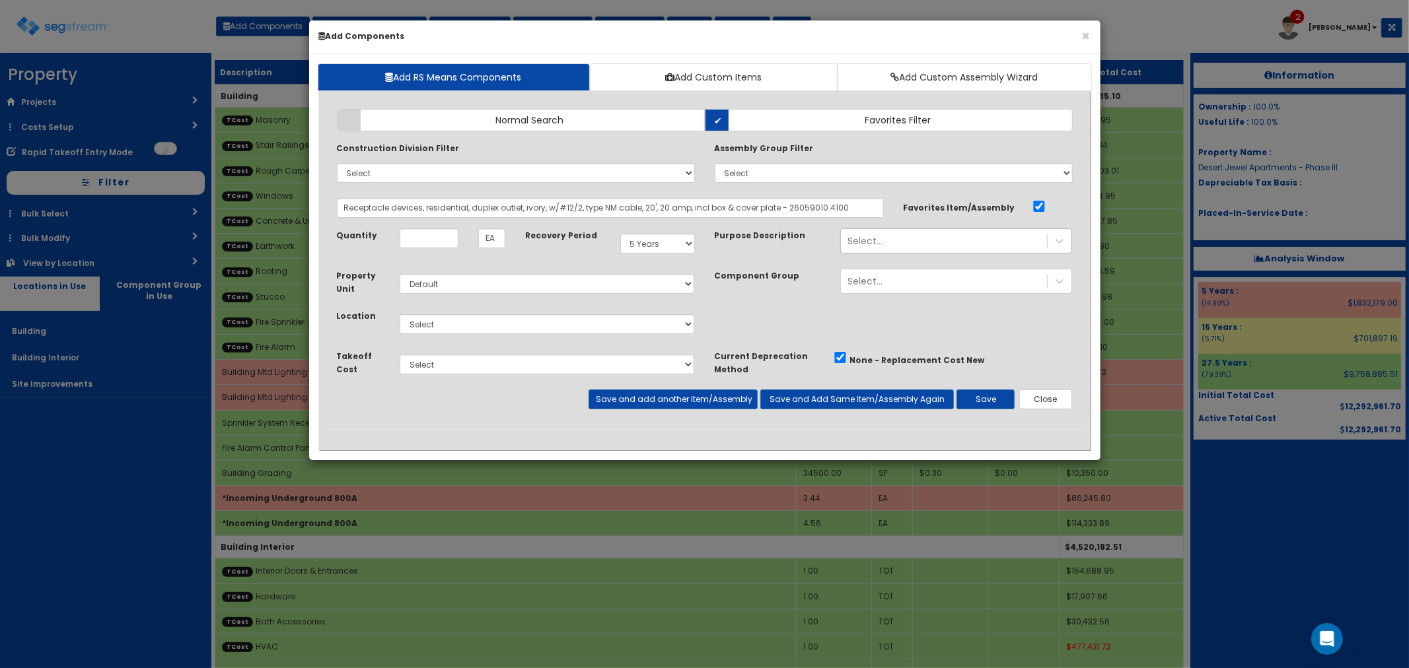
click at [909, 244] on div "Select..." at bounding box center [944, 241] width 206 height 21
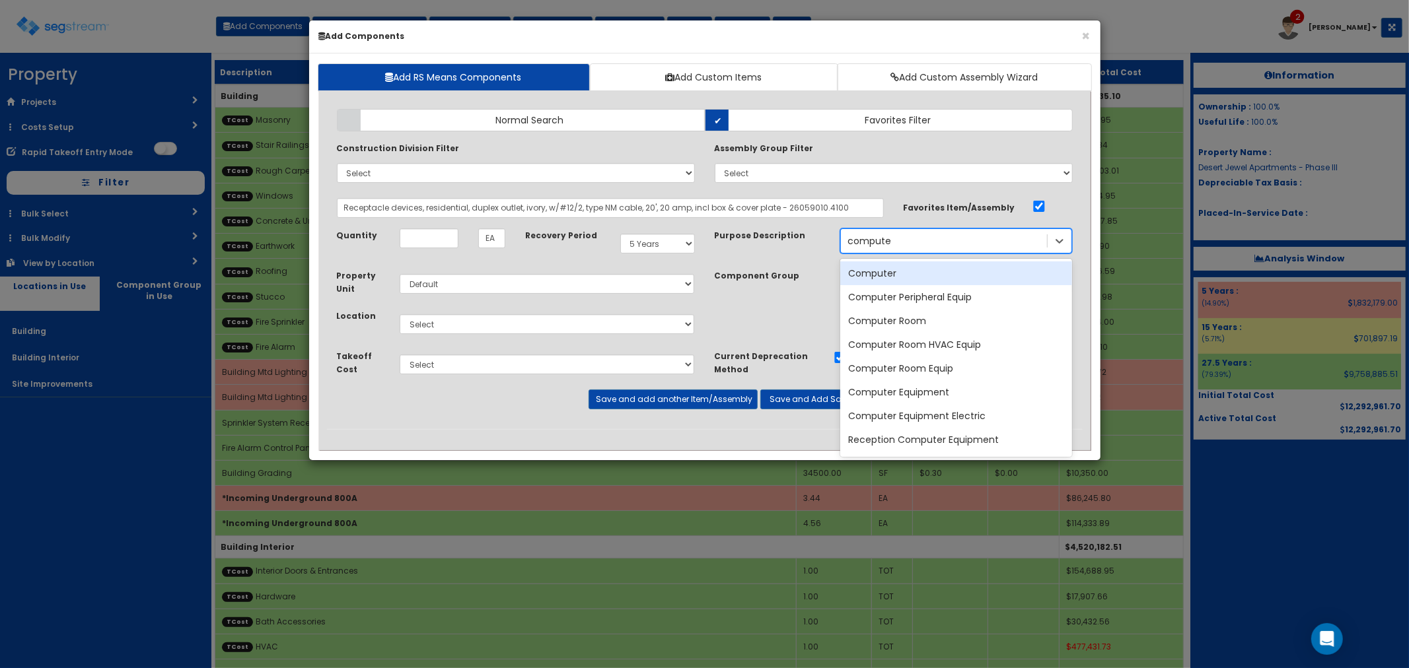
type input "computer"
click at [902, 277] on div "Computer" at bounding box center [956, 274] width 232 height 24
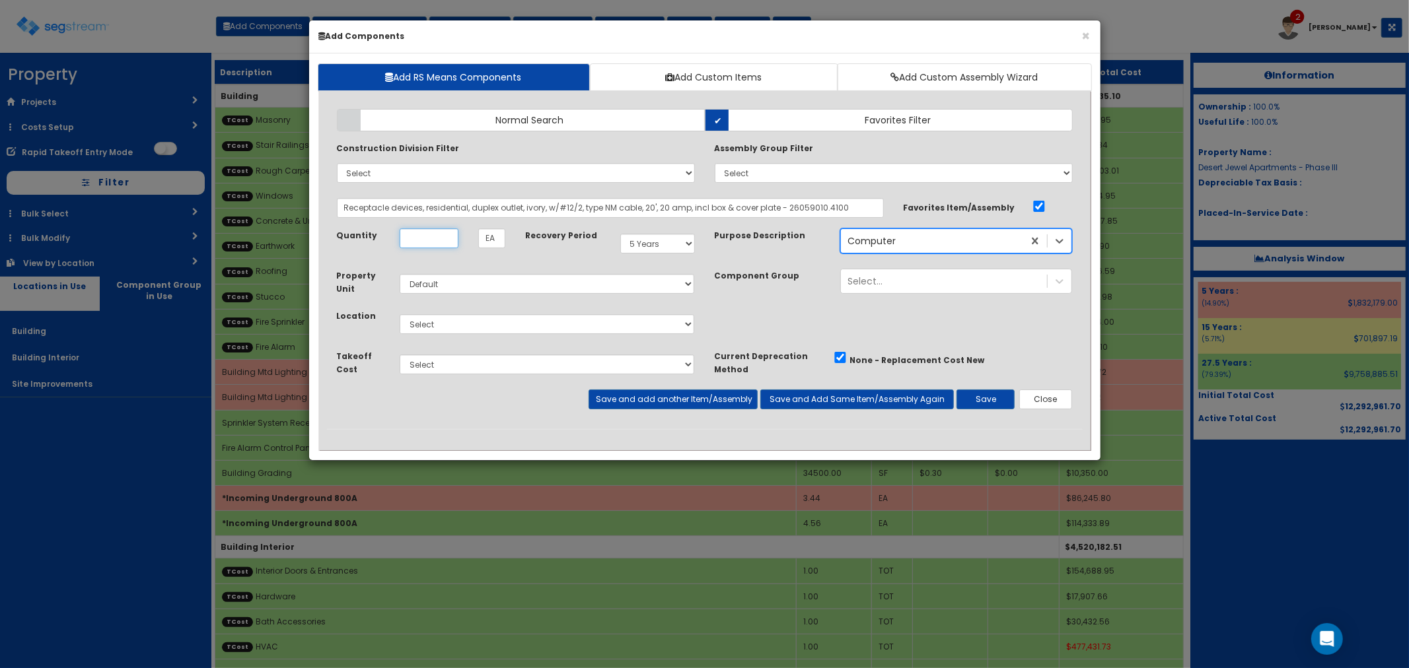
click at [421, 230] on input "Unit Quantity" at bounding box center [429, 239] width 59 height 20
type input "56"
click at [431, 321] on select "Select Building Building Interior Site Improvements Add Additional Location" at bounding box center [547, 324] width 295 height 20
select select "7"
click at [400, 314] on select "Select Building Building Interior Site Improvements Add Additional Location" at bounding box center [547, 324] width 295 height 20
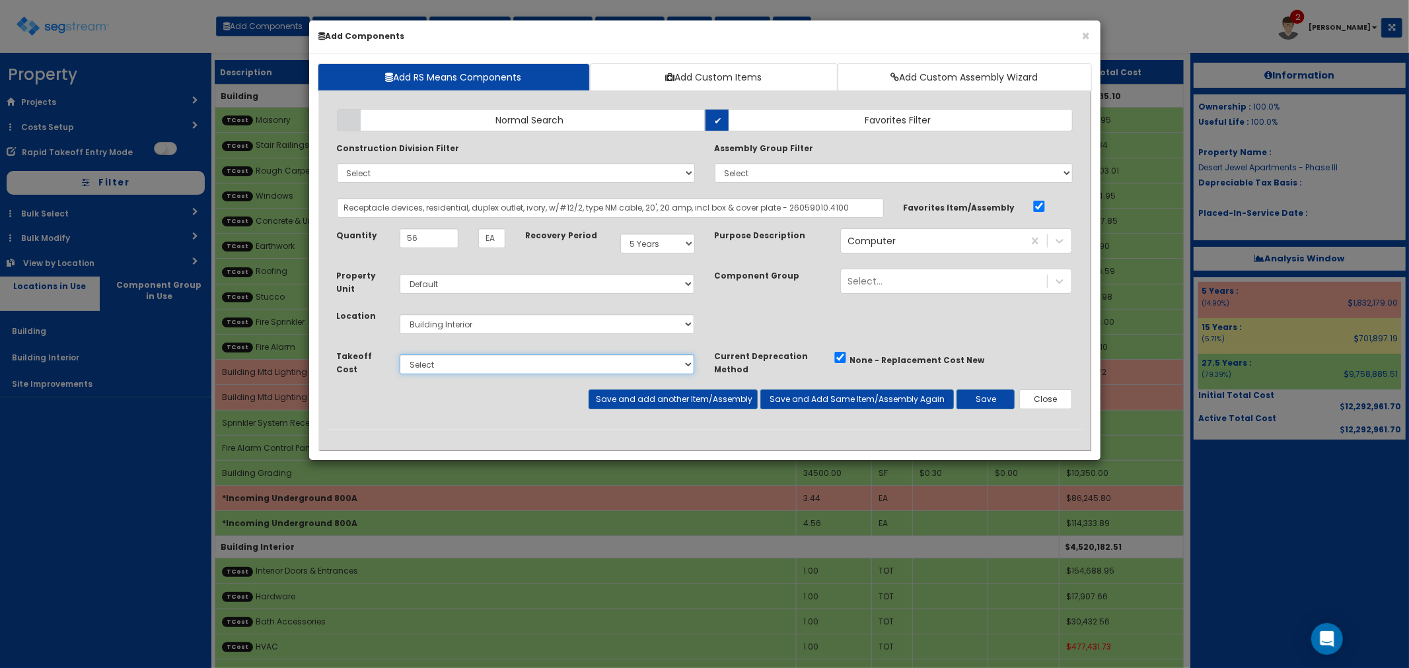
click at [433, 361] on select "Select Miscellaneous Site Work Masonry Stair Railings & Welding Rough Carpentry…" at bounding box center [547, 365] width 295 height 20
select select "5277633"
click at [400, 355] on select "Select Miscellaneous Site Work Masonry Stair Railings & Welding Rough Carpentry…" at bounding box center [547, 365] width 295 height 20
click at [646, 392] on button "Save and add another Item/Assembly" at bounding box center [672, 400] width 169 height 20
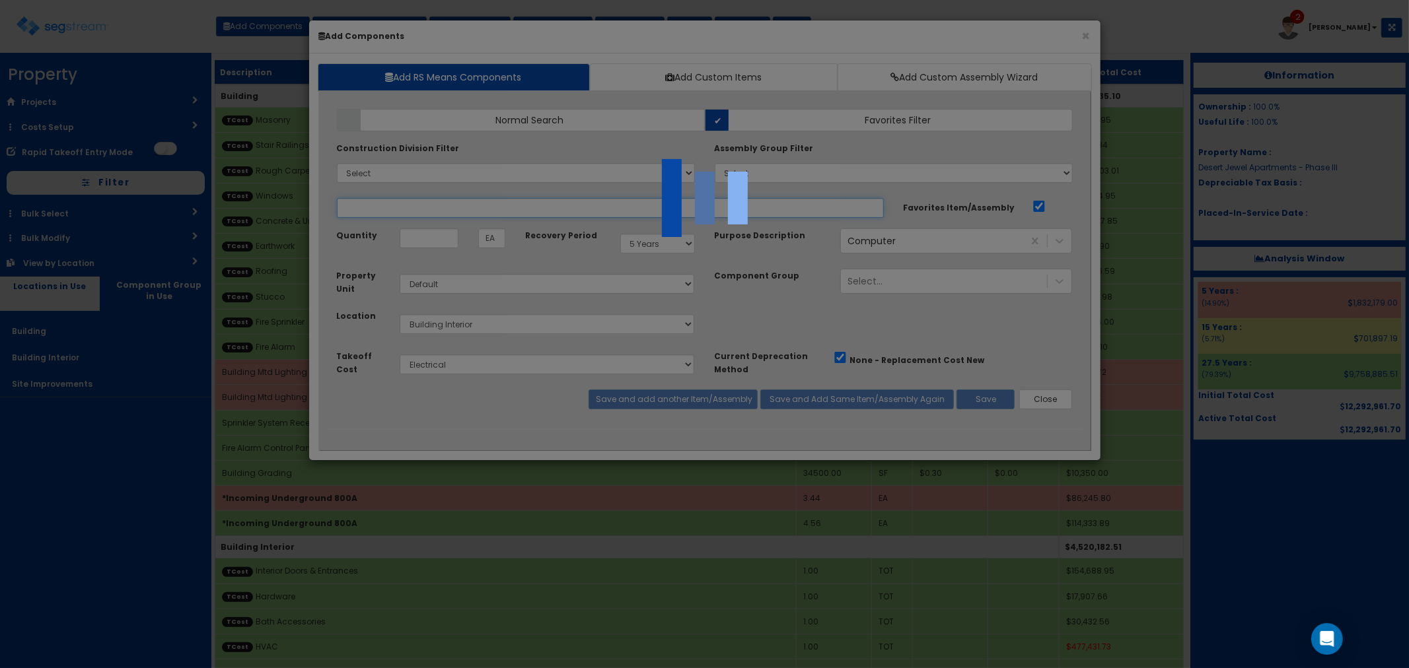
select select "5277633"
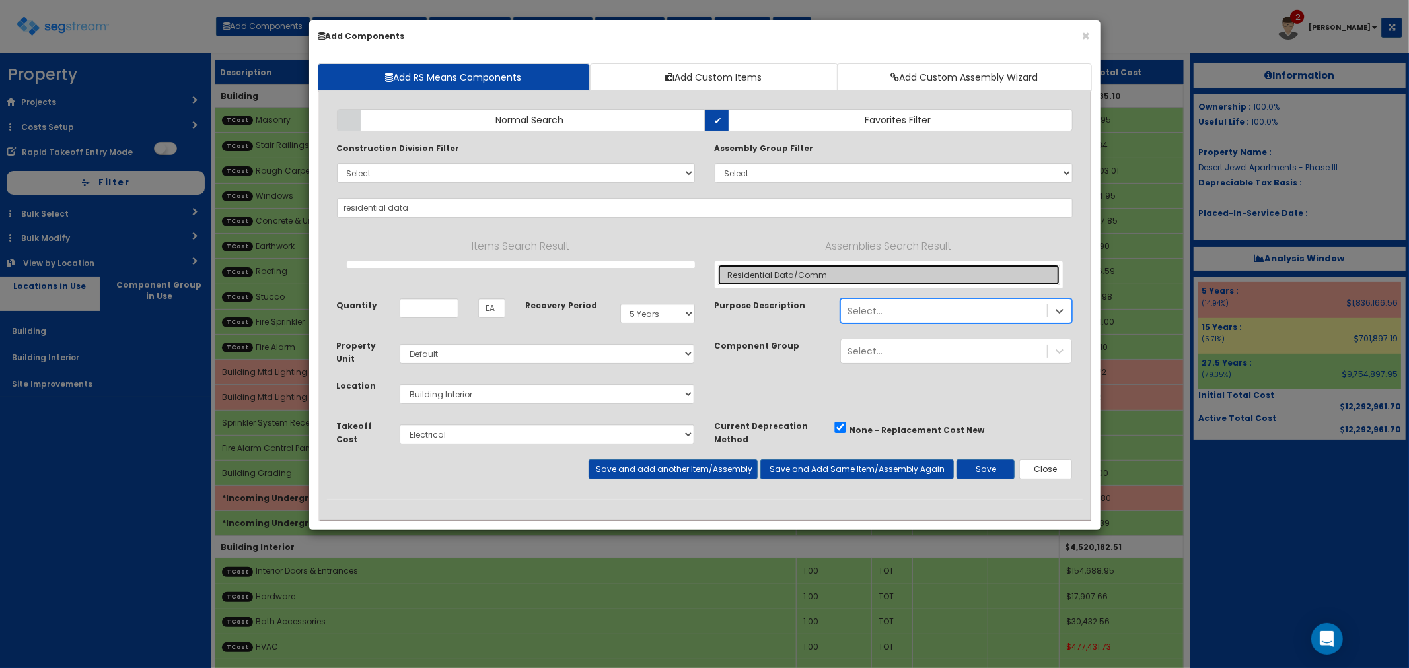
click at [783, 273] on link "Residential Data/Comm" at bounding box center [888, 275] width 341 height 20
type input "Residential Data/Comm"
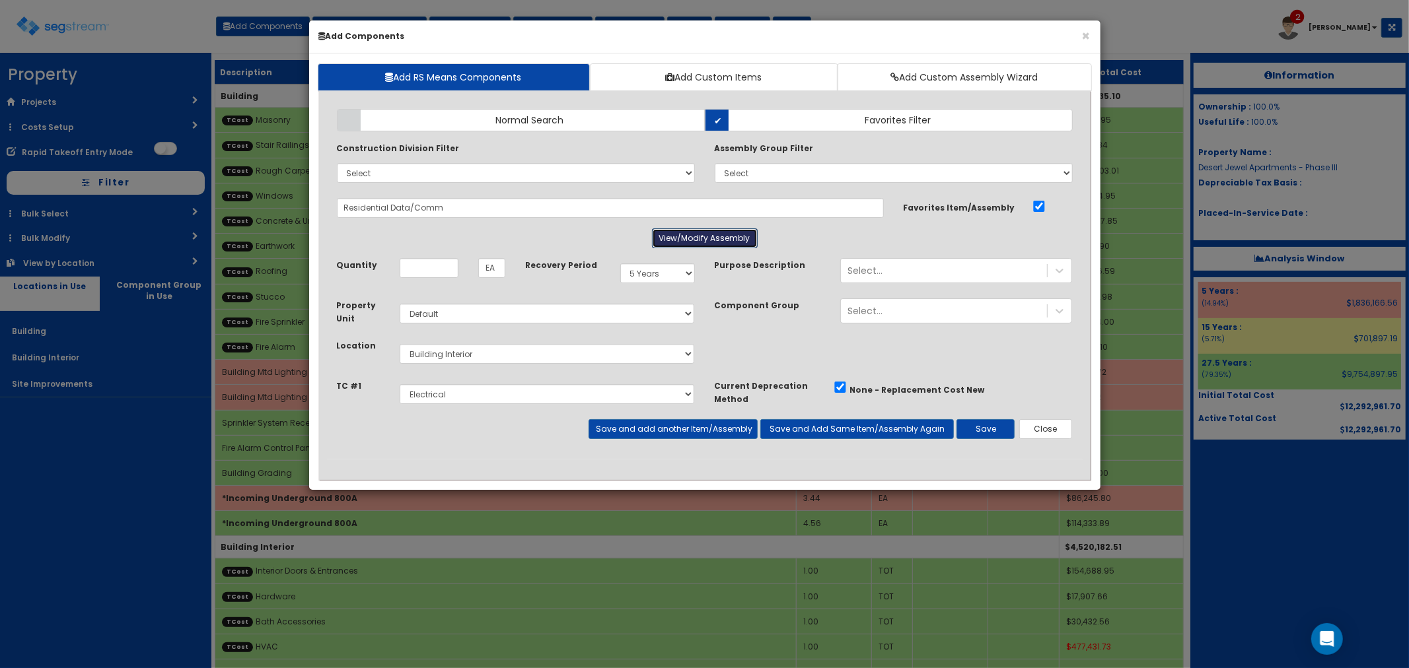
click at [678, 234] on button "View/Modify Assembly" at bounding box center [705, 239] width 106 height 20
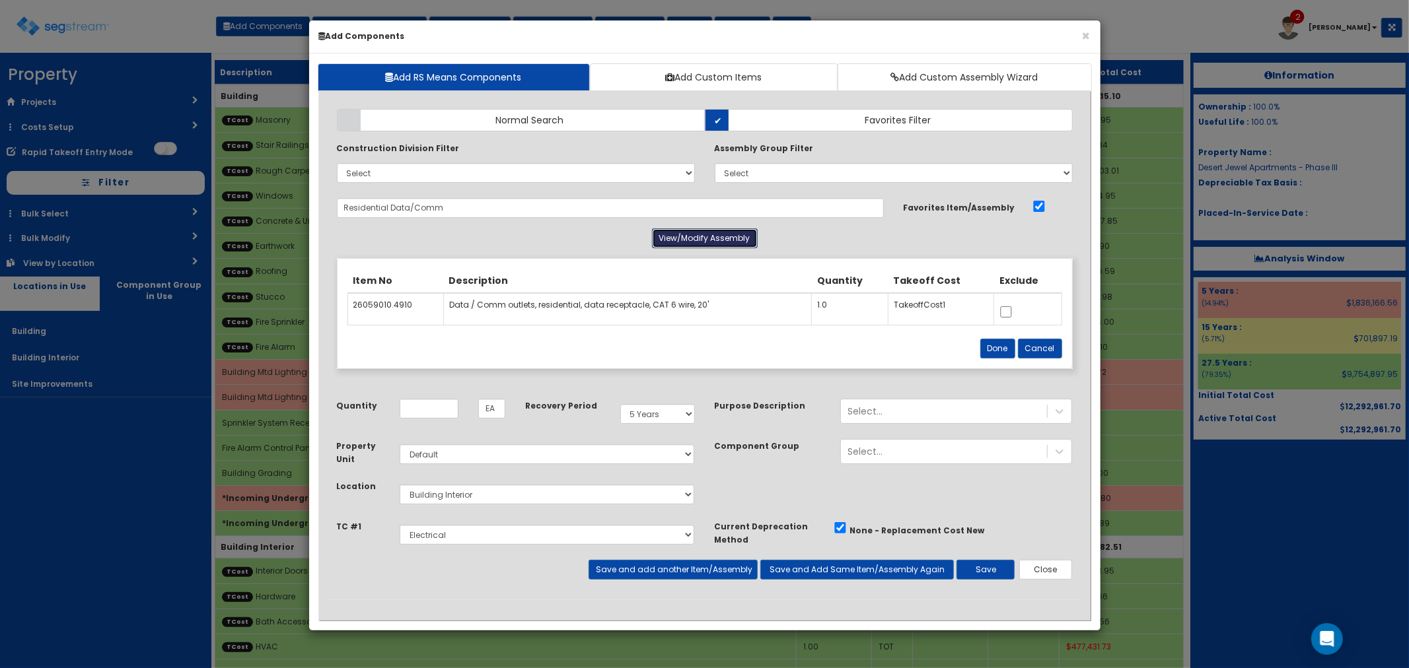
click at [678, 234] on button "View/Modify Assembly" at bounding box center [705, 239] width 106 height 20
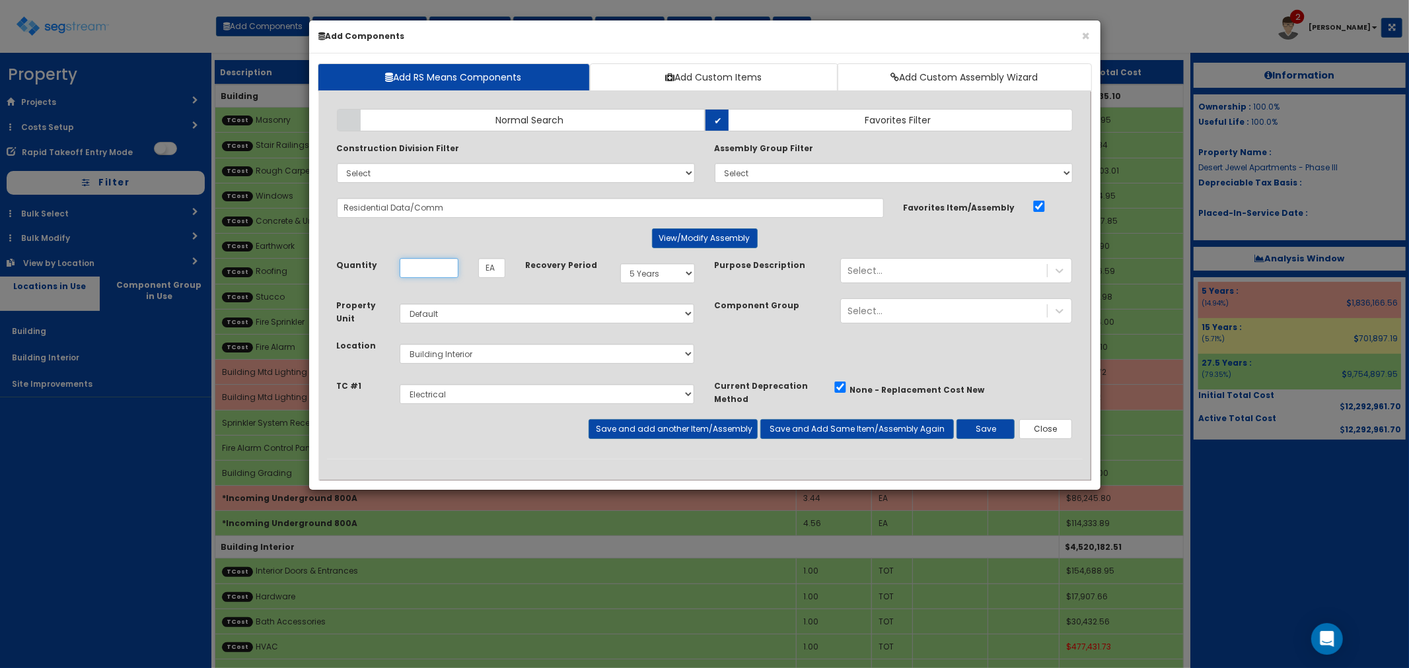
click at [421, 260] on input "Unit Quantity" at bounding box center [429, 268] width 59 height 20
type input "56"
click at [979, 427] on button "Save" at bounding box center [985, 429] width 58 height 20
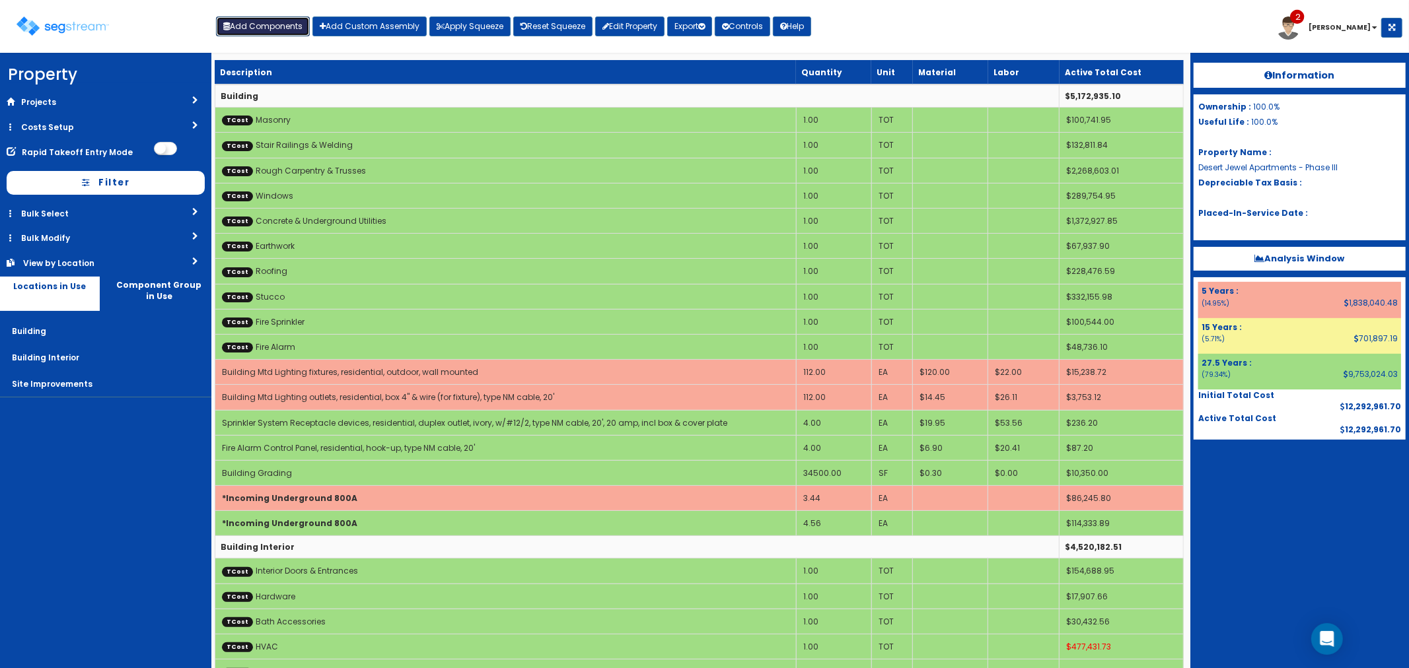
click at [248, 26] on button "Add Components" at bounding box center [263, 27] width 94 height 20
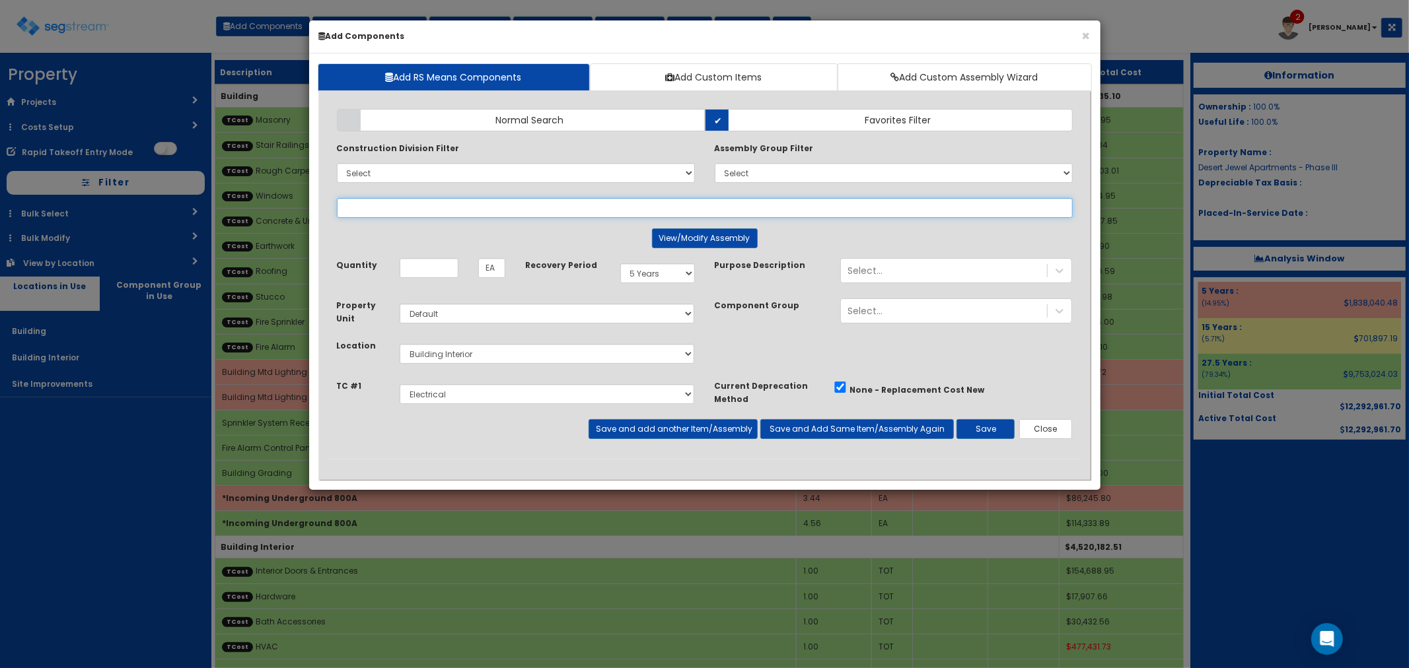
select select
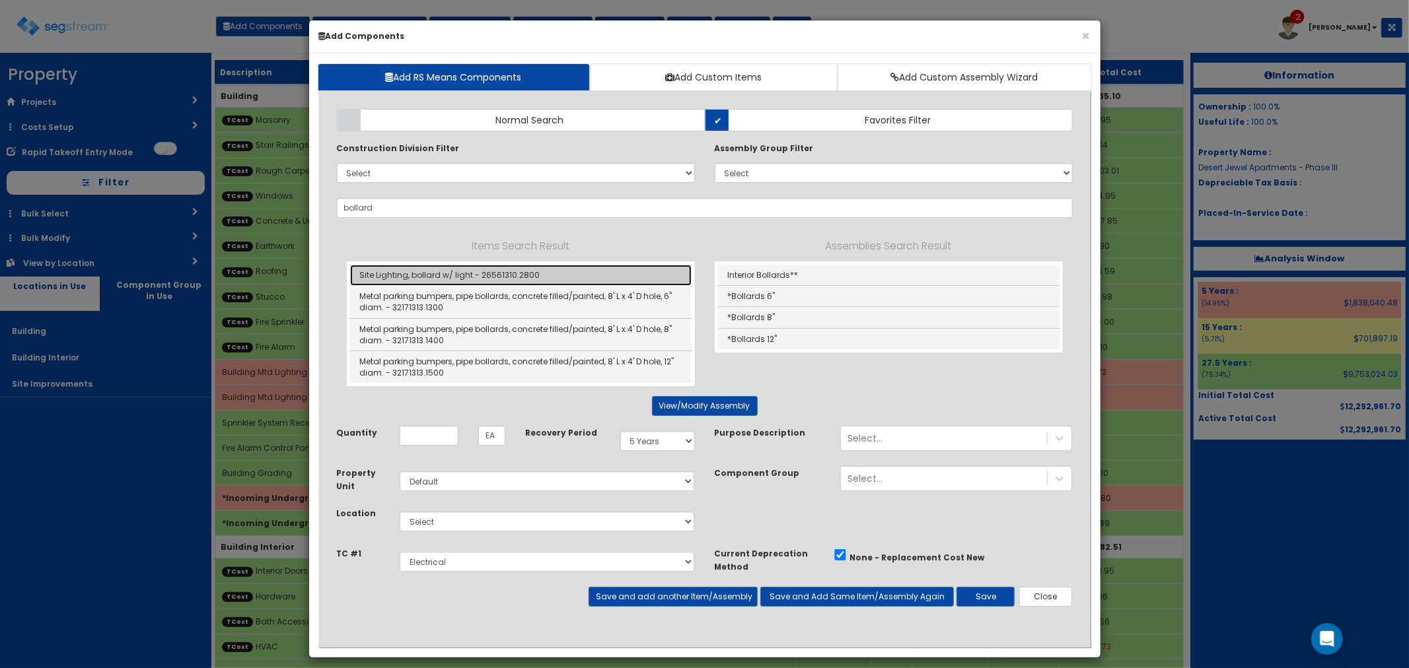
click at [542, 276] on link "Site Lighting, bollard w/ light - 26561310.2800" at bounding box center [520, 275] width 341 height 21
type input "Site Lighting, bollard w/ light - 26561310.2800"
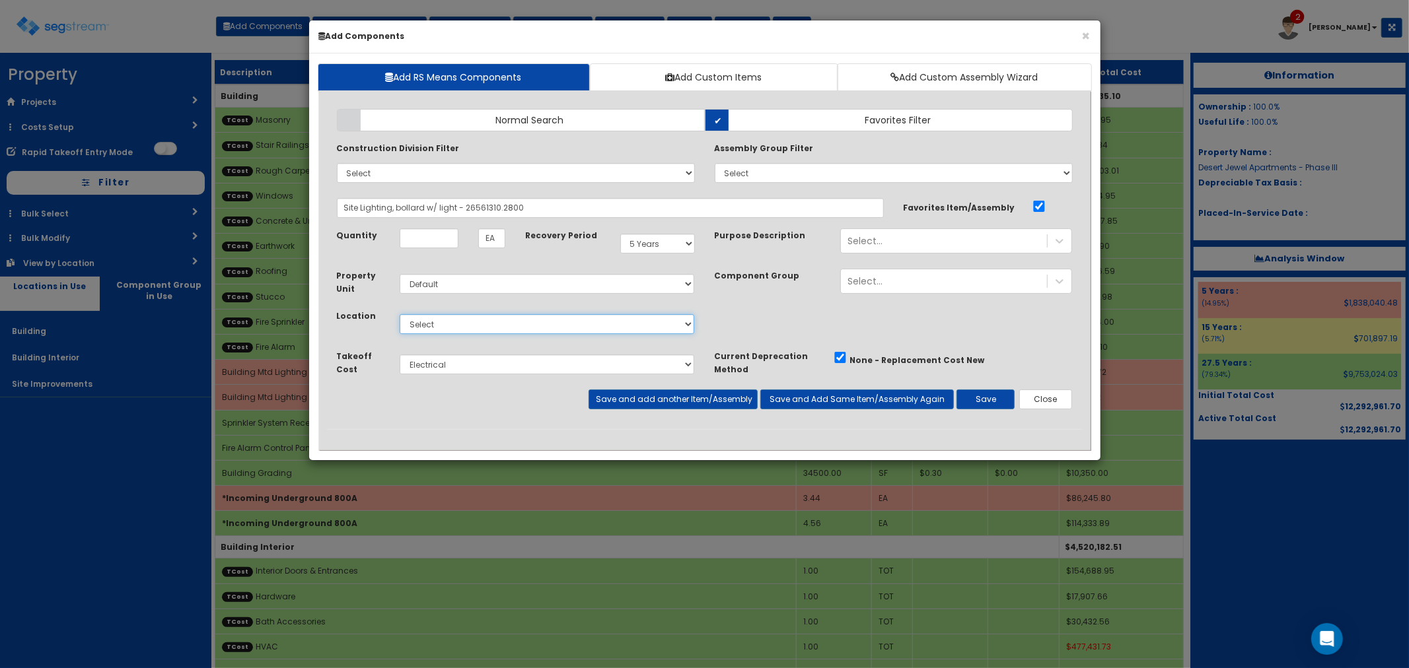
click at [430, 324] on select "Select Building Building Interior Site Improvements Add Additional Location" at bounding box center [547, 324] width 295 height 20
select select "27"
click at [400, 314] on select "Select Building Building Interior Site Improvements Add Additional Location" at bounding box center [547, 324] width 295 height 20
click at [659, 248] on select "Select 5 Years 7 Years 15 Years 27.5 Years" at bounding box center [657, 244] width 75 height 20
select select "15Y"
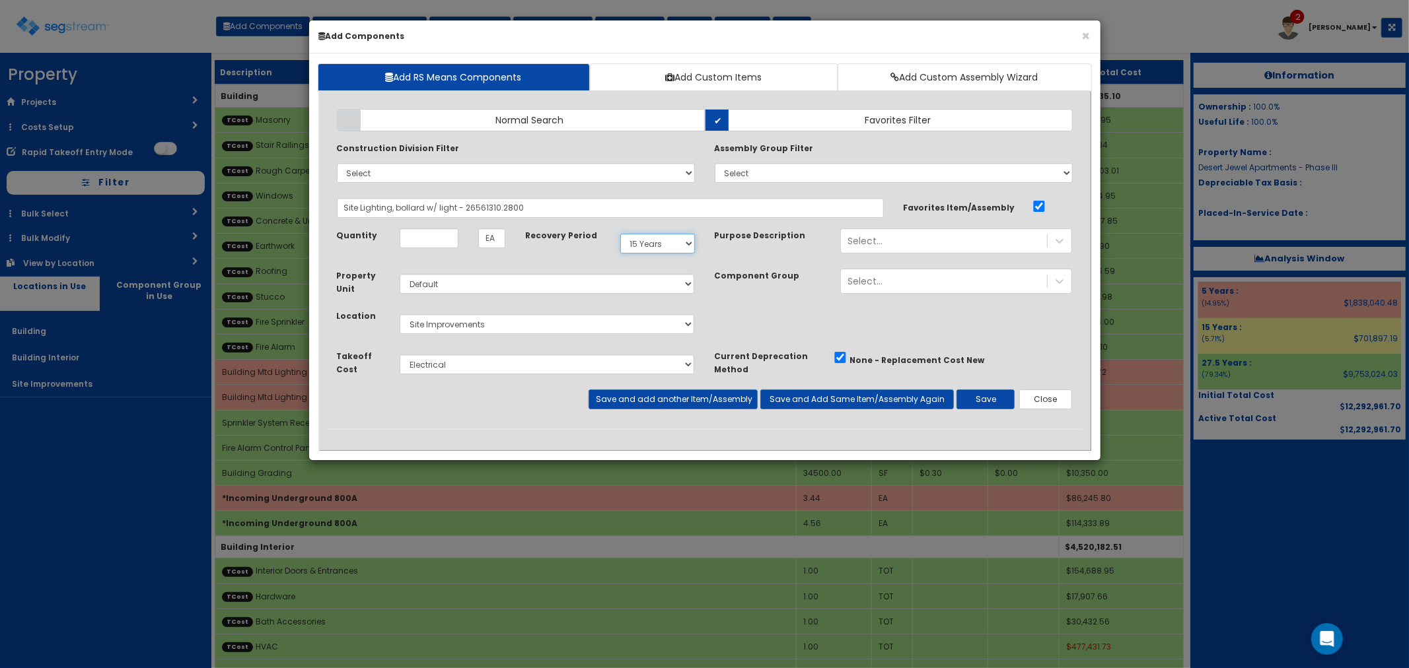
click at [620, 234] on select "Select 5 Years 7 Years 15 Years 27.5 Years" at bounding box center [657, 244] width 75 height 20
click at [430, 238] on input "Unit Quantity" at bounding box center [429, 239] width 59 height 20
type input "40"
click at [984, 399] on button "Save" at bounding box center [985, 400] width 58 height 20
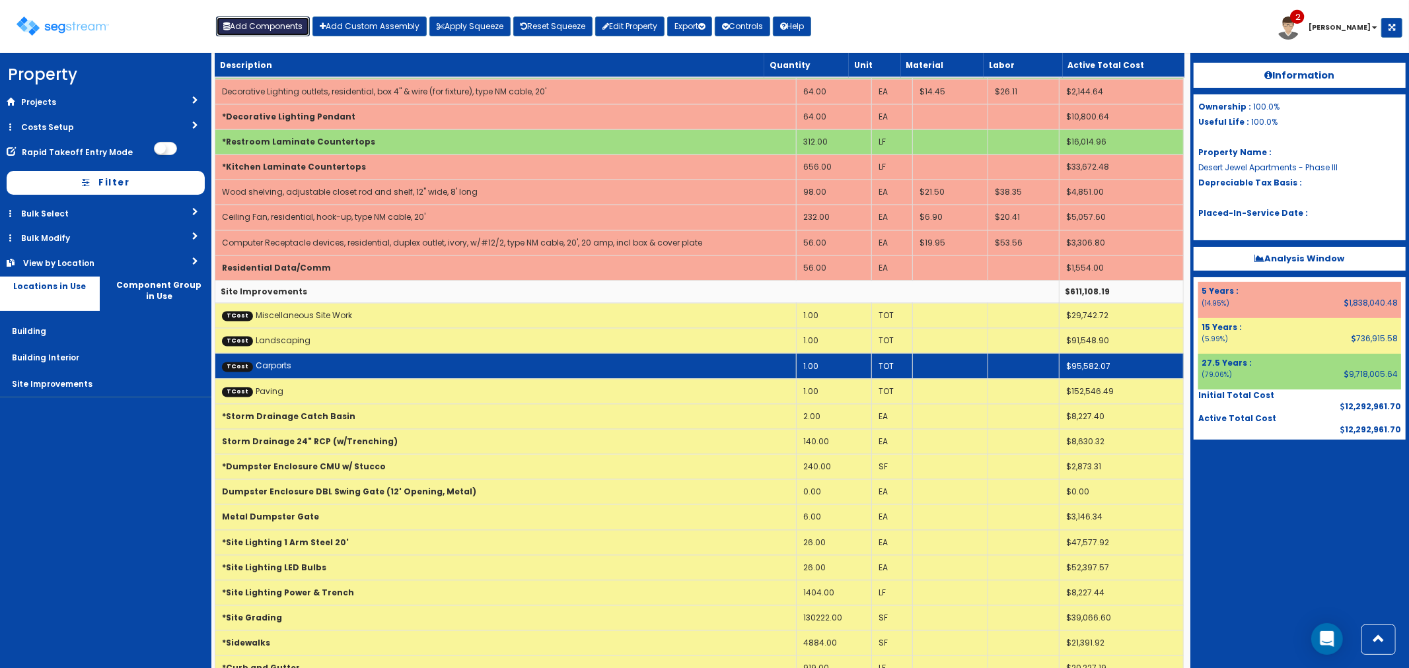
scroll to position [2186, 0]
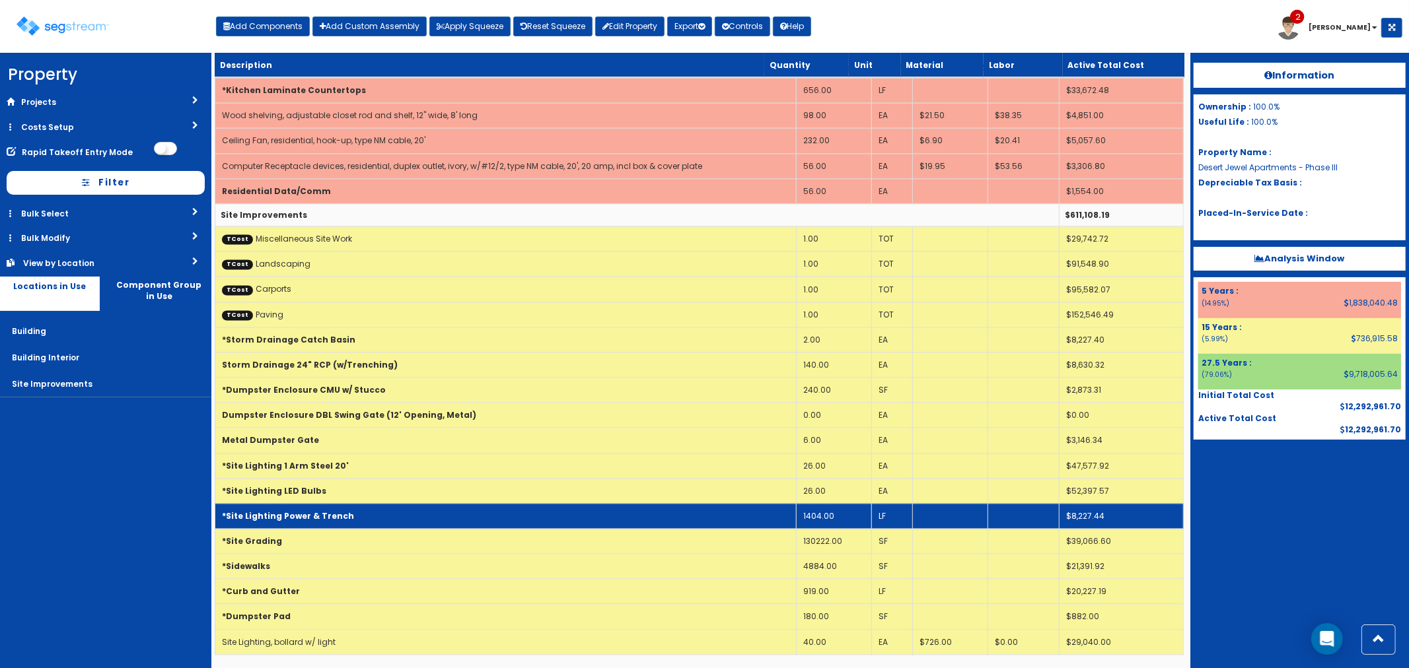
click at [366, 512] on td "*Site Lighting Power & Trench" at bounding box center [505, 515] width 581 height 25
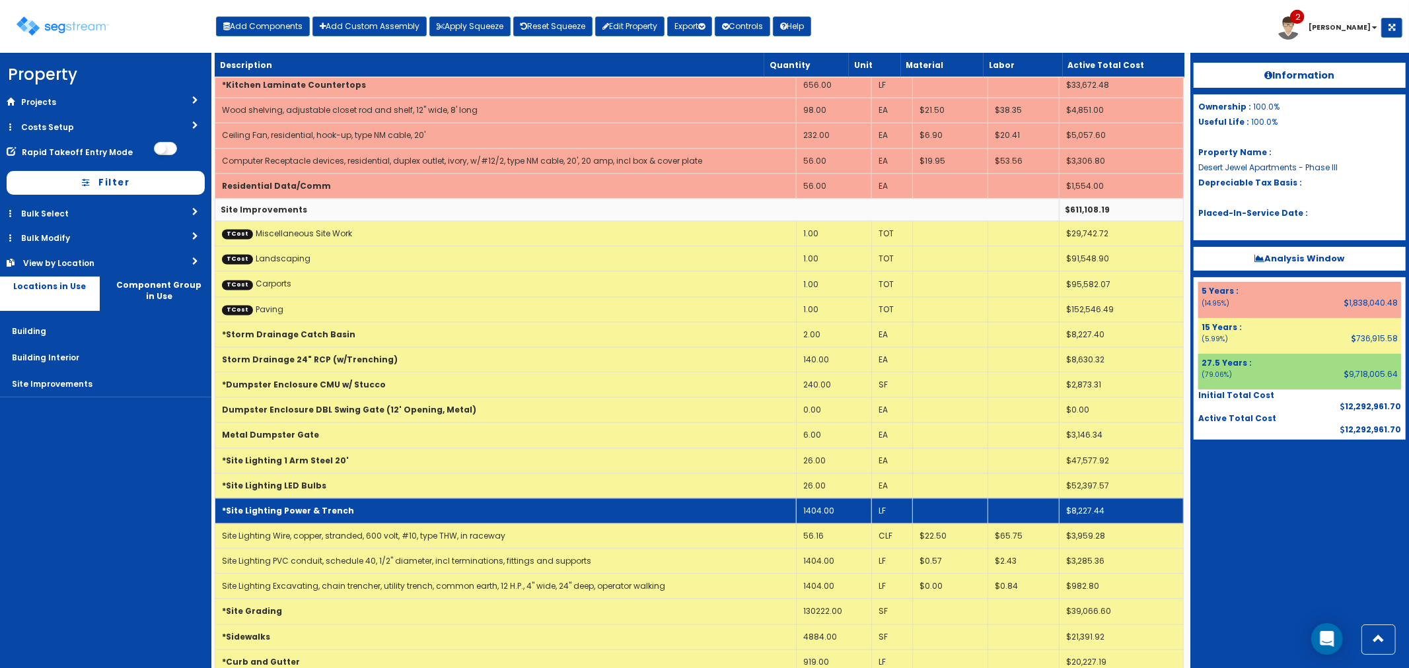
click at [843, 505] on td "1404.00" at bounding box center [833, 510] width 75 height 25
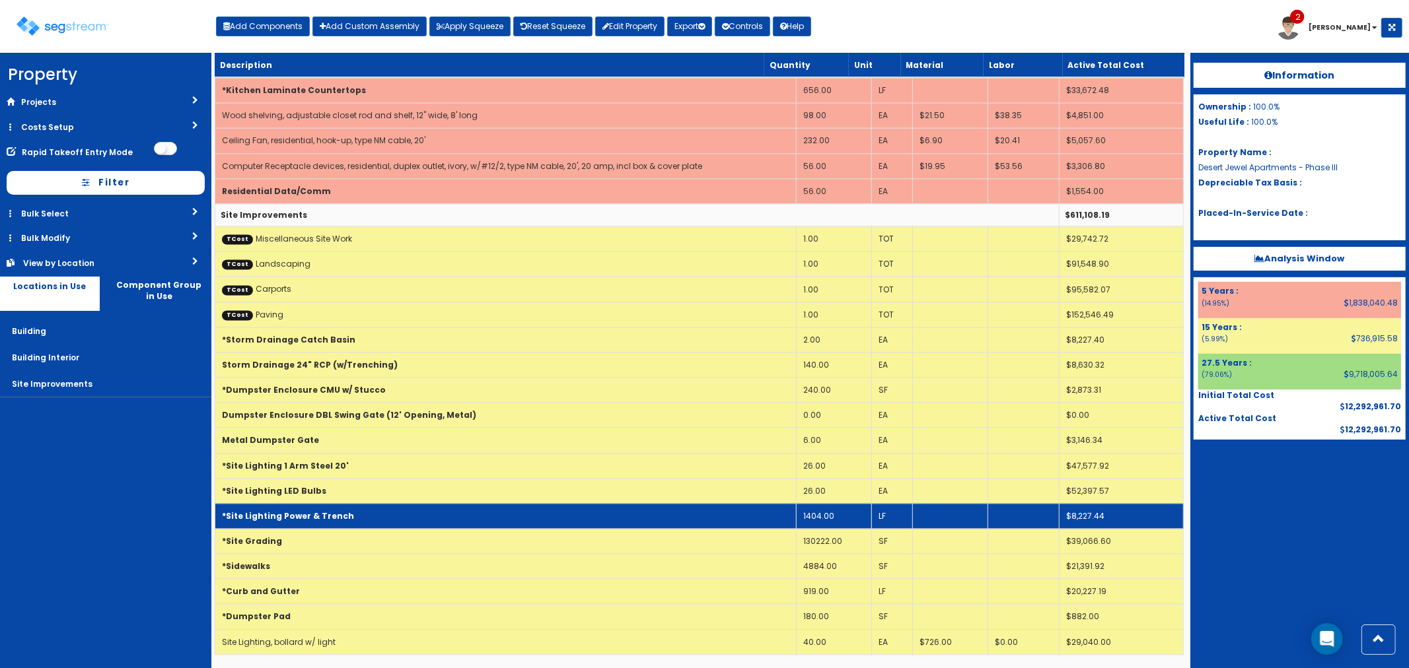
click at [836, 516] on td "1404.00" at bounding box center [833, 515] width 75 height 25
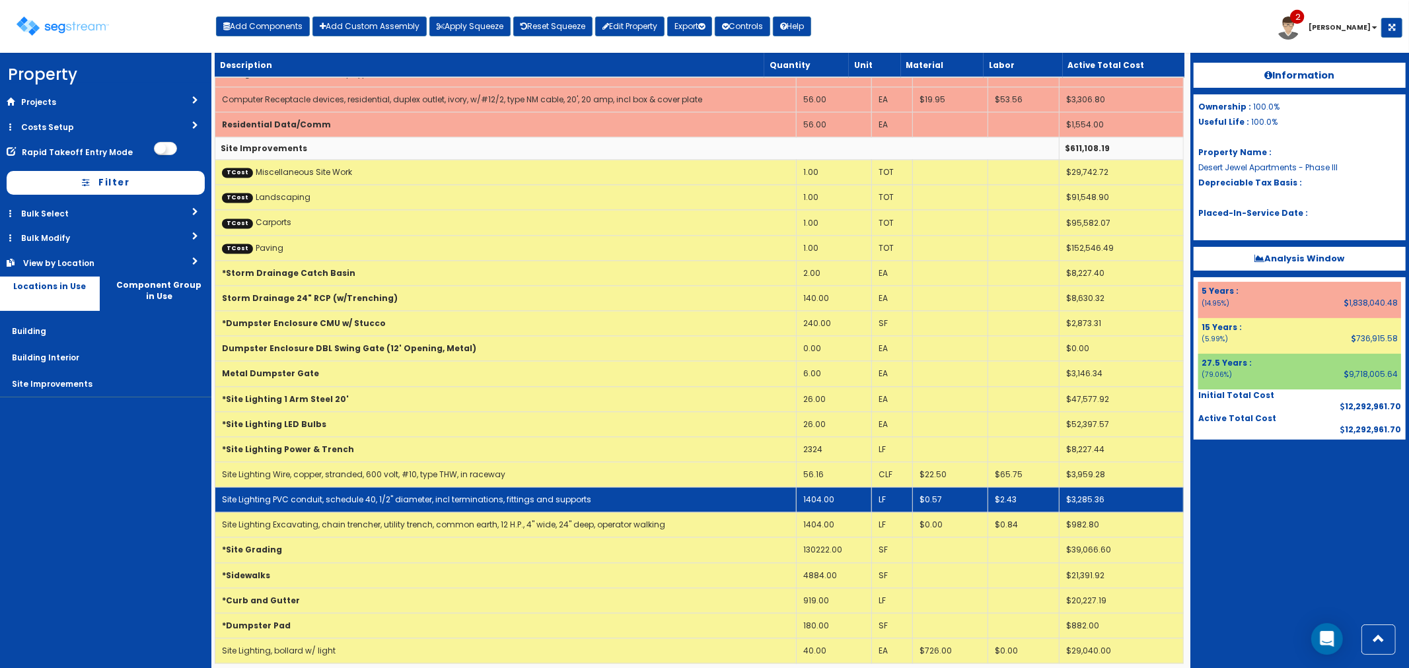
scroll to position [2261, 0]
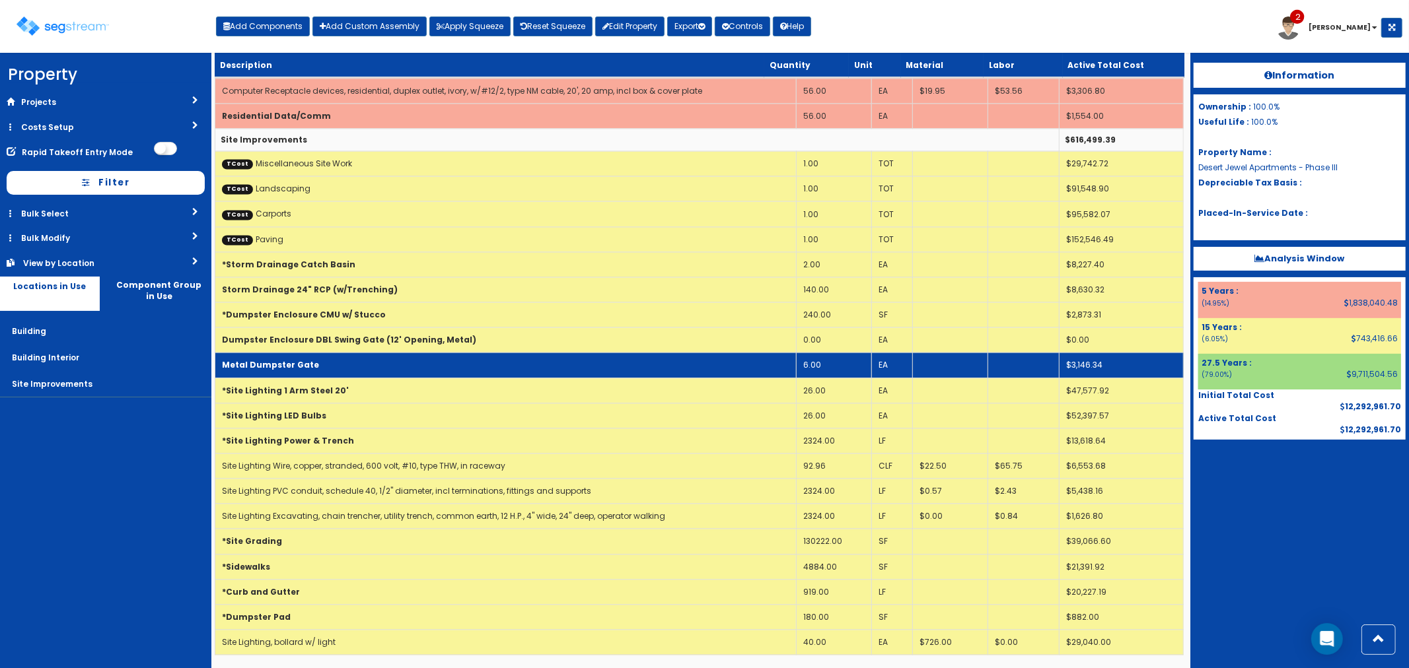
click at [315, 361] on td "Metal Dumpster Gate" at bounding box center [505, 365] width 581 height 25
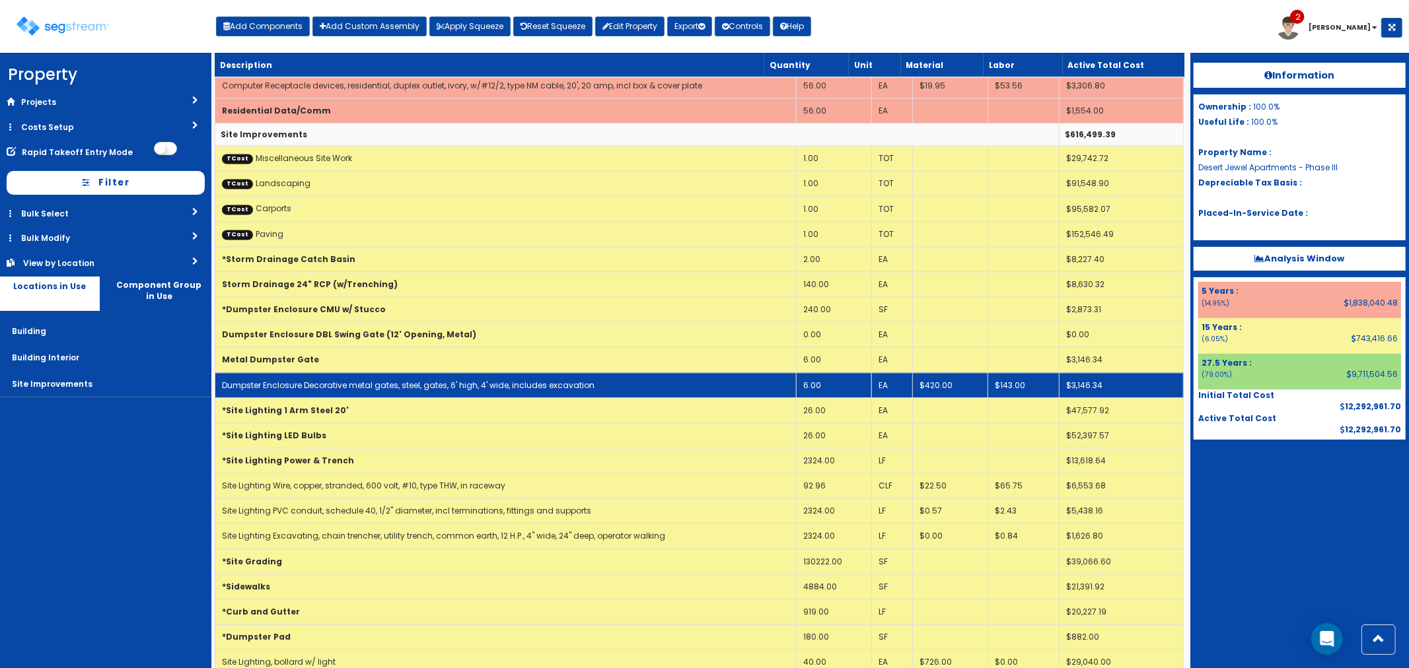
click at [347, 388] on link "Dumpster Enclosure Decorative metal gates, steel, gates, 6' high, 4' wide, incl…" at bounding box center [408, 385] width 373 height 11
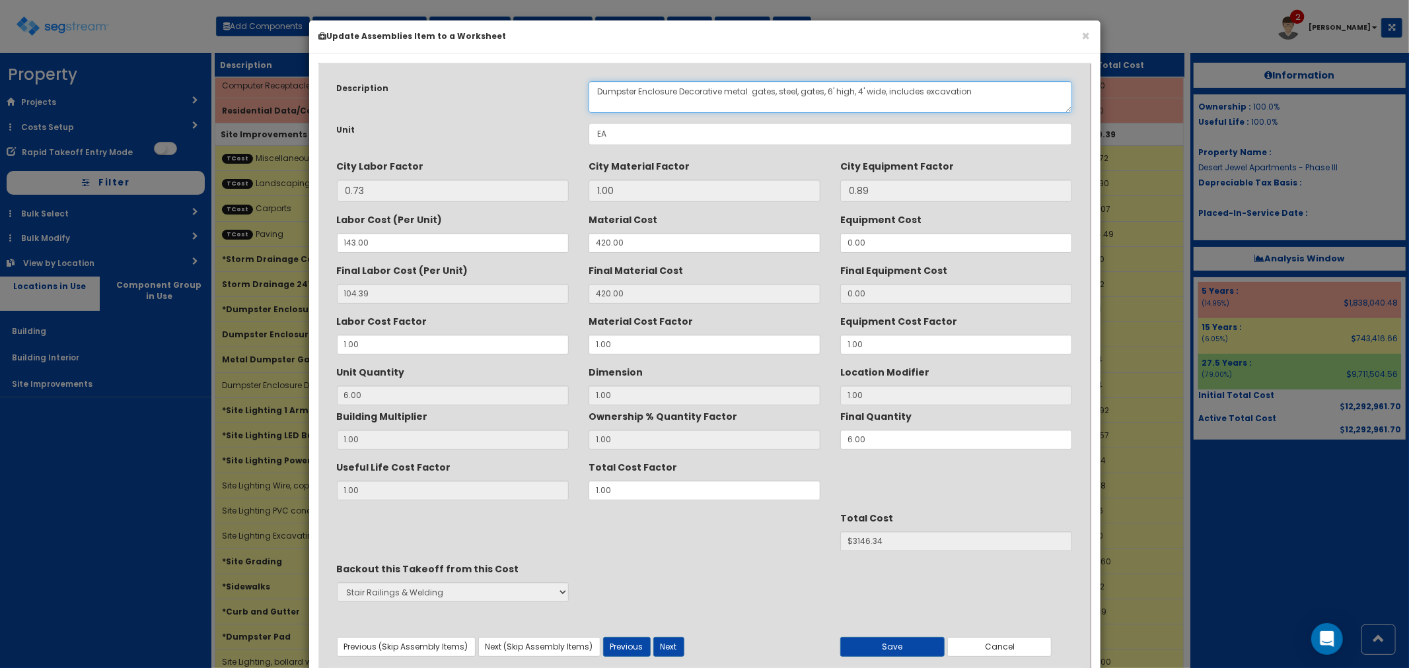
drag, startPoint x: 679, startPoint y: 90, endPoint x: 750, endPoint y: 92, distance: 70.7
click at [750, 92] on textarea "Dumpster Enclosure Decorative metal gates, steel, gates, 6' high, 4' wide, incl…" at bounding box center [830, 97] width 484 height 32
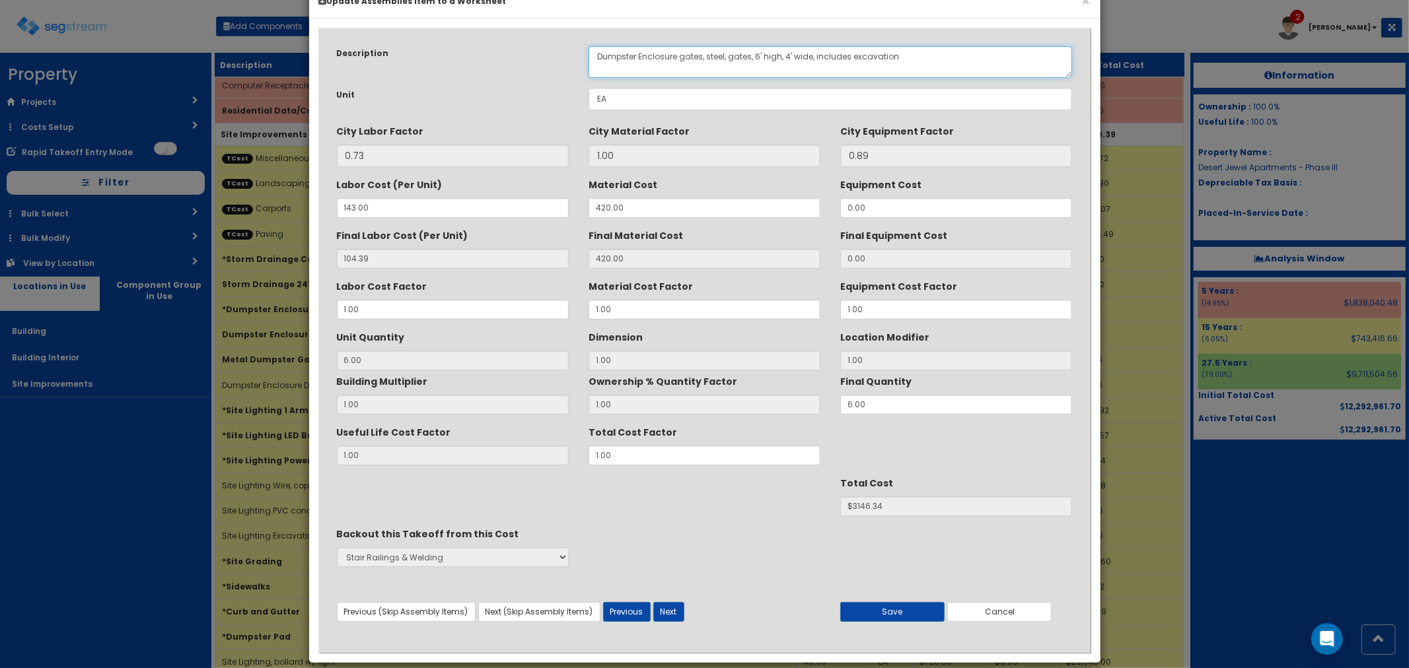
scroll to position [50, 0]
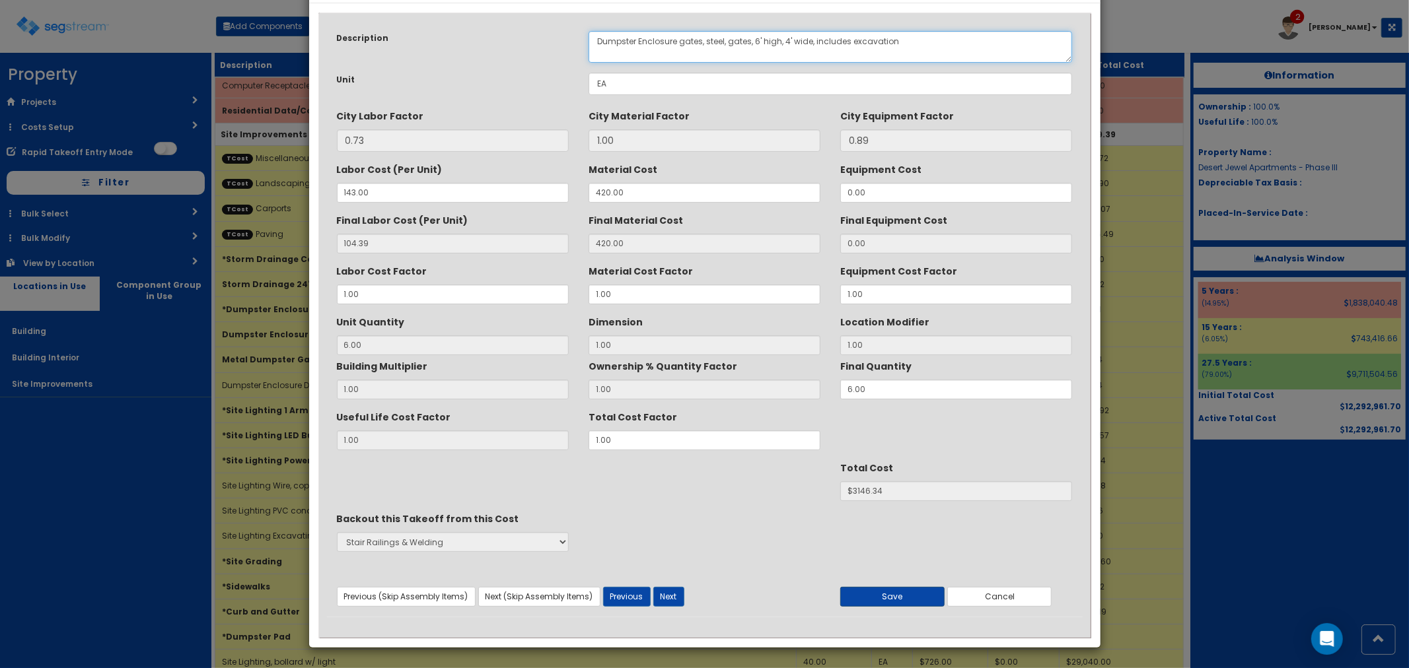
type textarea "Dumpster Enclosure gates, steel, gates, 6' high, 4' wide, includes excavation"
click at [908, 594] on button "Save" at bounding box center [892, 597] width 104 height 20
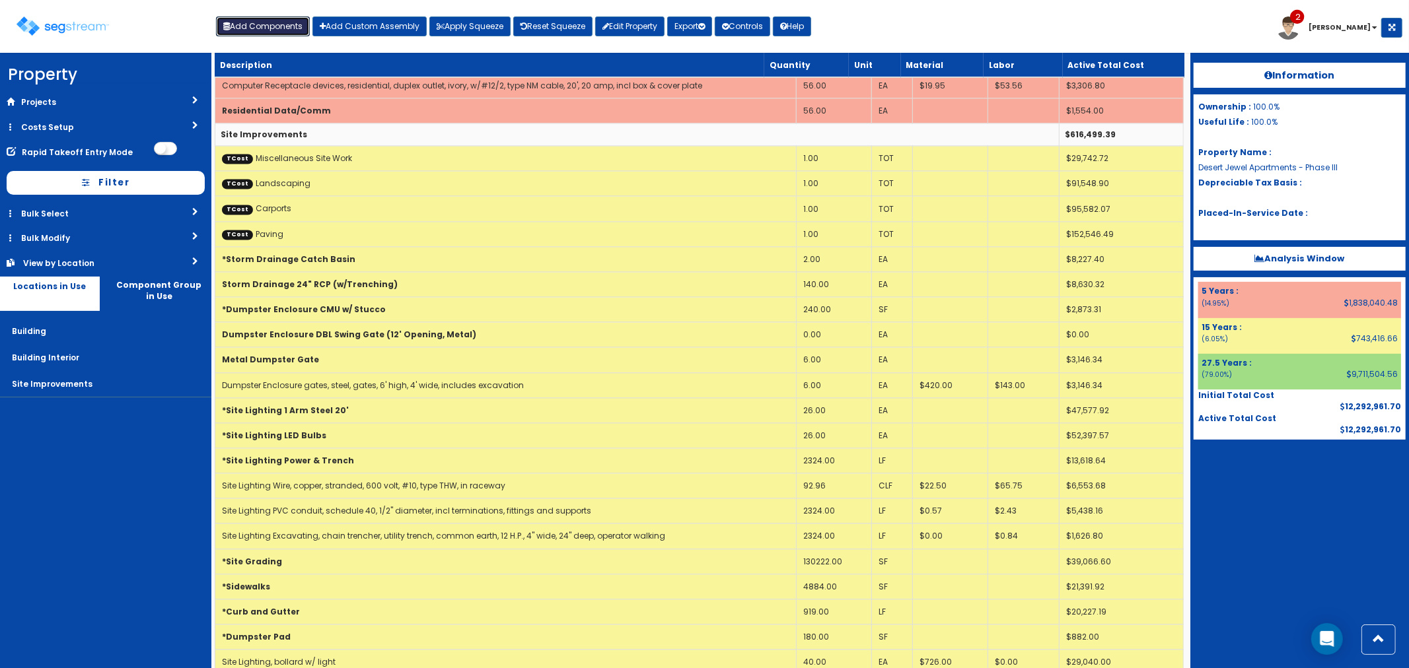
click at [255, 27] on button "Add Components" at bounding box center [263, 27] width 94 height 20
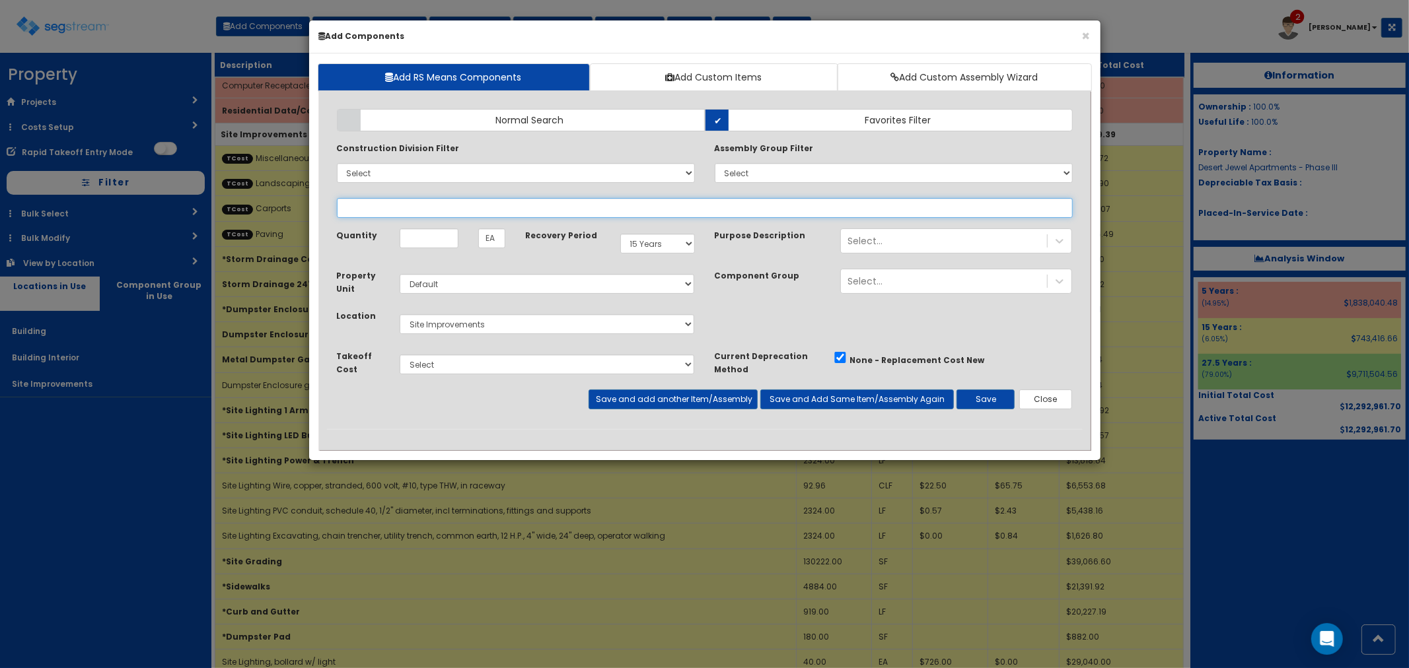
select select
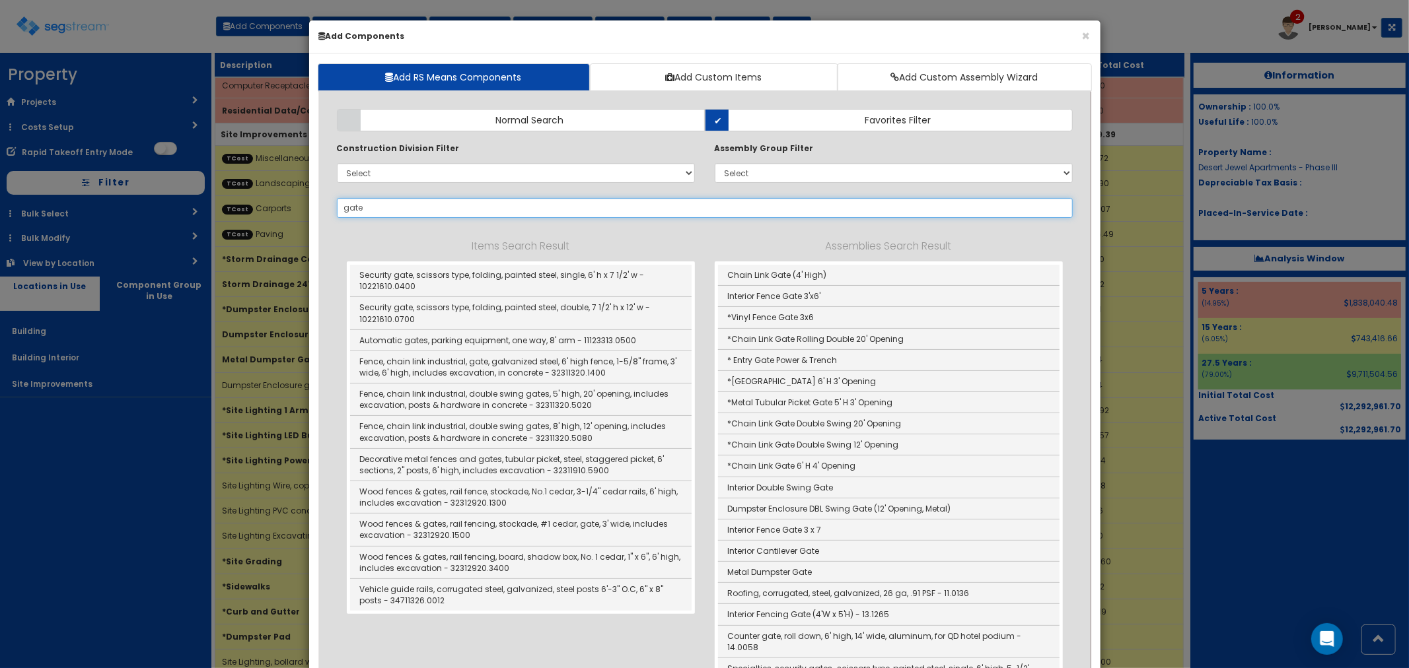
type input "gate"
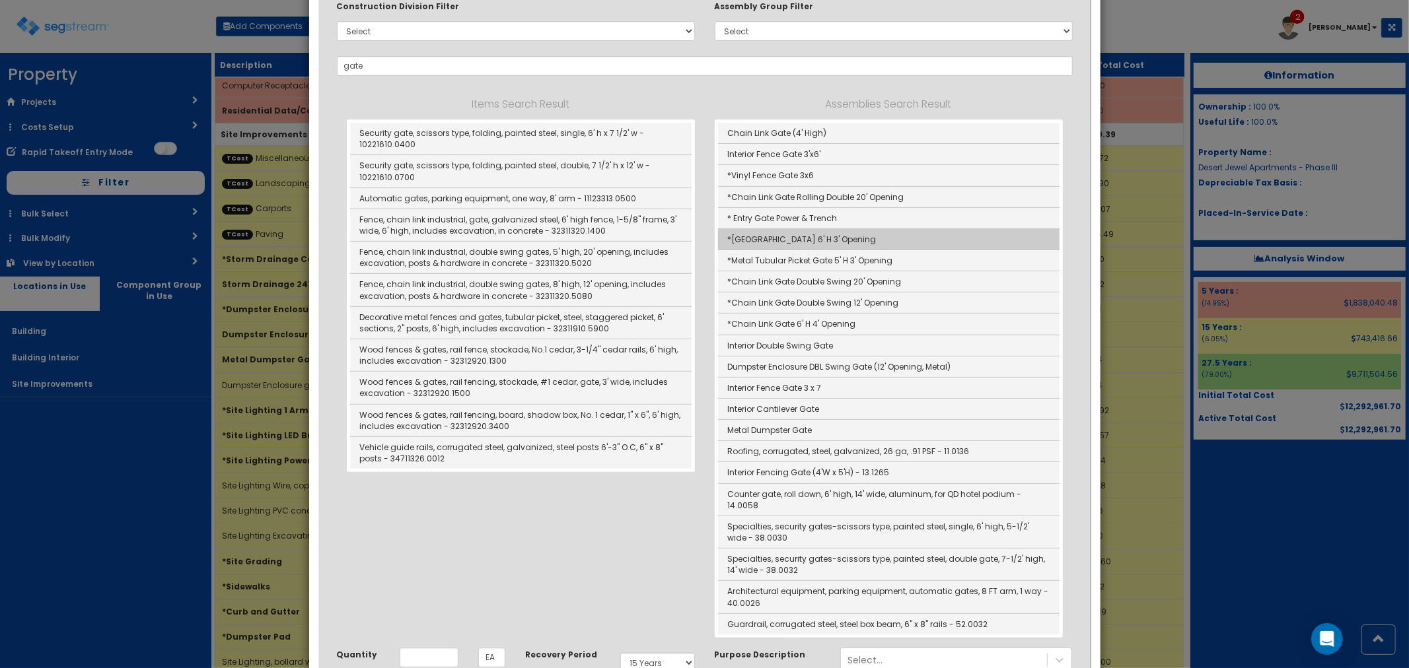
scroll to position [147, 0]
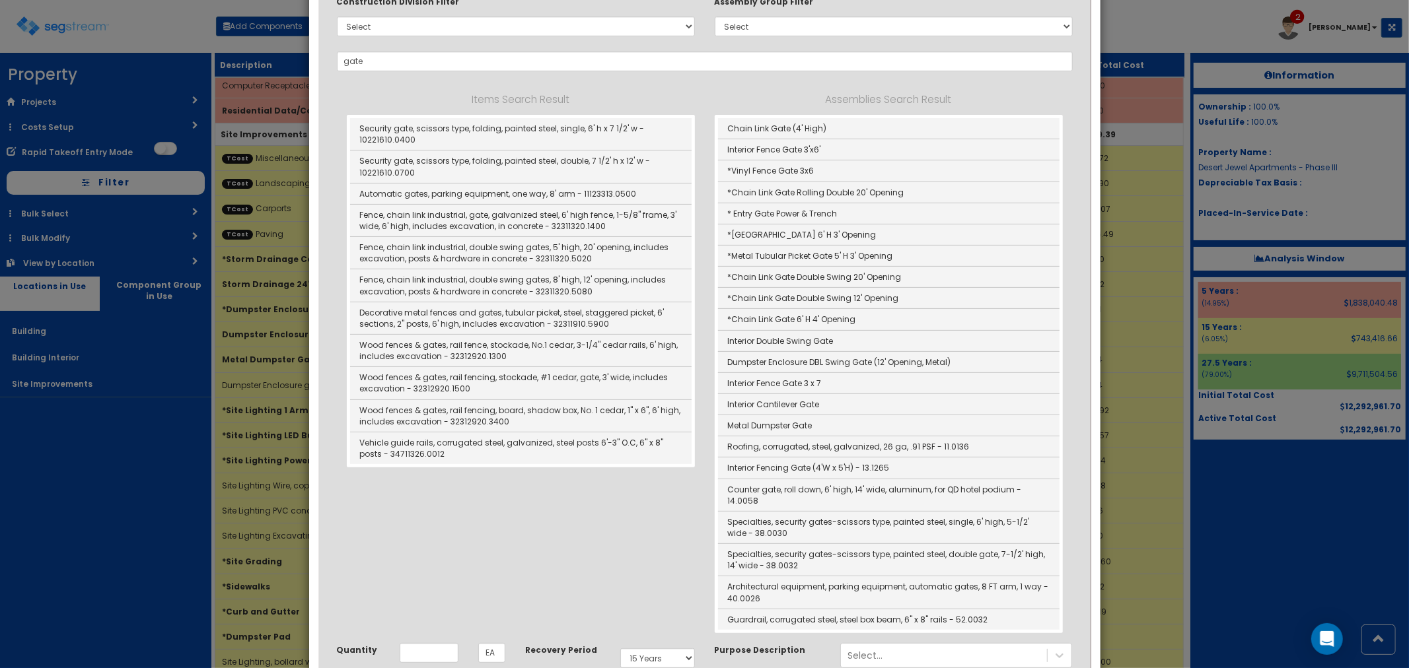
click at [547, 561] on div "Items Search Result Security gate, scissors type, folding, painted steel, singl…" at bounding box center [705, 362] width 736 height 542
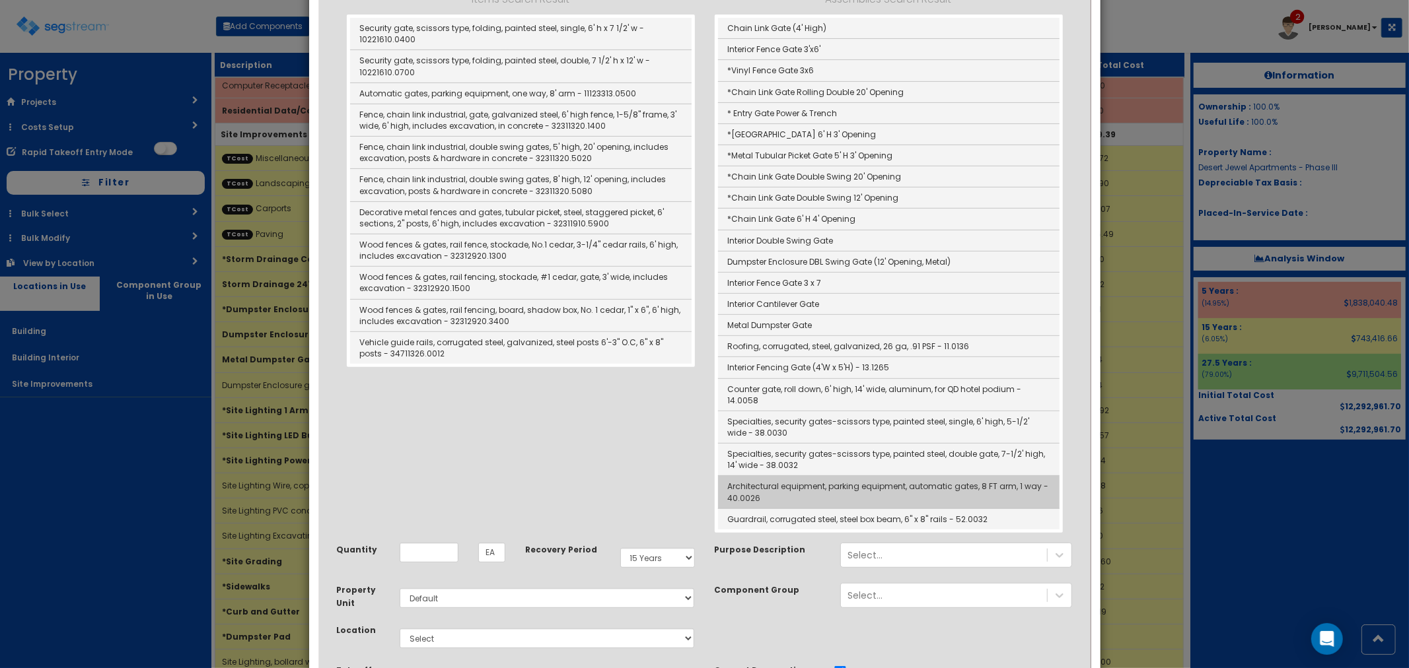
scroll to position [364, 0]
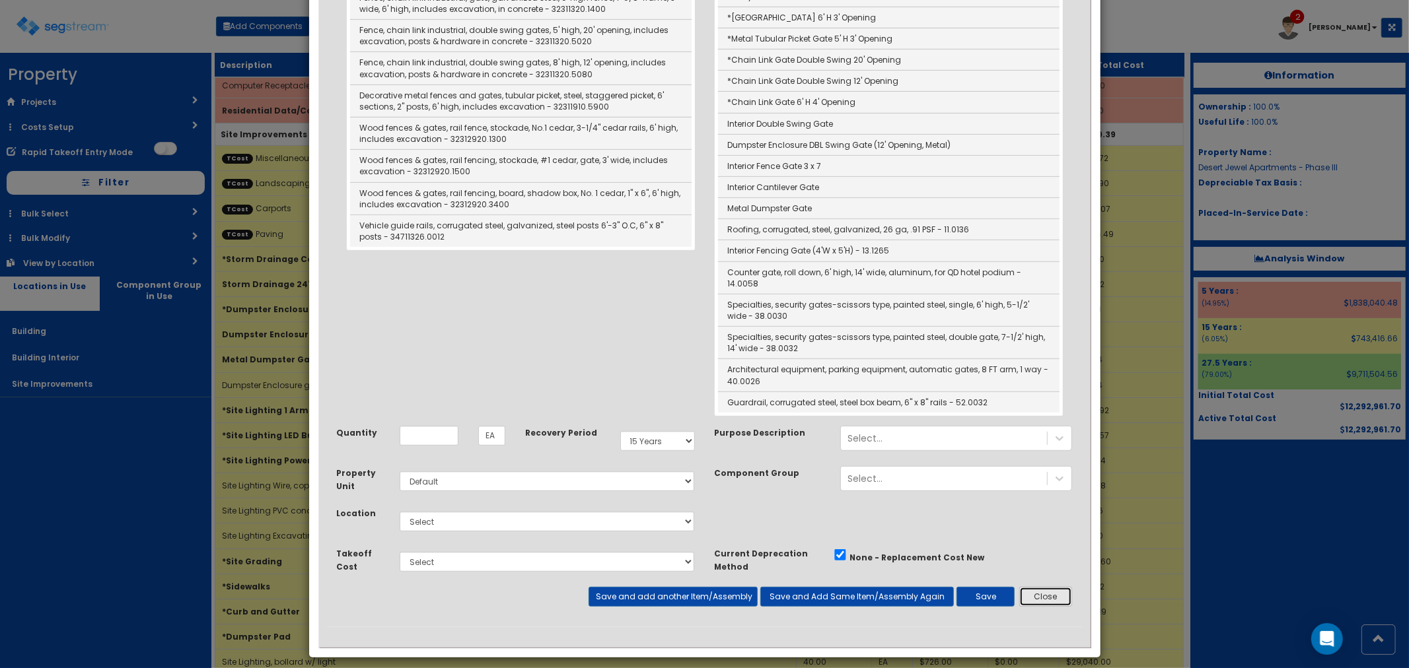
click at [1051, 587] on button "Close" at bounding box center [1045, 597] width 53 height 20
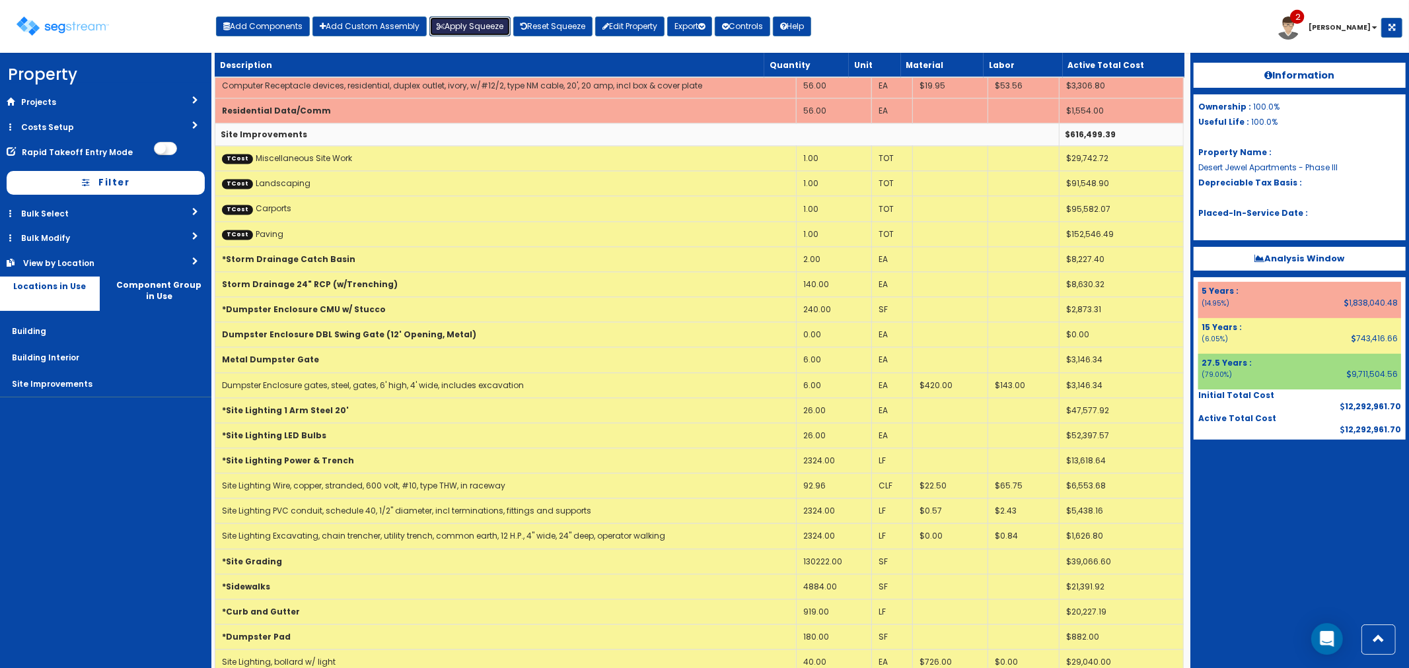
click at [481, 28] on button "Apply Squeeze" at bounding box center [469, 27] width 81 height 20
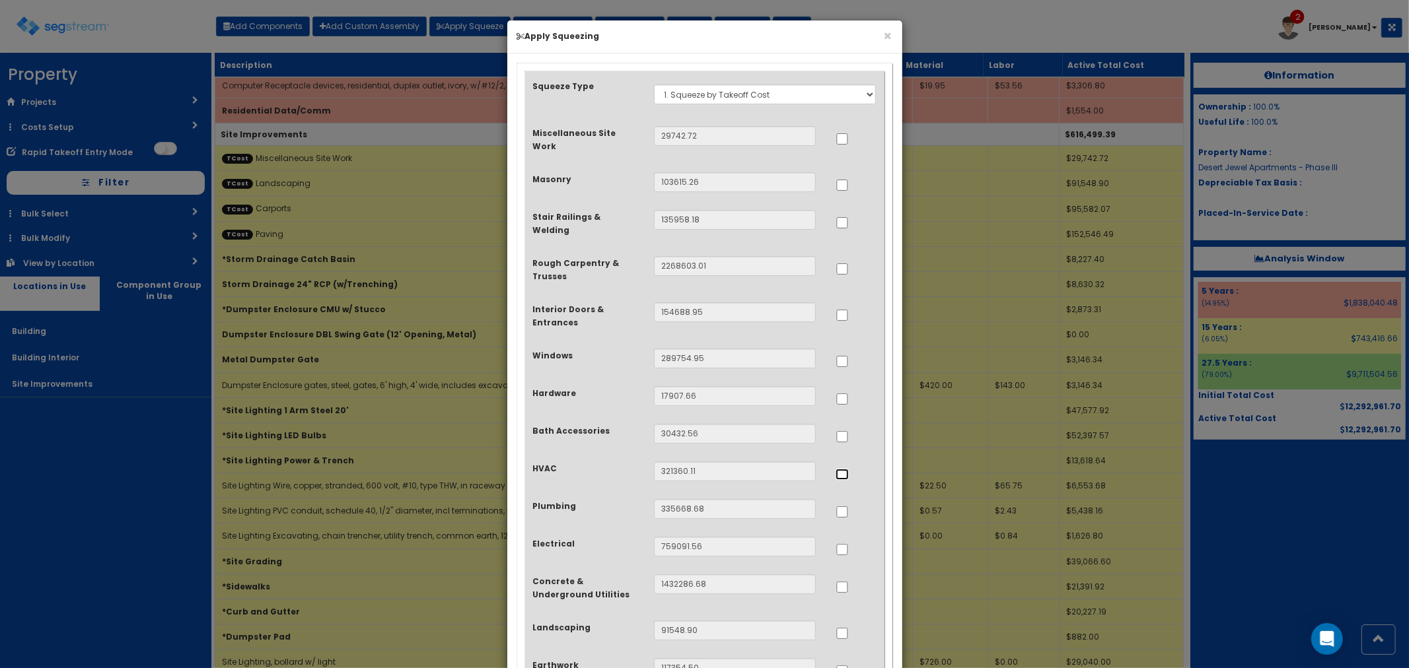
click at [842, 469] on input "..." at bounding box center [842, 474] width 13 height 11
checkbox input "true"
drag, startPoint x: 843, startPoint y: 497, endPoint x: 845, endPoint y: 511, distance: 14.8
click at [843, 507] on input "..." at bounding box center [842, 512] width 13 height 11
checkbox input "true"
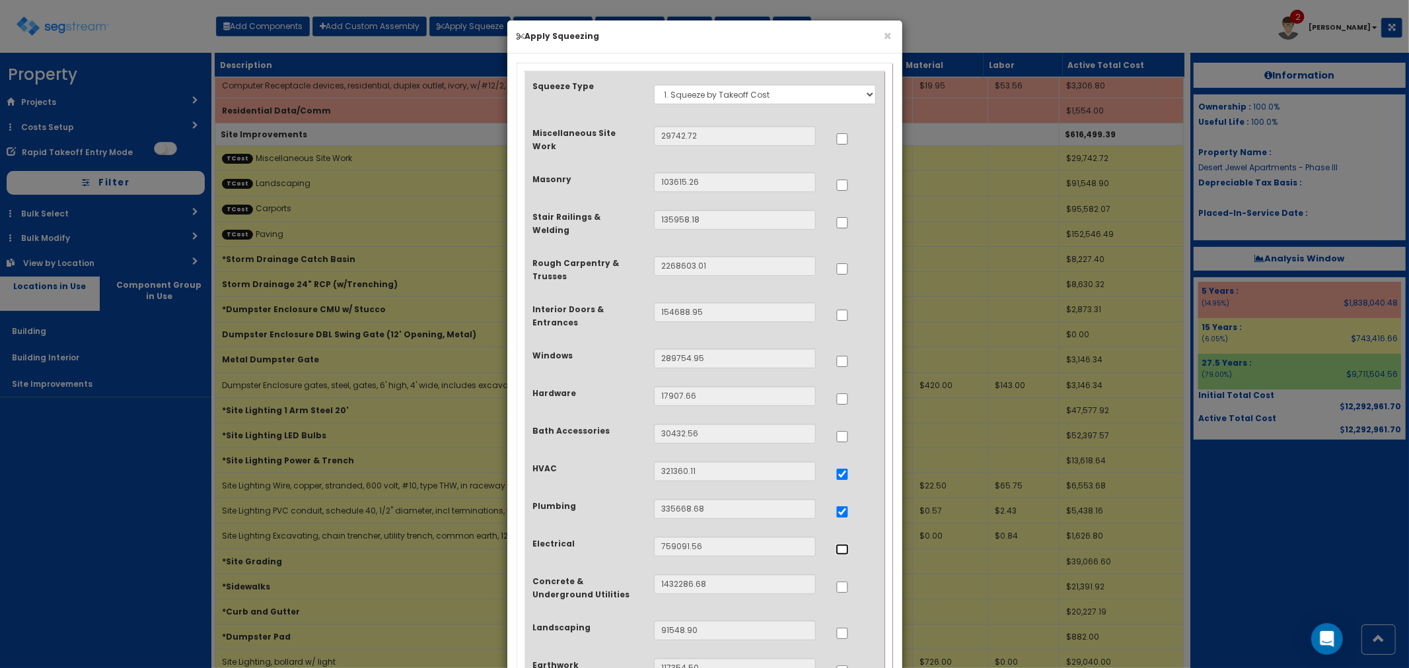
click at [845, 544] on input "..." at bounding box center [842, 549] width 13 height 11
checkbox input "true"
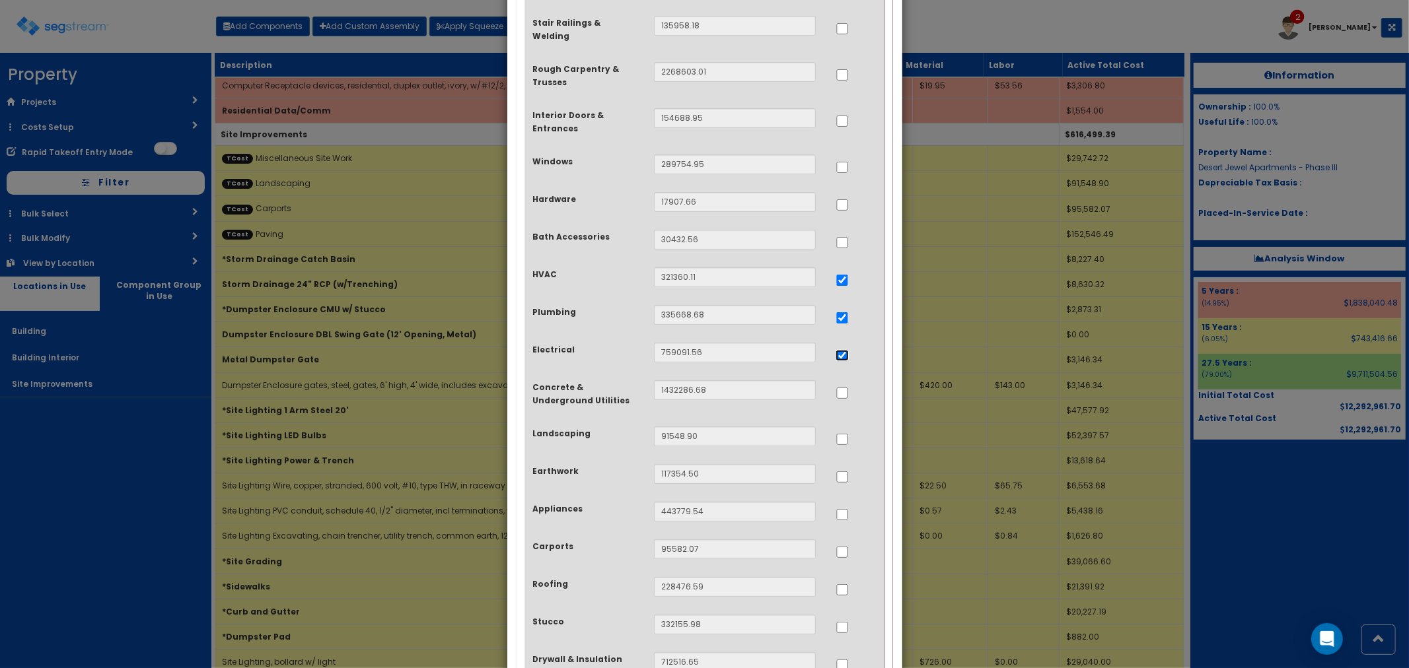
scroll to position [220, 0]
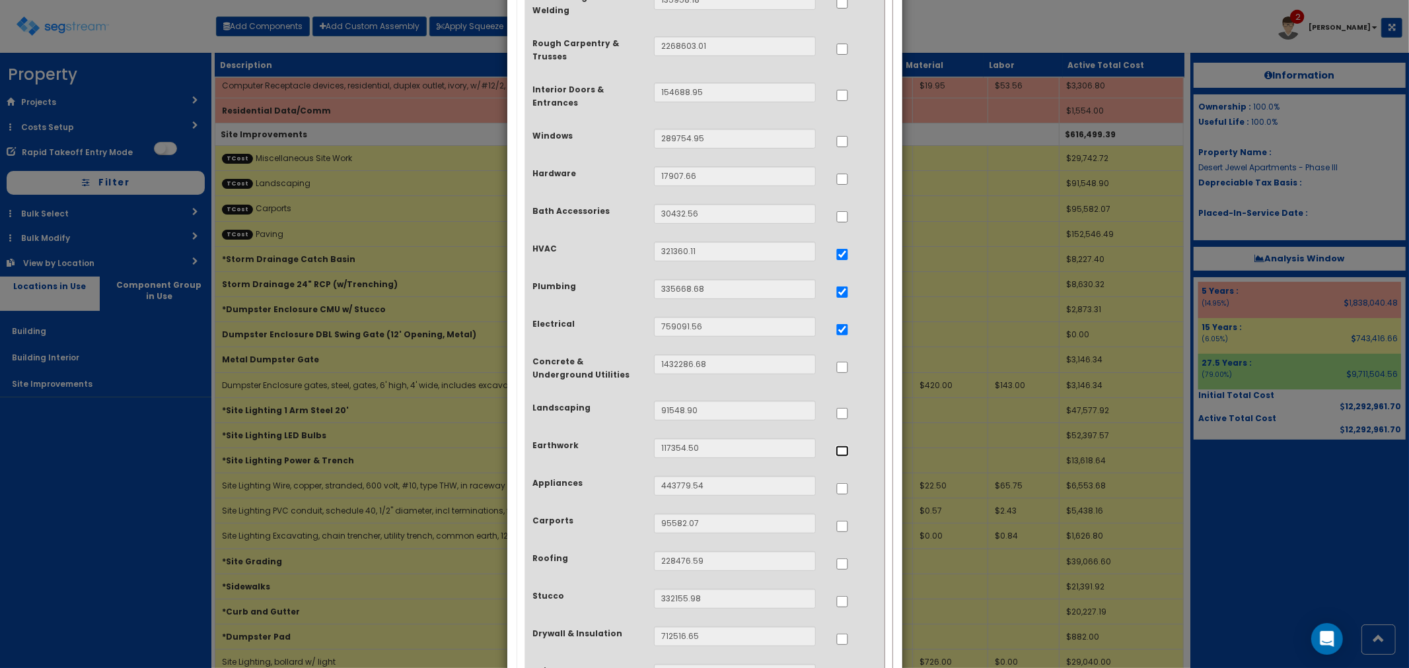
click at [843, 446] on input "..." at bounding box center [842, 451] width 13 height 11
checkbox input "true"
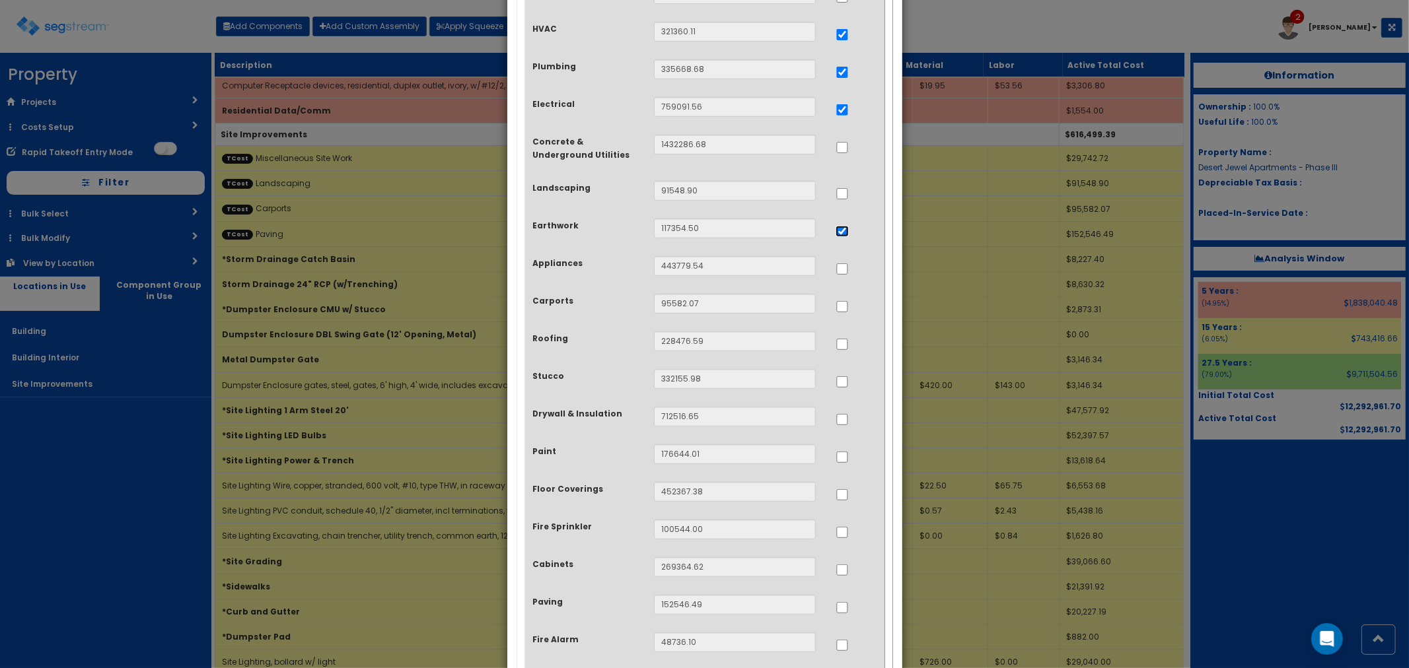
scroll to position [367, 0]
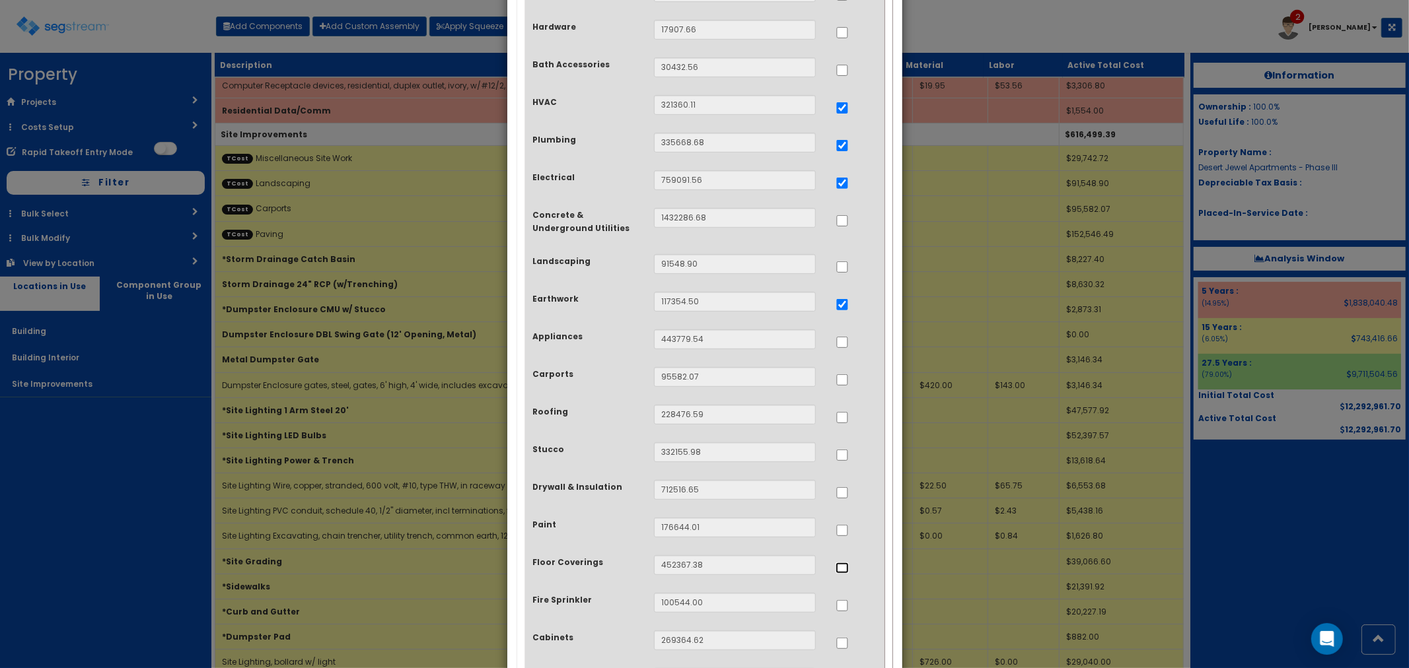
click at [841, 563] on input "..." at bounding box center [842, 568] width 13 height 11
checkbox input "true"
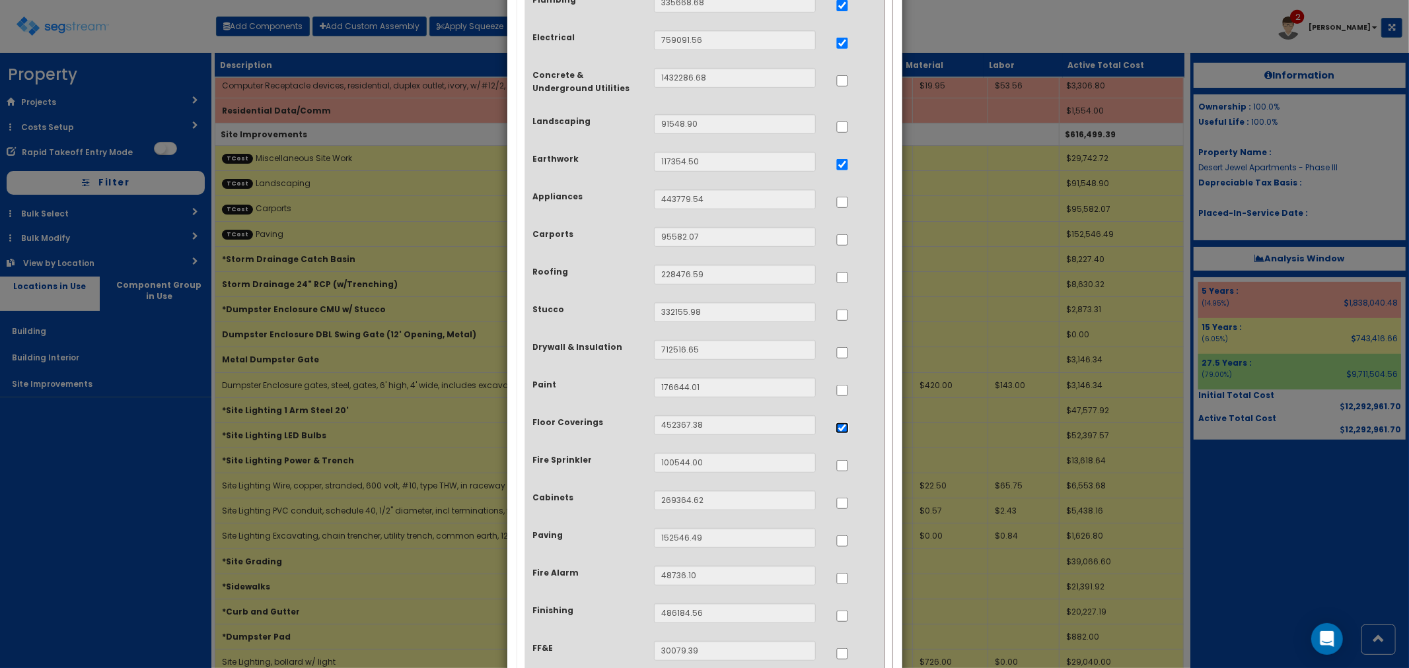
scroll to position [513, 0]
click at [841, 491] on input "..." at bounding box center [842, 496] width 13 height 11
checkbox input "true"
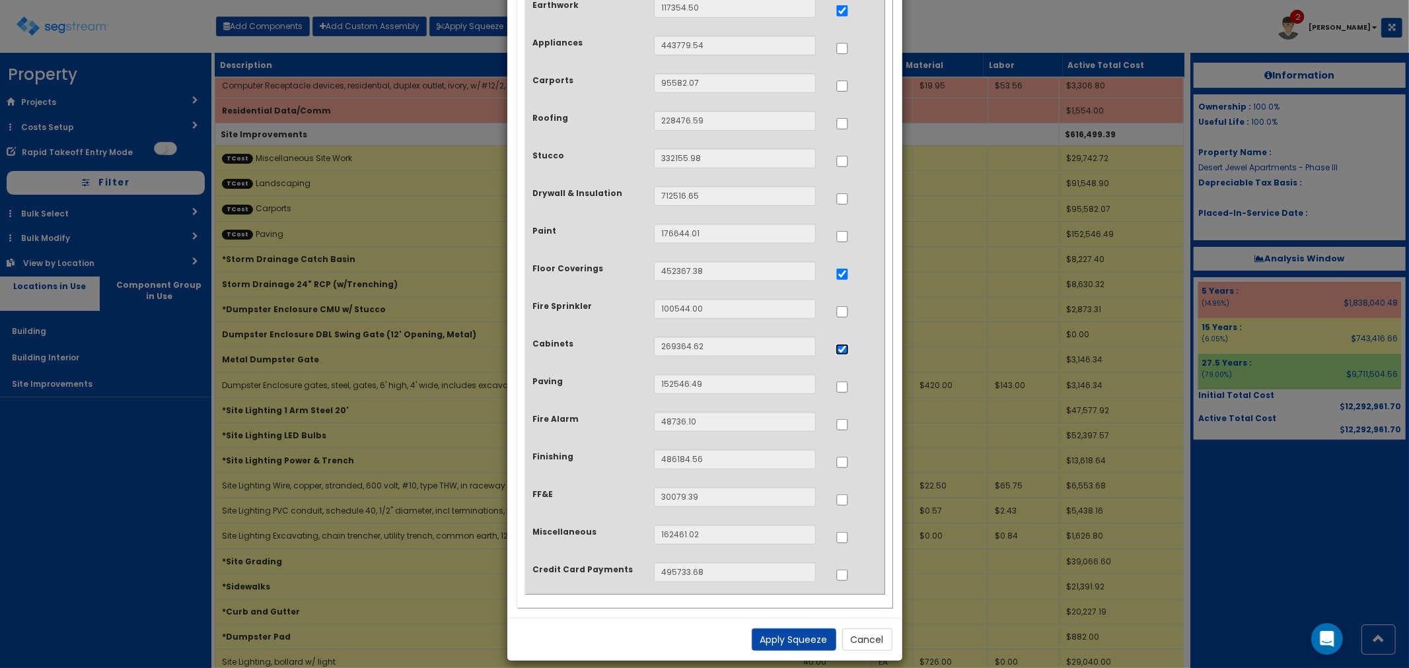
scroll to position [665, 0]
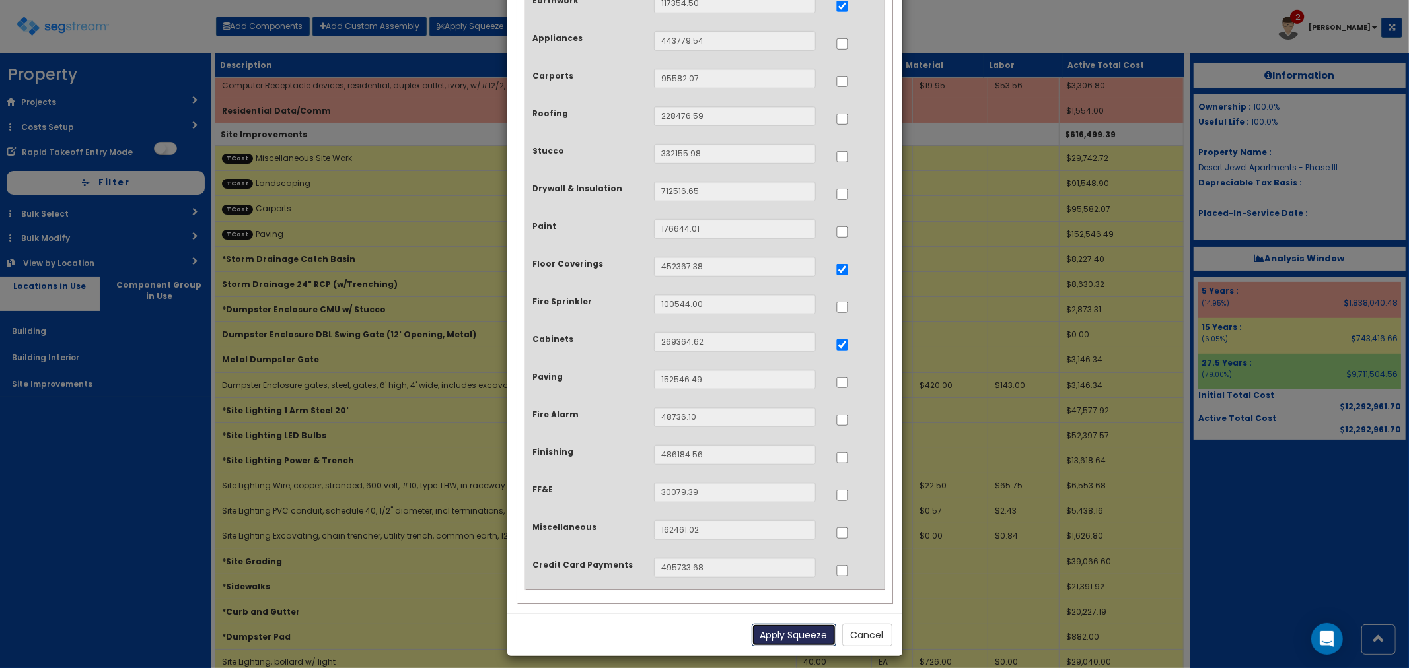
click at [801, 624] on button "Apply Squeeze" at bounding box center [794, 635] width 85 height 22
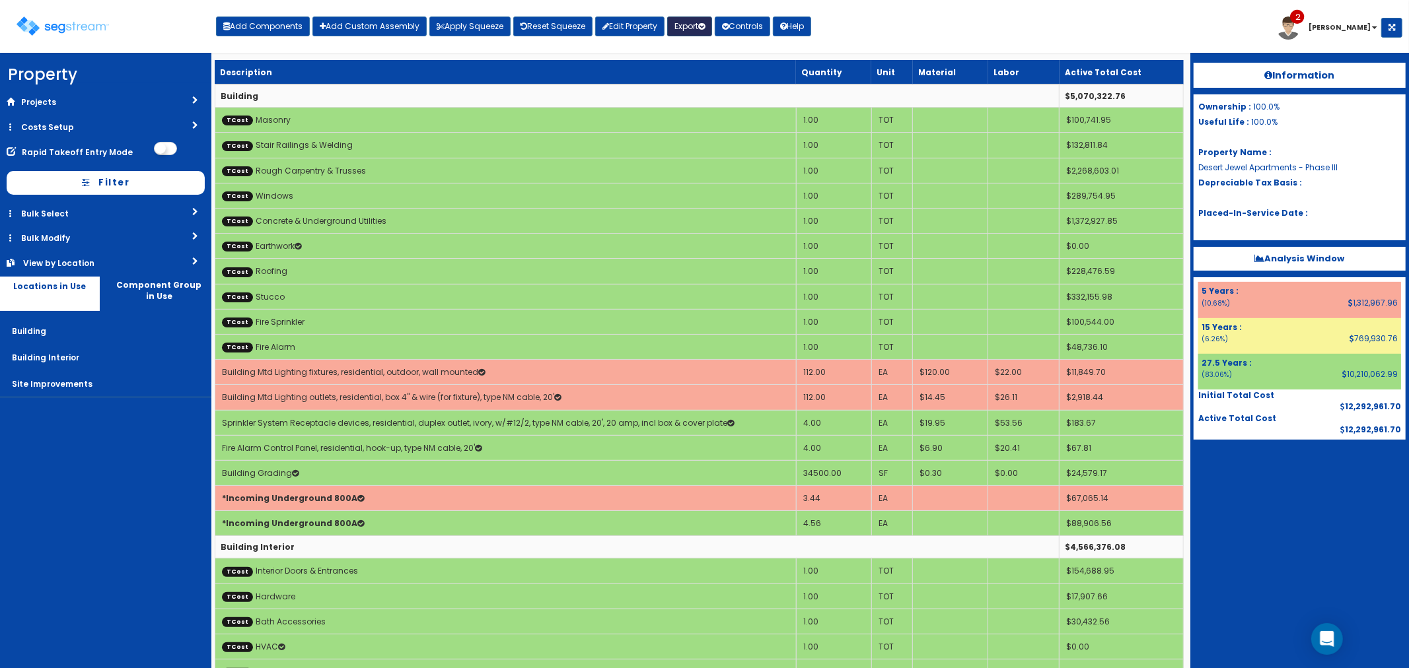
click at [684, 26] on button "Export" at bounding box center [689, 27] width 45 height 20
click at [707, 89] on link "Final Report(pdf)" at bounding box center [733, 95] width 131 height 26
click at [61, 123] on link "Costs Setup" at bounding box center [105, 127] width 211 height 24
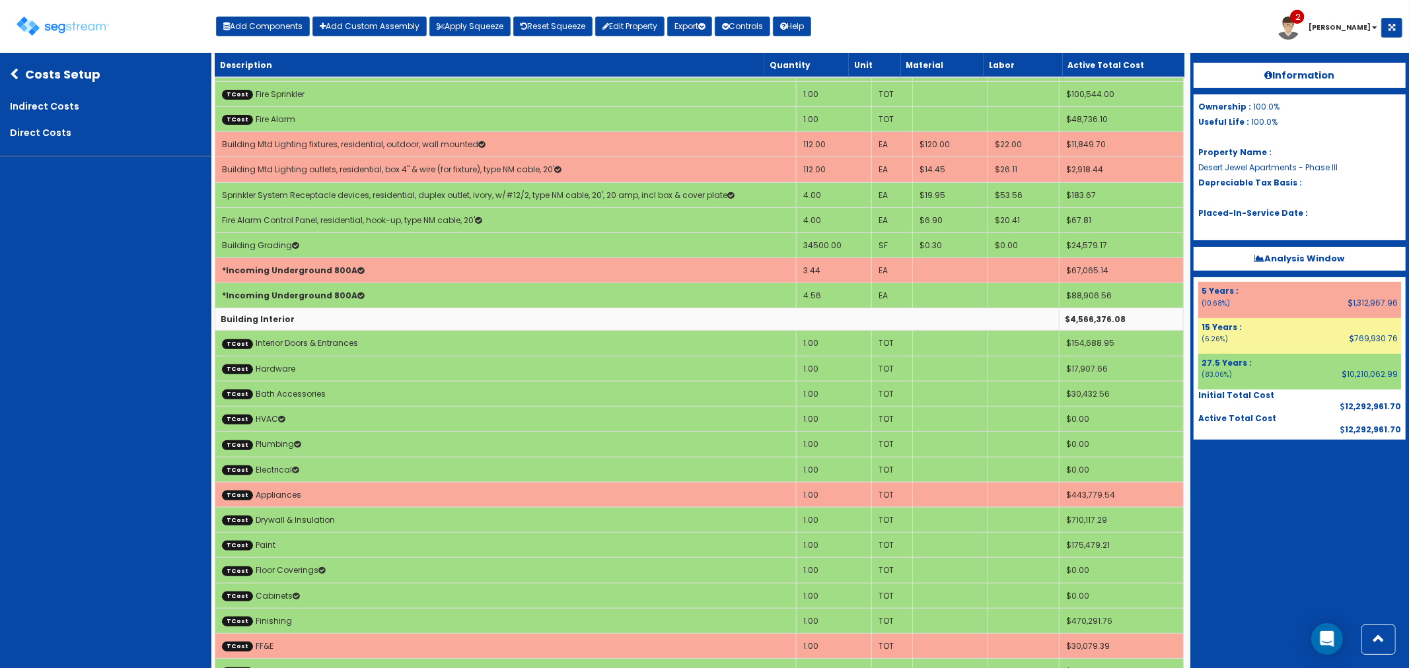
scroll to position [220, 0]
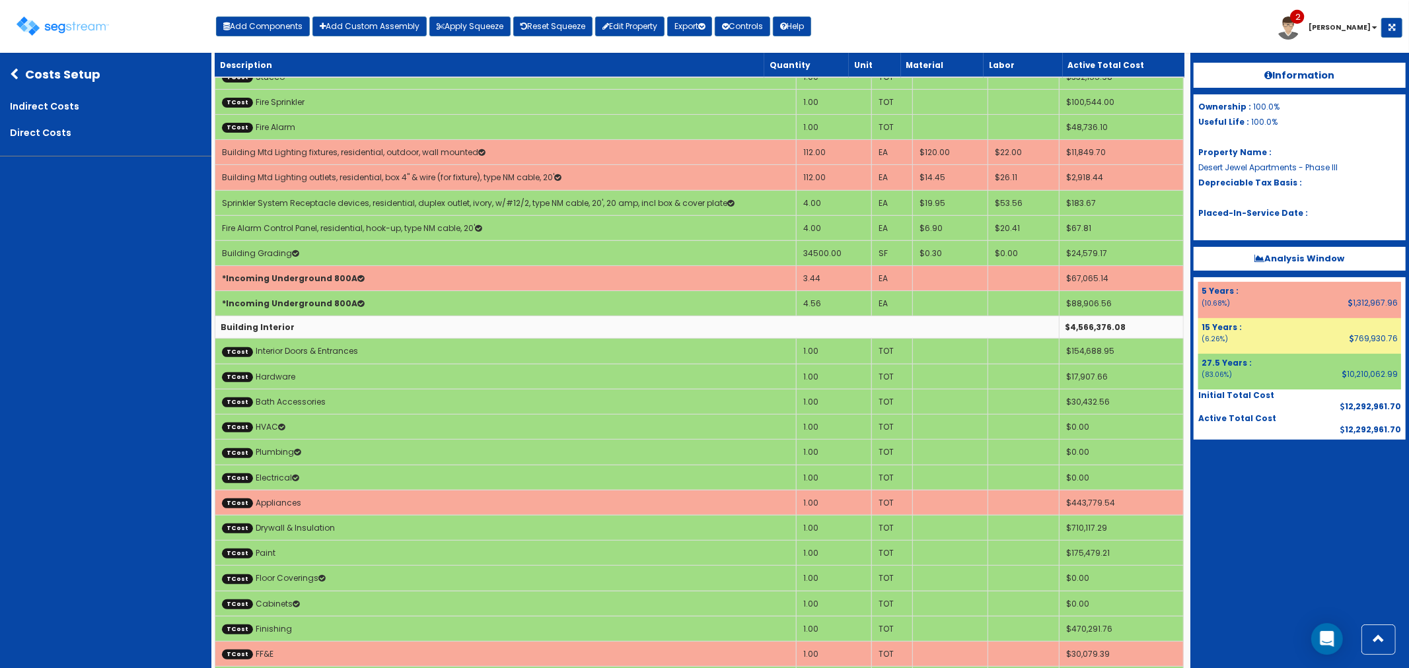
click at [54, 77] on div "Costs Setup" at bounding box center [105, 74] width 211 height 37
click at [17, 71] on icon at bounding box center [17, 75] width 15 height 12
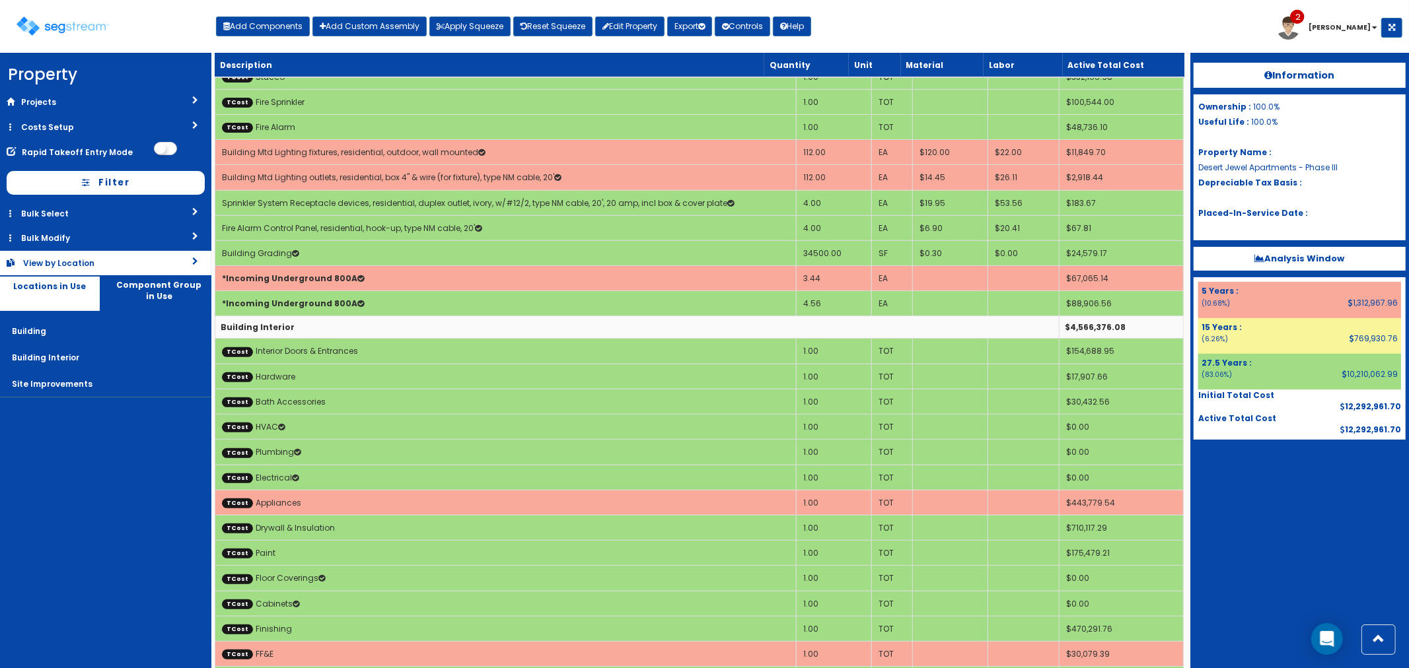
click at [143, 268] on link "View by Location" at bounding box center [105, 263] width 211 height 24
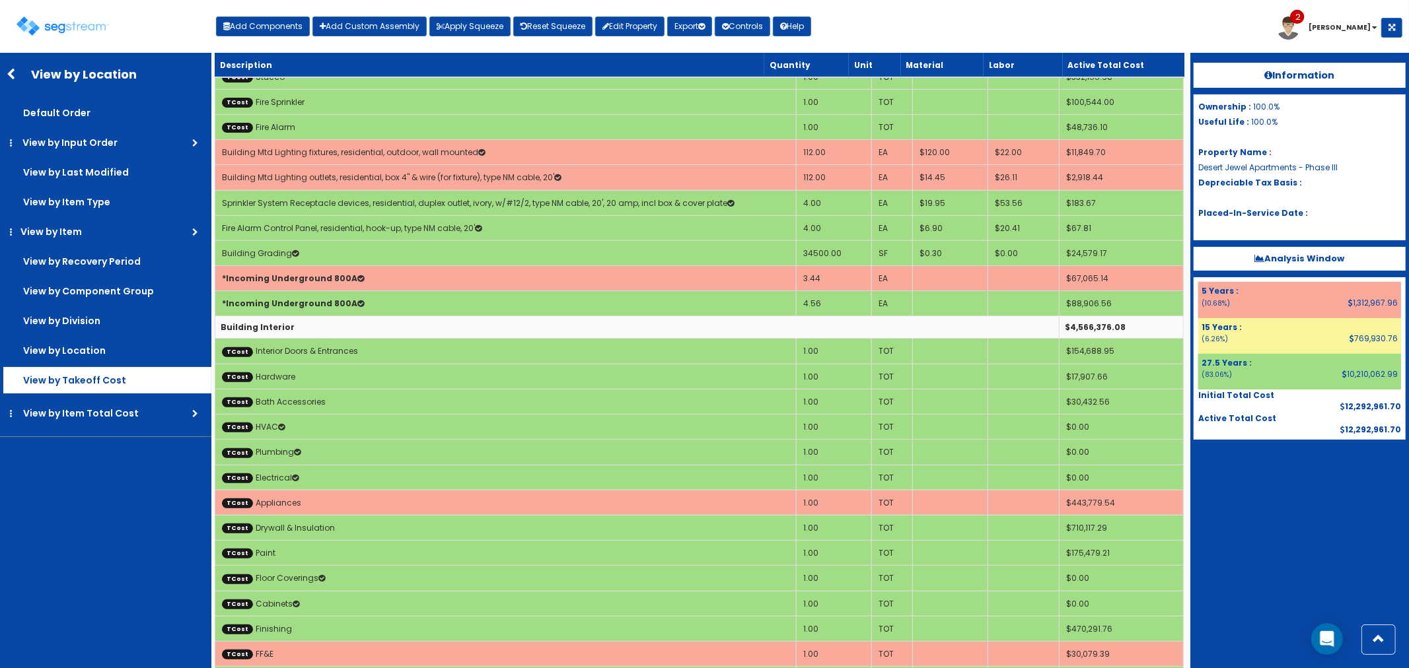
click at [96, 372] on label "View by Takeoff Cost" at bounding box center [107, 380] width 208 height 26
click at [0, 0] on input "View by Takeoff Cost" at bounding box center [0, 0] width 0 height 0
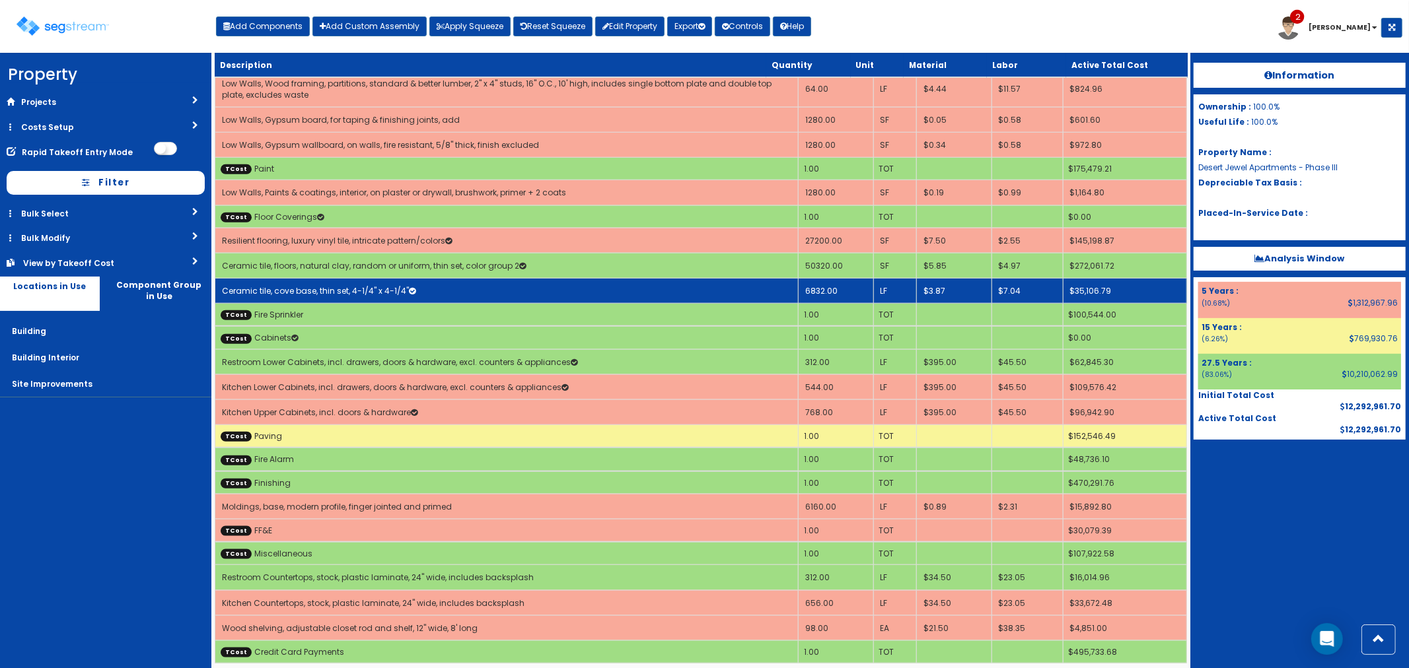
scroll to position [5287, 0]
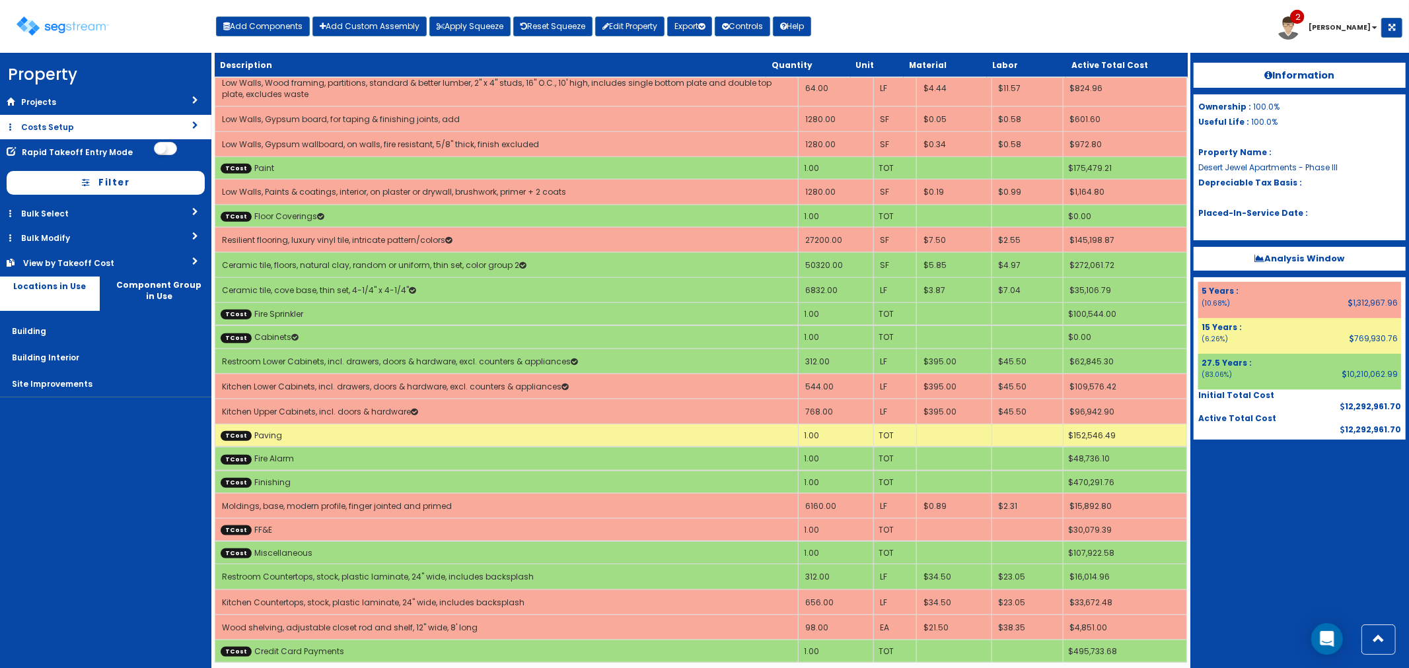
click at [83, 127] on link "Costs Setup" at bounding box center [105, 127] width 211 height 24
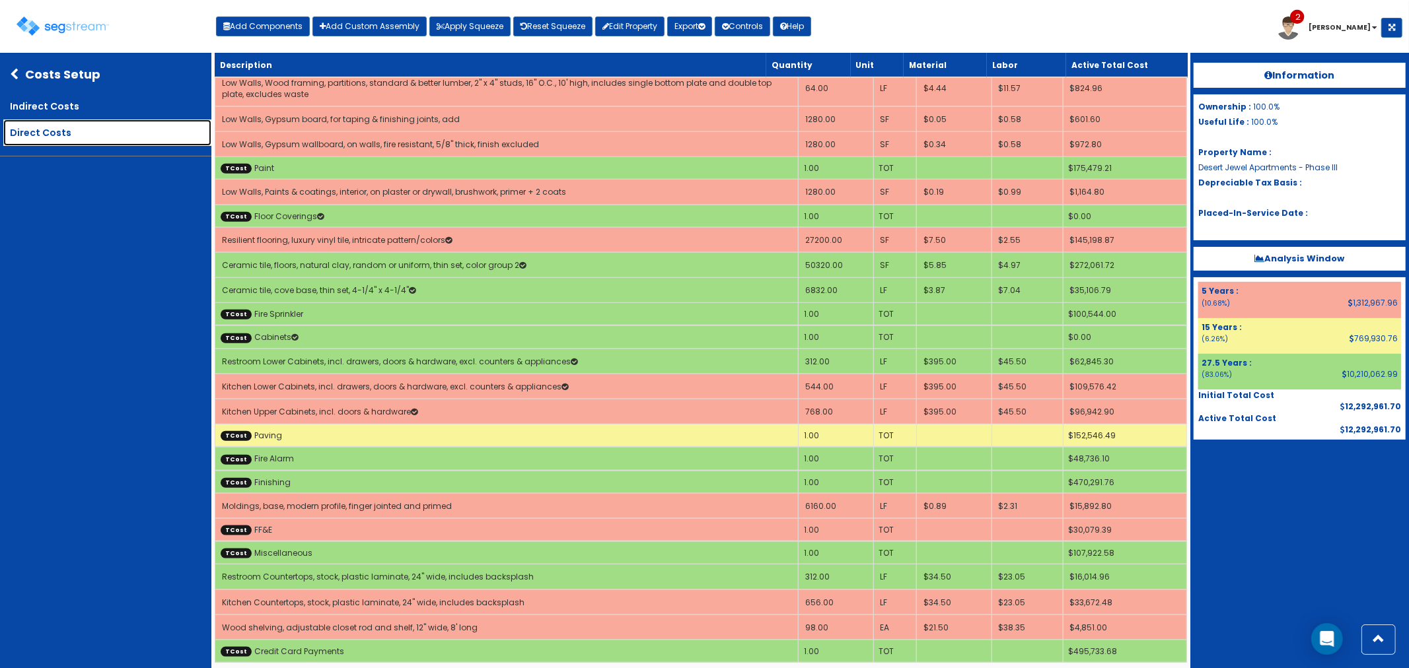
click at [83, 137] on link "Direct Costs" at bounding box center [107, 133] width 208 height 26
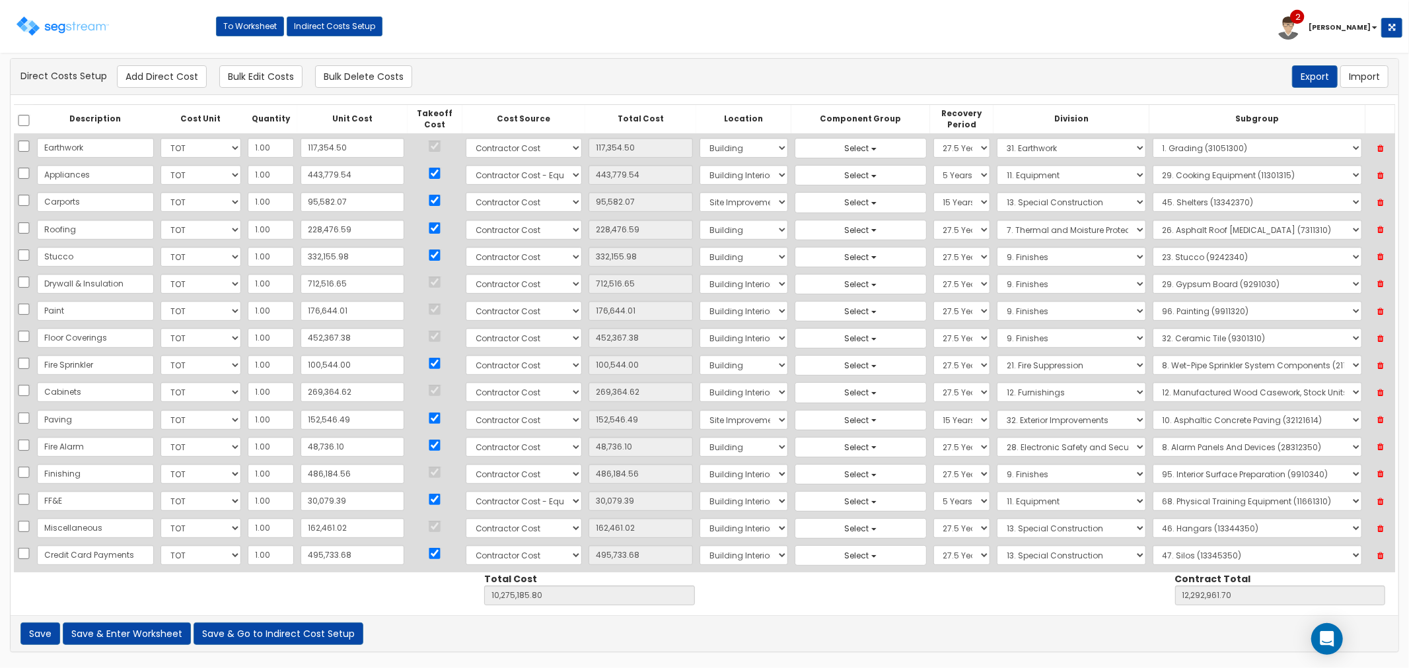
scroll to position [366, 0]
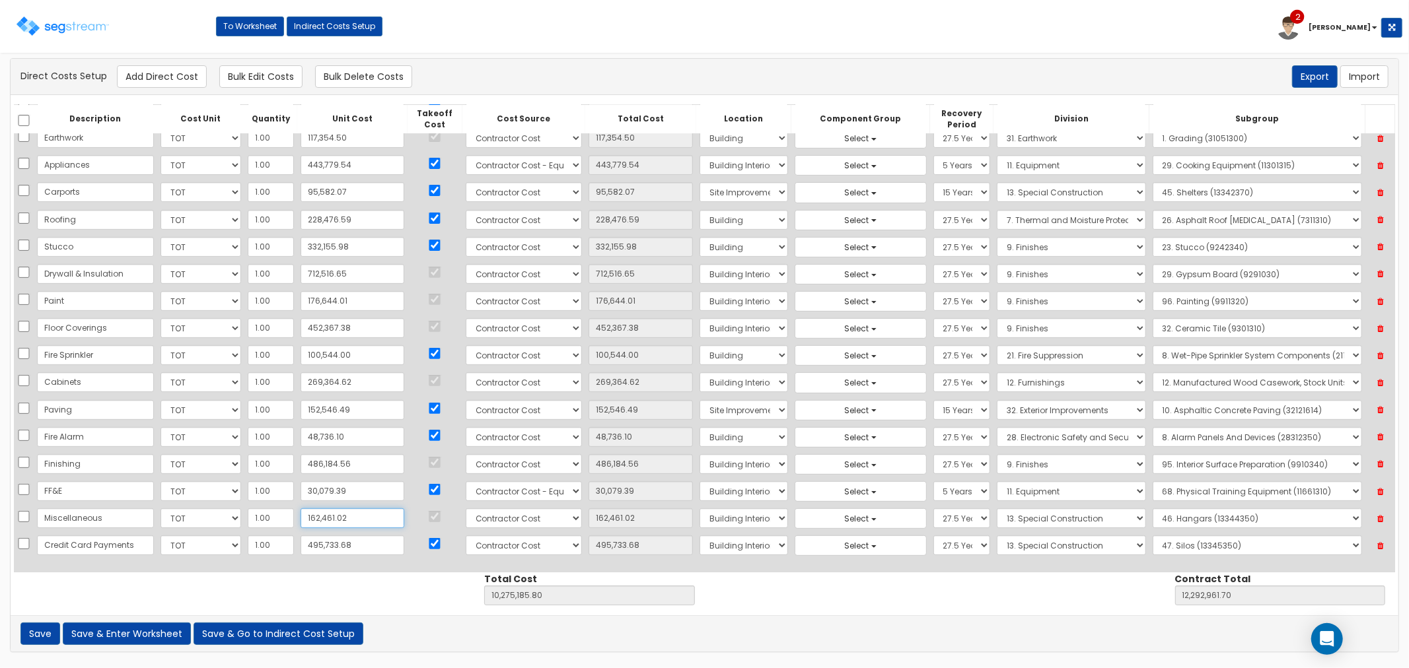
click at [343, 516] on input "162,461.02" at bounding box center [353, 519] width 104 height 20
type input "6"
type input "6.00"
type input "10,112,730.78"
type input "12,130,506.68"
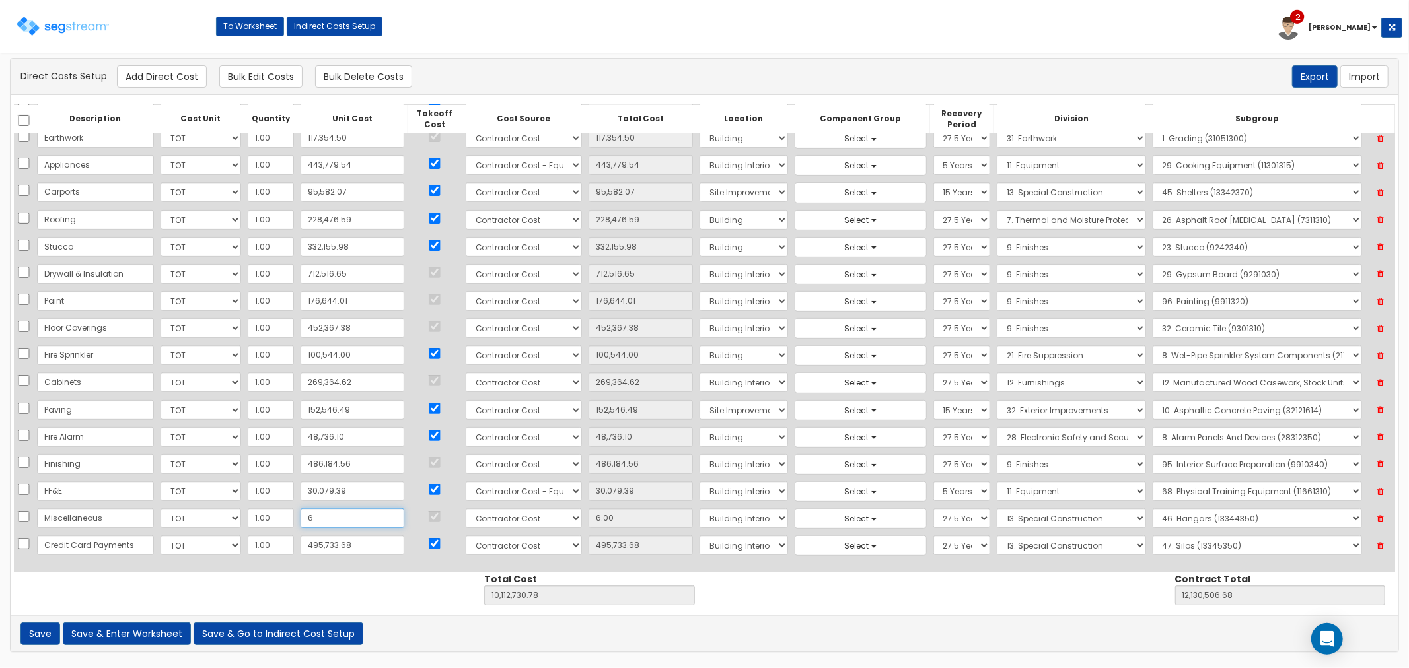
type input "65"
type input "65.00"
type input "10,112,789.78"
type input "12,130,565.68"
type input "658"
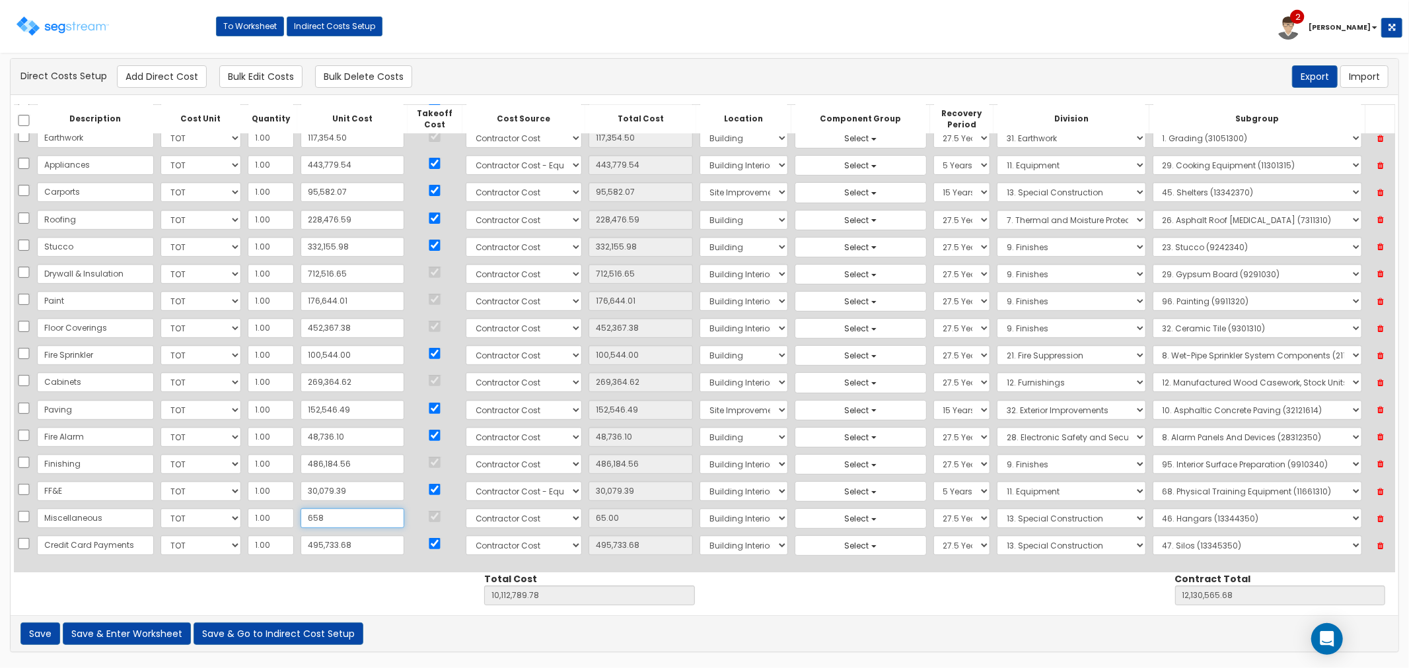
type input "658.00"
type input "10,113,382.78"
type input "12,131,158.68"
type input "6,581"
type input "6,581.00"
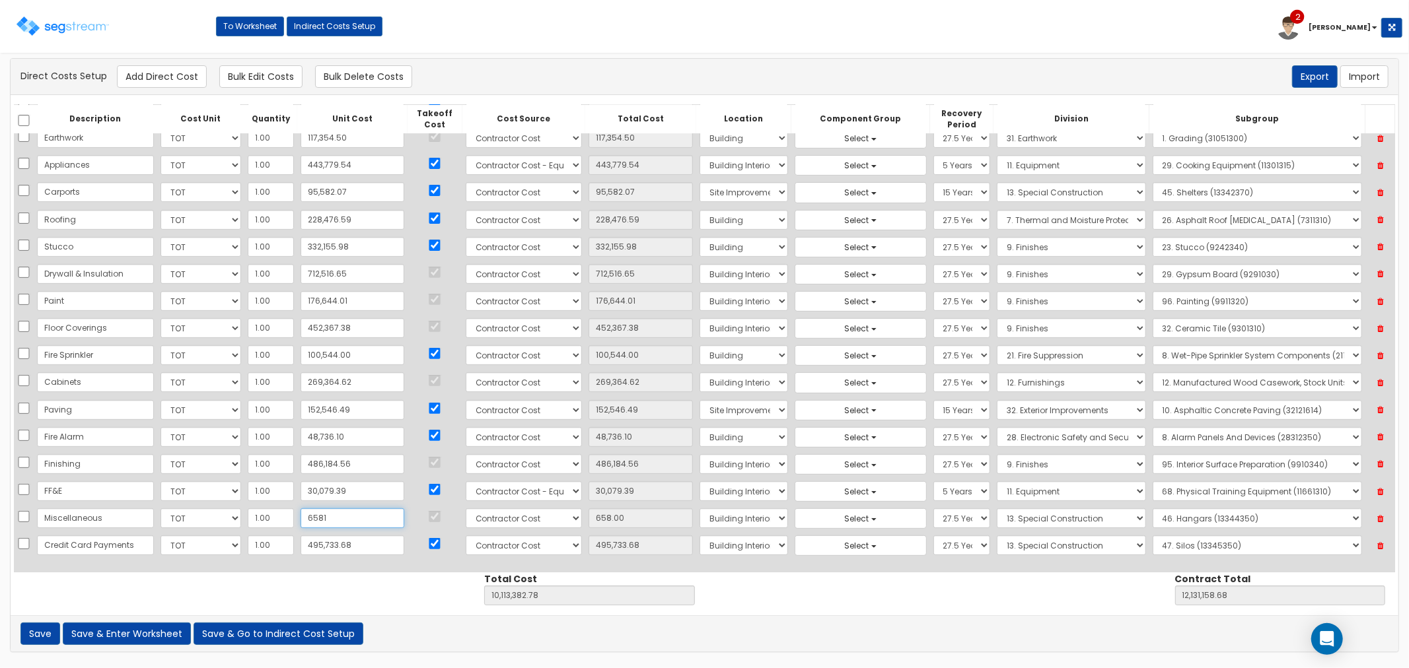
type input "10,119,305.78"
type input "12,137,081.68"
type input "65,819"
type input "65,819.00"
type input "10,178,543.78"
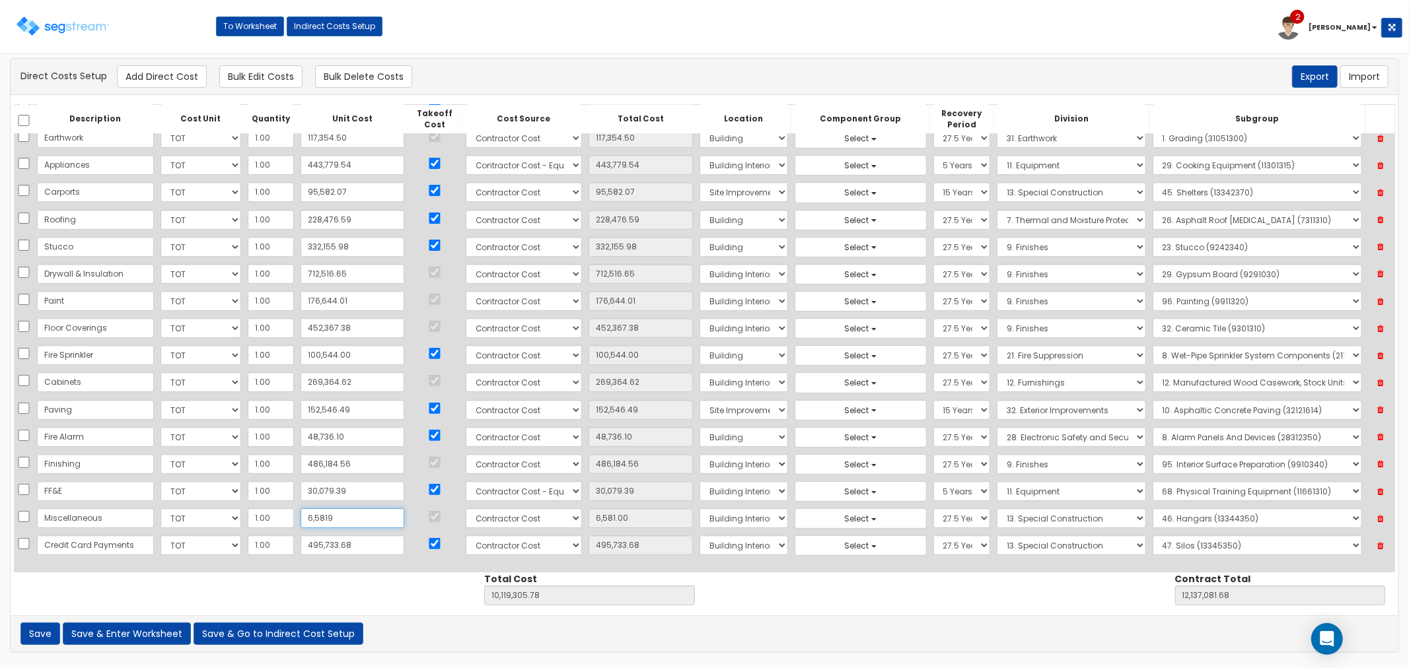
type input "12,196,319.68"
type input "658,194"
type input "658,194.00"
type input "10,770,918.78"
type input "12,788,694.68"
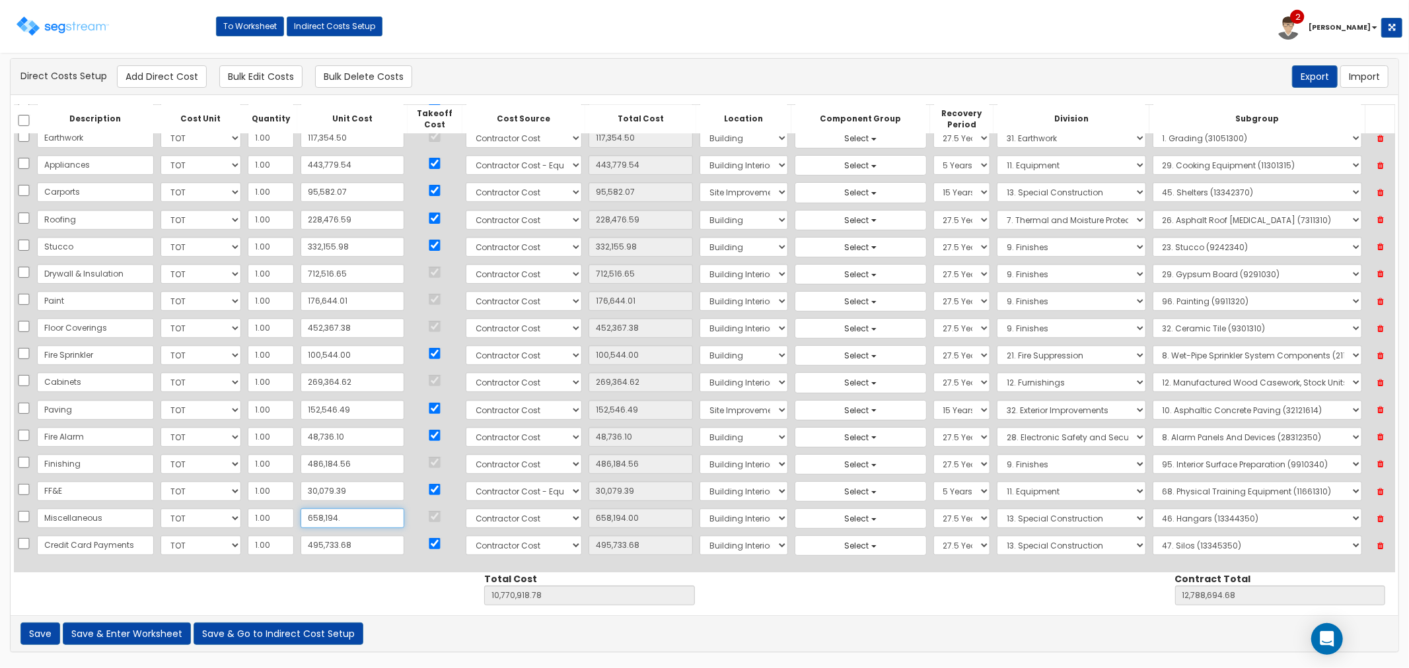
type input "658,194.7"
type input "658,194.70"
type input "10,770,919.48"
type input "12,788,695.38"
type input "658,194.70"
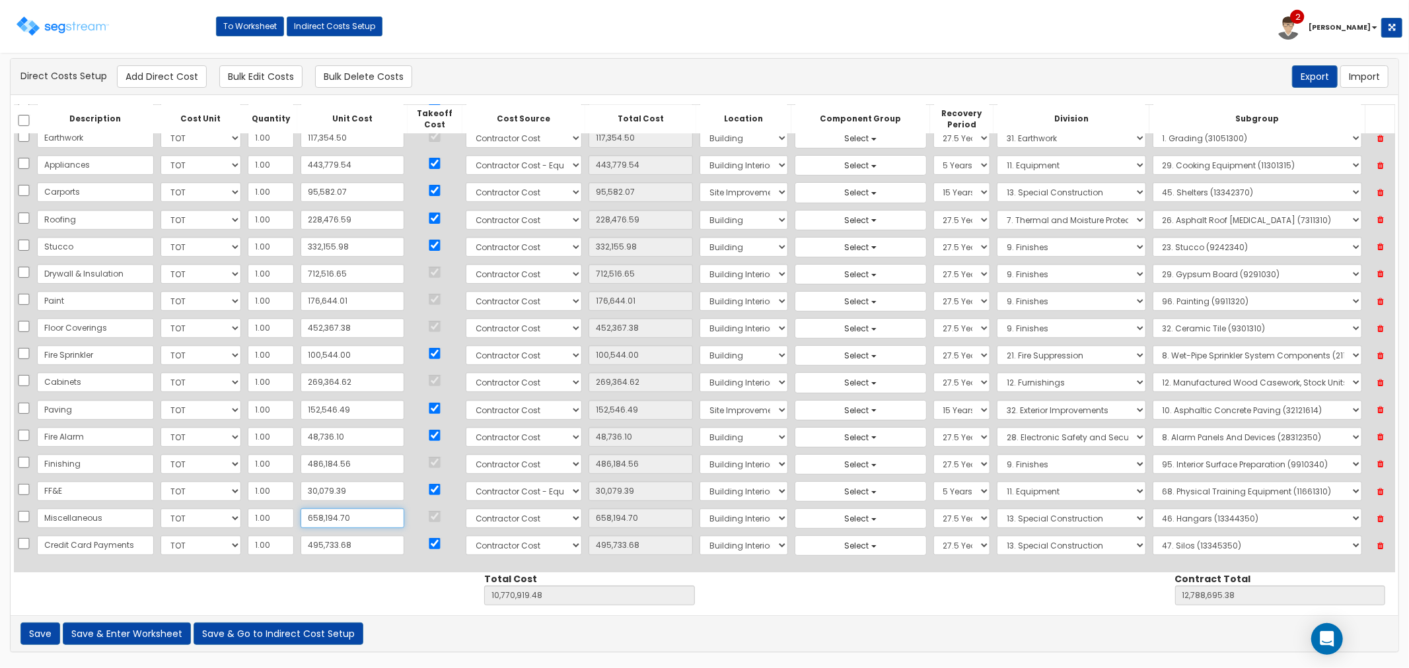
click at [1379, 544] on icon at bounding box center [1380, 546] width 23 height 17
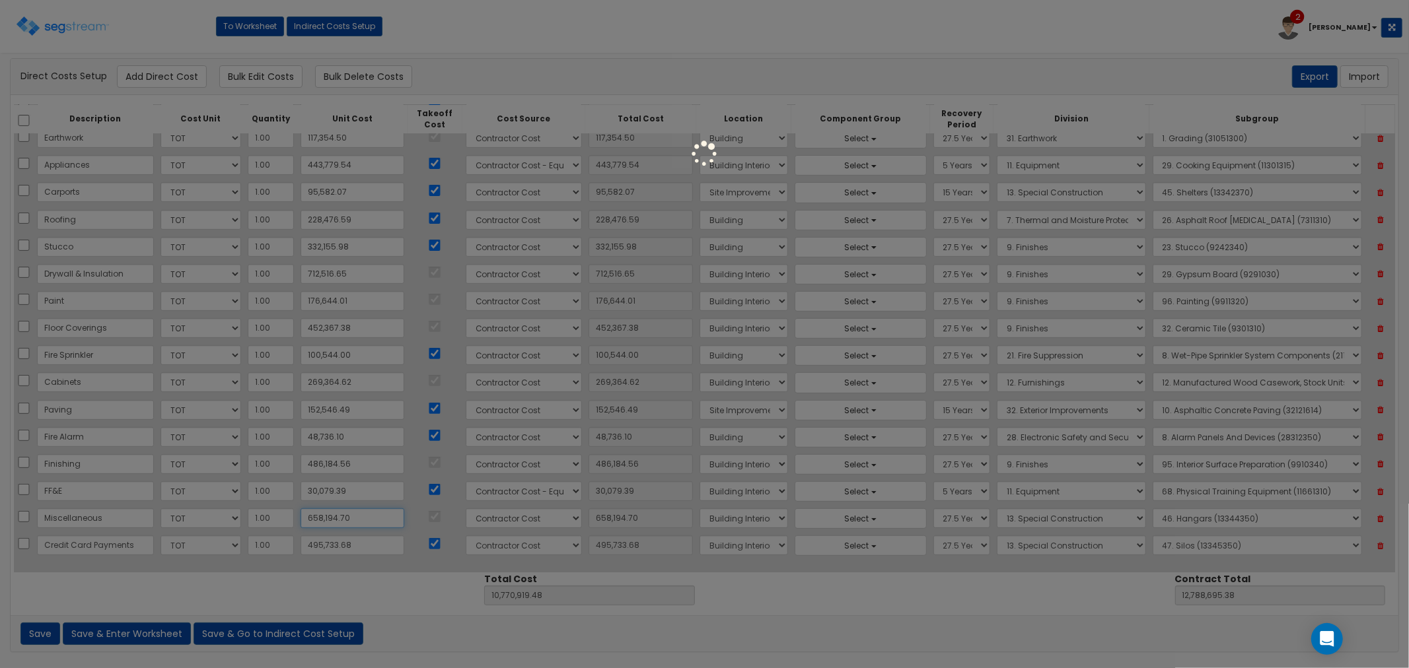
type input "10,275,185.80"
type input "12,292,961.70"
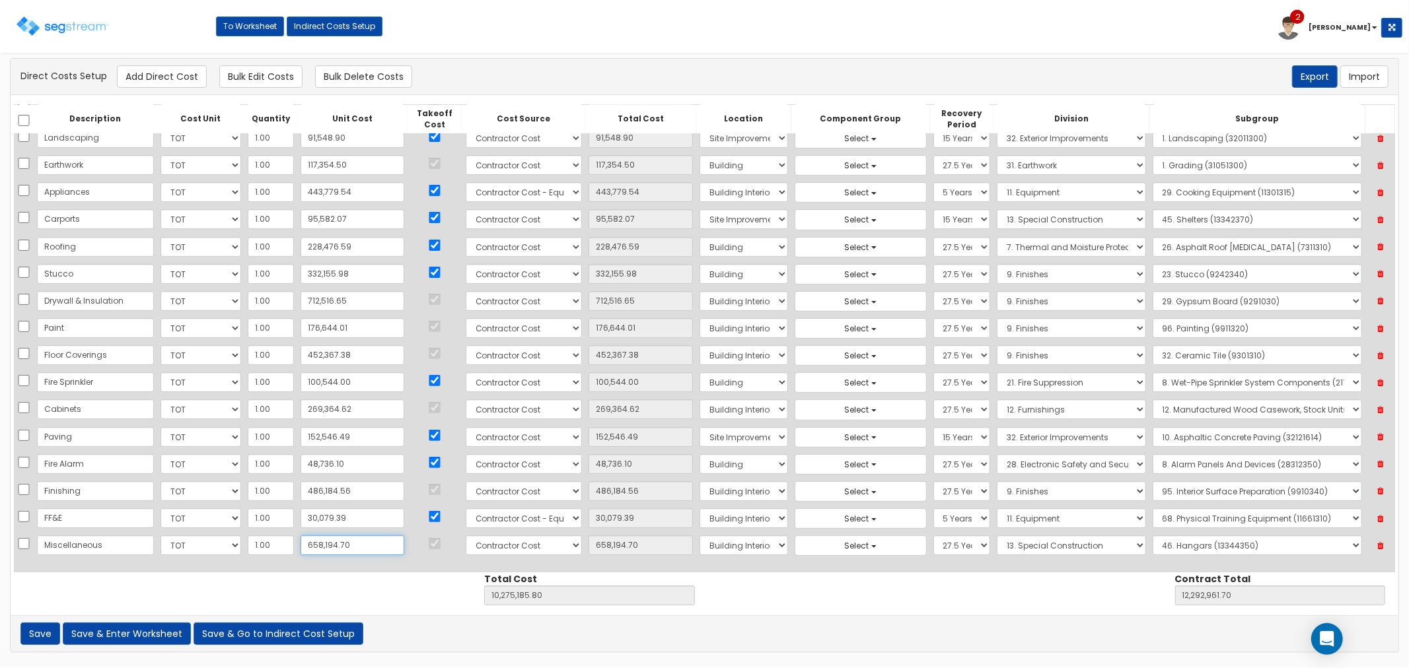
scroll to position [339, 0]
type input "658,194.70"
click at [146, 632] on button "Save & Enter Worksheet" at bounding box center [127, 634] width 128 height 22
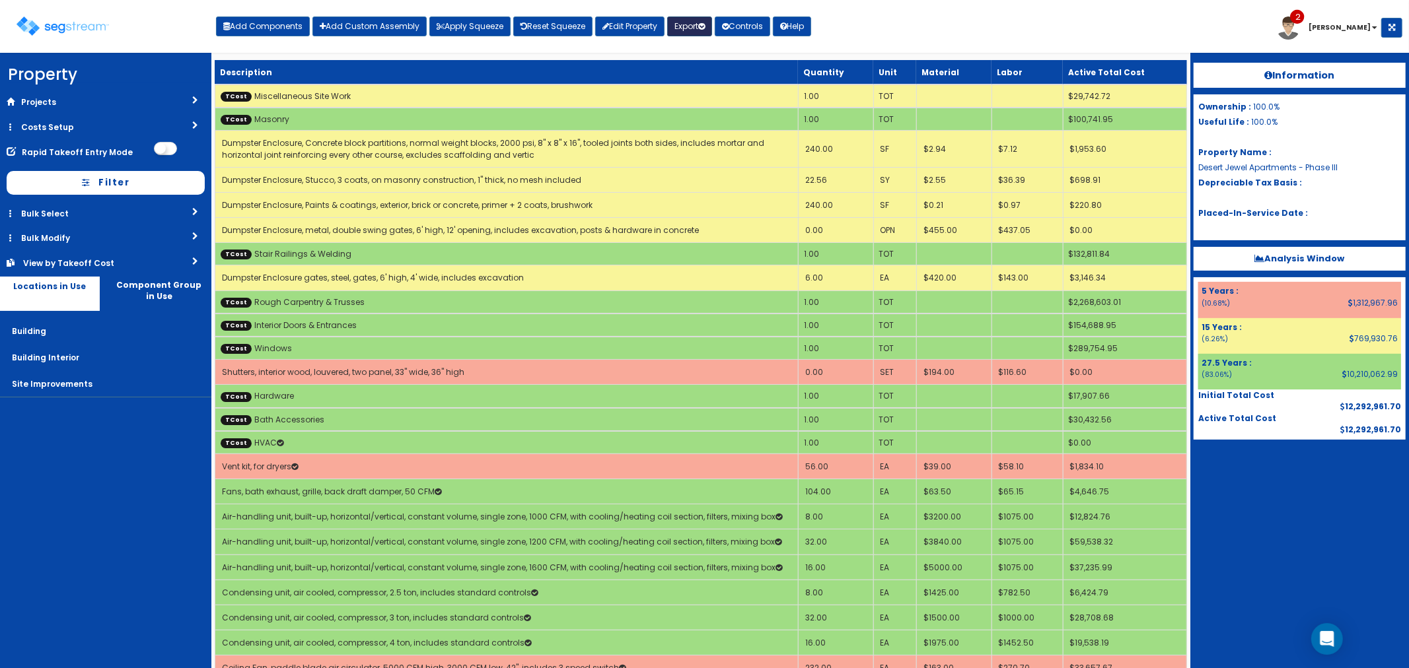
click at [701, 29] on button "Export" at bounding box center [689, 27] width 45 height 20
click at [719, 97] on link "Final Report(pdf)" at bounding box center [733, 95] width 131 height 26
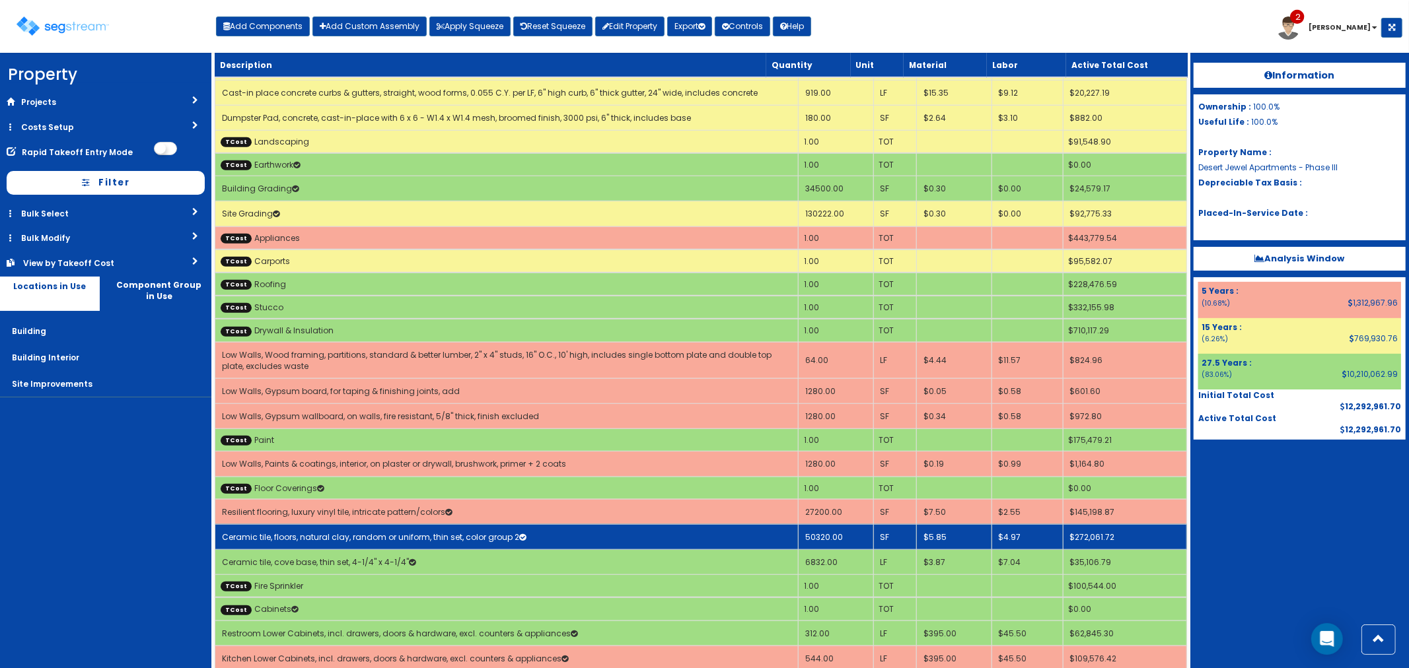
scroll to position [4897, 0]
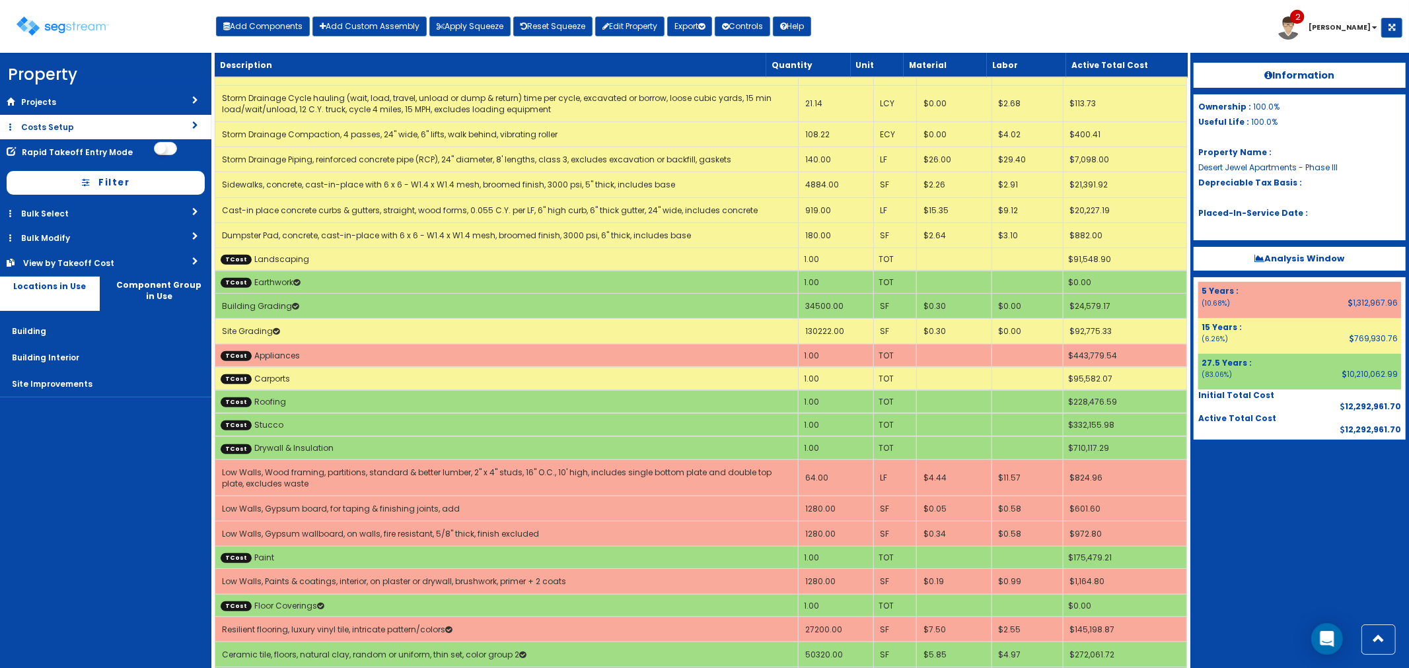
click at [48, 134] on link "Costs Setup" at bounding box center [105, 127] width 211 height 24
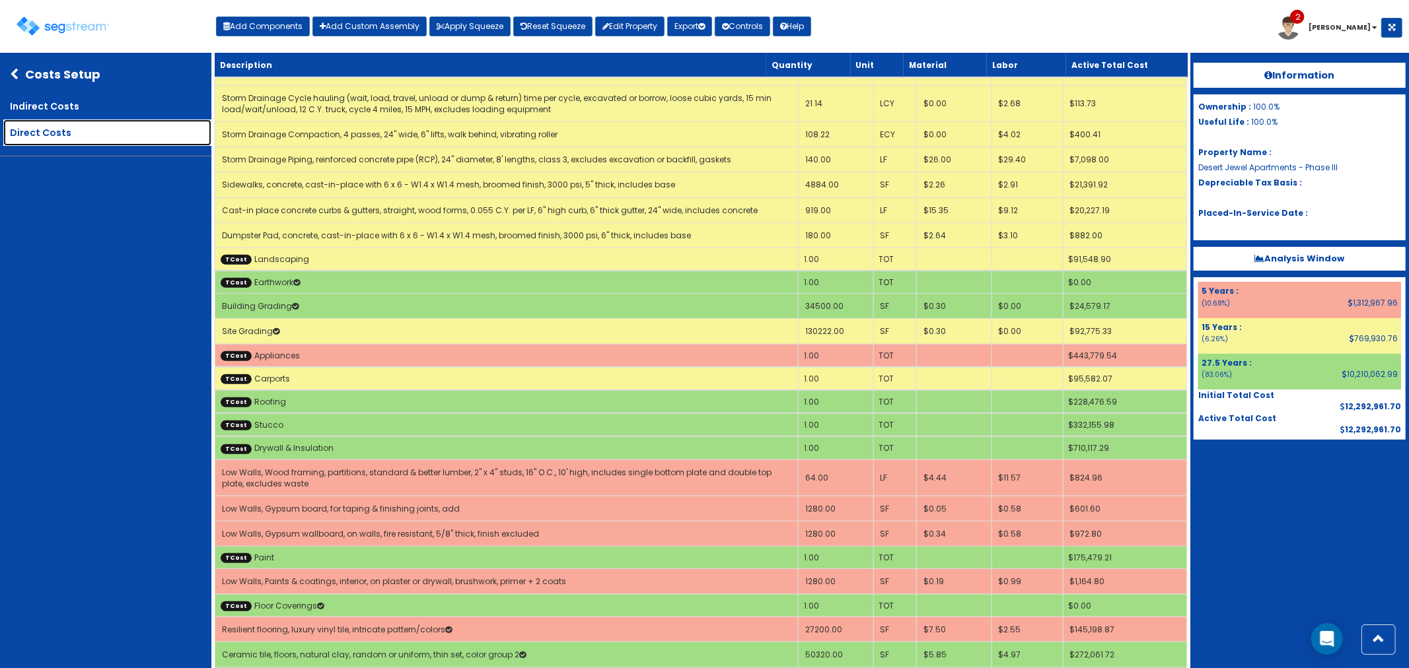
click at [61, 132] on link "Direct Costs" at bounding box center [107, 133] width 208 height 26
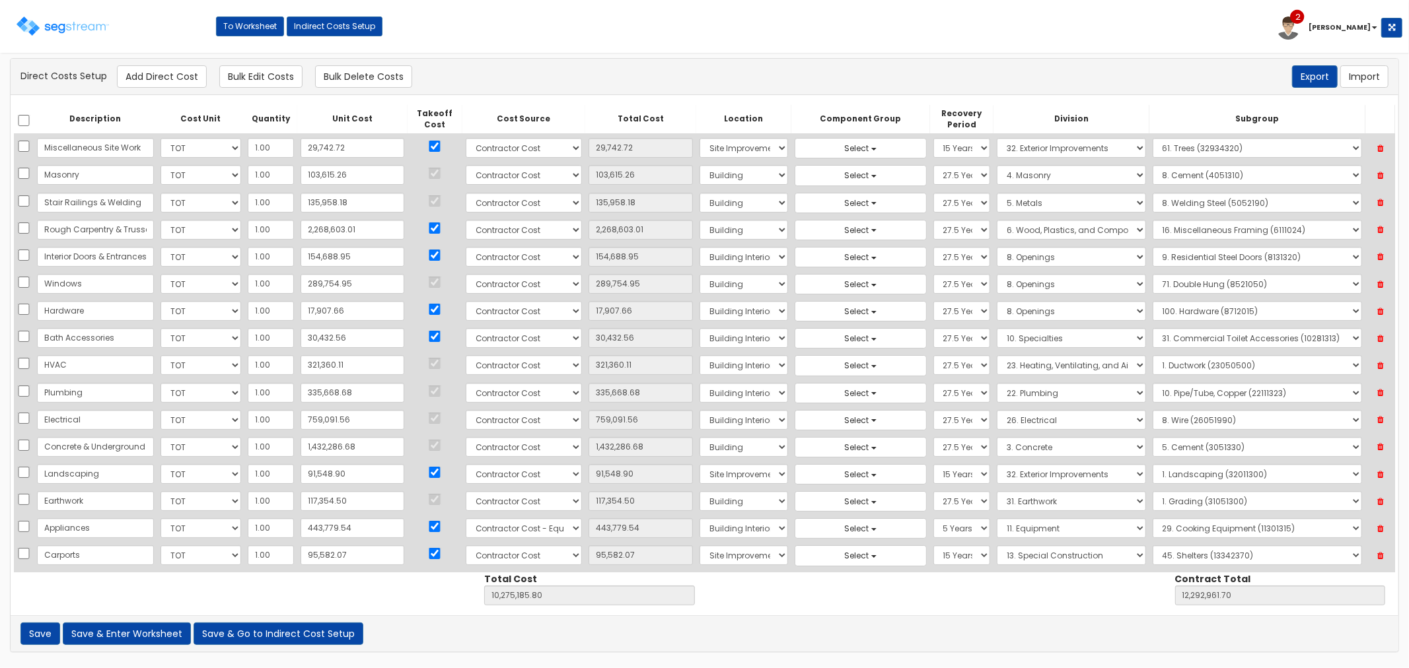
scroll to position [339, 0]
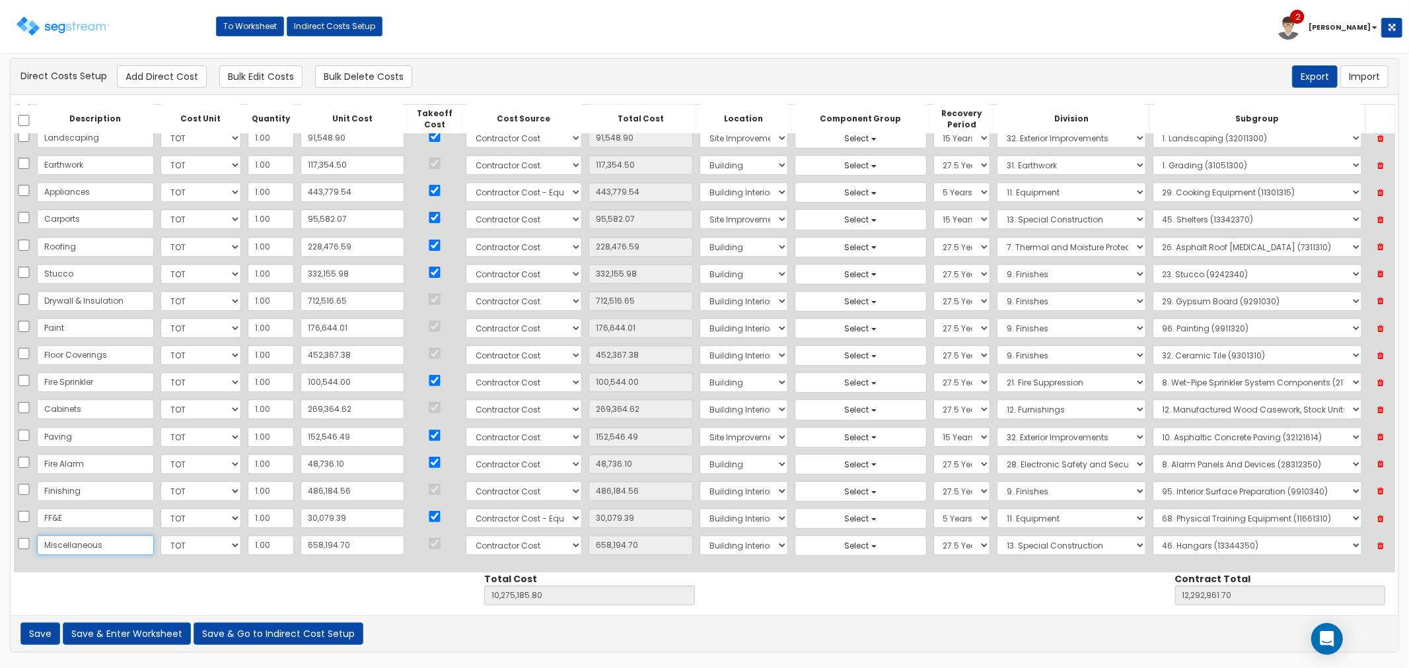
click at [103, 544] on input "Miscellaneous" at bounding box center [95, 546] width 117 height 20
type input "Miscellaneous Construction"
click at [154, 632] on button "Save & Enter Worksheet" at bounding box center [127, 634] width 128 height 22
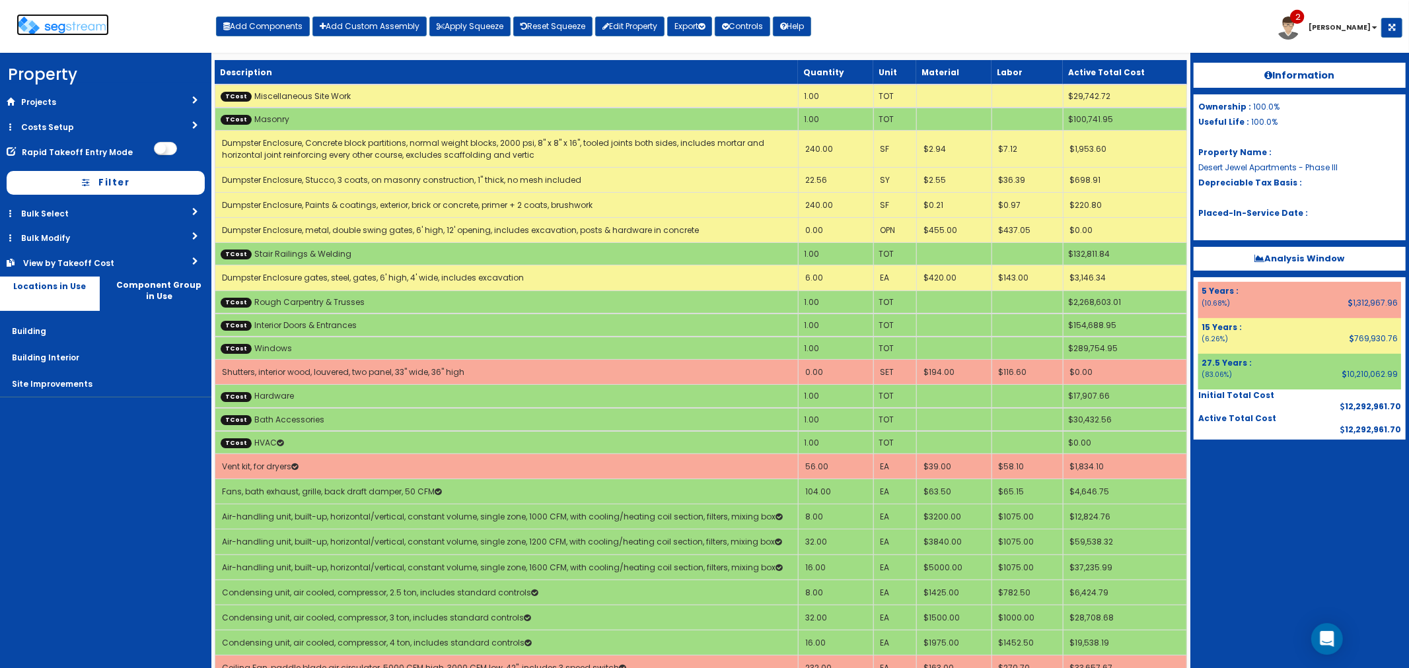
click at [65, 24] on img at bounding box center [63, 26] width 92 height 19
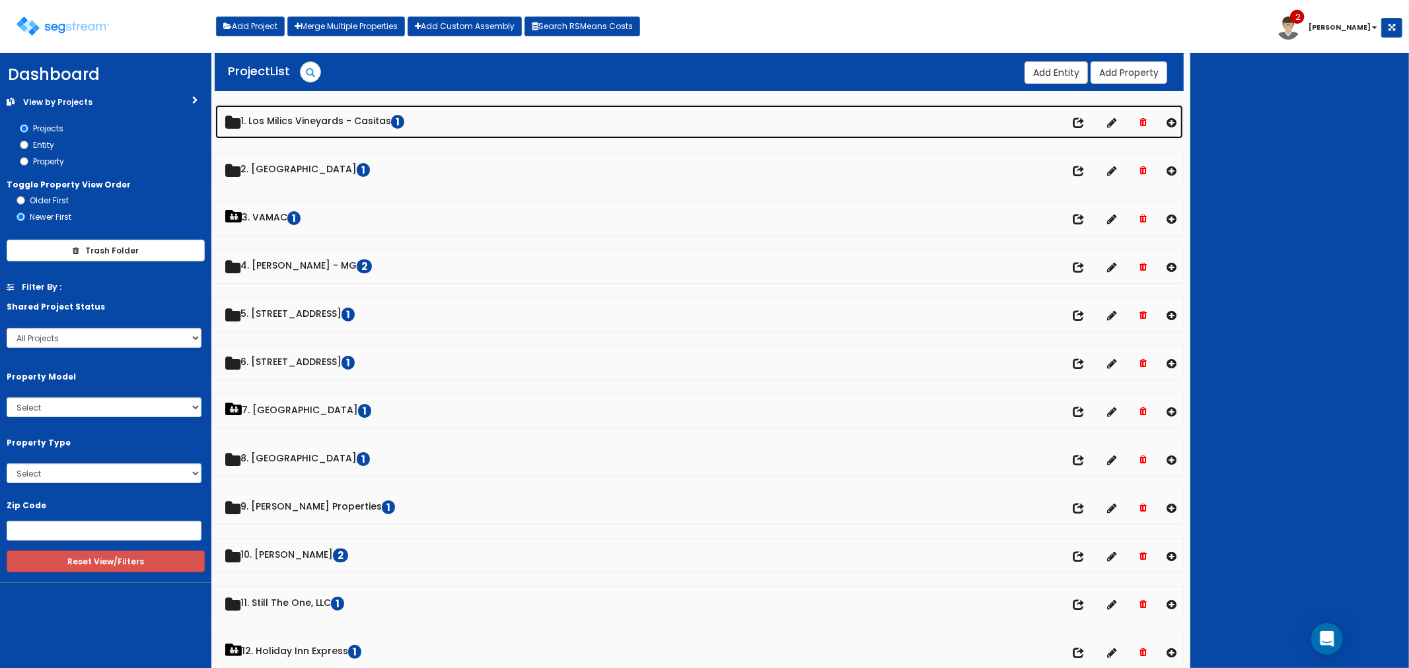
click at [318, 117] on link "1. Los Milics Vineyards - Casitas 1" at bounding box center [699, 122] width 968 height 34
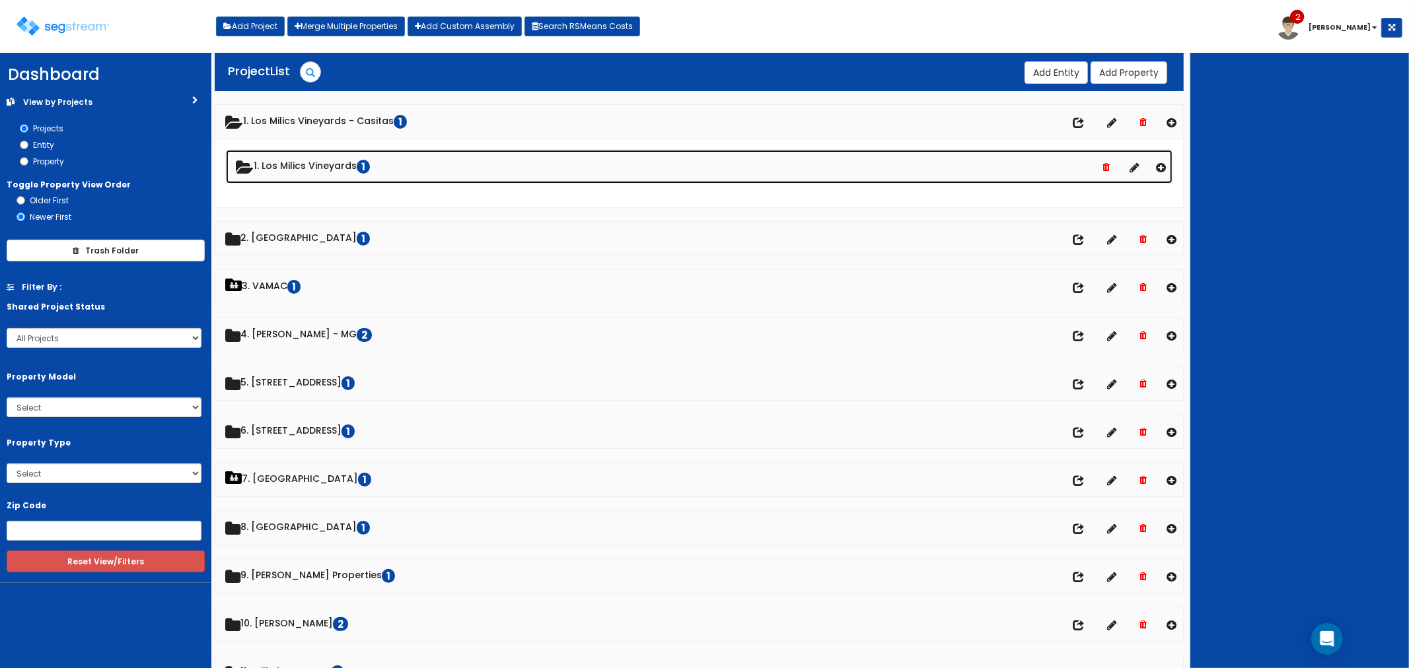
click at [310, 159] on link "1. Los Milics Vineyards 1" at bounding box center [699, 167] width 947 height 34
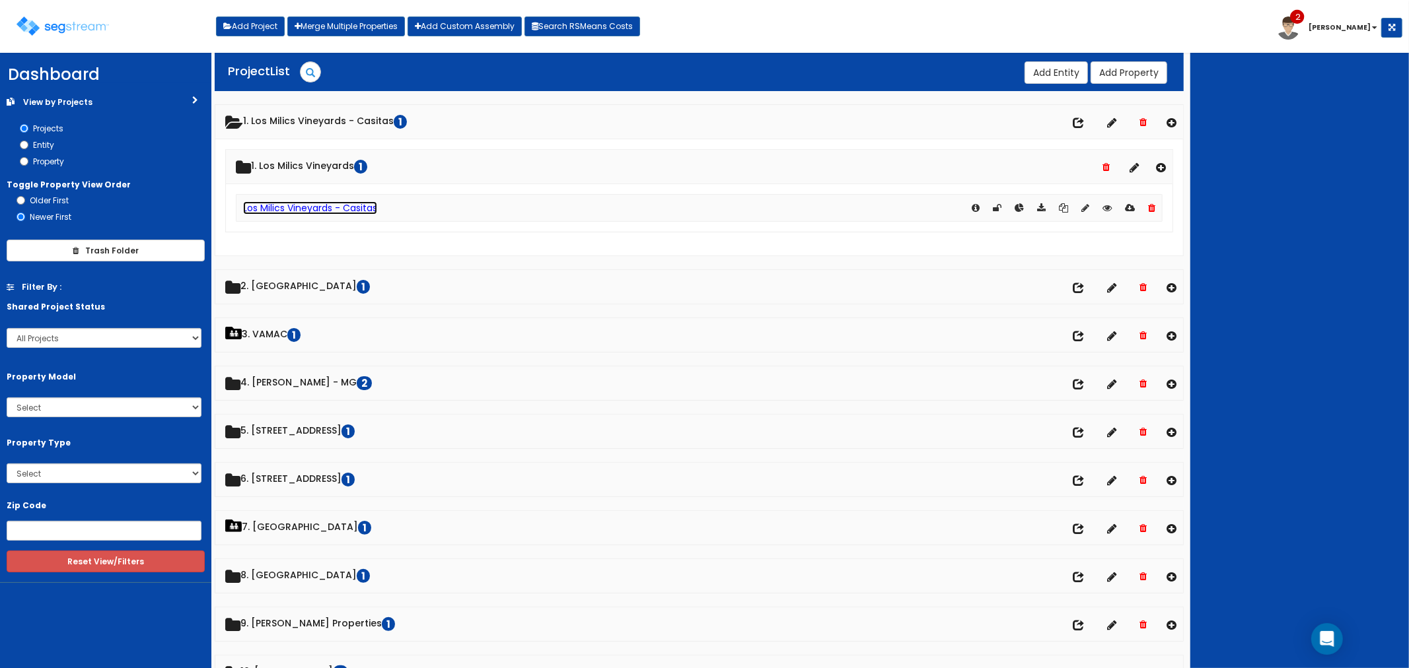
click at [294, 209] on link "Los Milics Vineyards - Casitas" at bounding box center [310, 207] width 134 height 13
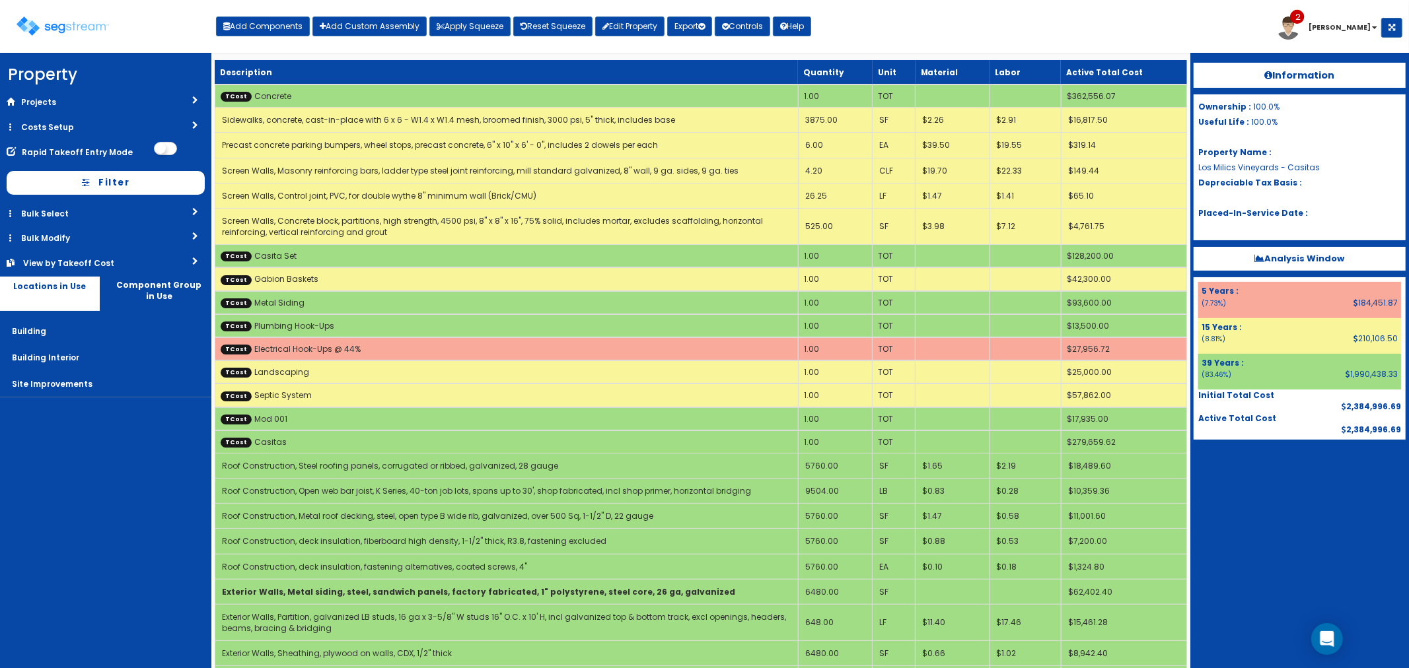
click at [48, 124] on link "Costs Setup" at bounding box center [105, 127] width 211 height 24
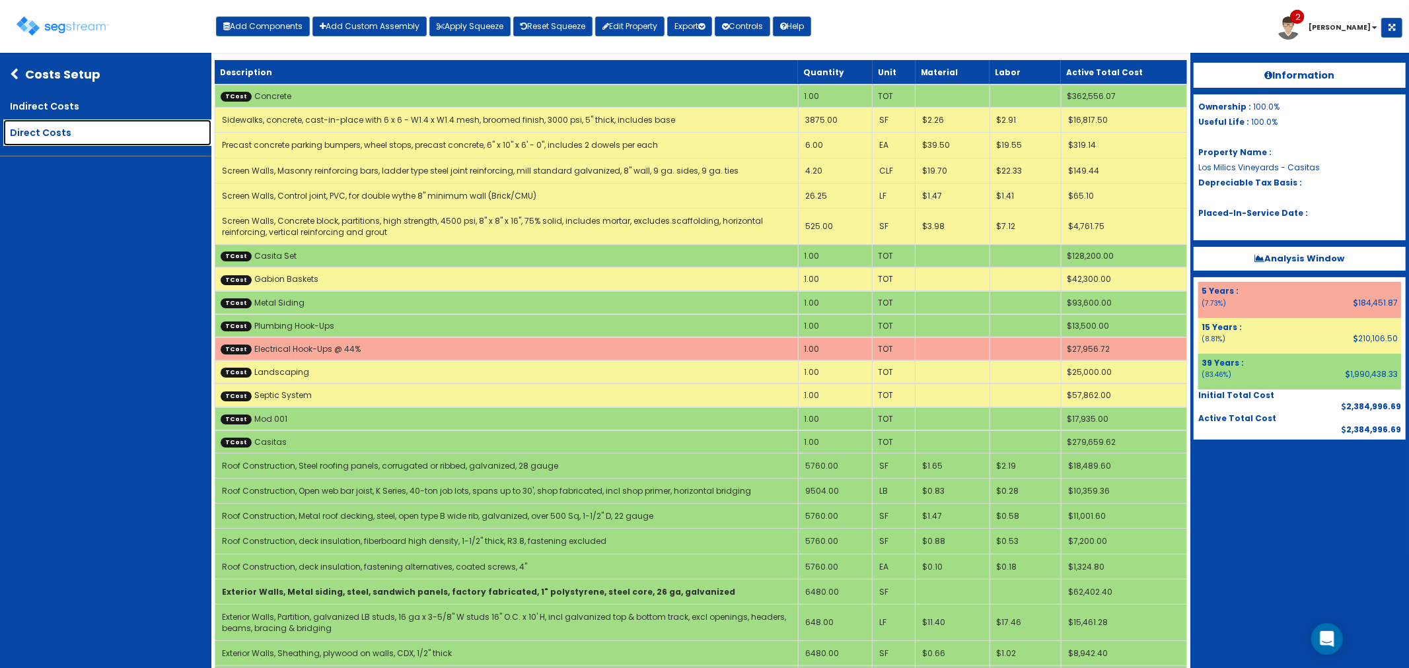
click at [88, 126] on link "Direct Costs" at bounding box center [107, 133] width 208 height 26
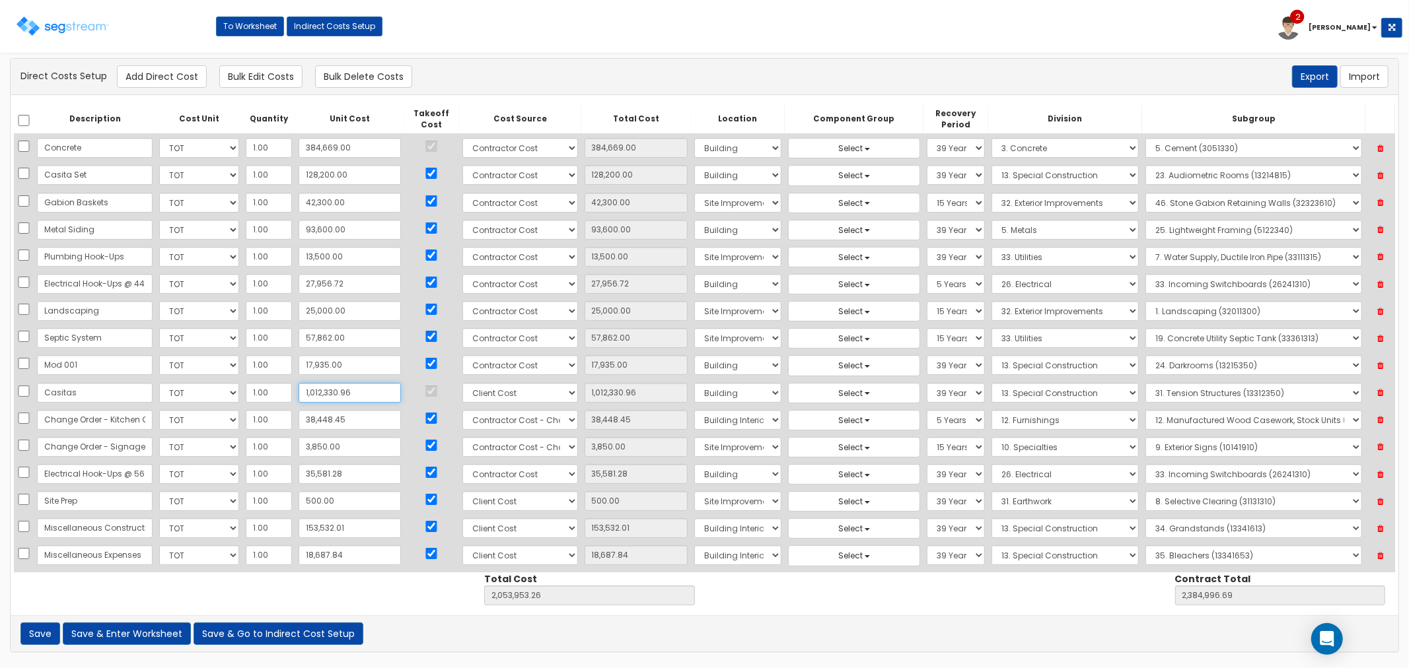
click at [350, 392] on input "1,012,330.96" at bounding box center [350, 393] width 102 height 20
type input "9"
type input "9.00"
type input "1,041,631.30"
type input "1,372,674.73"
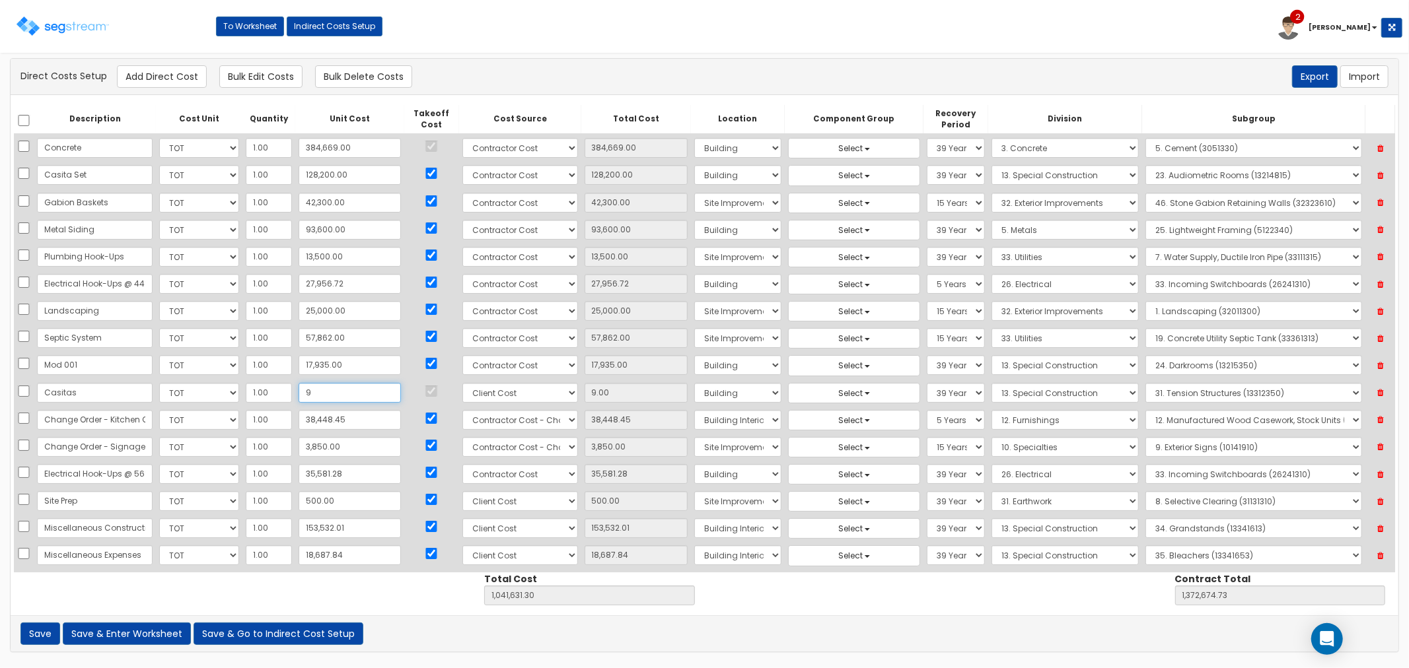
type input "97"
type input "97.00"
type input "1,041,719.30"
type input "1,372,762.73"
type input "973"
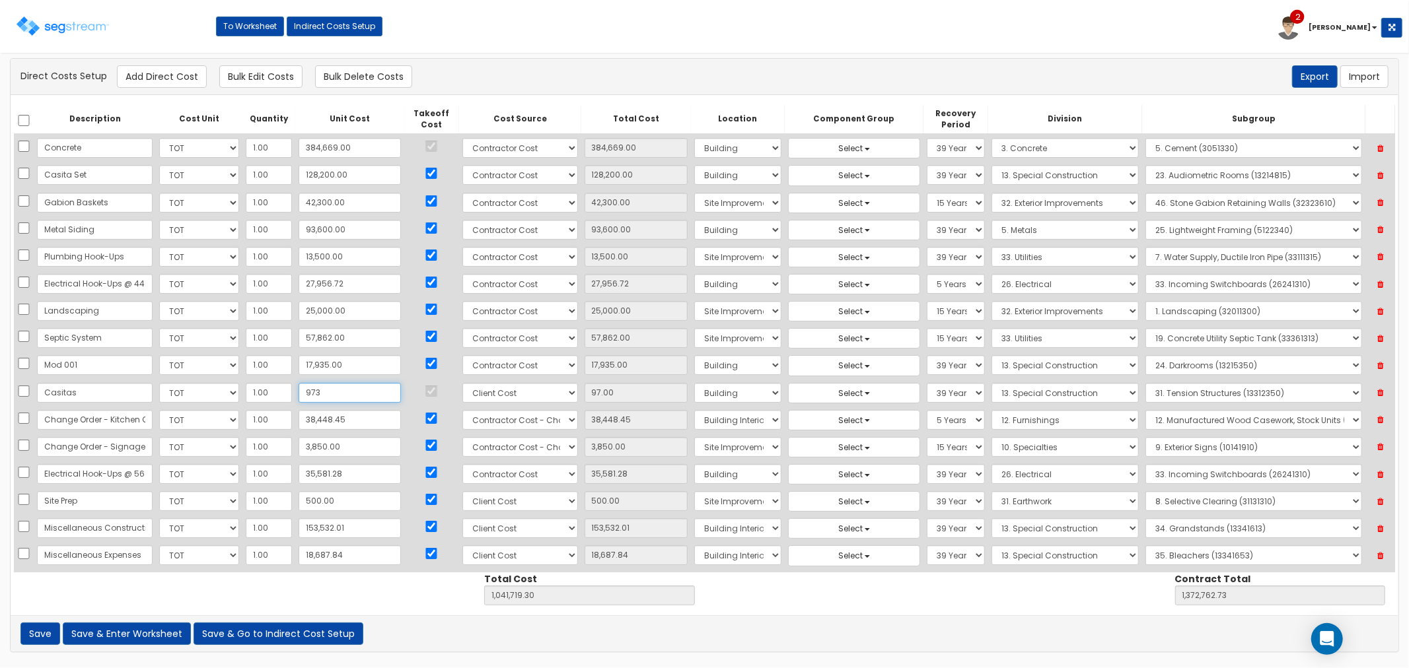
type input "973.00"
type input "1,042,595.30"
type input "1,373,638.73"
type input "9,738"
type input "9,738.00"
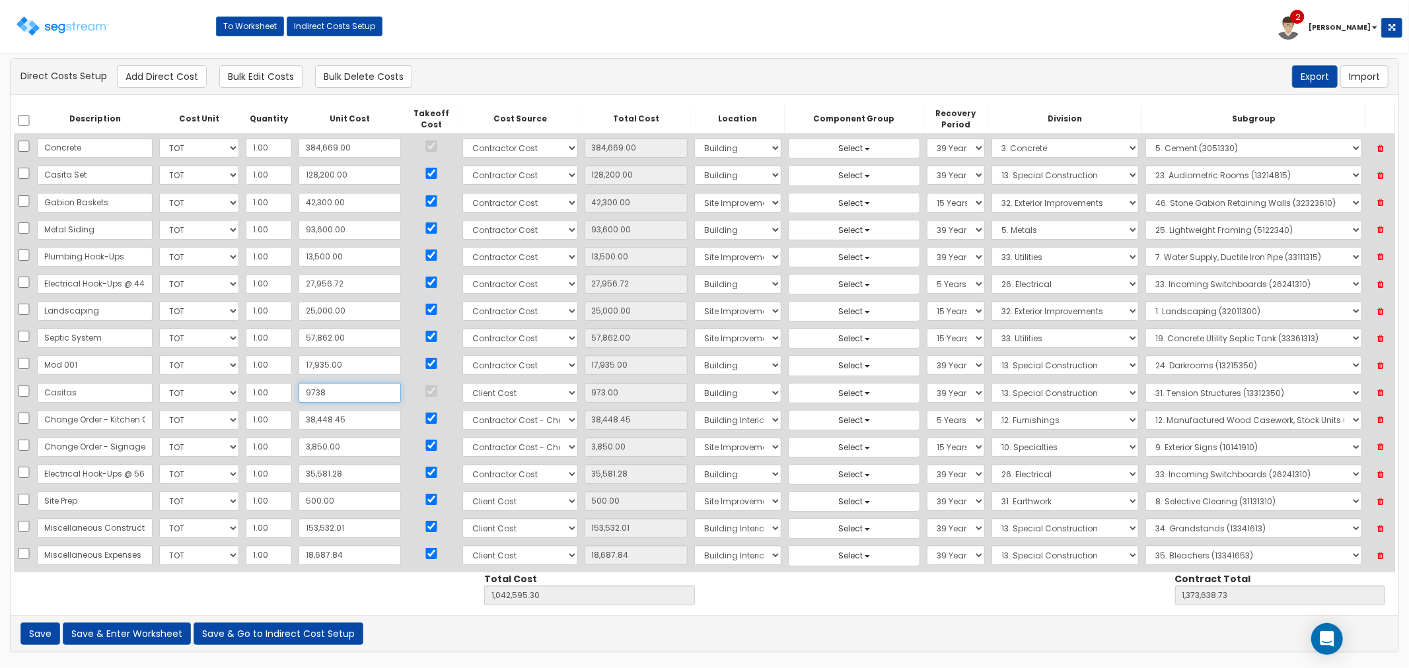
type input "1,051,360.30"
type input "1,382,403.73"
type input "97,388"
type input "97,388.00"
type input "1,139,010.30"
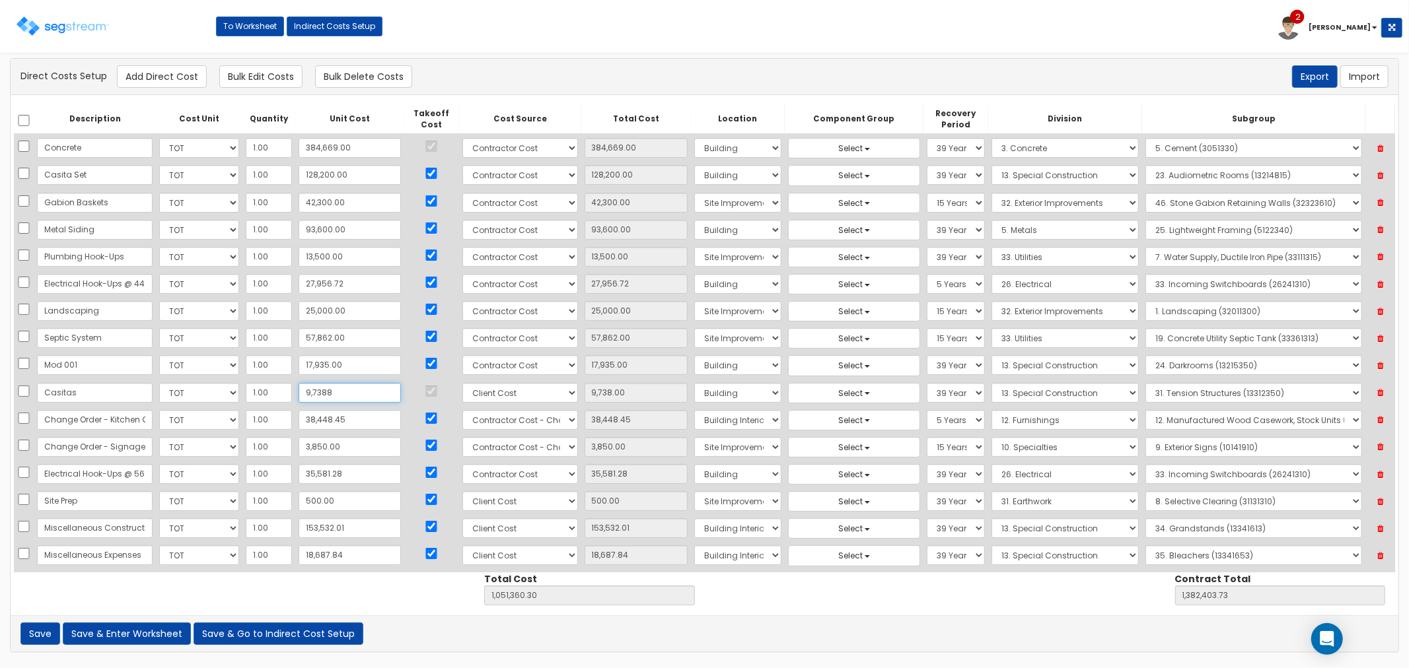
type input "1,470,053.73"
type input "973,882"
type input "973,882.00"
type input "2,015,504.30"
type input "2,346,547.73"
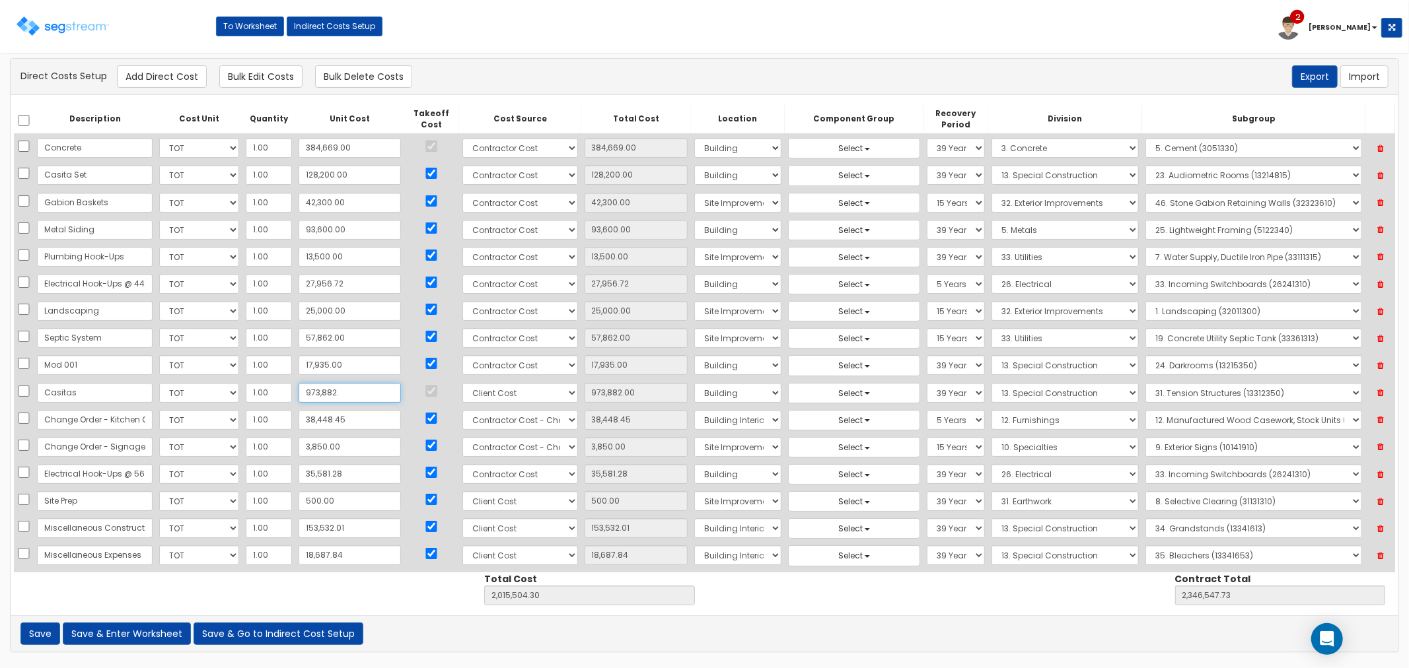
type input "973,882.5"
type input "973,882.50"
type input "2,015,504.80"
type input "2,346,548.23"
type input "973,882.51"
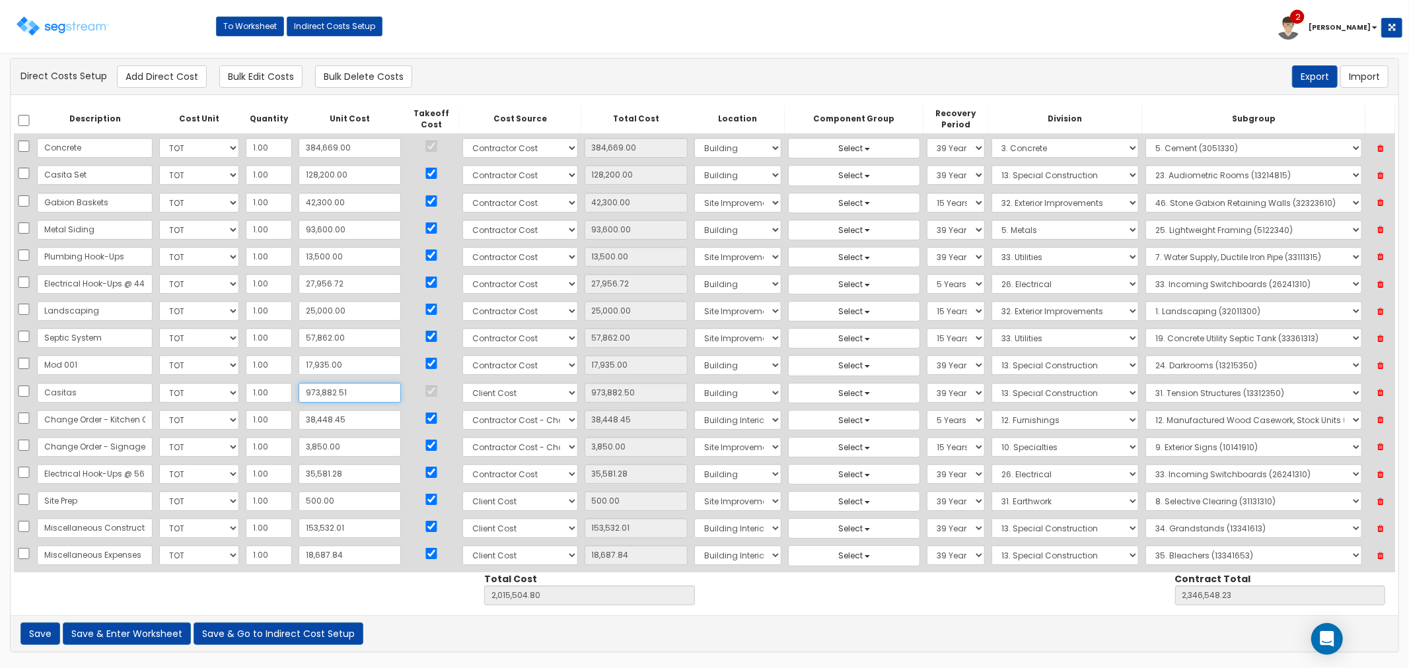
type input "973,882.51"
type input "2,015,504.81"
type input "2,346,548.24"
type input "973,882.51"
click at [350, 421] on input "38,448.45" at bounding box center [350, 420] width 102 height 20
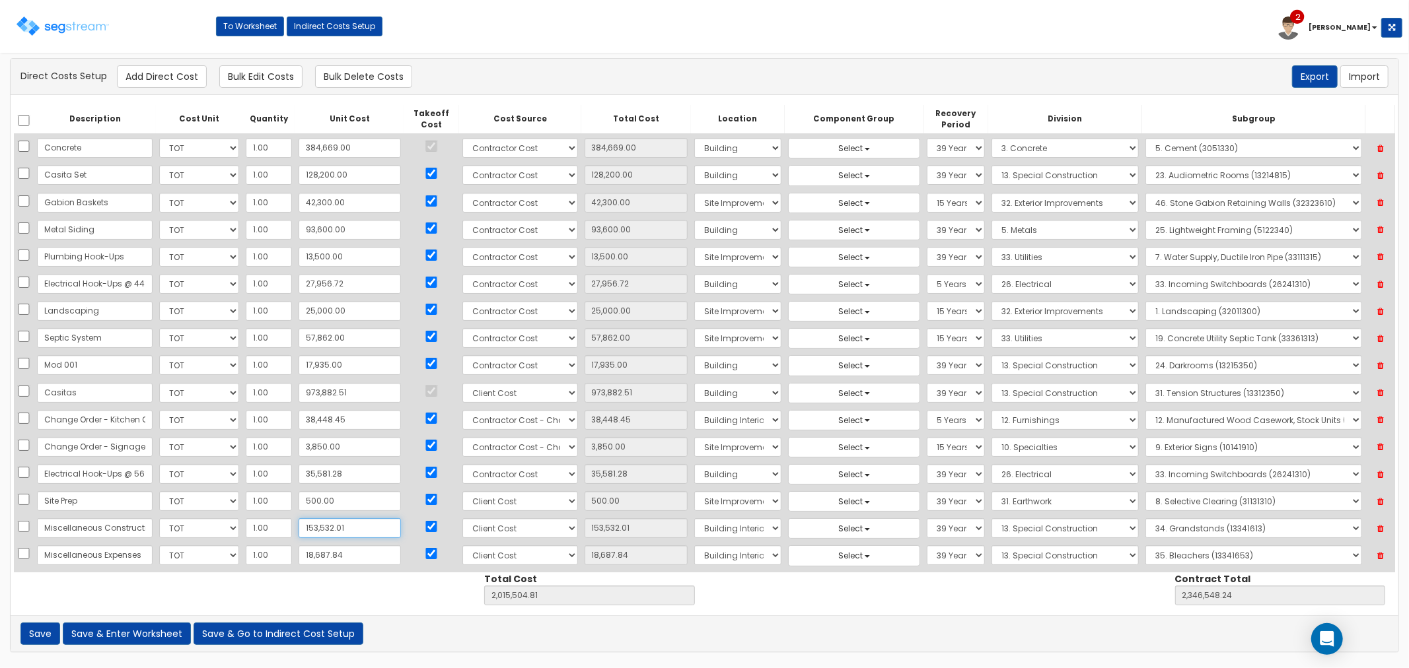
click at [349, 527] on input "153,532.01" at bounding box center [350, 528] width 102 height 20
click at [353, 532] on input "153,532.01" at bounding box center [350, 528] width 102 height 20
drag, startPoint x: 343, startPoint y: 530, endPoint x: 292, endPoint y: 529, distance: 51.5
click at [299, 529] on input "153,532.01" at bounding box center [350, 528] width 102 height 20
type input "7"
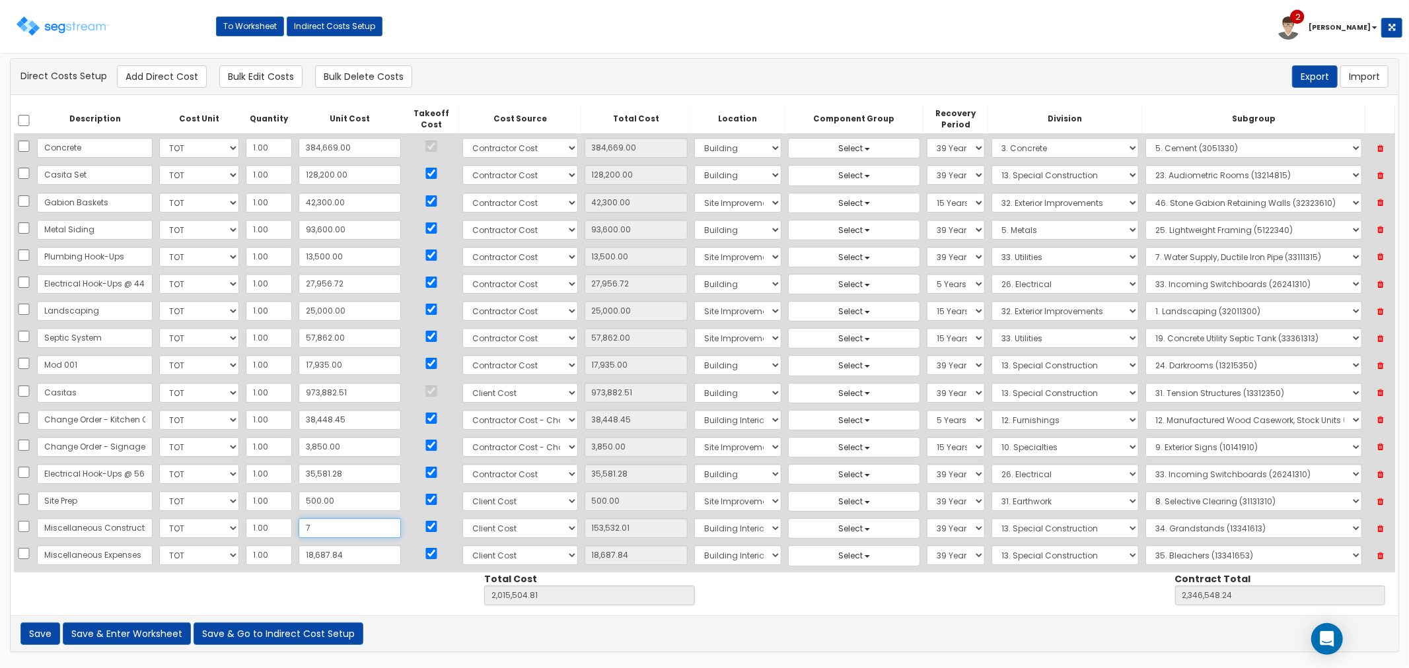
type input "7.00"
type input "1,861,979.80"
type input "2,193,023.23"
type input "70"
type input "70.00"
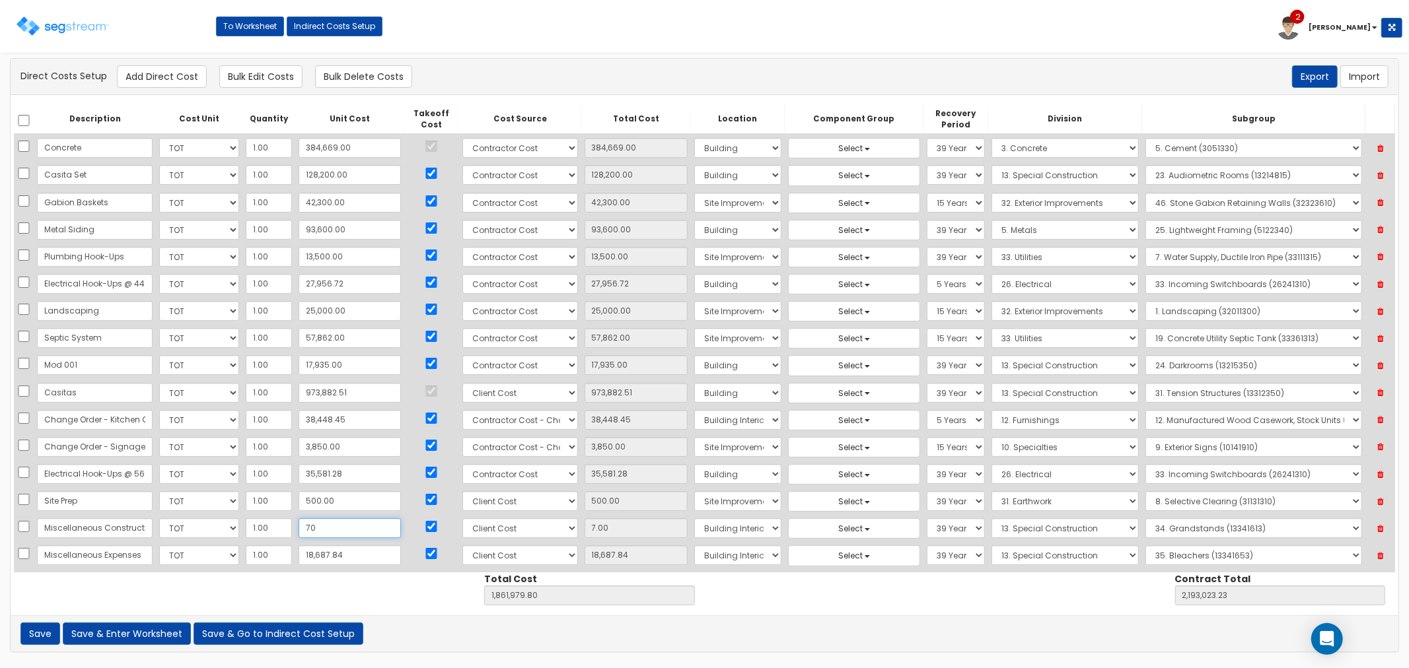
type input "1,862,042.80"
type input "2,193,086.23"
type input "707"
type input "707.00"
type input "1,862,679.80"
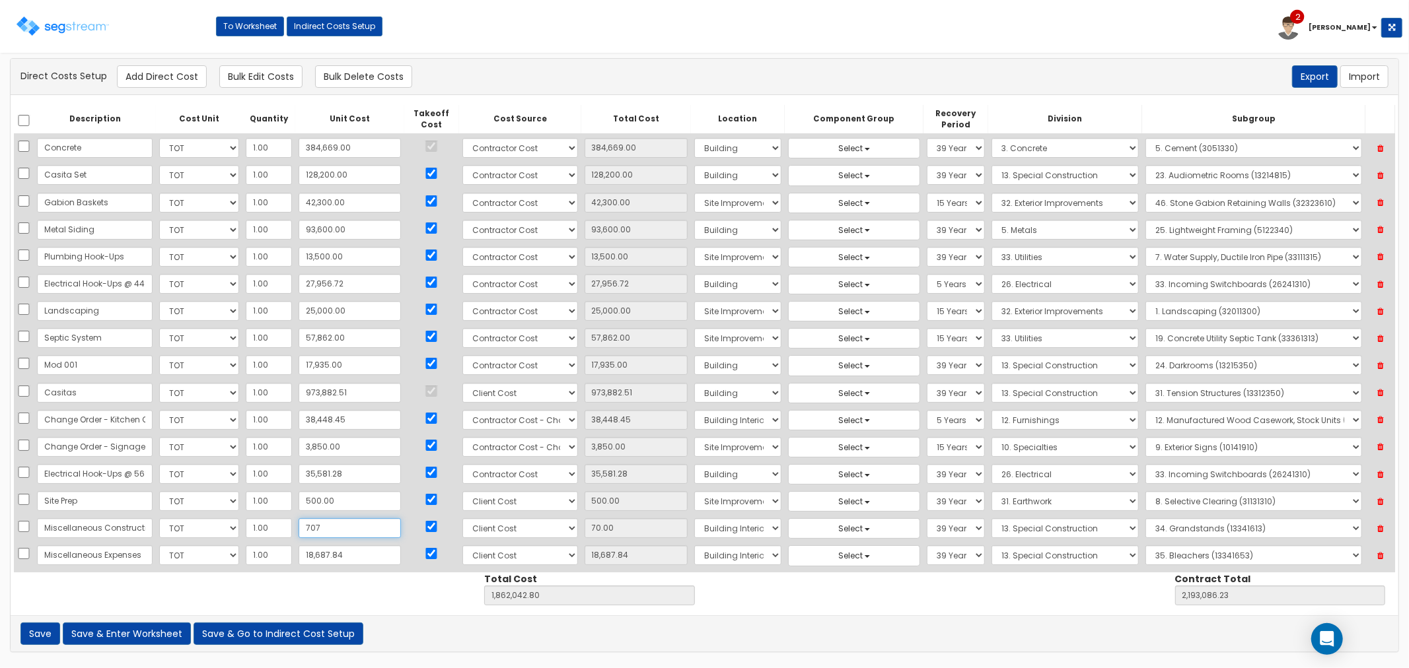
type input "2,193,723.23"
type input "7,071"
type input "7,071.00"
type input "1,869,043.80"
type input "2,200,087.23"
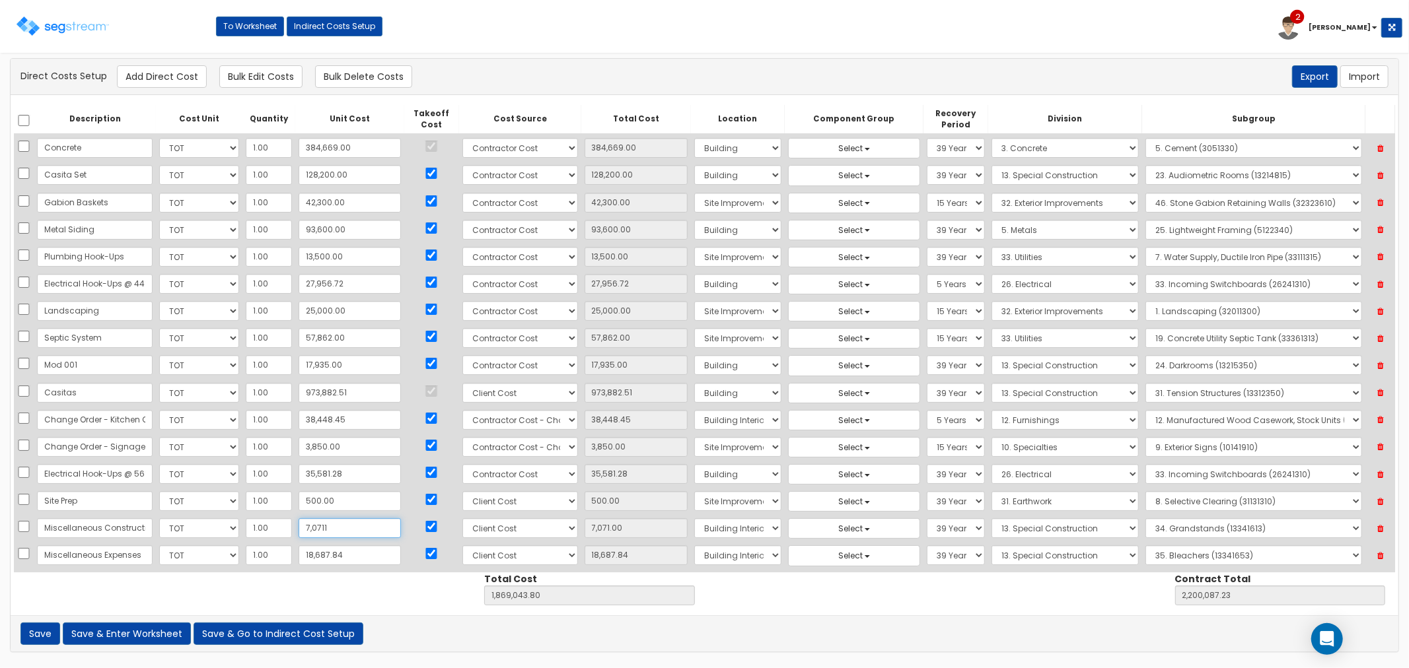
type input "70,711"
type input "70,711.00"
type input "1,932,683.80"
type input "2,263,727.23"
type input "70,711.01"
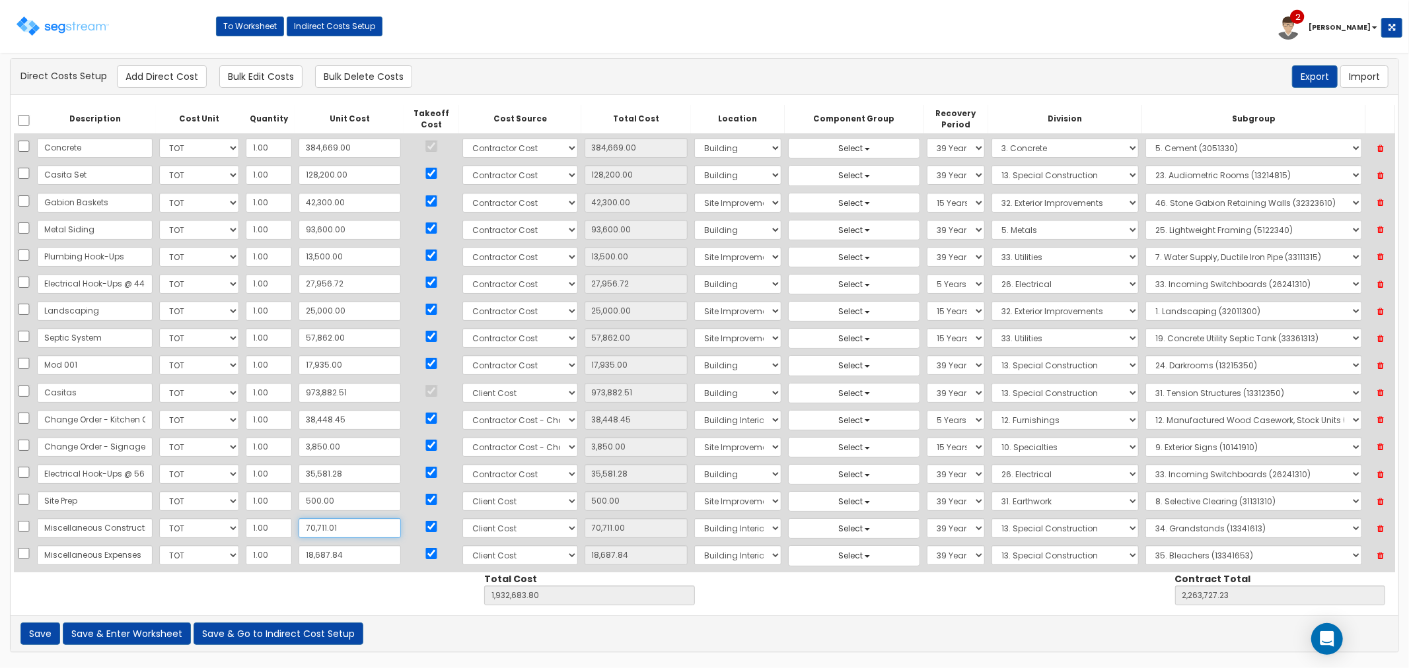
type input "70,711.01"
type input "1,932,683.81"
type input "2,263,727.24"
type input "70,711.01"
click at [357, 559] on input "18,687.84" at bounding box center [350, 556] width 102 height 20
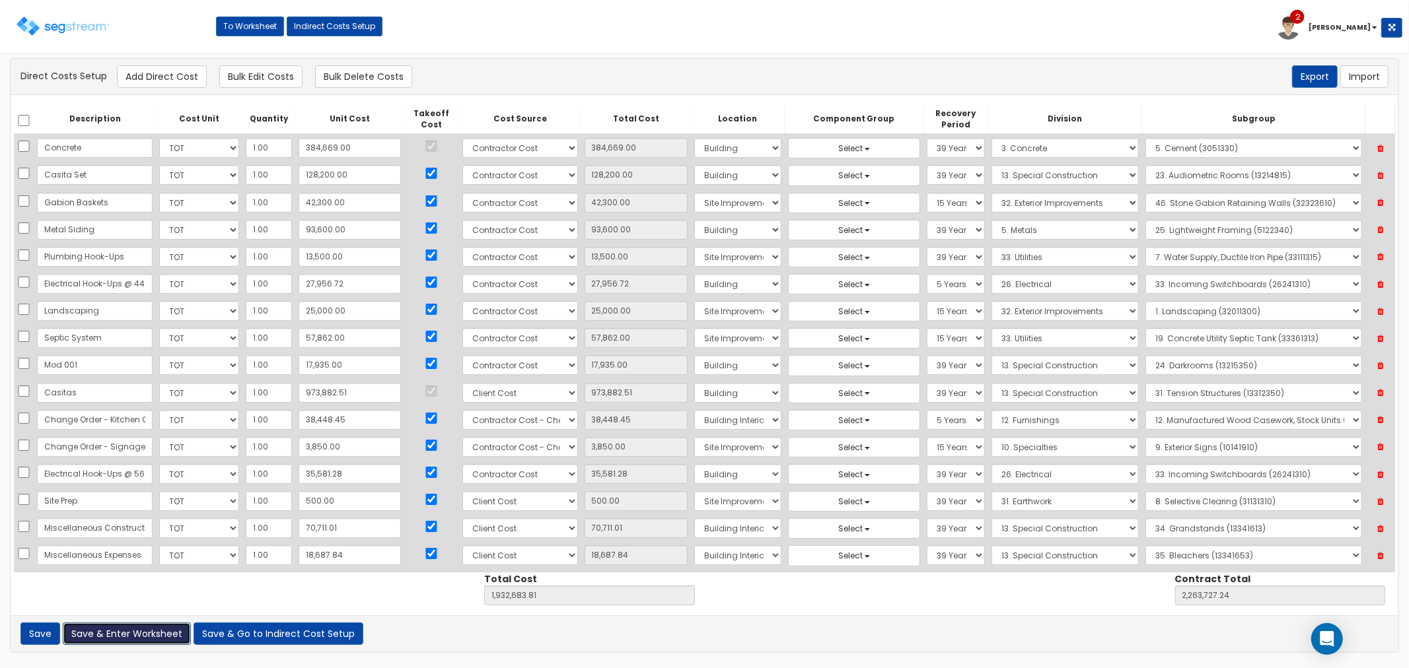
click at [122, 639] on button "Save & Enter Worksheet" at bounding box center [127, 634] width 128 height 22
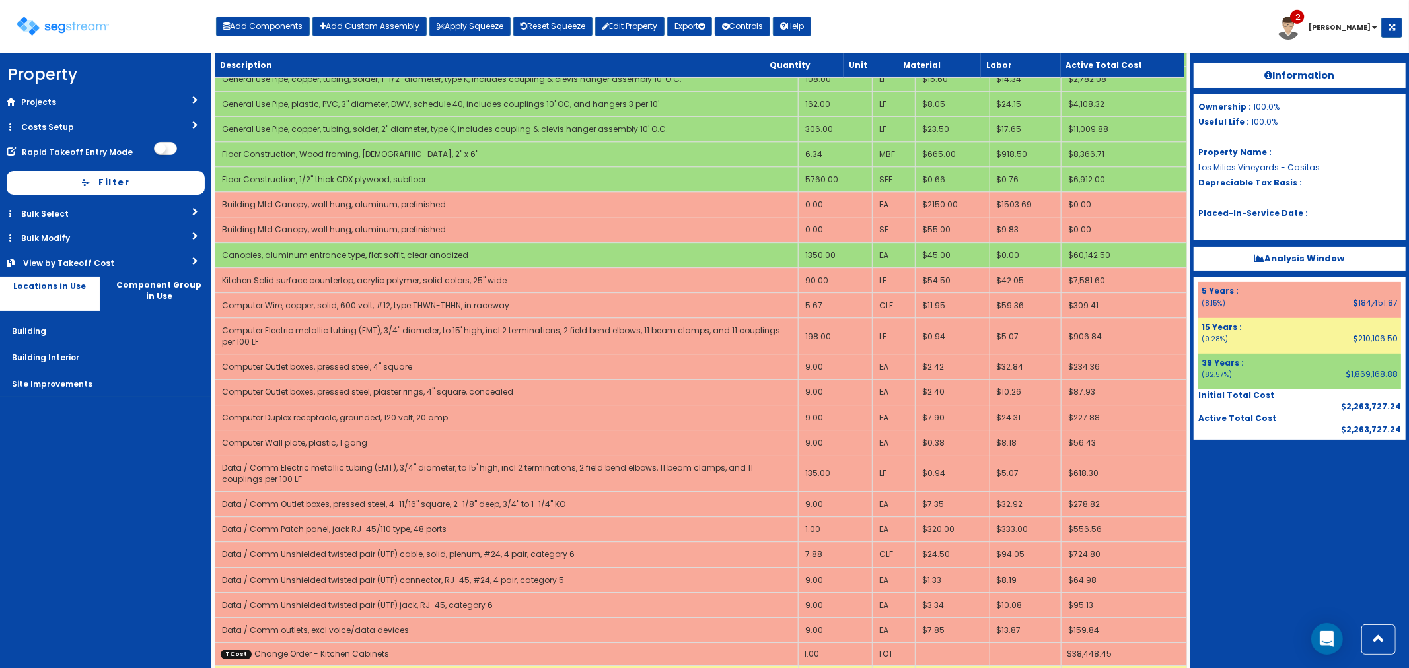
scroll to position [3449, 0]
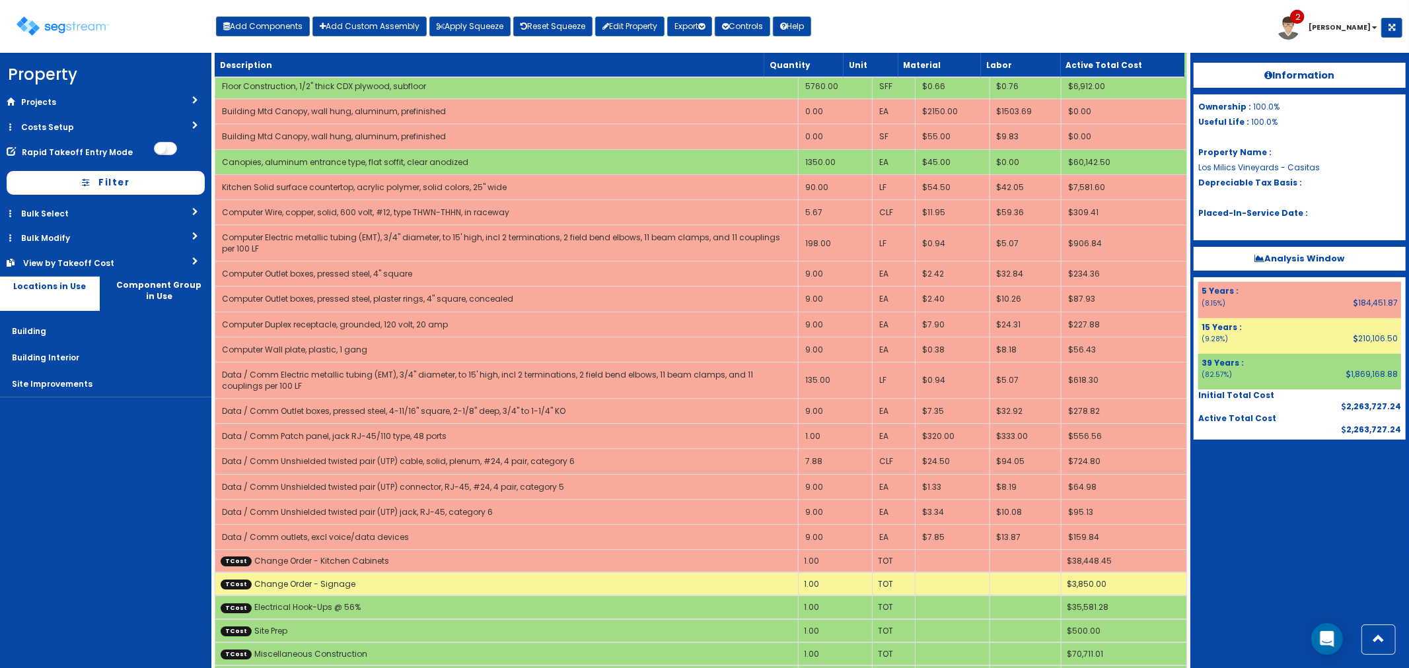
click at [125, 262] on div "View by Takeoff Cost" at bounding box center [82, 263] width 119 height 11
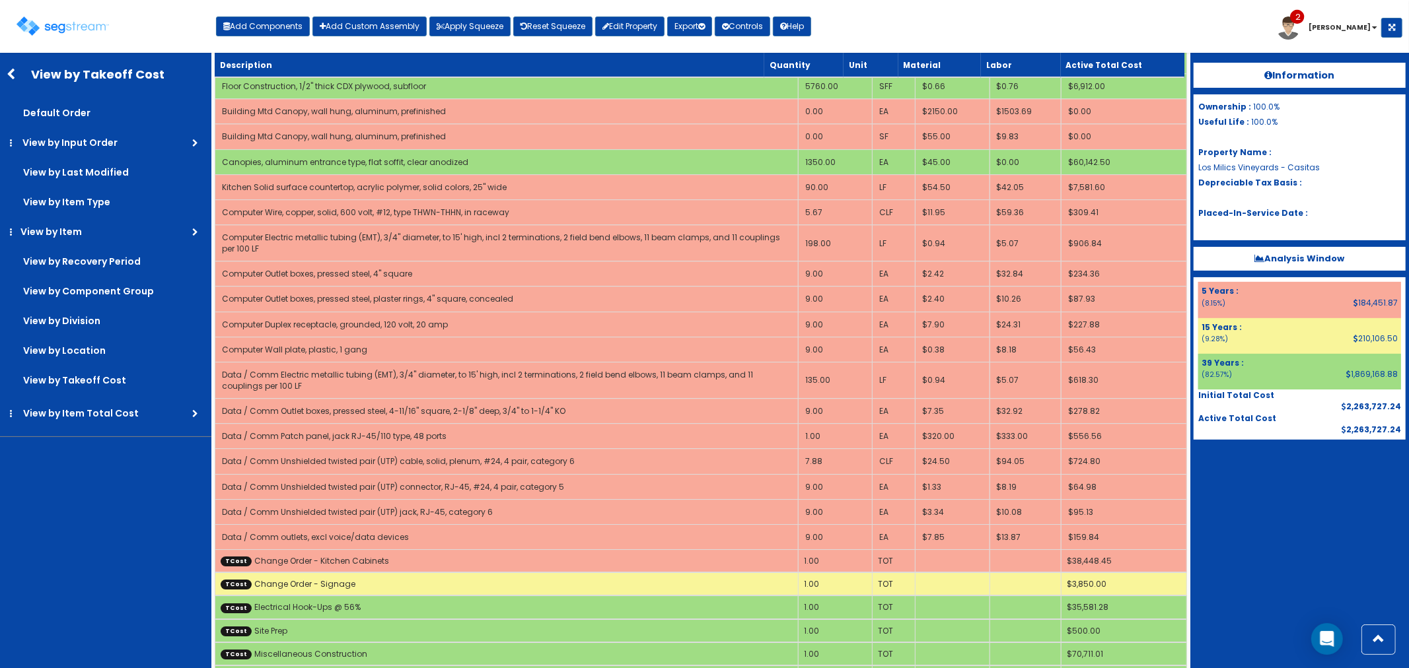
click at [1256, 522] on div "Information Ownership : 100.0% Useful Life : 100.0% Property Name : Los Milics …" at bounding box center [1299, 361] width 219 height 616
click at [76, 28] on img at bounding box center [63, 26] width 92 height 19
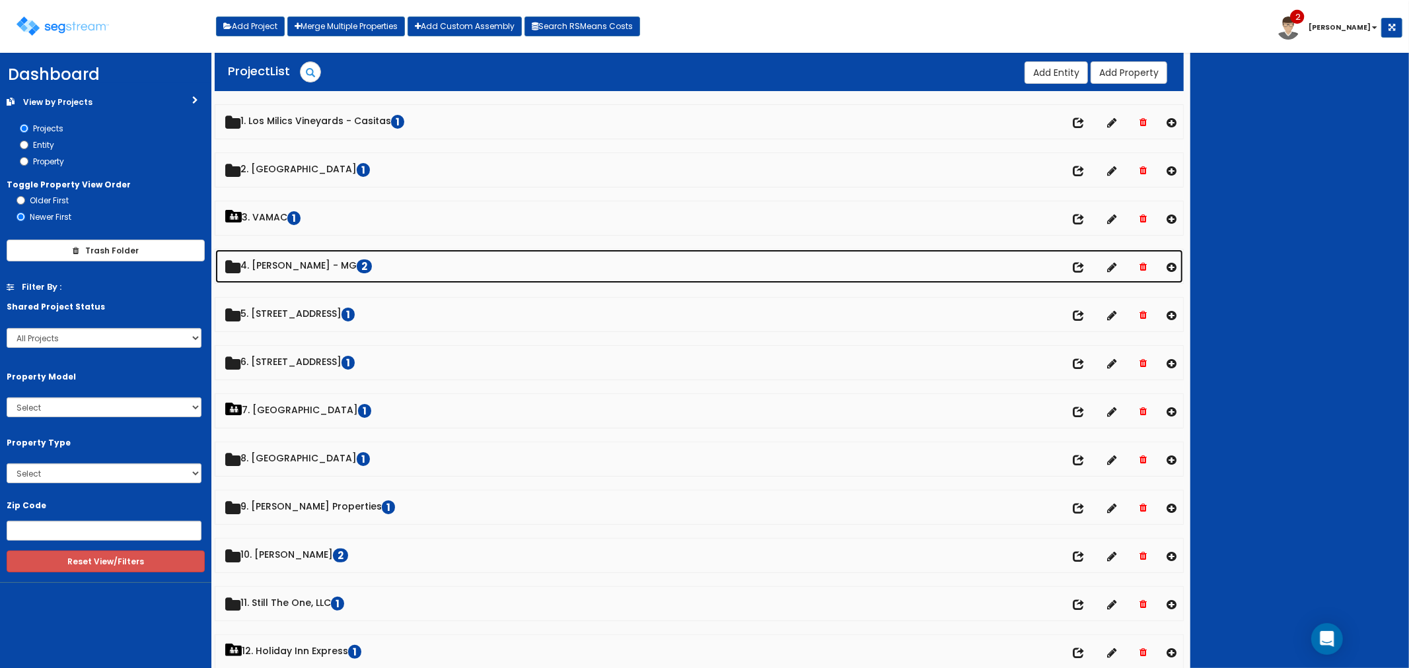
click at [289, 267] on link "4. Doug Baldwin - MG 2" at bounding box center [699, 267] width 968 height 34
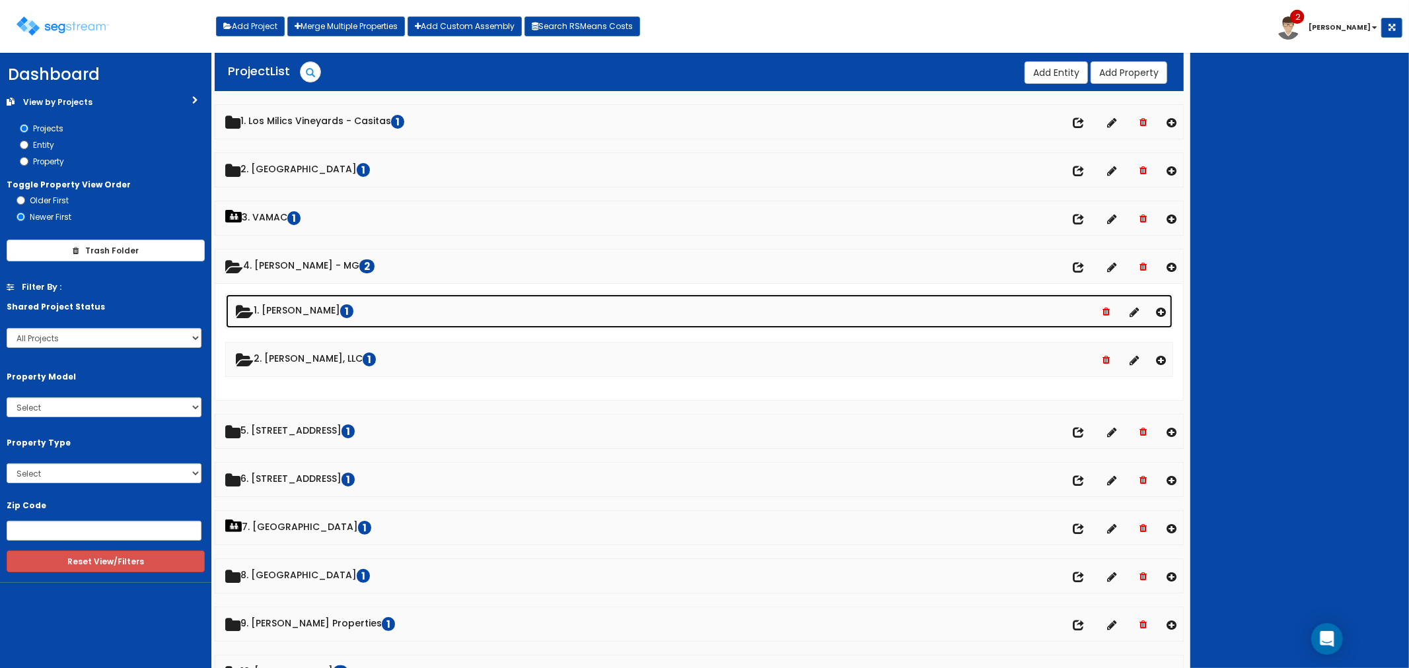
click at [293, 312] on link "1. Avtar Verma 1" at bounding box center [699, 312] width 947 height 34
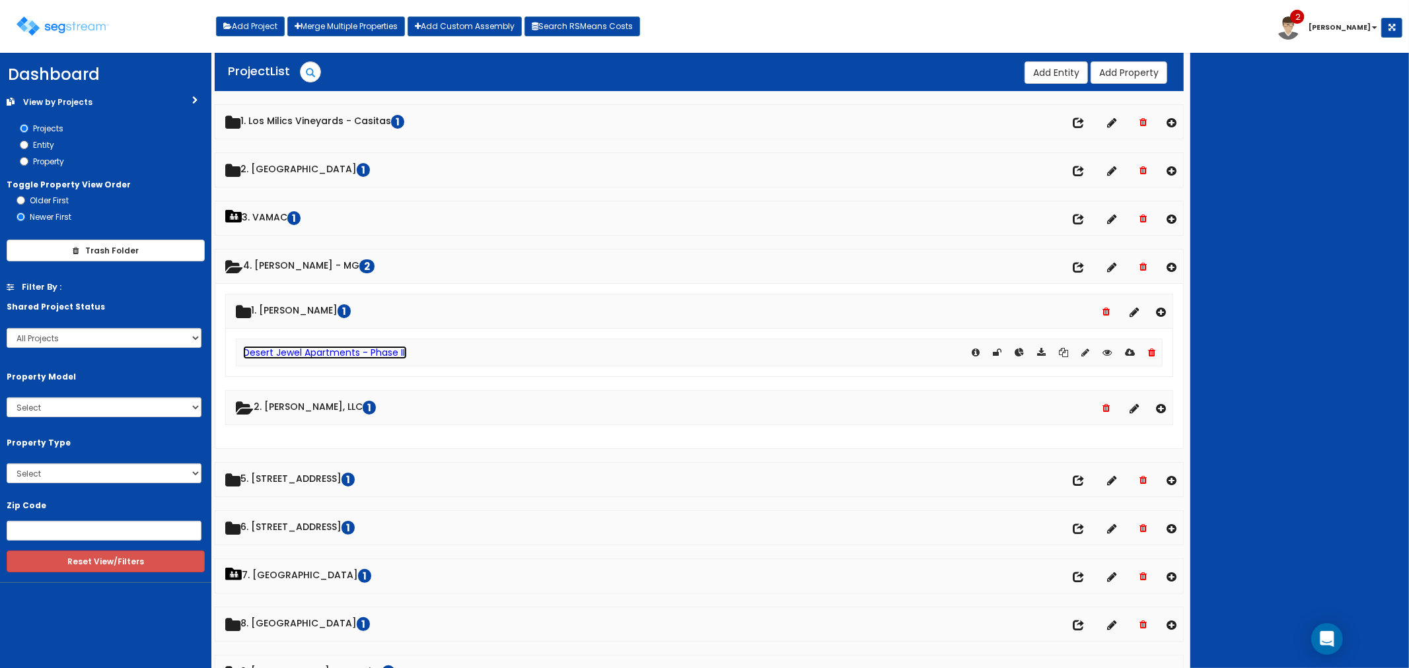
click at [301, 351] on link "Desert Jewel Apartments - Phase III" at bounding box center [325, 352] width 164 height 13
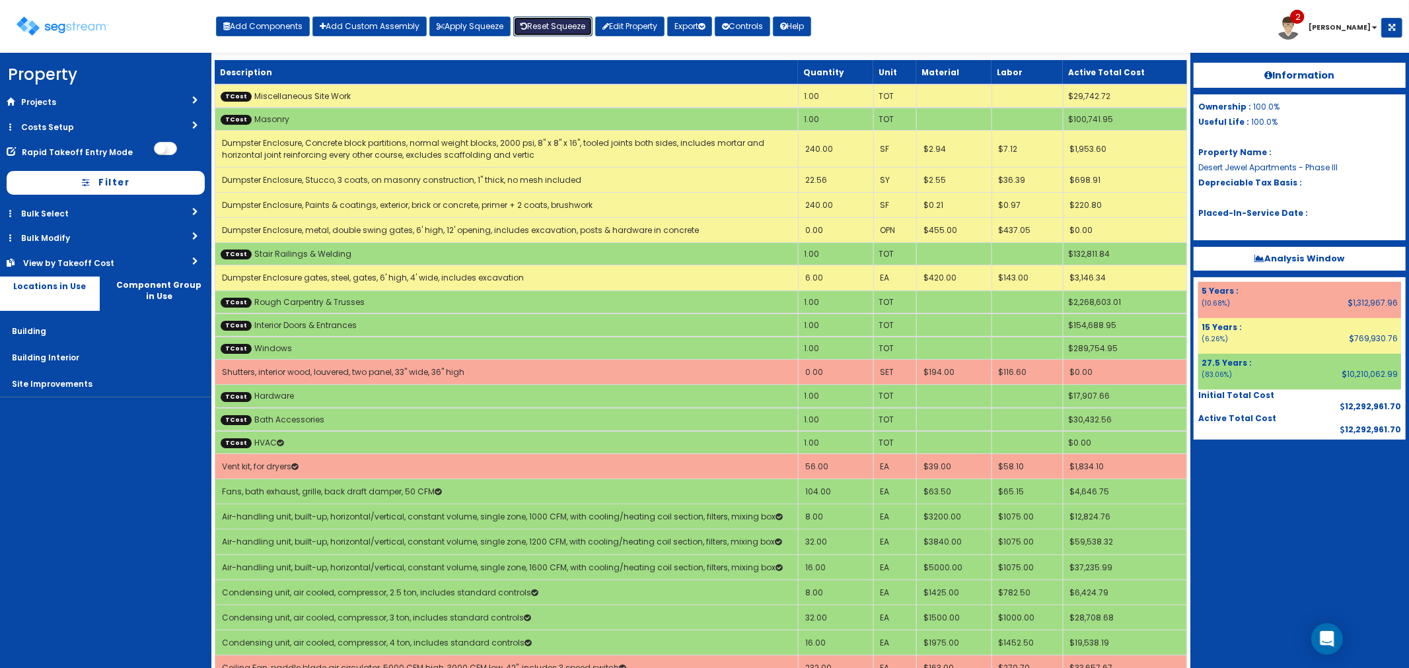
click at [551, 23] on link "Reset Squeeze" at bounding box center [552, 27] width 79 height 20
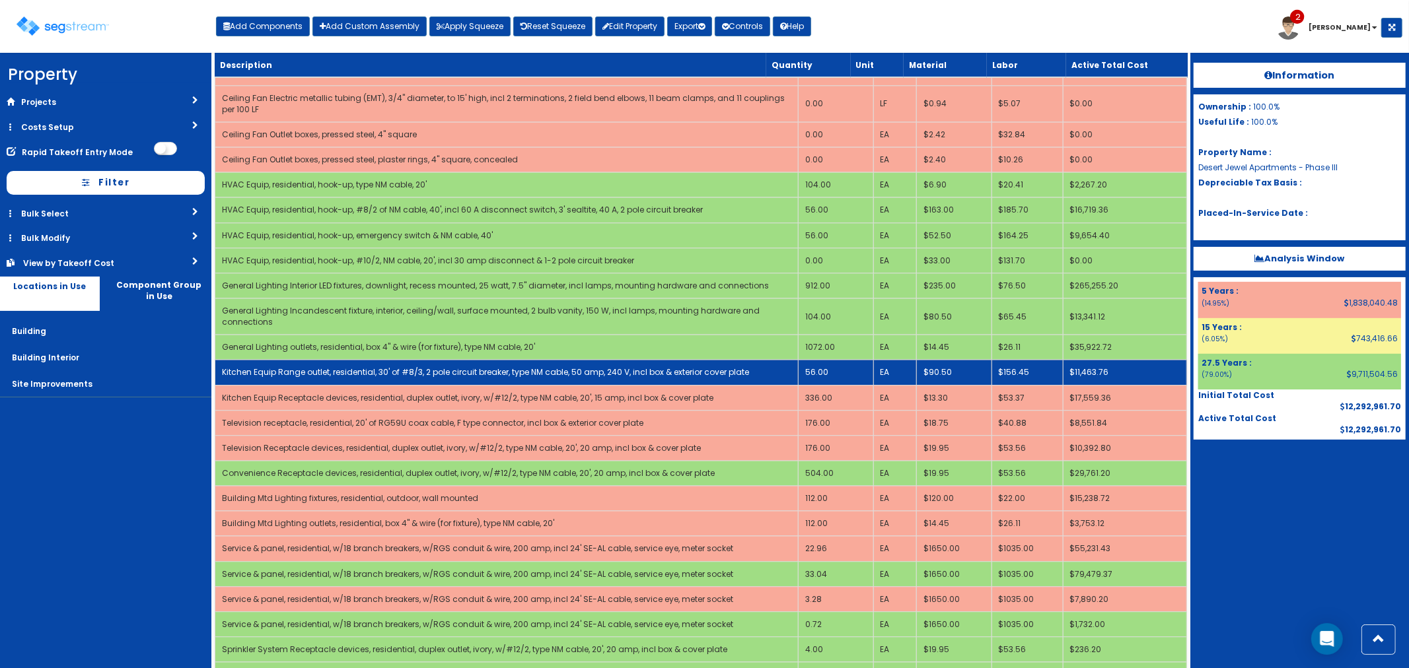
scroll to position [2862, 0]
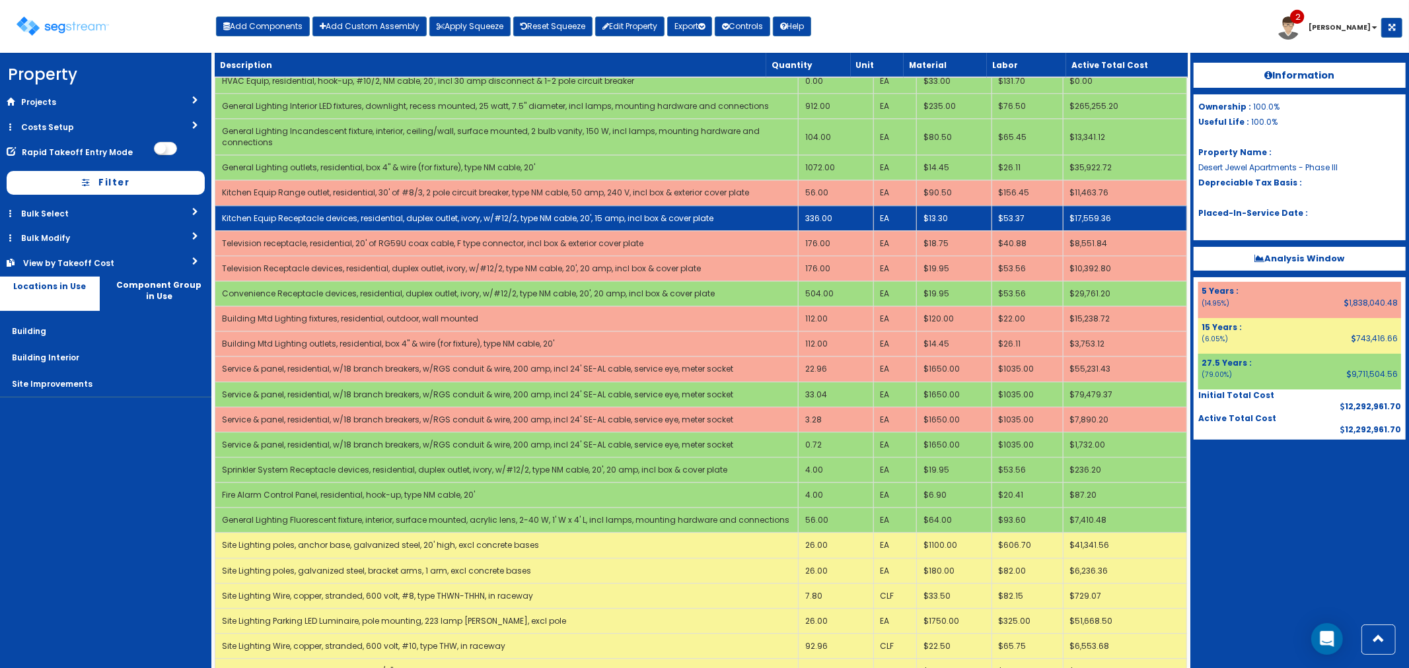
click at [843, 205] on td "336.00" at bounding box center [835, 217] width 75 height 25
click at [839, 205] on td "336.00" at bounding box center [835, 217] width 75 height 25
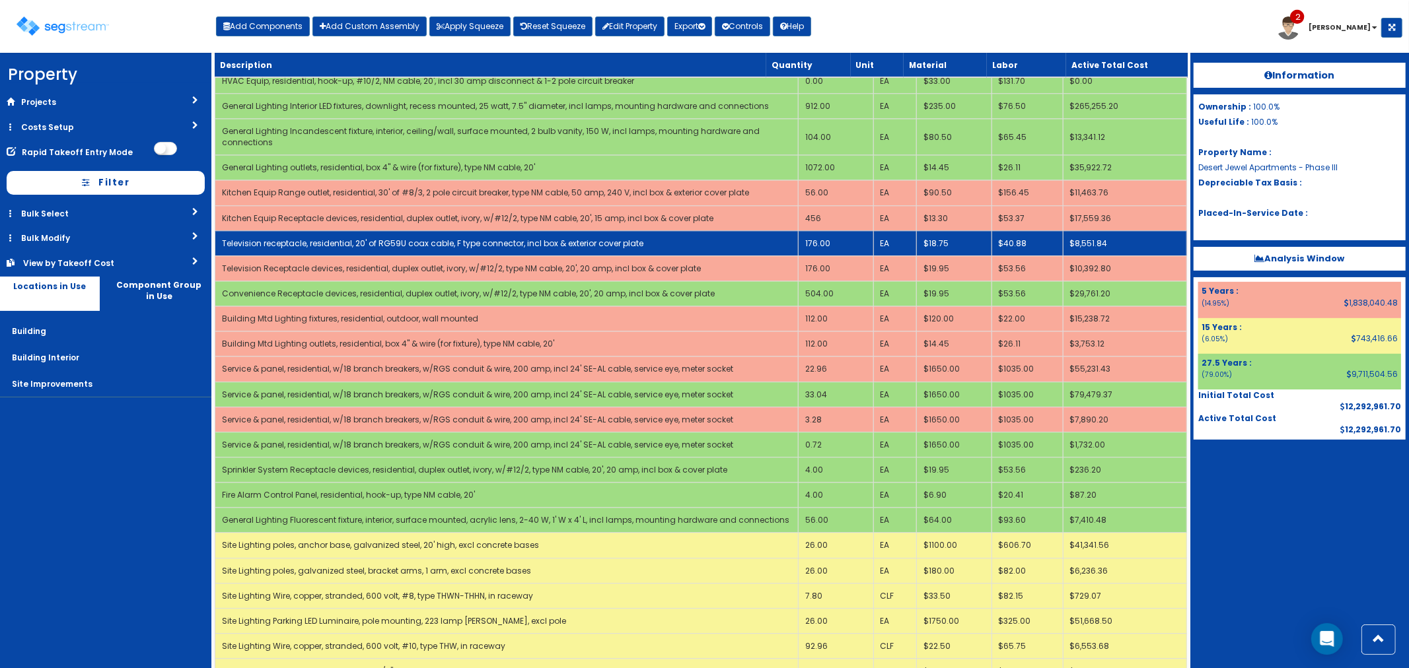
click at [850, 231] on td "176.00" at bounding box center [835, 243] width 75 height 25
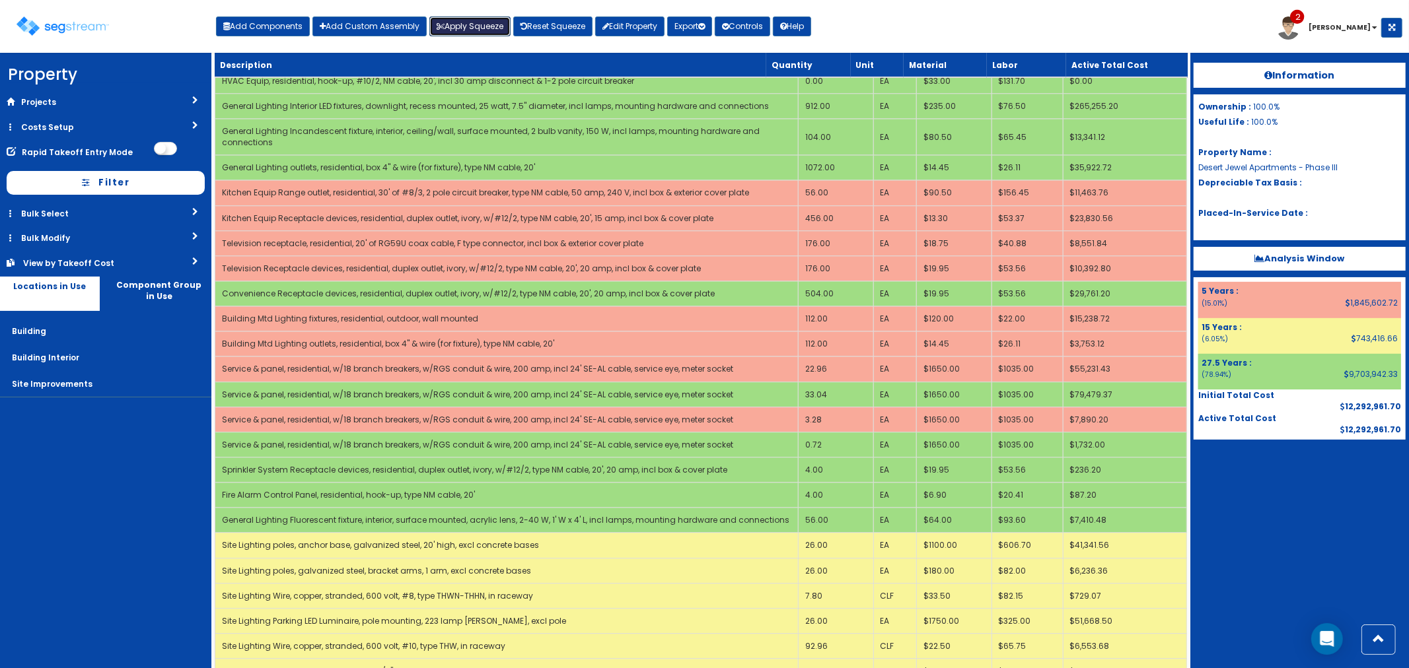
click at [473, 22] on button "Apply Squeeze" at bounding box center [469, 27] width 81 height 20
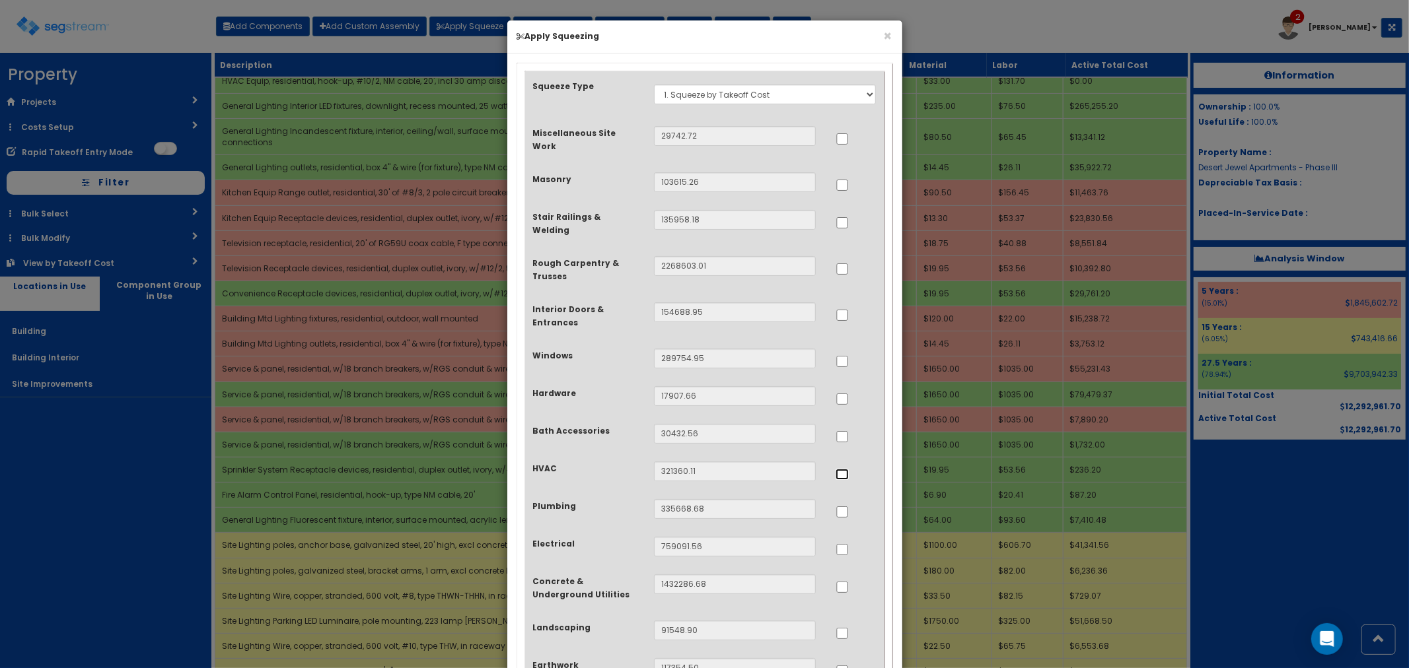
click at [837, 469] on input "..." at bounding box center [842, 474] width 13 height 11
checkbox input "true"
click at [843, 507] on input "..." at bounding box center [842, 512] width 13 height 11
checkbox input "true"
click at [842, 544] on input "..." at bounding box center [842, 549] width 13 height 11
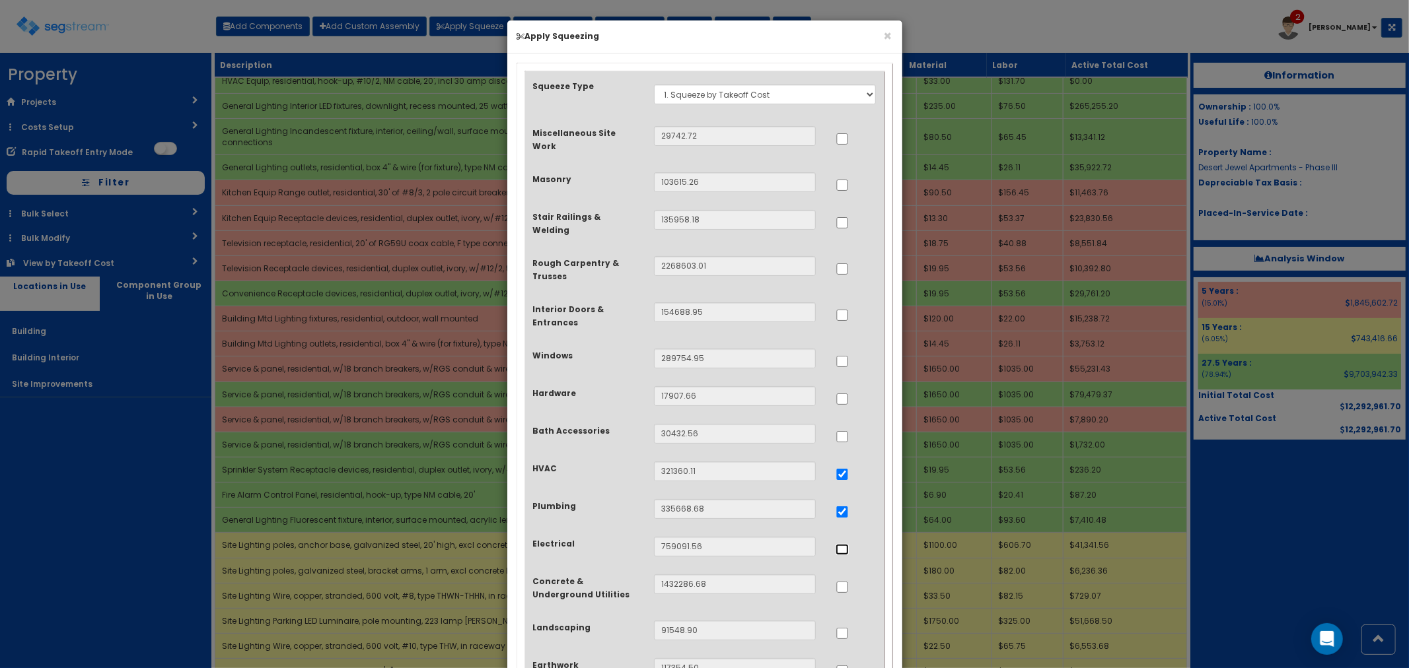
checkbox input "true"
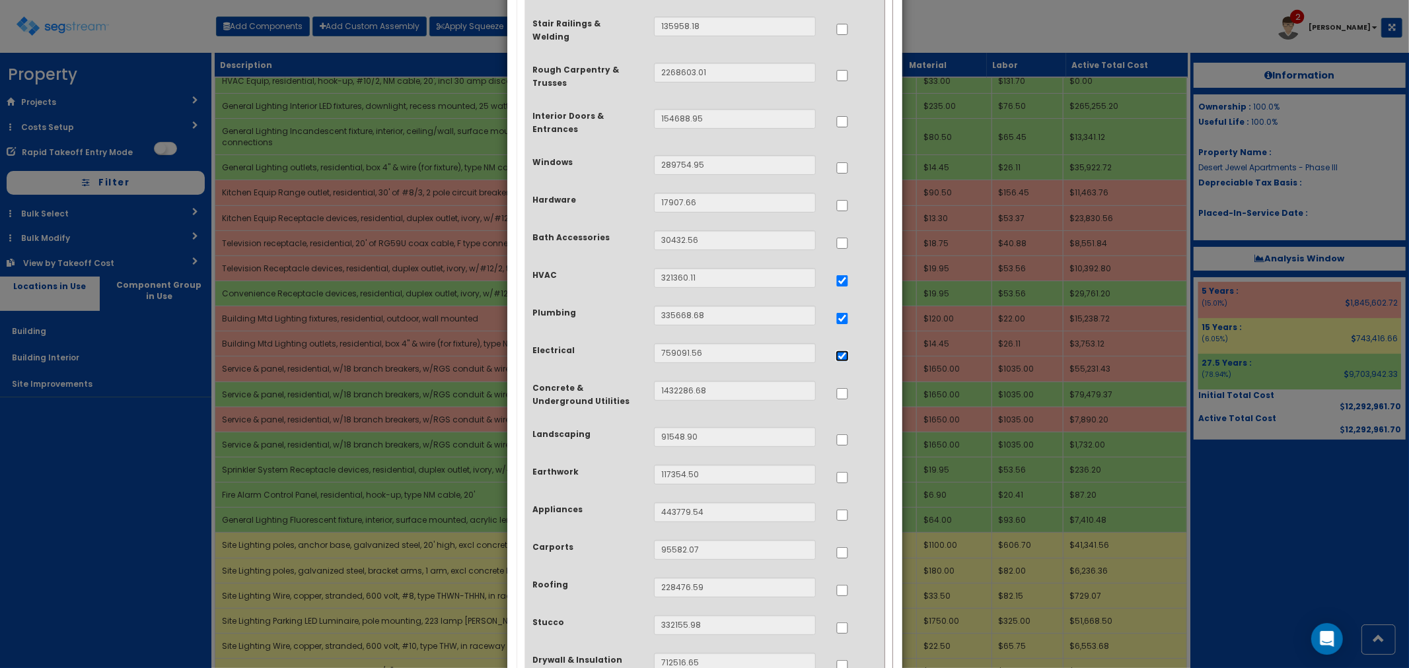
scroll to position [220, 0]
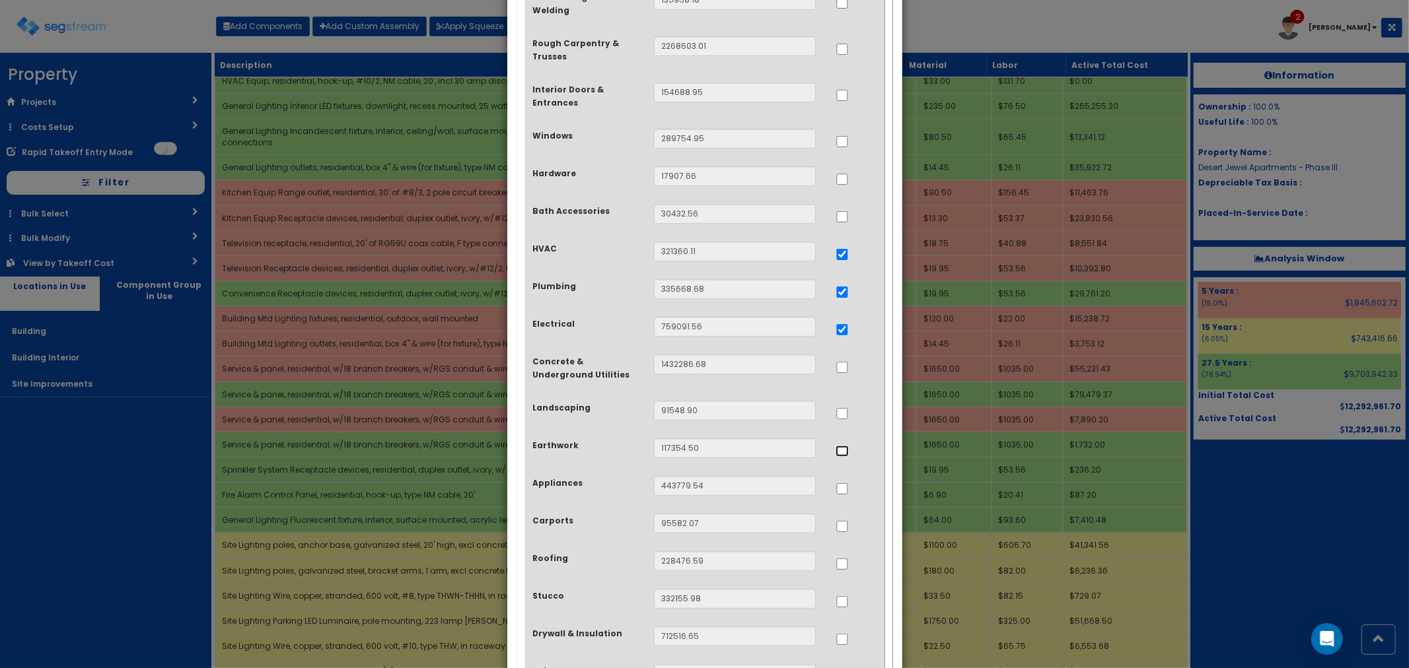
click at [840, 446] on input "..." at bounding box center [842, 451] width 13 height 11
checkbox input "true"
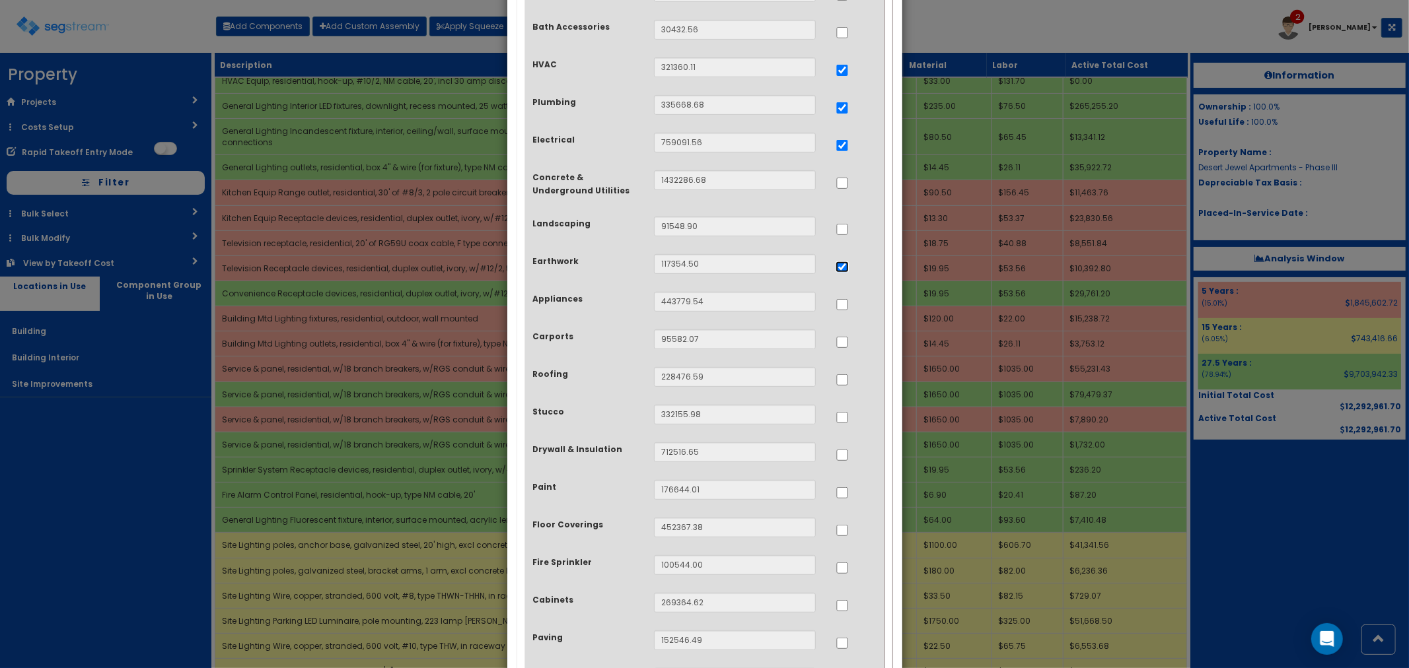
scroll to position [440, 0]
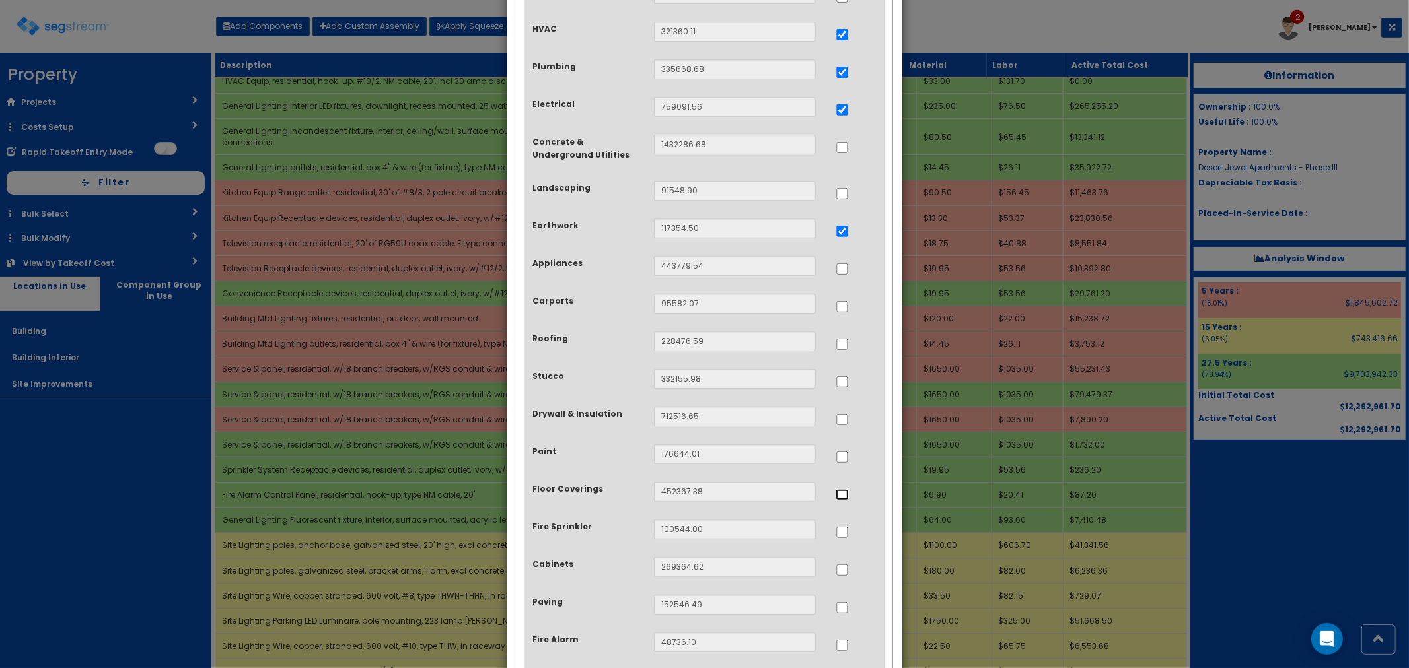
click at [844, 489] on input "..." at bounding box center [842, 494] width 13 height 11
checkbox input "true"
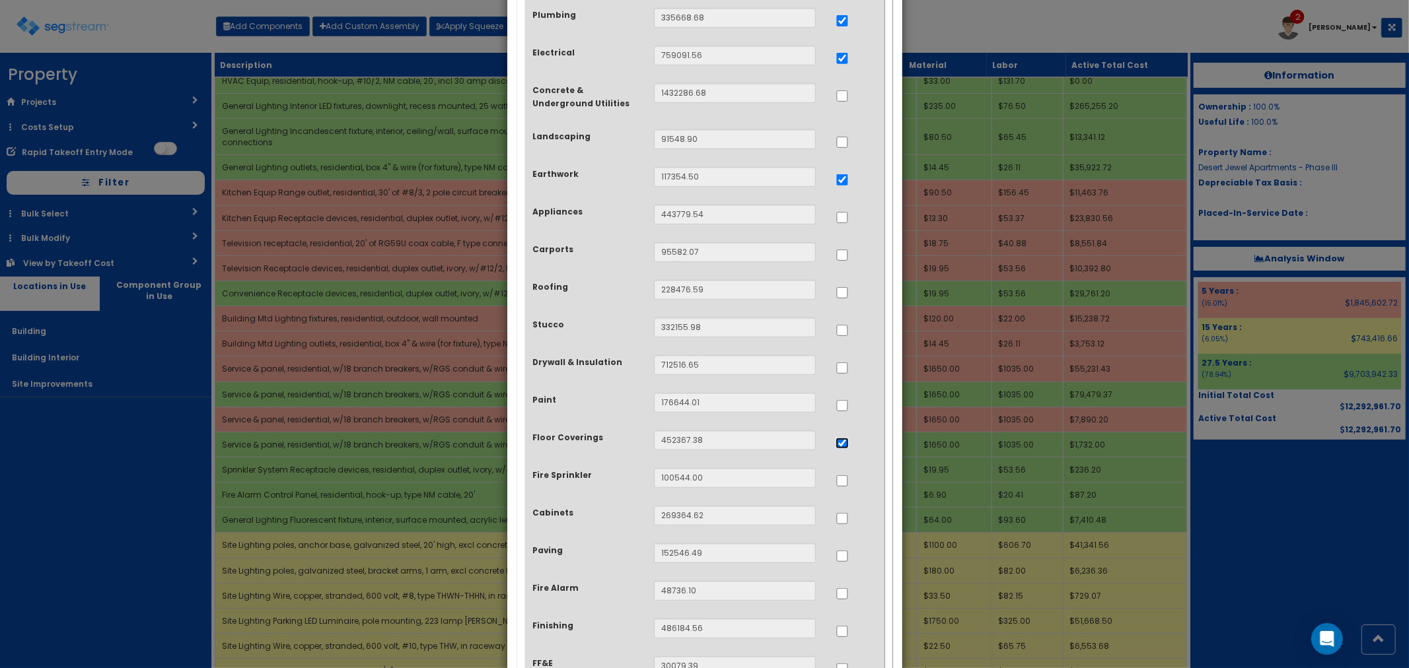
scroll to position [513, 0]
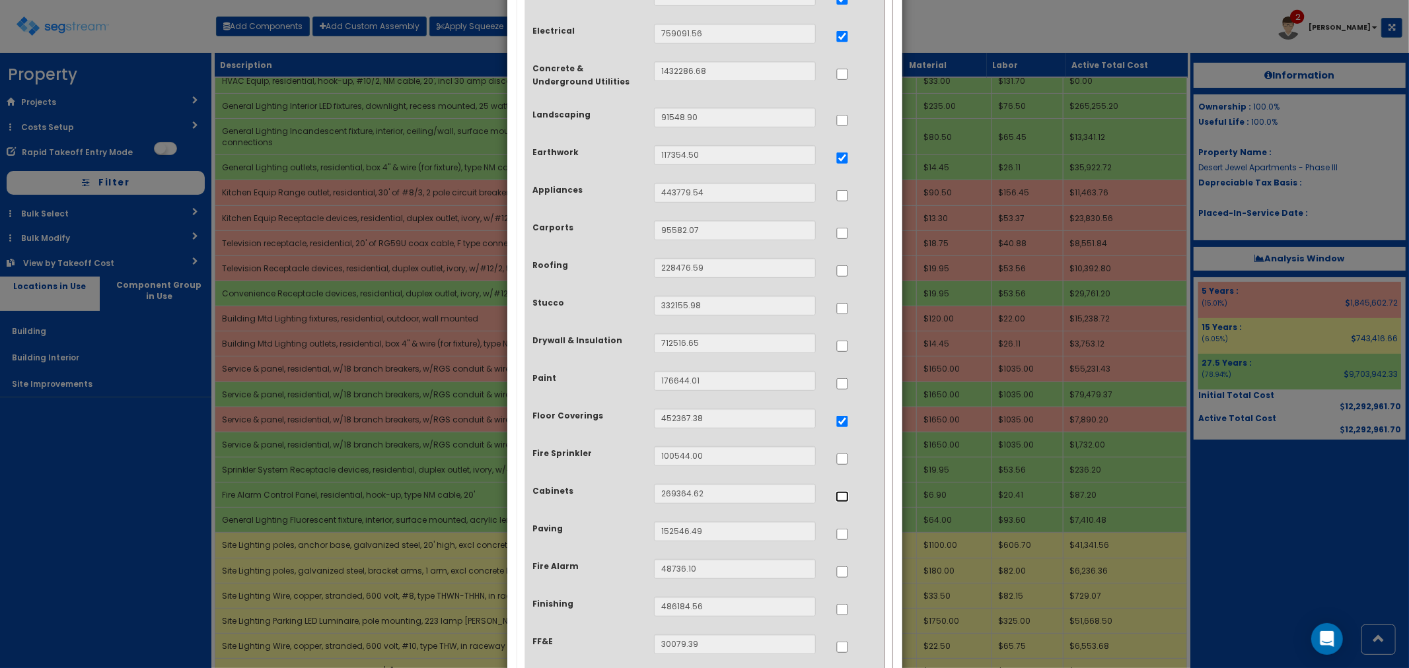
click at [841, 491] on input "..." at bounding box center [842, 496] width 13 height 11
checkbox input "true"
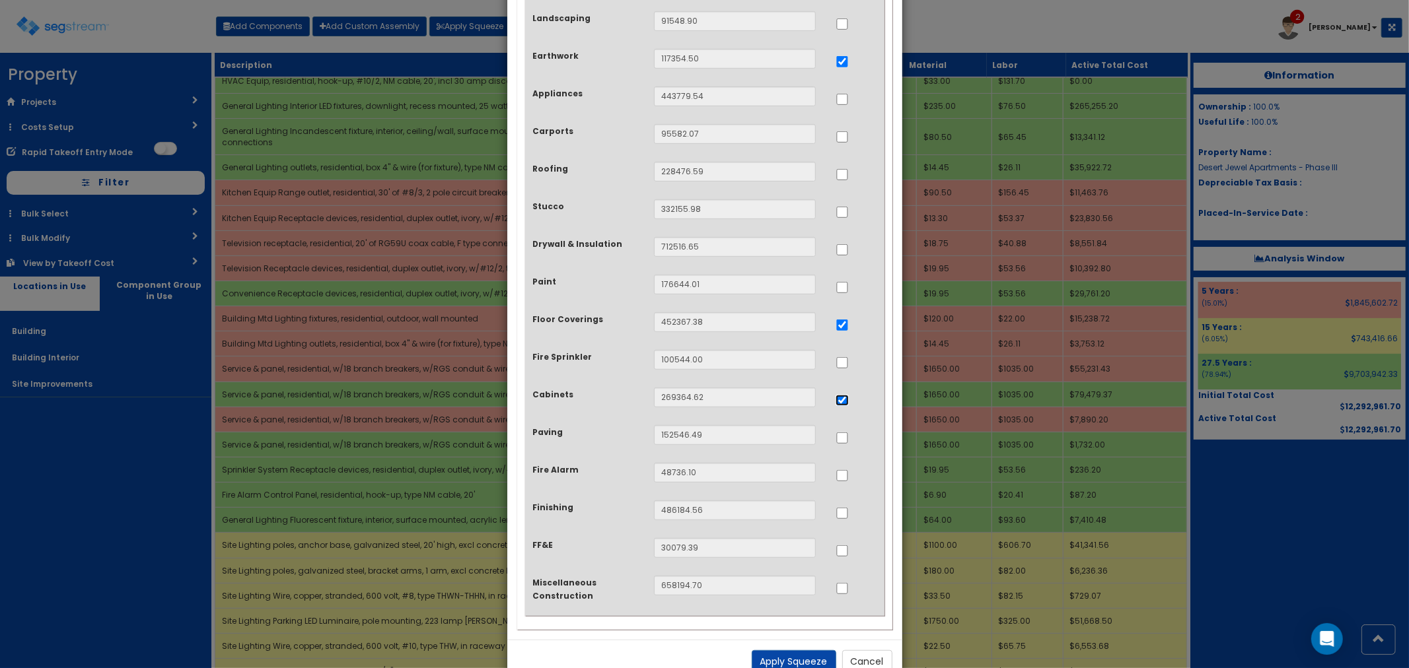
scroll to position [636, 0]
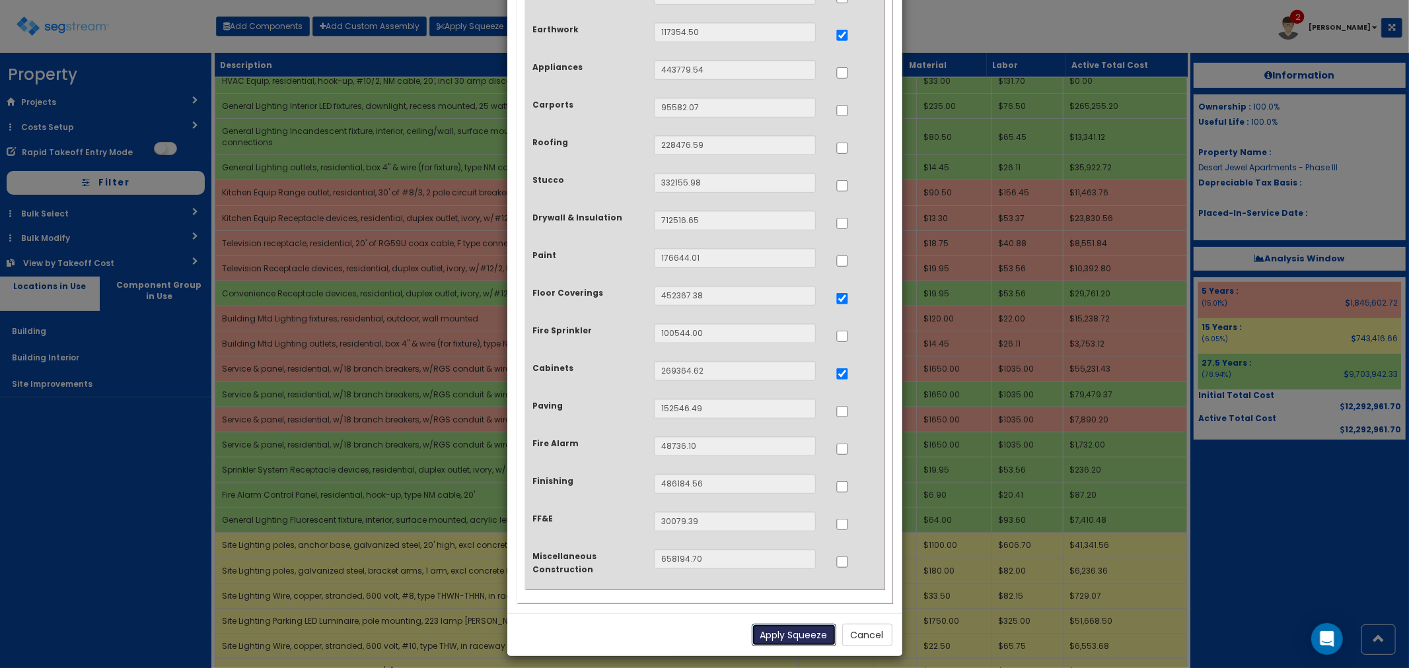
click at [794, 625] on button "Apply Squeeze" at bounding box center [794, 635] width 85 height 22
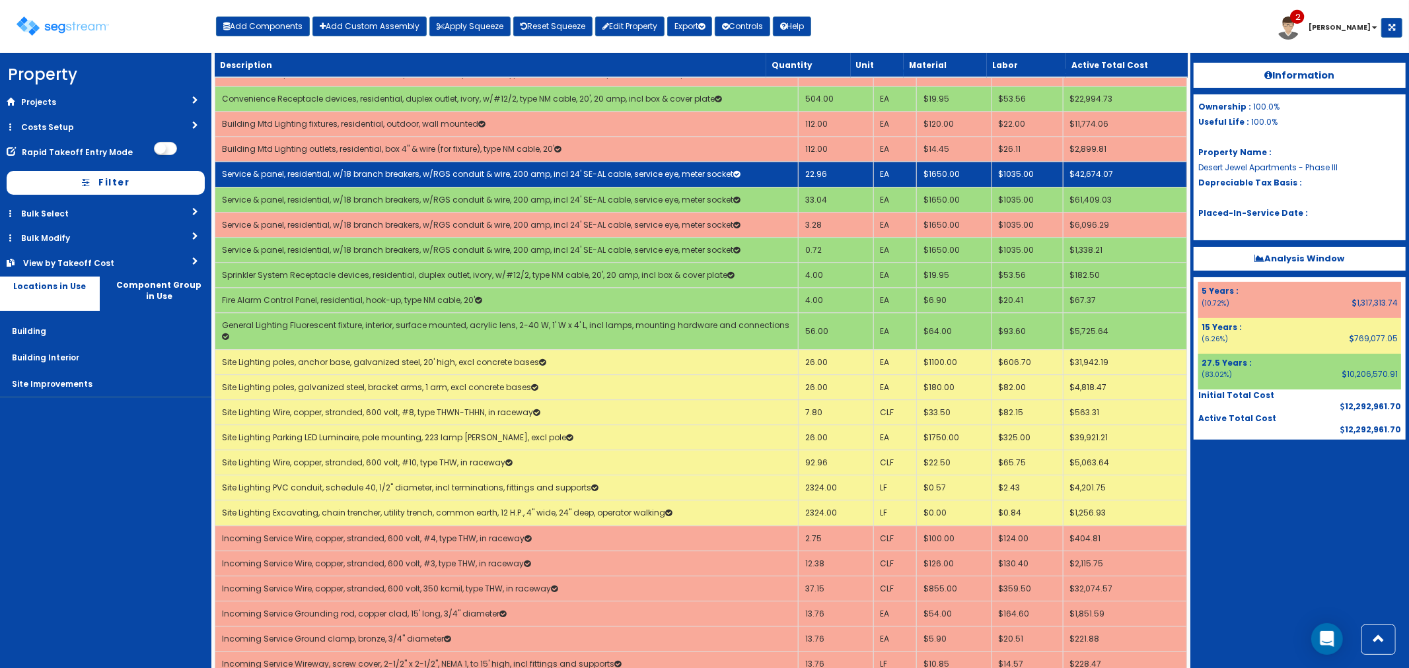
scroll to position [3082, 0]
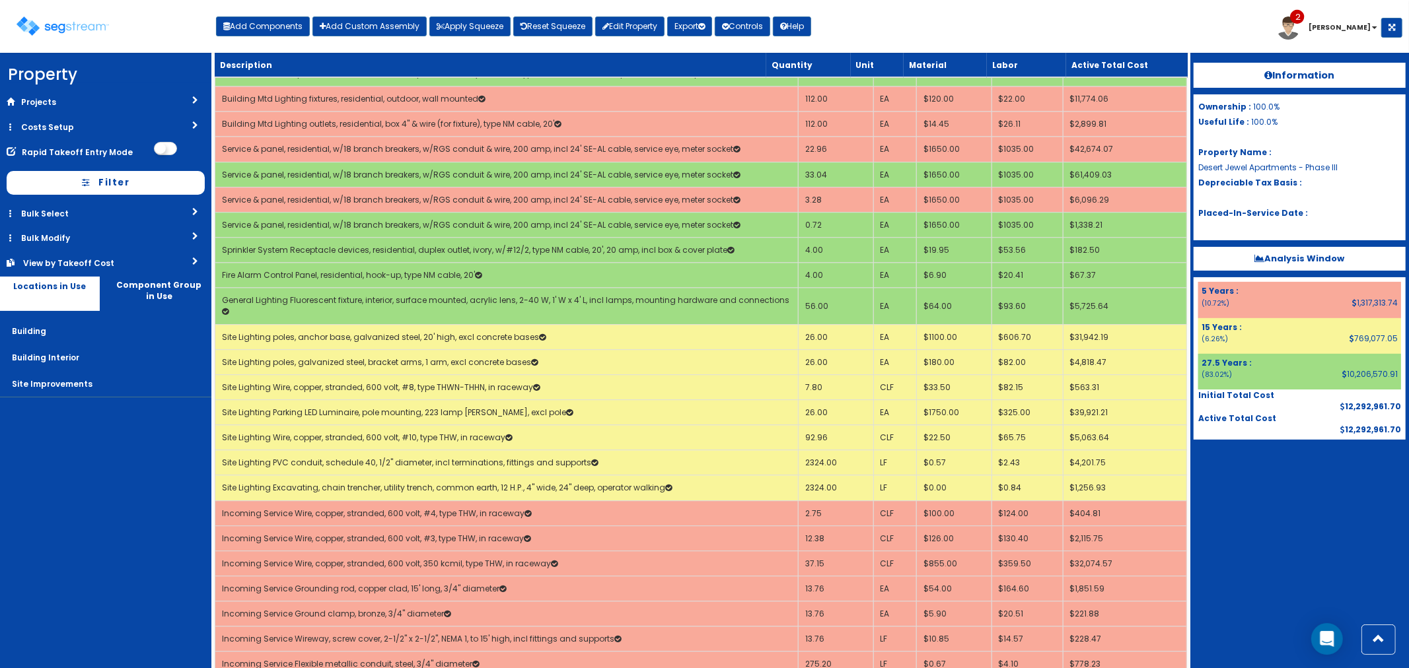
click at [69, 262] on div "View by Takeoff Cost" at bounding box center [82, 263] width 119 height 11
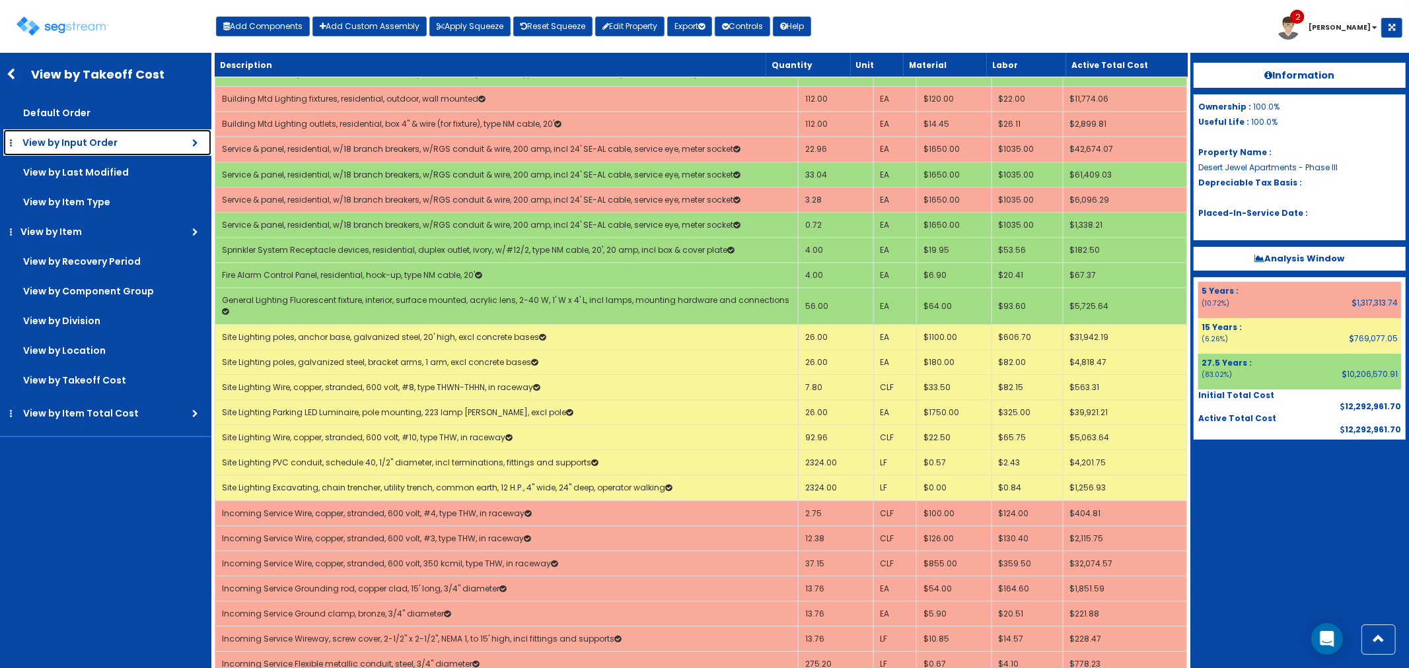
click at [93, 139] on span "View by Input Order" at bounding box center [69, 142] width 95 height 13
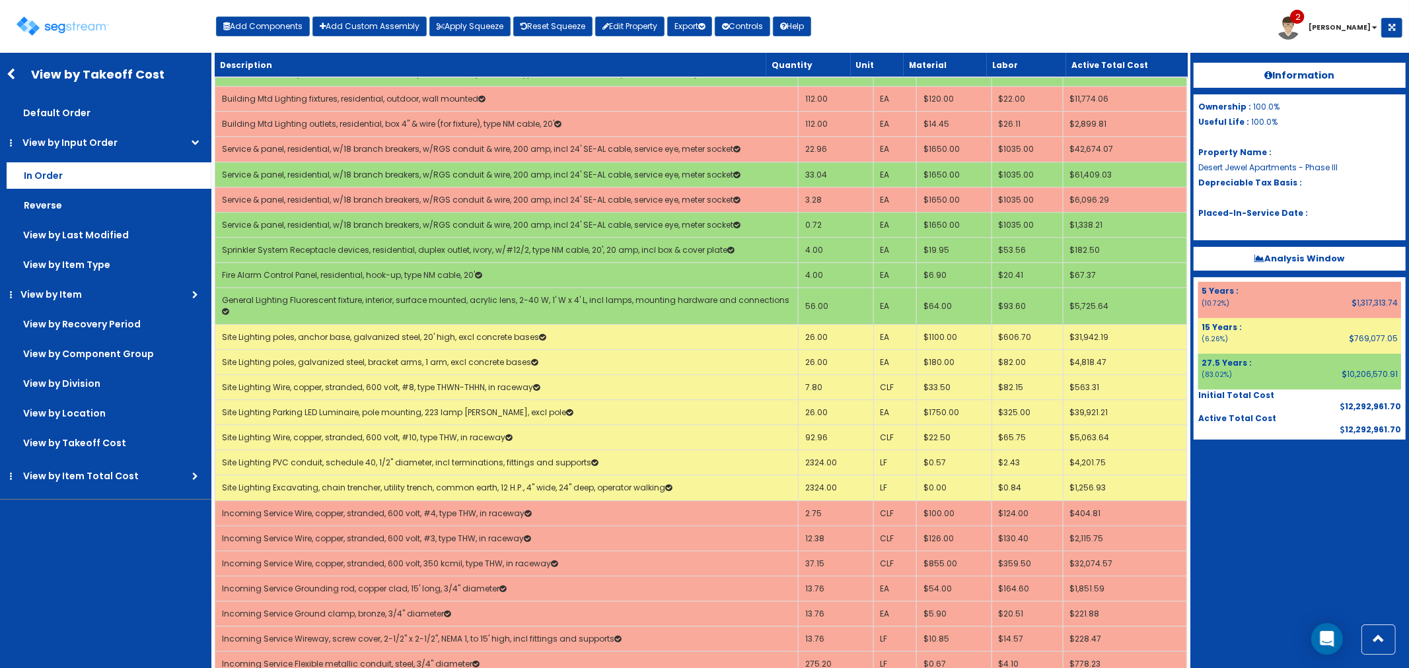
click at [83, 168] on label "In Order" at bounding box center [109, 175] width 205 height 26
click at [0, 0] on input "In Order" at bounding box center [0, 0] width 0 height 0
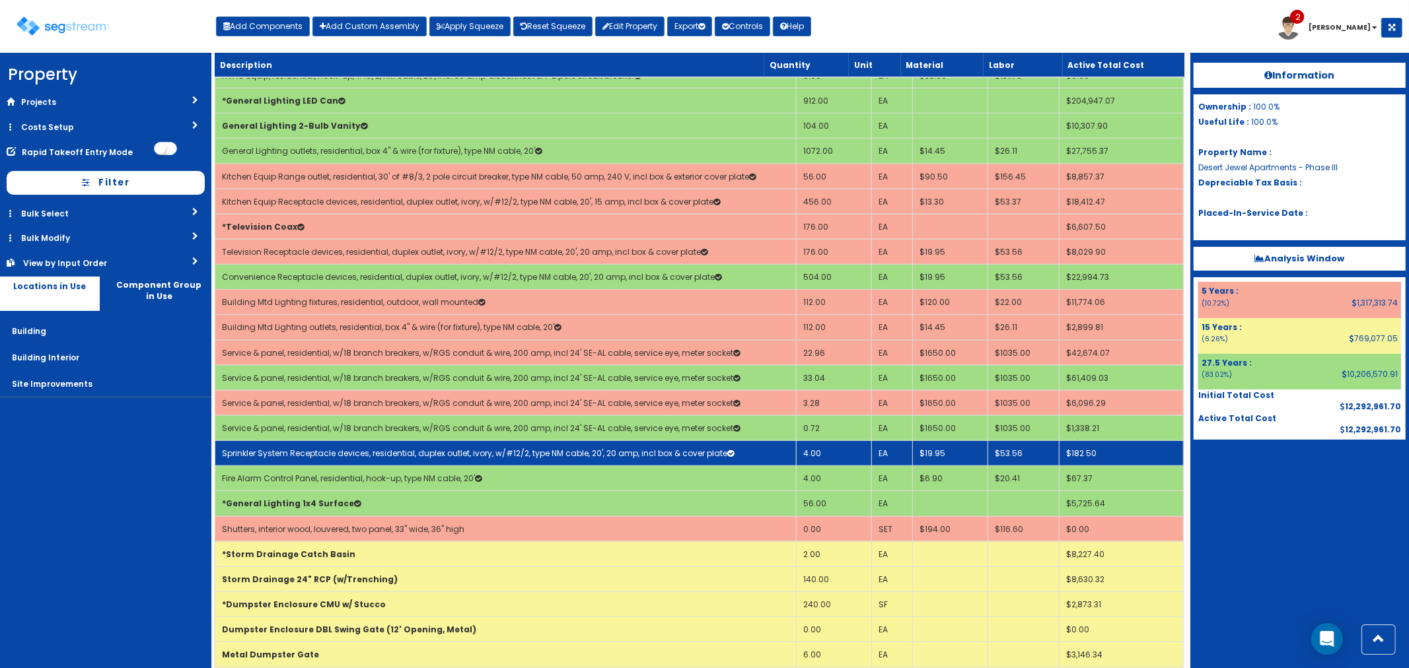
scroll to position [954, 0]
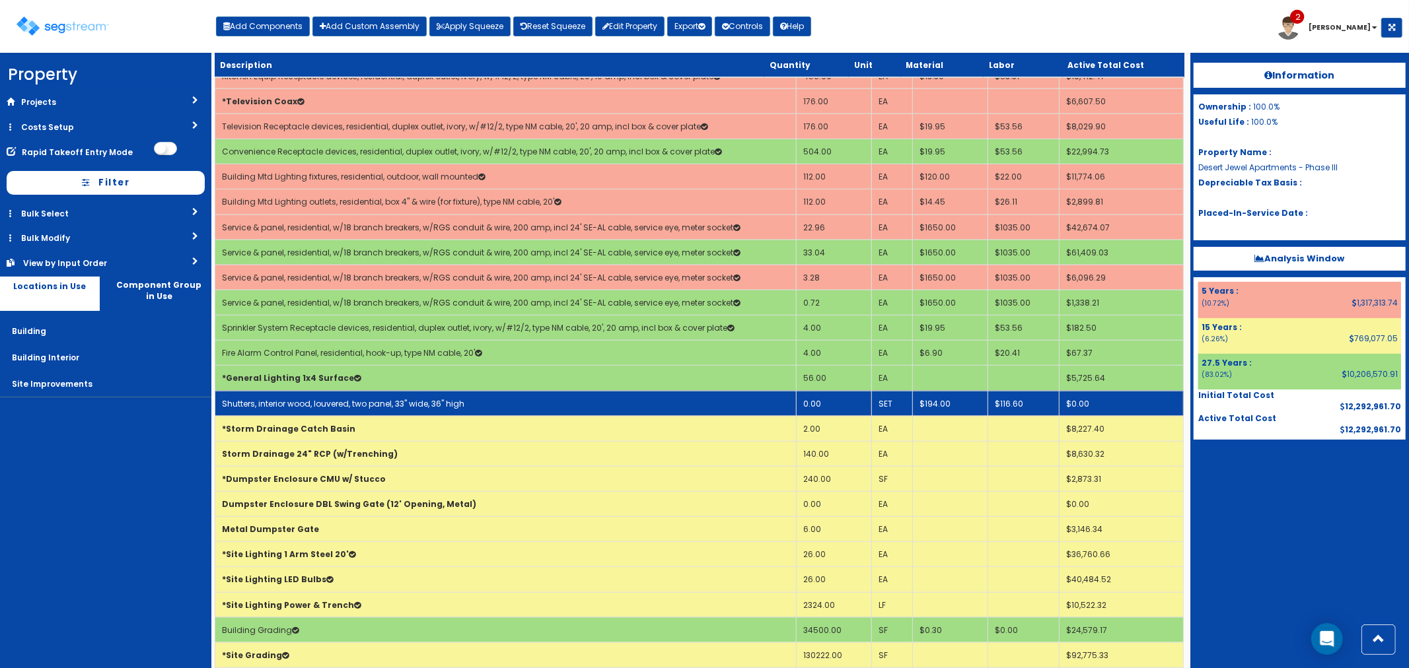
click at [841, 410] on td "0.00" at bounding box center [833, 403] width 75 height 25
click at [830, 403] on td "0.00" at bounding box center [833, 403] width 75 height 25
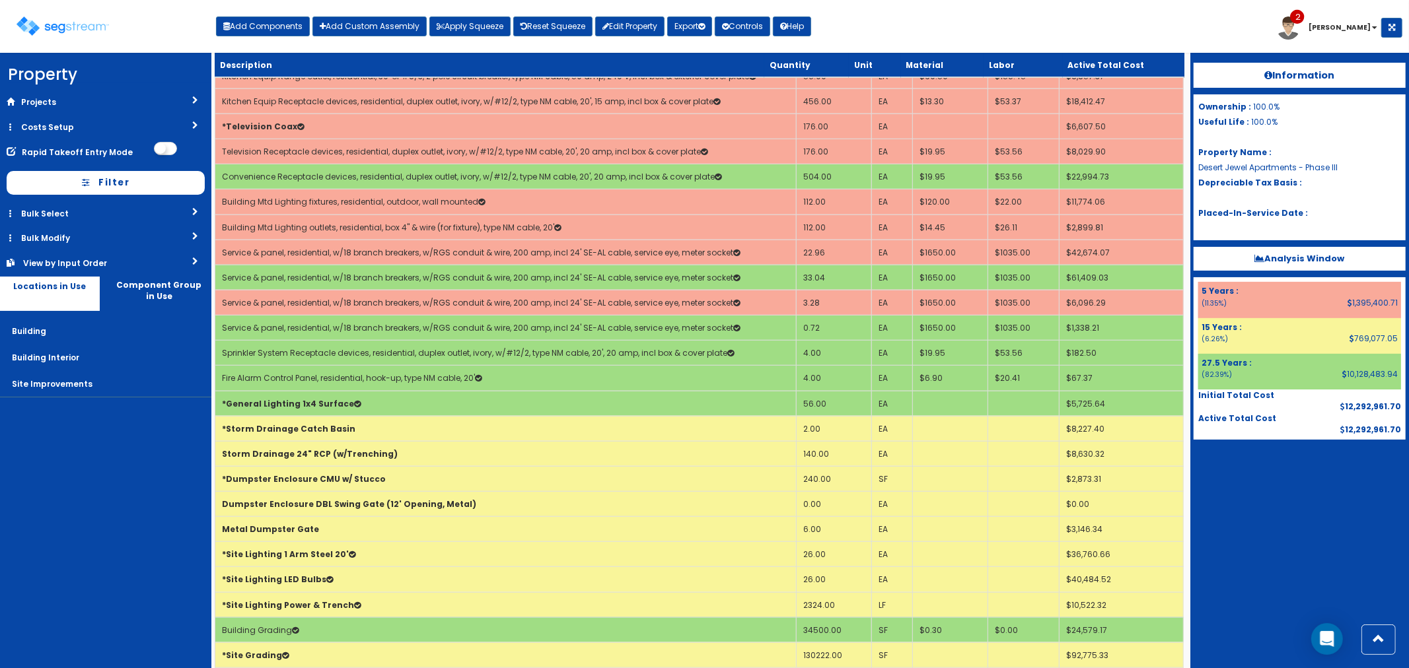
click at [1100, 35] on div "Toggle navigation Add Components Add Custom Assembly Apply Squeeze Reset Squeez…" at bounding box center [705, 31] width 1396 height 43
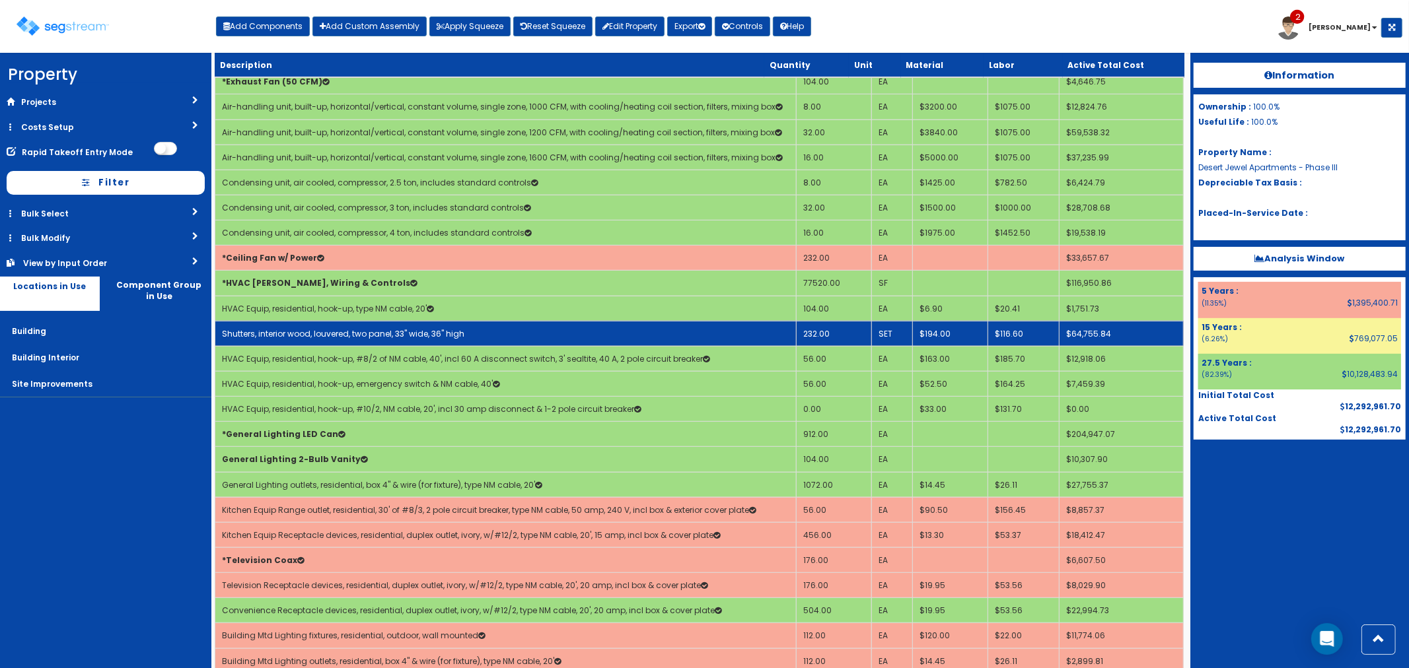
click at [601, 324] on td "Shutters, interior wood, louvered, two panel, 33" wide, 36" high" at bounding box center [505, 333] width 581 height 25
click at [528, 331] on td "Shutters, interior wood, louvered, two panel, 33" wide, 36" high" at bounding box center [505, 333] width 581 height 25
click at [529, 330] on td "Shutters, interior wood, louvered, two panel, 33" wide, 36" high" at bounding box center [505, 333] width 581 height 25
select select "5277628"
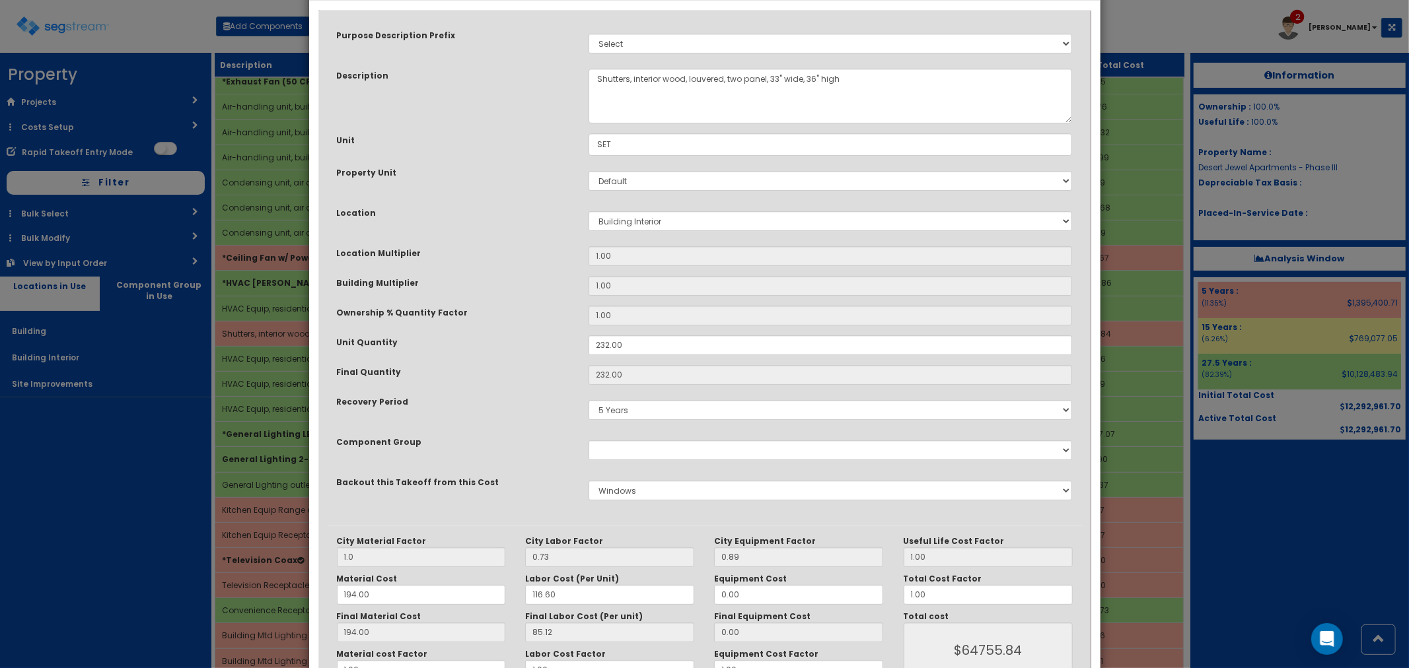
scroll to position [139, 0]
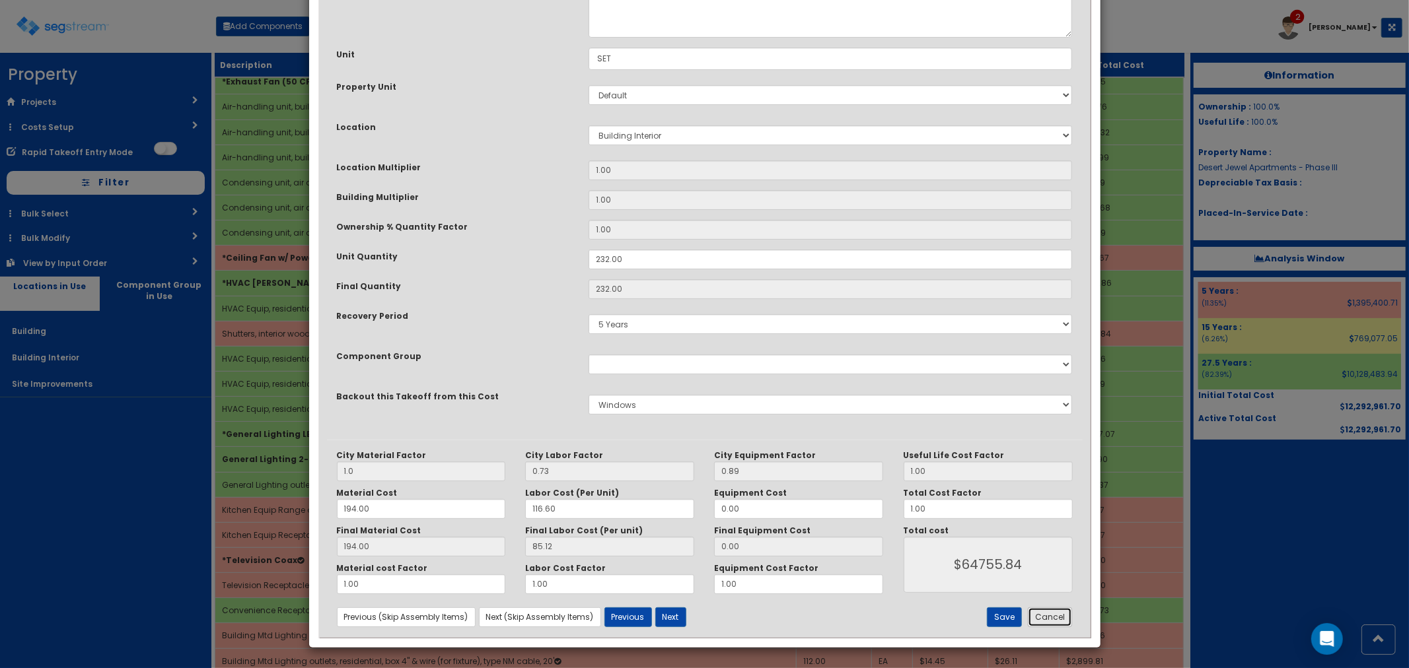
click at [1042, 622] on button "Cancel" at bounding box center [1050, 618] width 44 height 20
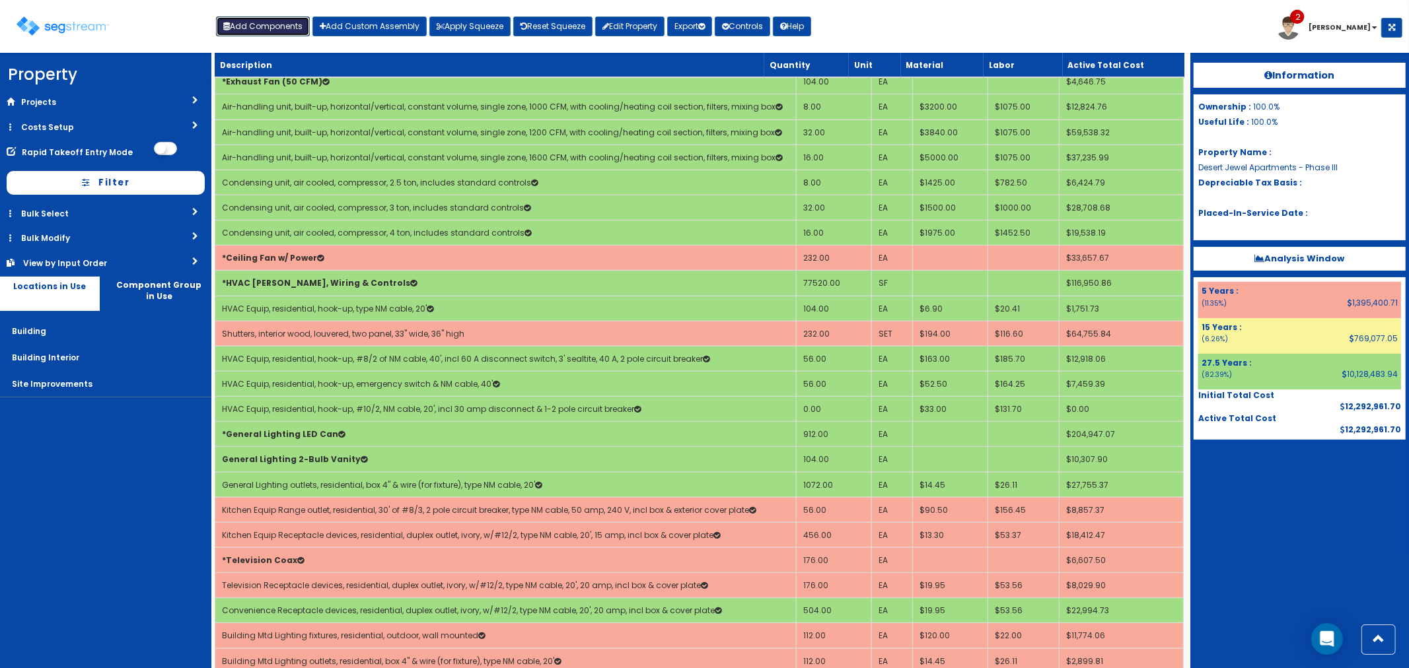
click at [260, 26] on button "Add Components" at bounding box center [263, 27] width 94 height 20
select select "15Y"
select select "default"
select select "27"
select select "5277633"
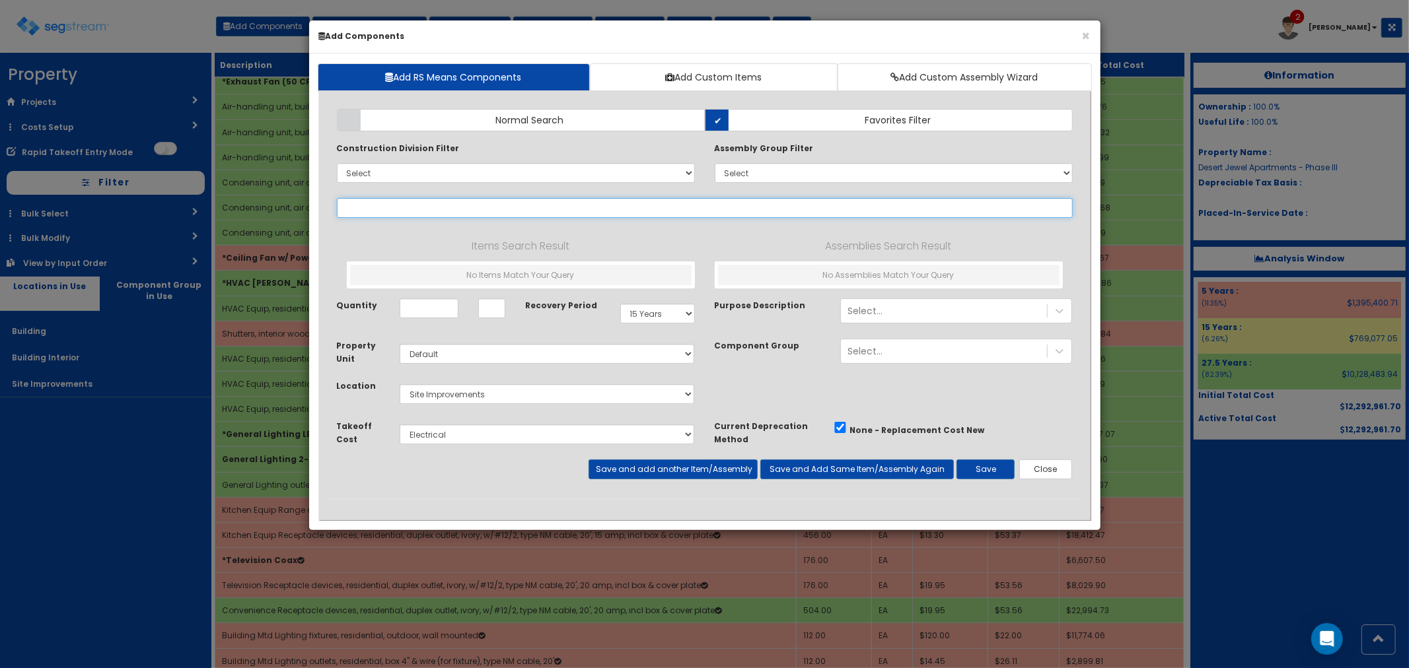
select select
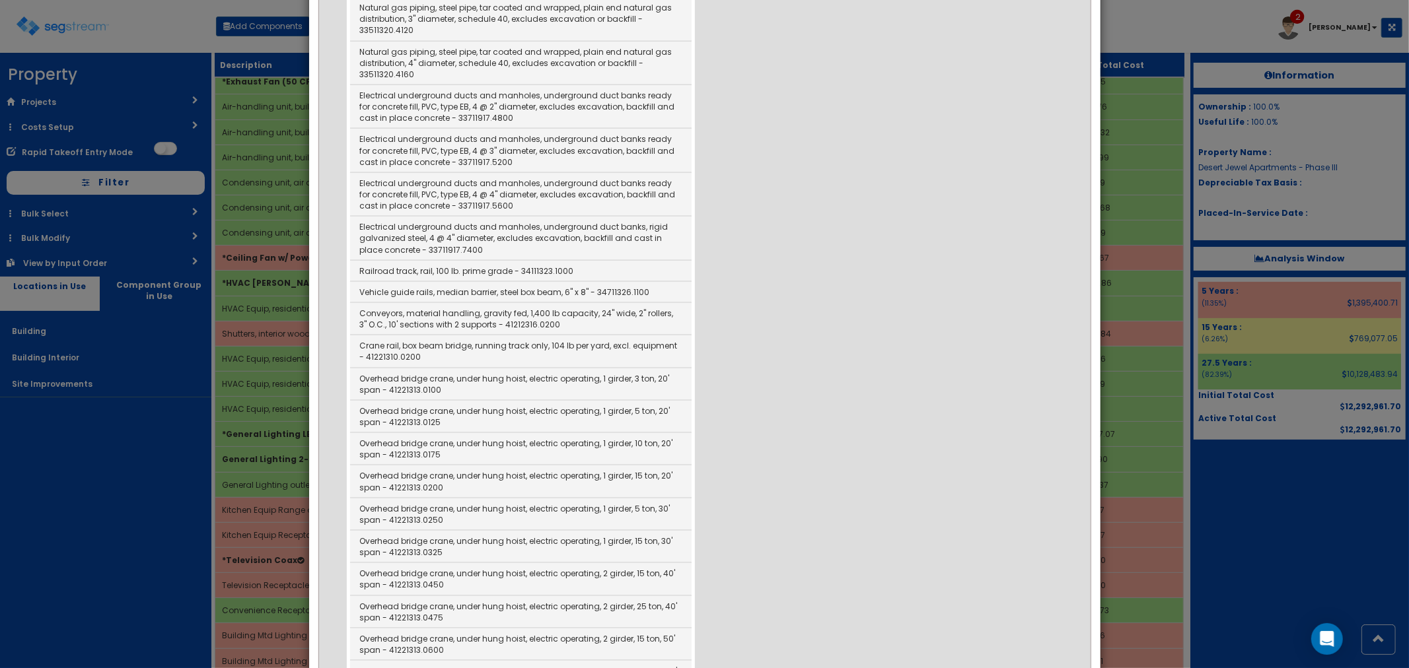
scroll to position [9868, 0]
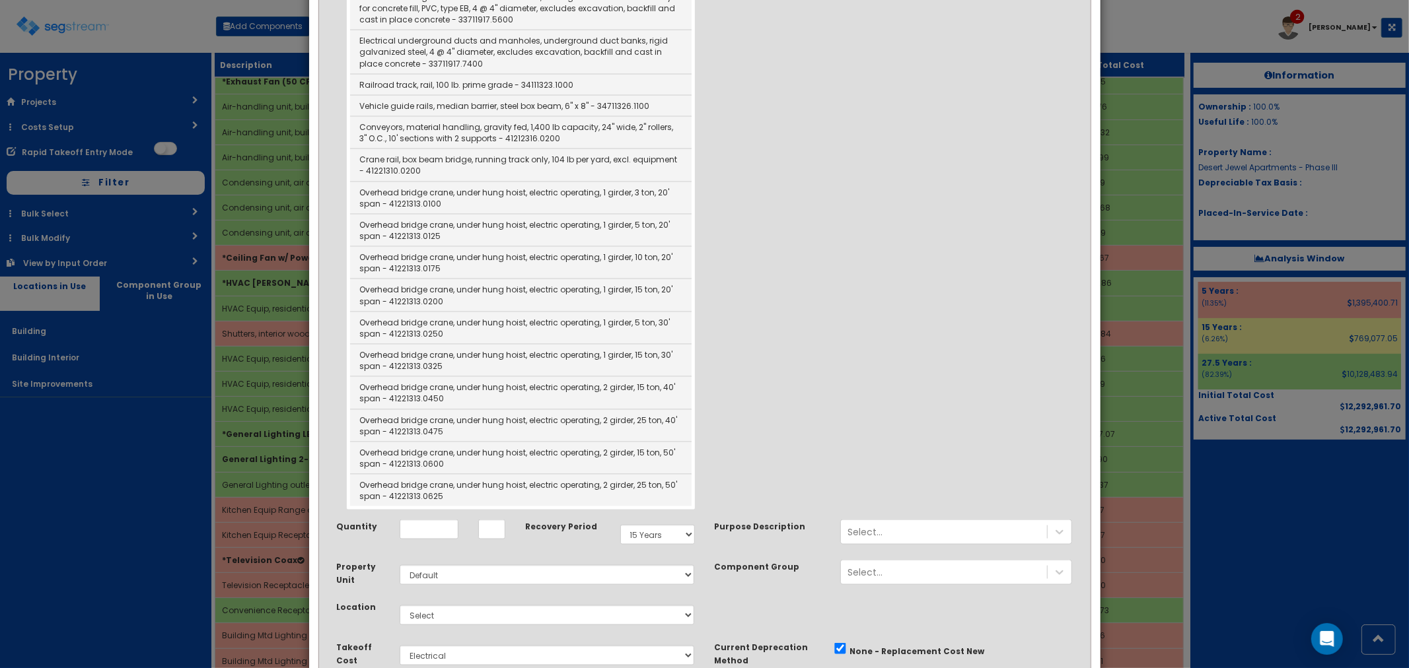
type input "b"
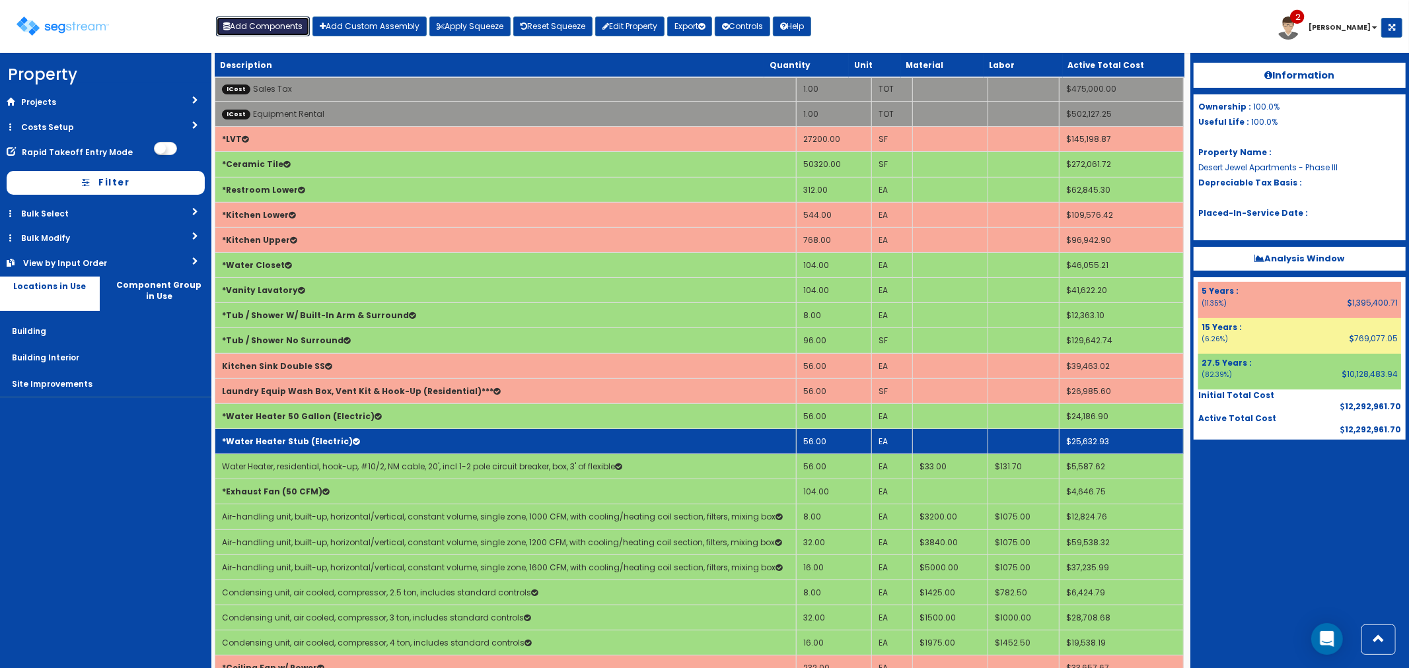
scroll to position [0, 0]
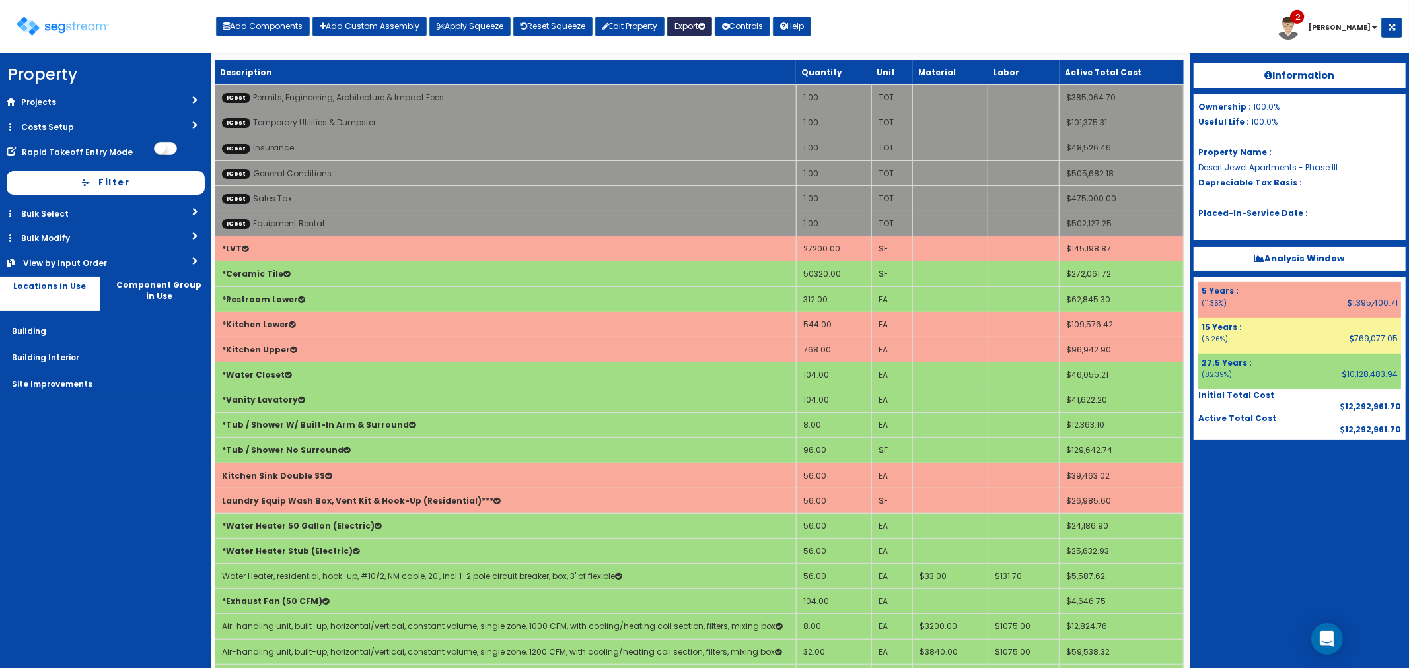
click at [684, 22] on button "Export" at bounding box center [689, 27] width 45 height 20
click at [713, 96] on link "Final Report(pdf)" at bounding box center [733, 95] width 131 height 26
click at [78, 20] on img at bounding box center [63, 26] width 92 height 19
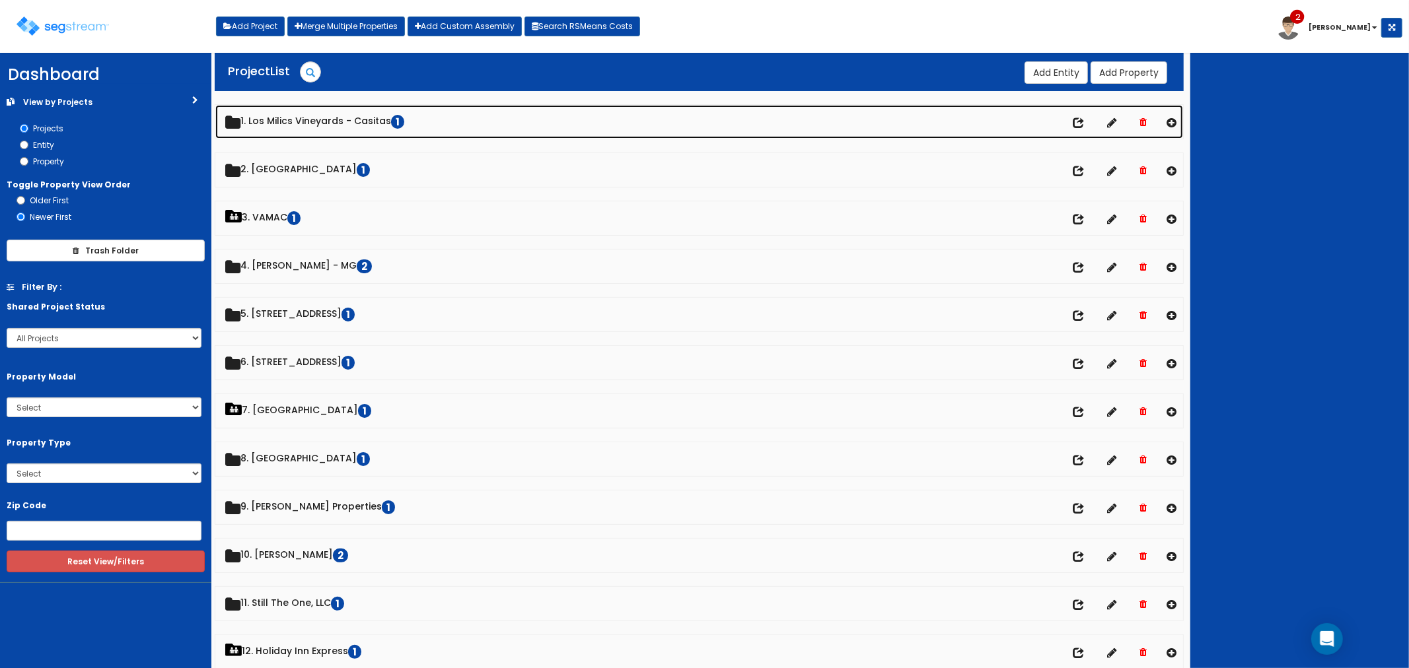
click at [295, 123] on link "1. Los Milics Vineyards - Casitas 1" at bounding box center [699, 122] width 968 height 34
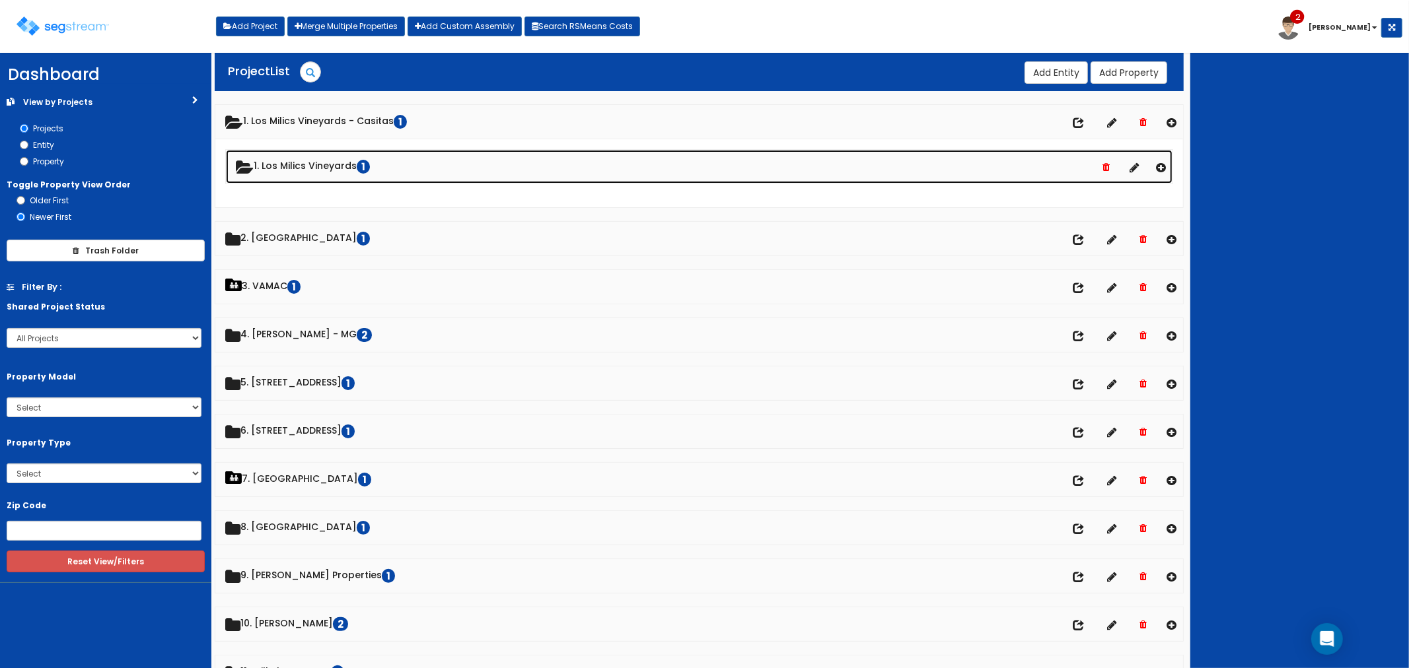
click at [299, 172] on link "1. Los Milics Vineyards 1" at bounding box center [699, 167] width 947 height 34
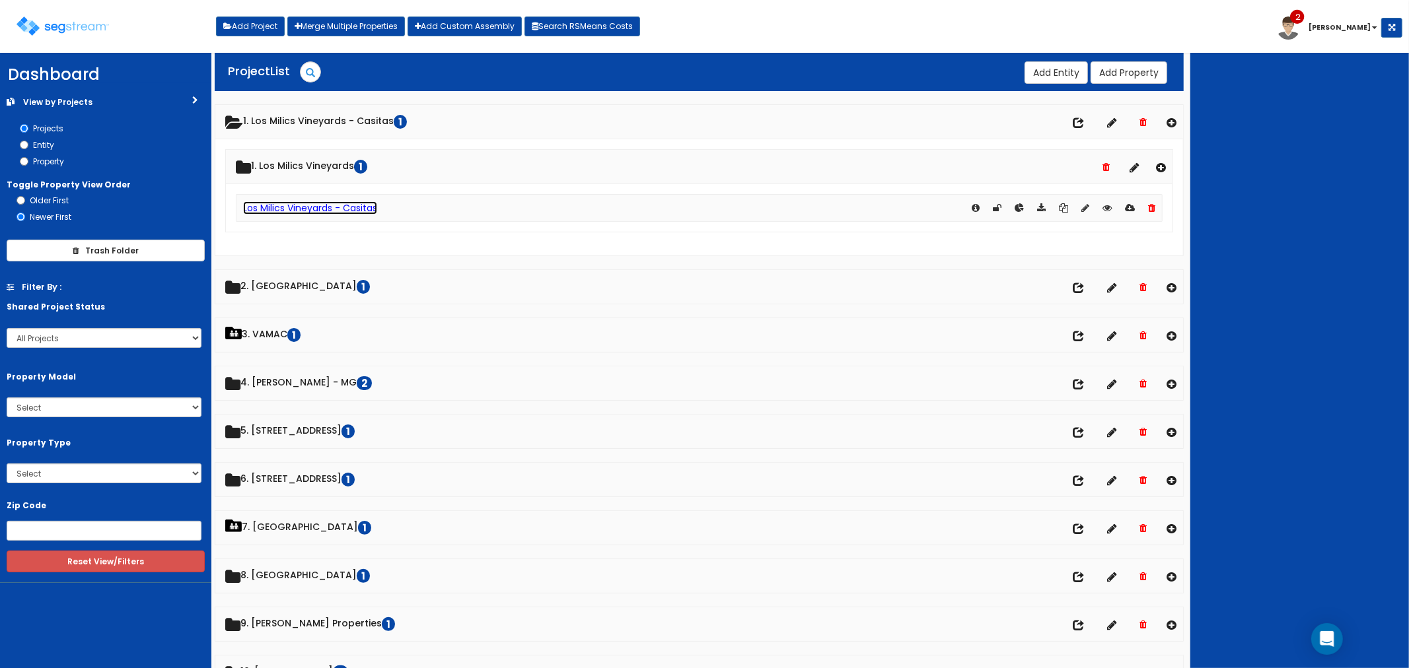
click at [285, 205] on link "Los Milics Vineyards - Casitas" at bounding box center [310, 207] width 134 height 13
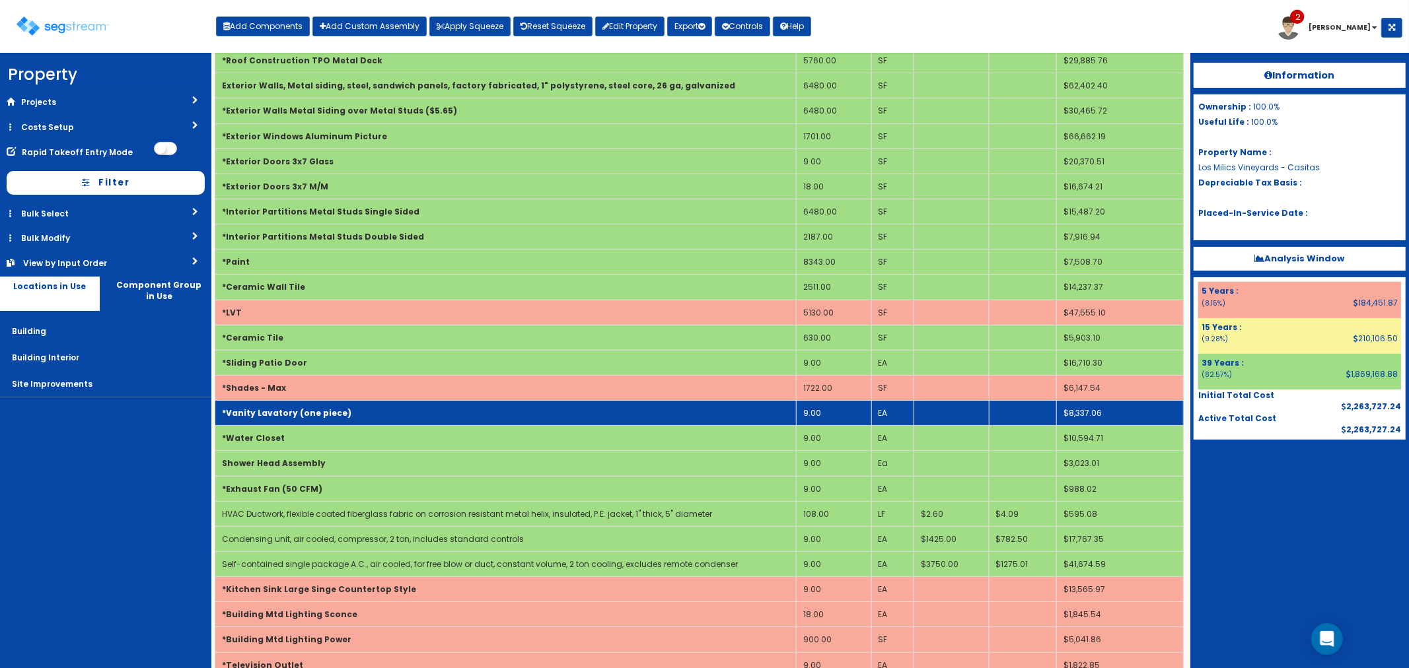
scroll to position [147, 0]
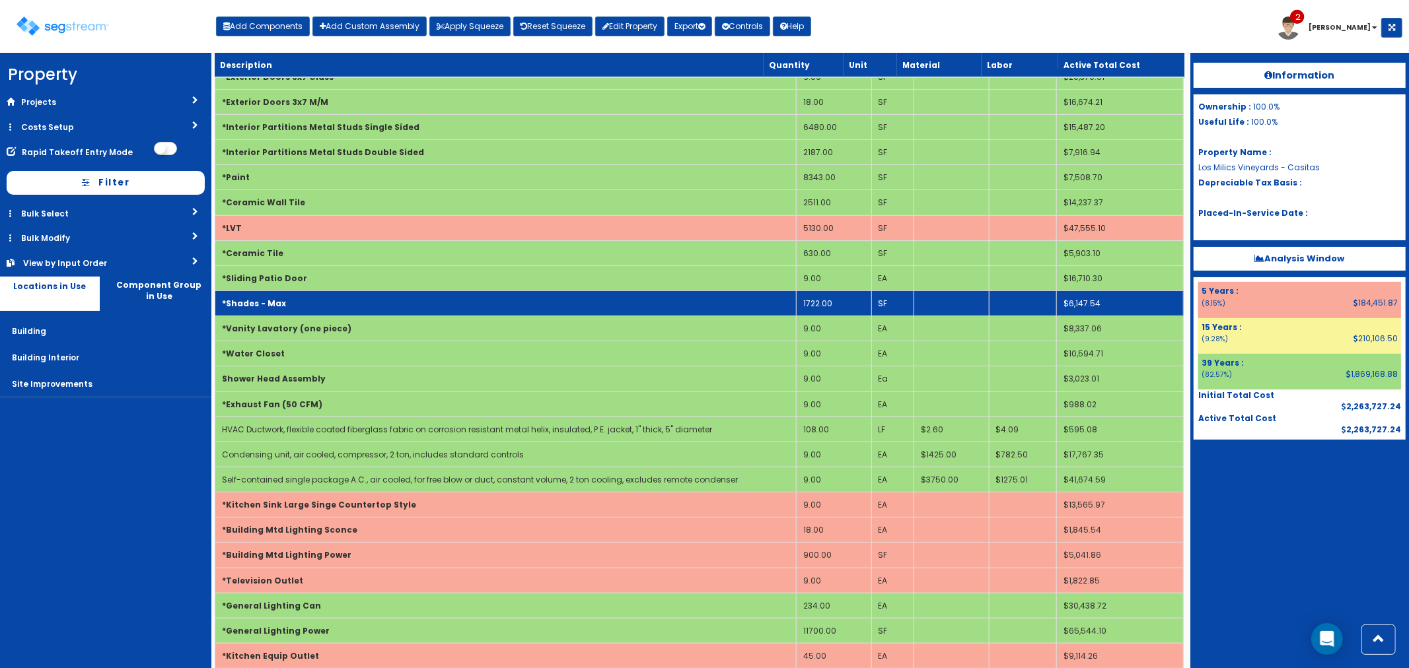
click at [829, 295] on td "1722.00" at bounding box center [833, 303] width 75 height 25
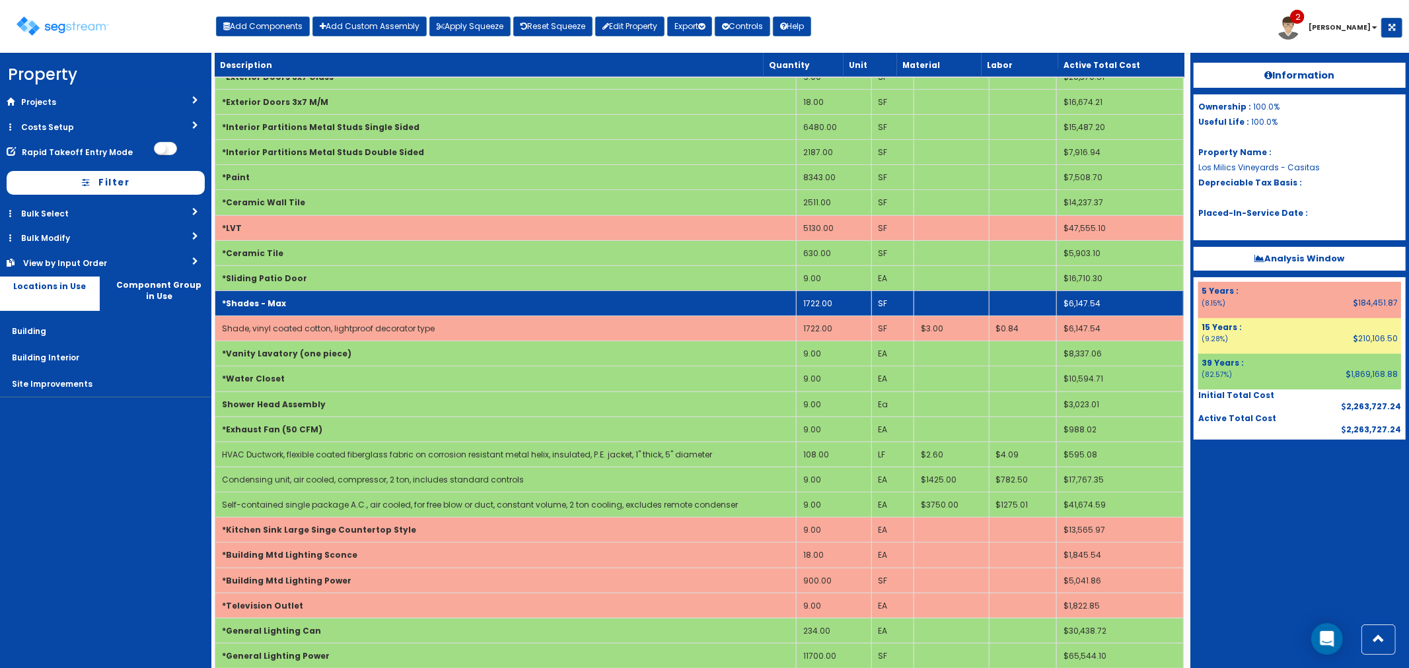
click at [839, 302] on td "1722.00" at bounding box center [833, 303] width 75 height 25
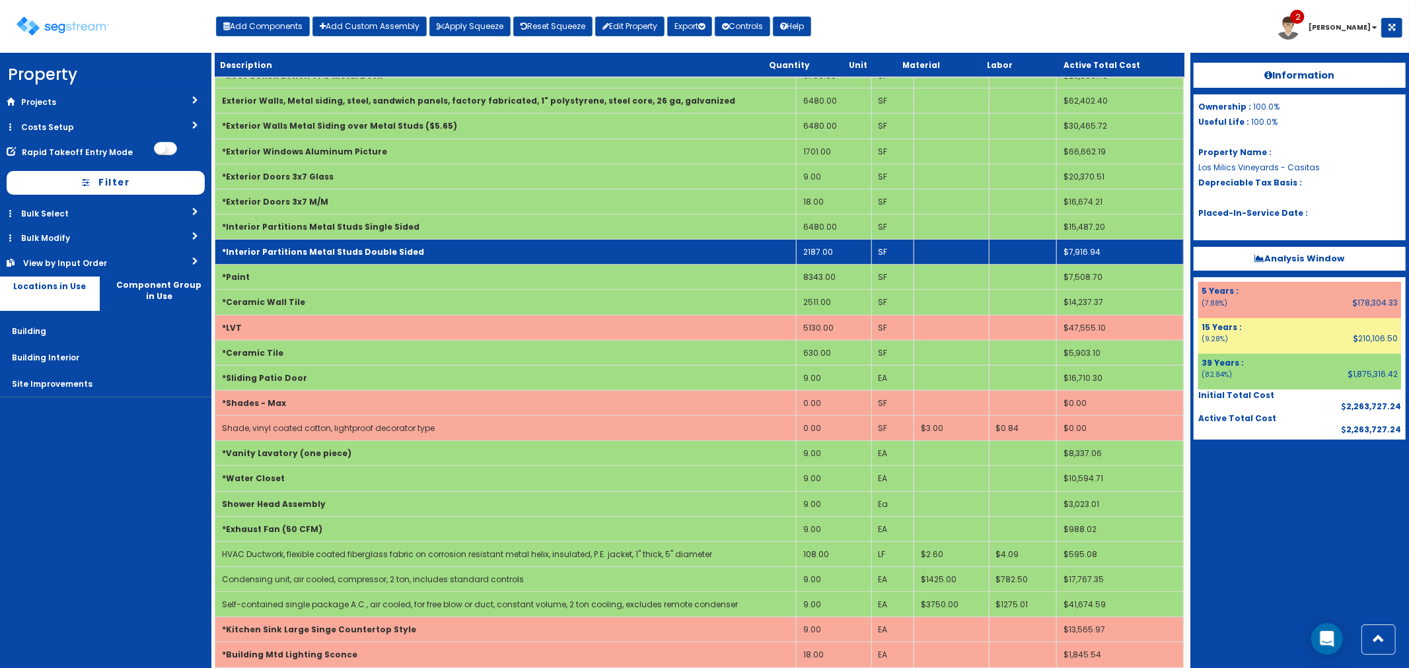
scroll to position [0, 0]
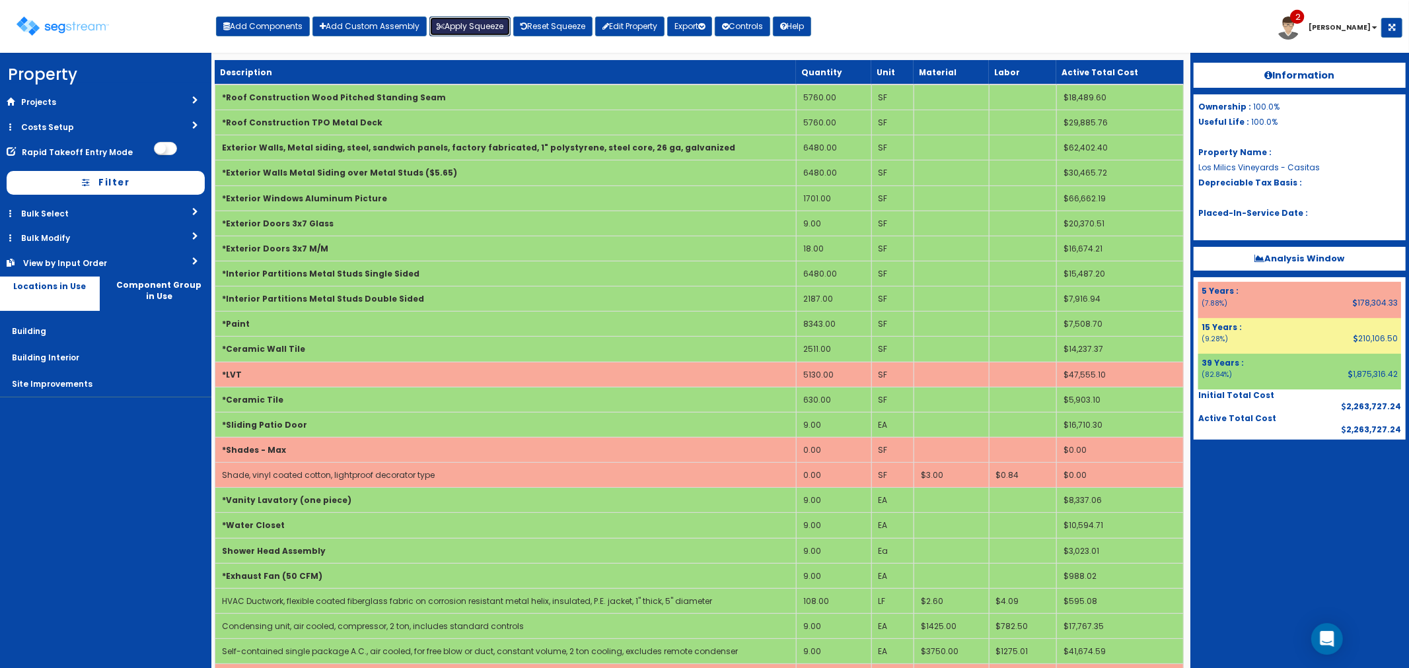
click at [460, 22] on button "Apply Squeeze" at bounding box center [469, 27] width 81 height 20
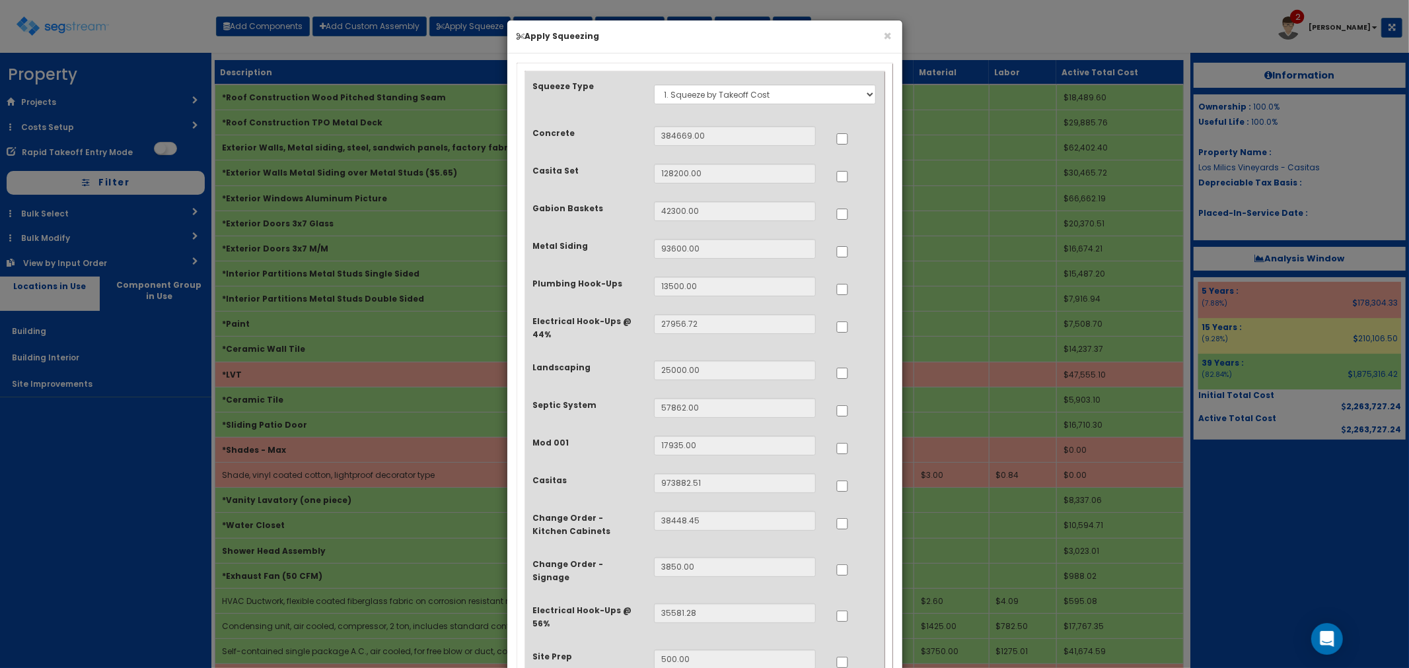
scroll to position [73, 0]
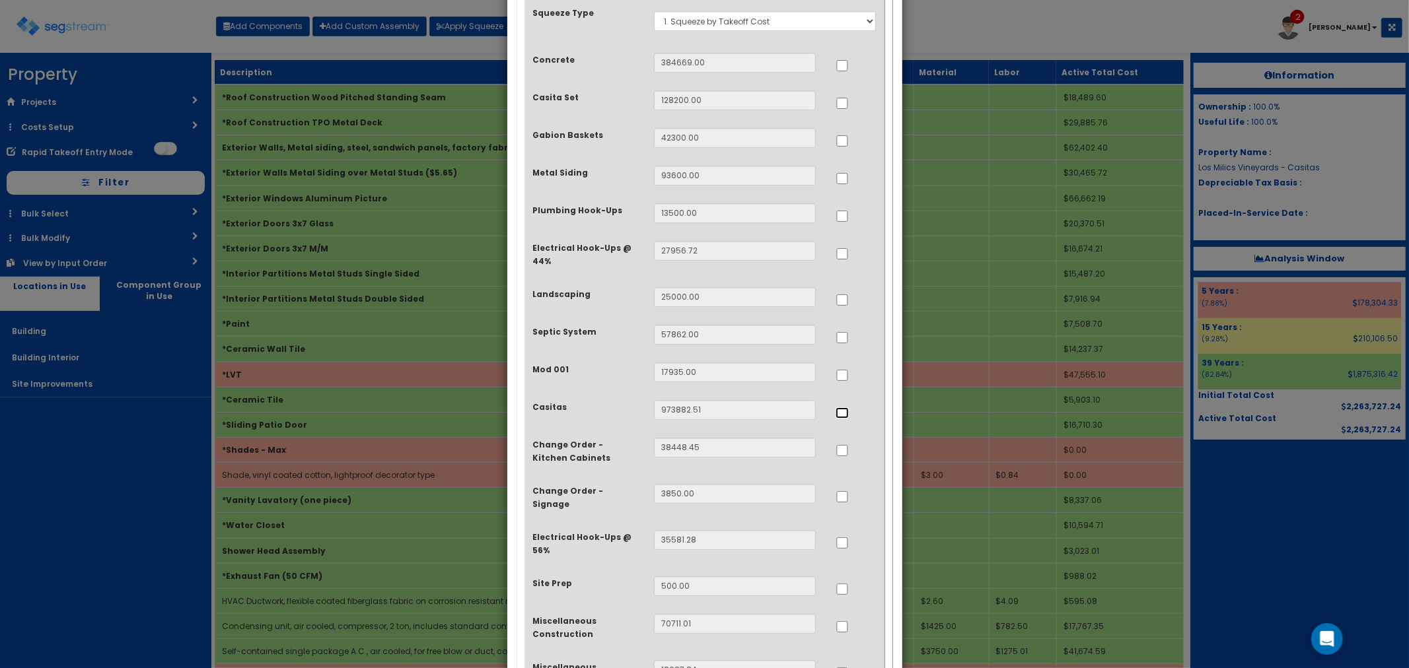
click at [839, 417] on input "..." at bounding box center [842, 413] width 13 height 11
checkbox input "true"
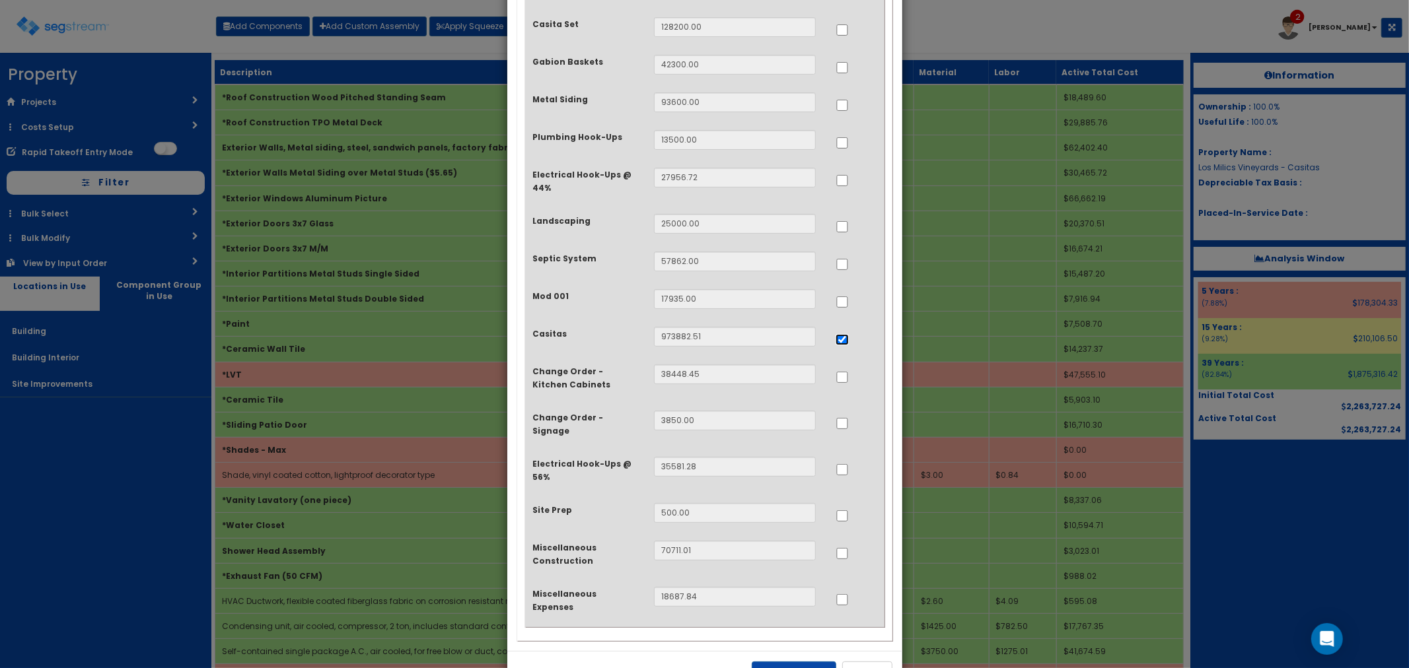
scroll to position [180, 0]
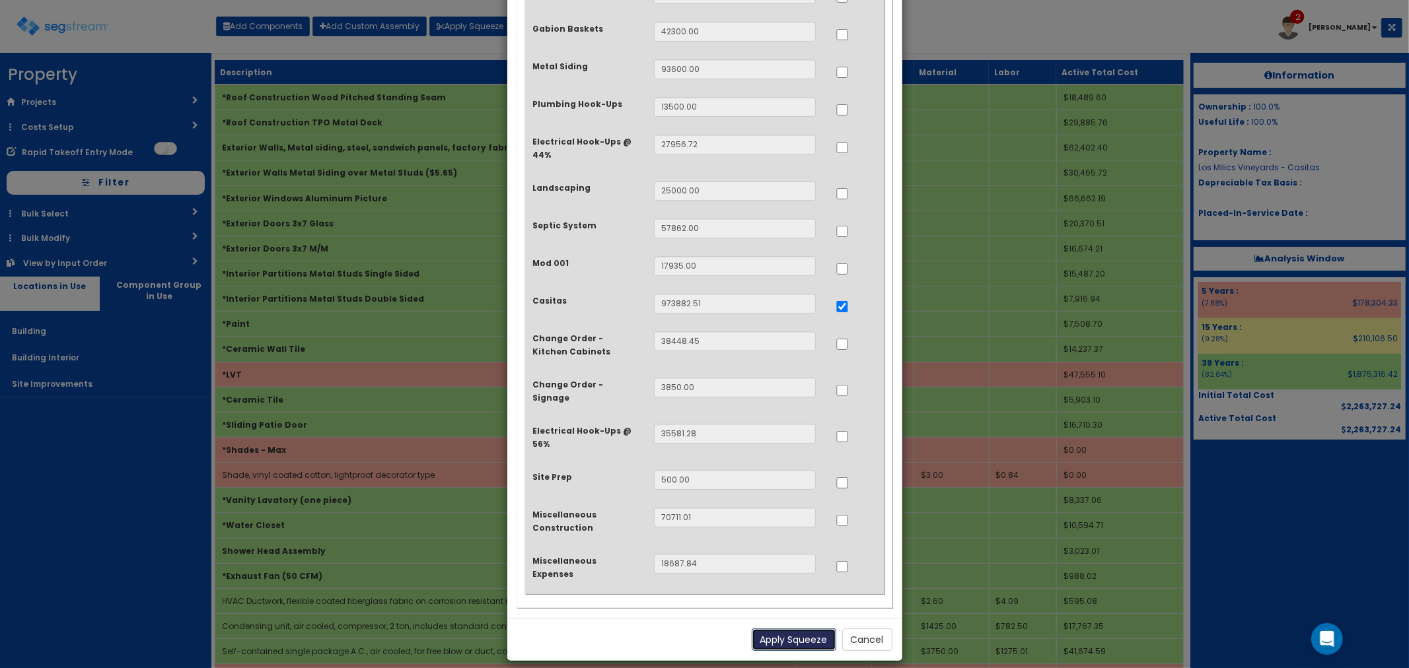
click at [780, 629] on button "Apply Squeeze" at bounding box center [794, 640] width 85 height 22
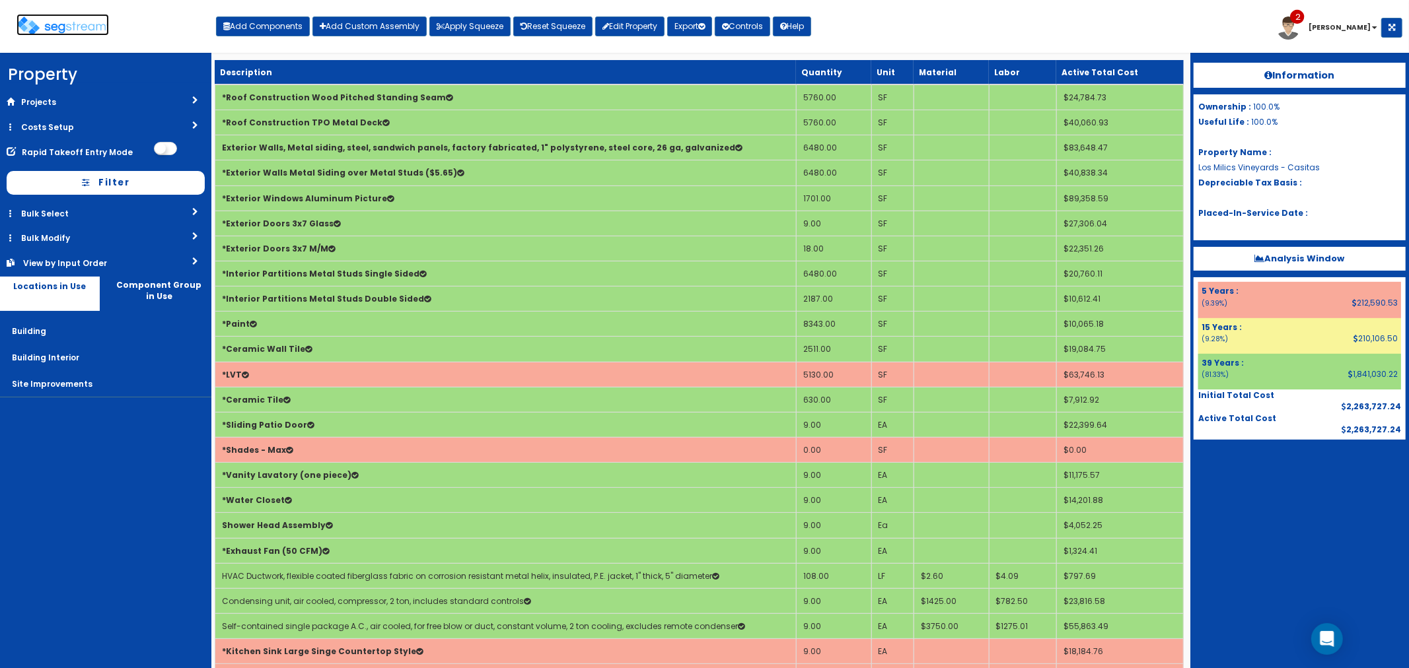
click at [76, 22] on img at bounding box center [63, 26] width 92 height 19
